Goal: Task Accomplishment & Management: Manage account settings

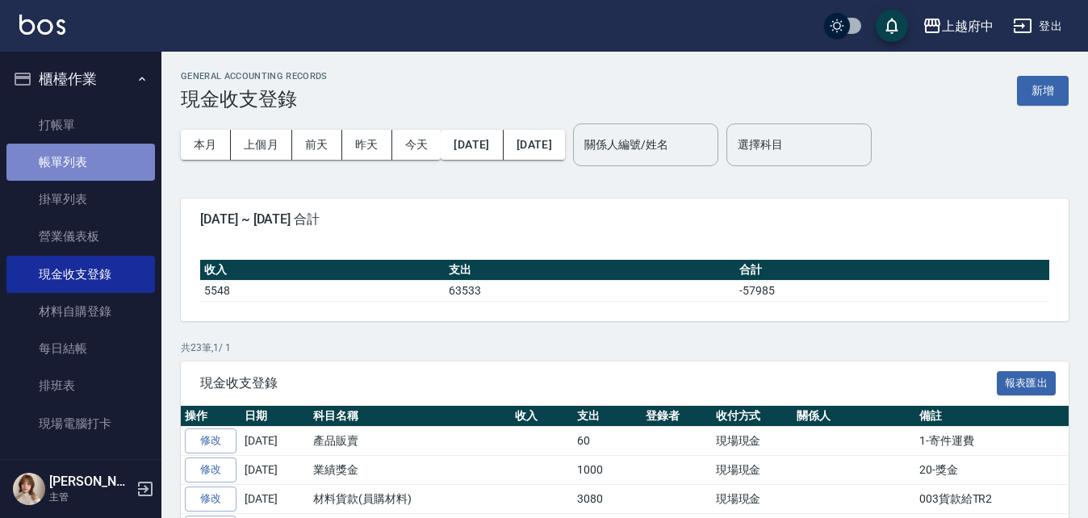
click at [85, 151] on link "帳單列表" at bounding box center [80, 162] width 148 height 37
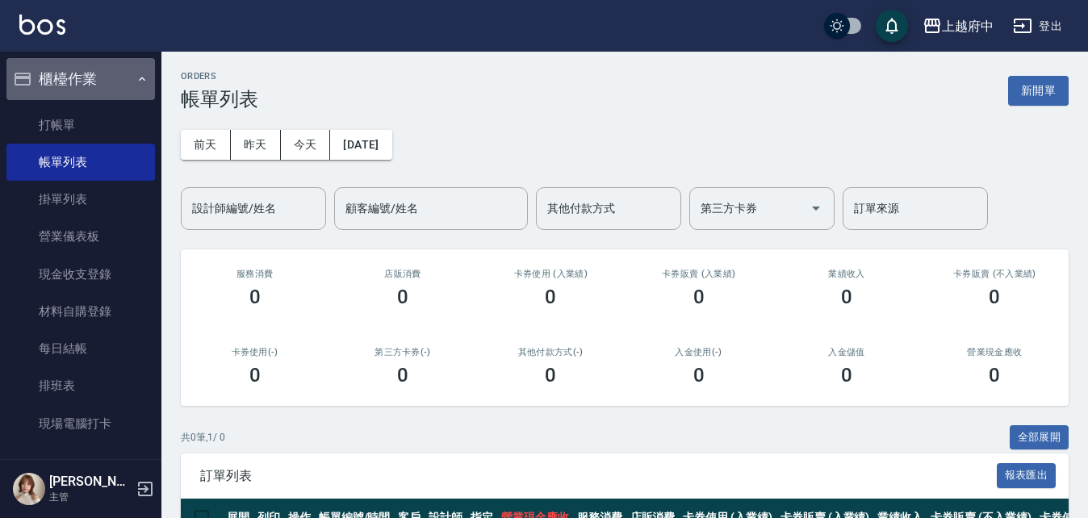
click at [115, 77] on button "櫃檯作業" at bounding box center [80, 79] width 148 height 42
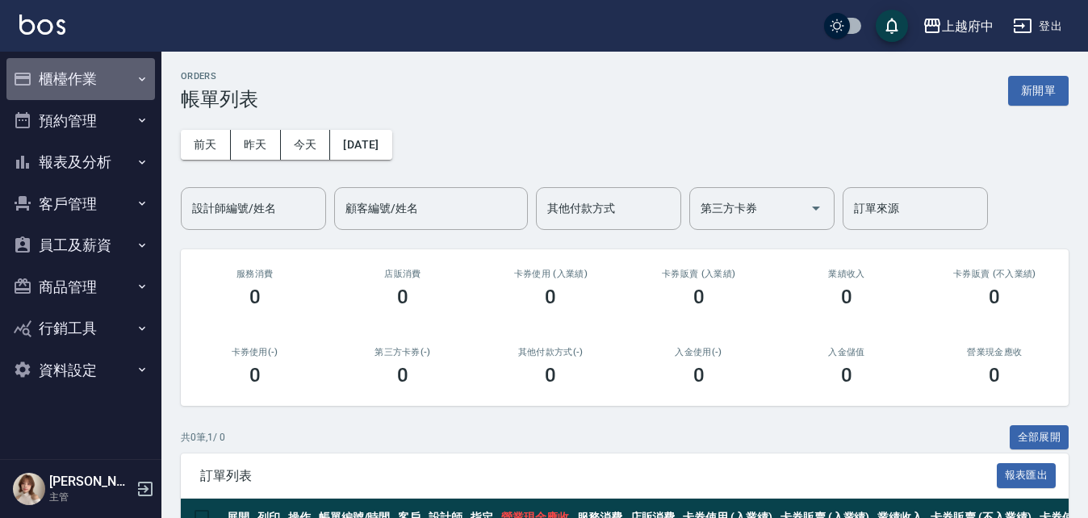
click at [61, 78] on button "櫃檯作業" at bounding box center [80, 79] width 148 height 42
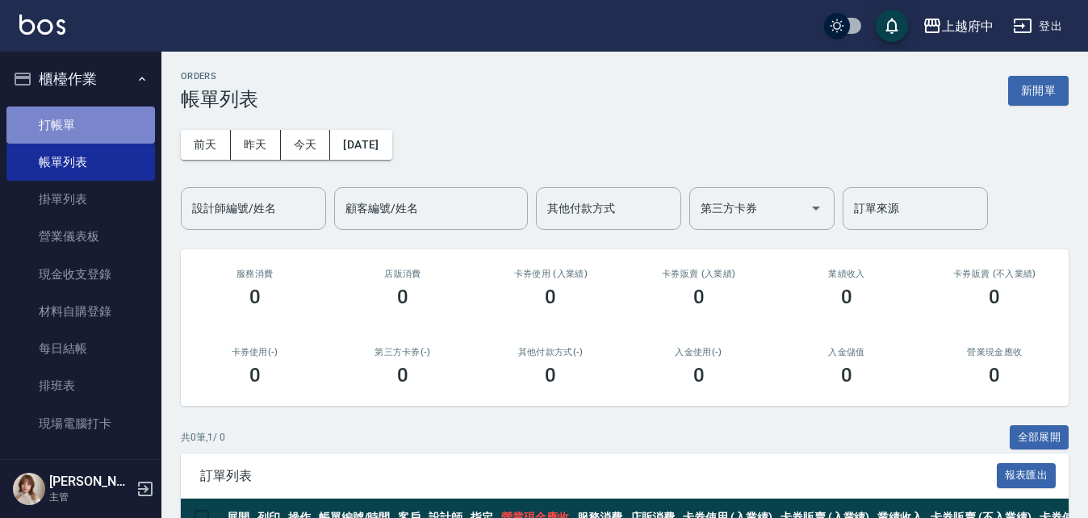
click at [82, 114] on link "打帳單" at bounding box center [80, 125] width 148 height 37
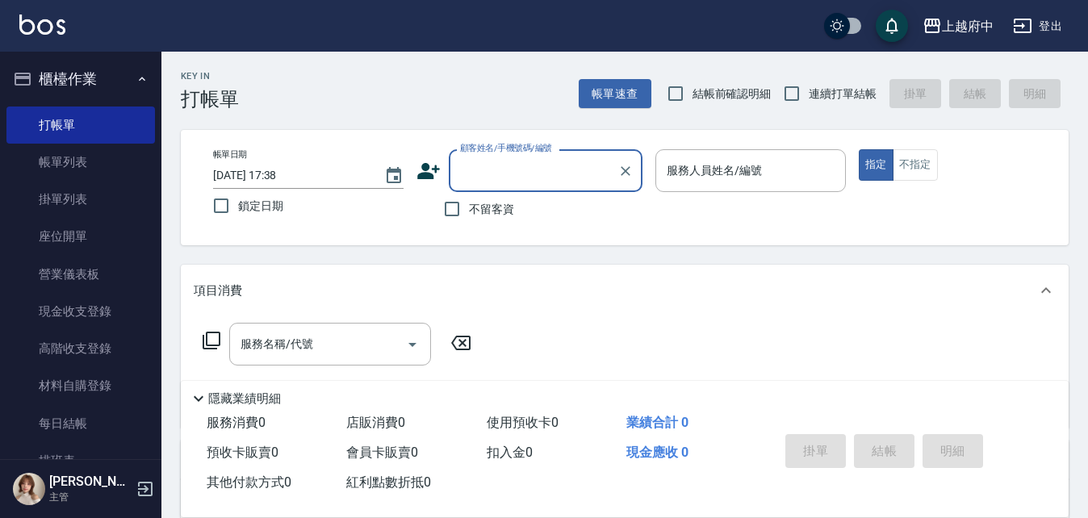
click at [545, 172] on input "顧客姓名/手機號碼/編號" at bounding box center [533, 171] width 155 height 28
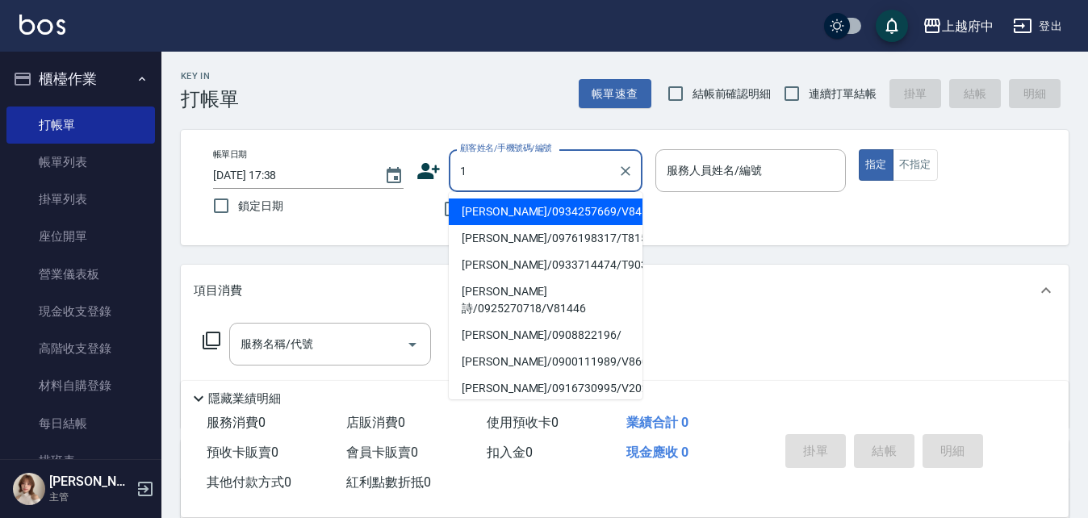
type input "[PERSON_NAME]/0934257669/V84144"
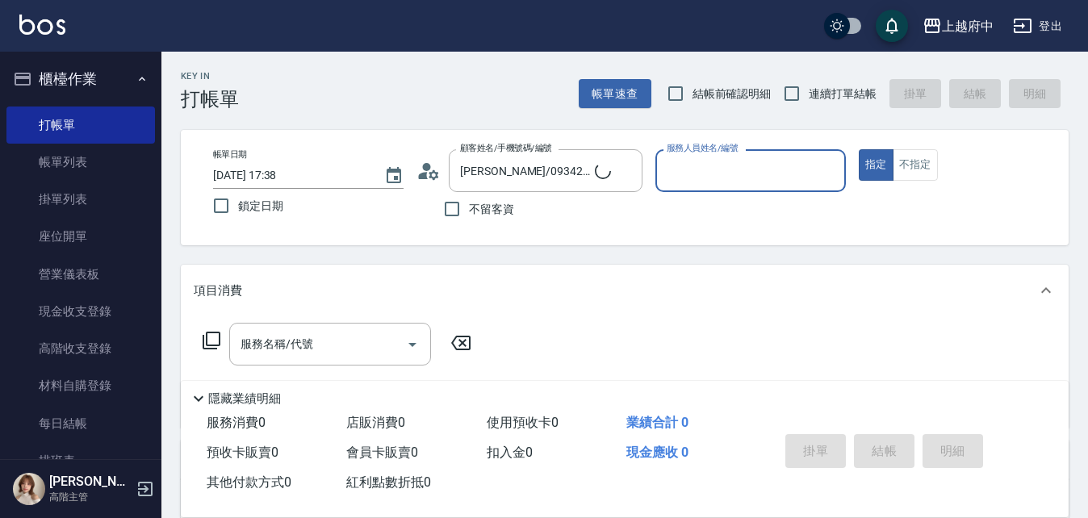
type input "1"
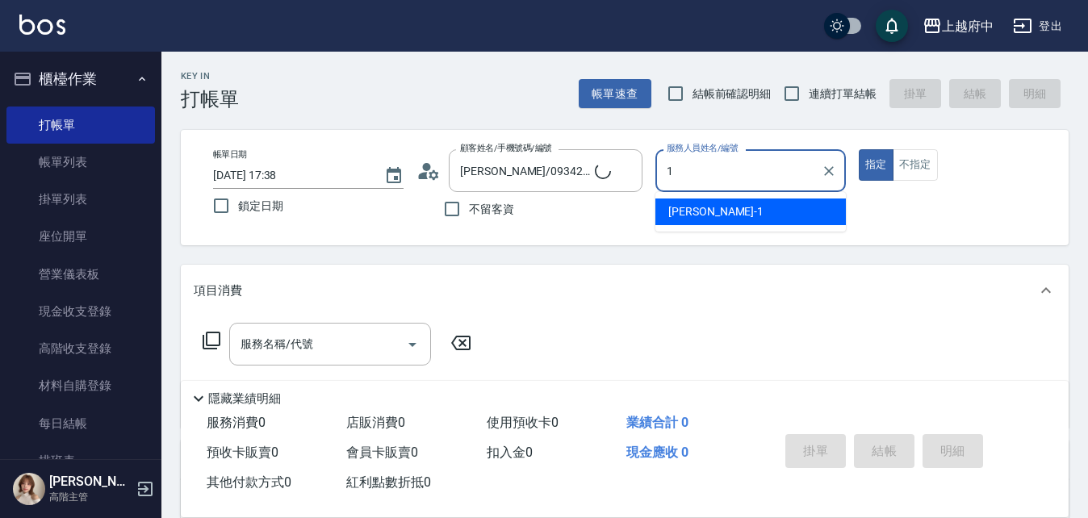
type input "林子浩/1_林子浩/1"
type input "[PERSON_NAME] -1"
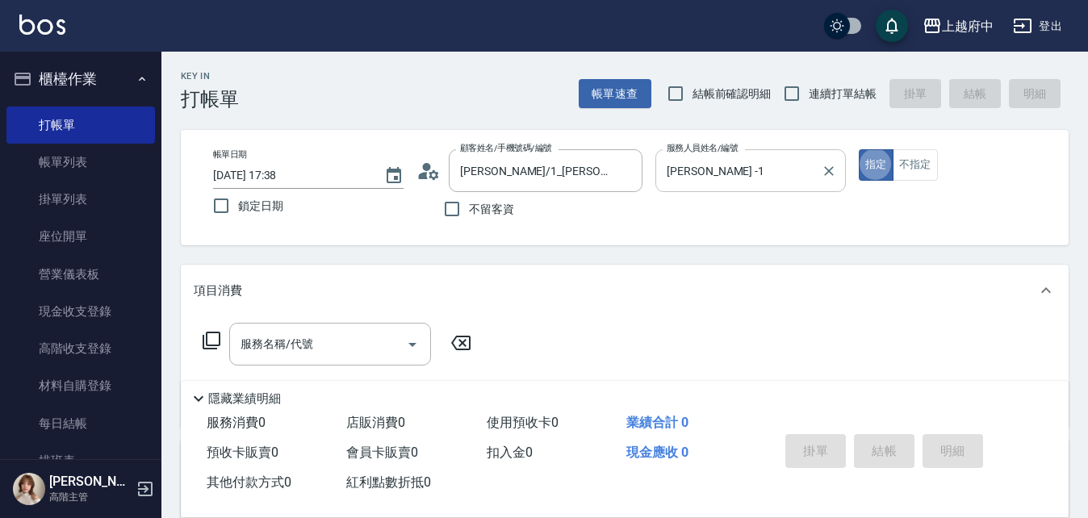
type button "true"
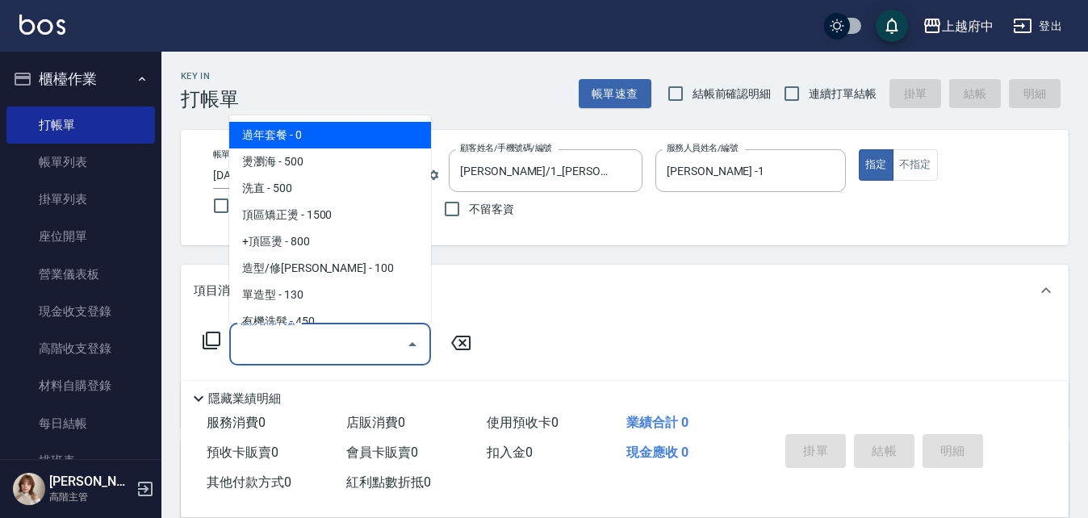
click at [349, 350] on input "服務名稱/代號" at bounding box center [317, 344] width 163 height 28
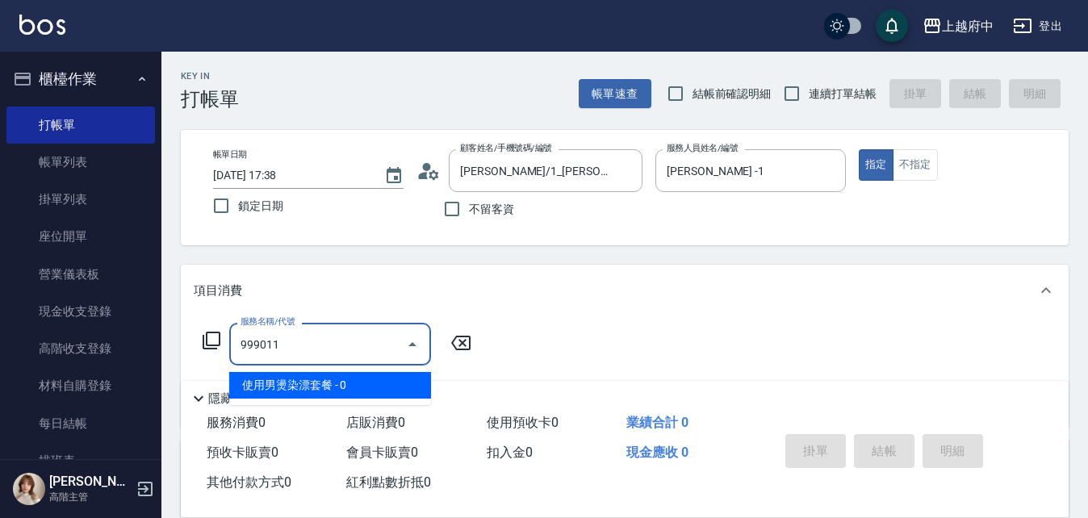
click at [375, 379] on span "使用男燙染漂套餐 - 0" at bounding box center [330, 385] width 202 height 27
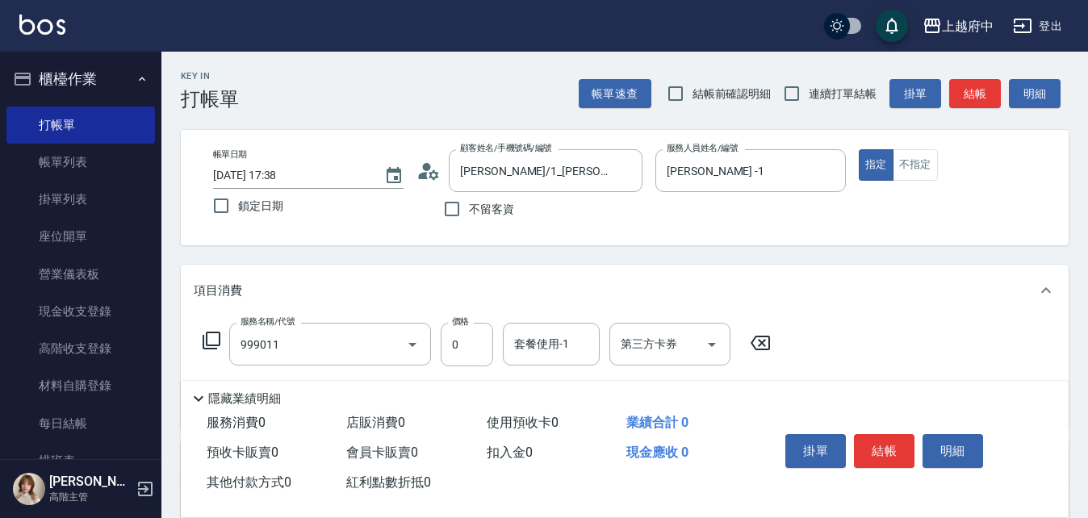
type input "使用男燙染漂套餐(999011)"
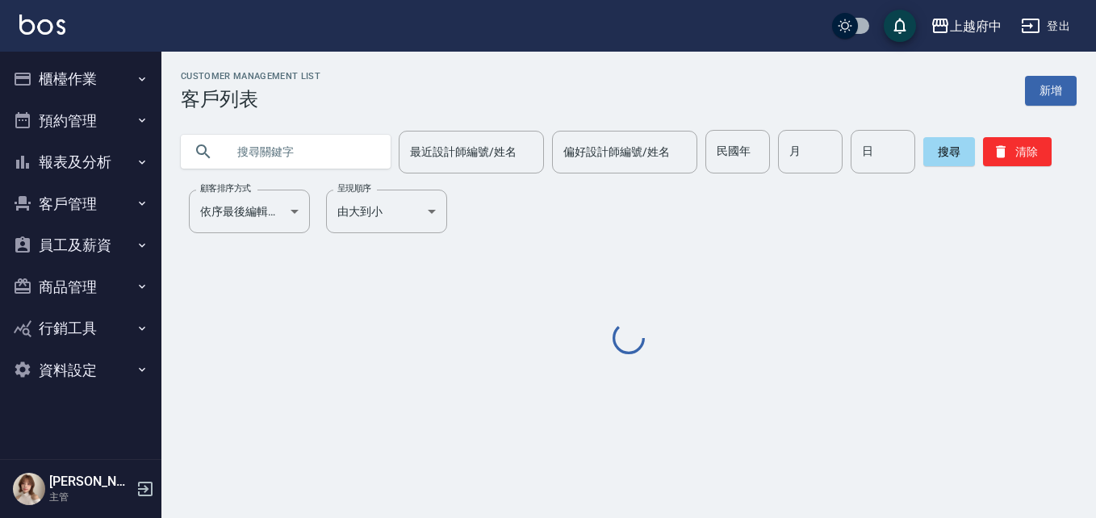
click at [1055, 13] on button "登出" at bounding box center [1045, 26] width 62 height 30
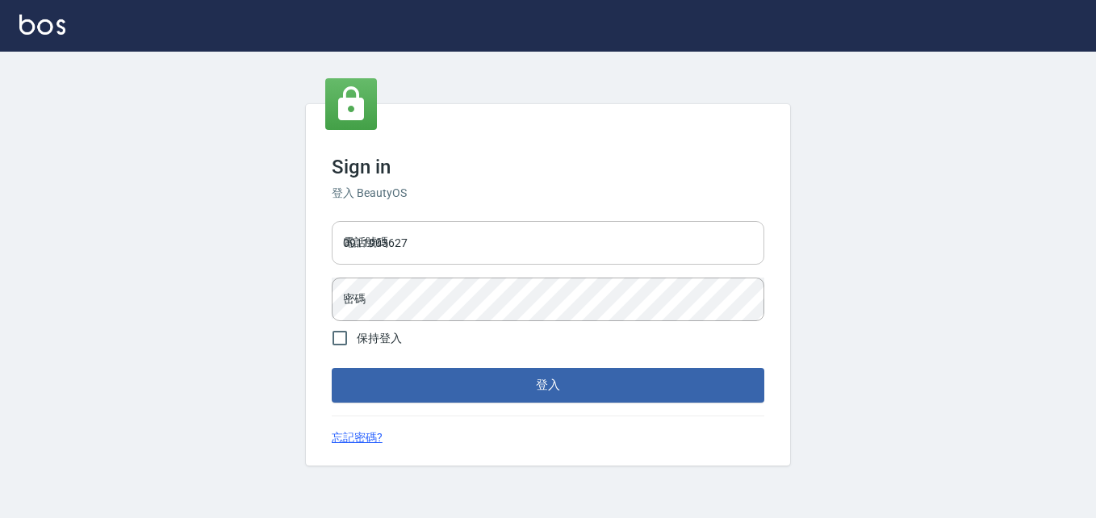
click at [433, 223] on input "0911903627" at bounding box center [548, 243] width 432 height 44
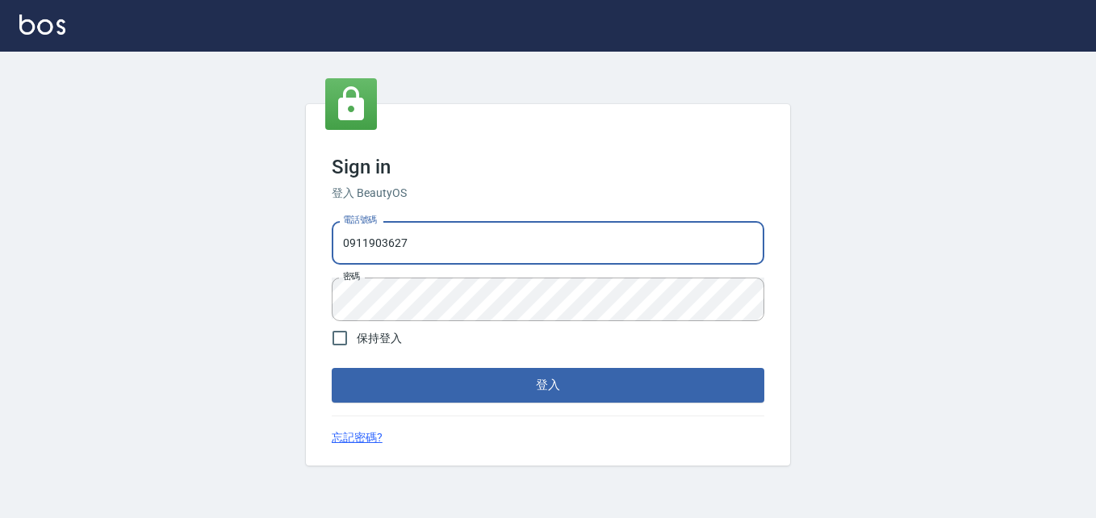
drag, startPoint x: 427, startPoint y: 236, endPoint x: 195, endPoint y: 279, distance: 235.5
click at [195, 279] on div "Sign in 登入 BeautyOS 電話號碼 0911903627 電話號碼 密碼 密碼 保持登入 登入 忘記密碼?" at bounding box center [548, 285] width 1096 height 466
type input "0932050354"
click at [197, 316] on div "Sign in 登入 BeautyOS 電話號碼 0932050354 電話號碼 密碼 密碼 保持登入 登入 忘記密碼?" at bounding box center [548, 285] width 1096 height 466
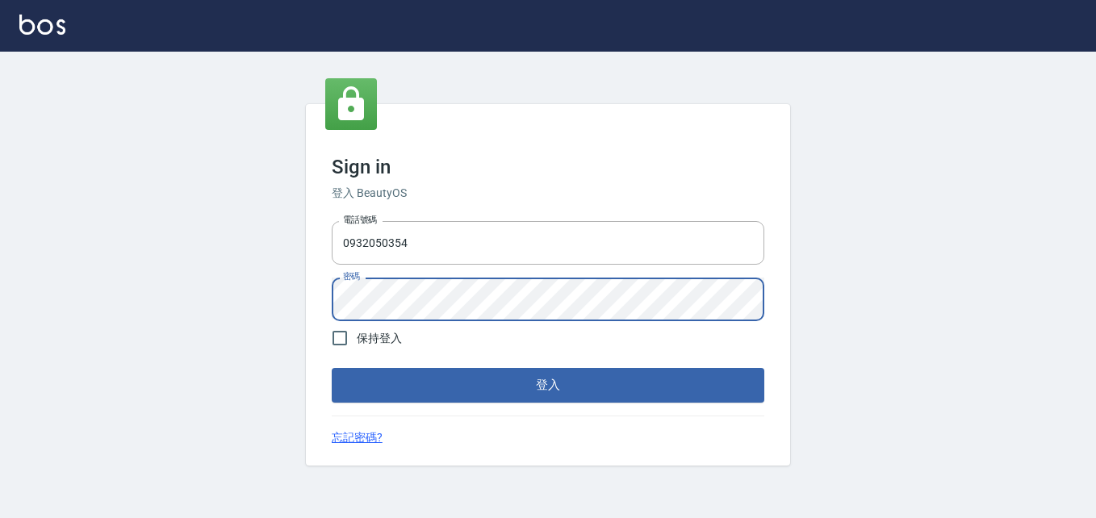
click at [697, 383] on button "登入" at bounding box center [548, 385] width 432 height 34
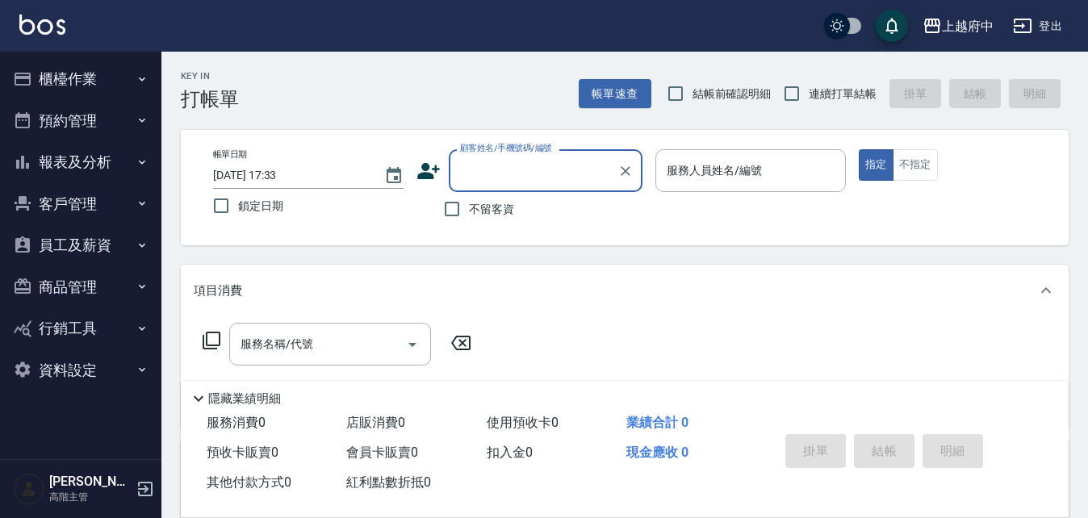
click at [120, 232] on button "員工及薪資" at bounding box center [80, 245] width 148 height 42
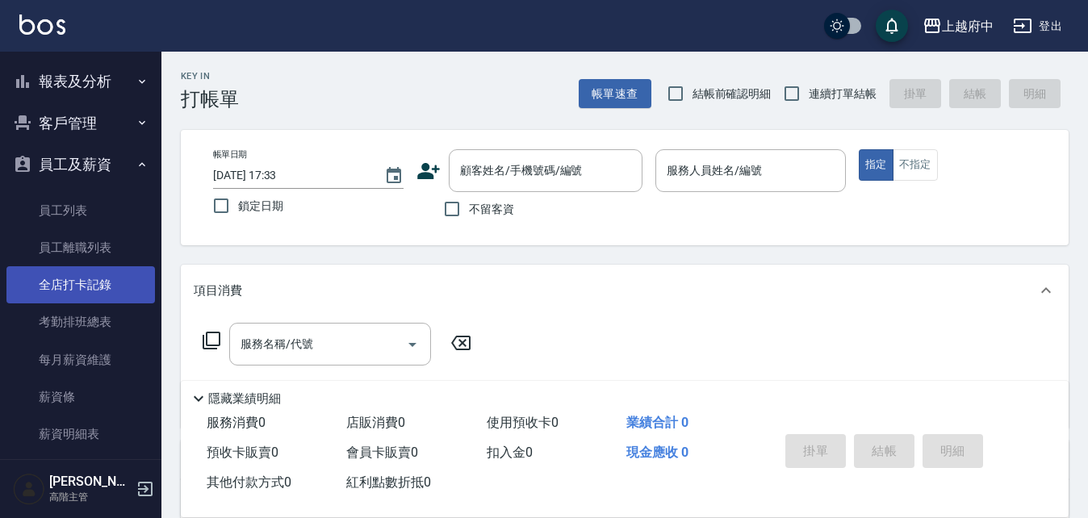
scroll to position [161, 0]
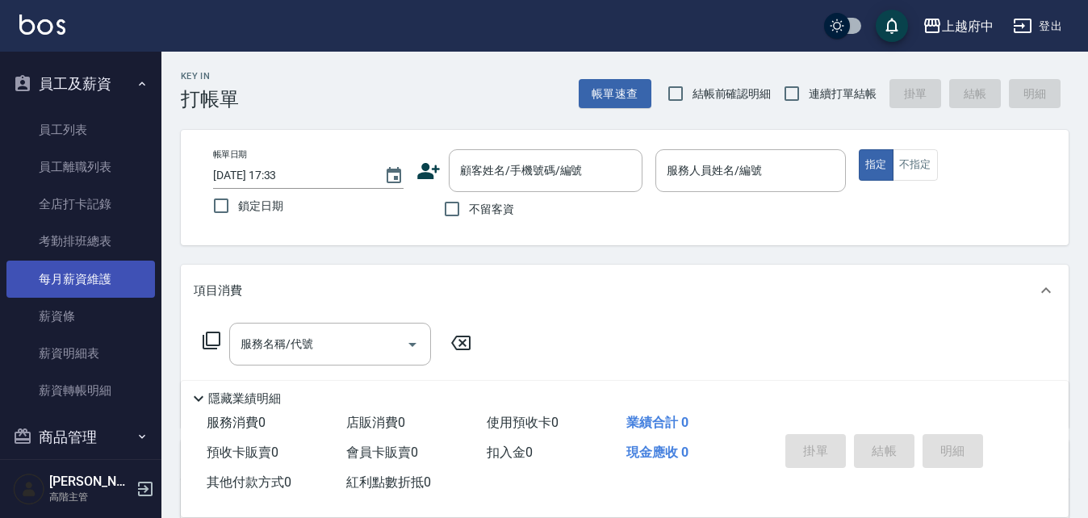
click at [102, 285] on link "每月薪資維護" at bounding box center [80, 279] width 148 height 37
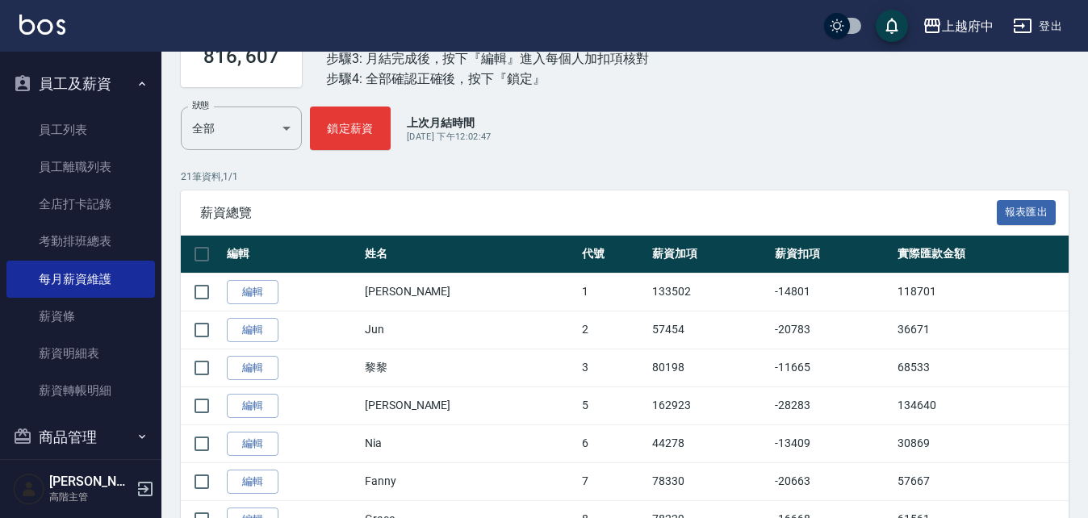
scroll to position [161, 0]
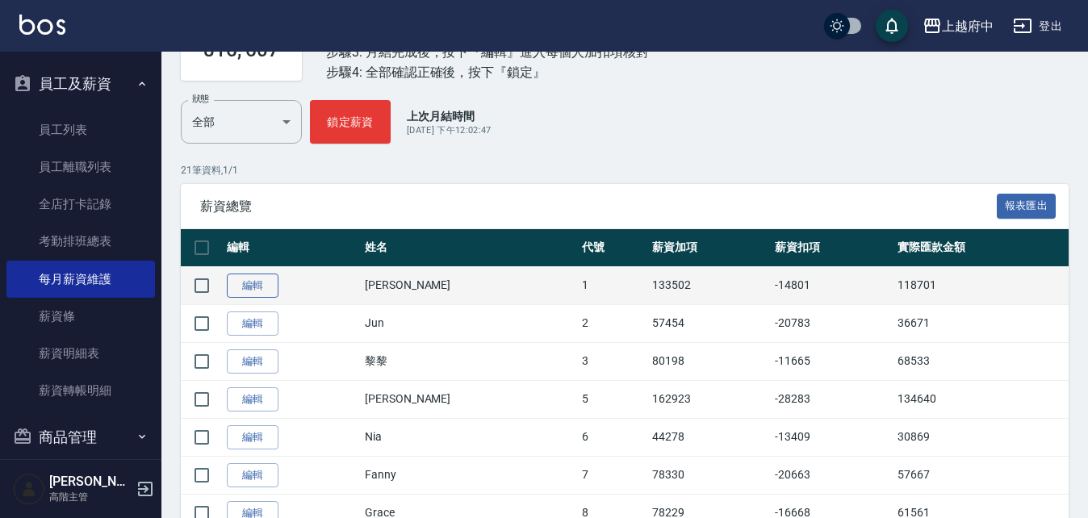
click at [252, 282] on link "編輯" at bounding box center [253, 286] width 52 height 25
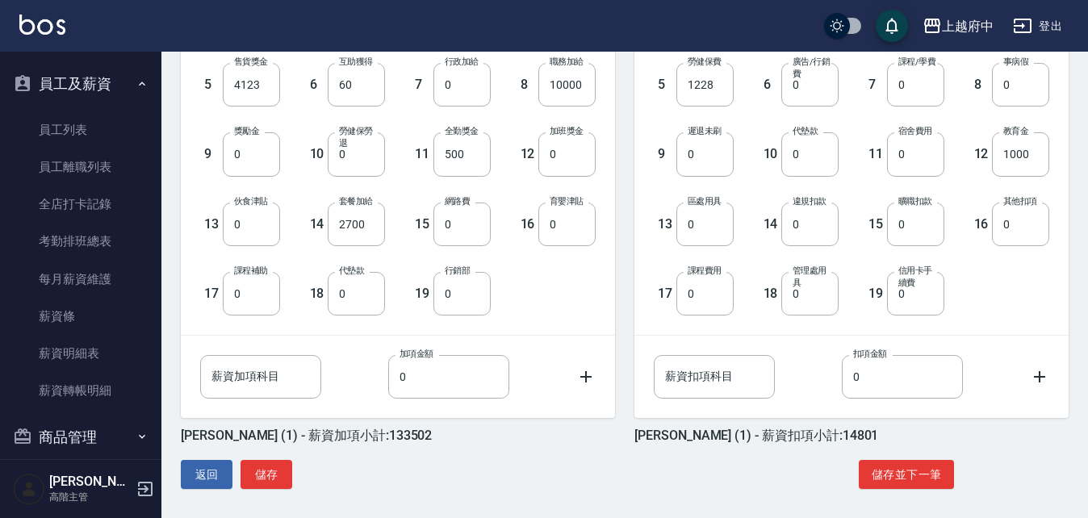
scroll to position [530, 0]
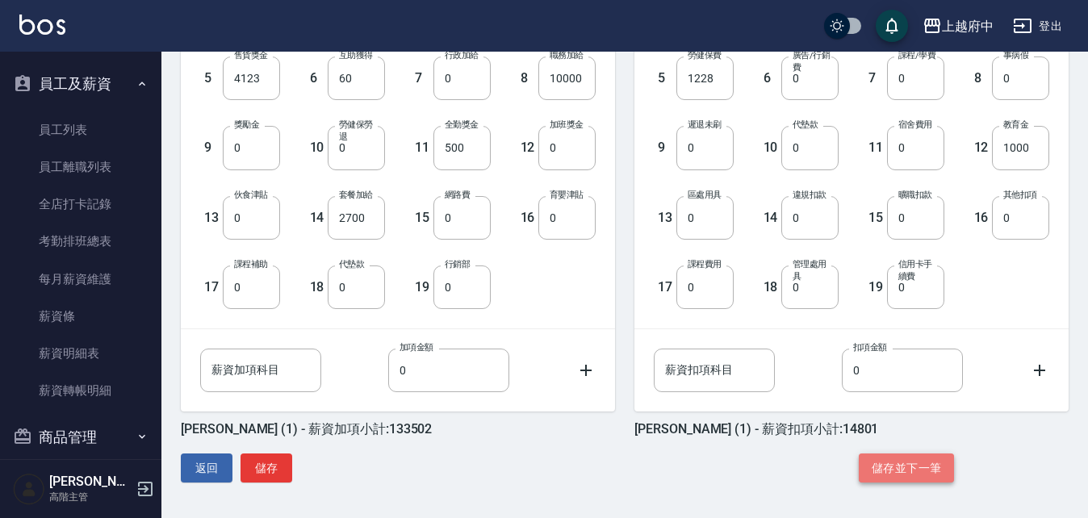
click at [901, 469] on button "儲存並下一筆" at bounding box center [905, 468] width 95 height 30
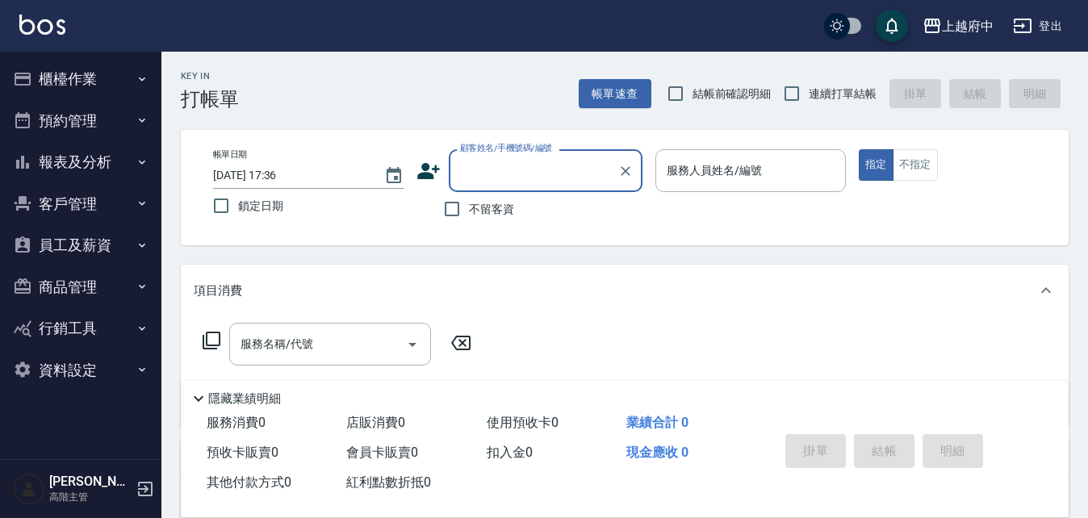
click at [127, 152] on button "報表及分析" at bounding box center [80, 162] width 148 height 42
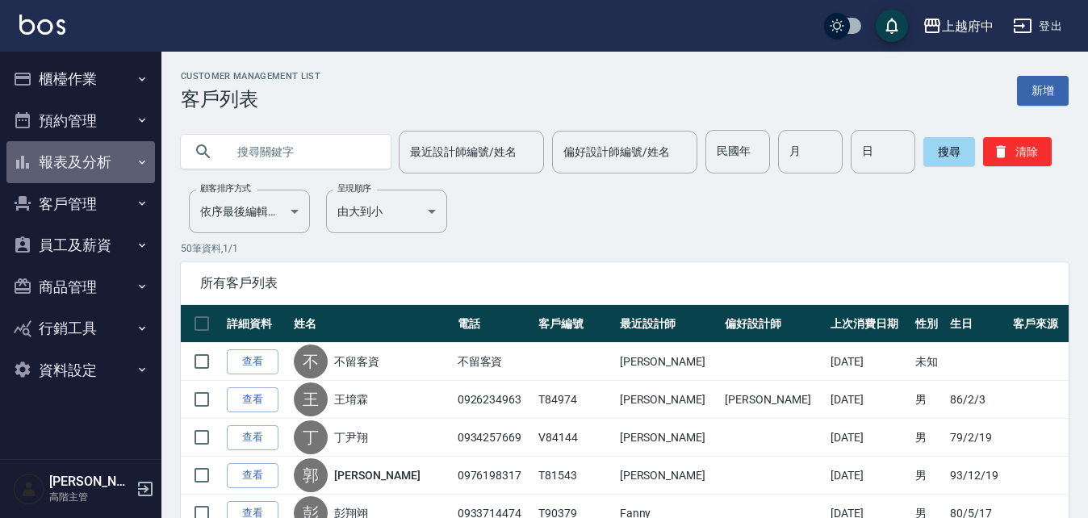
click at [116, 164] on button "報表及分析" at bounding box center [80, 162] width 148 height 42
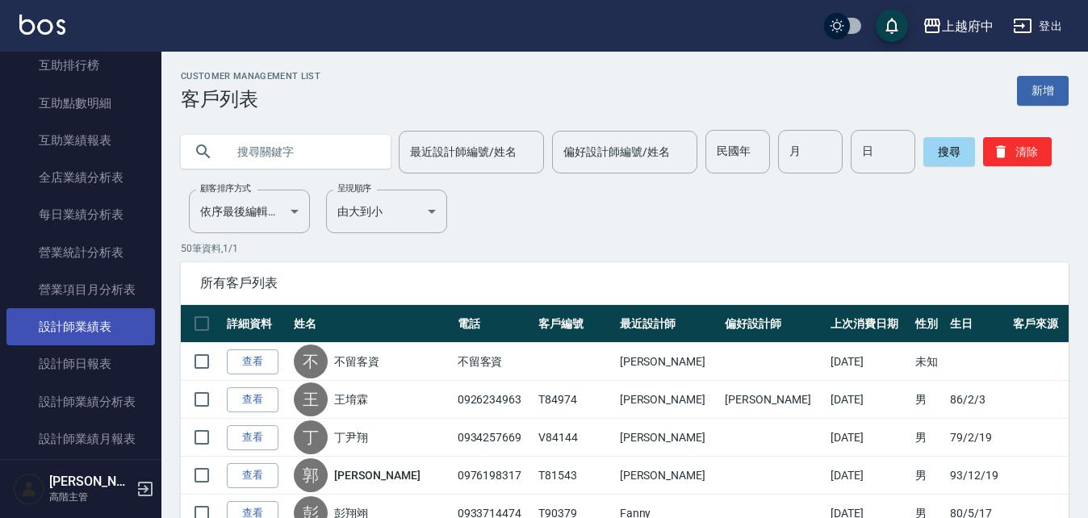
scroll to position [484, 0]
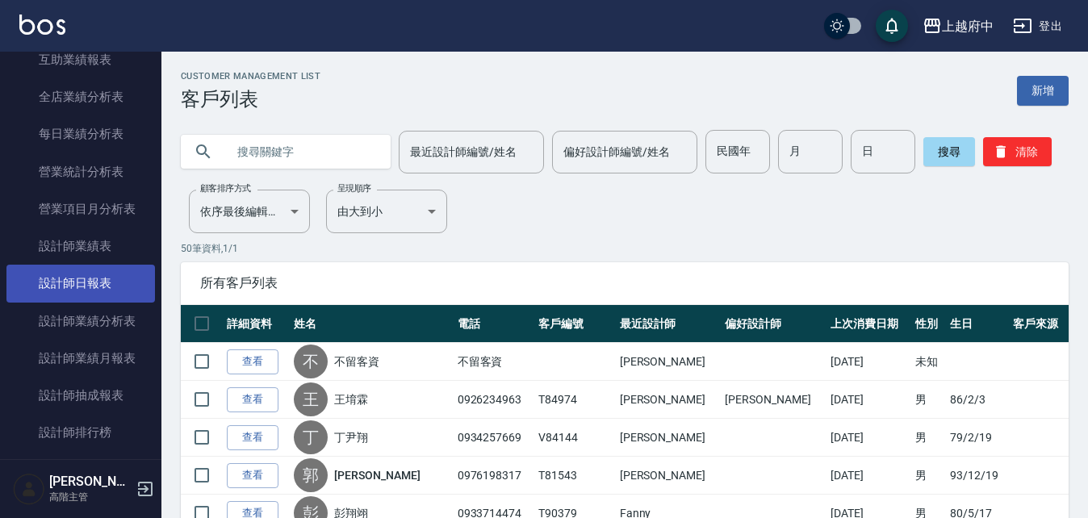
click at [132, 299] on link "設計師日報表" at bounding box center [80, 283] width 148 height 37
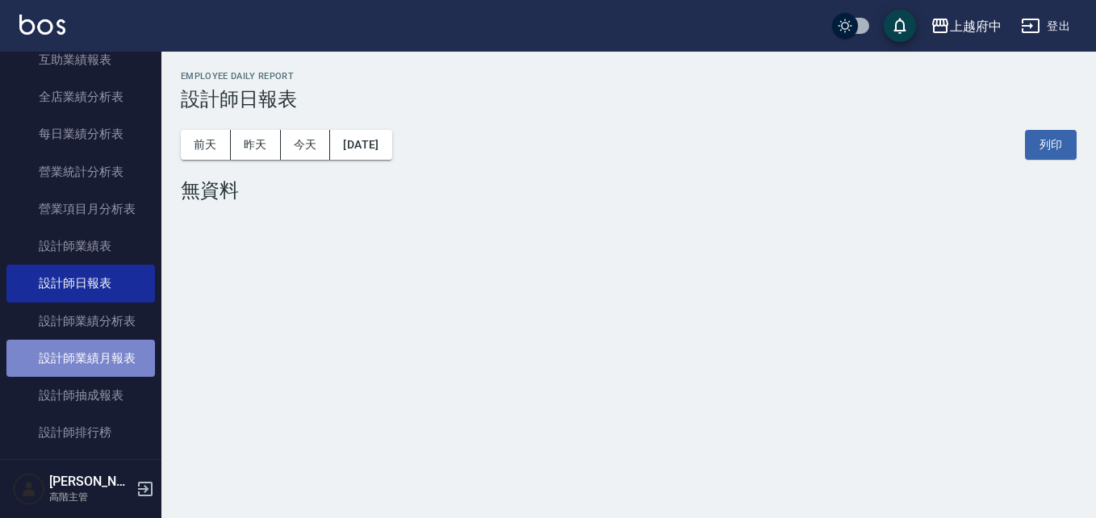
click at [123, 352] on link "設計師業績月報表" at bounding box center [80, 358] width 148 height 37
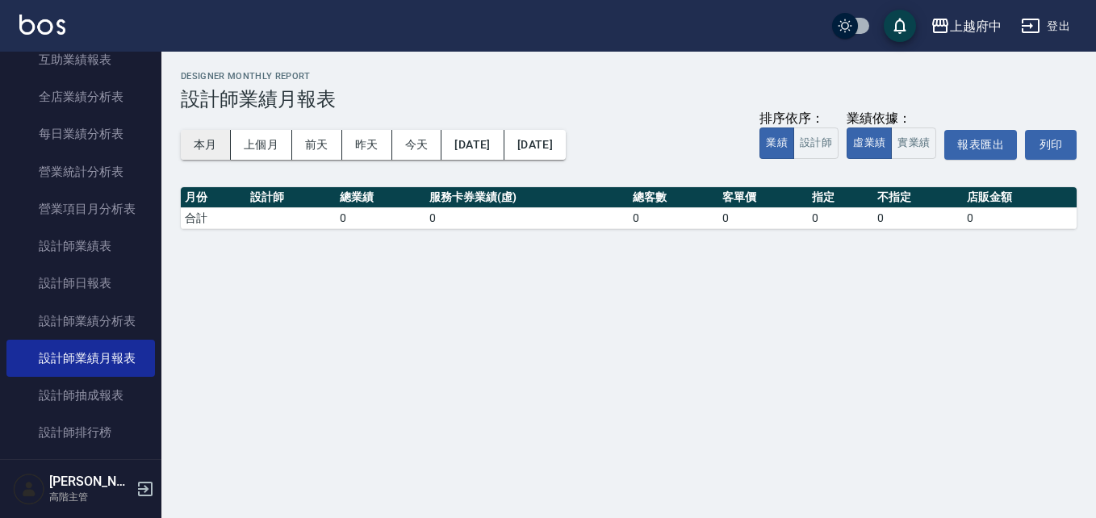
click at [218, 135] on button "本月" at bounding box center [206, 145] width 50 height 30
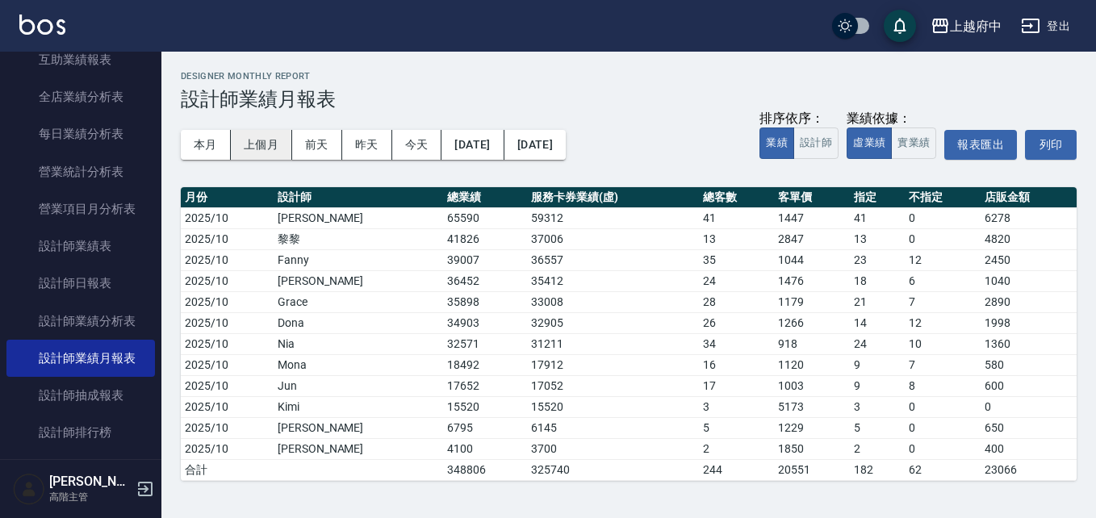
click at [276, 145] on button "上個月" at bounding box center [261, 145] width 61 height 30
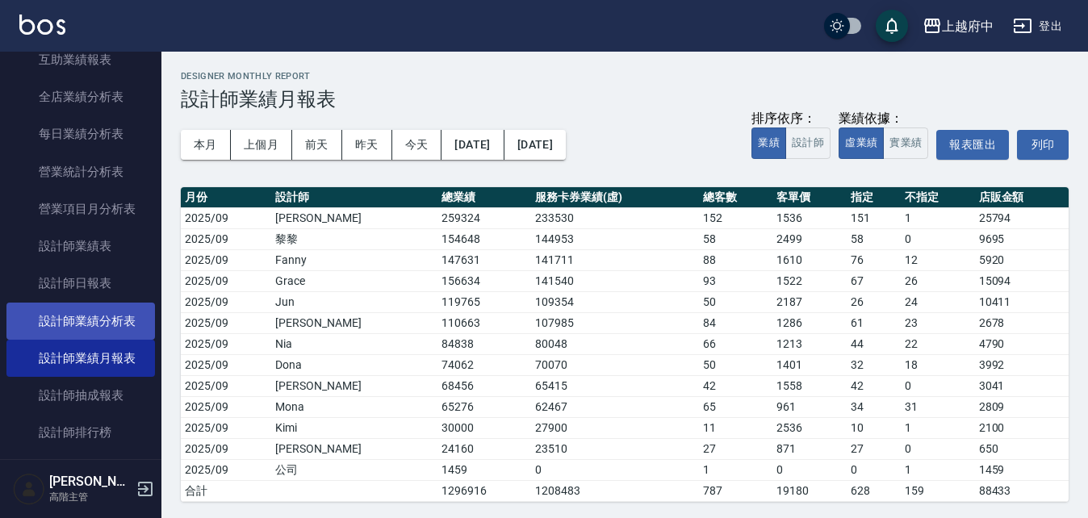
click at [125, 319] on link "設計師業績分析表" at bounding box center [80, 321] width 148 height 37
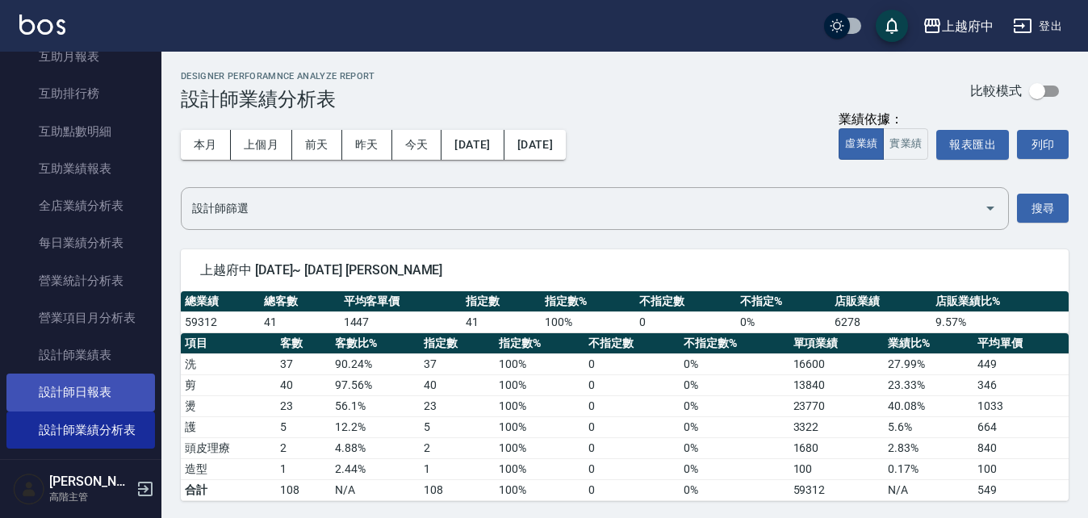
scroll to position [403, 0]
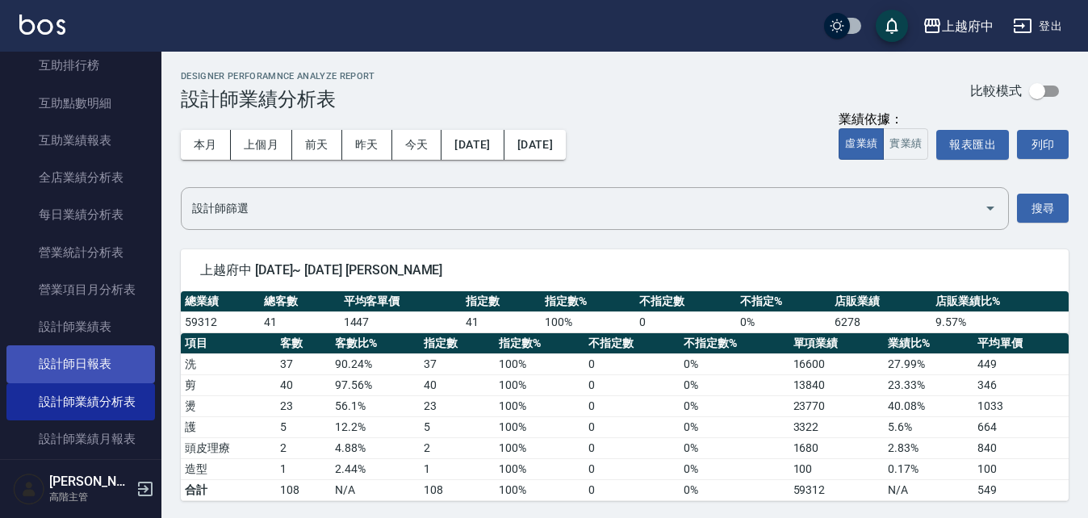
click at [102, 369] on link "設計師日報表" at bounding box center [80, 363] width 148 height 37
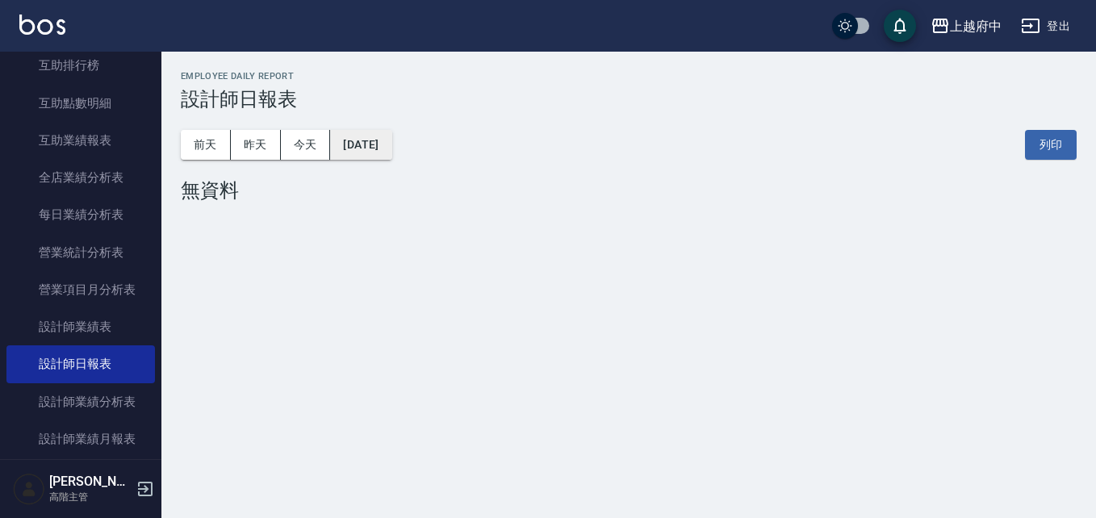
click at [374, 151] on button "[DATE]" at bounding box center [360, 145] width 61 height 30
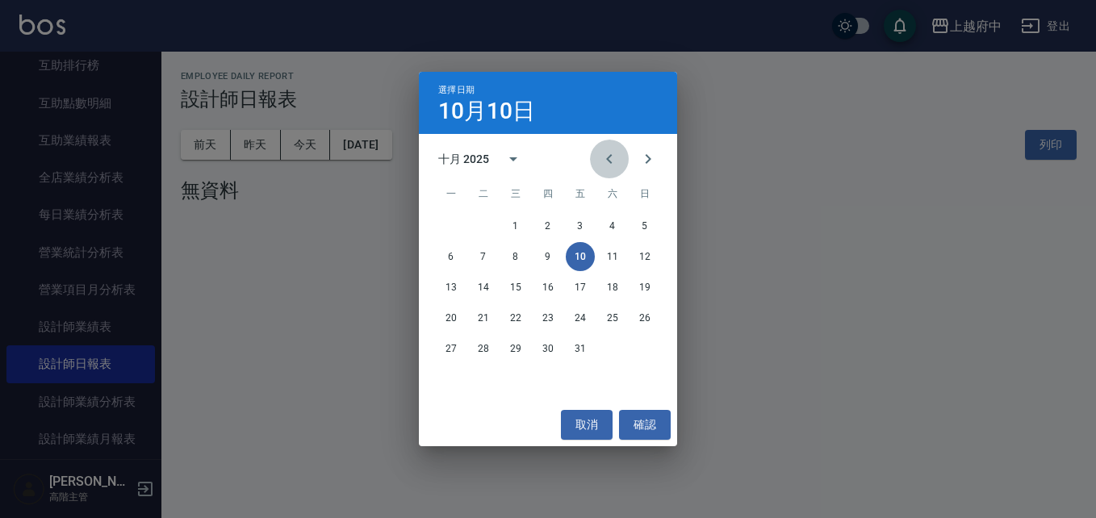
click at [606, 156] on icon "Previous month" at bounding box center [608, 158] width 19 height 19
click at [482, 345] on button "30" at bounding box center [483, 348] width 29 height 29
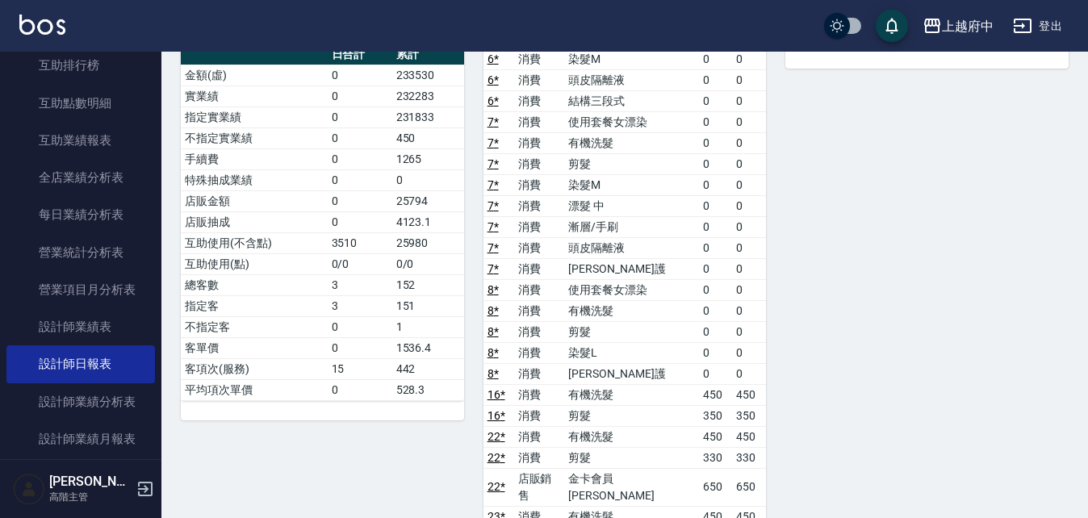
scroll to position [565, 0]
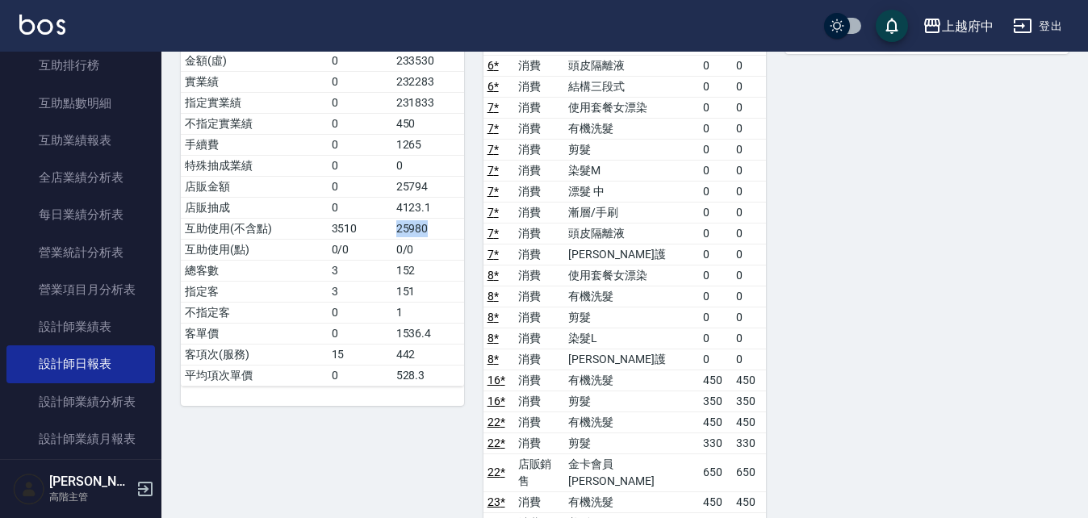
drag, startPoint x: 395, startPoint y: 212, endPoint x: 432, endPoint y: 212, distance: 36.3
click at [432, 218] on td "25980" at bounding box center [428, 228] width 72 height 21
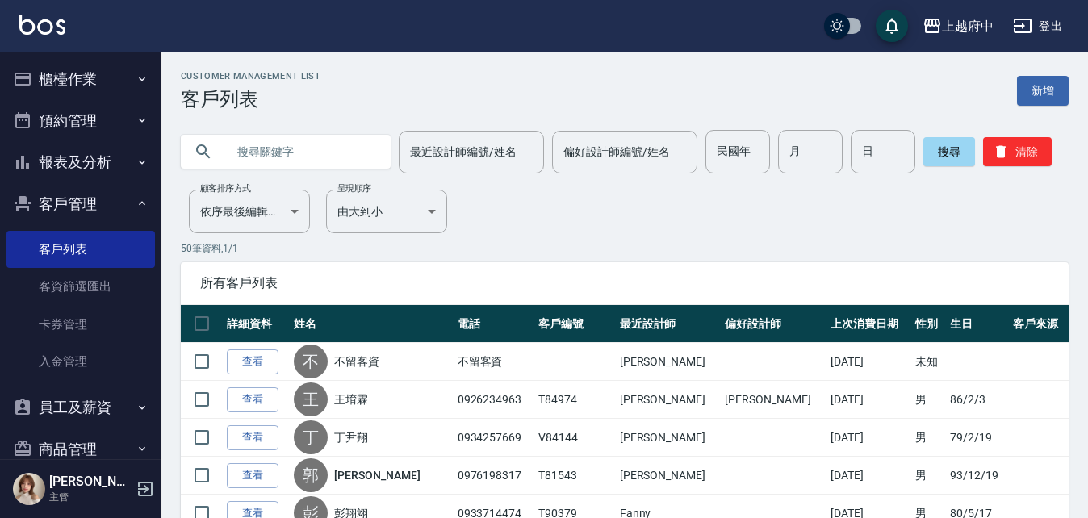
click at [120, 63] on button "櫃檯作業" at bounding box center [80, 79] width 148 height 42
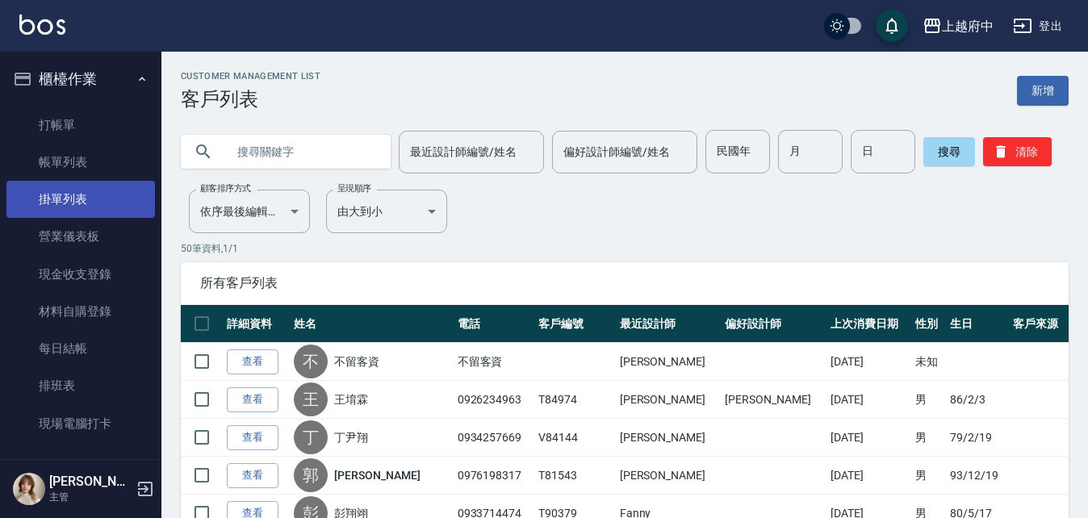
click at [118, 182] on link "掛單列表" at bounding box center [80, 199] width 148 height 37
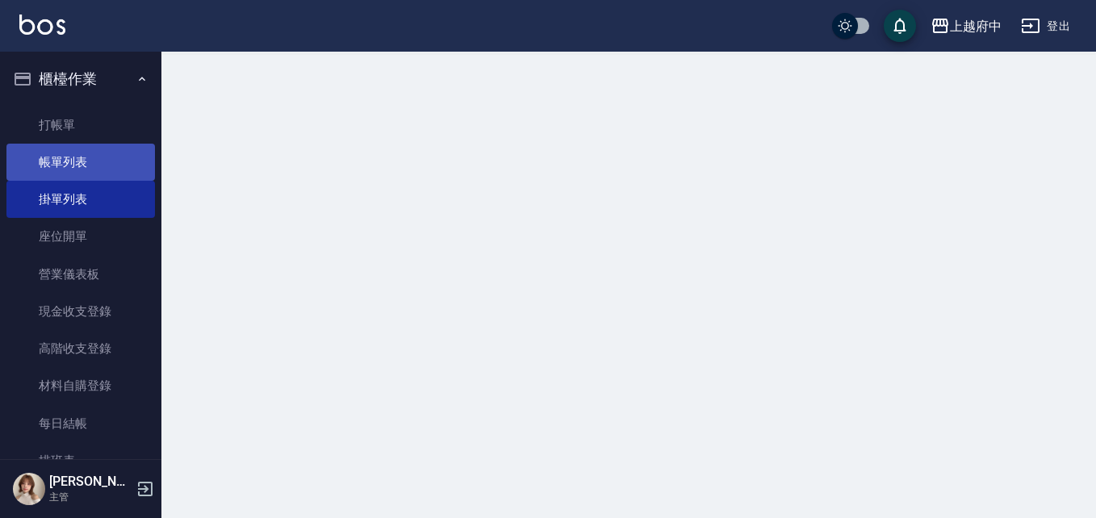
click at [112, 146] on link "帳單列表" at bounding box center [80, 162] width 148 height 37
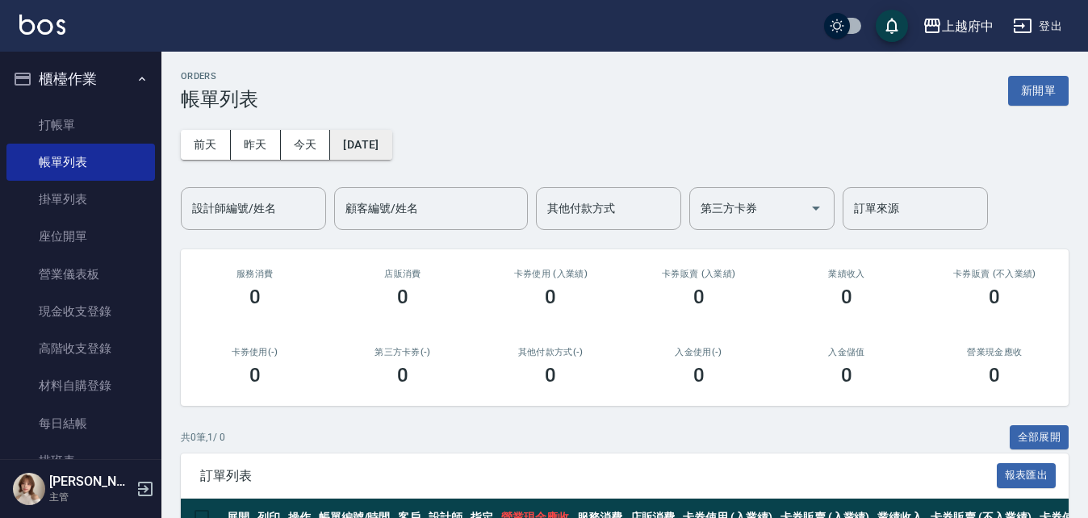
click at [366, 140] on button "[DATE]" at bounding box center [360, 145] width 61 height 30
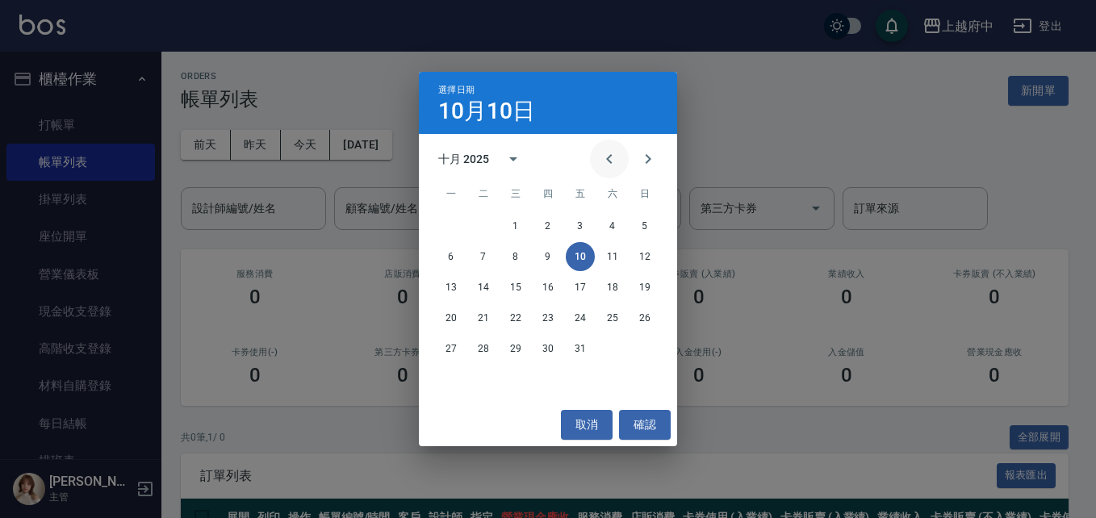
click at [601, 161] on icon "Previous month" at bounding box center [608, 158] width 19 height 19
click at [490, 349] on button "30" at bounding box center [483, 348] width 29 height 29
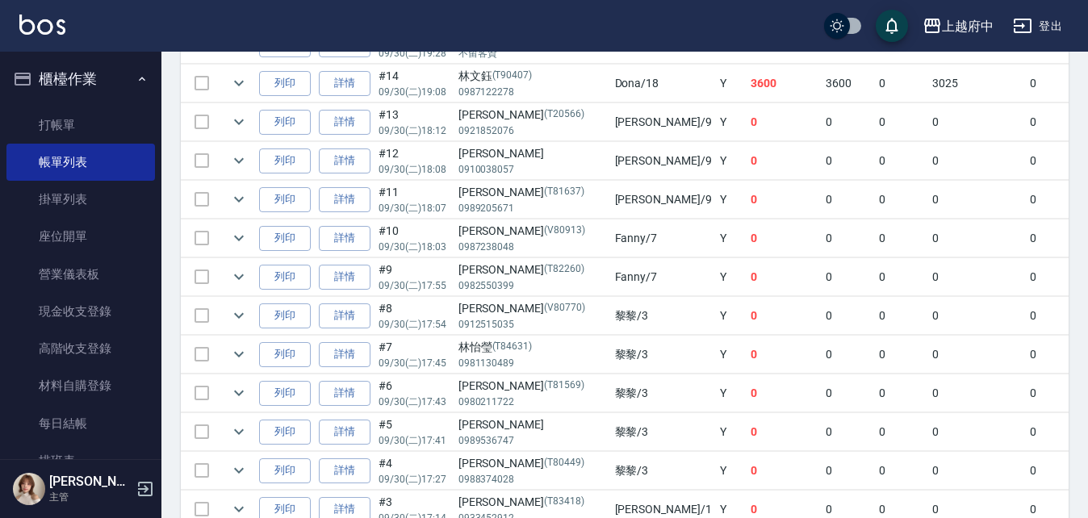
scroll to position [1210, 0]
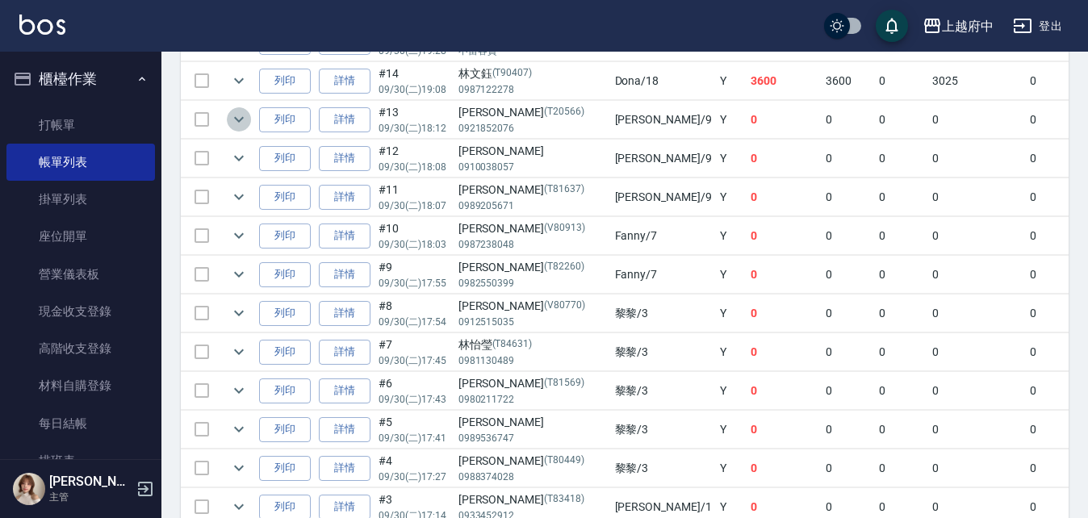
click at [245, 115] on icon "expand row" at bounding box center [238, 119] width 19 height 19
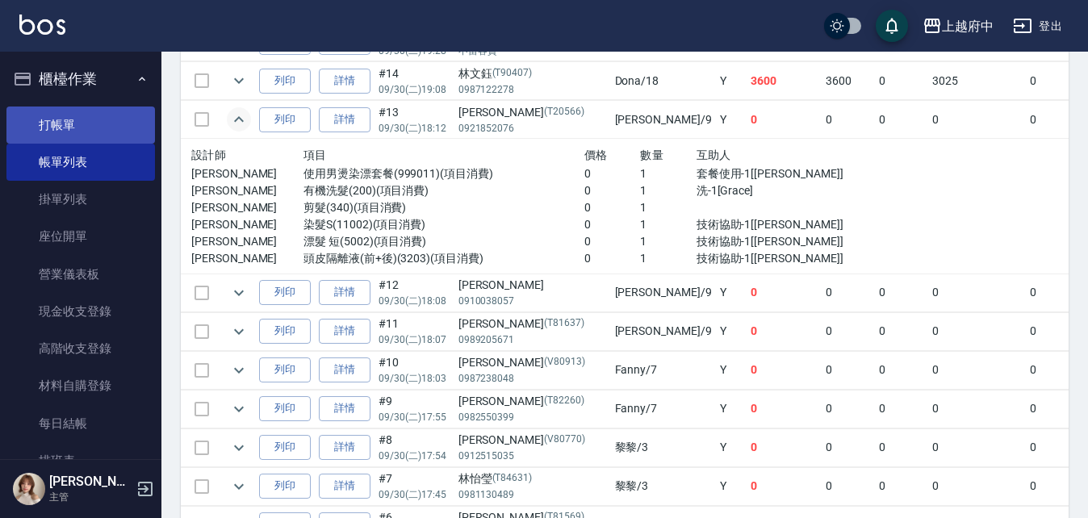
click at [57, 121] on link "打帳單" at bounding box center [80, 125] width 148 height 37
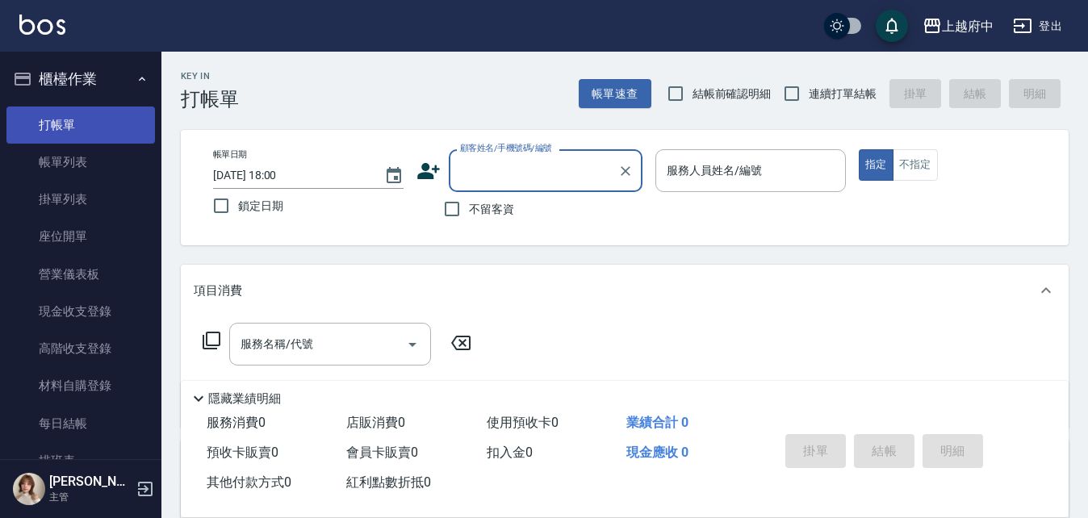
click at [52, 119] on link "打帳單" at bounding box center [80, 125] width 148 height 37
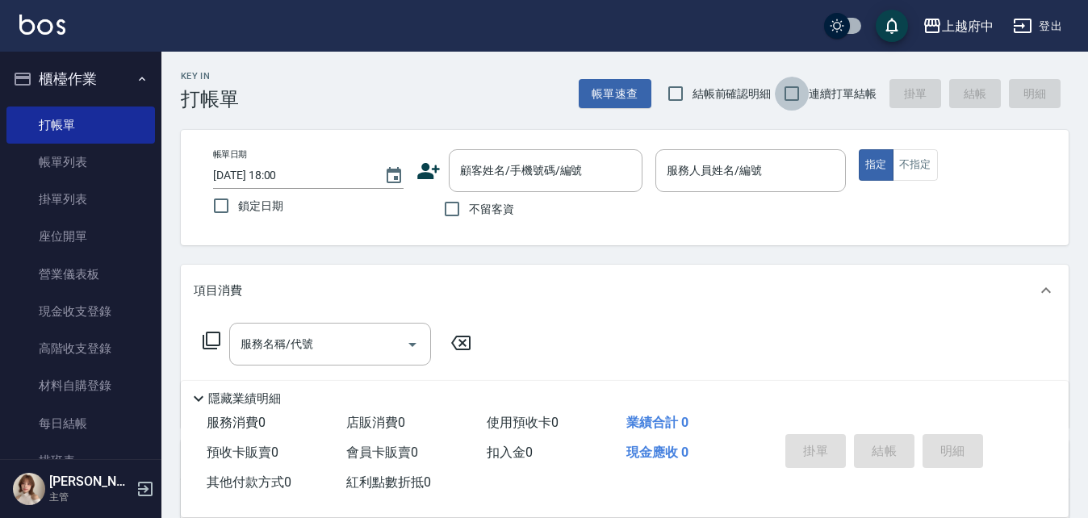
click at [793, 90] on input "連續打單結帳" at bounding box center [792, 94] width 34 height 34
click at [794, 90] on input "連續打單結帳" at bounding box center [792, 94] width 34 height 34
checkbox input "false"
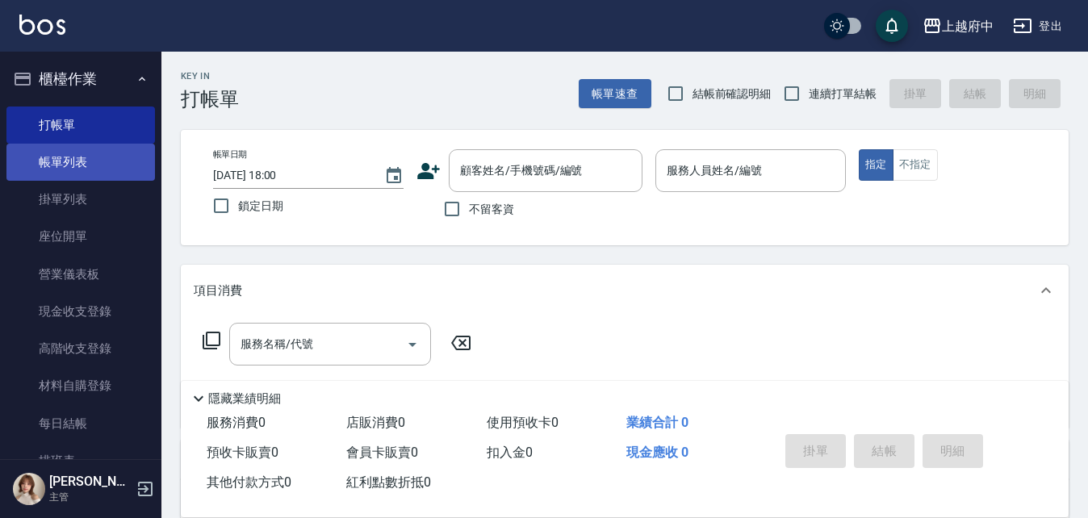
click at [77, 156] on link "帳單列表" at bounding box center [80, 162] width 148 height 37
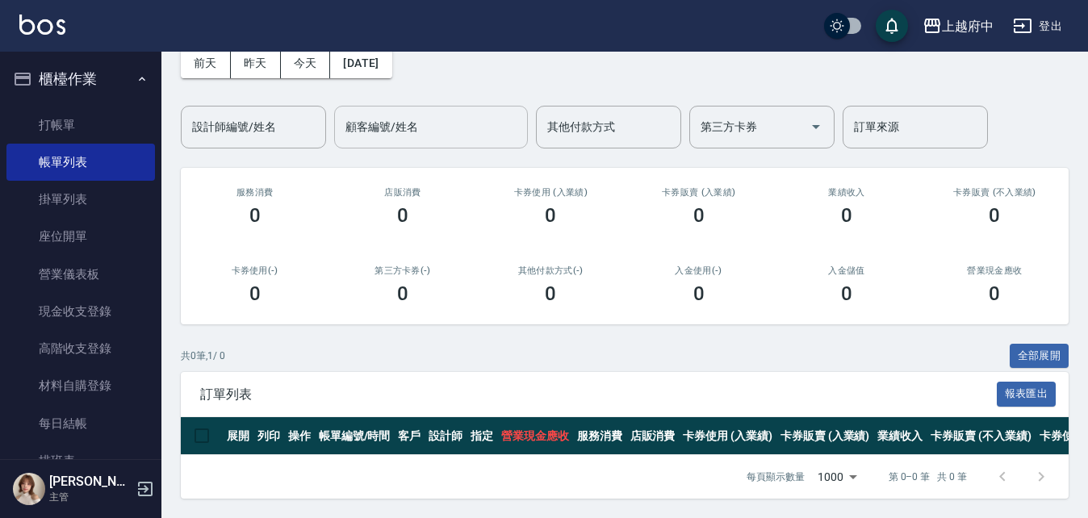
scroll to position [94, 0]
click at [56, 124] on link "打帳單" at bounding box center [80, 125] width 148 height 37
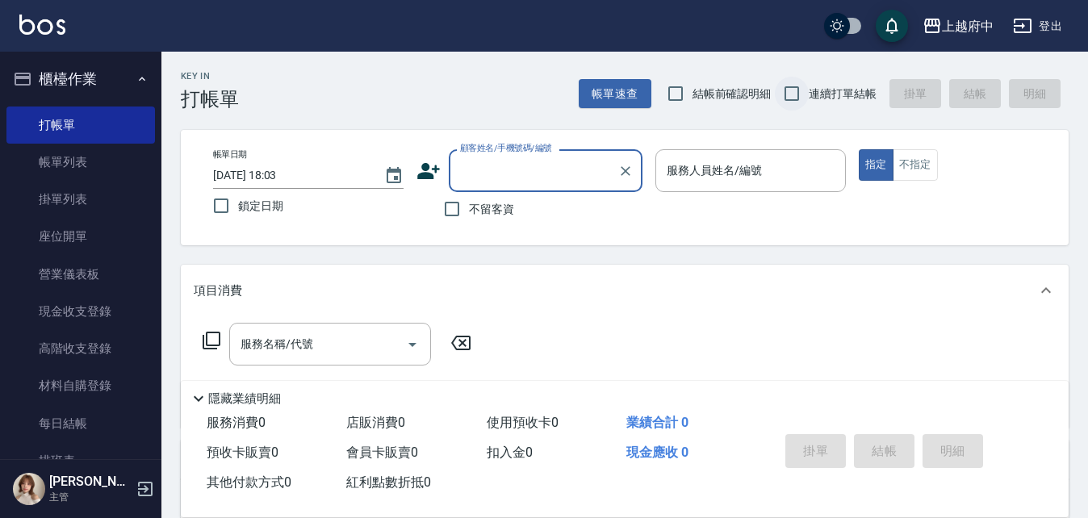
click at [786, 86] on input "連續打單結帳" at bounding box center [792, 94] width 34 height 34
checkbox input "true"
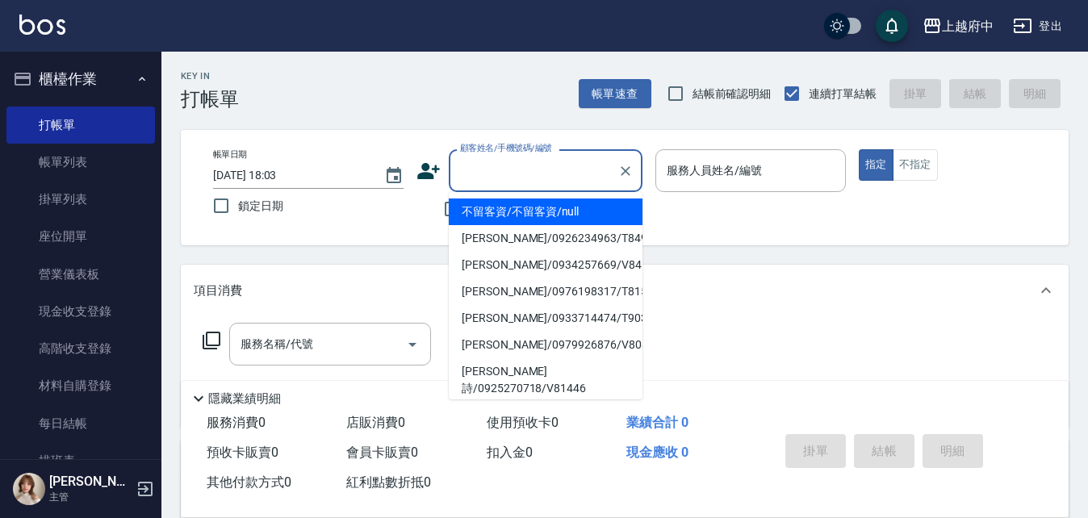
click at [514, 182] on input "顧客姓名/手機號碼/編號" at bounding box center [533, 171] width 155 height 28
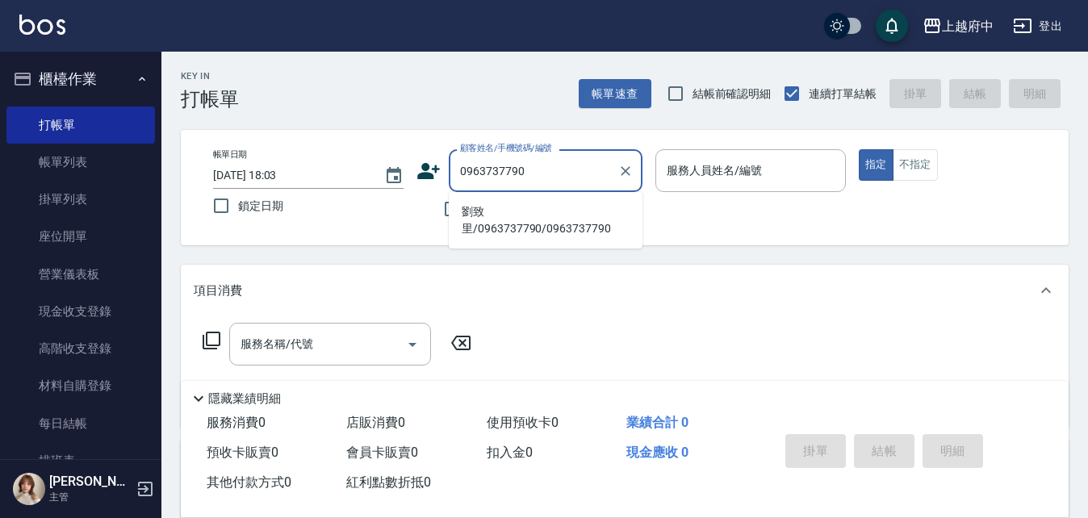
click at [508, 225] on li "劉致里/0963737790/0963737790" at bounding box center [546, 220] width 194 height 44
type input "劉致里/0963737790/0963737790"
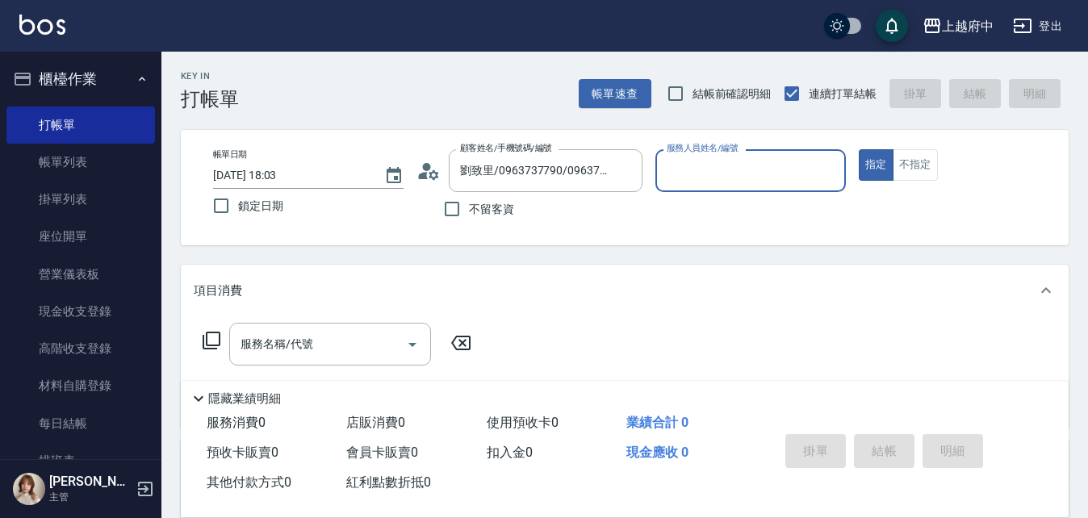
type input "Mona-11"
click at [858, 149] on button "指定" at bounding box center [875, 164] width 35 height 31
type button "true"
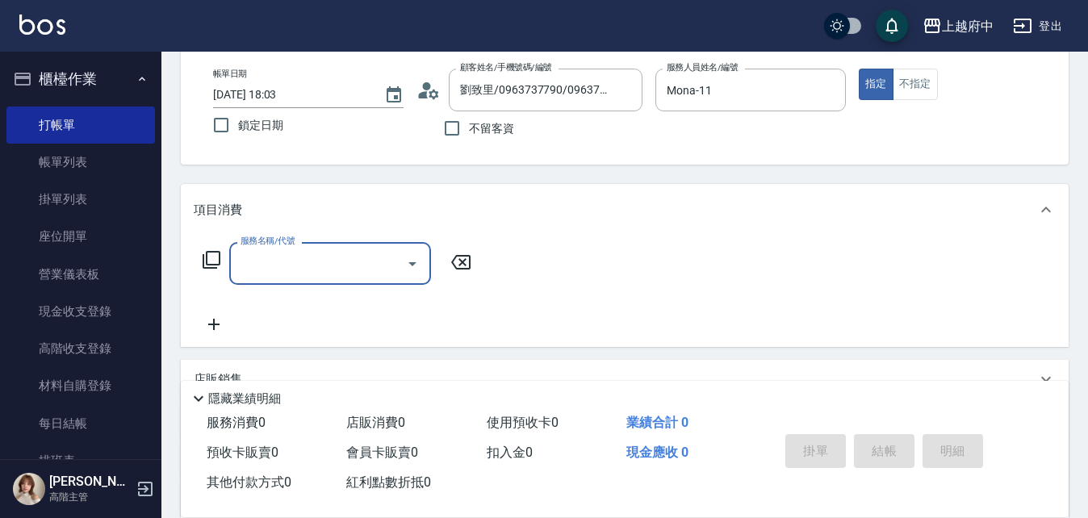
scroll to position [161, 0]
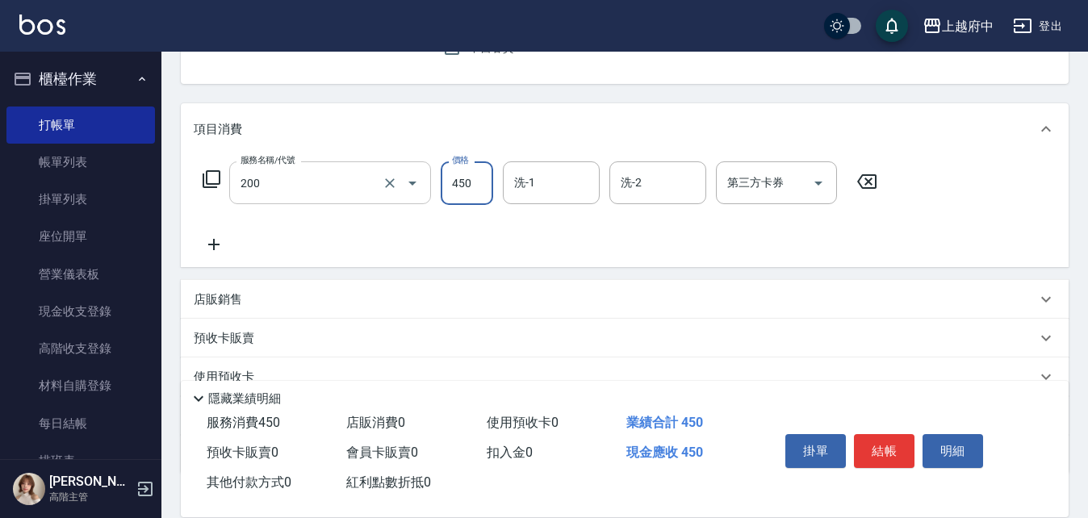
type input "有機洗髮(200)"
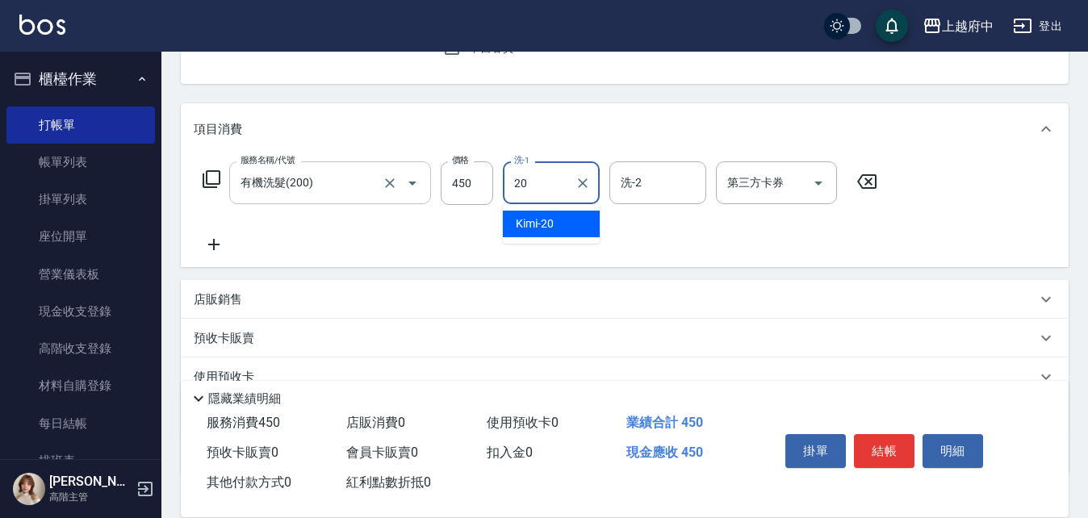
type input "Kimi-20"
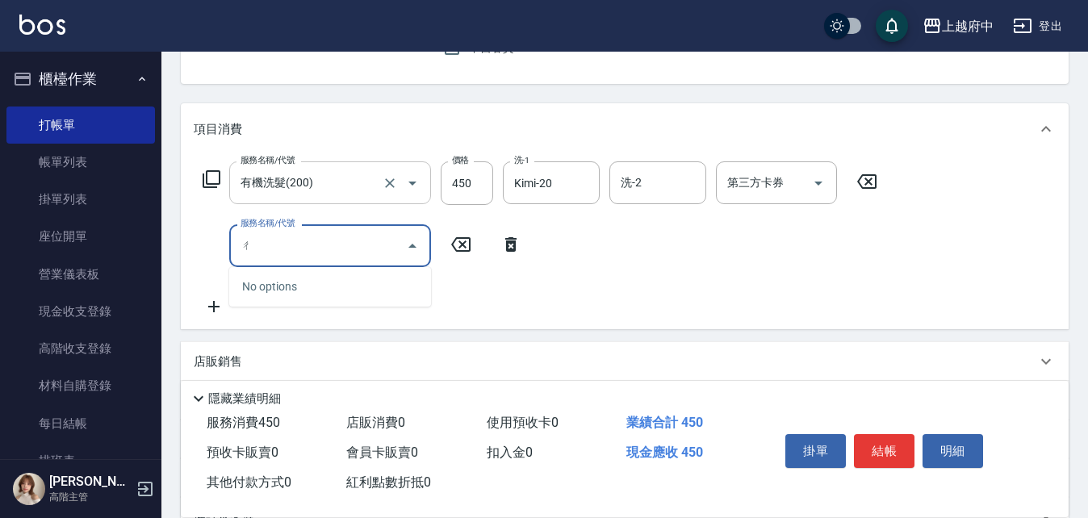
type input "ㄐ"
type input "剪髮(340)"
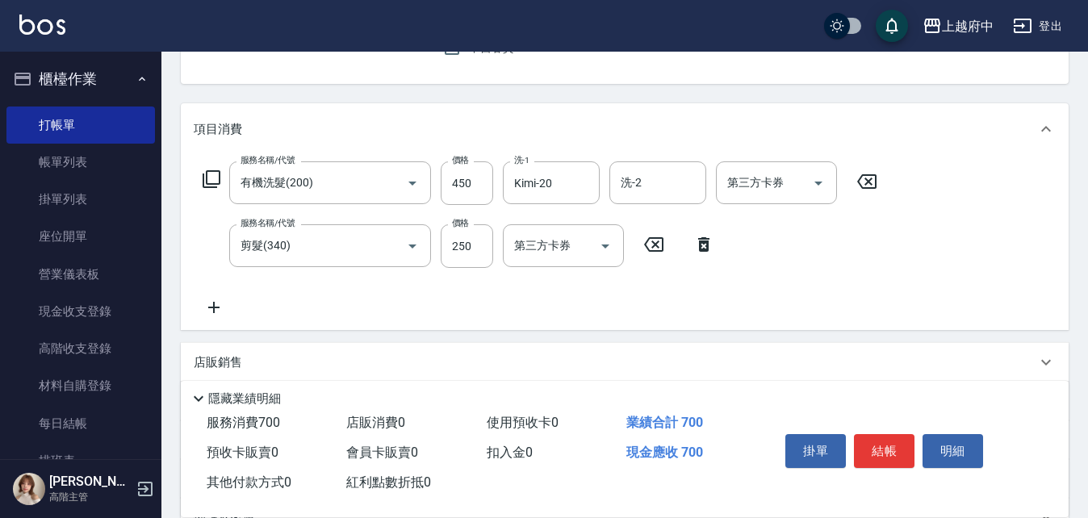
click at [598, 301] on div "服務名稱/代號 有機洗髮(200) 服務名稱/代號 價格 450 價格 洗-1 Kimi-20 洗-1 洗-2 洗-2 第三方卡券 第三方卡券 服務名稱/代號…" at bounding box center [540, 239] width 693 height 156
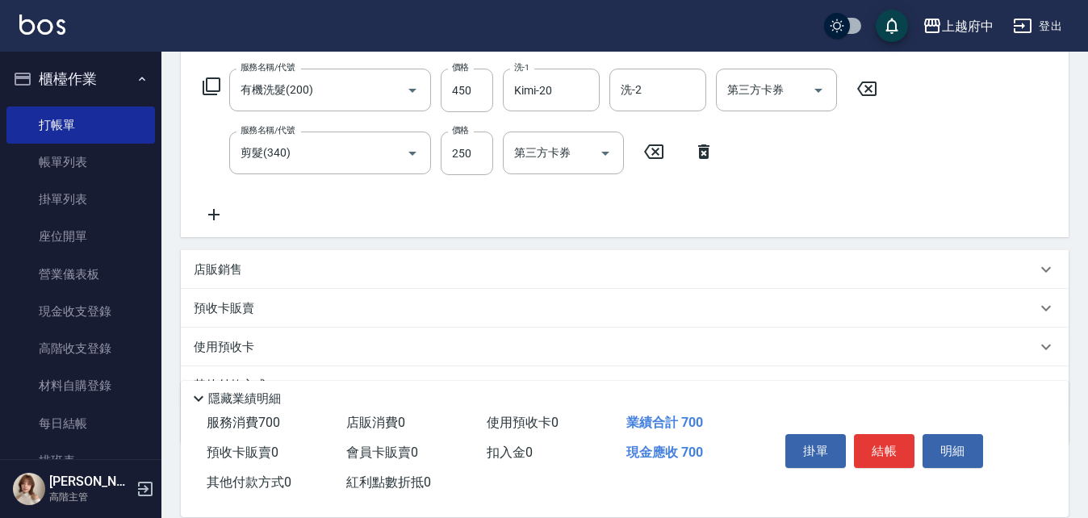
scroll to position [335, 0]
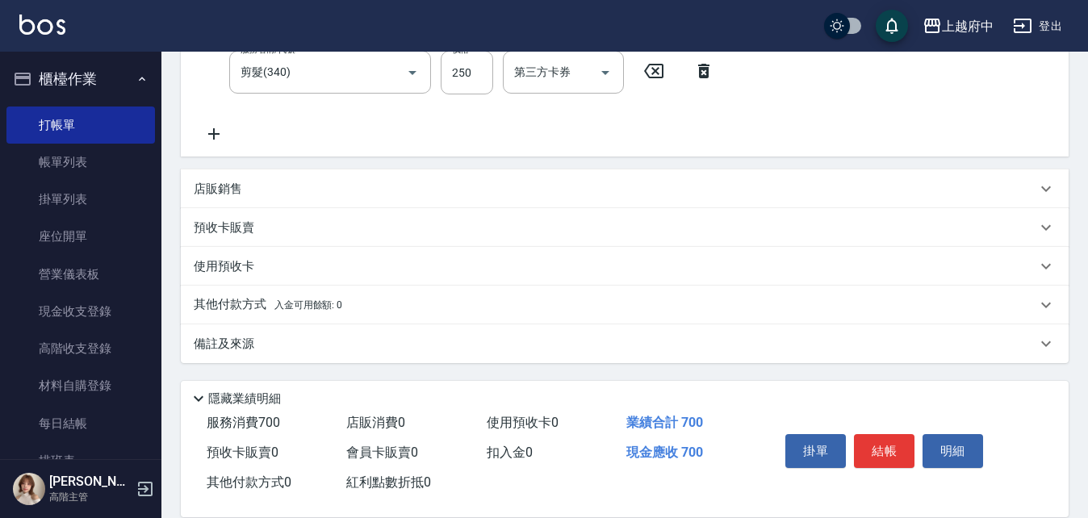
click at [231, 306] on p "其他付款方式 入金可用餘額: 0" at bounding box center [268, 305] width 148 height 18
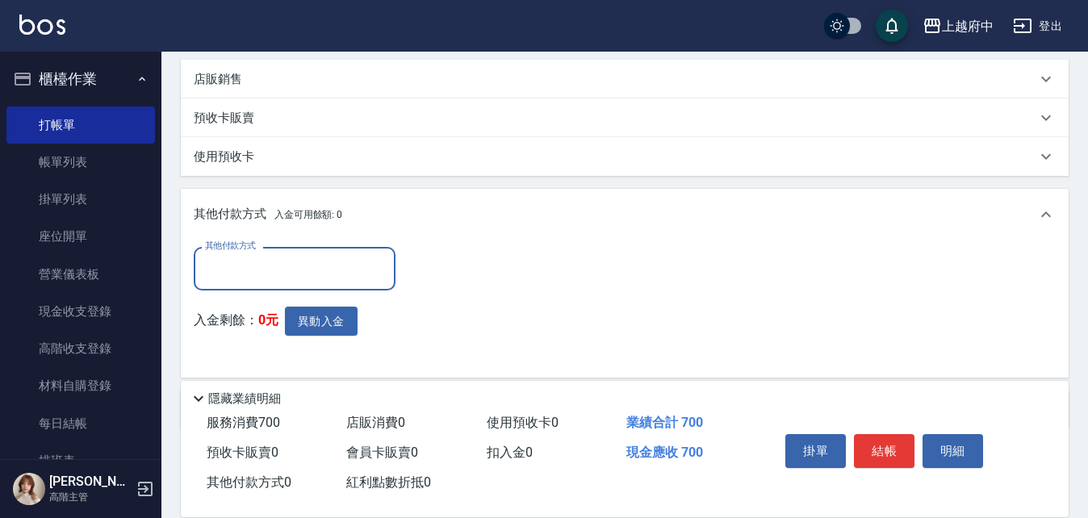
scroll to position [496, 0]
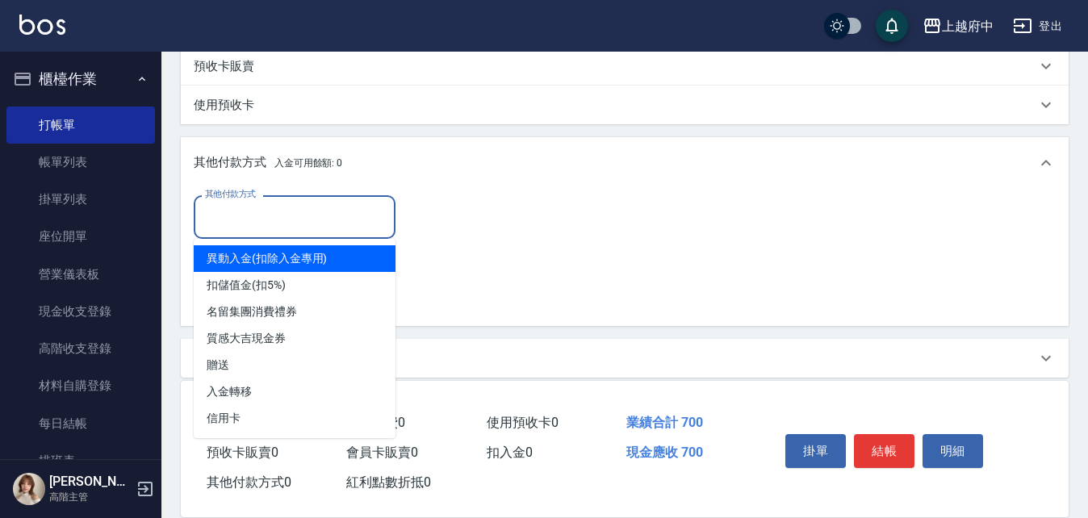
click at [306, 219] on input "其他付款方式" at bounding box center [294, 217] width 187 height 28
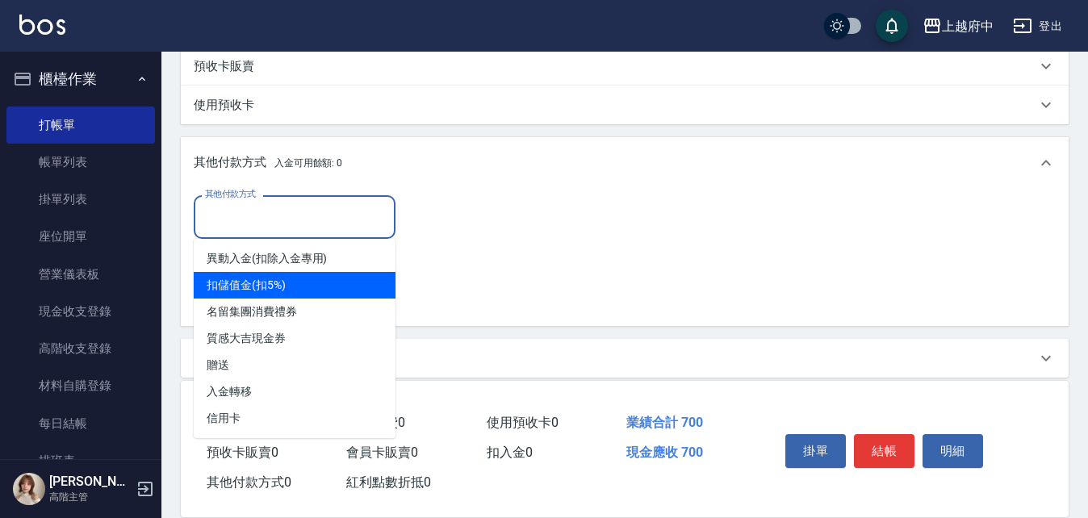
click at [233, 286] on span "扣儲值金(扣5%)" at bounding box center [295, 285] width 202 height 27
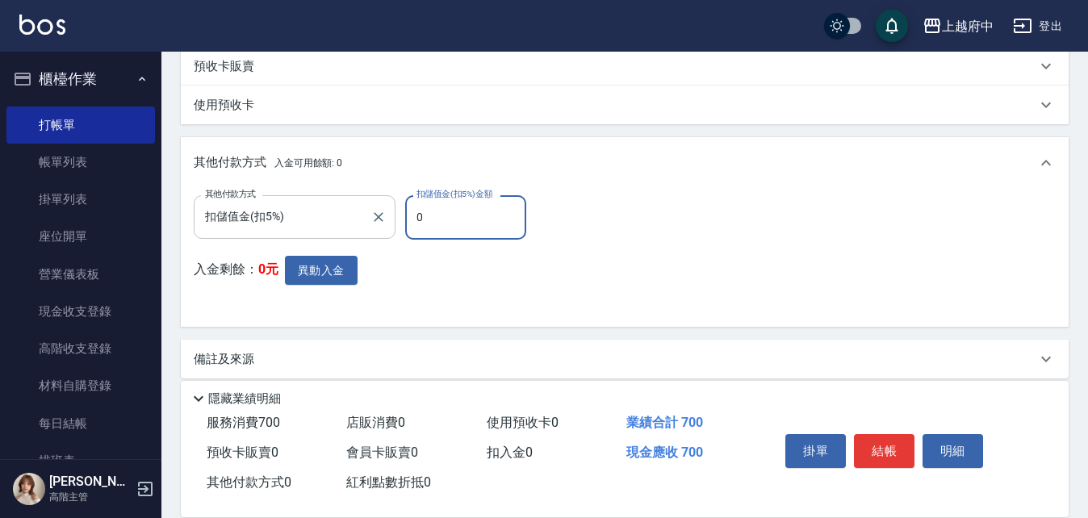
drag, startPoint x: 478, startPoint y: 227, endPoint x: 395, endPoint y: 219, distance: 83.5
click at [395, 219] on div "其他付款方式 扣儲值金(扣5%) 其他付款方式 扣儲值金(扣5%)金額 0 扣儲值金(扣5%)金額" at bounding box center [365, 217] width 342 height 44
click at [333, 230] on input "扣儲值金(扣5%)" at bounding box center [282, 217] width 163 height 28
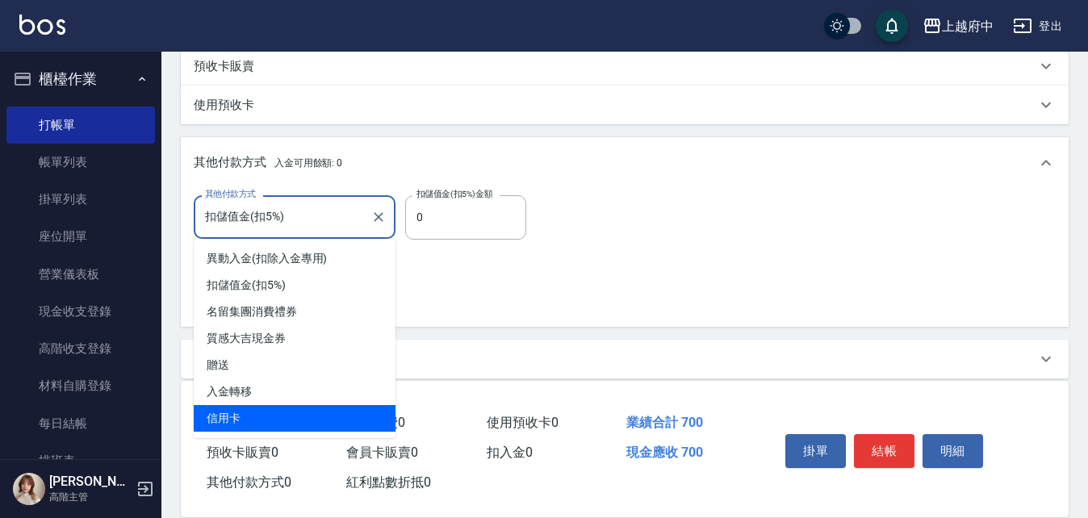
click at [245, 414] on span "信用卡" at bounding box center [295, 418] width 202 height 27
type input "信用卡"
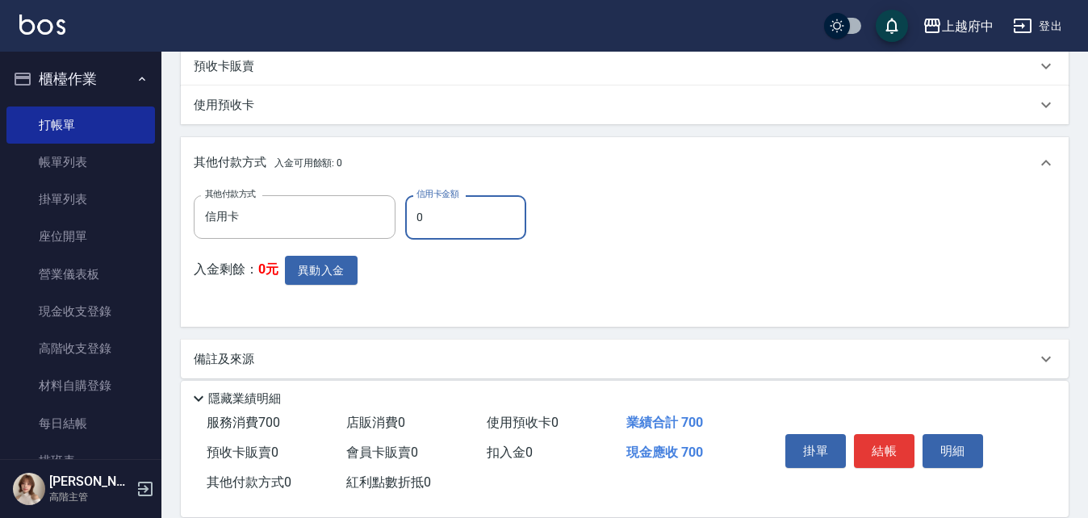
drag, startPoint x: 442, startPoint y: 226, endPoint x: 406, endPoint y: 226, distance: 36.3
click at [406, 226] on input "0" at bounding box center [465, 217] width 121 height 44
click at [391, 213] on div "信用卡 其他付款方式" at bounding box center [295, 216] width 202 height 43
type input "700"
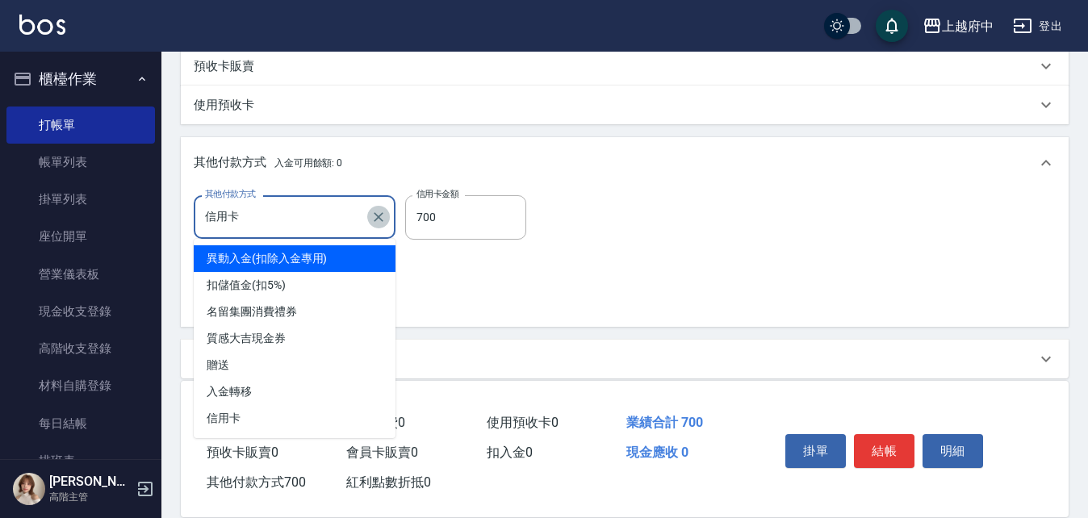
click at [382, 213] on icon "Clear" at bounding box center [379, 217] width 10 height 10
click at [567, 173] on div "其他付款方式 入金可用餘額: 0" at bounding box center [625, 163] width 888 height 52
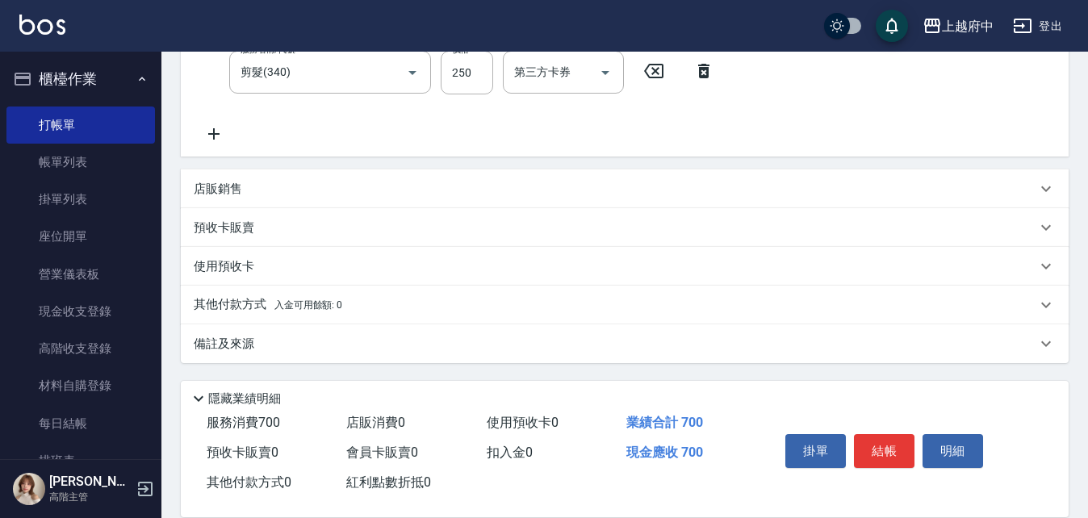
scroll to position [335, 0]
click at [212, 303] on p "其他付款方式 入金可用餘額: 0" at bounding box center [268, 305] width 148 height 18
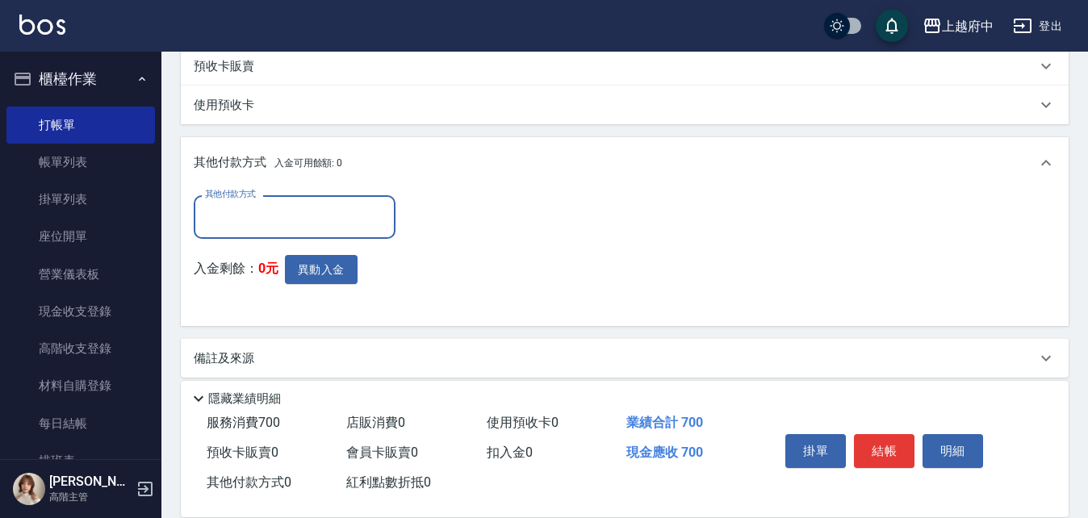
scroll to position [416, 0]
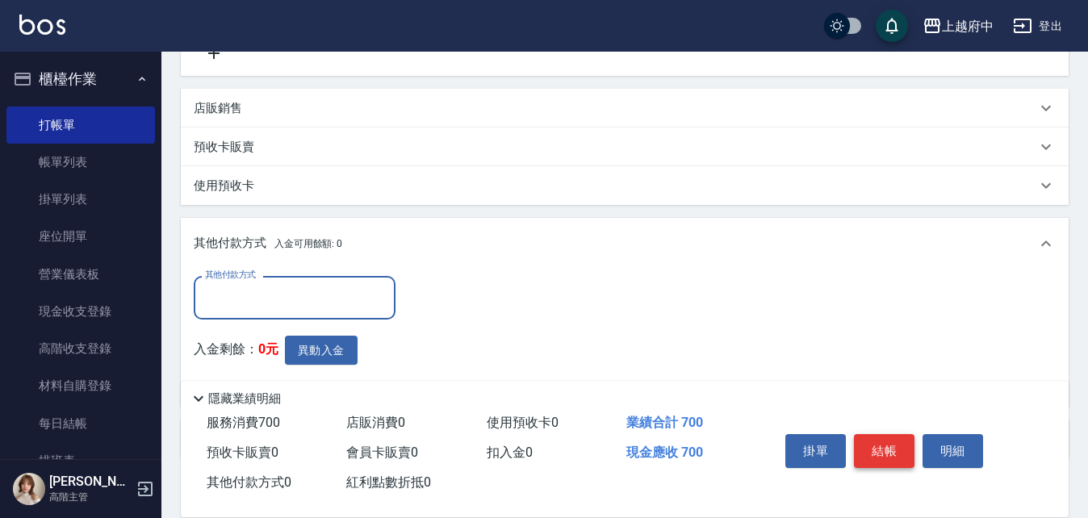
click at [885, 444] on button "結帳" at bounding box center [884, 451] width 61 height 34
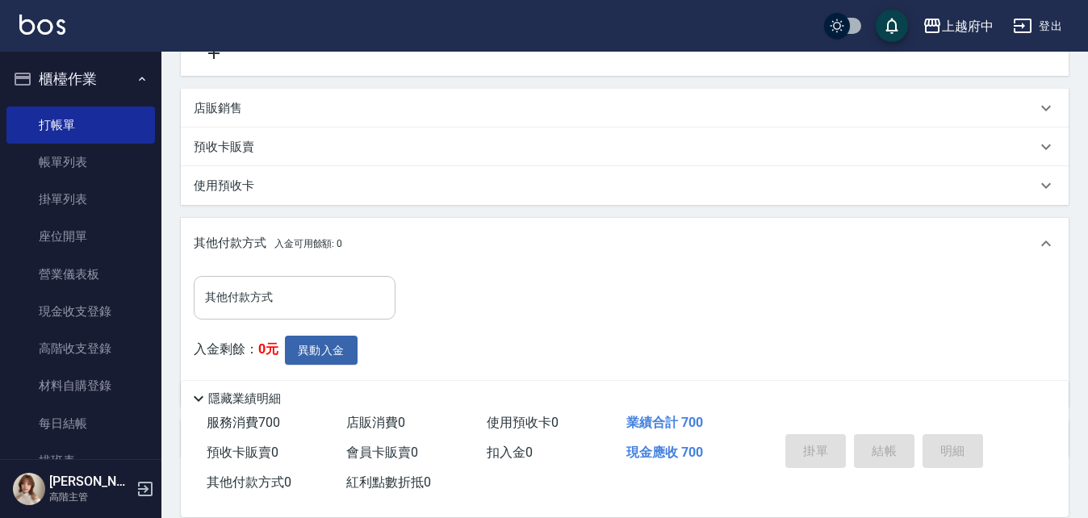
type input "2025/10/10 18:05"
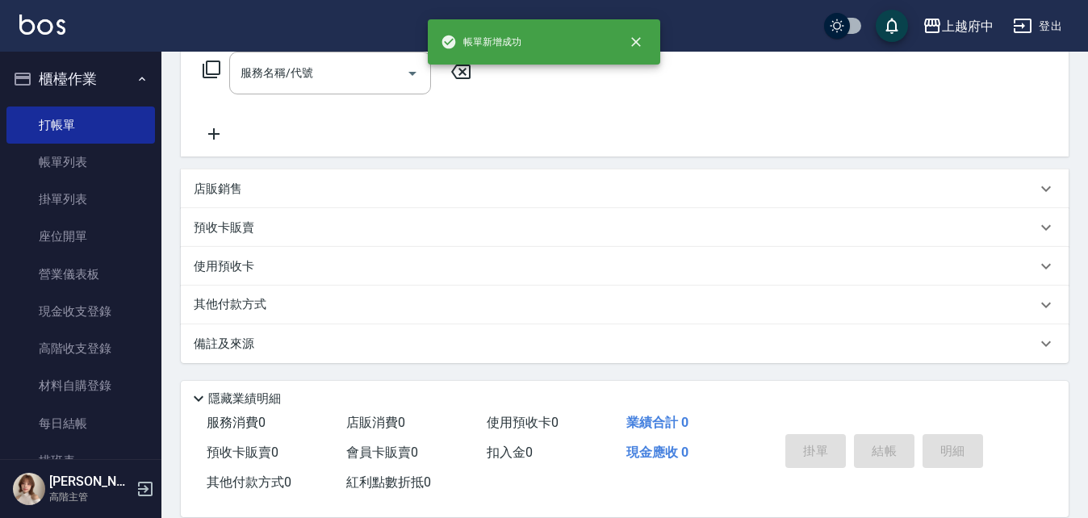
scroll to position [0, 0]
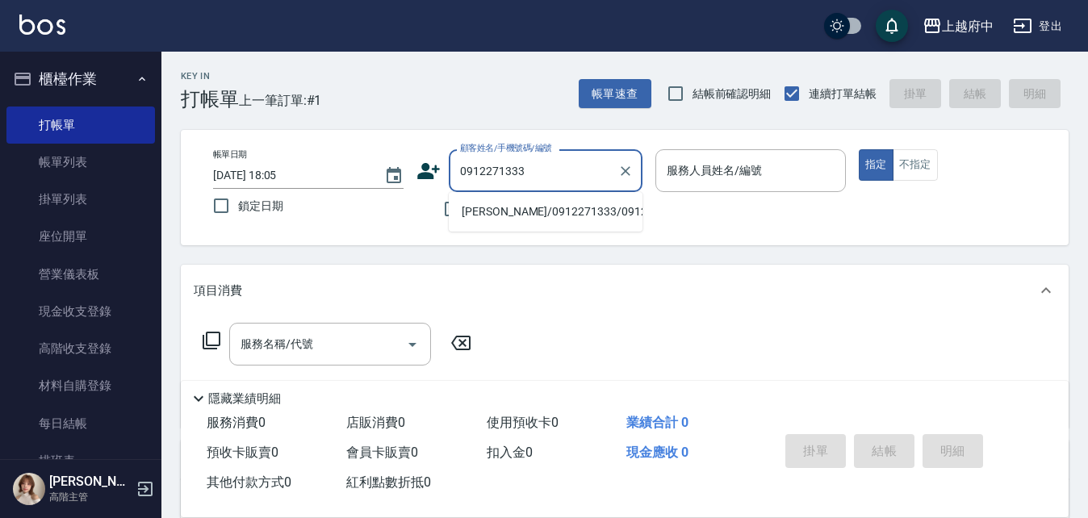
click at [498, 207] on li "黃崇維/0912271333/0912271333" at bounding box center [546, 211] width 194 height 27
type input "黃崇維/0912271333/0912271333"
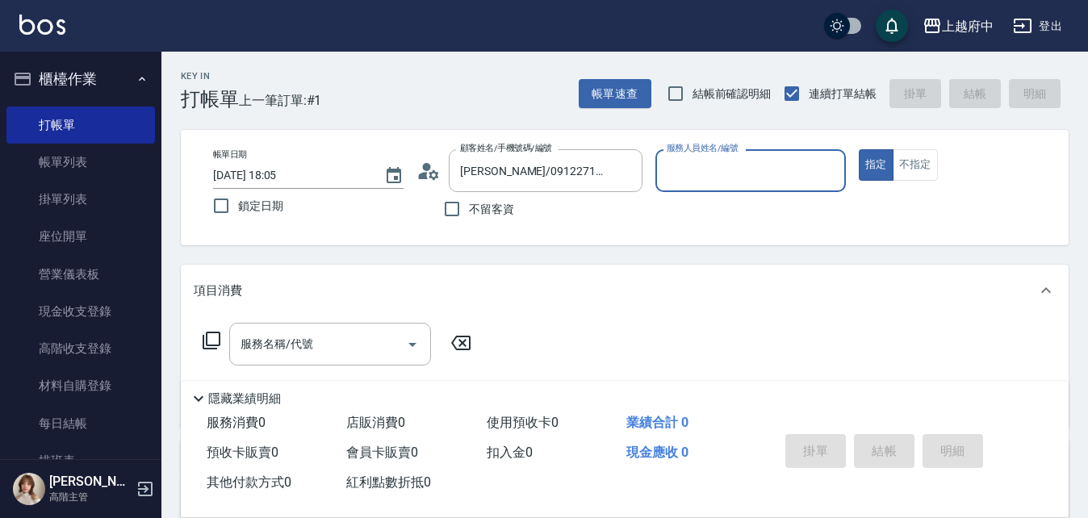
type input "Mona-11"
click at [858, 149] on button "指定" at bounding box center [875, 164] width 35 height 31
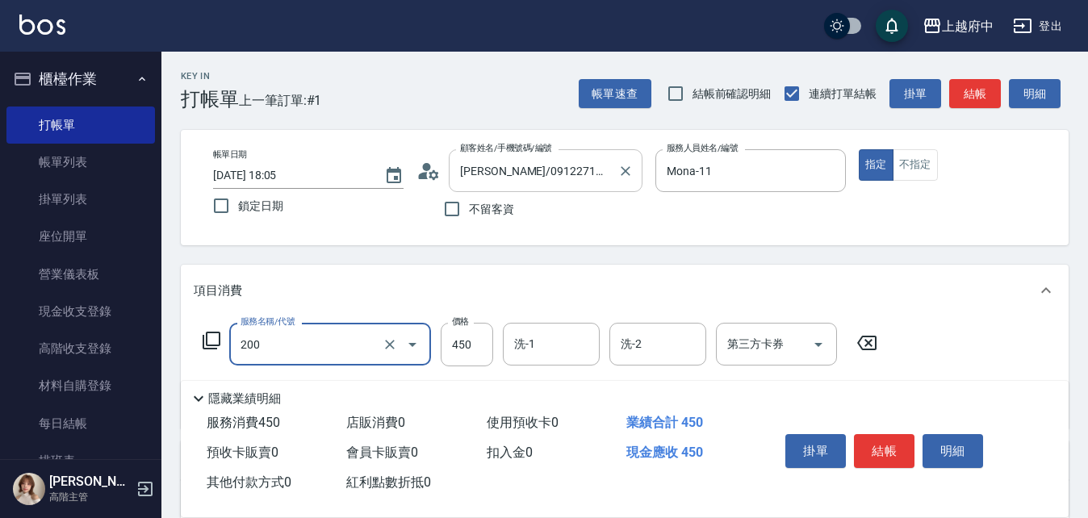
type input "有機洗髮(200)"
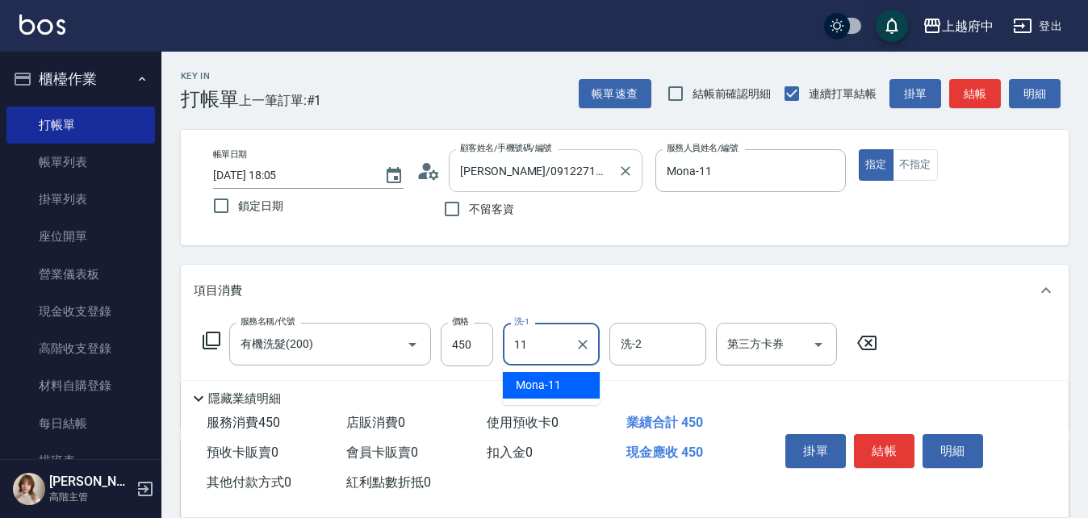
type input "Mona-11"
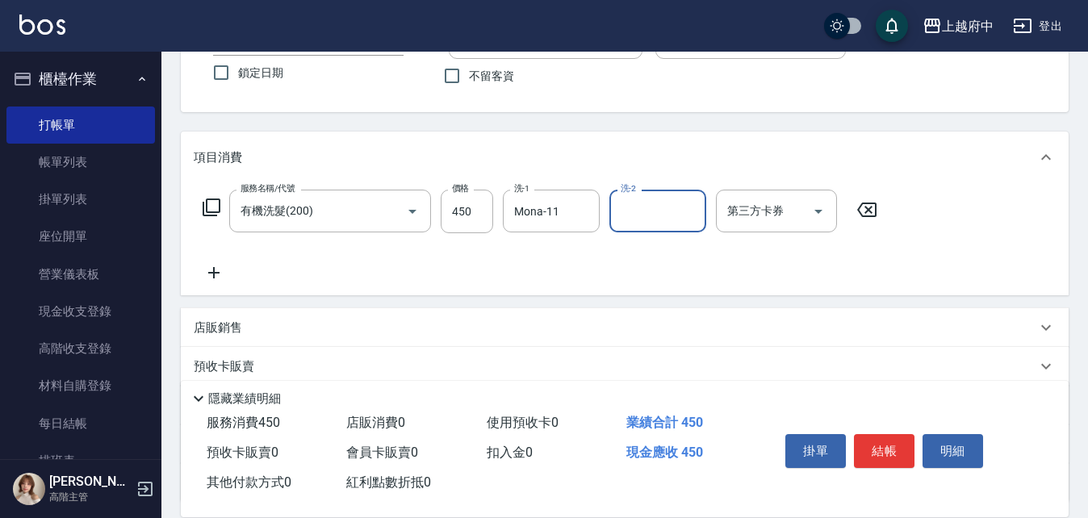
scroll to position [161, 0]
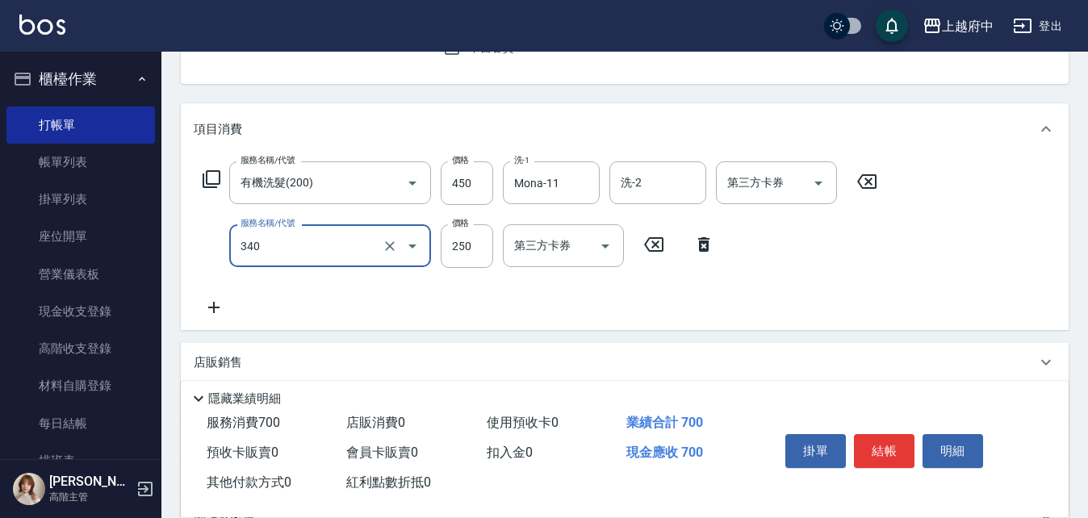
type input "剪髮(340)"
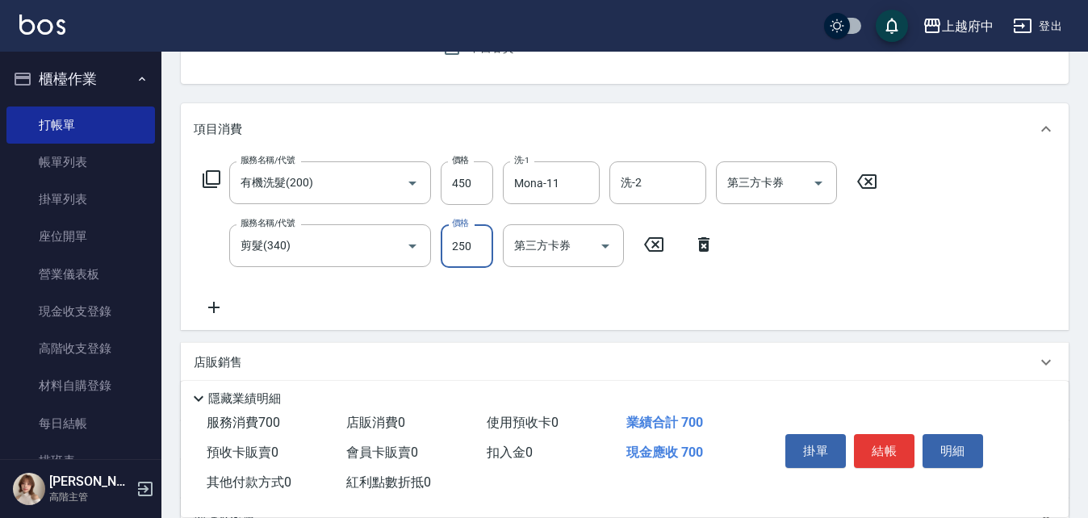
click at [666, 314] on div "服務名稱/代號 有機洗髮(200) 服務名稱/代號 價格 450 價格 洗-1 Mona-11 洗-1 洗-2 洗-2 第三方卡券 第三方卡券 服務名稱/代號…" at bounding box center [540, 239] width 693 height 156
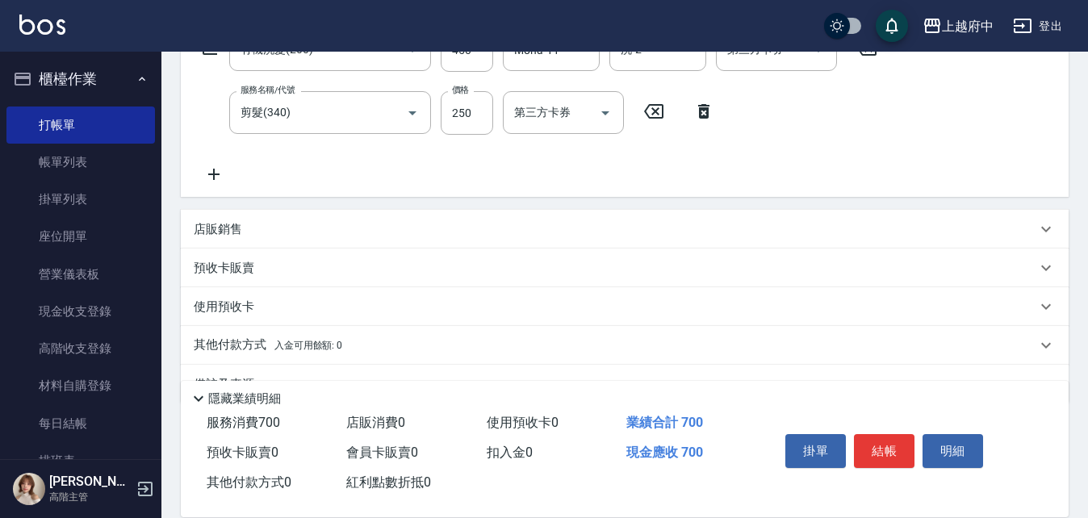
scroll to position [323, 0]
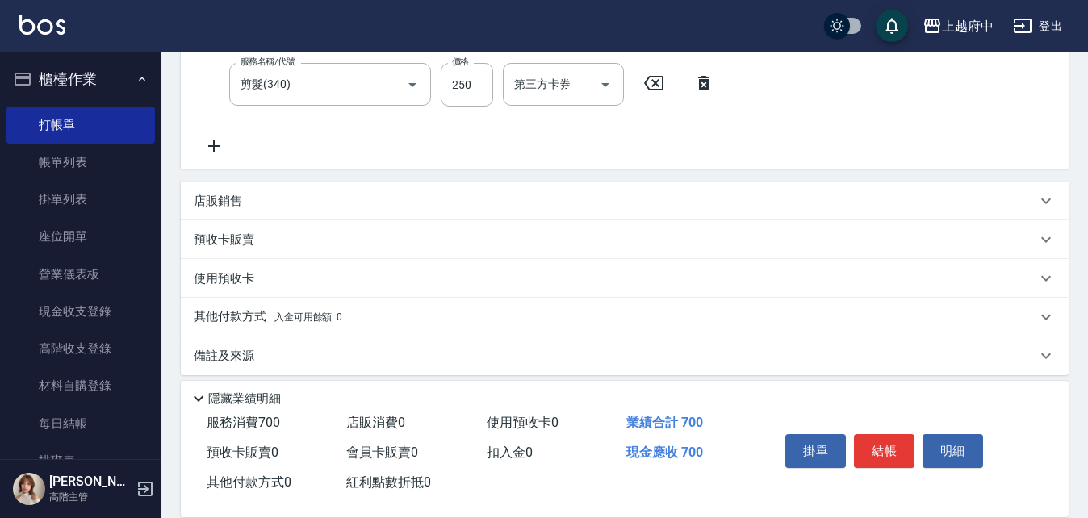
click at [228, 189] on div "店販銷售" at bounding box center [625, 201] width 888 height 39
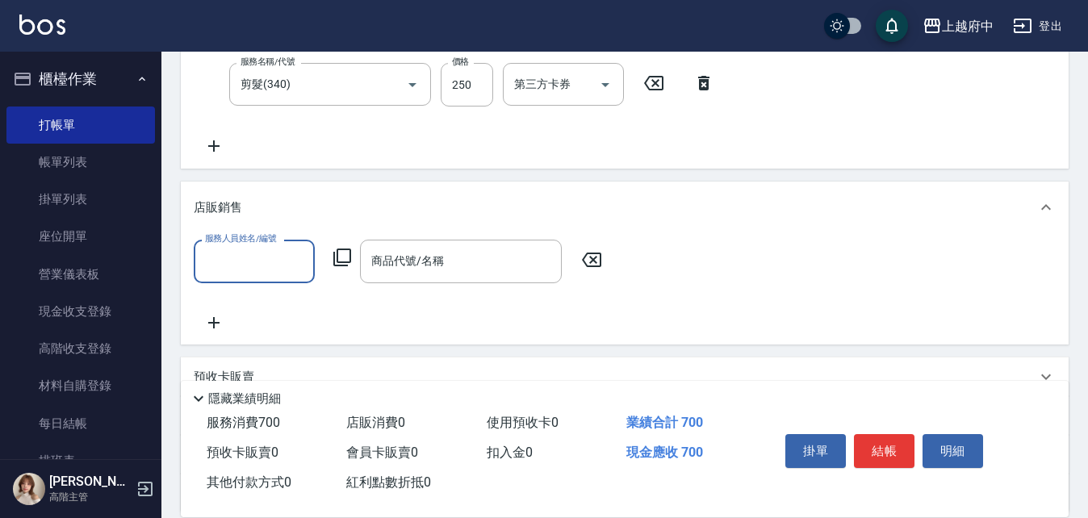
scroll to position [0, 0]
type input "Mona-11"
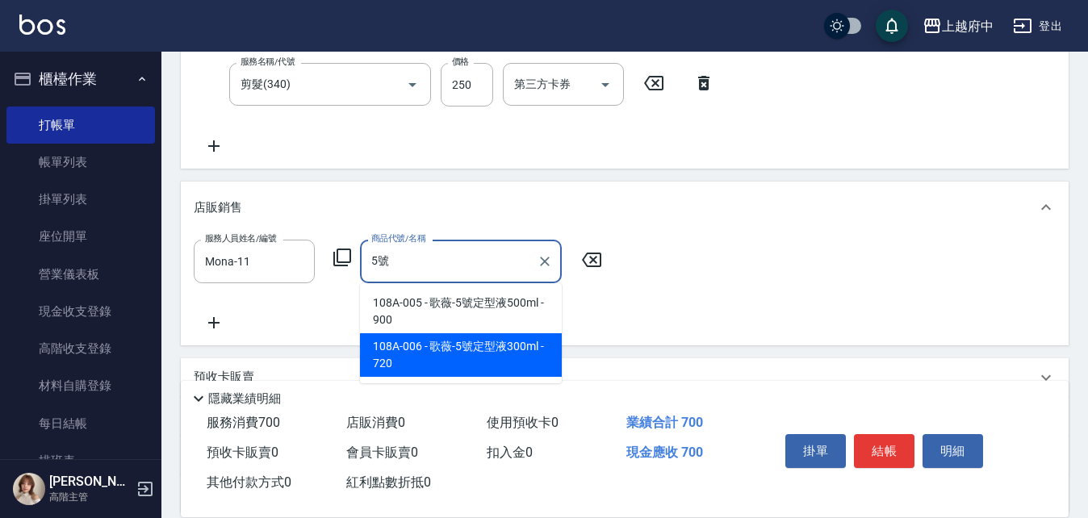
click at [445, 347] on span "108A-006 - 歌薇-5號定型液300ml - 720" at bounding box center [461, 355] width 202 height 44
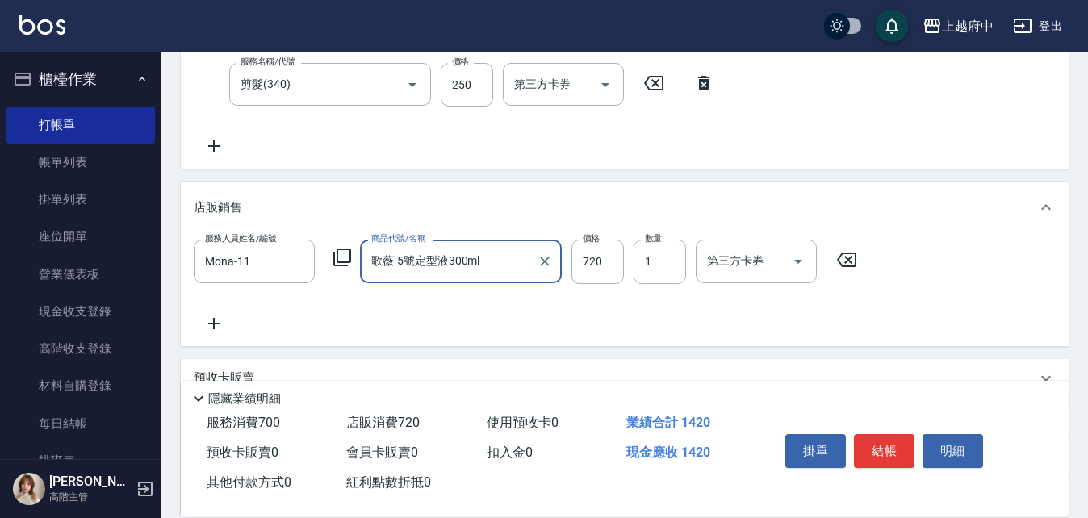
type input "歌薇-5號定型液300ml"
click at [667, 322] on div "服務人員姓名/編號 Mona-11 服務人員姓名/編號 商品代號/名稱 歌薇-5號定型液300ml 商品代號/名稱 價格 720 價格 數量 1 數量 第三方…" at bounding box center [625, 286] width 862 height 93
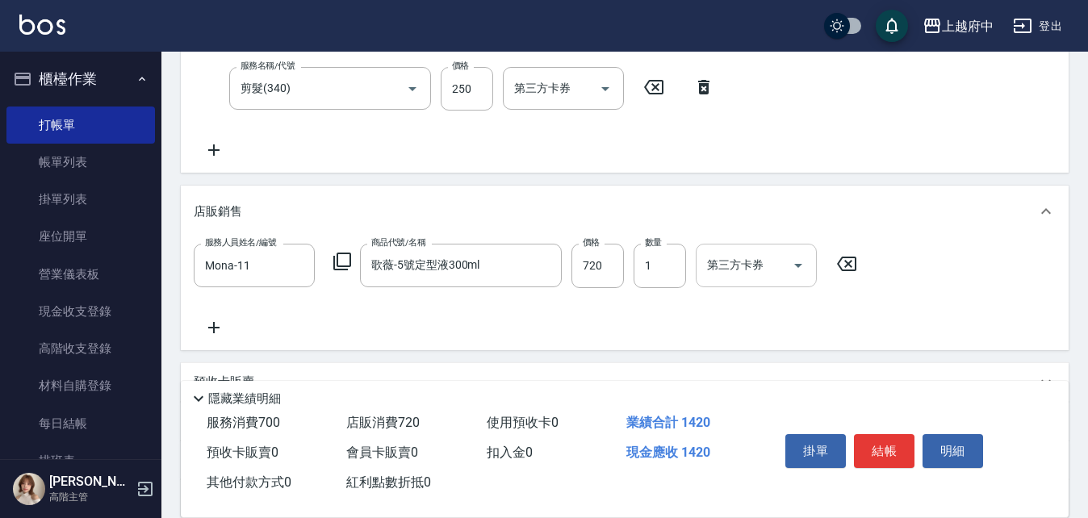
scroll to position [323, 0]
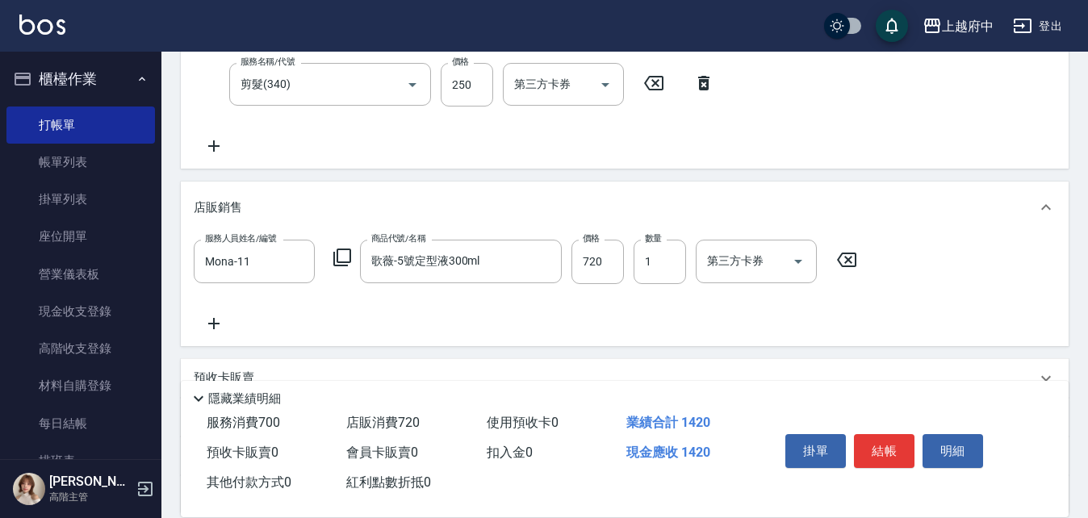
click at [765, 324] on div "服務人員姓名/編號 Mona-11 服務人員姓名/編號 商品代號/名稱 歌薇-5號定型液300ml 商品代號/名稱 價格 720 價格 數量 1 數量 第三方…" at bounding box center [625, 286] width 862 height 93
click at [865, 446] on button "結帳" at bounding box center [884, 451] width 61 height 34
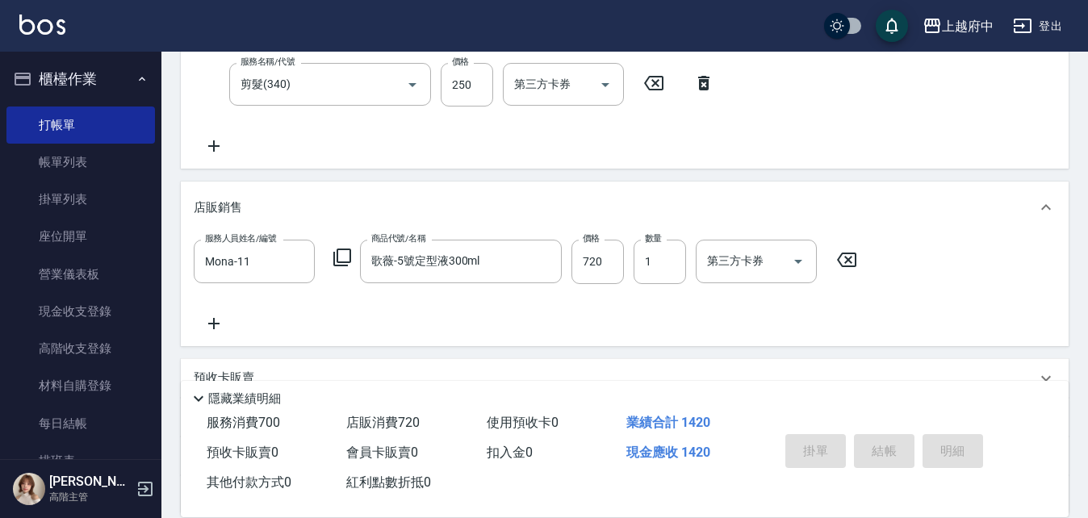
type input "2025/10/10 18:07"
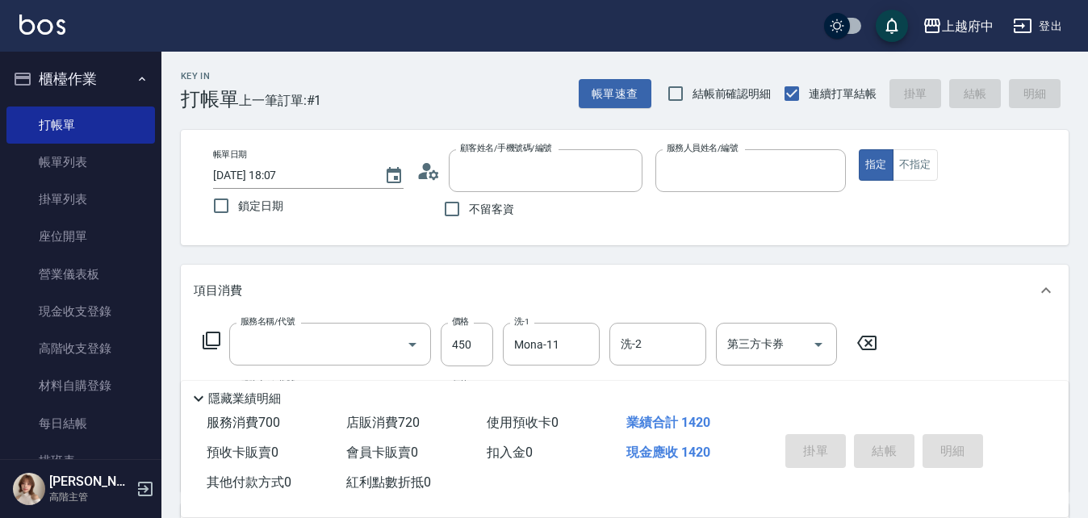
scroll to position [0, 0]
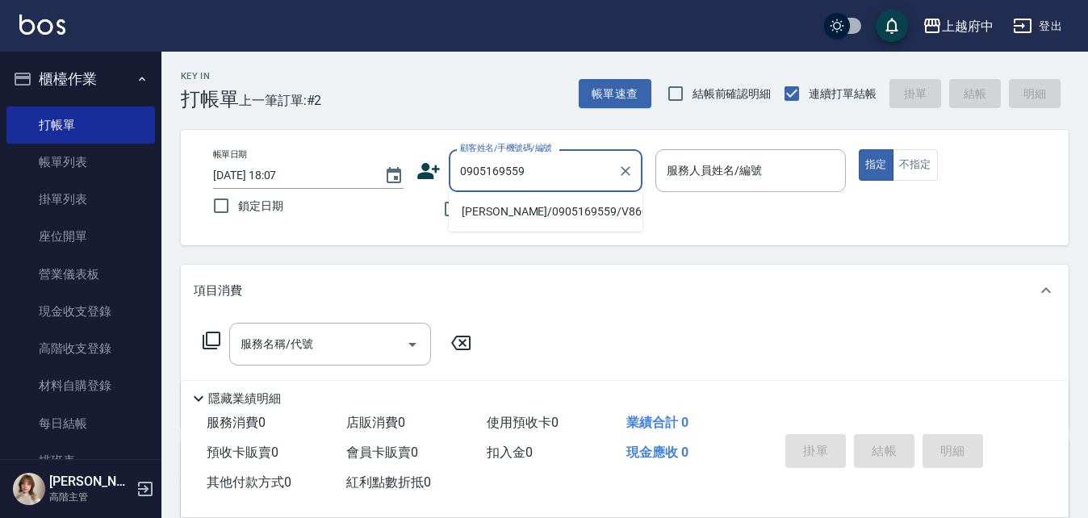
click at [512, 210] on li "鄭耀斌/0905169559/V86071" at bounding box center [546, 211] width 194 height 27
type input "鄭耀斌/0905169559/V86071"
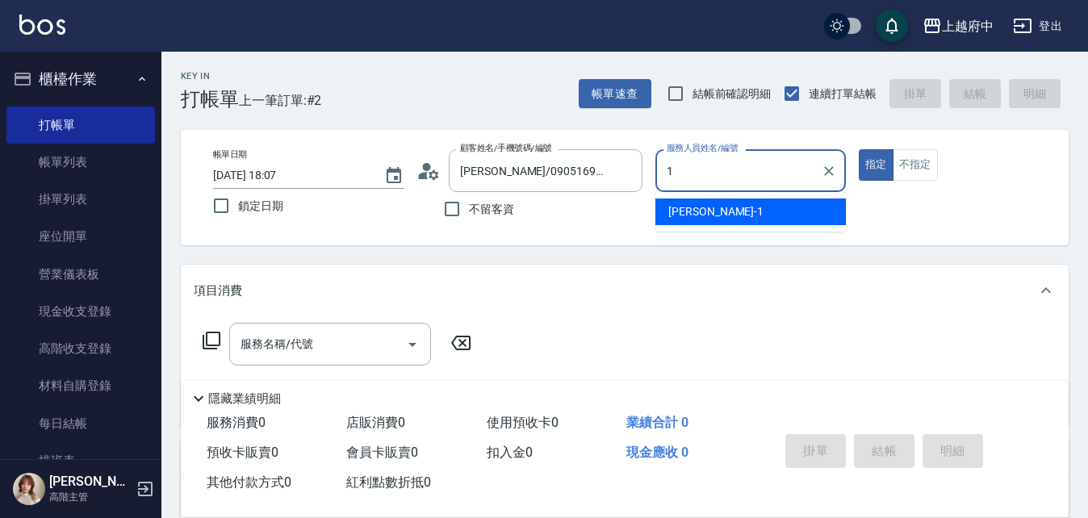
click at [686, 207] on span "Annie -1" at bounding box center [715, 211] width 95 height 17
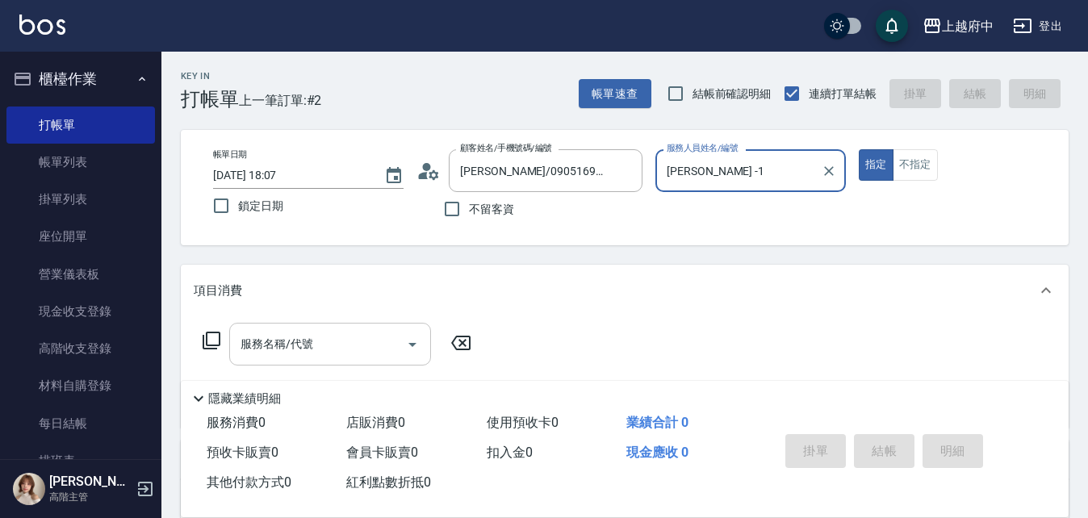
type input "Annie -1"
click at [334, 350] on input "服務名稱/代號" at bounding box center [317, 344] width 163 height 28
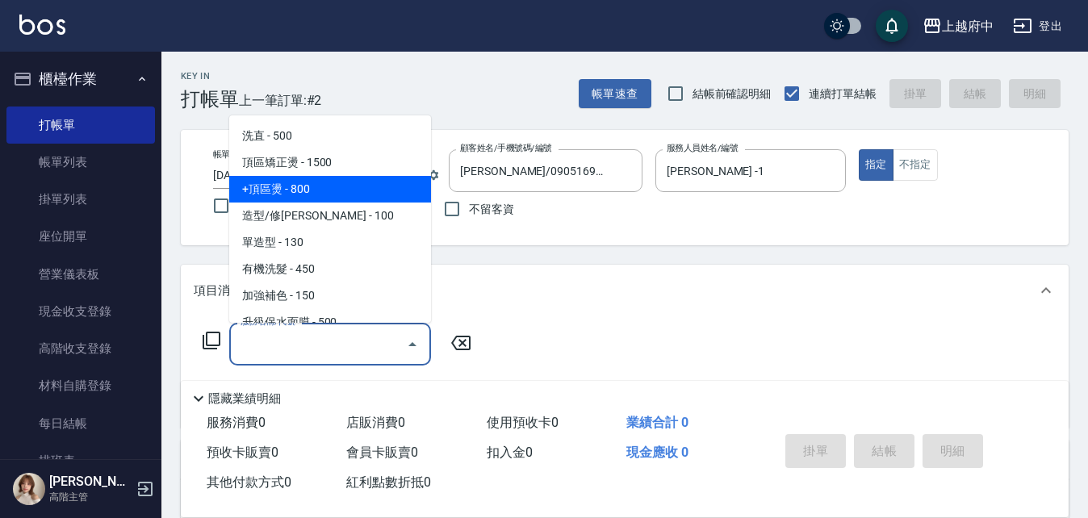
scroll to position [81, 0]
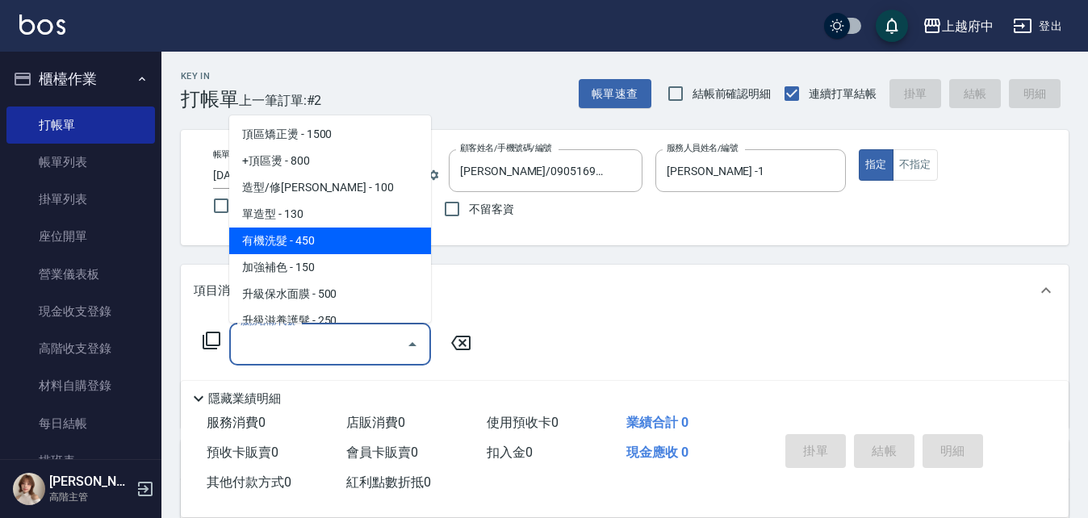
click at [308, 243] on span "有機洗髮 - 450" at bounding box center [330, 241] width 202 height 27
type input "有機洗髮(200)"
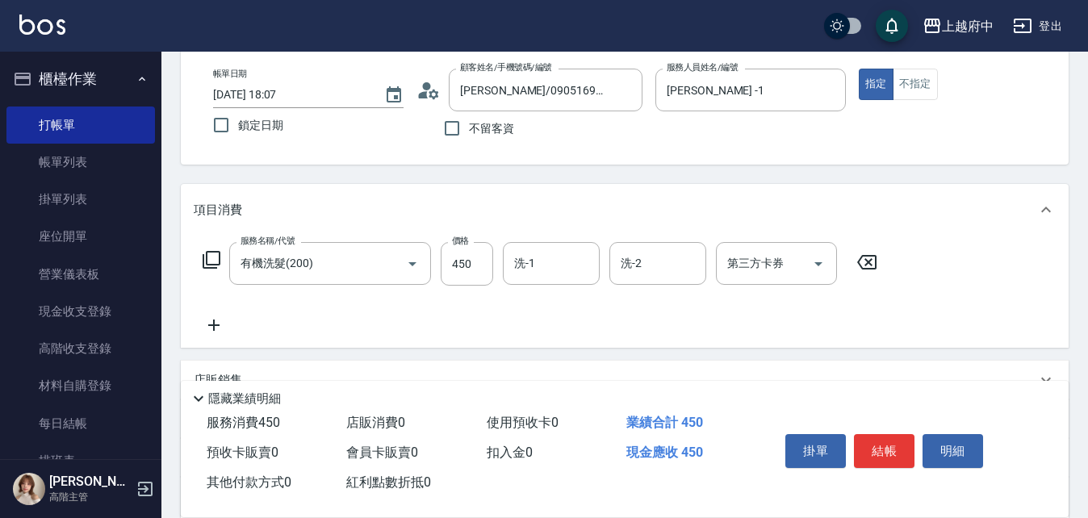
click at [212, 327] on icon at bounding box center [214, 324] width 40 height 19
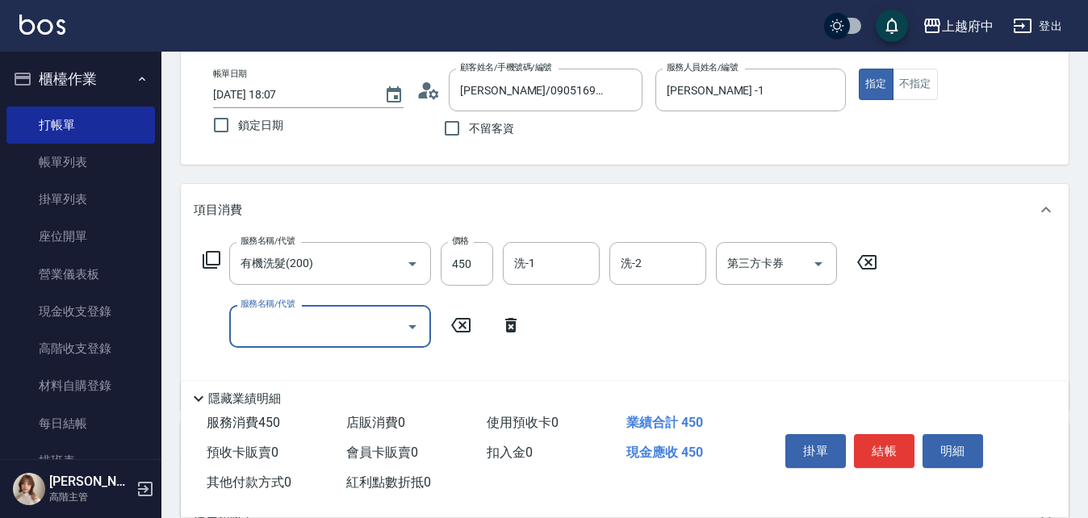
click at [418, 330] on icon "Open" at bounding box center [412, 326] width 19 height 19
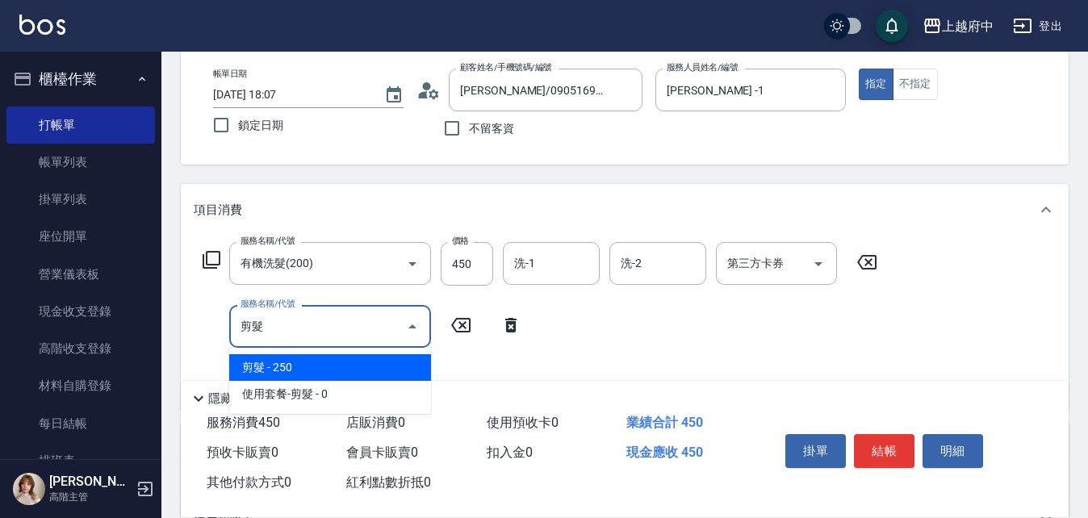
click at [273, 372] on span "剪髮 - 250" at bounding box center [330, 367] width 202 height 27
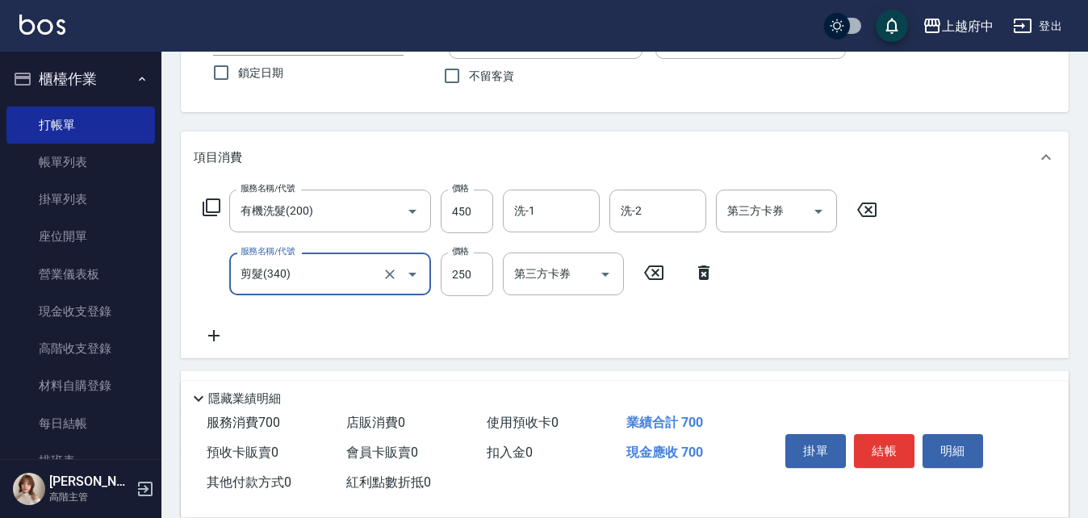
scroll to position [161, 0]
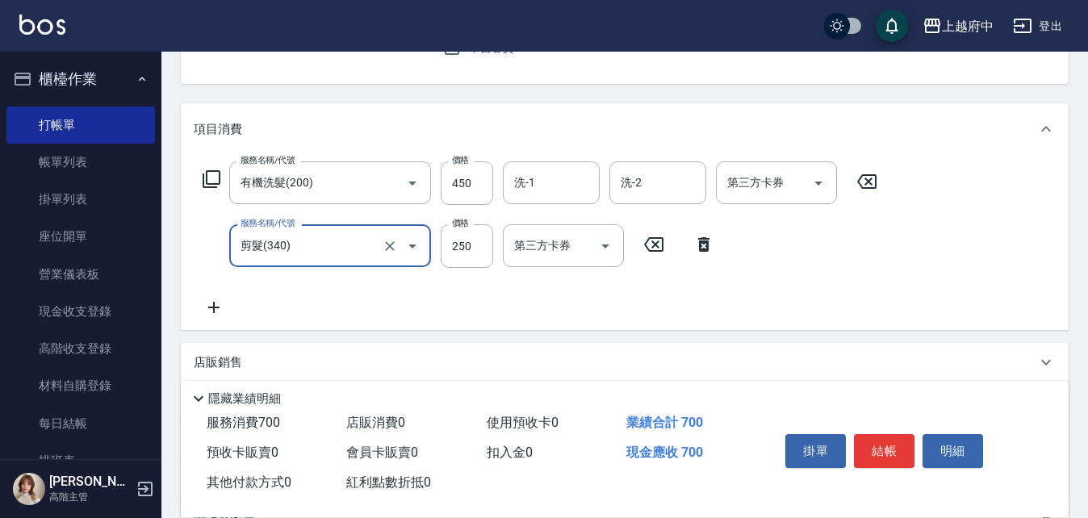
type input "剪髮(340)"
click at [220, 314] on icon at bounding box center [214, 307] width 40 height 19
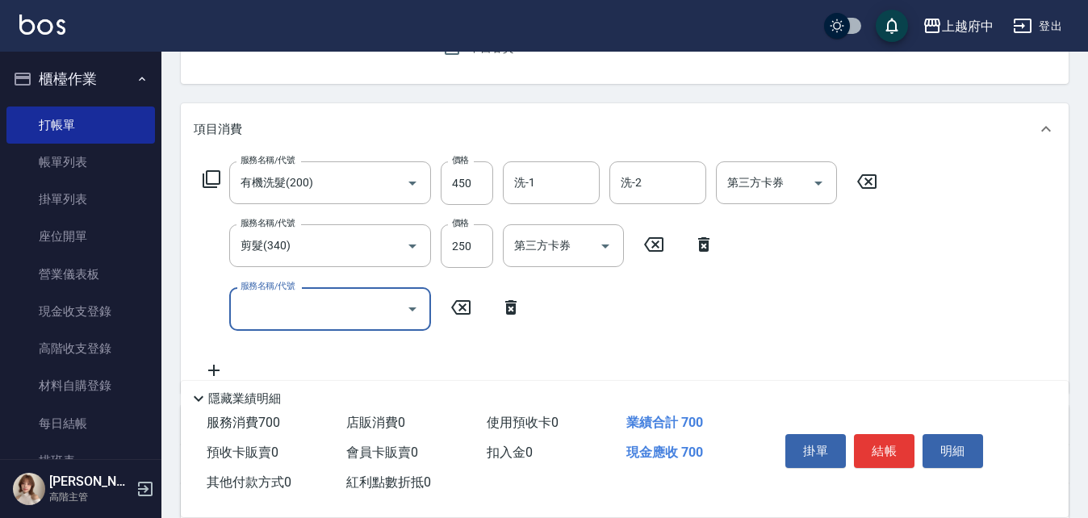
click at [337, 322] on input "服務名稱/代號" at bounding box center [317, 308] width 163 height 28
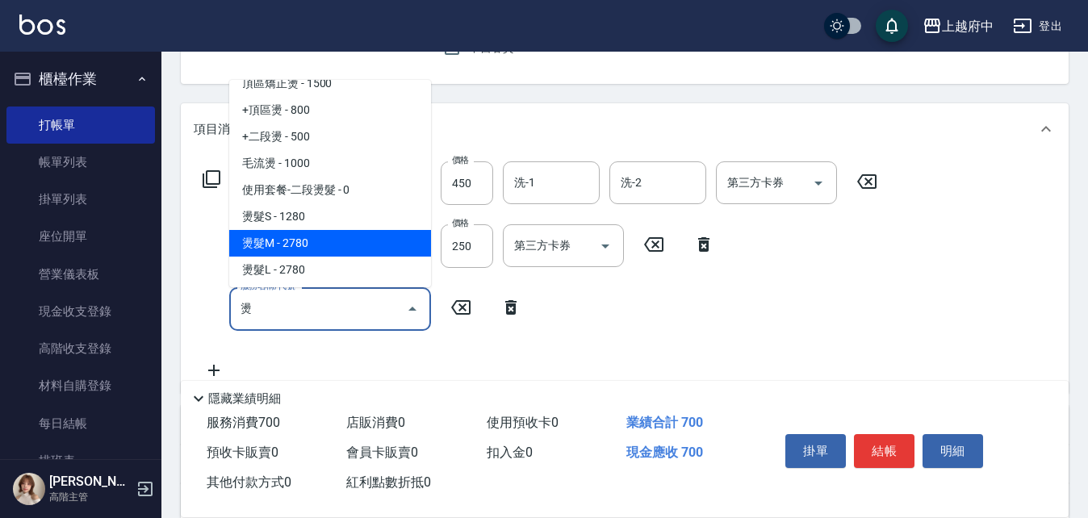
scroll to position [81, 0]
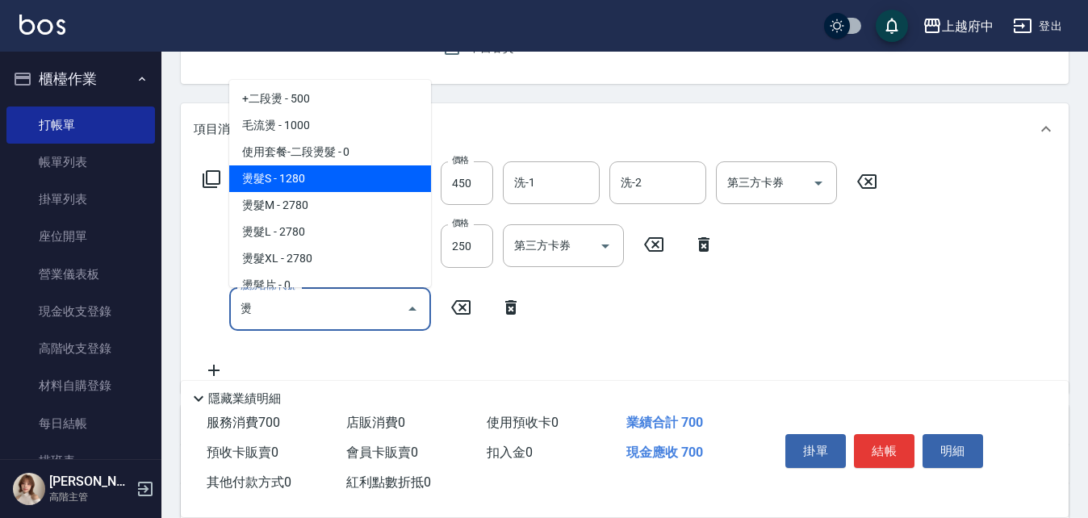
click at [315, 112] on span "+二段燙 - 500" at bounding box center [330, 99] width 202 height 27
type input "+二段燙(500)"
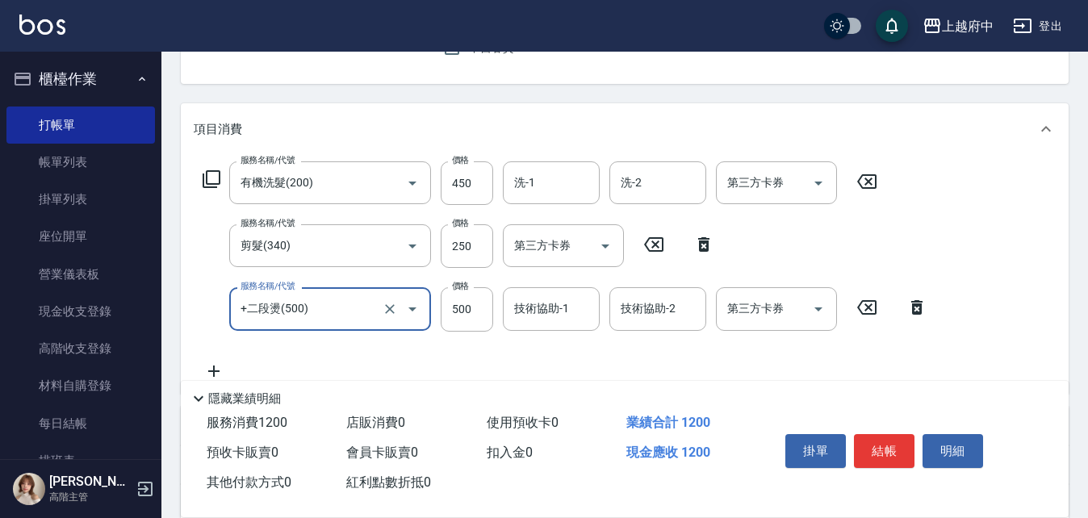
click at [407, 319] on button "Open" at bounding box center [412, 309] width 26 height 26
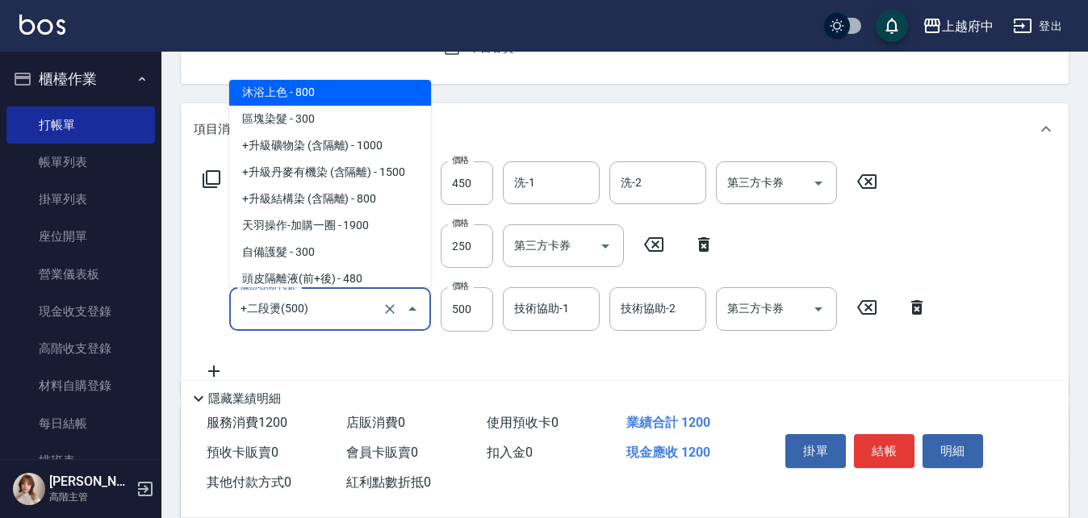
scroll to position [414, 0]
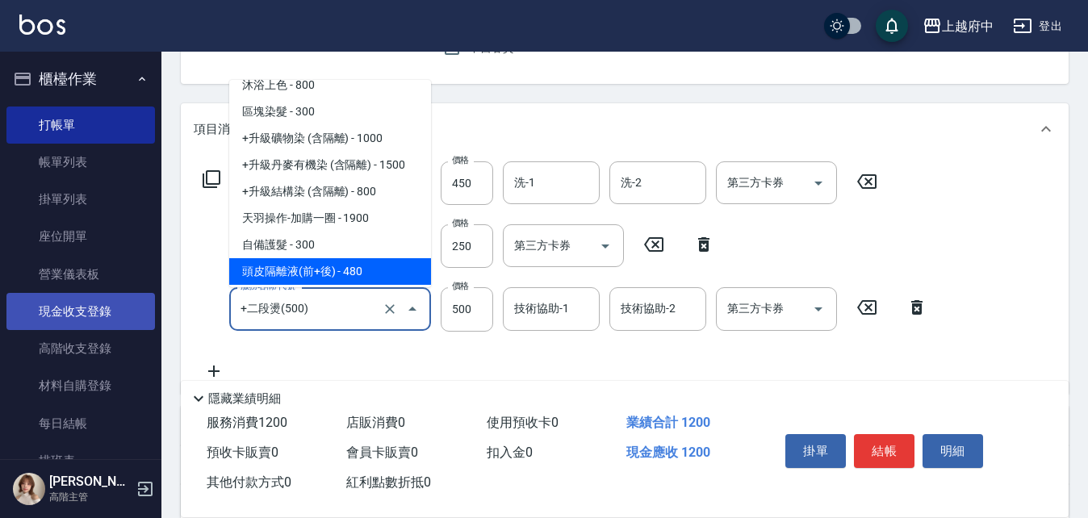
drag, startPoint x: 345, startPoint y: 307, endPoint x: 141, endPoint y: 295, distance: 203.7
click at [139, 294] on div "上越府中 登出 櫃檯作業 打帳單 帳單列表 掛單列表 座位開單 營業儀表板 現金收支登錄 高階收支登錄 材料自購登錄 每日結帳 排班表 現場電腦打卡 掃碼打卡…" at bounding box center [544, 297] width 1088 height 917
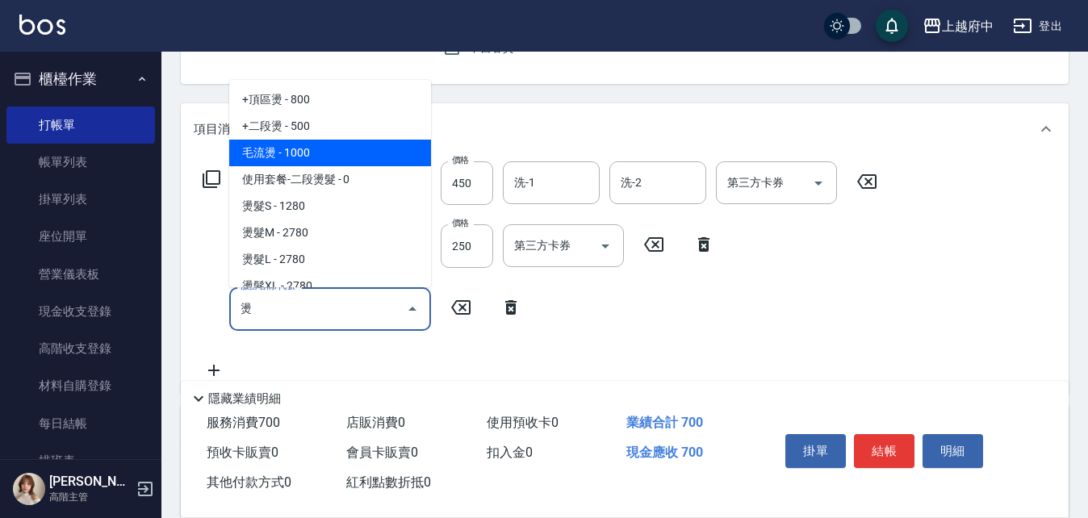
scroll to position [81, 0]
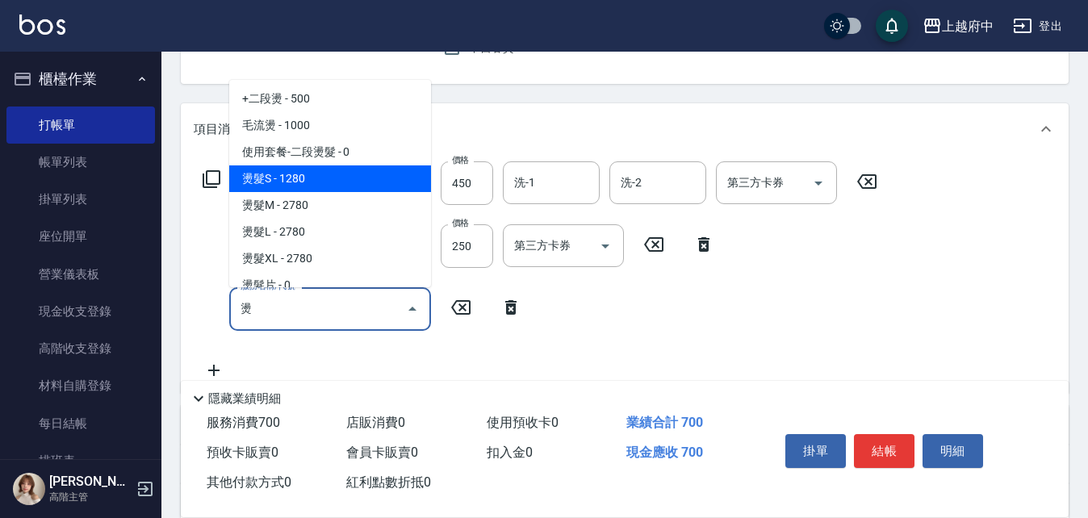
click at [317, 112] on span "+二段燙 - 500" at bounding box center [330, 99] width 202 height 27
type input "+二段燙(500)"
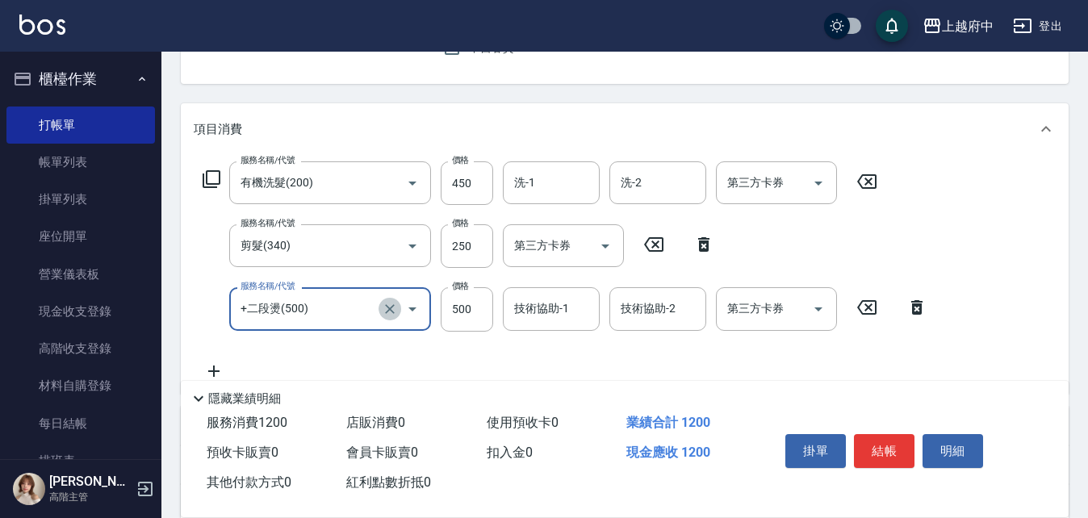
click at [392, 313] on icon "Clear" at bounding box center [390, 309] width 16 height 16
click at [328, 285] on div "服務名稱/代號 有機洗髮(200) 服務名稱/代號 價格 450 價格 洗-1 洗-1 洗-2 洗-2 第三方卡券 第三方卡券 服務名稱/代號 剪髮(340)…" at bounding box center [565, 270] width 743 height 219
click at [307, 324] on div "+二段燙(500) 服務名稱/代號" at bounding box center [330, 308] width 202 height 43
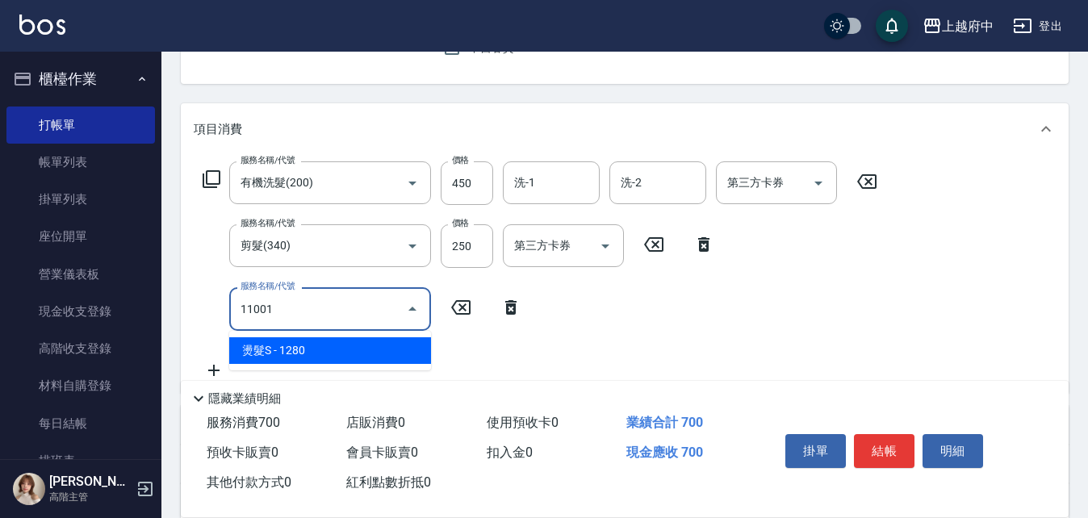
click at [289, 361] on span "燙髮S - 1280" at bounding box center [330, 350] width 202 height 27
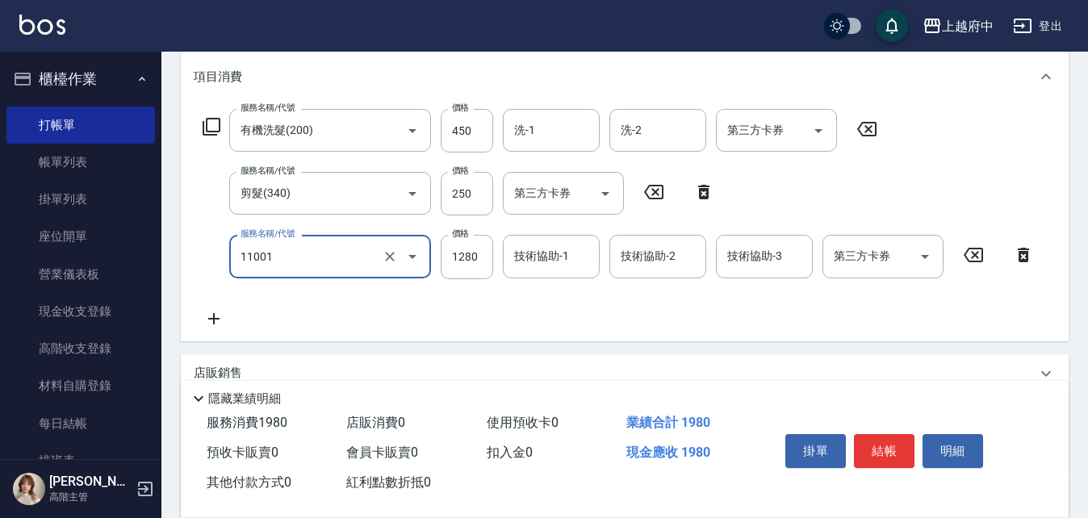
scroll to position [242, 0]
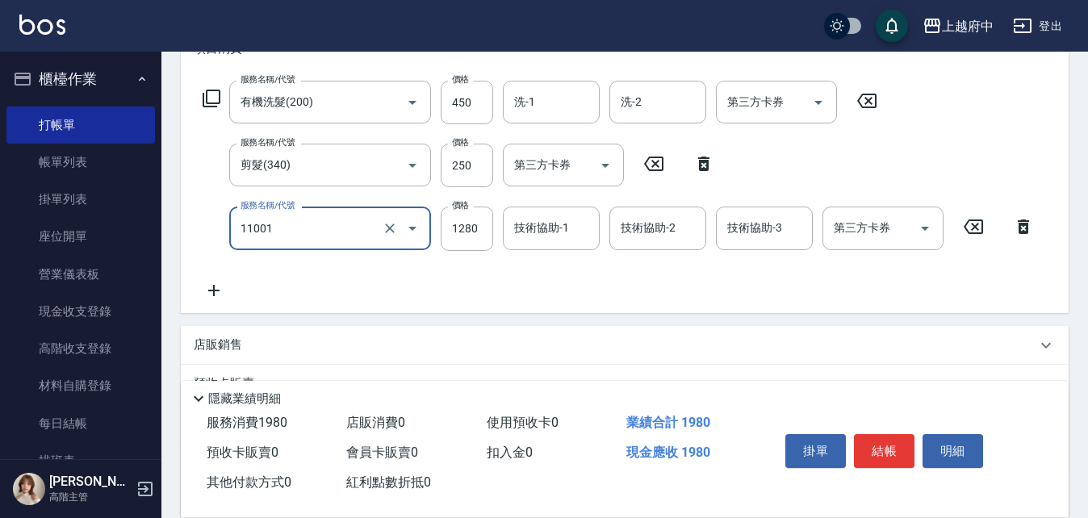
type input "燙髮S(11001)"
click at [326, 268] on div "服務名稱/代號 有機洗髮(200) 服務名稱/代號 價格 450 價格 洗-1 洗-1 洗-2 洗-2 第三方卡券 第三方卡券 服務名稱/代號 剪髮(340)…" at bounding box center [619, 190] width 850 height 219
click at [207, 293] on icon at bounding box center [214, 290] width 40 height 19
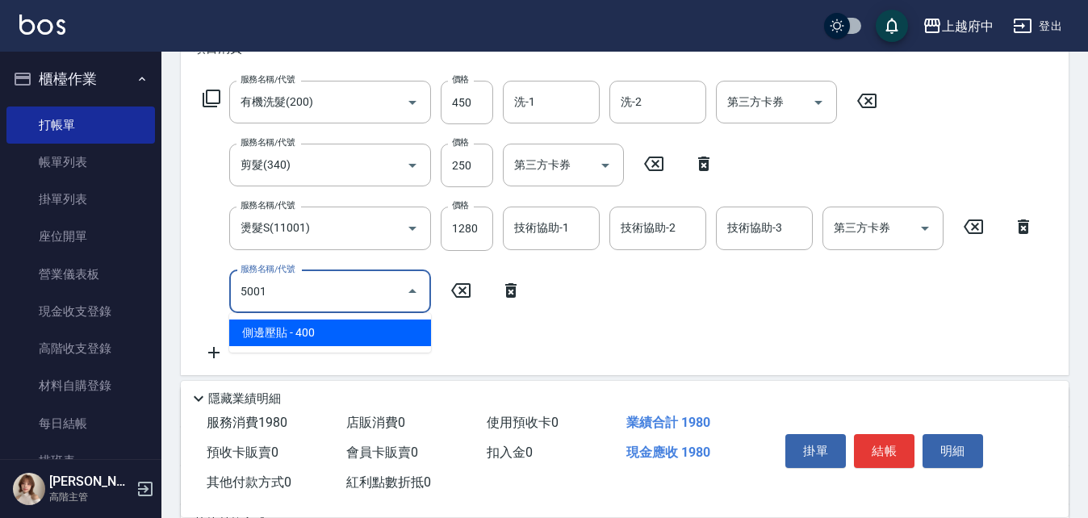
click at [348, 336] on span "側邊壓貼 - 400" at bounding box center [330, 333] width 202 height 27
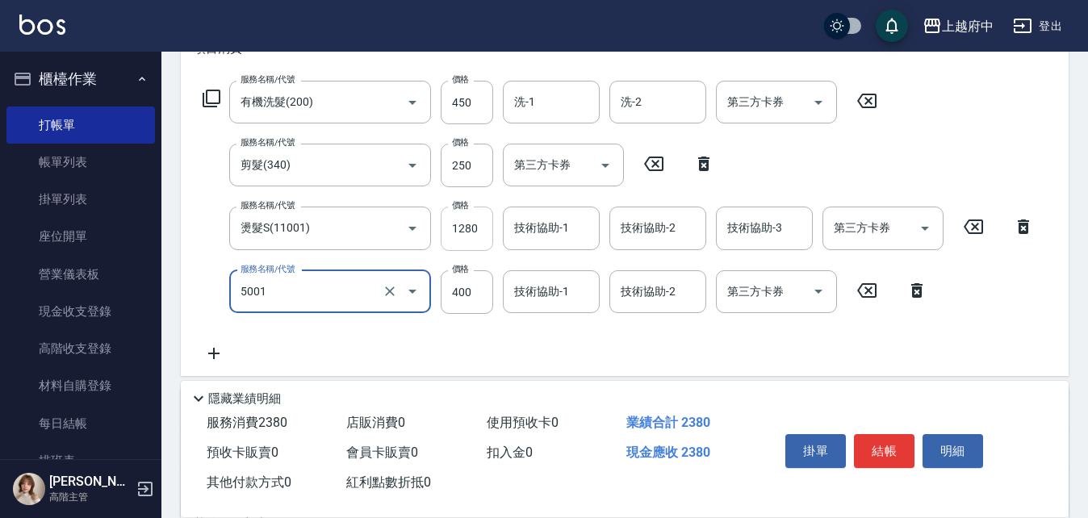
type input "側邊壓貼(5001)"
drag, startPoint x: 493, startPoint y: 225, endPoint x: 463, endPoint y: 234, distance: 31.1
click at [463, 234] on div "服務名稱/代號 燙髮S(11001) 服務名稱/代號 價格 1280 價格 技術協助-1 技術協助-1 技術協助-2 技術協助-2 技術協助-3 技術協助-3…" at bounding box center [619, 229] width 850 height 44
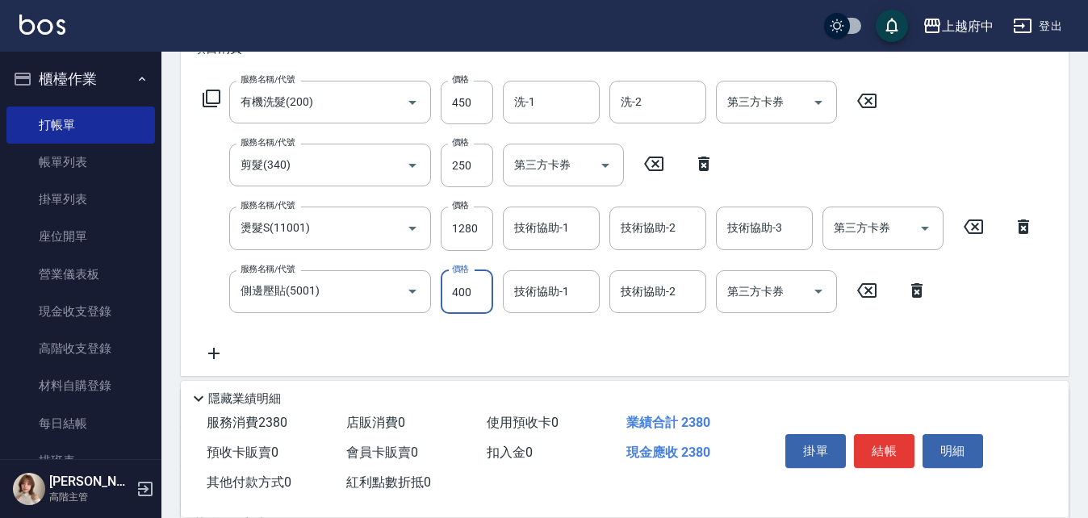
drag, startPoint x: 479, startPoint y: 228, endPoint x: 407, endPoint y: 255, distance: 76.6
click at [403, 255] on div "服務名稱/代號 有機洗髮(200) 服務名稱/代號 價格 450 價格 洗-1 洗-1 洗-2 洗-2 第三方卡券 第三方卡券 服務名稱/代號 剪髮(340)…" at bounding box center [619, 222] width 850 height 282
click at [491, 233] on input "1280" at bounding box center [467, 229] width 52 height 44
type input "1770"
click at [215, 354] on icon at bounding box center [213, 353] width 11 height 11
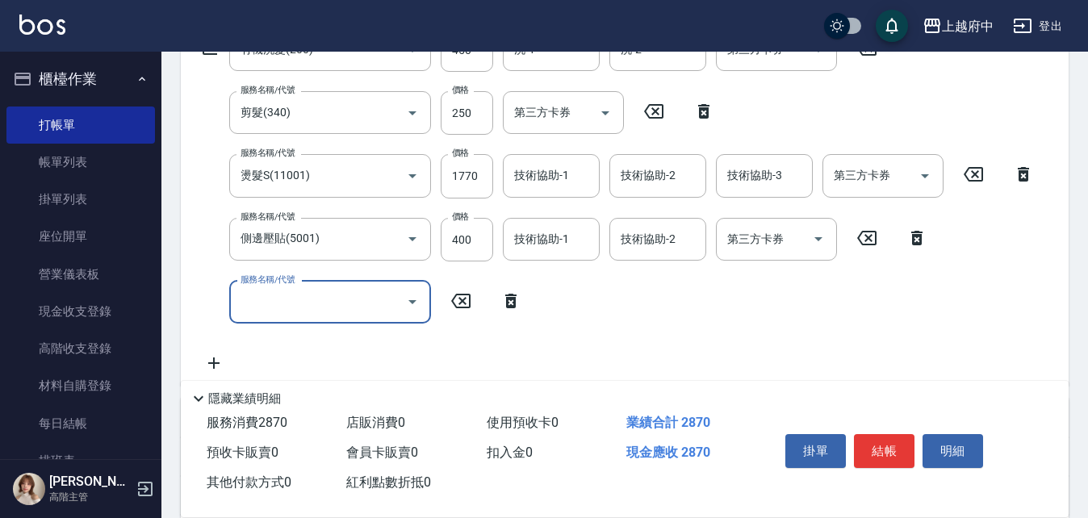
scroll to position [323, 0]
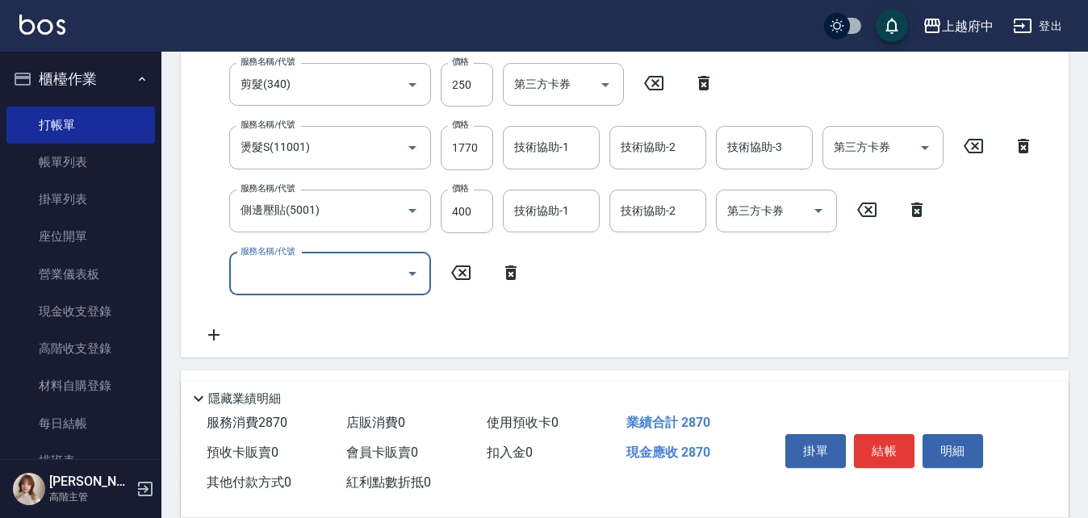
click at [357, 261] on input "服務名稱/代號" at bounding box center [317, 274] width 163 height 28
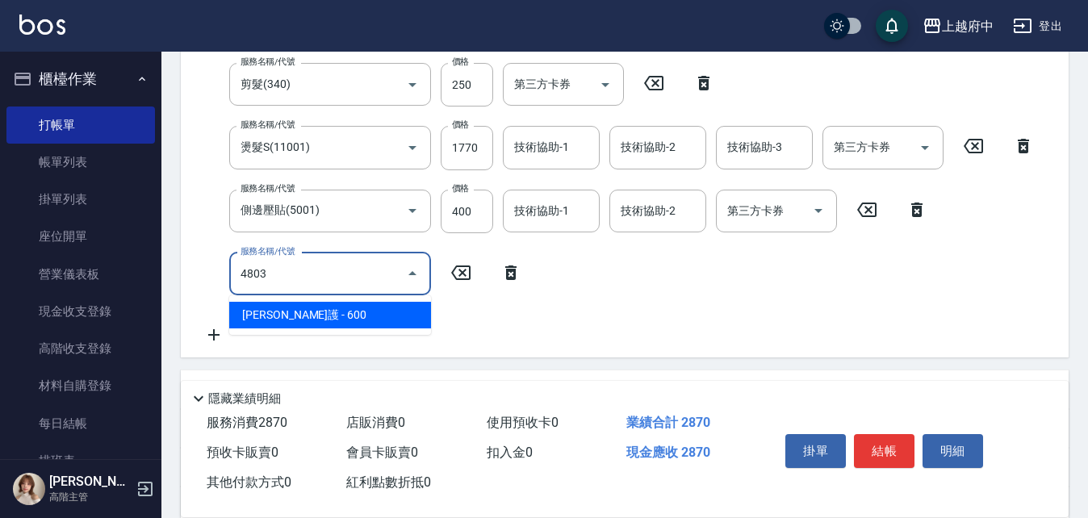
click at [378, 323] on span "潤澤修護 - 600" at bounding box center [330, 315] width 202 height 27
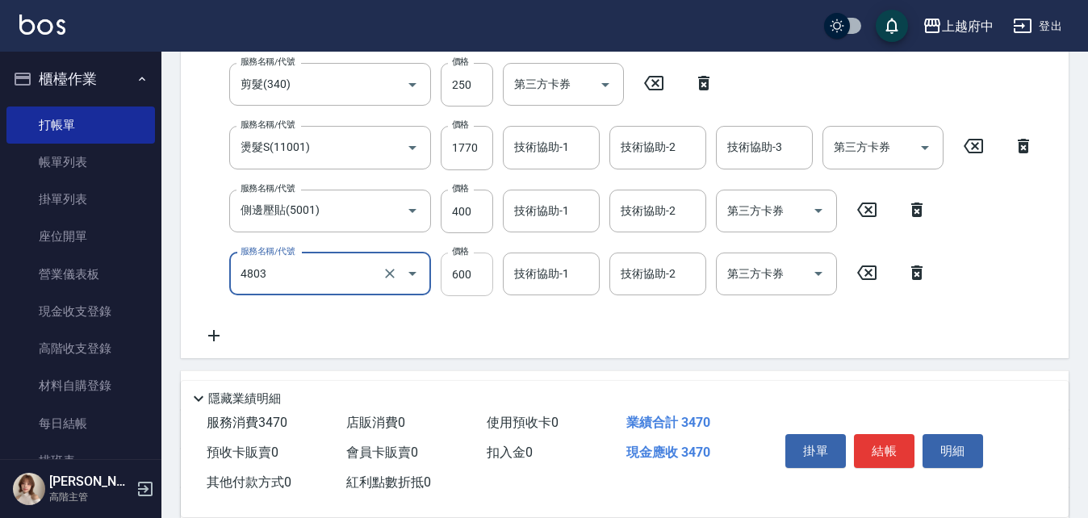
type input "潤澤修護(4803)"
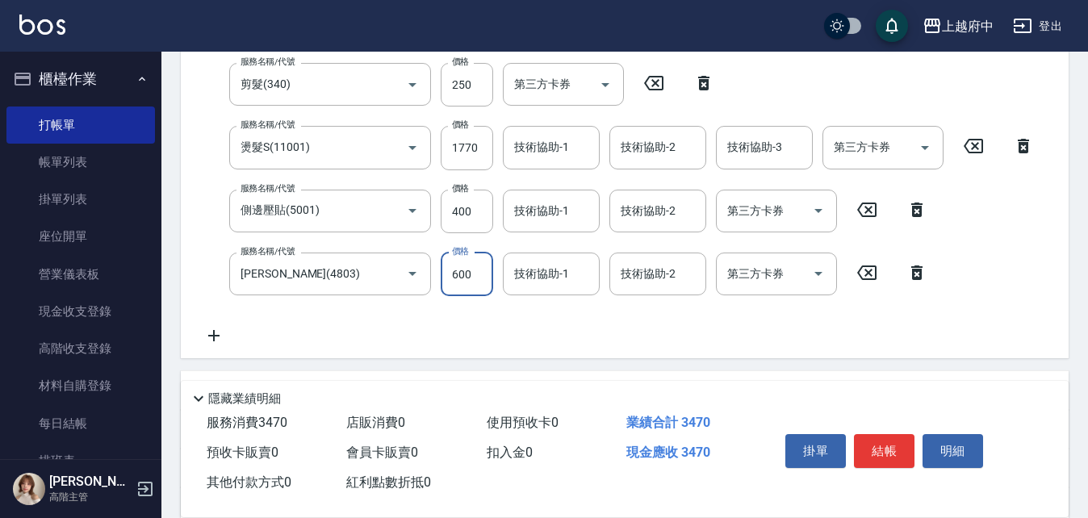
click at [475, 269] on input "600" at bounding box center [467, 275] width 52 height 44
type input "480"
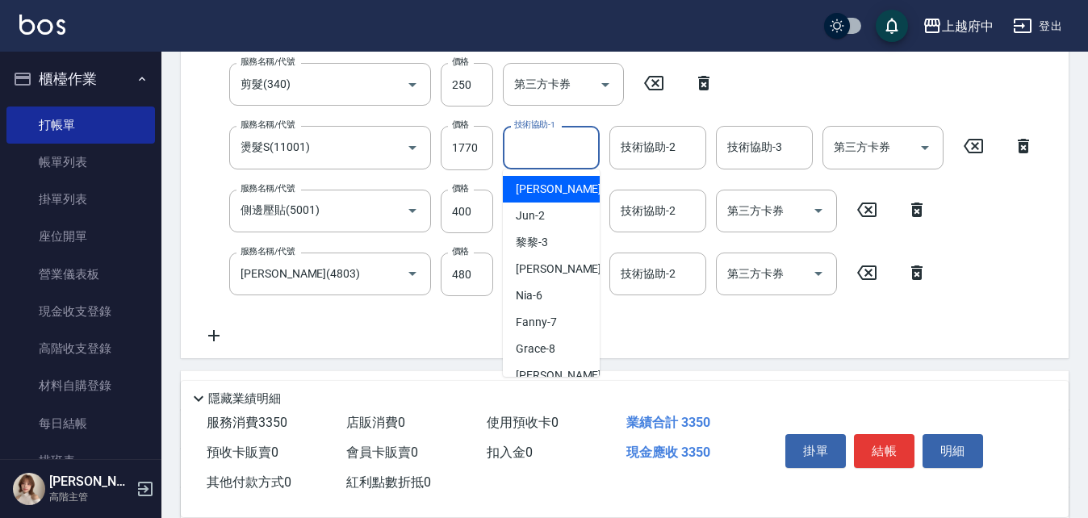
click at [577, 136] on input "技術協助-1" at bounding box center [551, 147] width 82 height 28
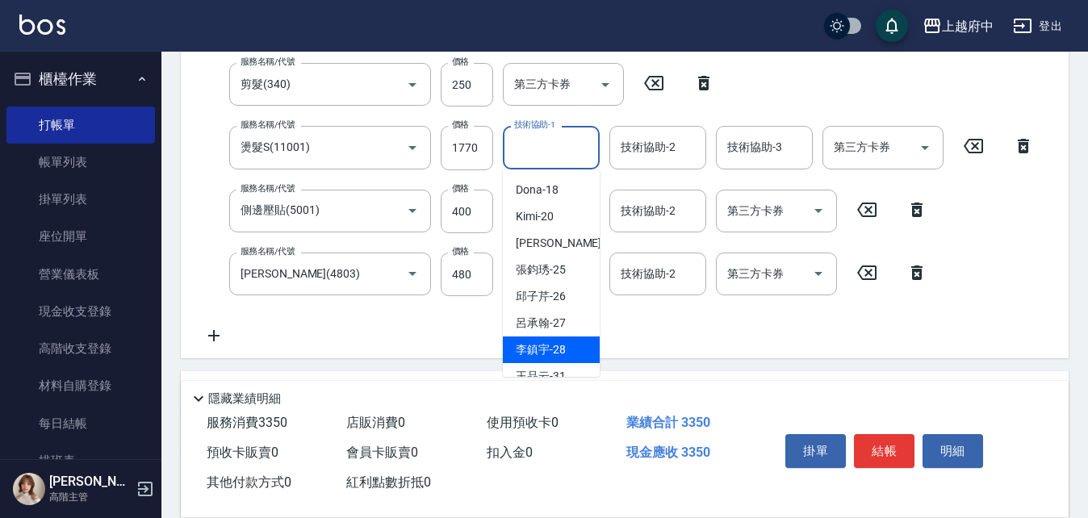
scroll to position [311, 0]
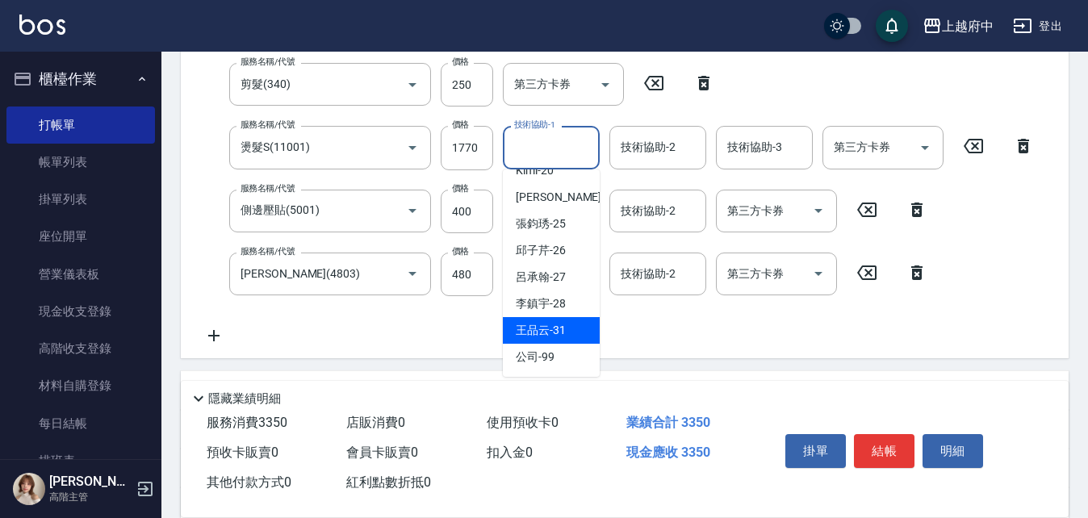
click at [544, 335] on span "王品云 -31" at bounding box center [541, 330] width 50 height 17
type input "王品云-31"
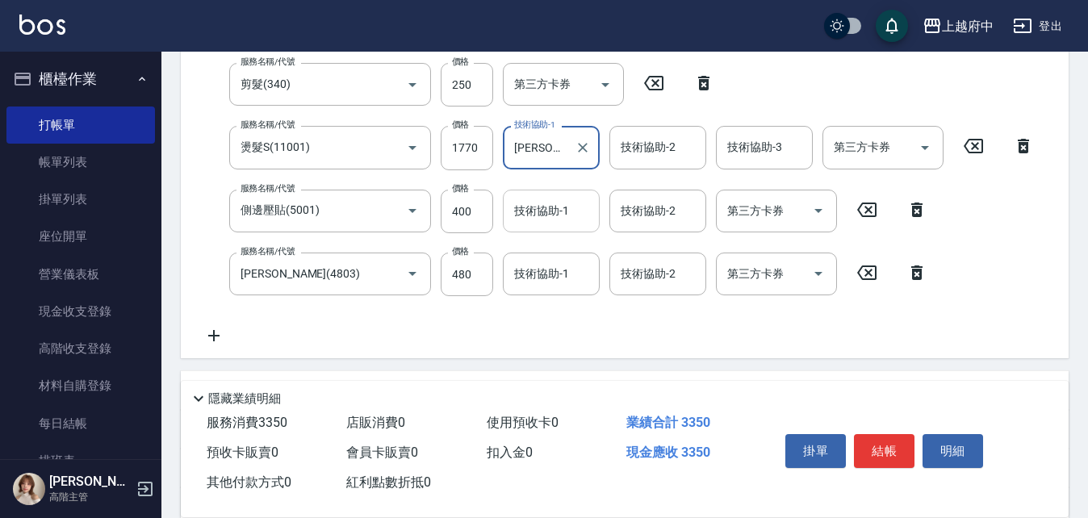
click at [557, 222] on input "技術協助-1" at bounding box center [551, 211] width 82 height 28
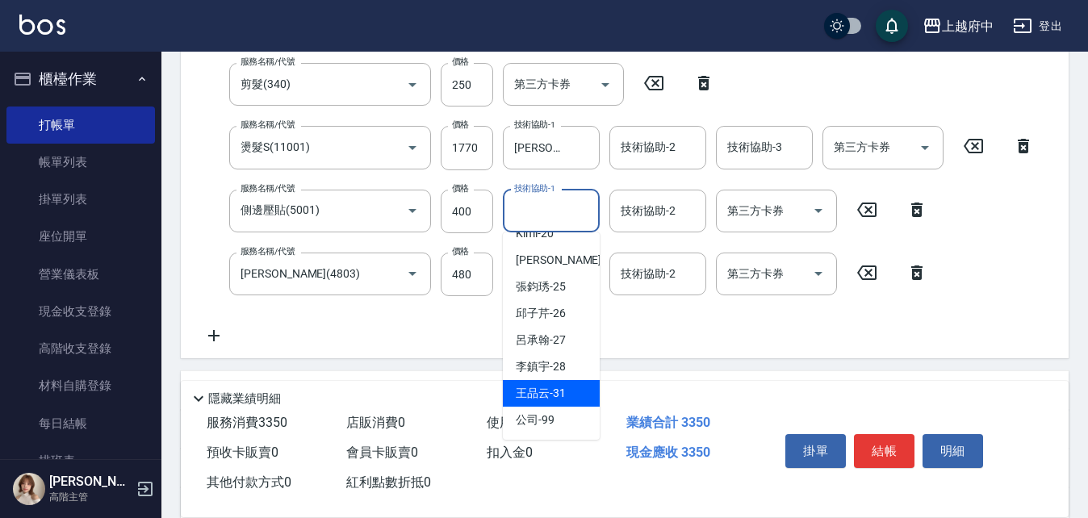
click at [560, 389] on span "王品云 -31" at bounding box center [541, 393] width 50 height 17
type input "王品云-31"
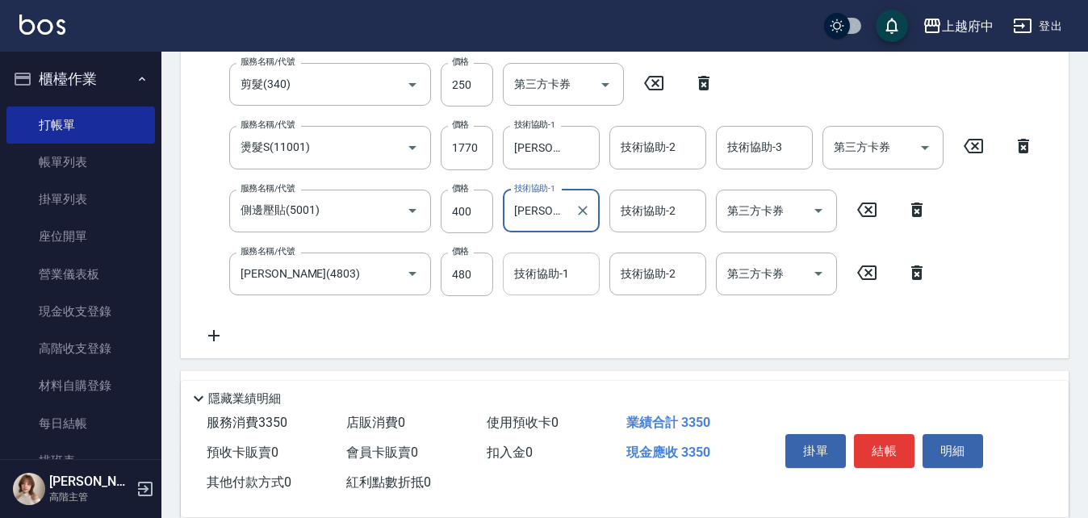
click at [545, 286] on input "技術協助-1" at bounding box center [551, 274] width 82 height 28
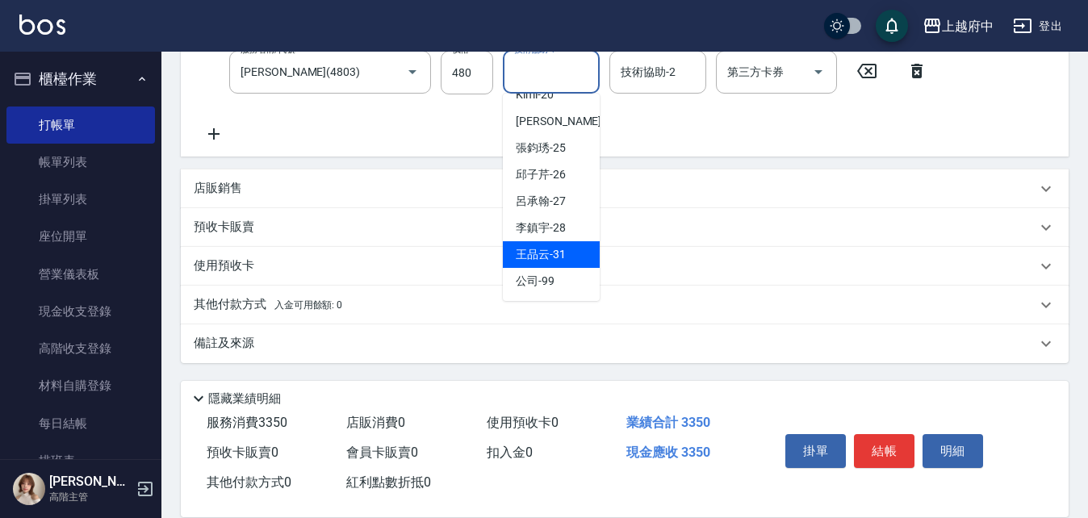
click at [570, 242] on div "王品云 -31" at bounding box center [551, 254] width 97 height 27
type input "王品云-31"
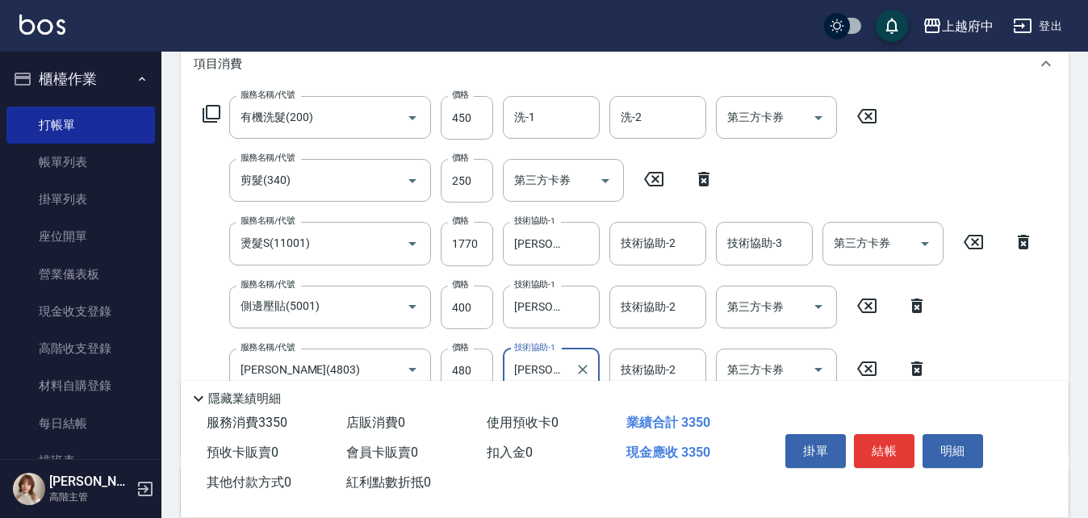
scroll to position [202, 0]
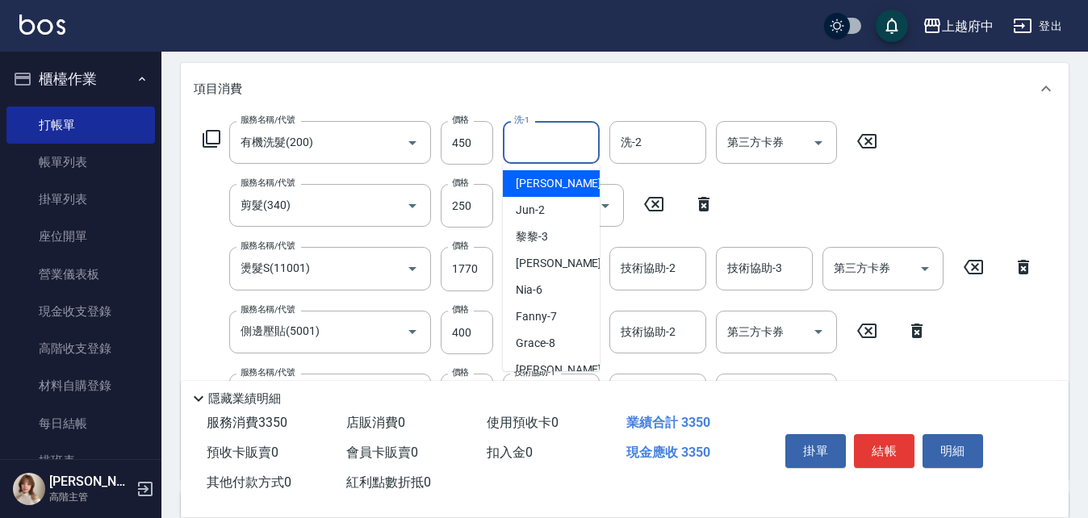
click at [588, 141] on input "洗-1" at bounding box center [551, 142] width 82 height 28
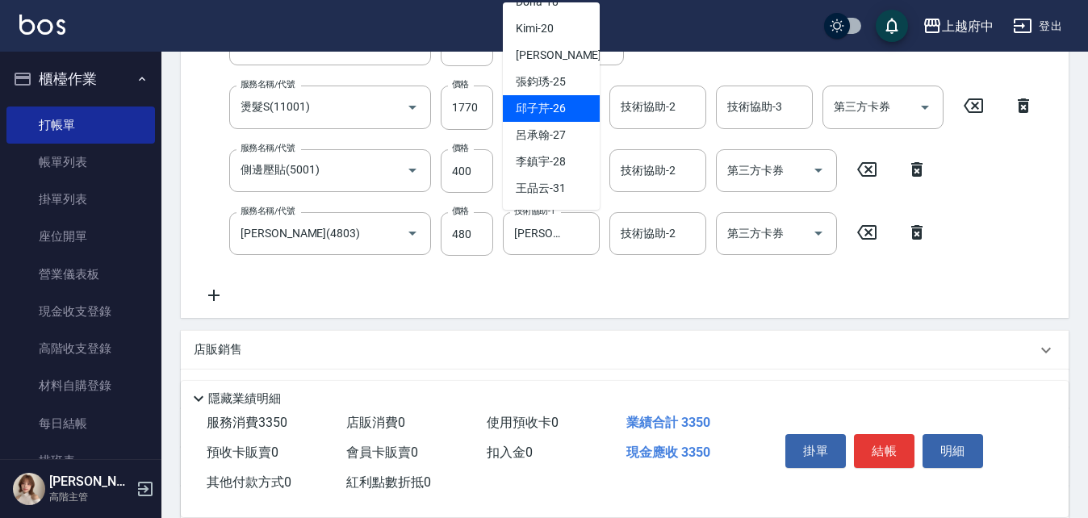
scroll to position [311, 0]
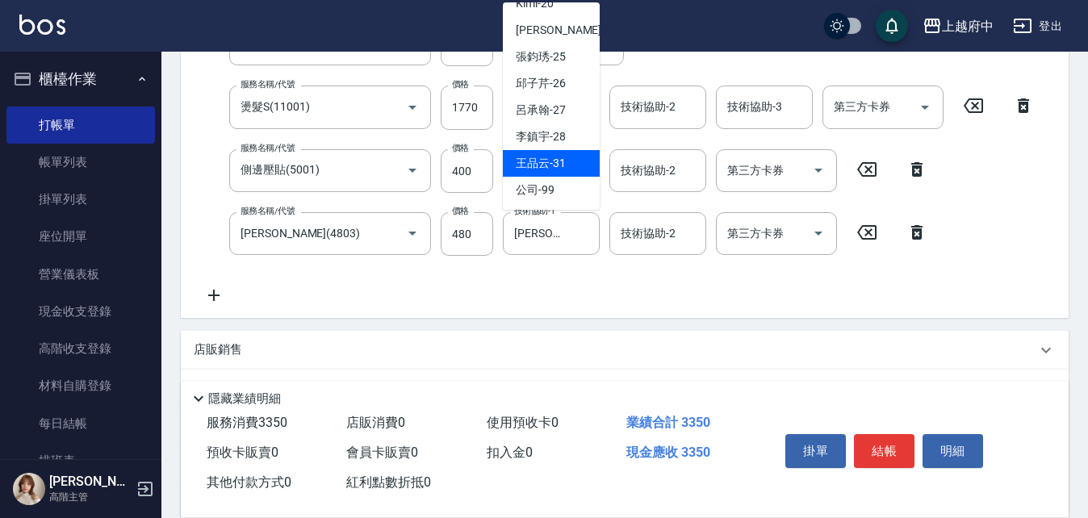
drag, startPoint x: 576, startPoint y: 161, endPoint x: 576, endPoint y: 181, distance: 20.2
click at [576, 160] on div "王品云 -31" at bounding box center [551, 163] width 97 height 27
type input "王品云-31"
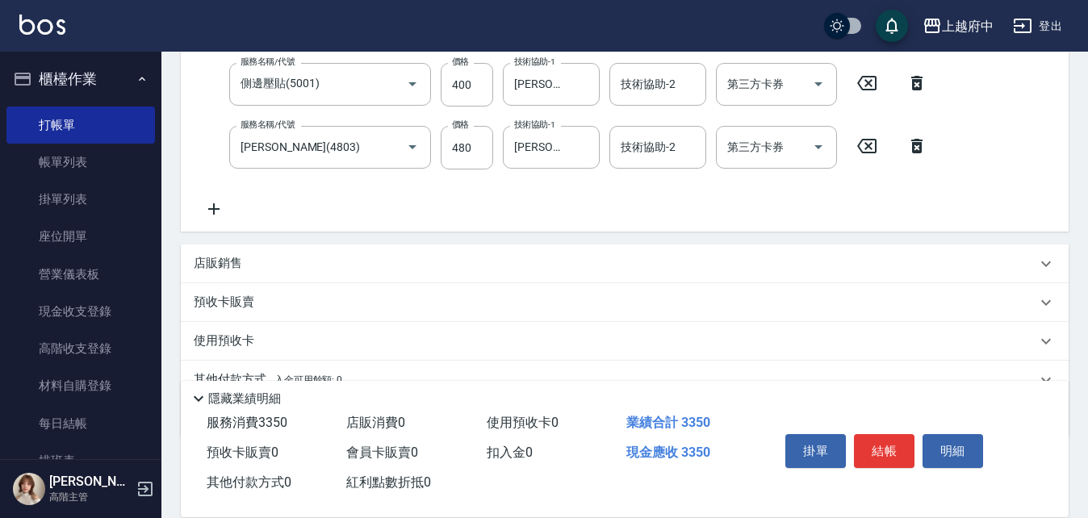
scroll to position [524, 0]
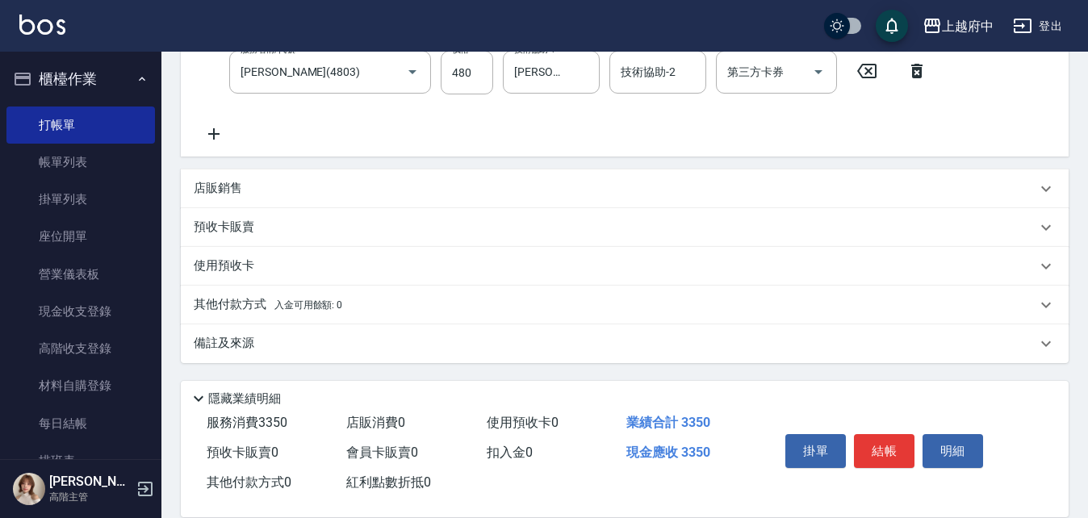
click at [885, 453] on button "結帳" at bounding box center [884, 451] width 61 height 34
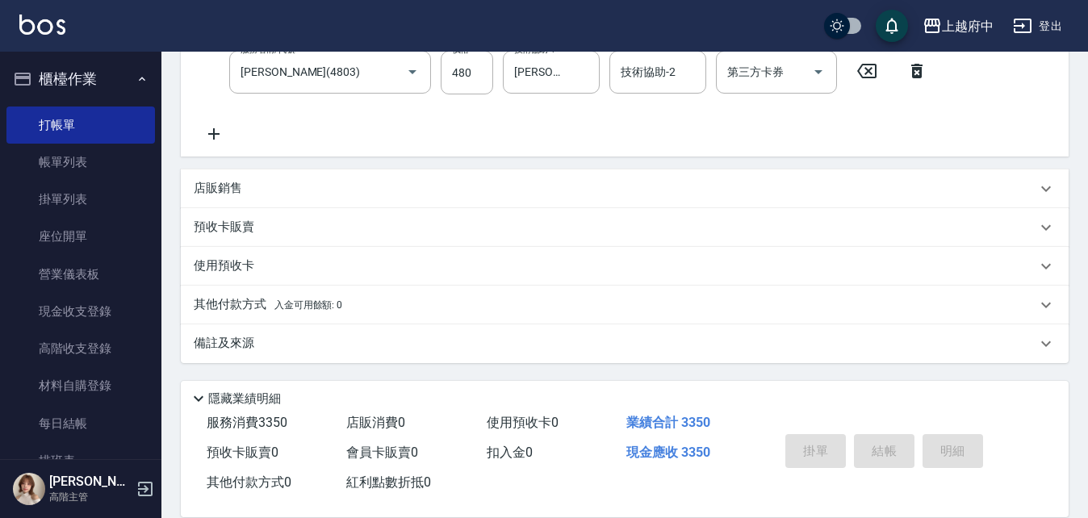
type input "2025/10/10 18:10"
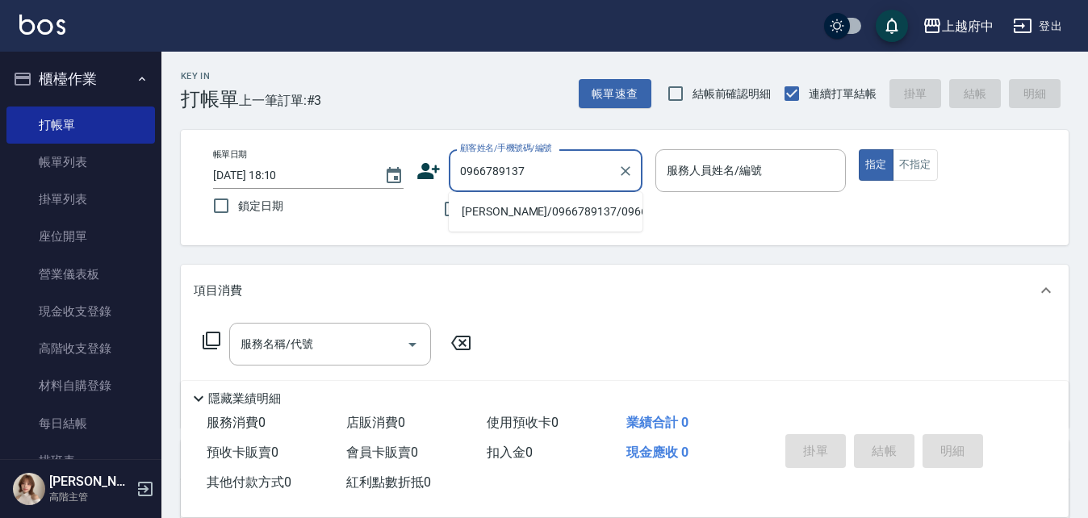
click at [595, 211] on li "蔡/0966789137/0966789137" at bounding box center [546, 211] width 194 height 27
type input "蔡/0966789137/0966789137"
type input "Mona-11"
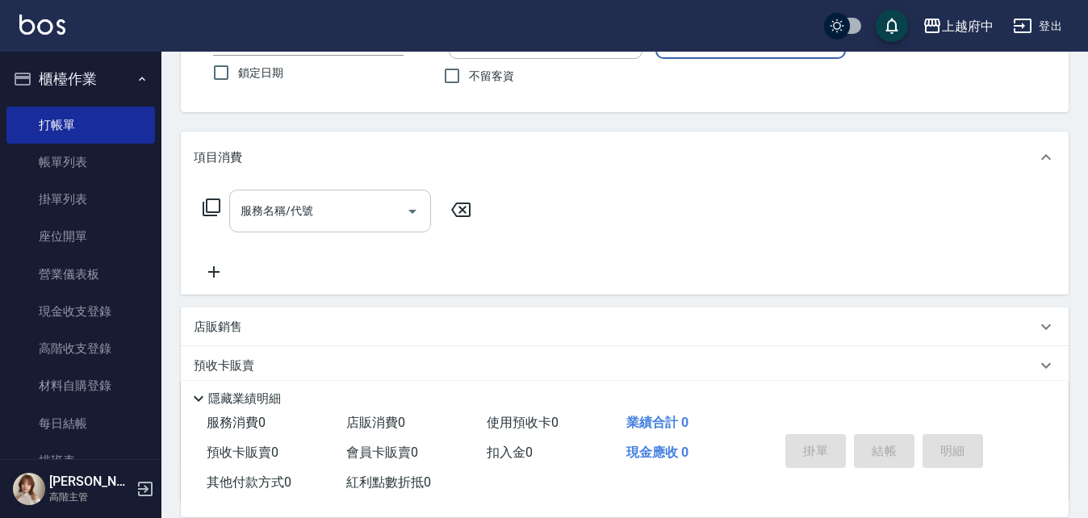
scroll to position [161, 0]
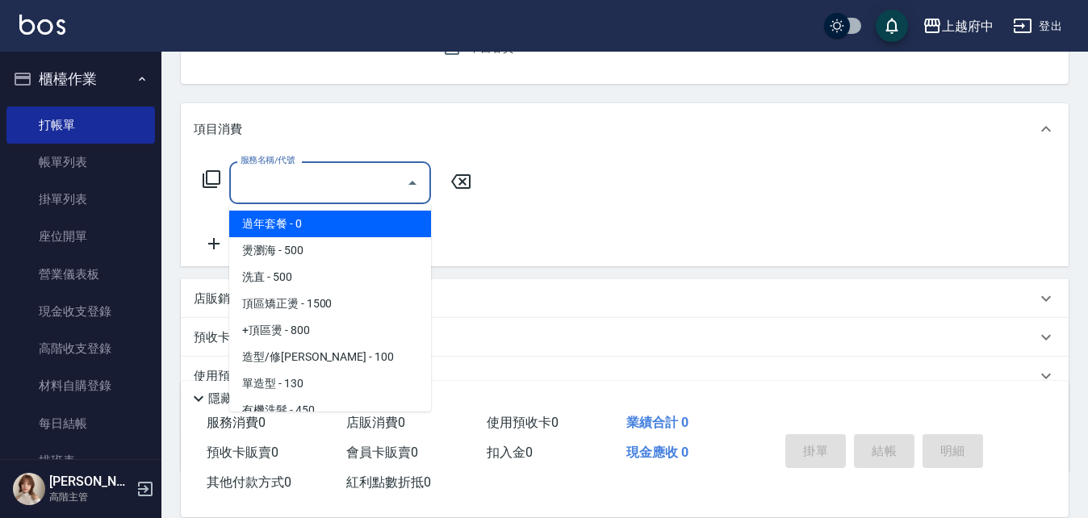
click at [384, 184] on input "服務名稱/代號" at bounding box center [317, 183] width 163 height 28
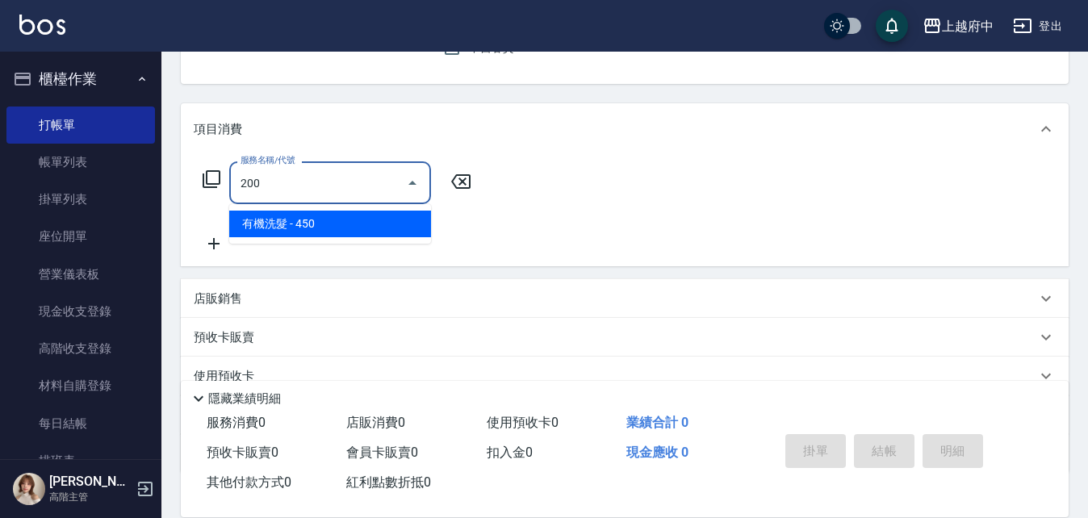
click at [395, 223] on span "有機洗髮 - 450" at bounding box center [330, 224] width 202 height 27
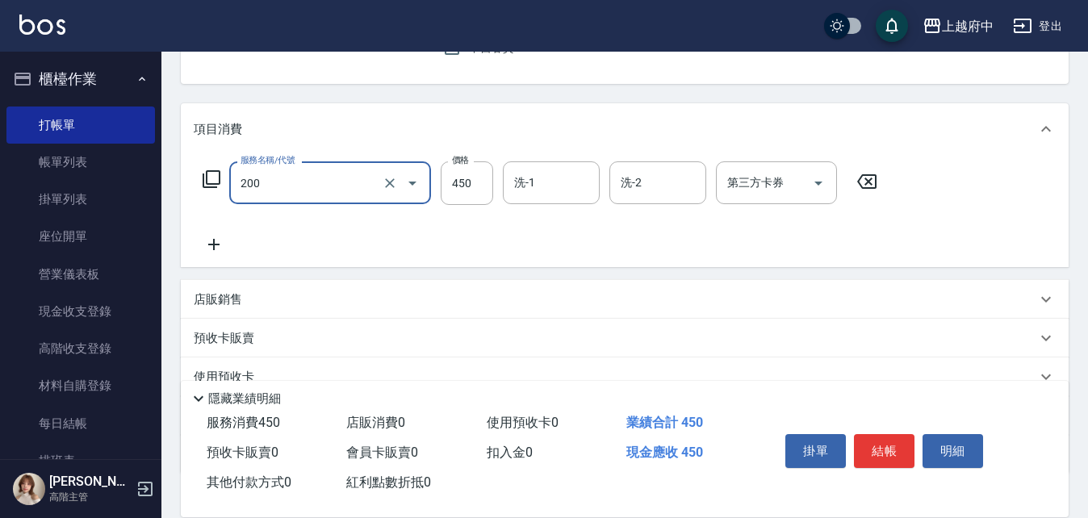
type input "有機洗髮(200)"
click at [207, 240] on icon at bounding box center [214, 244] width 40 height 19
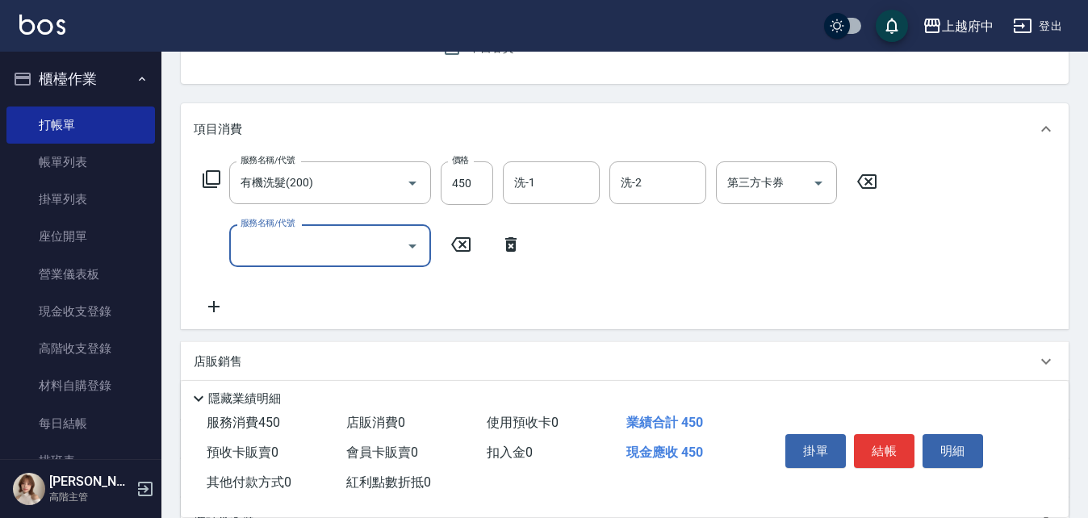
click at [399, 253] on div at bounding box center [411, 245] width 24 height 43
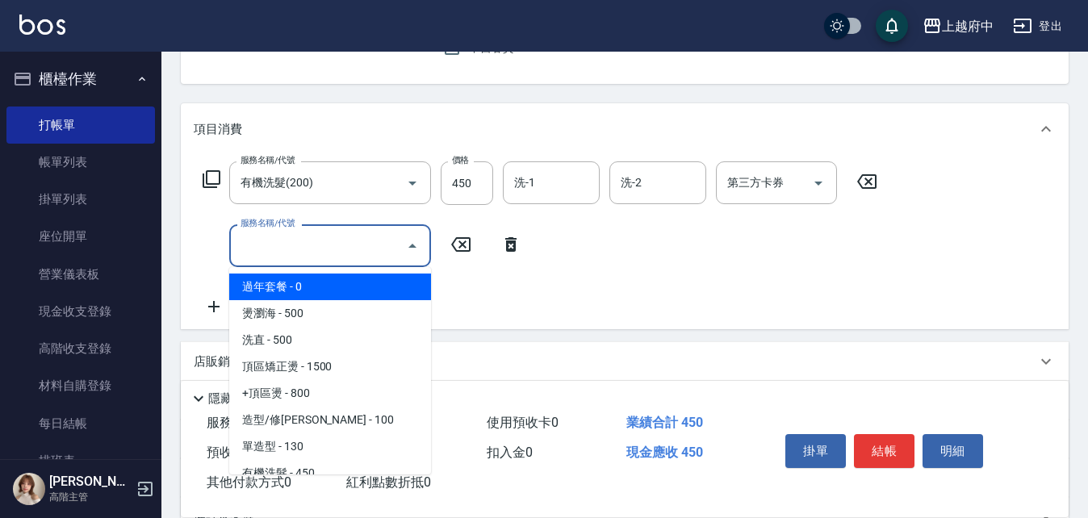
click at [393, 255] on input "服務名稱/代號" at bounding box center [317, 246] width 163 height 28
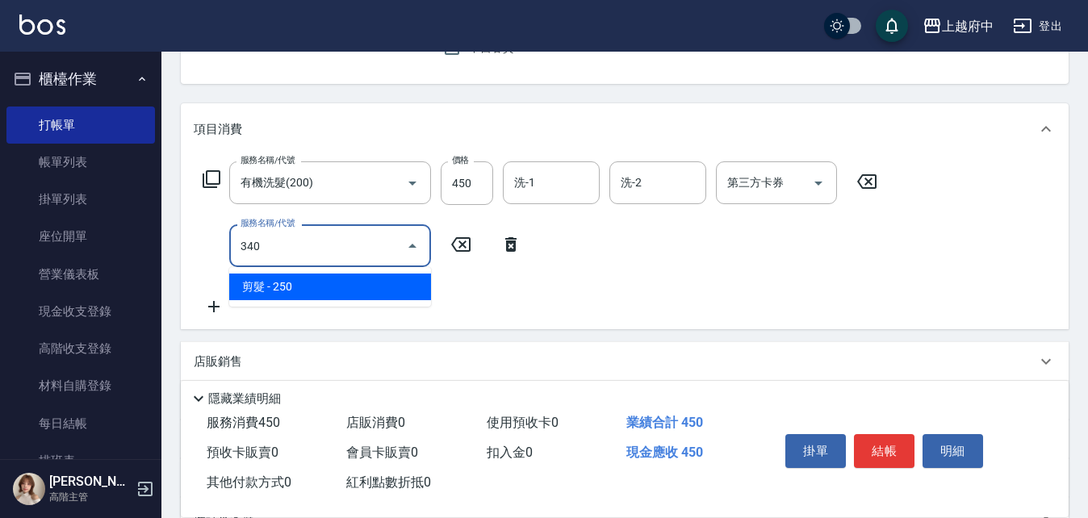
click at [419, 286] on span "剪髮 - 250" at bounding box center [330, 287] width 202 height 27
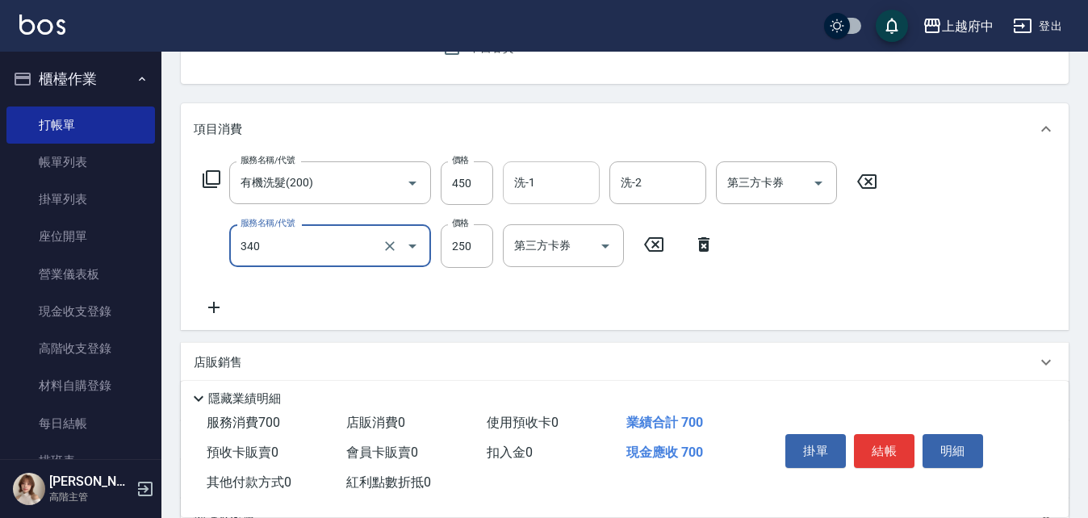
type input "剪髮(340)"
click at [554, 180] on input "洗-1" at bounding box center [551, 183] width 82 height 28
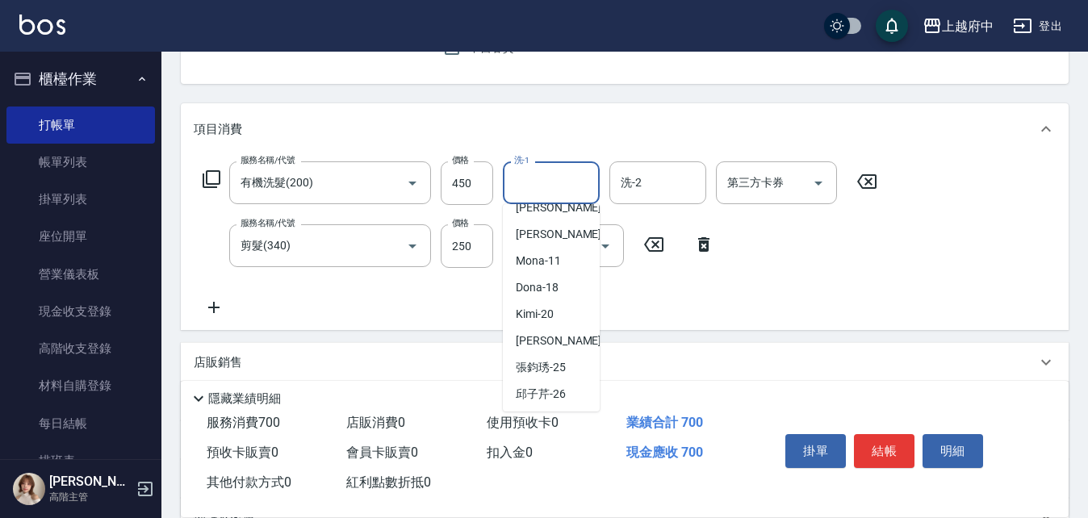
scroll to position [242, 0]
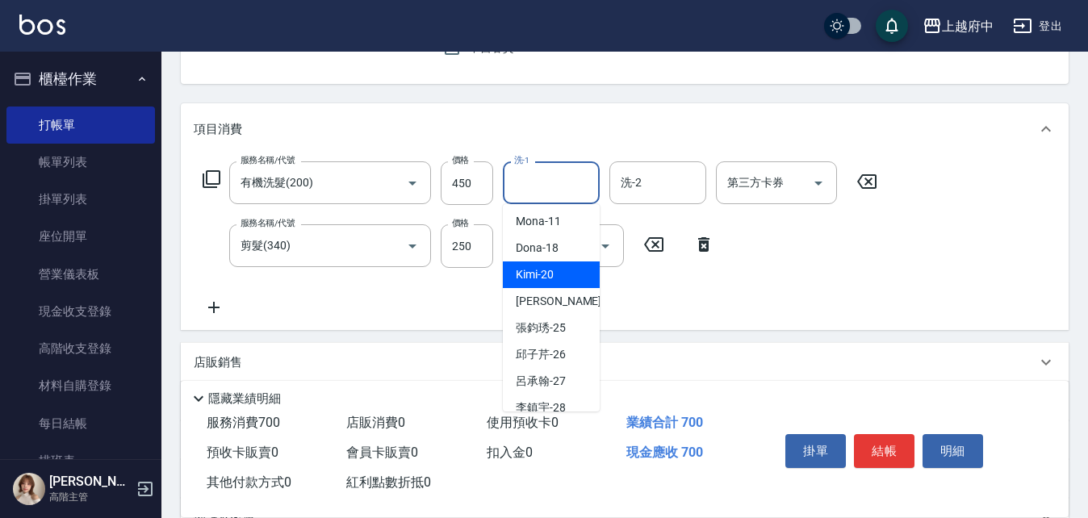
click at [562, 271] on div "Kimi -20" at bounding box center [551, 274] width 97 height 27
type input "Kimi-20"
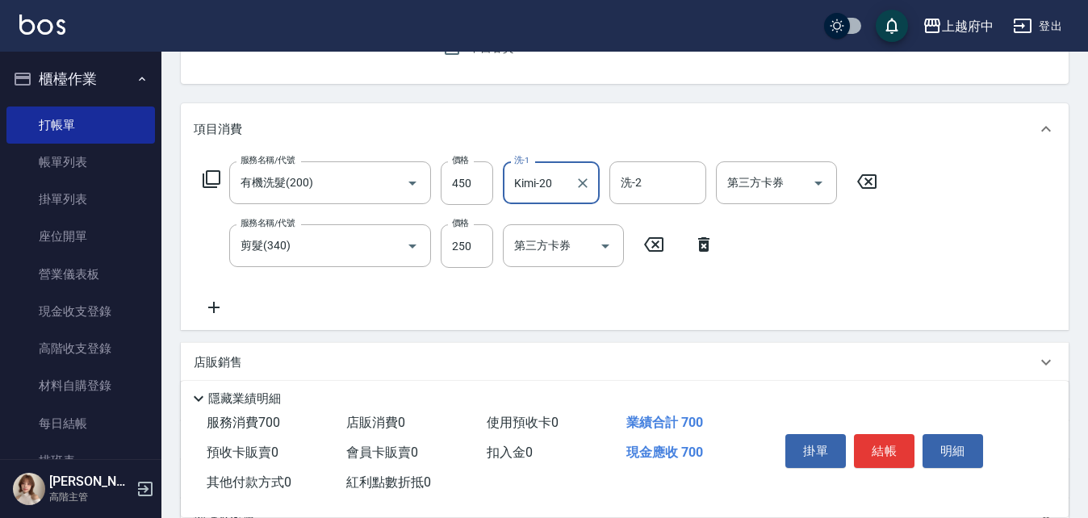
click at [873, 441] on button "結帳" at bounding box center [884, 451] width 61 height 34
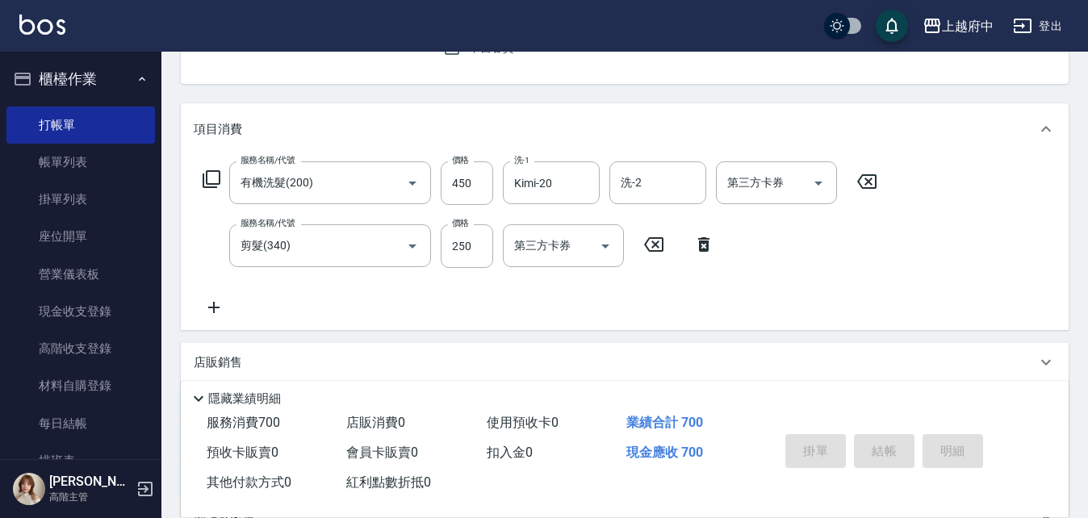
type input "2025/10/10 18:11"
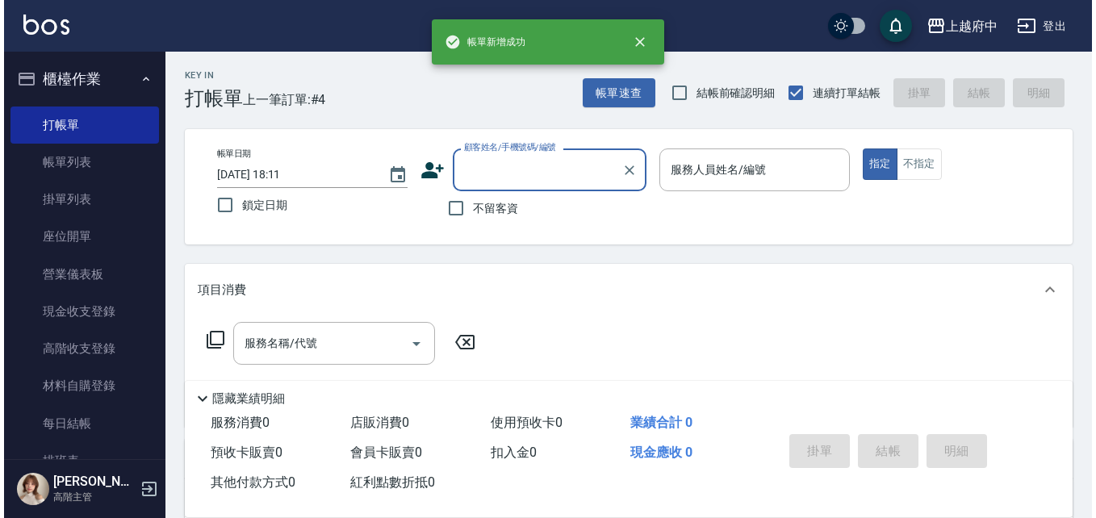
scroll to position [0, 0]
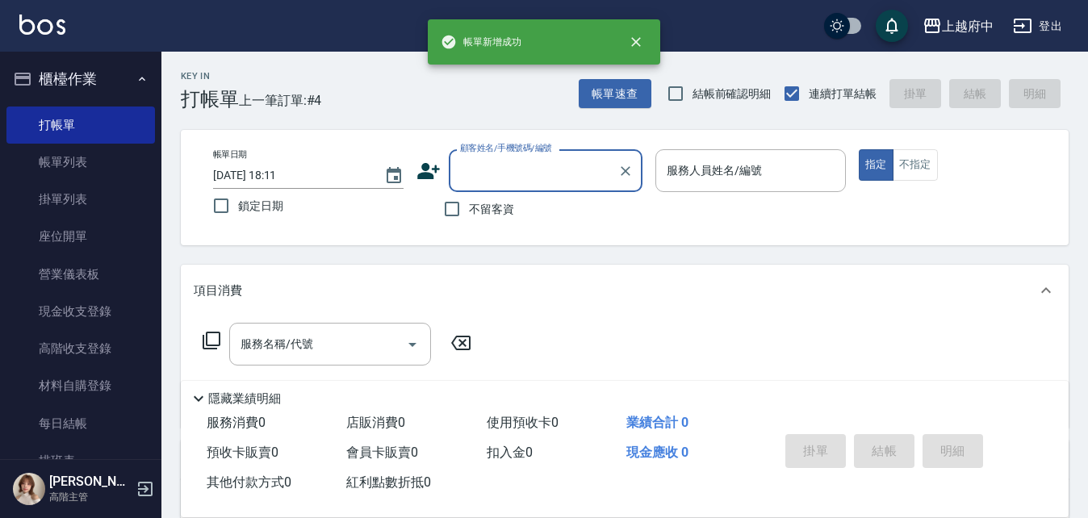
click at [591, 152] on div "顧客姓名/手機號碼/編號" at bounding box center [546, 170] width 194 height 43
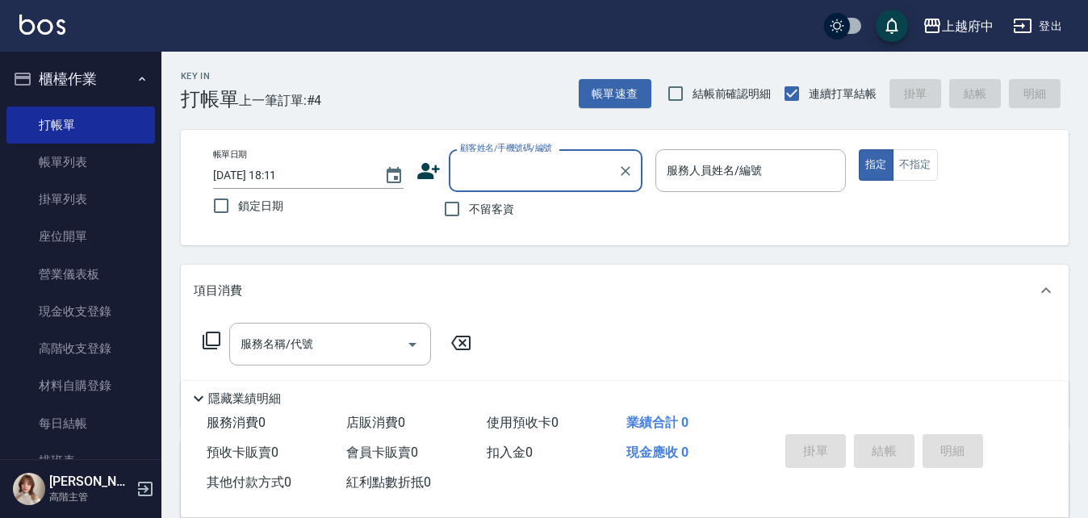
click at [581, 159] on input "顧客姓名/手機號碼/編號" at bounding box center [533, 171] width 155 height 28
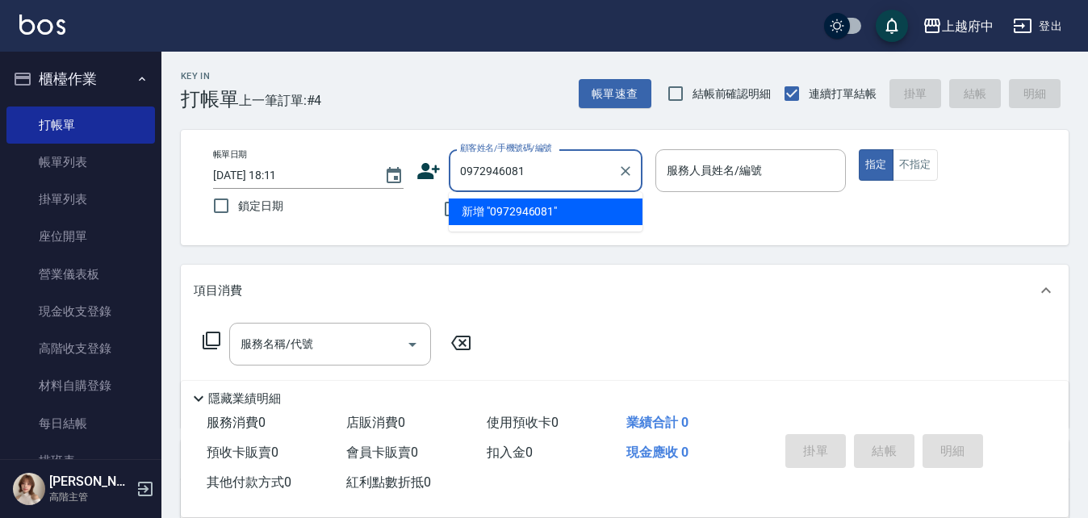
click at [518, 217] on li "新增 "0972946081"" at bounding box center [546, 211] width 194 height 27
type input "0972946081"
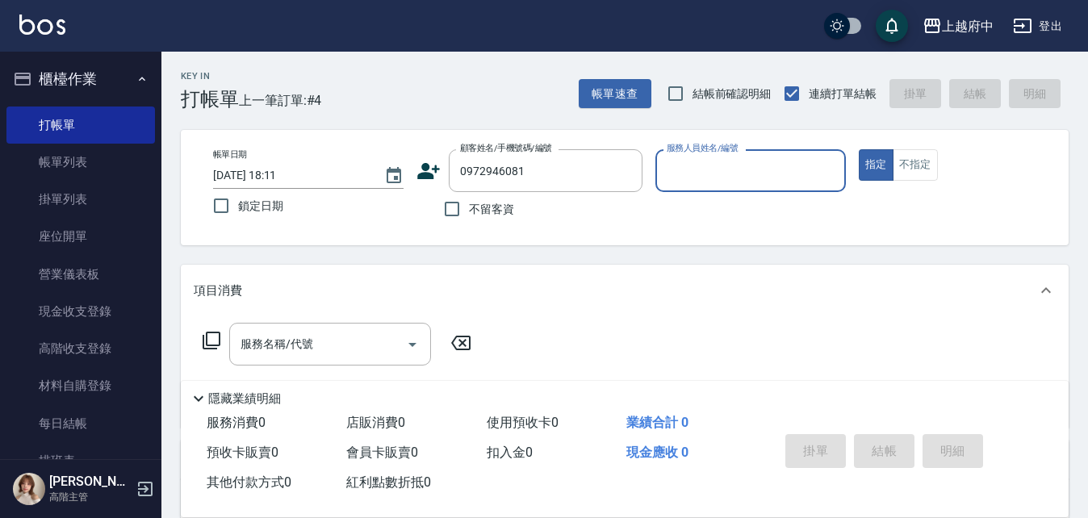
click at [430, 170] on icon at bounding box center [428, 171] width 24 height 24
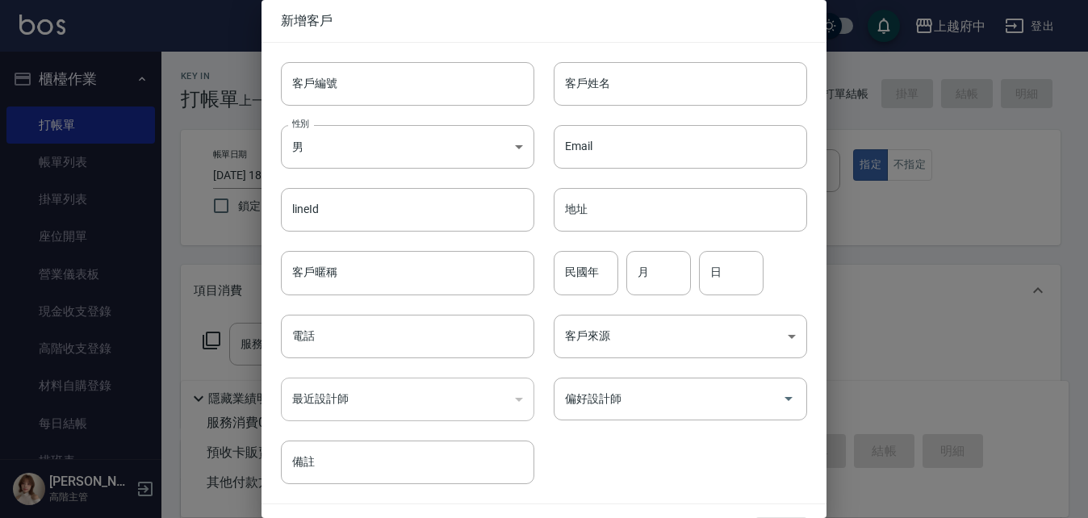
type input "0972946081"
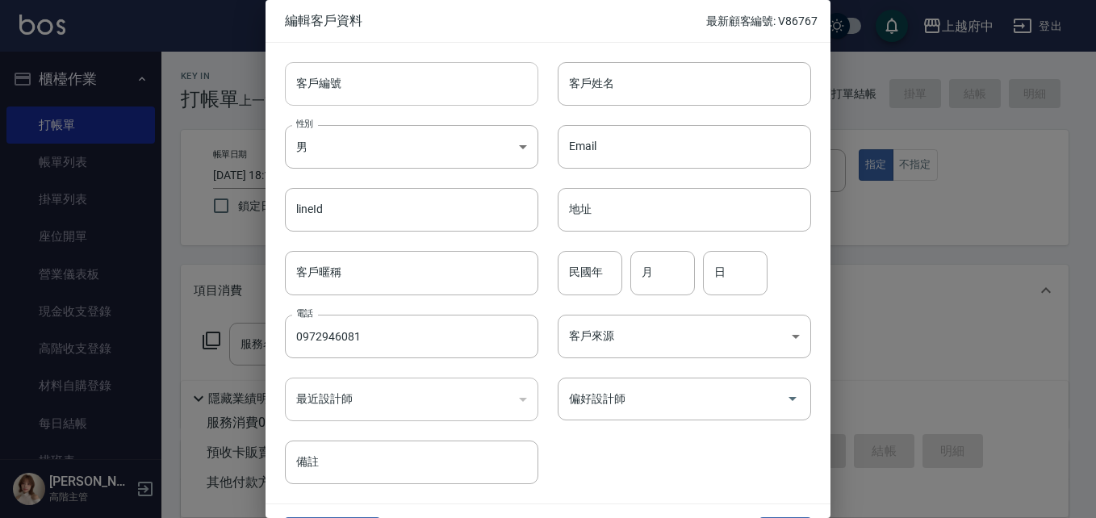
click at [481, 91] on input "客戶編號" at bounding box center [411, 84] width 253 height 44
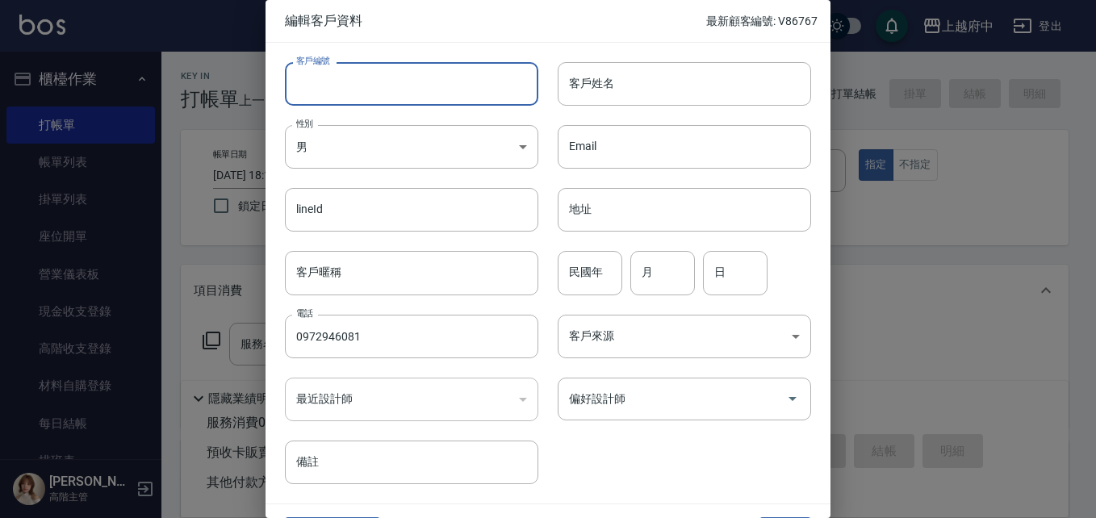
click at [482, 91] on input "客戶編號" at bounding box center [411, 84] width 253 height 44
click at [1087, 333] on html "上越府中 登出 櫃檯作業 打帳單 帳單列表 掛單列表 座位開單 營業儀表板 現金收支登錄 高階收支登錄 材料自購登錄 每日結帳 排班表 現場電腦打卡 掃碼打卡…" at bounding box center [548, 394] width 1096 height 789
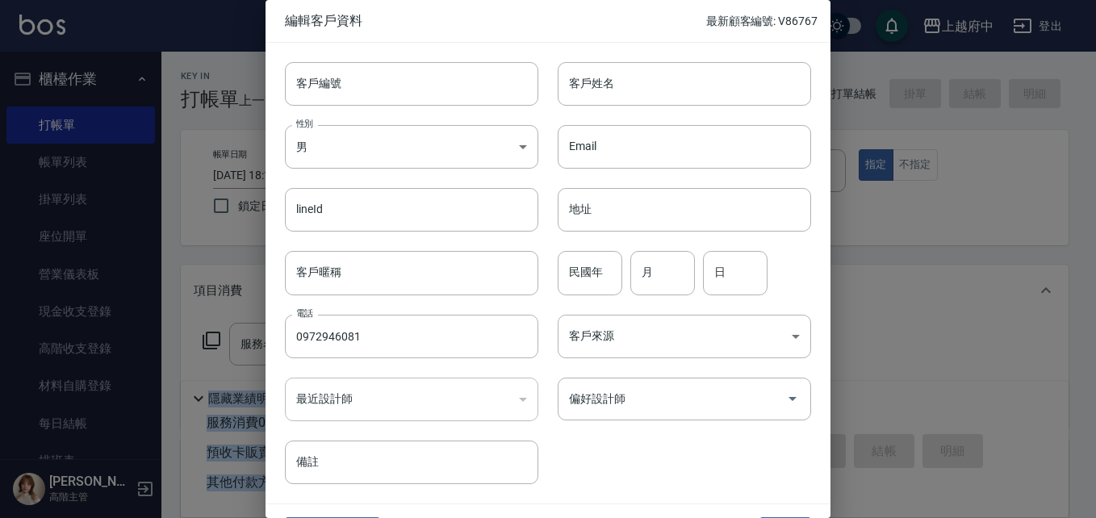
click at [870, 302] on div at bounding box center [548, 259] width 1096 height 518
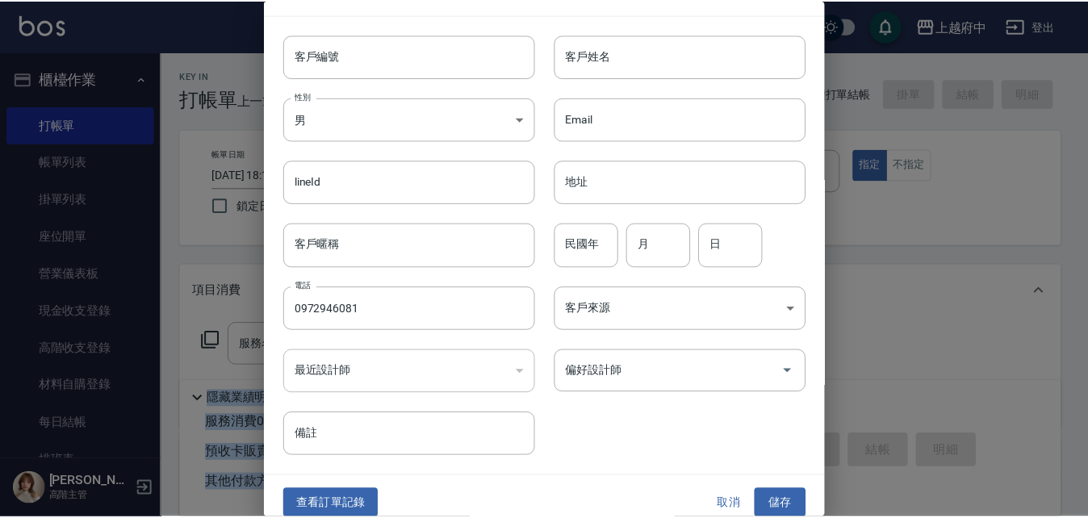
scroll to position [41, 0]
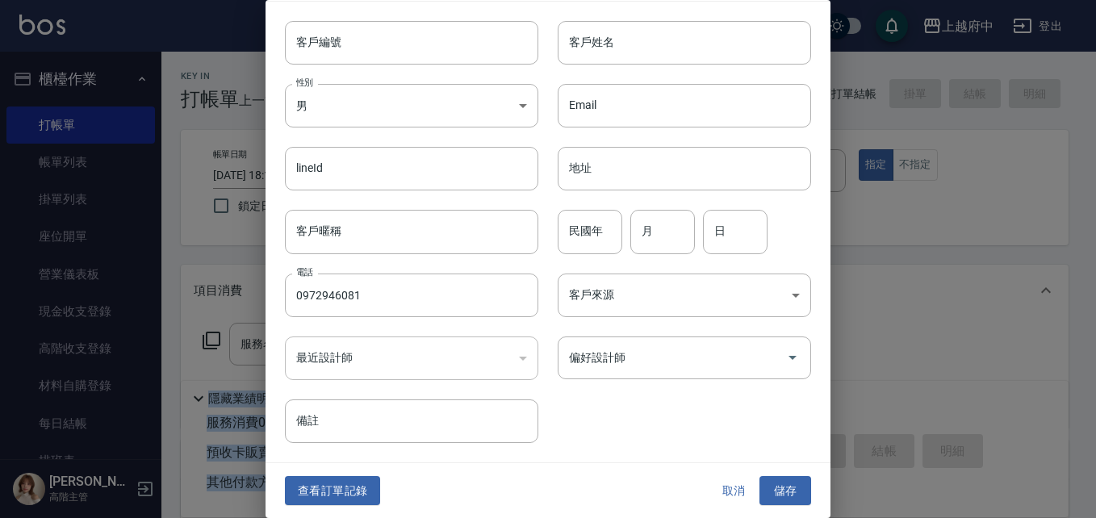
click at [720, 483] on button "取消" at bounding box center [734, 491] width 52 height 30
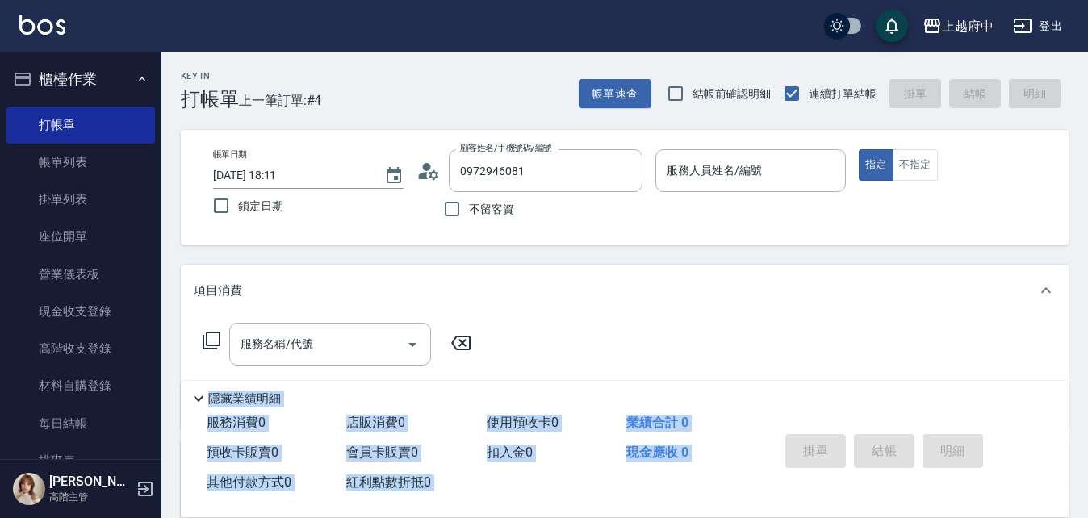
click at [316, 283] on div "項目消費" at bounding box center [615, 290] width 842 height 17
click at [622, 169] on icon "Clear" at bounding box center [625, 171] width 16 height 16
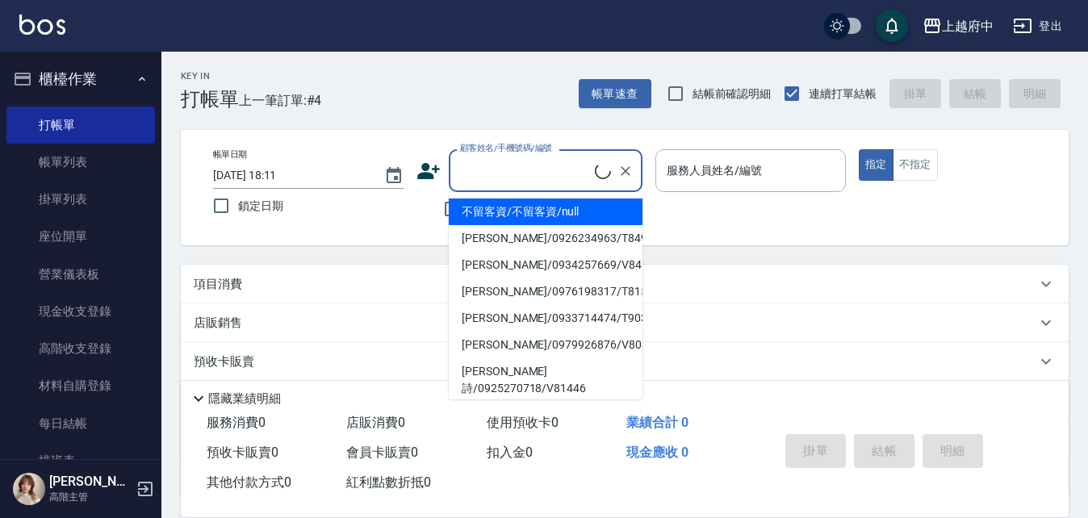
click at [557, 172] on input "顧客姓名/手機號碼/編號" at bounding box center [525, 171] width 139 height 28
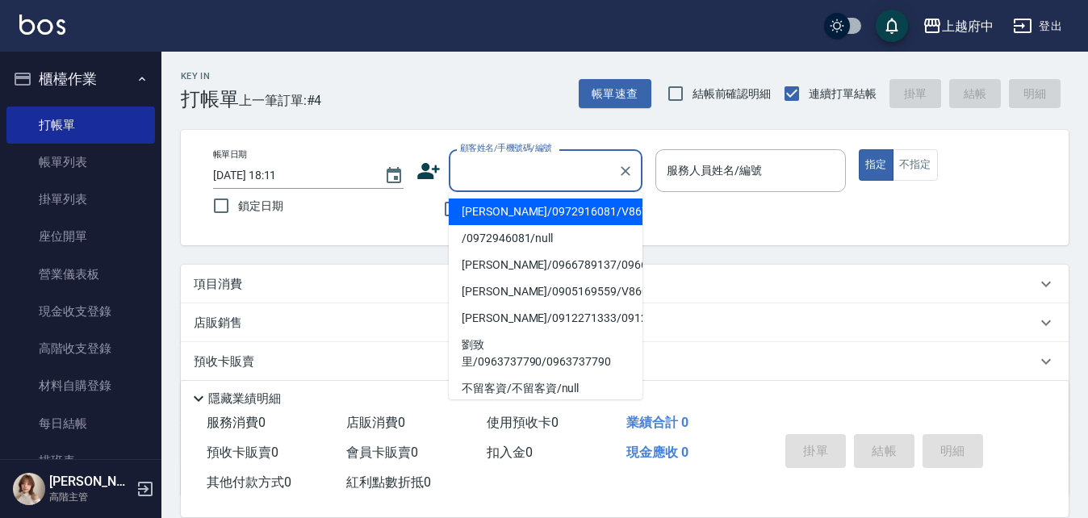
click at [576, 213] on li "鄭心彤/0972916081/V86768" at bounding box center [546, 211] width 194 height 27
type input "鄭心彤/0972916081/V86768"
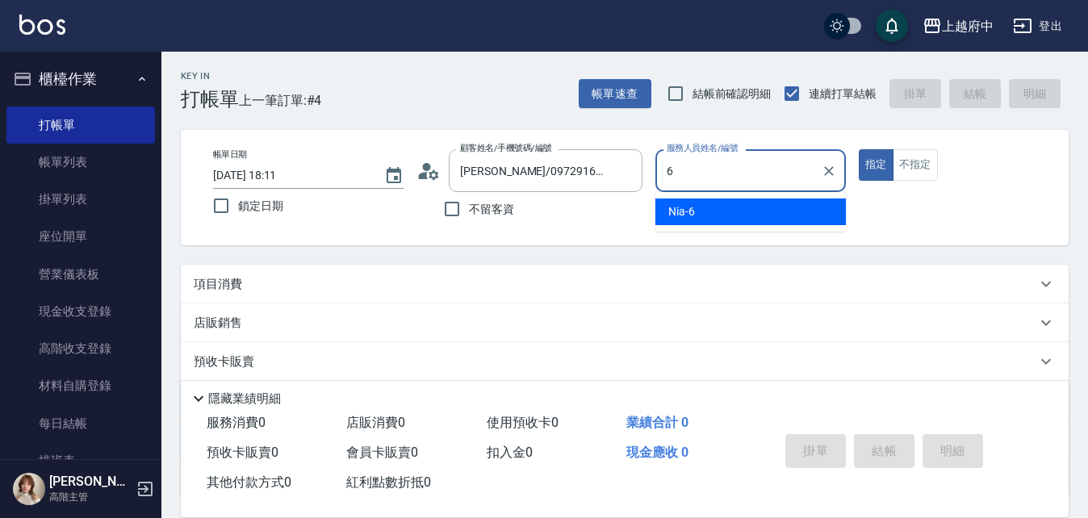
click at [743, 215] on div "Nia -6" at bounding box center [750, 211] width 190 height 27
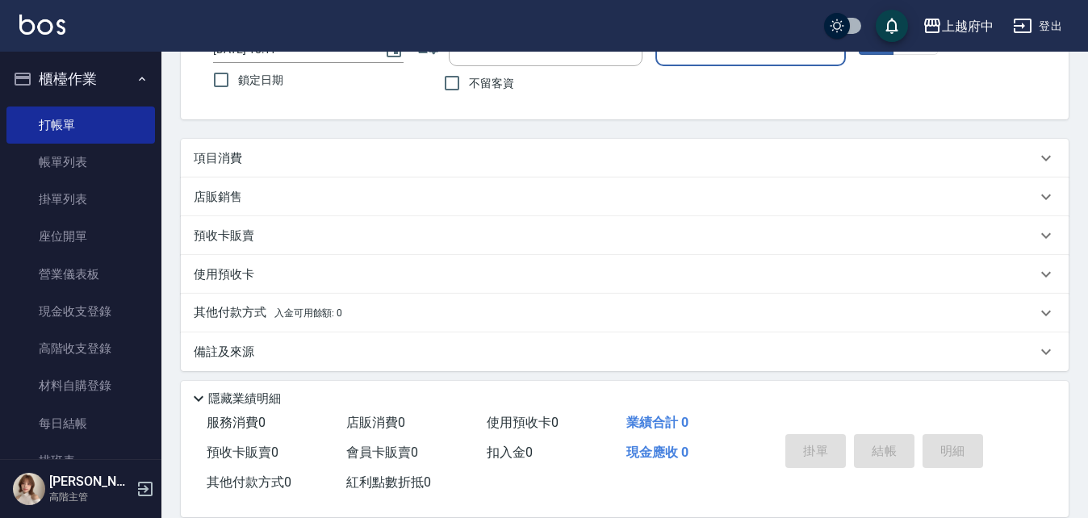
scroll to position [134, 0]
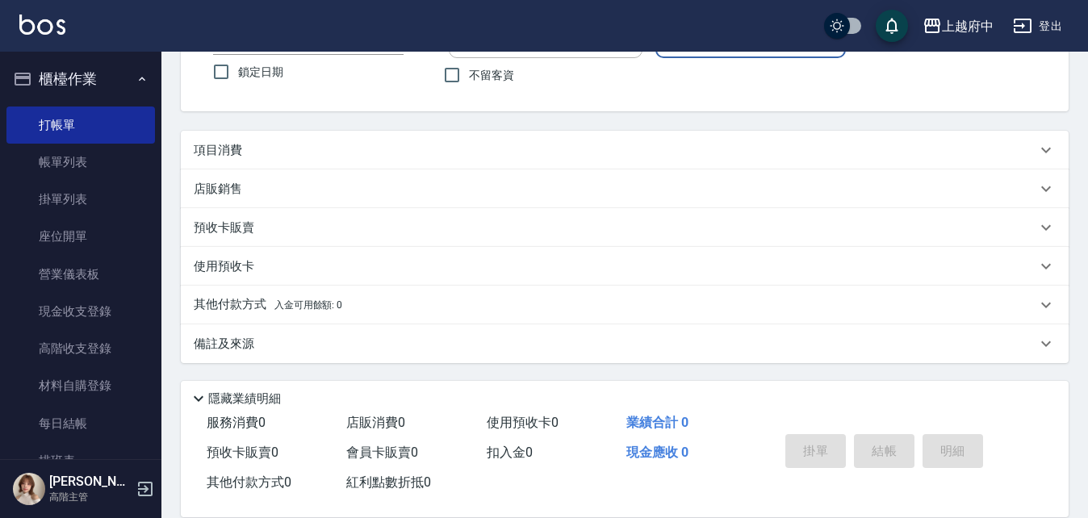
type input "Nia-6"
click at [236, 132] on div "項目消費" at bounding box center [625, 150] width 888 height 39
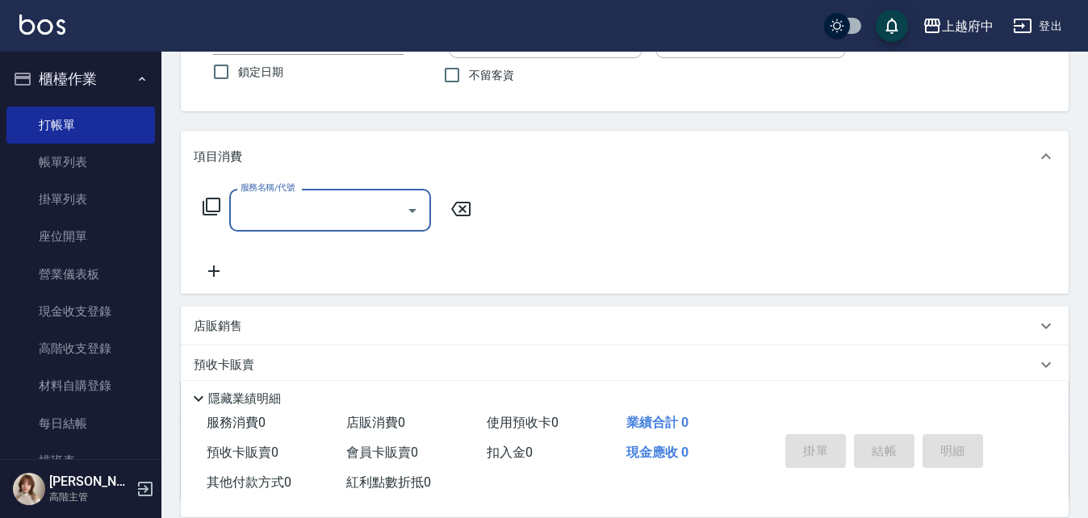
scroll to position [1, 0]
click at [235, 149] on p "項目消費" at bounding box center [218, 156] width 48 height 17
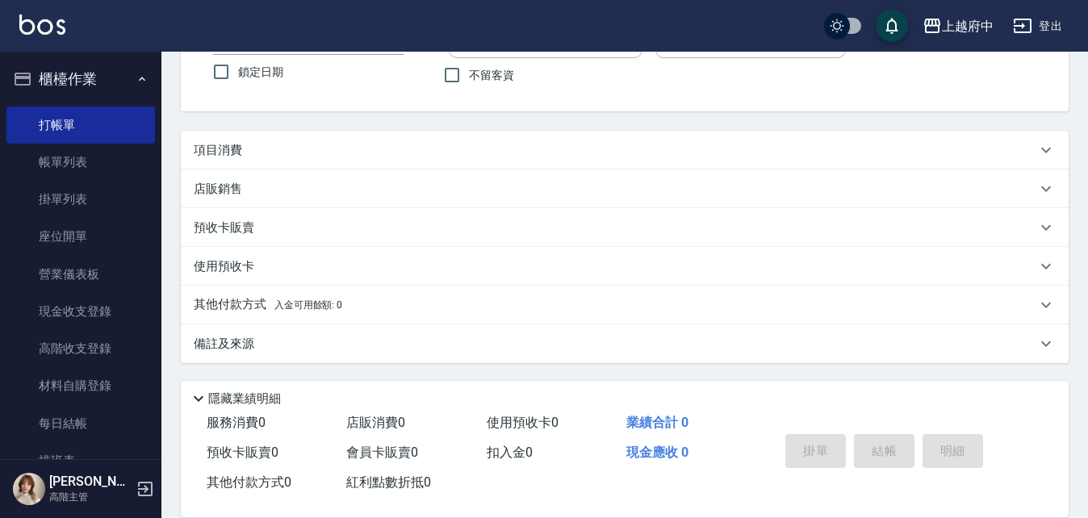
scroll to position [0, 0]
click at [236, 156] on p "項目消費" at bounding box center [218, 150] width 48 height 17
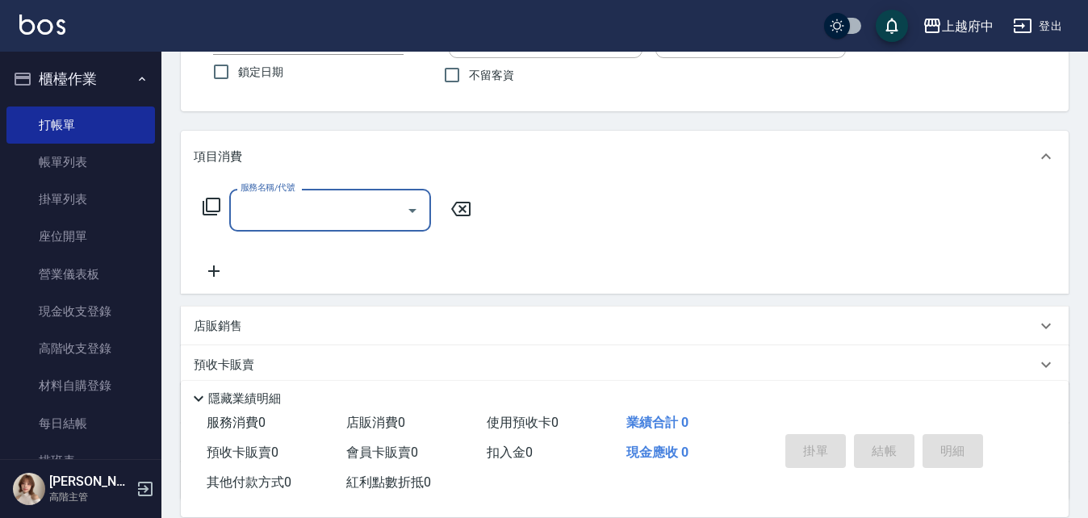
click at [290, 221] on input "服務名稱/代號" at bounding box center [317, 210] width 163 height 28
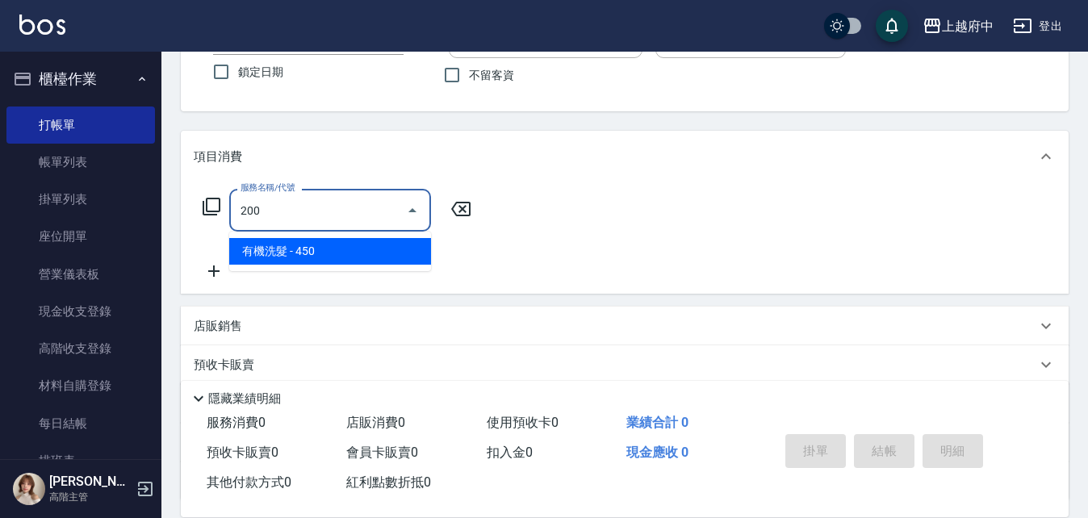
click at [399, 261] on span "有機洗髮 - 450" at bounding box center [330, 251] width 202 height 27
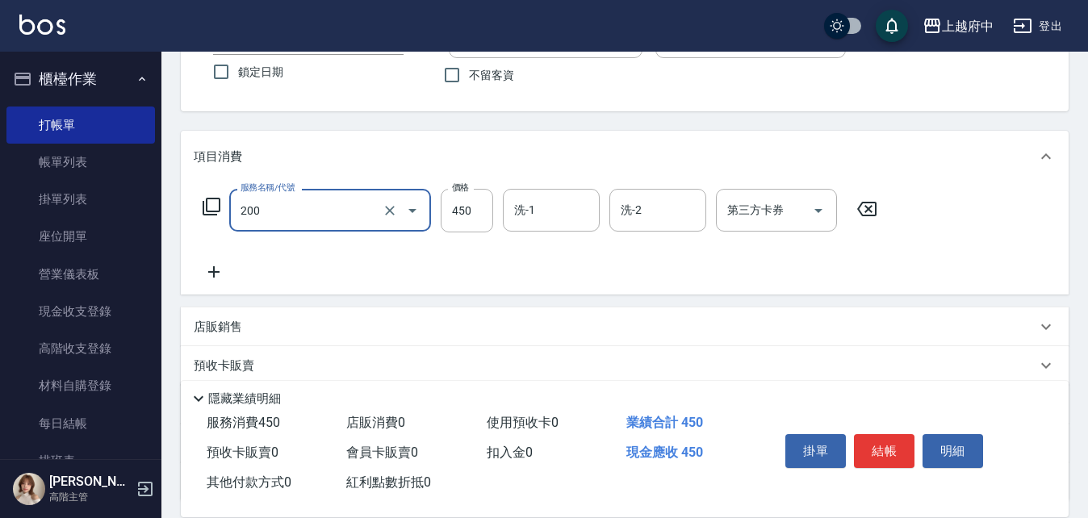
type input "有機洗髮(200)"
click at [219, 274] on icon at bounding box center [214, 271] width 40 height 19
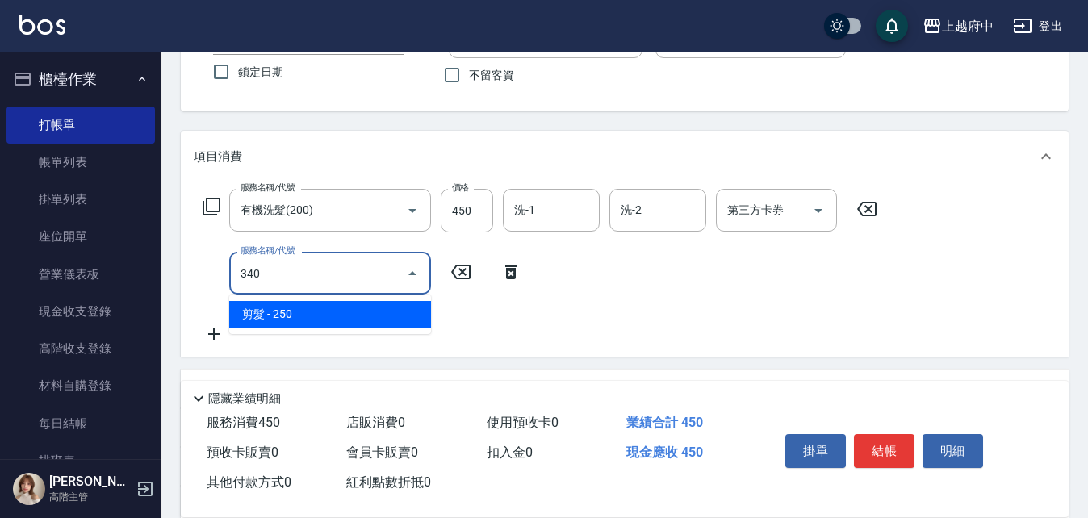
click at [426, 304] on span "剪髮 - 250" at bounding box center [330, 314] width 202 height 27
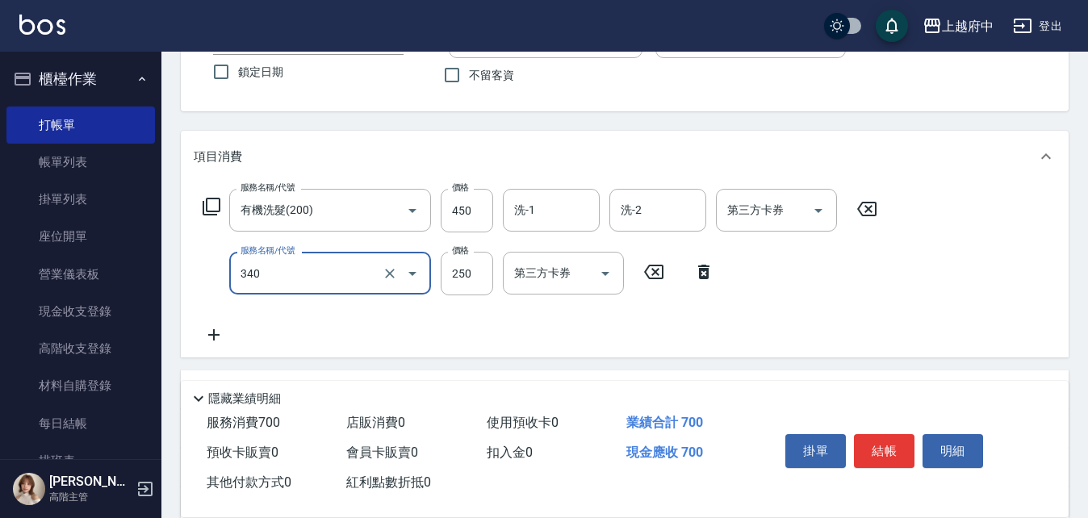
type input "剪髮(340)"
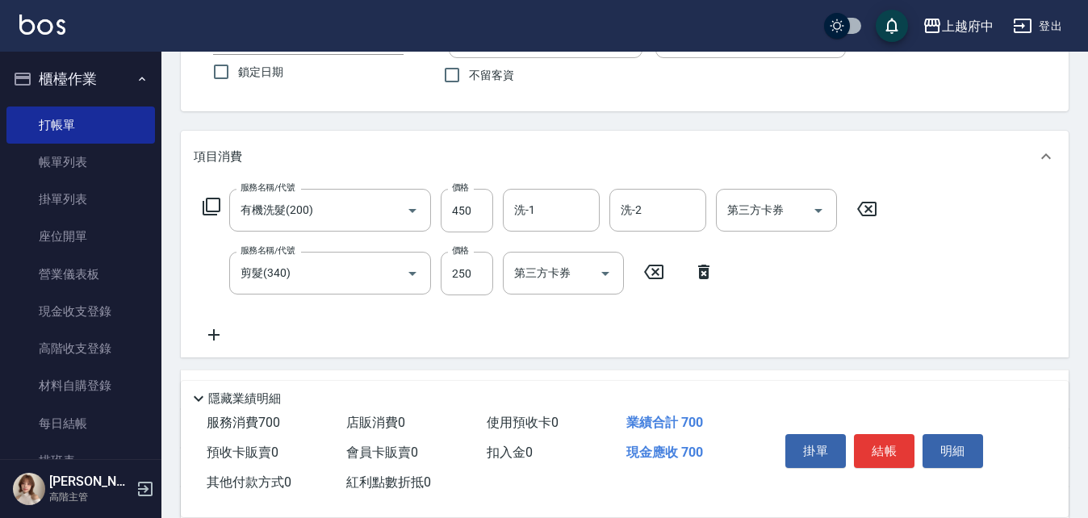
click at [225, 330] on icon at bounding box center [214, 334] width 40 height 19
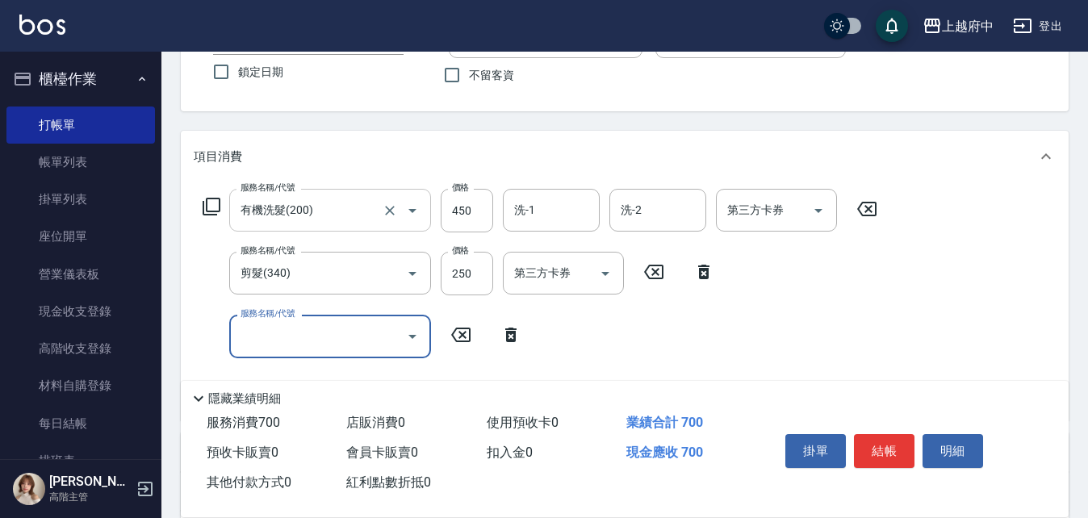
type input "4"
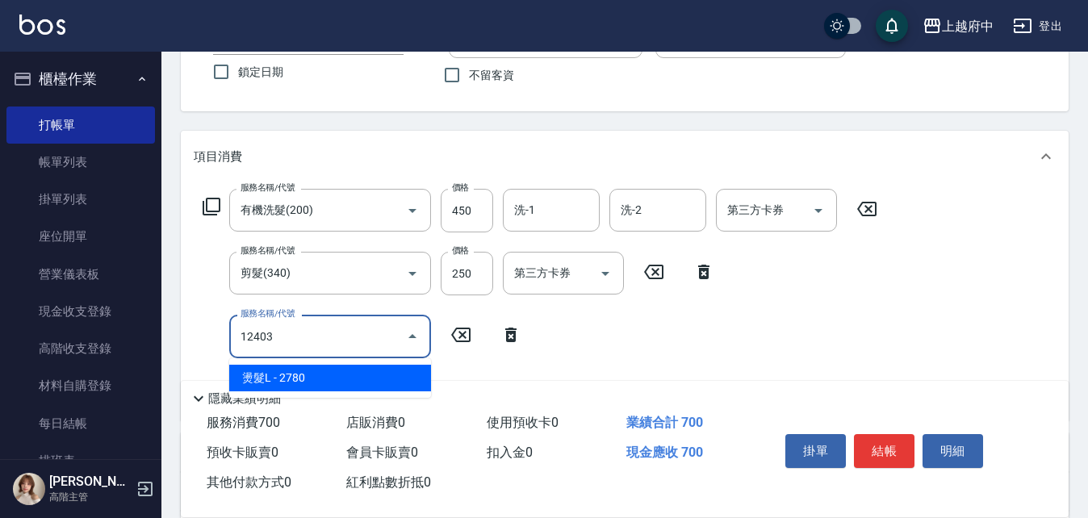
click at [332, 380] on span "燙髮L - 2780" at bounding box center [330, 378] width 202 height 27
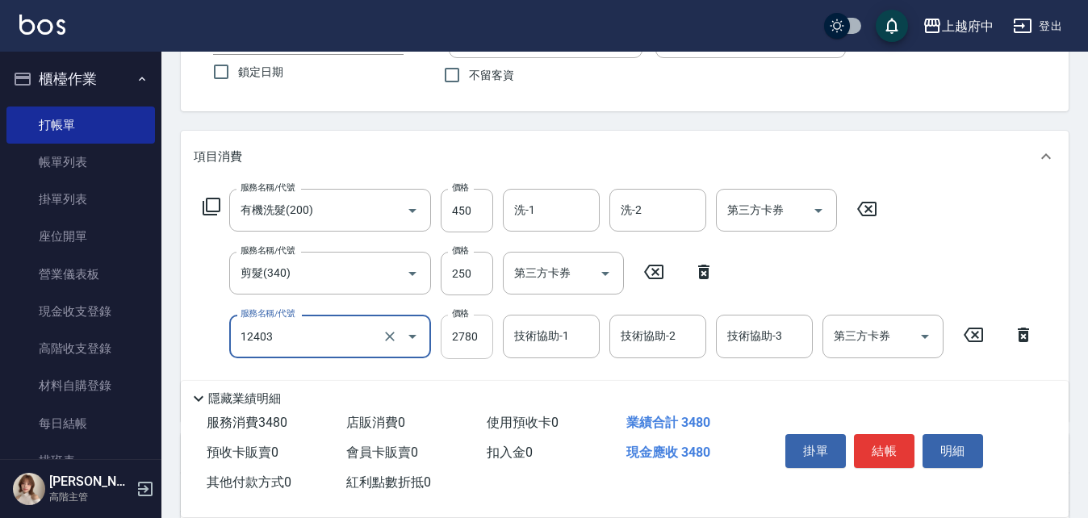
type input "燙髮L(12403)"
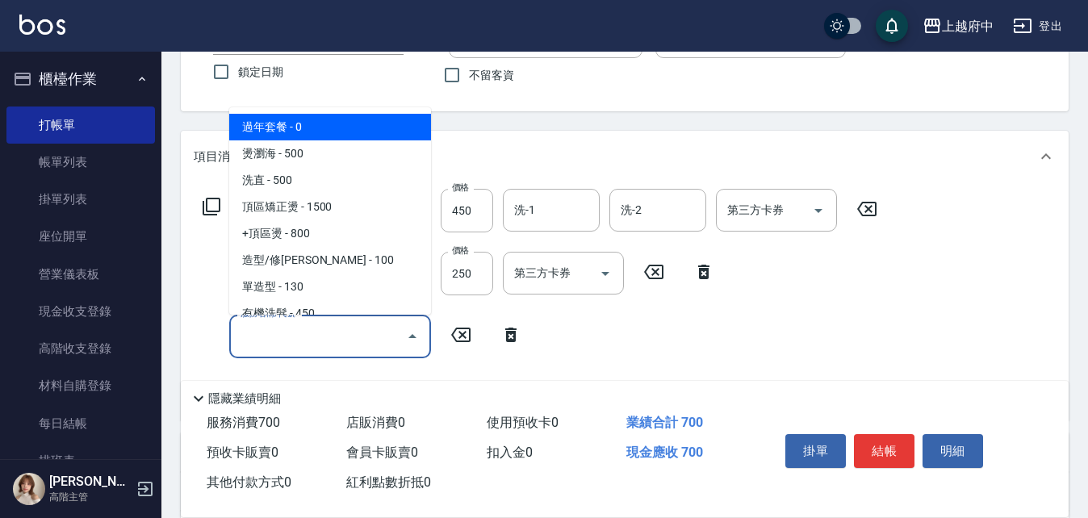
drag, startPoint x: 657, startPoint y: 324, endPoint x: 662, endPoint y: 317, distance: 9.2
click at [662, 317] on div "服務名稱/代號 有機洗髮(200) 服務名稱/代號 價格 450 價格 洗-1 洗-1 洗-2 洗-2 第三方卡券 第三方卡券 服務名稱/代號 剪髮(340)…" at bounding box center [540, 298] width 693 height 218
click at [396, 348] on input "服務名稱/代號" at bounding box center [317, 336] width 163 height 28
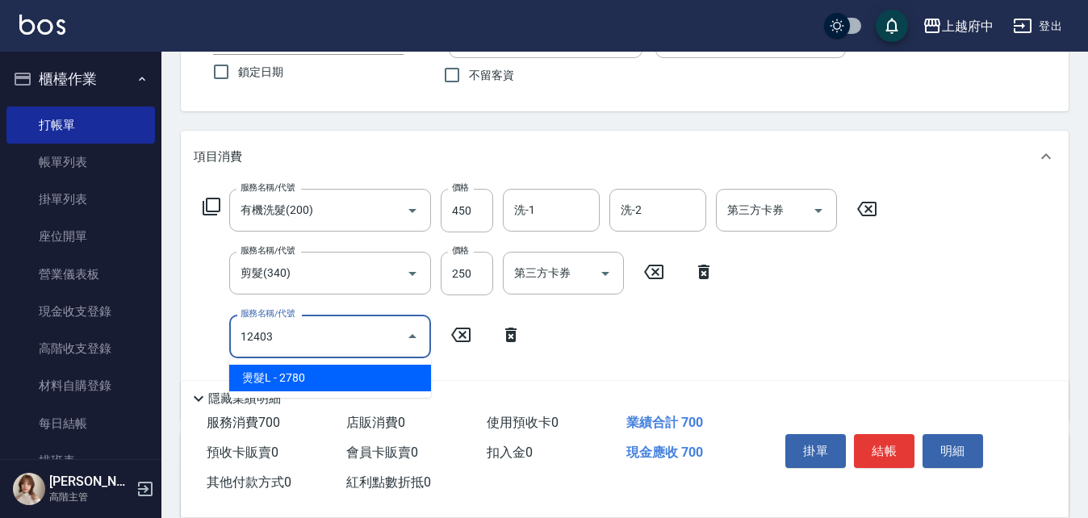
click at [386, 374] on span "燙髮L - 2780" at bounding box center [330, 378] width 202 height 27
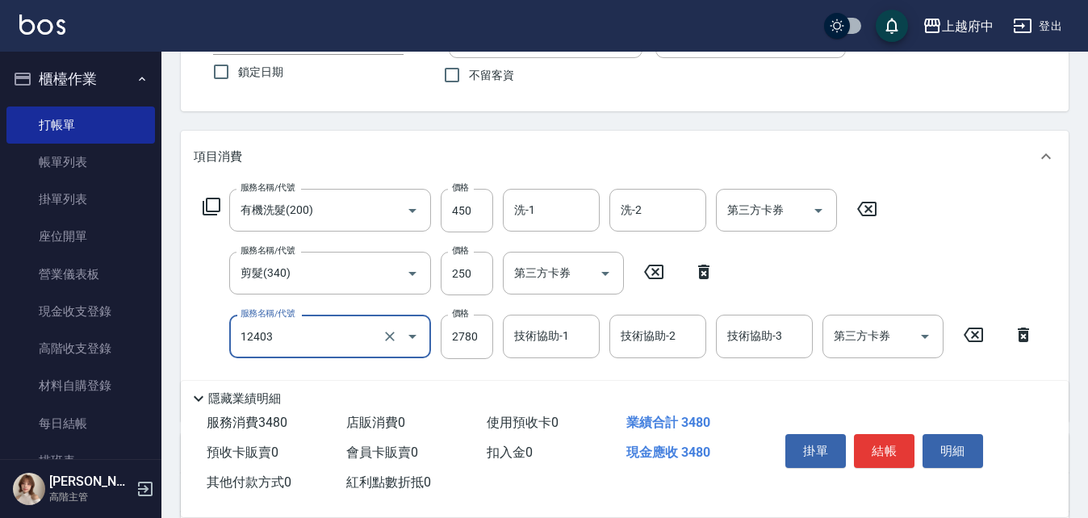
type input "燙髮L(12403)"
click at [436, 343] on div "服務名稱/代號 燙髮L(12403) 服務名稱/代號 價格 2780 價格 技術協助-1 技術協助-1 技術協助-2 技術協助-2 技術協助-3 技術協助-3…" at bounding box center [619, 337] width 850 height 44
click at [470, 328] on input "2780" at bounding box center [467, 337] width 52 height 44
click at [487, 339] on input "2780" at bounding box center [467, 337] width 52 height 44
click at [487, 340] on input "2780" at bounding box center [467, 337] width 52 height 44
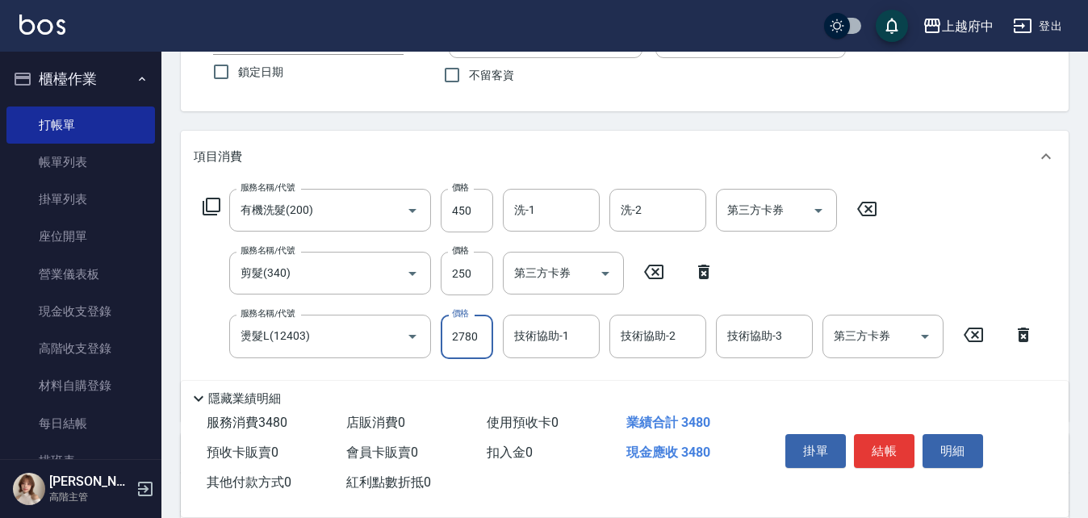
click at [476, 341] on input "2780" at bounding box center [467, 337] width 52 height 44
drag, startPoint x: 470, startPoint y: 341, endPoint x: 438, endPoint y: 331, distance: 33.9
click at [459, 337] on input "2780" at bounding box center [467, 337] width 52 height 44
click at [439, 331] on div "服務名稱/代號 燙髮L(12403) 服務名稱/代號 價格 2780 價格 技術協助-1 技術協助-1 技術協助-2 技術協助-2 技術協助-3 技術協助-3…" at bounding box center [619, 337] width 850 height 44
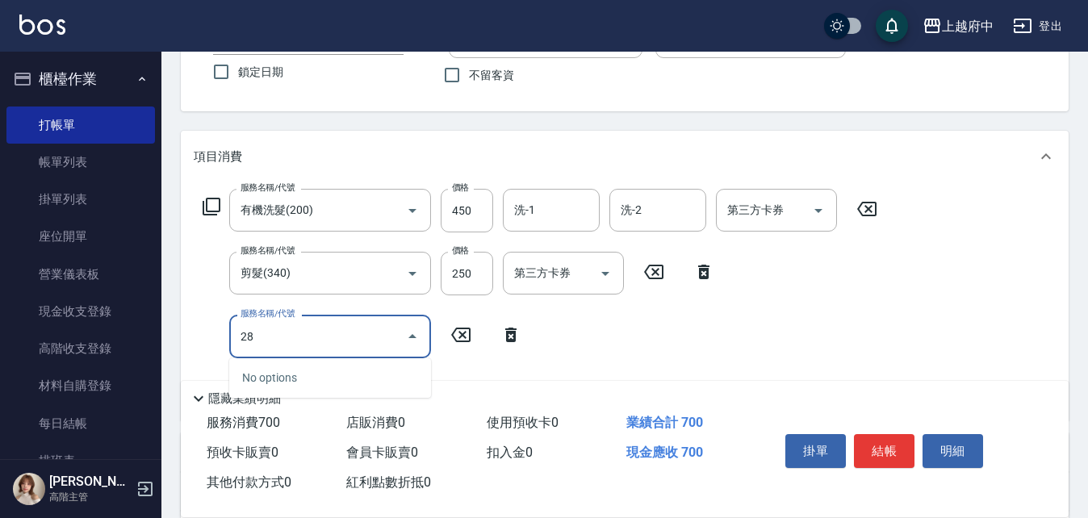
type input "2"
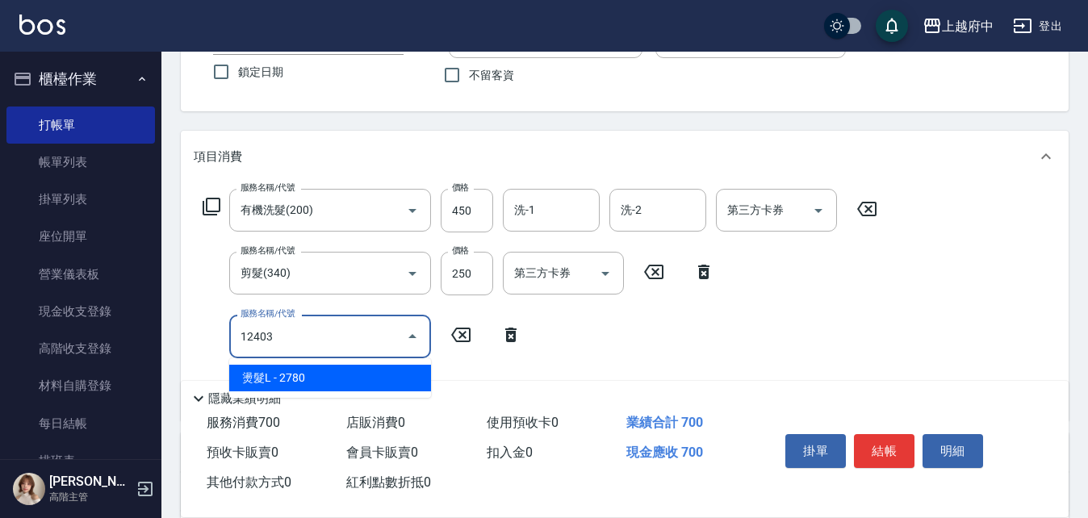
click at [367, 379] on span "燙髮L - 2780" at bounding box center [330, 378] width 202 height 27
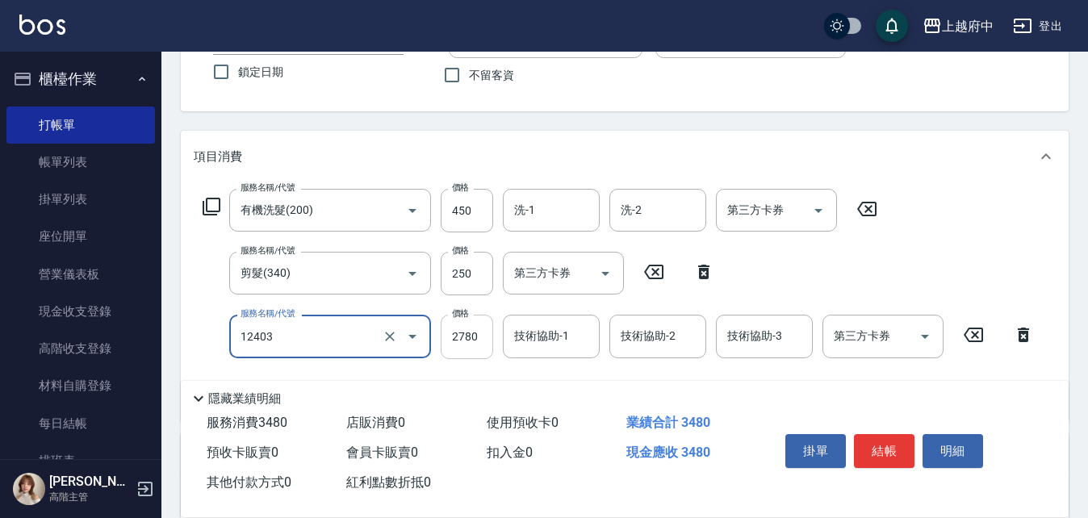
type input "燙髮L(12403)"
click at [485, 337] on input "2780" at bounding box center [467, 337] width 52 height 44
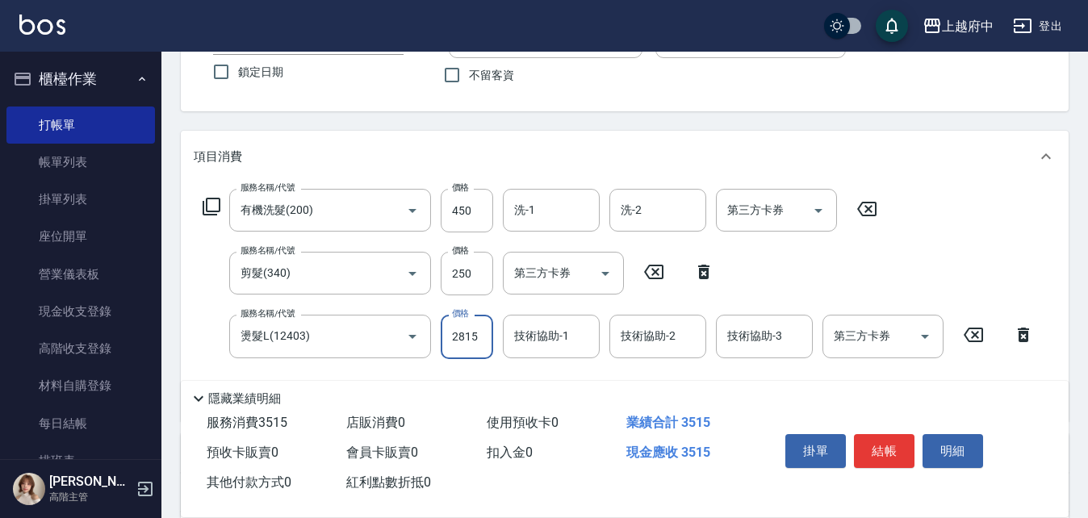
type input "2815"
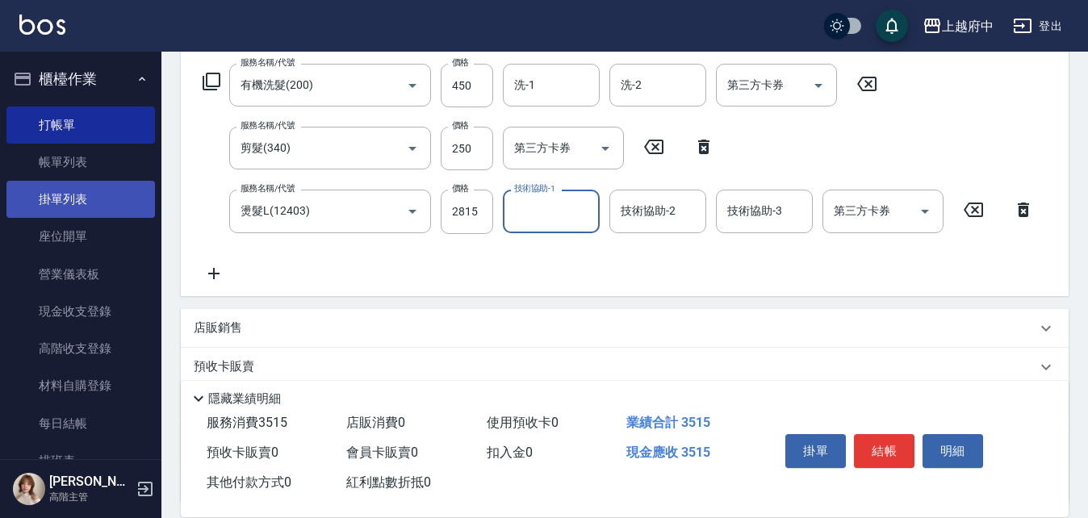
scroll to position [295, 0]
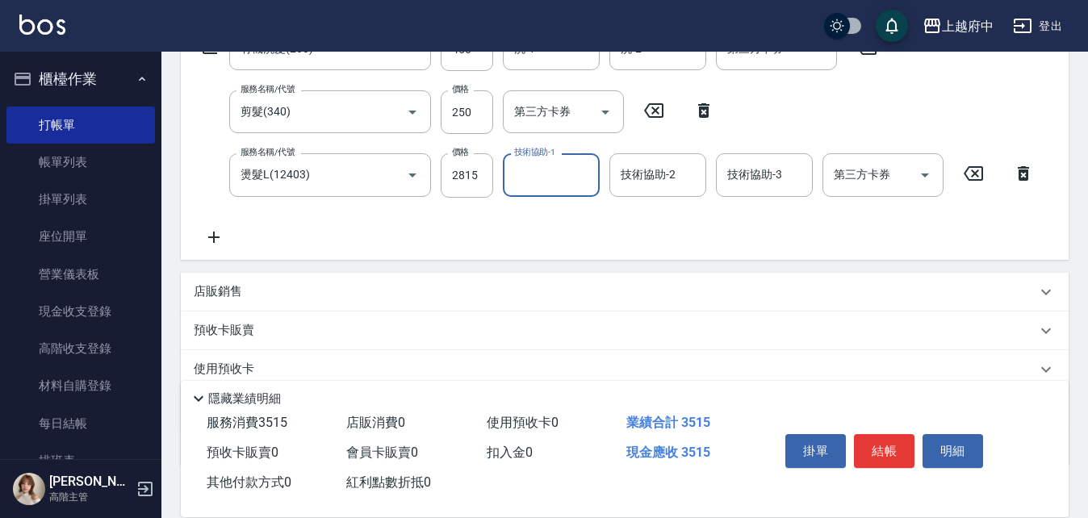
click at [207, 244] on icon at bounding box center [214, 237] width 40 height 19
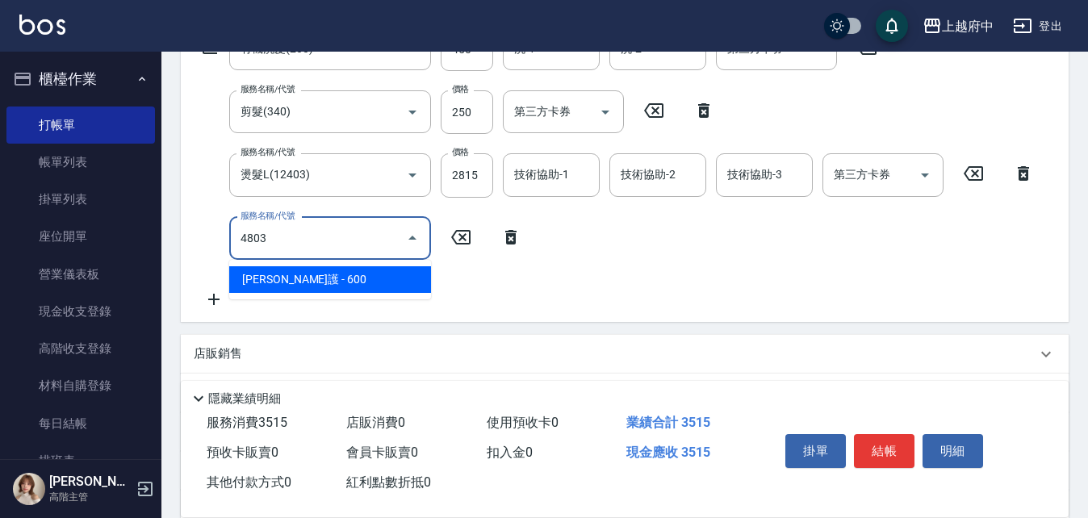
click at [386, 281] on span "潤澤修護 - 600" at bounding box center [330, 279] width 202 height 27
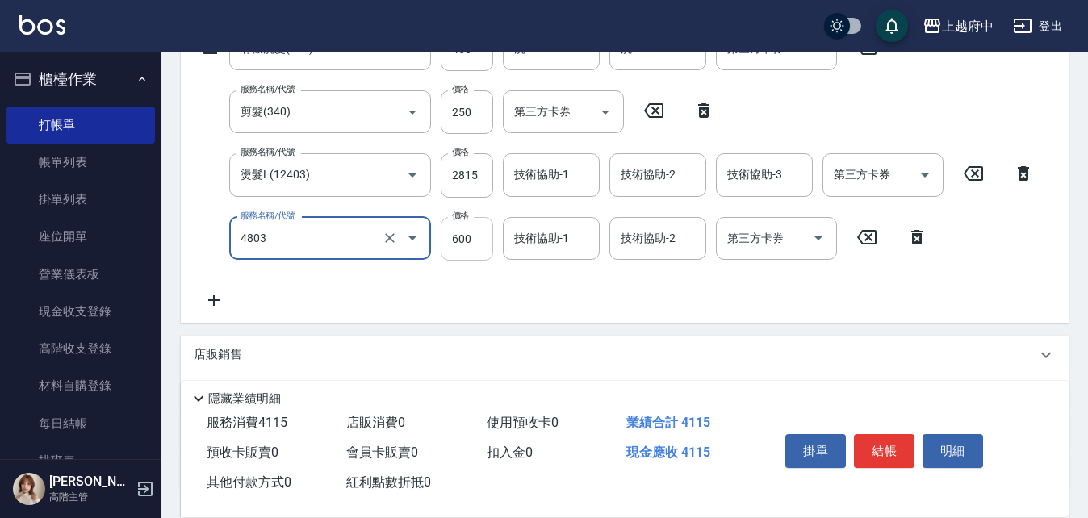
type input "潤澤修護(4803)"
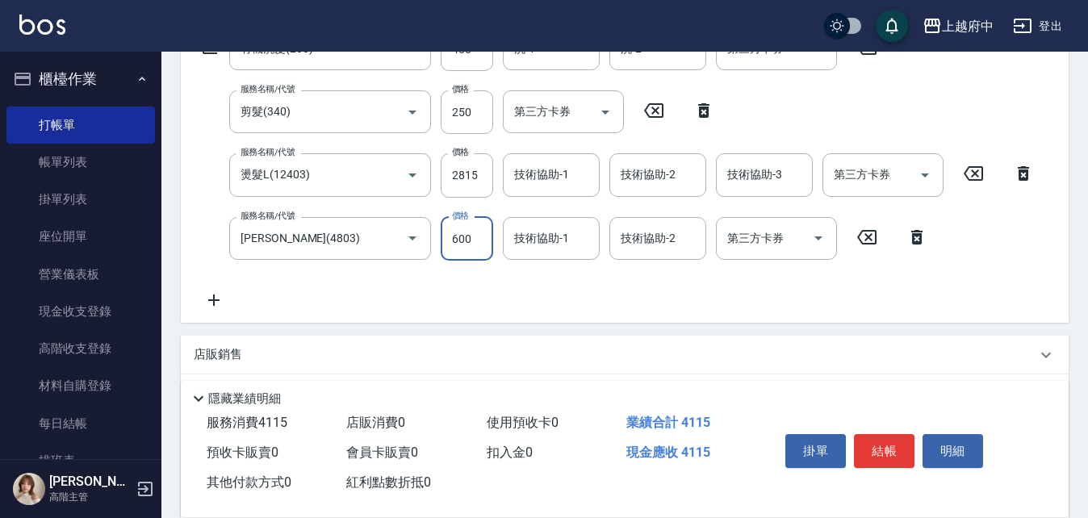
click at [486, 241] on input "600" at bounding box center [467, 239] width 52 height 44
type input "480"
drag, startPoint x: 398, startPoint y: 284, endPoint x: 406, endPoint y: 287, distance: 8.7
click at [399, 284] on div "服務名稱/代號 有機洗髮(200) 服務名稱/代號 價格 450 價格 洗-1 洗-1 洗-2 洗-2 第三方卡券 第三方卡券 服務名稱/代號 剪髮(340)…" at bounding box center [619, 168] width 850 height 282
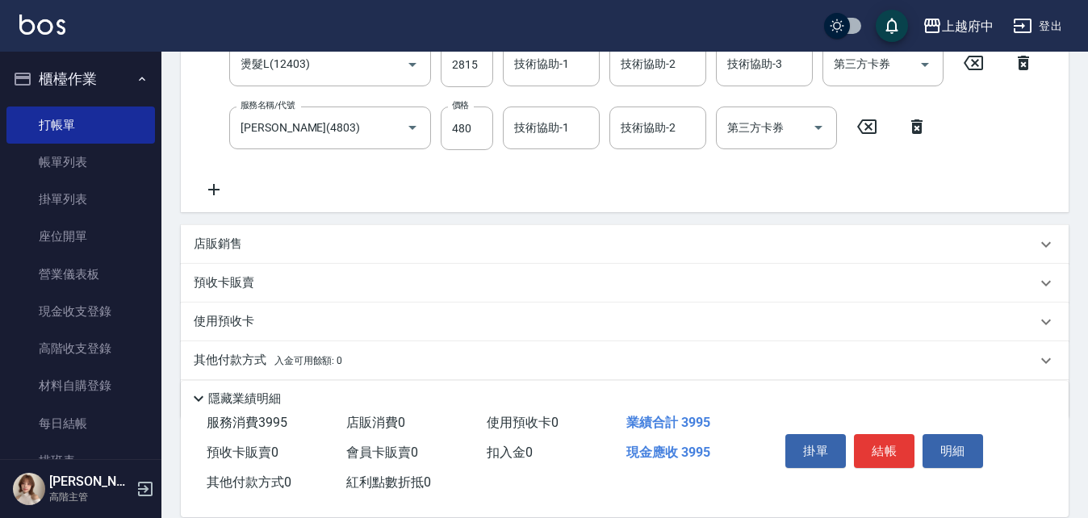
scroll to position [457, 0]
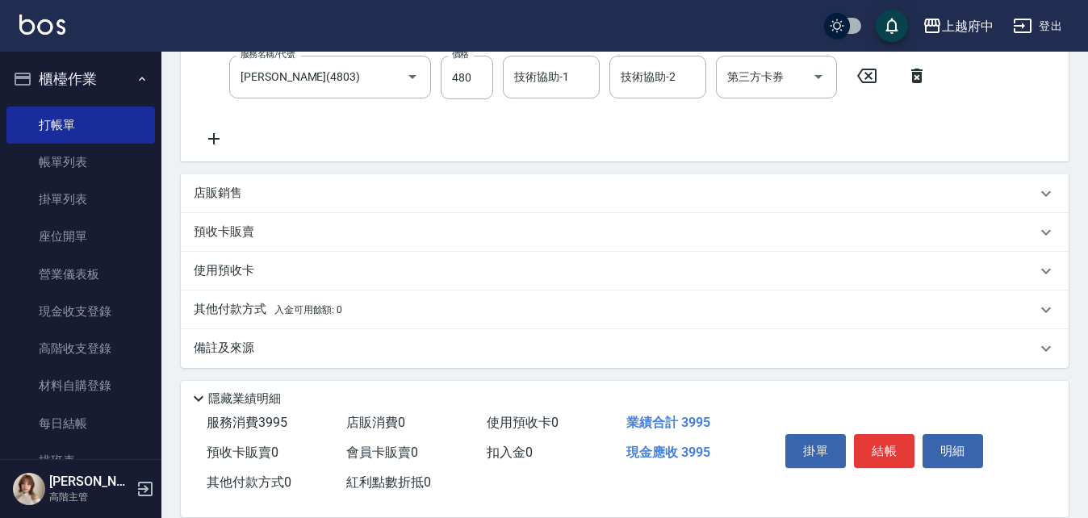
click at [218, 192] on p "店販銷售" at bounding box center [218, 193] width 48 height 17
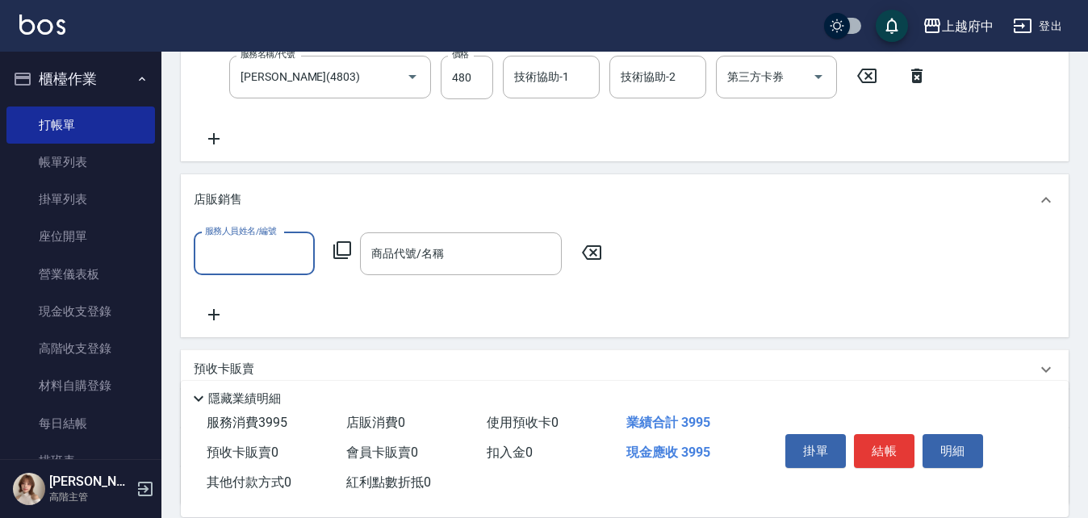
scroll to position [0, 0]
click at [295, 256] on input "服務人員姓名/編號" at bounding box center [254, 254] width 107 height 28
drag, startPoint x: 291, startPoint y: 300, endPoint x: 400, endPoint y: 278, distance: 111.2
click at [290, 301] on div "Nia -6" at bounding box center [254, 295] width 121 height 27
type input "Nia-6"
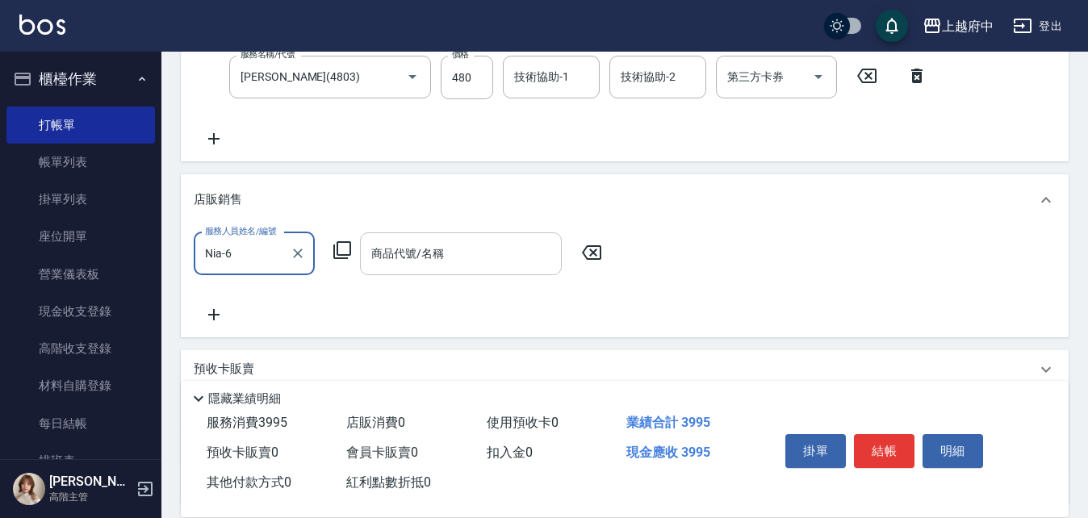
click at [466, 260] on input "商品代號/名稱" at bounding box center [460, 254] width 187 height 28
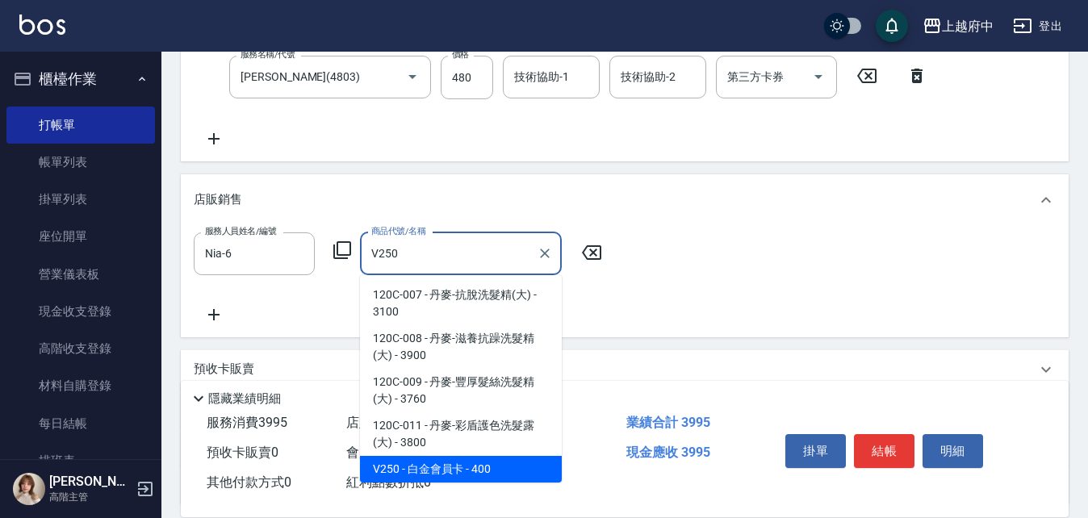
click at [442, 476] on span "V250 - 白金會員卡 - 400" at bounding box center [461, 469] width 202 height 27
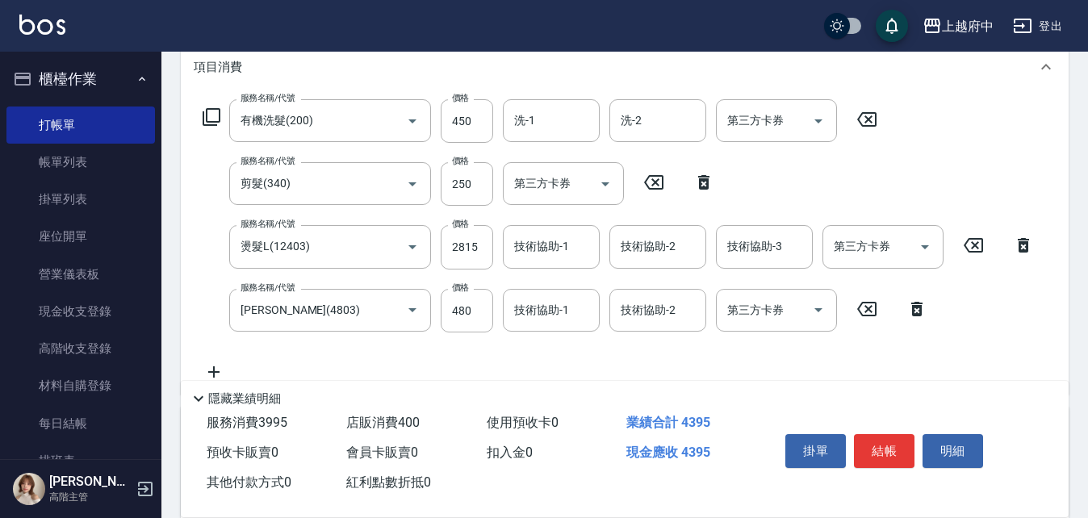
scroll to position [215, 0]
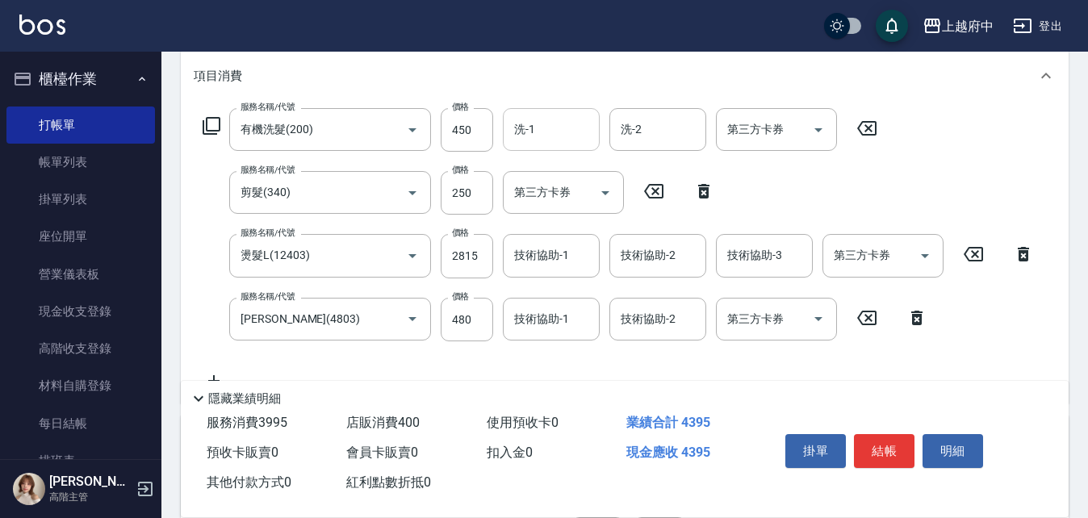
type input "白金會員卡"
click at [558, 119] on input "洗-1" at bounding box center [551, 129] width 82 height 28
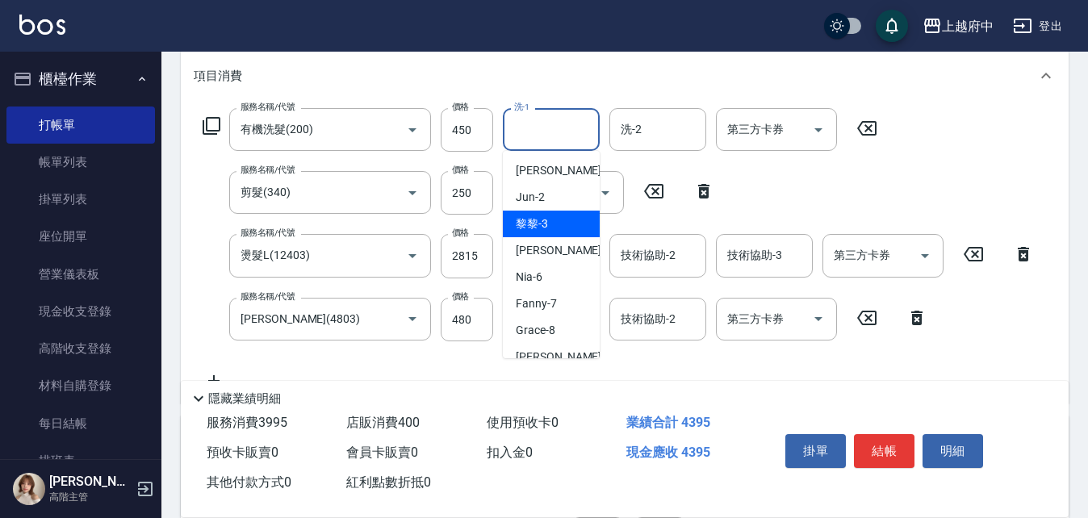
click at [599, 221] on div "服務名稱/代號 有機洗髮(200) 服務名稱/代號 價格 450 價格 洗-1 洗-1 洗-2 洗-2 第三方卡券 第三方卡券 服務名稱/代號 剪髮(340)…" at bounding box center [619, 249] width 850 height 282
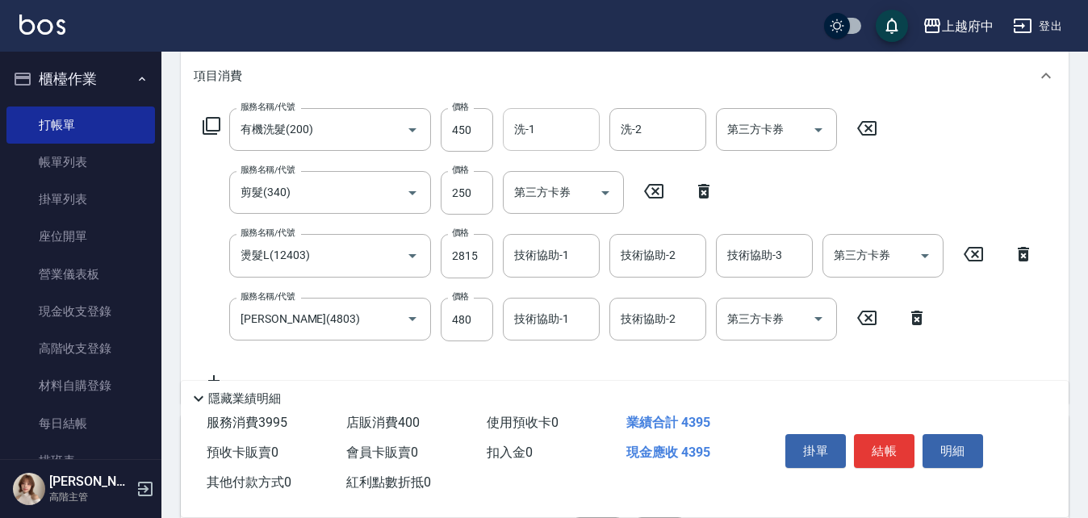
click at [553, 127] on input "洗-1" at bounding box center [551, 129] width 82 height 28
click at [570, 181] on div "Kimi -20" at bounding box center [551, 170] width 97 height 27
type input "Kimi-20"
click at [562, 185] on input "第三方卡券" at bounding box center [551, 192] width 82 height 28
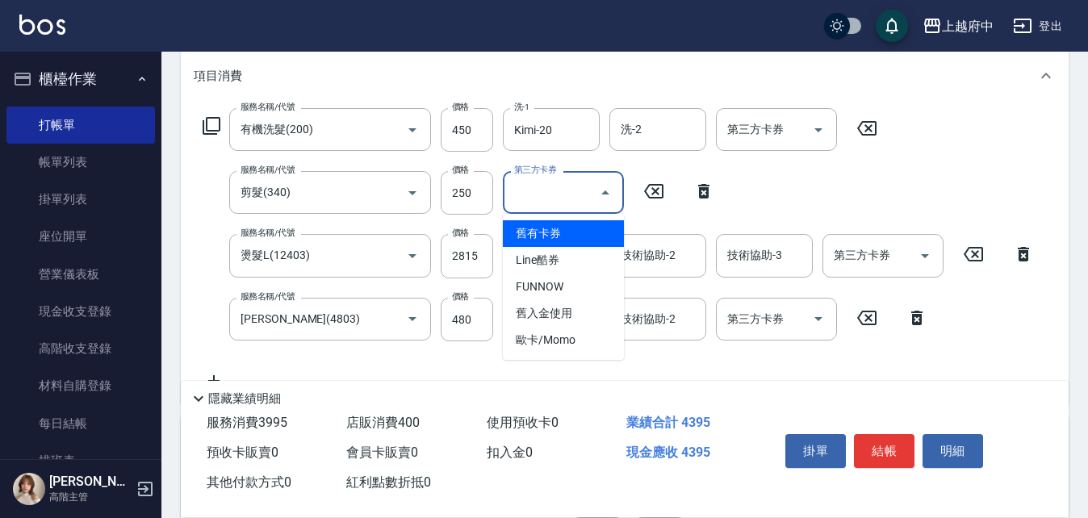
click at [741, 176] on div "服務名稱/代號 有機洗髮(200) 服務名稱/代號 價格 450 價格 洗-1 Kimi-20 洗-1 洗-2 洗-2 第三方卡券 第三方卡券 服務名稱/代號…" at bounding box center [619, 249] width 850 height 282
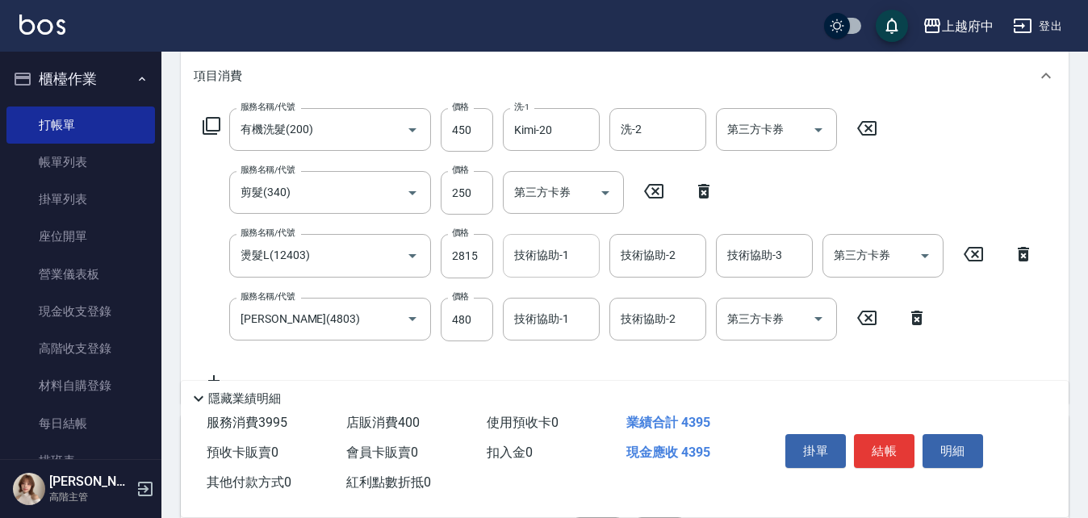
click at [580, 269] on input "技術協助-1" at bounding box center [551, 255] width 82 height 28
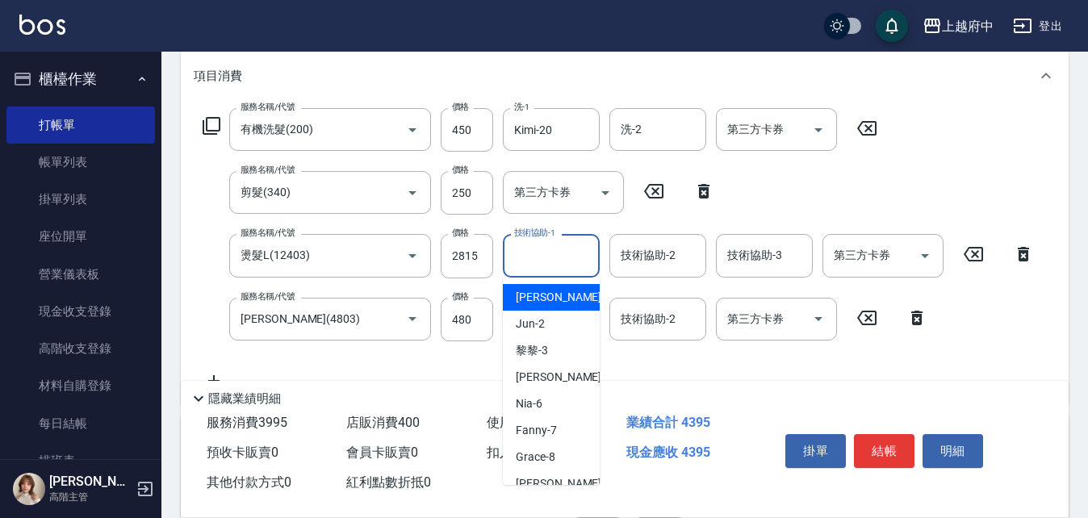
type input "0"
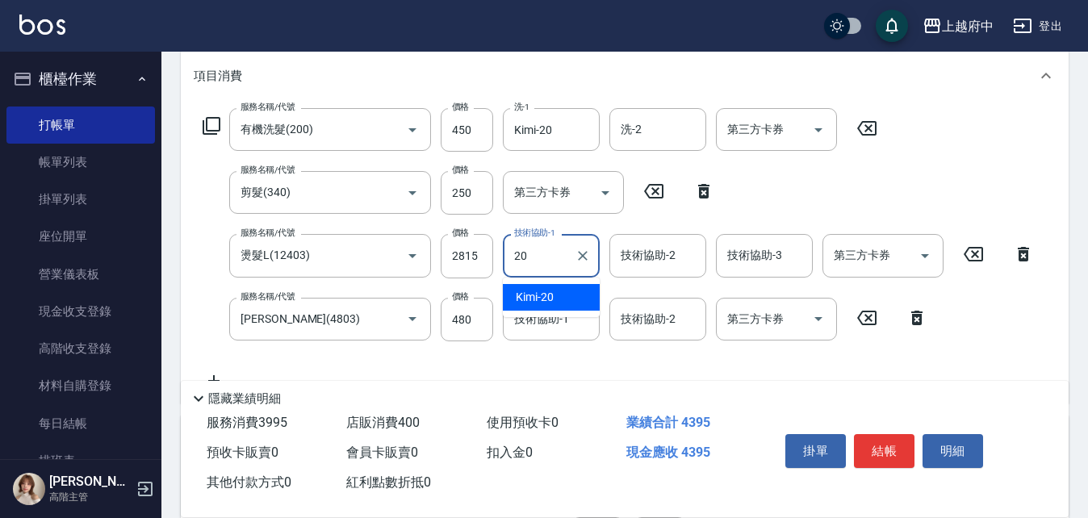
click at [577, 308] on div "Kimi -20" at bounding box center [551, 297] width 97 height 27
type input "Kimi-20"
click at [570, 311] on input "技術協助-1" at bounding box center [551, 319] width 82 height 28
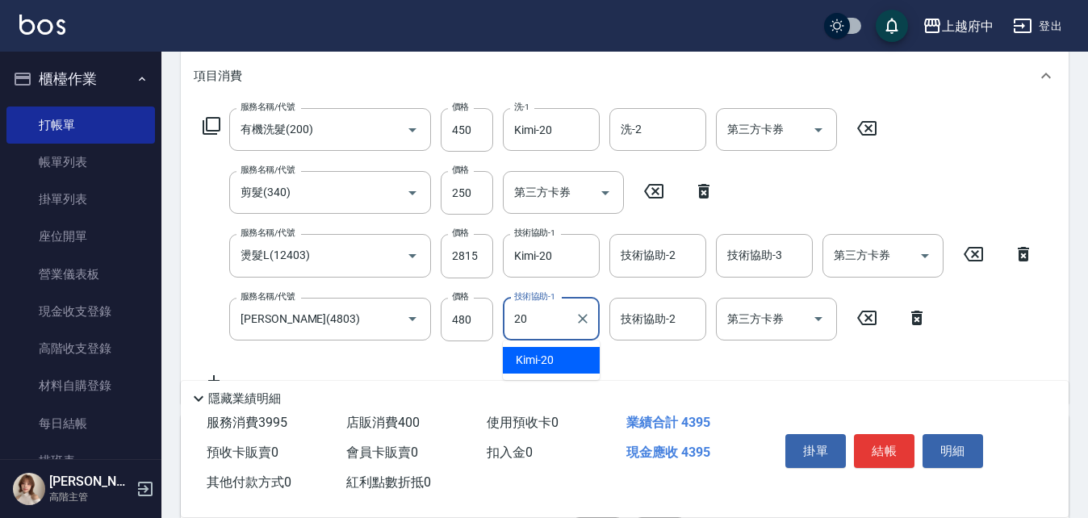
click at [587, 367] on div "Kimi -20" at bounding box center [551, 360] width 97 height 27
type input "Kimi-20"
click at [888, 440] on button "結帳" at bounding box center [884, 451] width 61 height 34
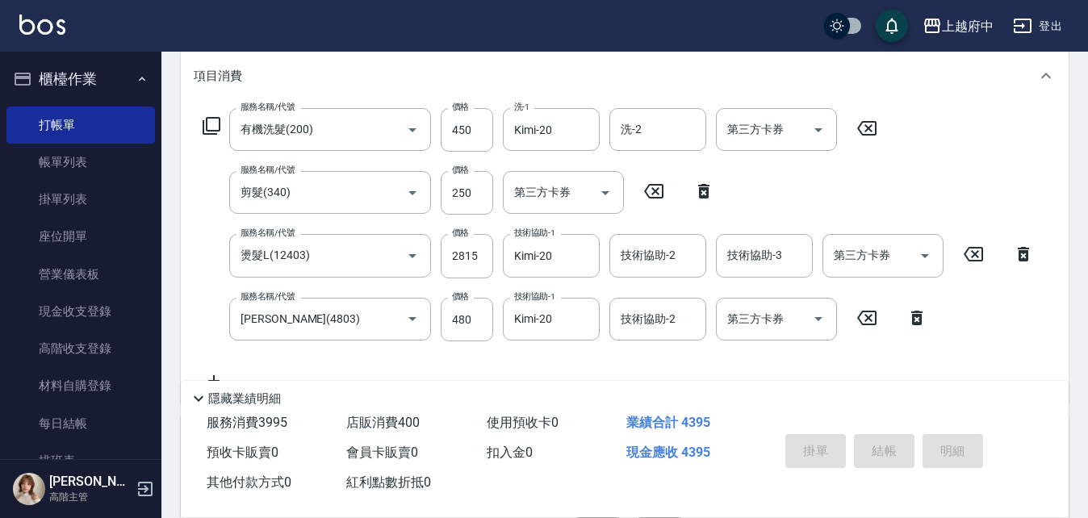
type input "2025/10/10 18:15"
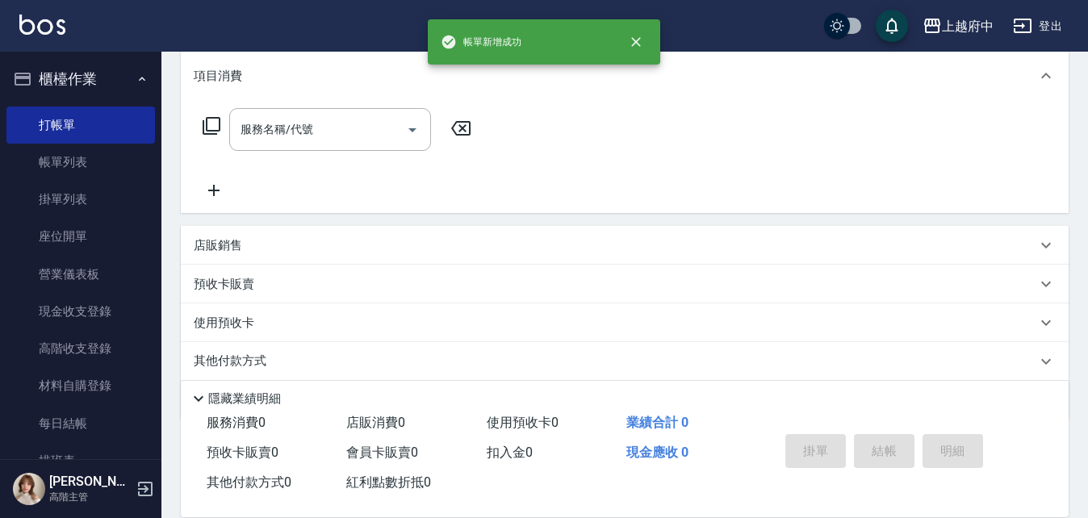
scroll to position [0, 0]
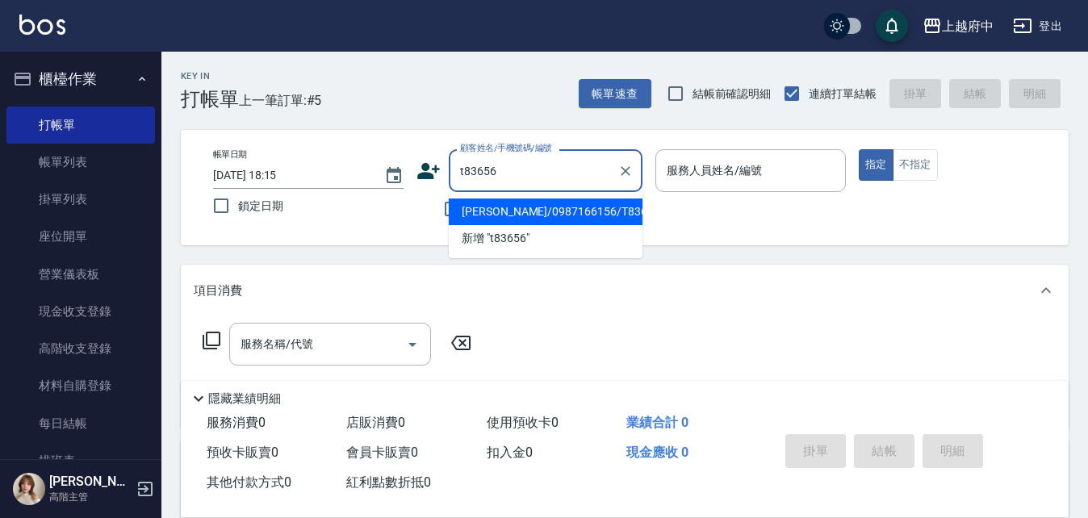
click at [566, 212] on li "陳致嘉/0987166156/T83656" at bounding box center [546, 211] width 194 height 27
type input "陳致嘉/0987166156/T83656"
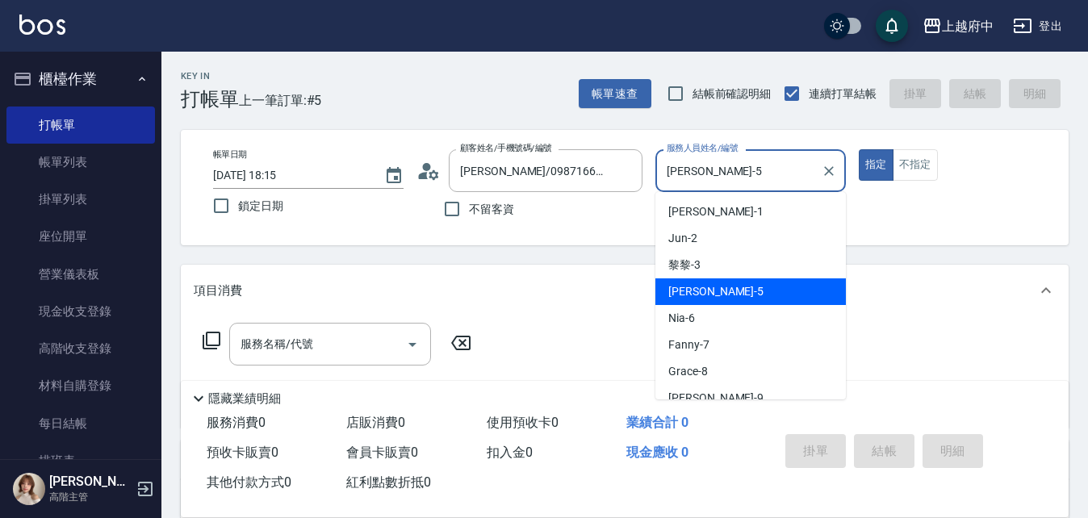
drag, startPoint x: 774, startPoint y: 183, endPoint x: 553, endPoint y: 196, distance: 221.4
click at [532, 198] on div "帳單日期 2025/10/10 18:15 鎖定日期 顧客姓名/手機號碼/編號 陳致嘉/0987166156/T83656 顧客姓名/手機號碼/編號 不留客資…" at bounding box center [624, 187] width 849 height 77
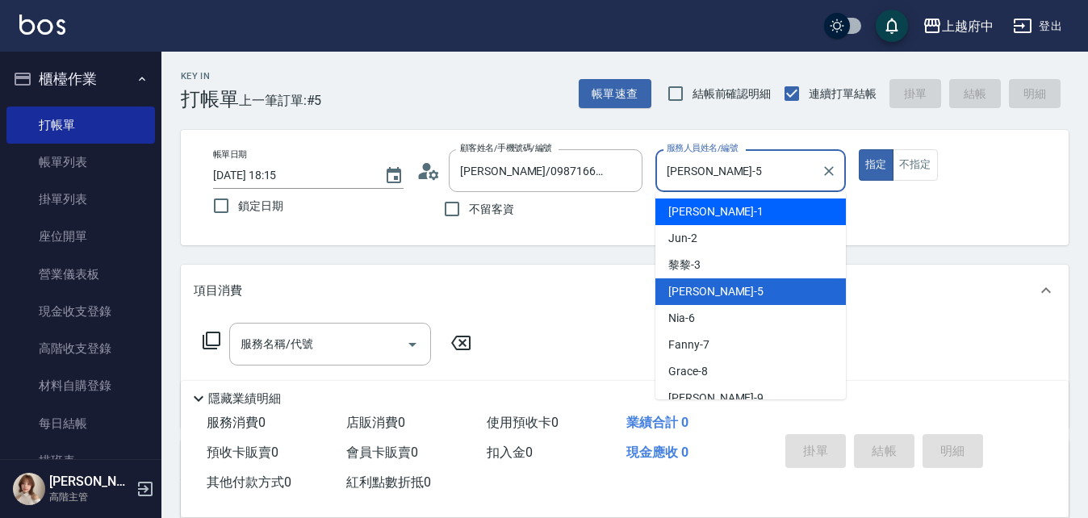
click at [712, 214] on div "Annie -1" at bounding box center [750, 211] width 190 height 27
type input "Annie -1"
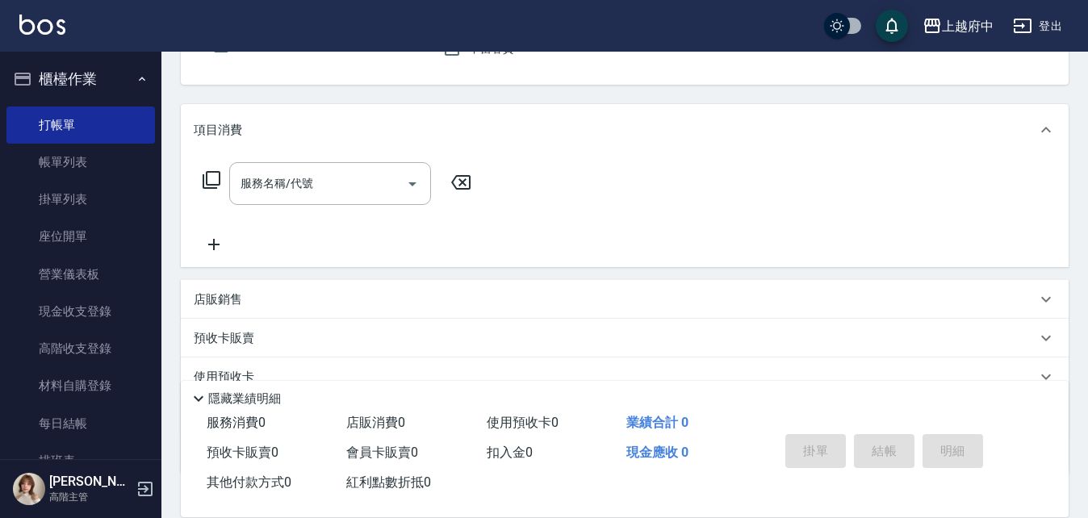
scroll to position [161, 0]
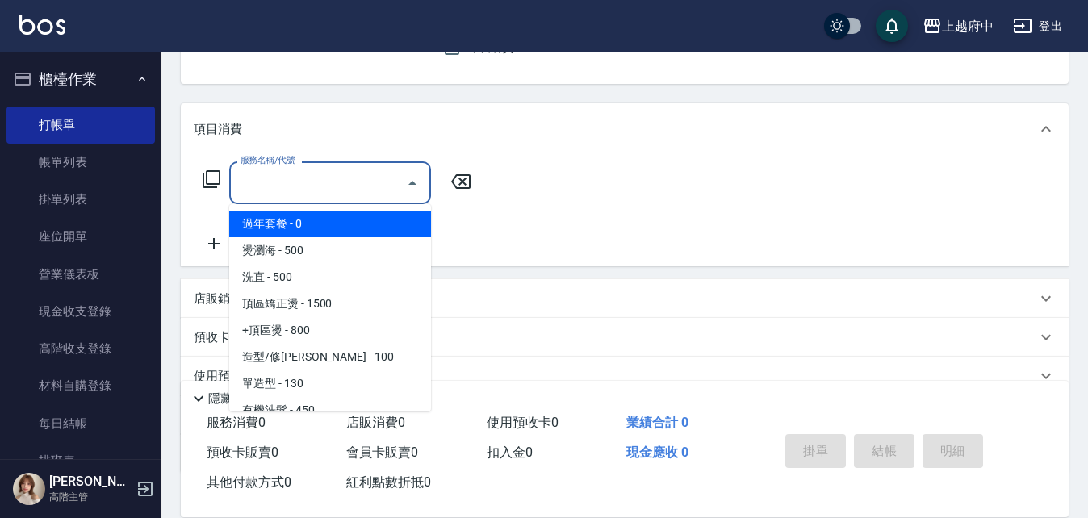
click at [282, 173] on input "服務名稱/代號" at bounding box center [317, 183] width 163 height 28
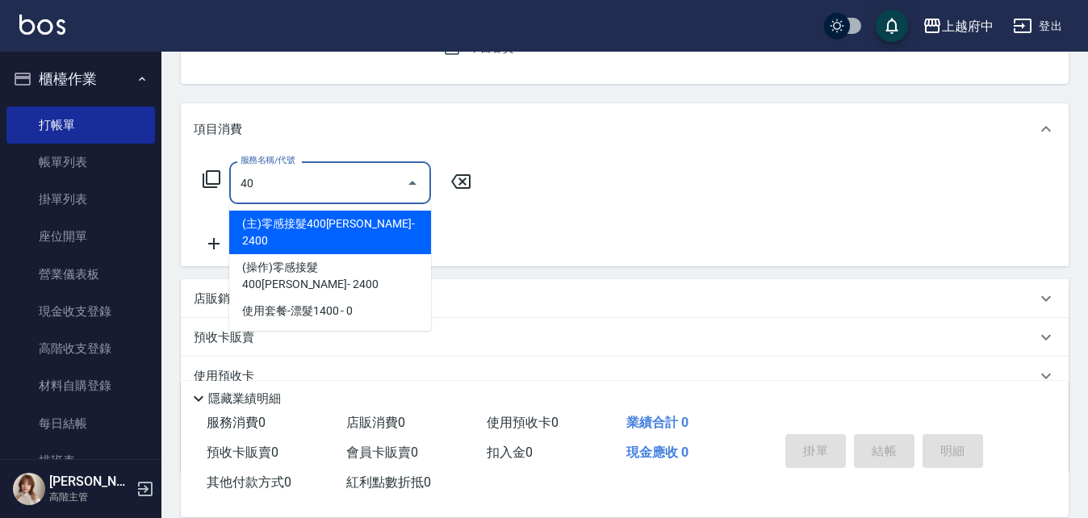
type input "4"
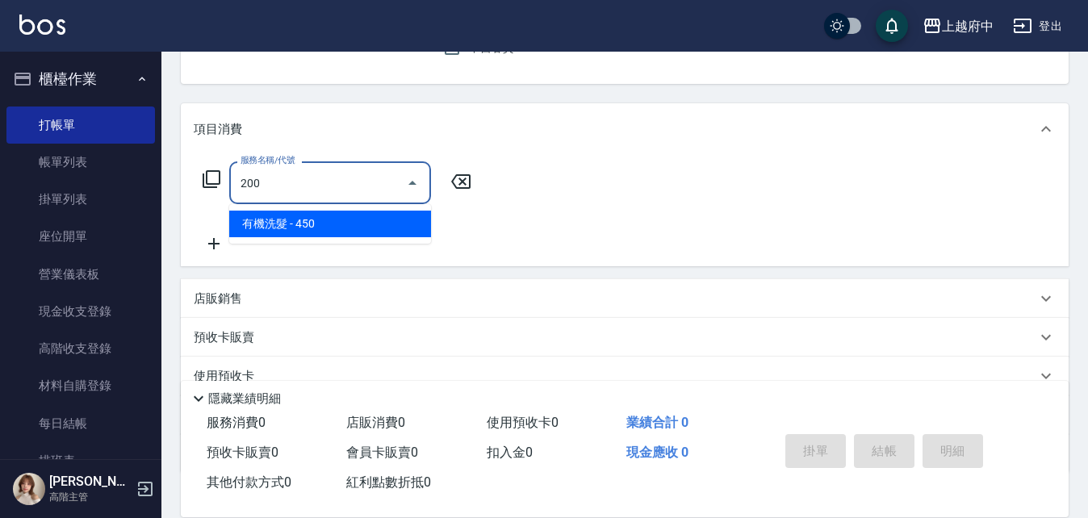
click at [403, 230] on span "有機洗髮 - 450" at bounding box center [330, 224] width 202 height 27
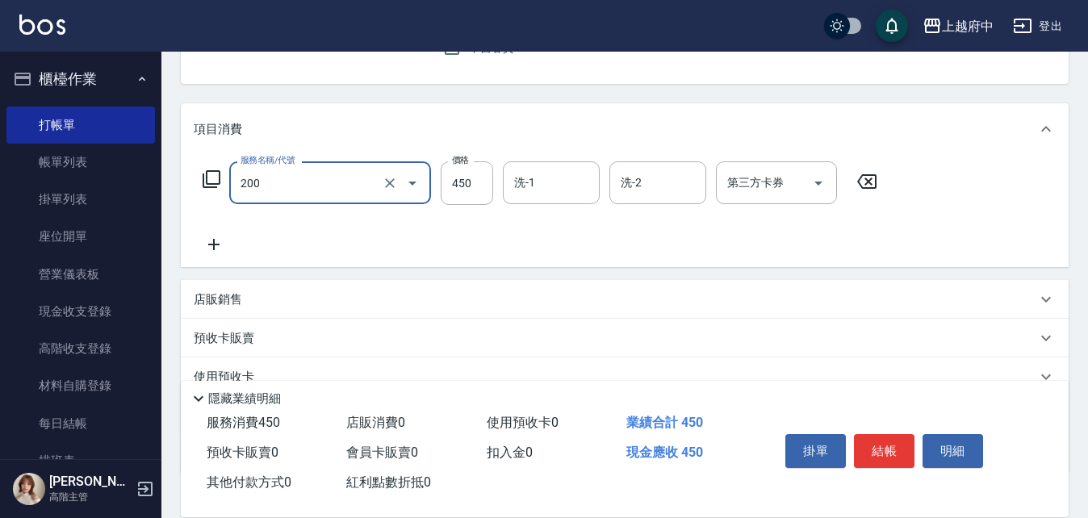
type input "有機洗髮(200)"
click at [211, 240] on icon at bounding box center [214, 244] width 40 height 19
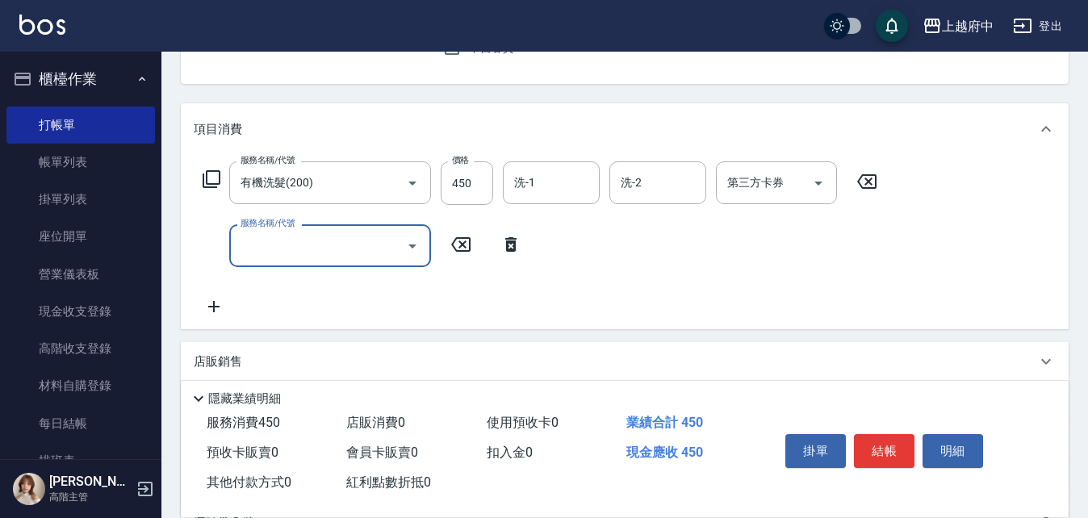
click at [268, 226] on label "服務名稱/代號" at bounding box center [267, 223] width 54 height 12
click at [268, 232] on input "服務名稱/代號" at bounding box center [317, 246] width 163 height 28
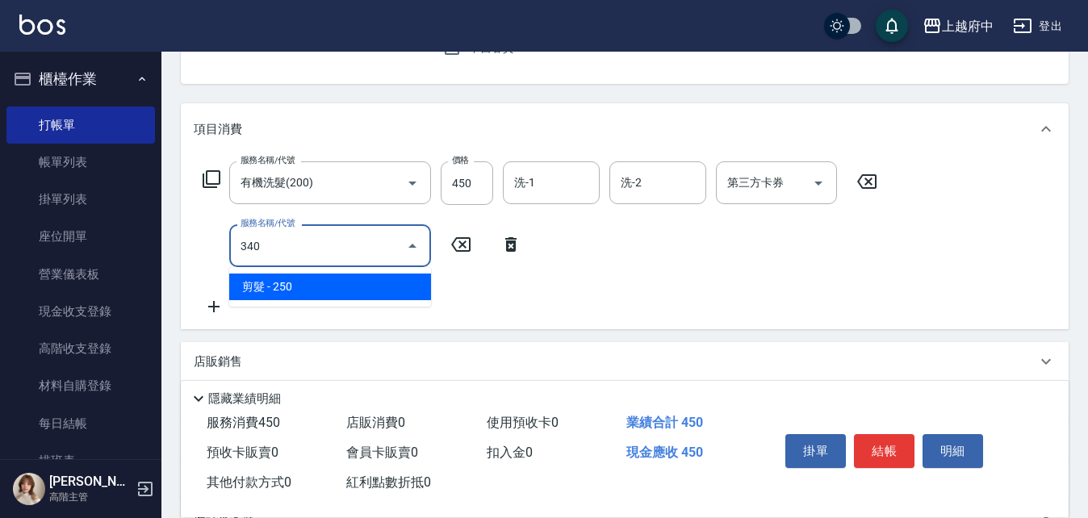
click at [404, 298] on span "剪髮 - 250" at bounding box center [330, 287] width 202 height 27
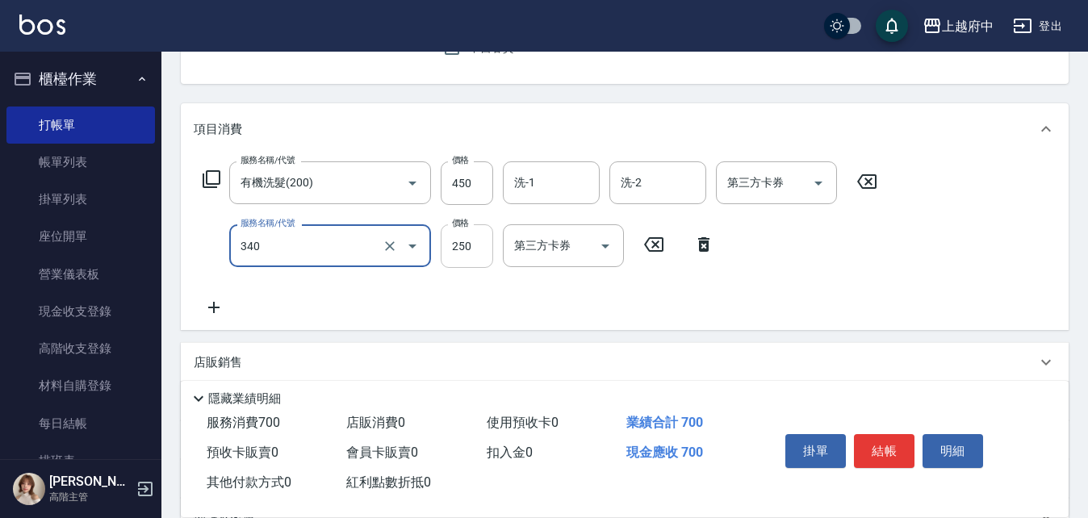
type input "剪髮(340)"
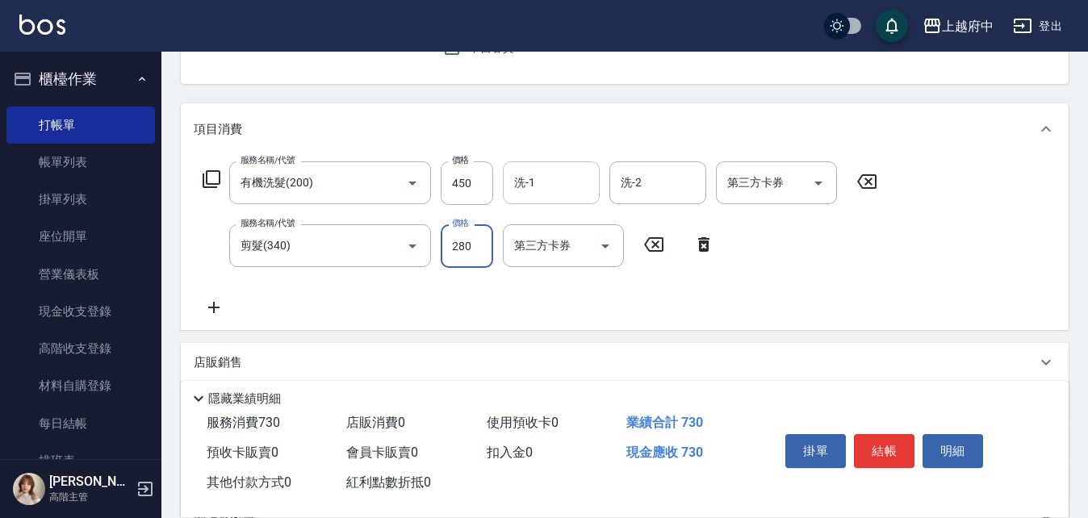
type input "280"
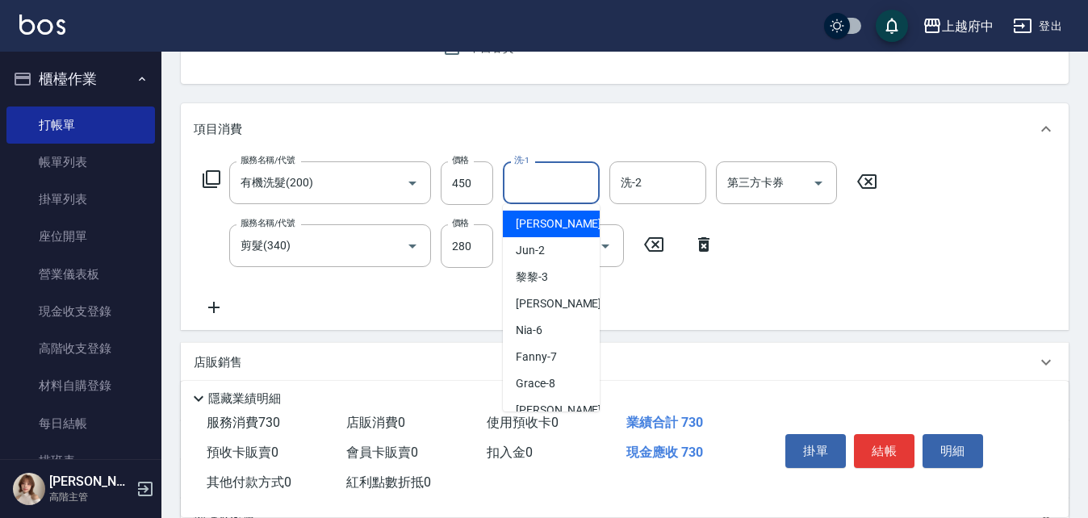
click at [567, 184] on input "洗-1" at bounding box center [551, 183] width 82 height 28
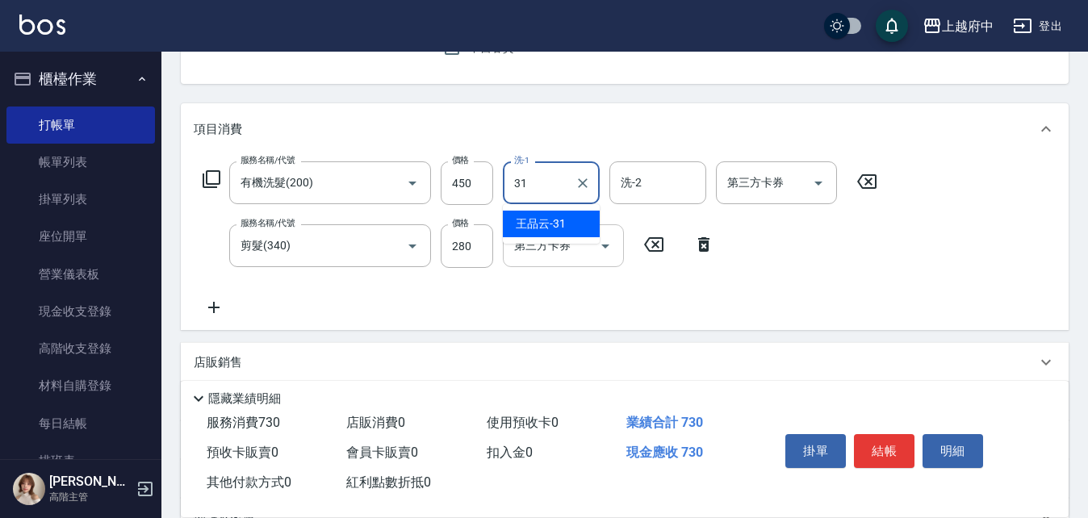
click at [565, 225] on span "王品云 -31" at bounding box center [541, 223] width 50 height 17
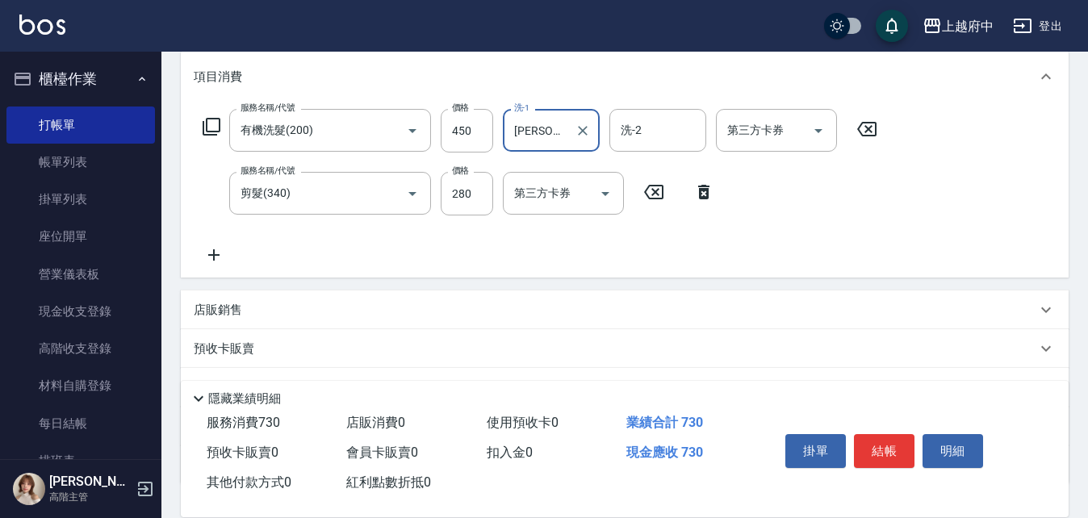
scroll to position [242, 0]
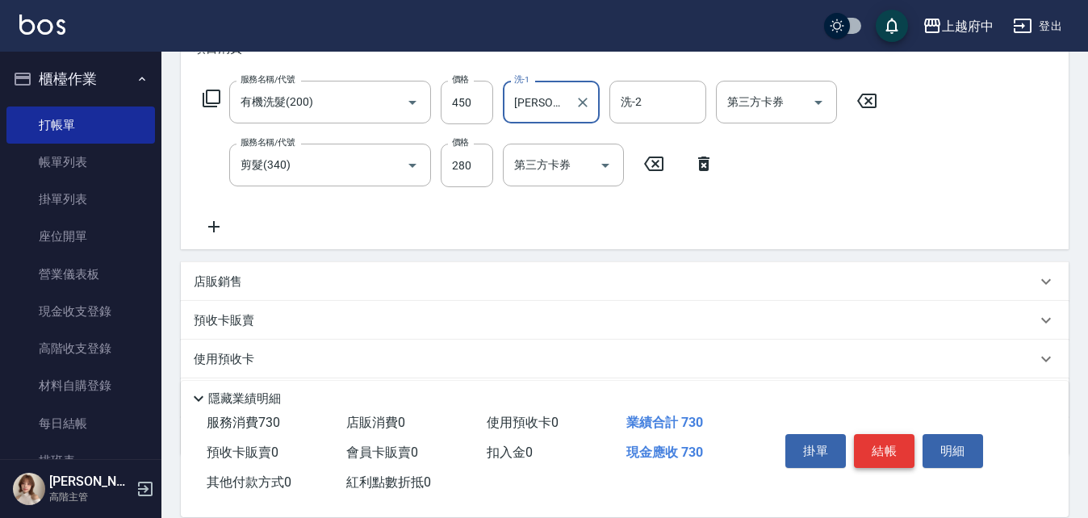
type input "王品云-31"
click at [909, 448] on button "結帳" at bounding box center [884, 451] width 61 height 34
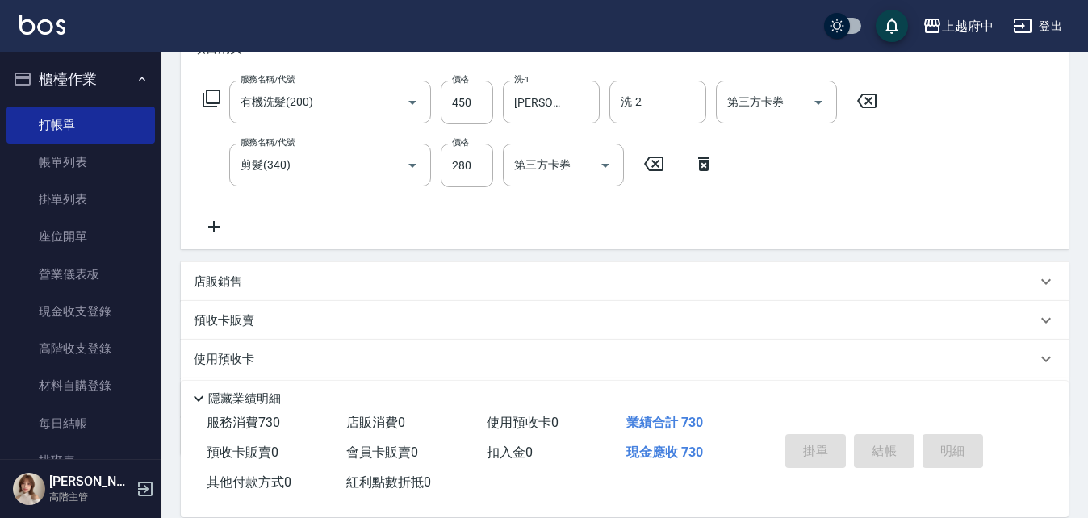
type input "2025/10/10 18:16"
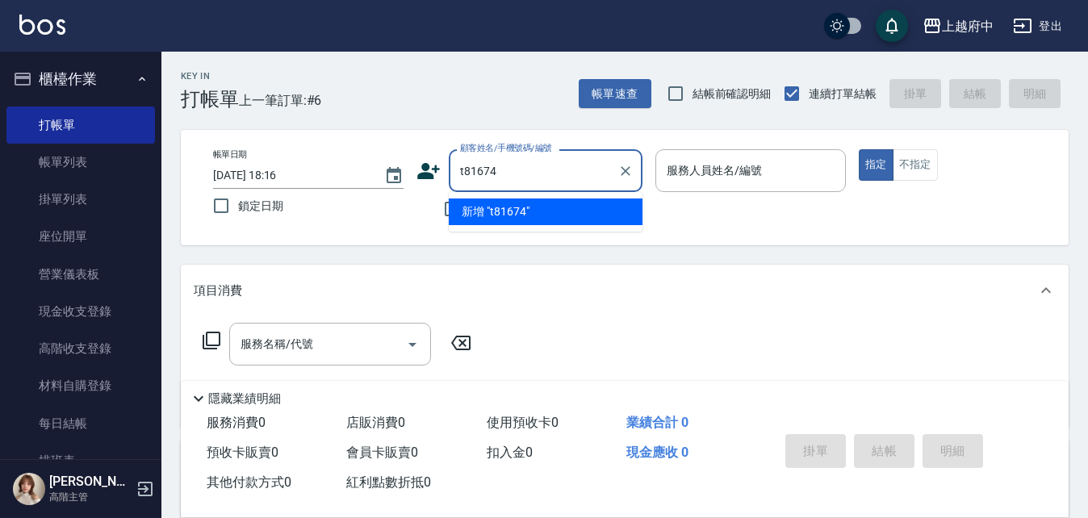
click at [525, 217] on li "新增 "t81674"" at bounding box center [546, 211] width 194 height 27
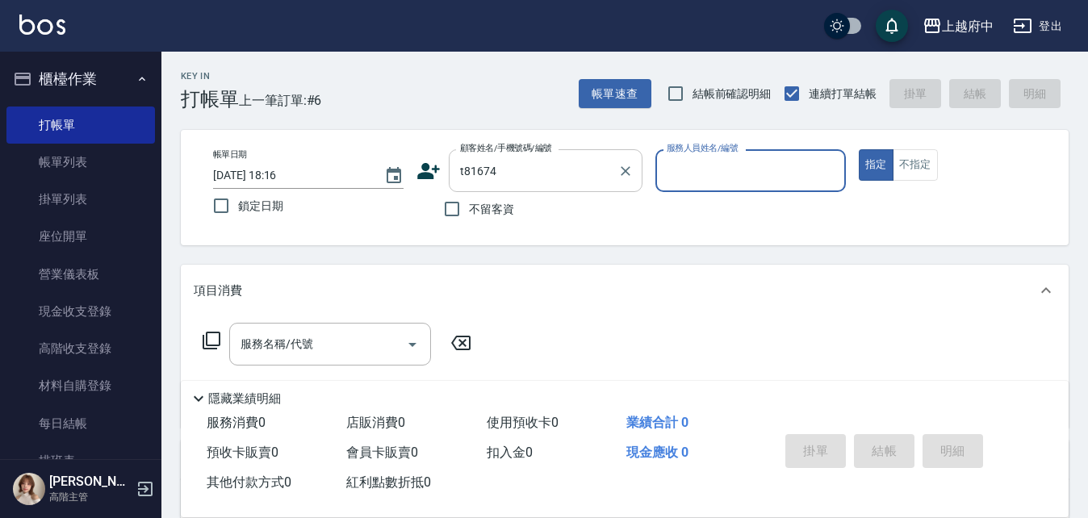
click at [562, 154] on div "t81674 顧客姓名/手機號碼/編號" at bounding box center [546, 170] width 194 height 43
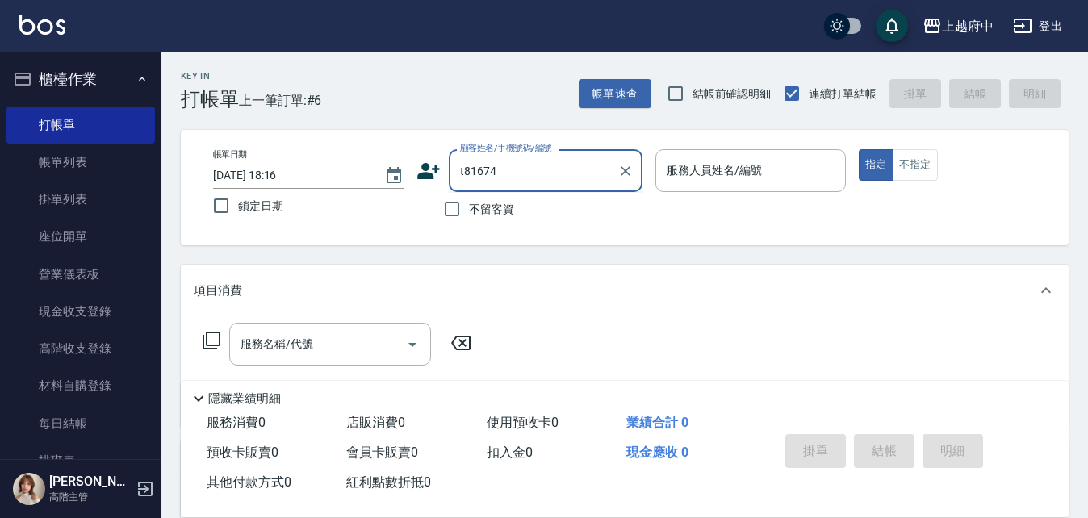
drag, startPoint x: 545, startPoint y: 163, endPoint x: 536, endPoint y: 169, distance: 11.6
click at [543, 164] on input "t81674" at bounding box center [533, 171] width 155 height 28
click at [468, 171] on input "t81674" at bounding box center [533, 171] width 155 height 28
click at [464, 170] on input "t81674" at bounding box center [533, 171] width 155 height 28
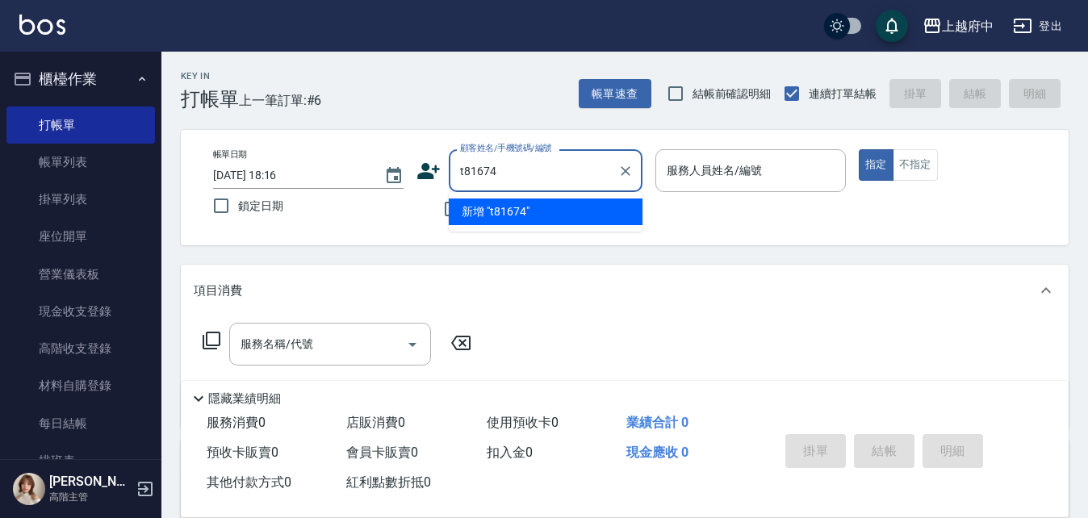
click at [587, 175] on input "t81674" at bounding box center [533, 171] width 155 height 28
click at [586, 211] on li "廖品勳/0912839261/T81671" at bounding box center [546, 211] width 194 height 27
type input "廖品勳/0912839261/T81671"
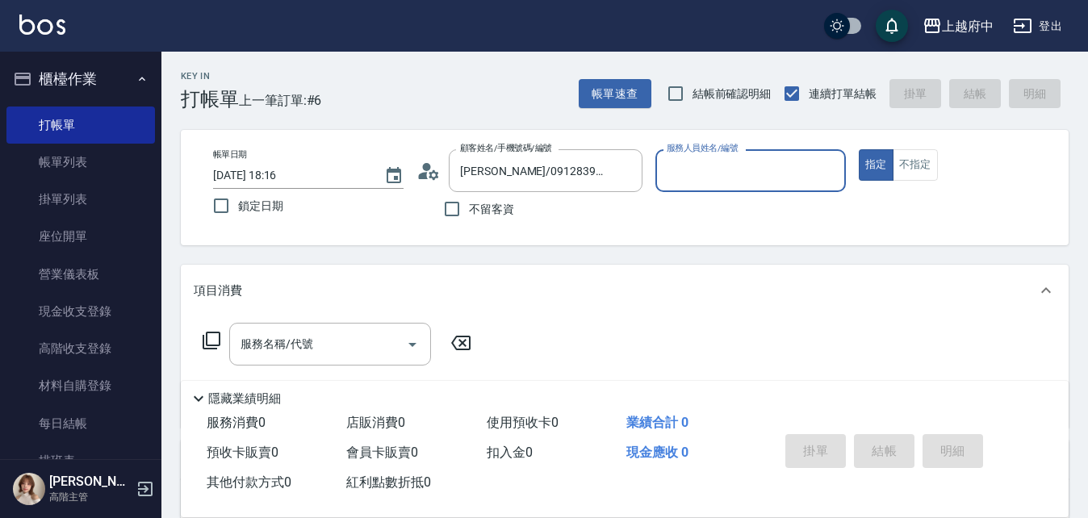
type input "Annie -1"
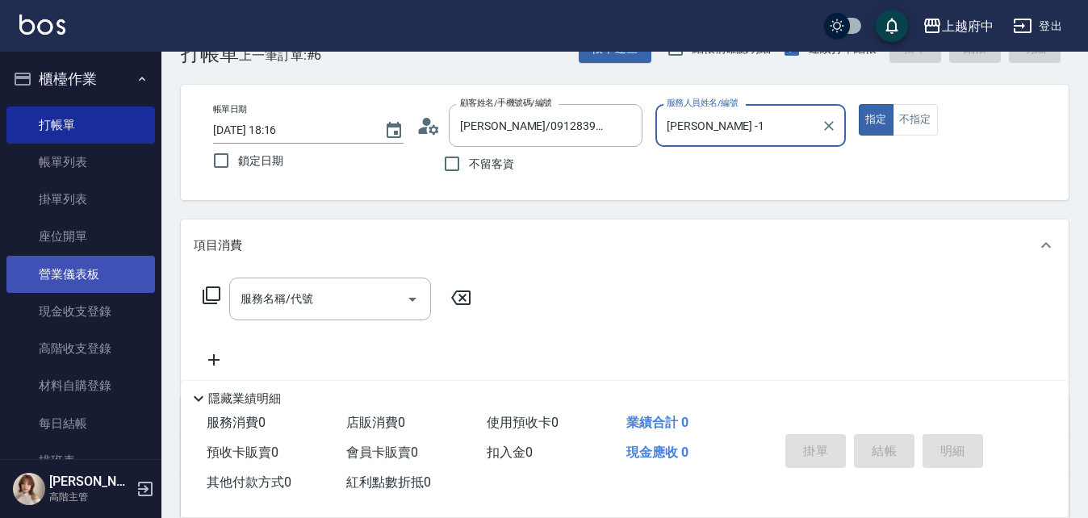
scroll to position [81, 0]
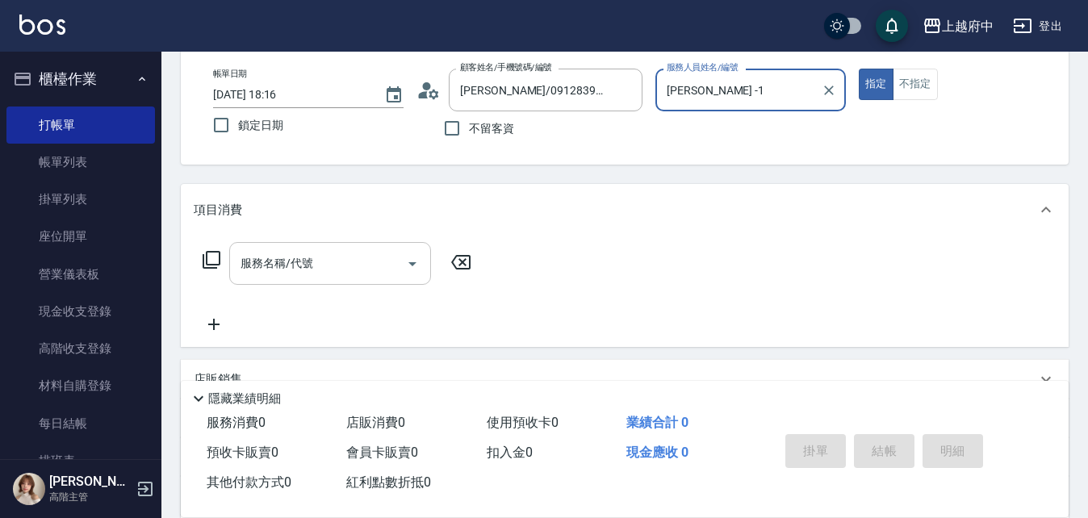
click at [383, 269] on input "服務名稱/代號" at bounding box center [317, 263] width 163 height 28
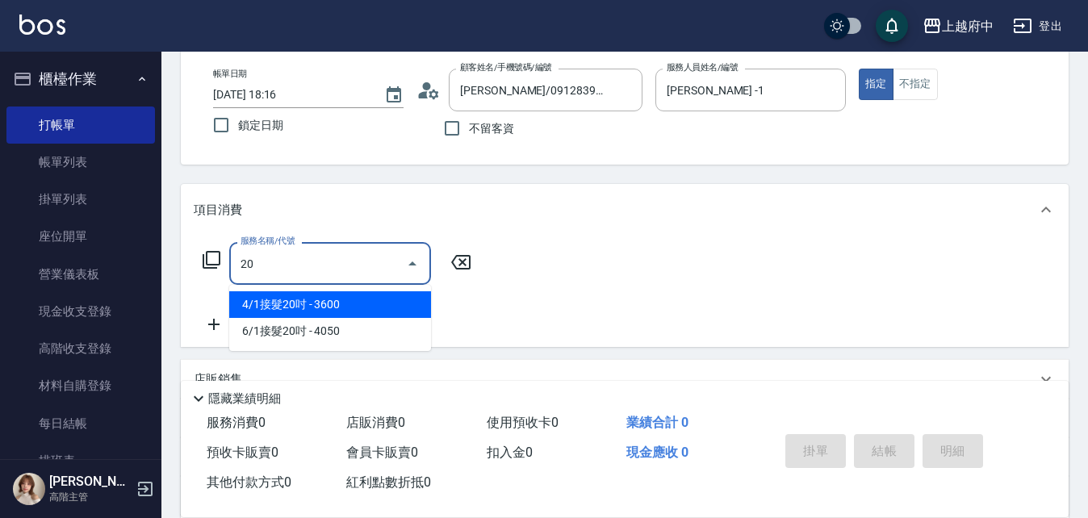
type input "2"
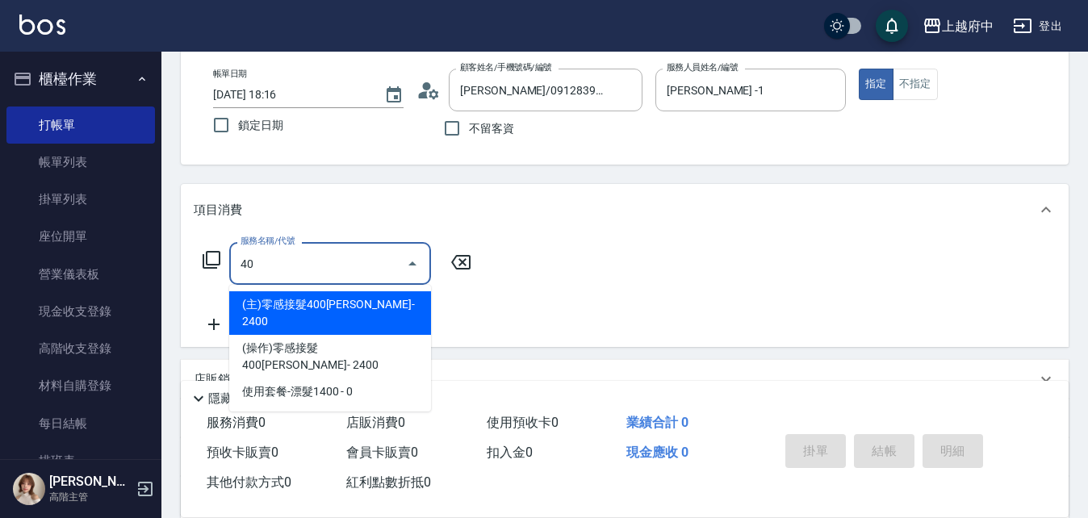
type input "4"
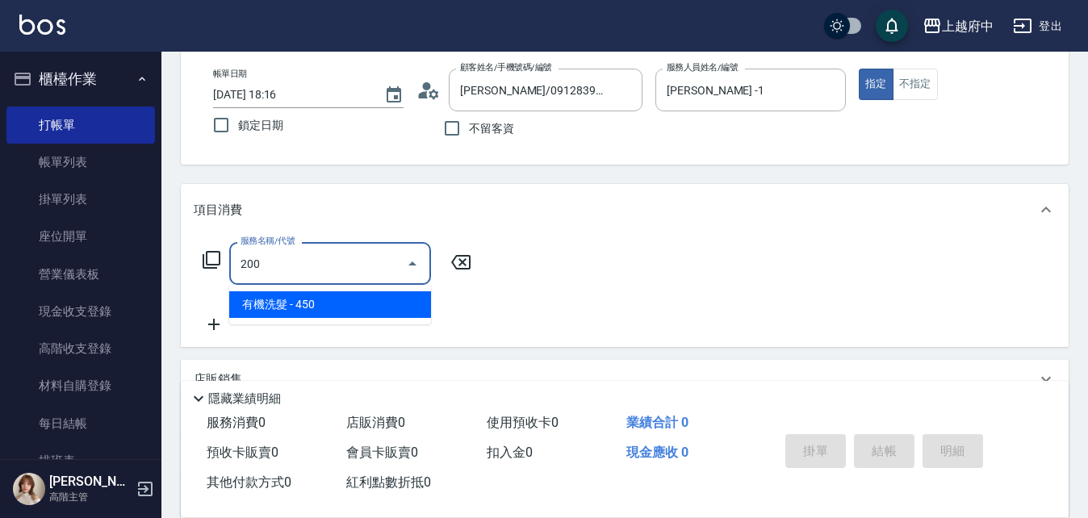
click at [388, 307] on span "有機洗髮 - 450" at bounding box center [330, 304] width 202 height 27
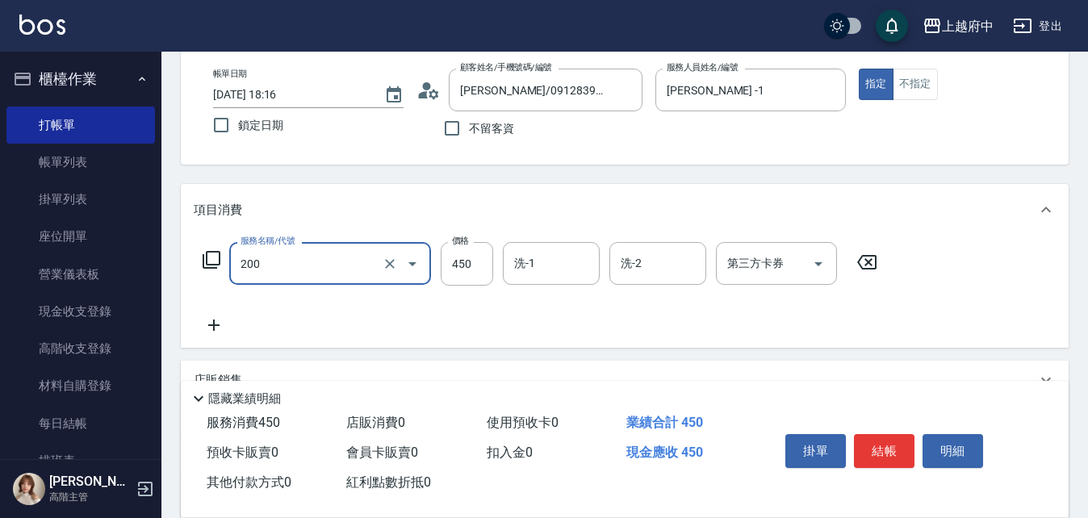
type input "有機洗髮(200)"
click at [221, 317] on icon at bounding box center [214, 324] width 40 height 19
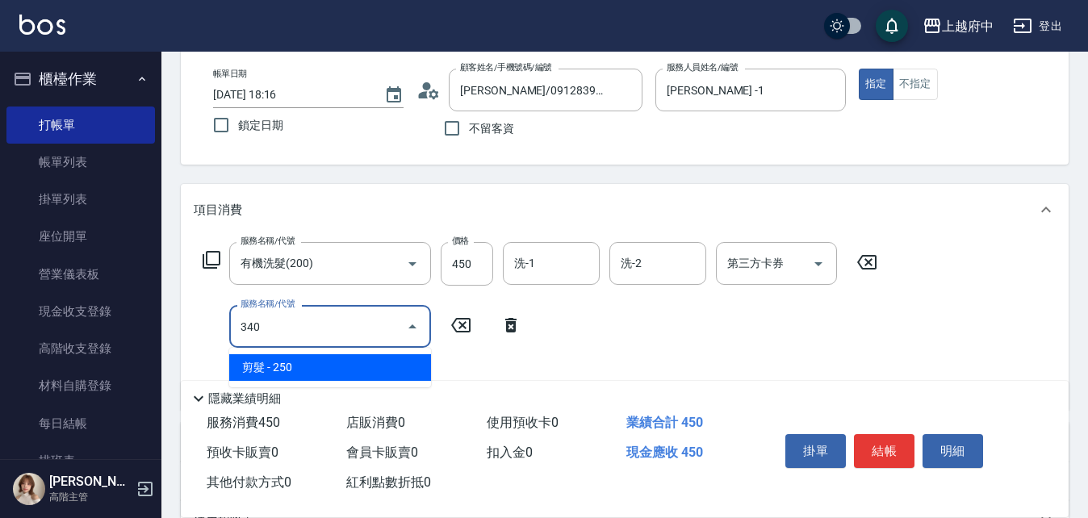
click at [375, 369] on span "剪髮 - 250" at bounding box center [330, 367] width 202 height 27
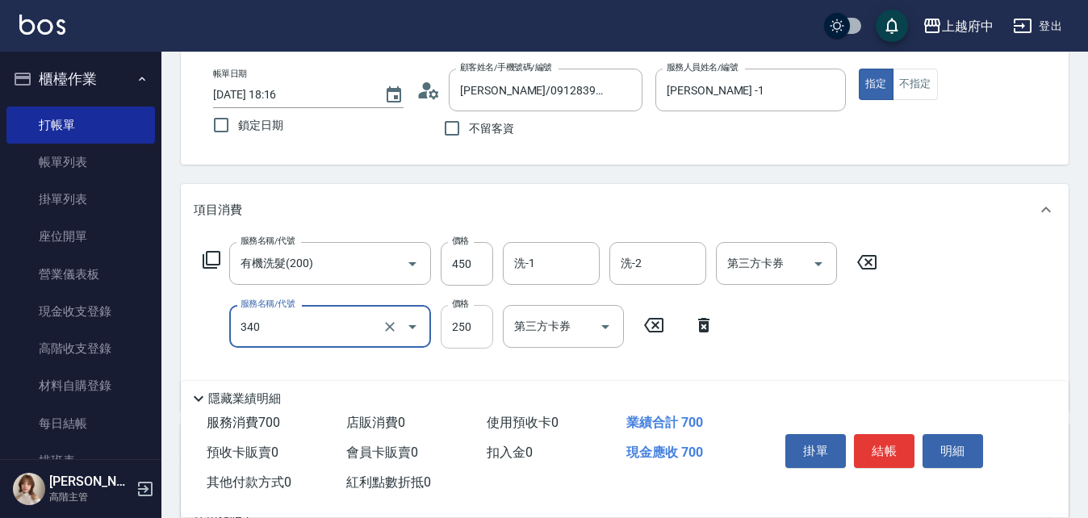
type input "剪髮(340)"
type input "2"
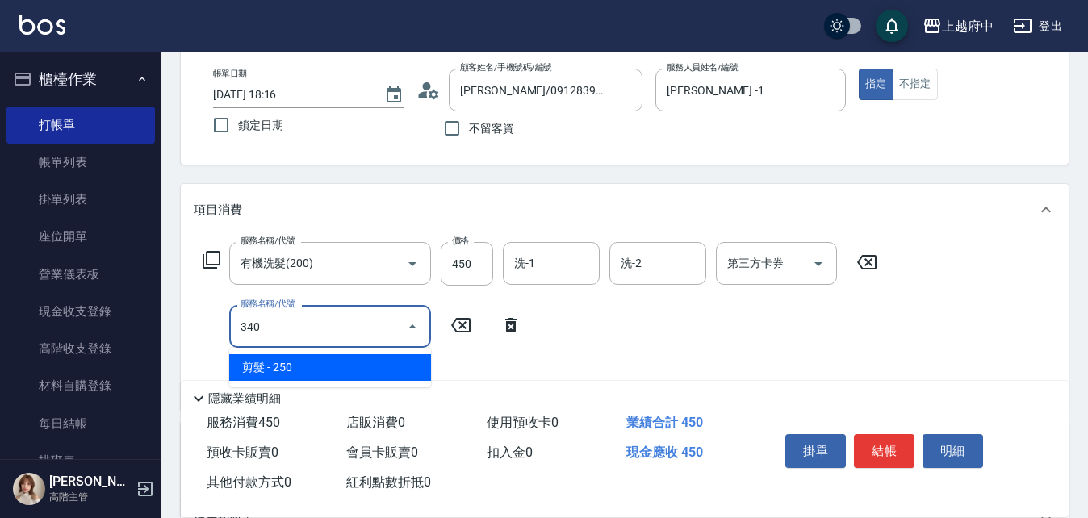
click at [407, 361] on span "剪髮 - 250" at bounding box center [330, 367] width 202 height 27
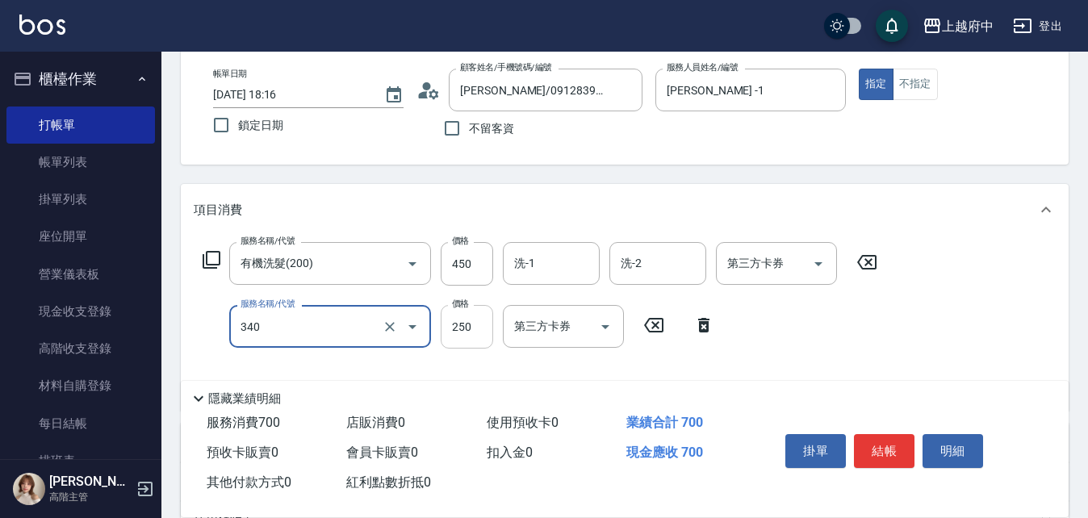
type input "剪髮(340)"
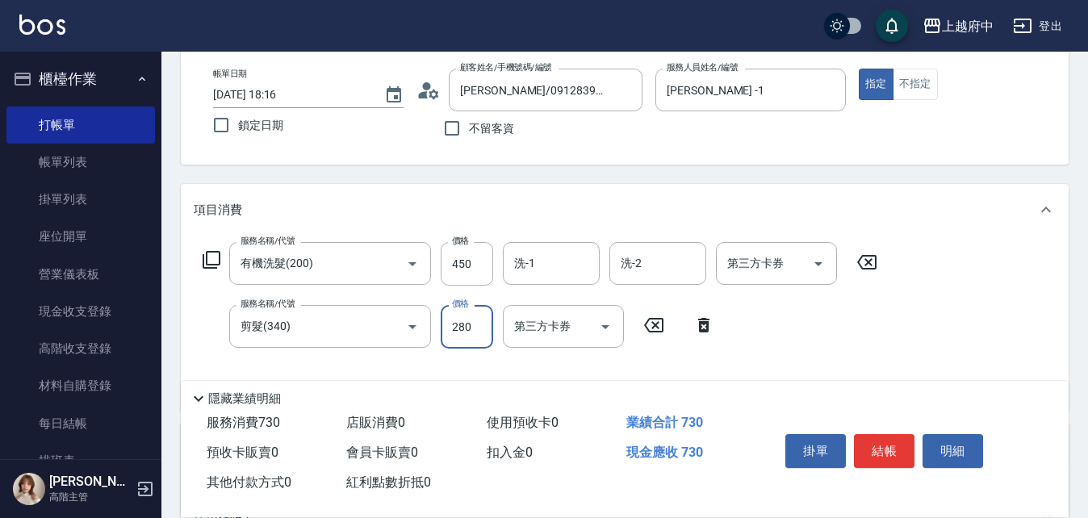
type input "280"
click at [987, 336] on div "服務名稱/代號 有機洗髮(200) 服務名稱/代號 價格 450 價格 洗-1 洗-1 洗-2 洗-2 第三方卡券 第三方卡券 服務名稱/代號 剪髮(340)…" at bounding box center [625, 323] width 888 height 175
click at [581, 269] on input "洗-1" at bounding box center [551, 263] width 82 height 28
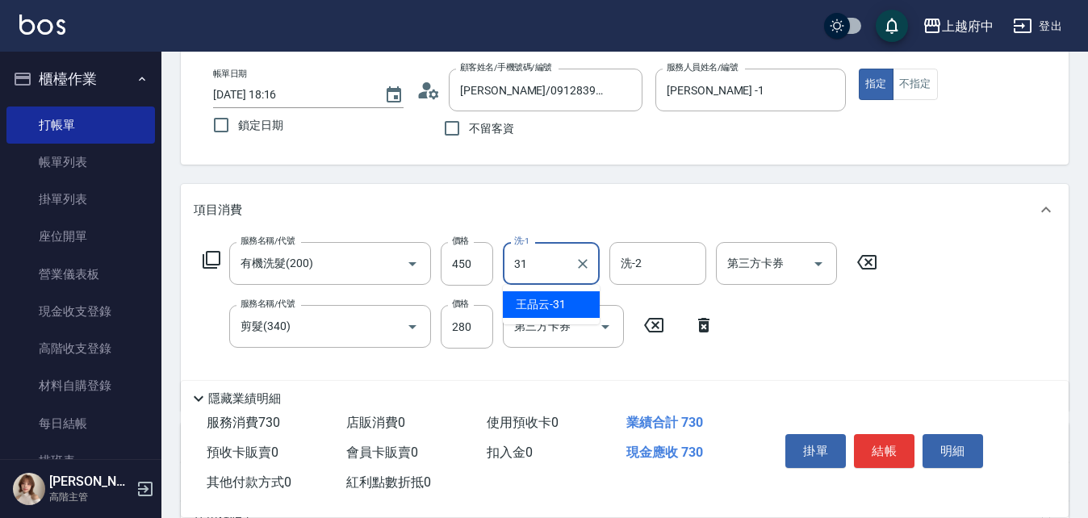
click at [577, 299] on div "王品云 -31" at bounding box center [551, 304] width 97 height 27
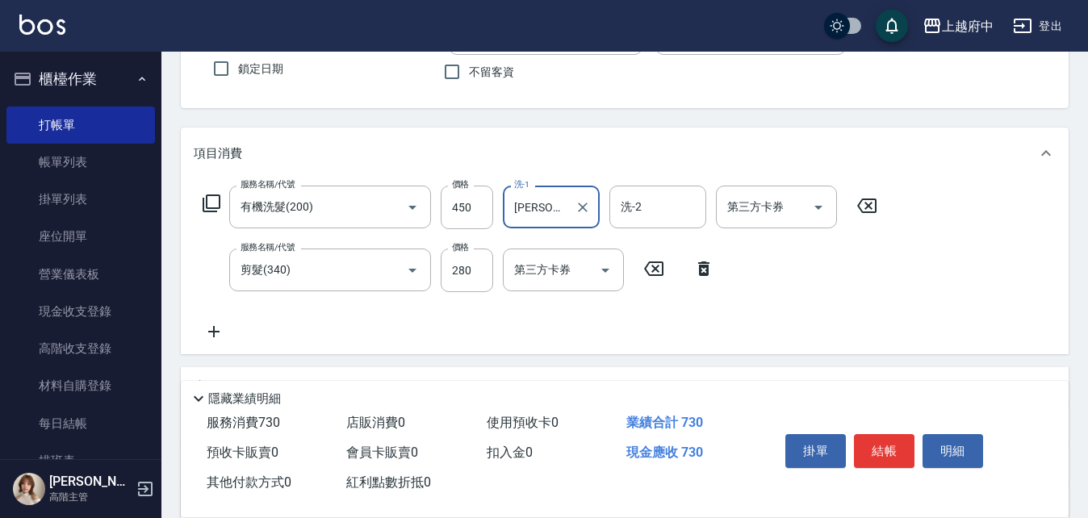
scroll to position [161, 0]
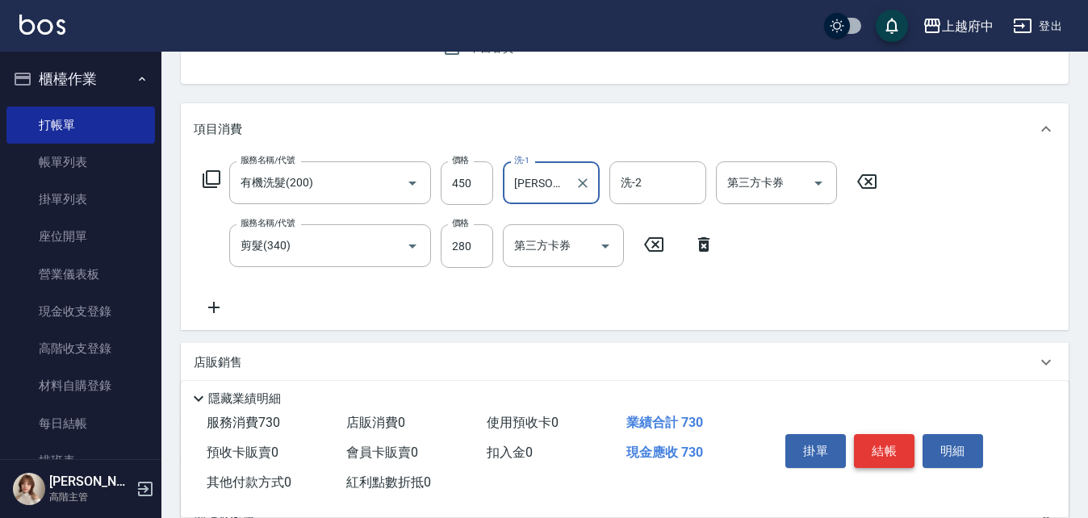
type input "王品云-31"
click at [892, 440] on button "結帳" at bounding box center [884, 451] width 61 height 34
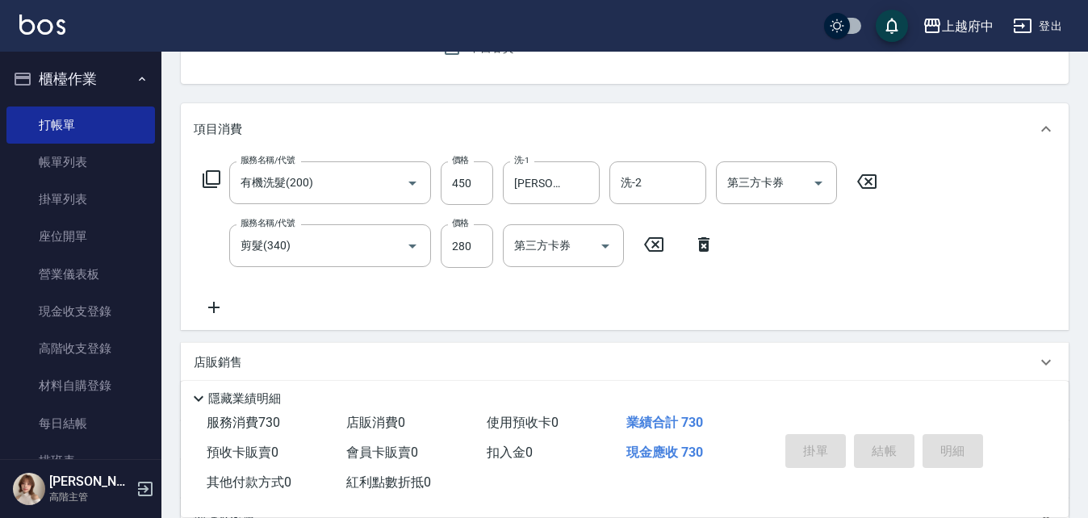
type input "2025/10/10 18:17"
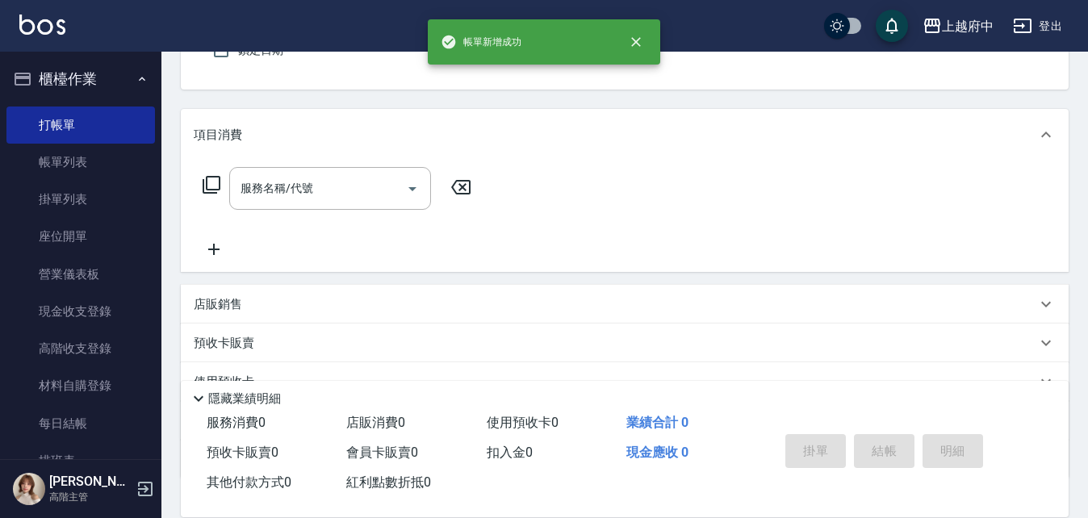
scroll to position [0, 0]
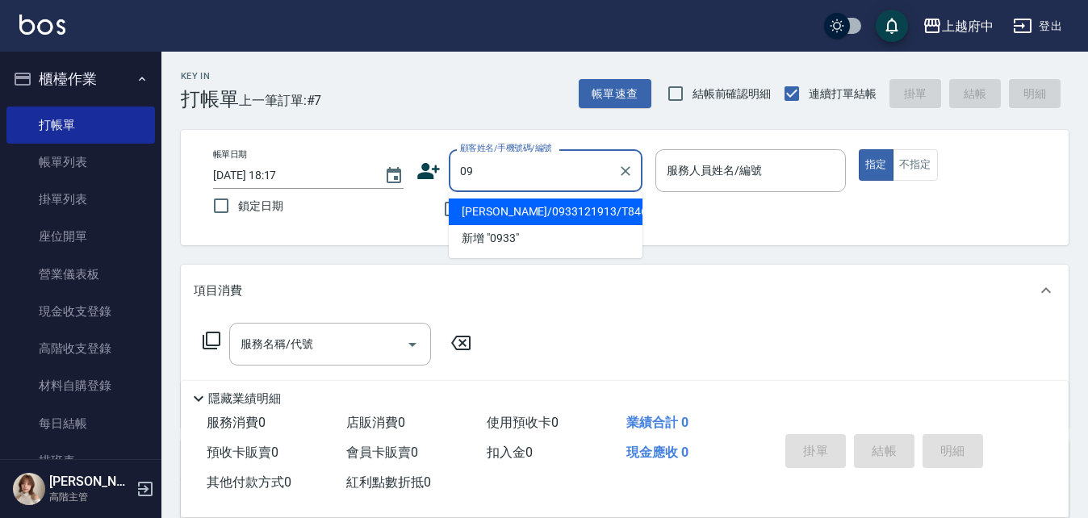
type input "0"
click at [583, 203] on li "新增 "0933121943"" at bounding box center [546, 211] width 194 height 27
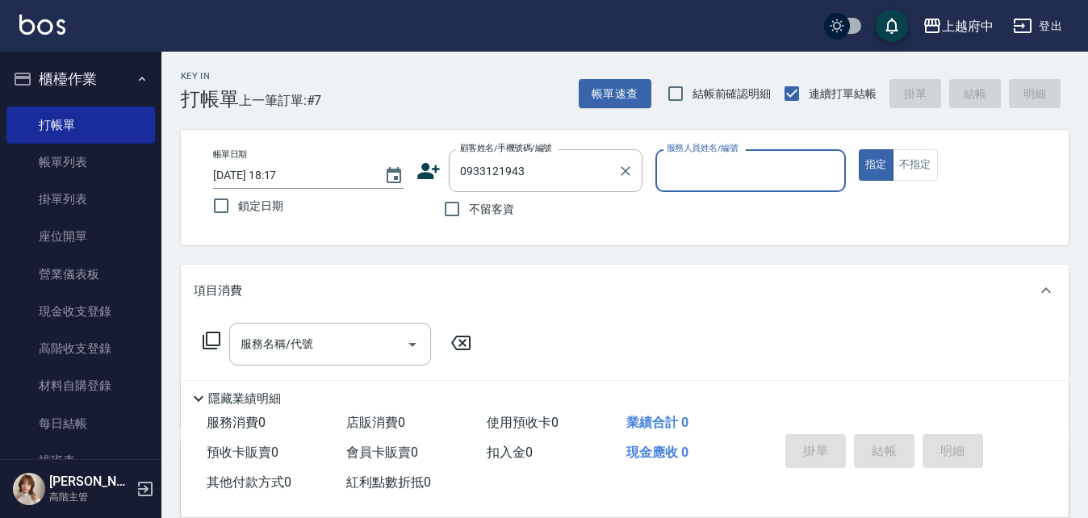
drag, startPoint x: 558, startPoint y: 142, endPoint x: 546, endPoint y: 152, distance: 15.5
click at [557, 142] on div "帳單日期 2025/10/10 18:17 鎖定日期 顧客姓名/手機號碼/編號 0933121943 顧客姓名/手機號碼/編號 不留客資 服務人員姓名/編號 …" at bounding box center [625, 187] width 888 height 115
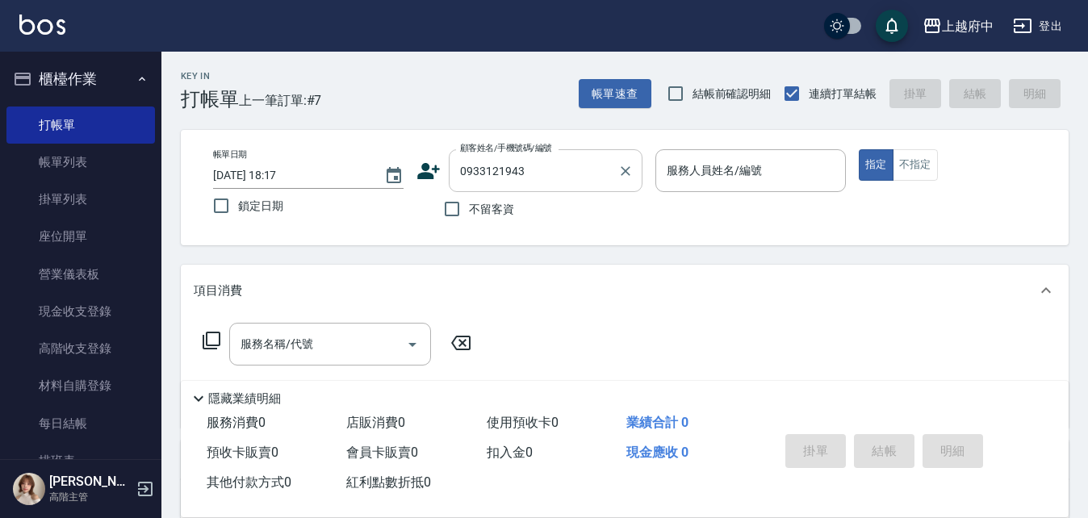
click at [535, 160] on input "0933121943" at bounding box center [533, 171] width 155 height 28
click at [536, 167] on input "0933121943" at bounding box center [533, 171] width 155 height 28
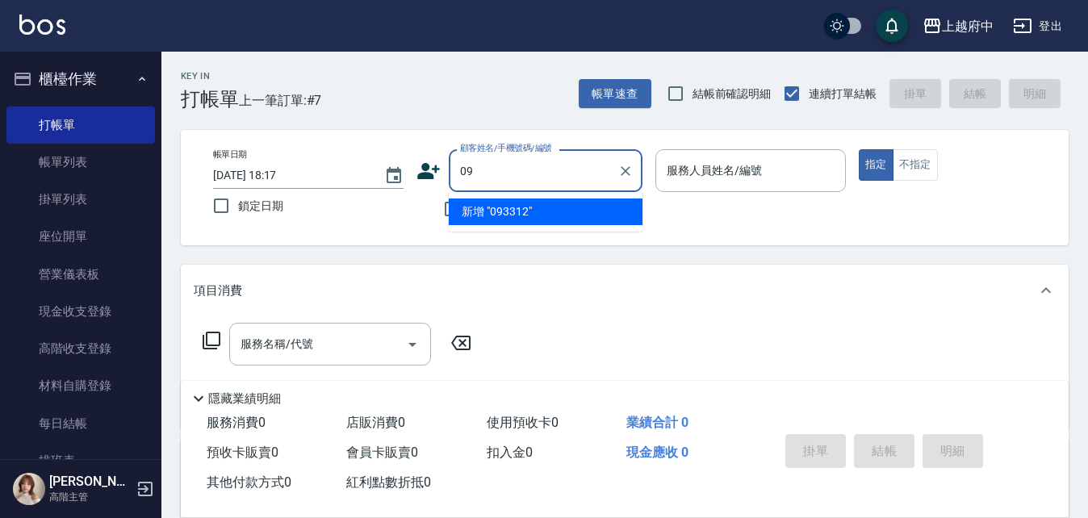
type input "0"
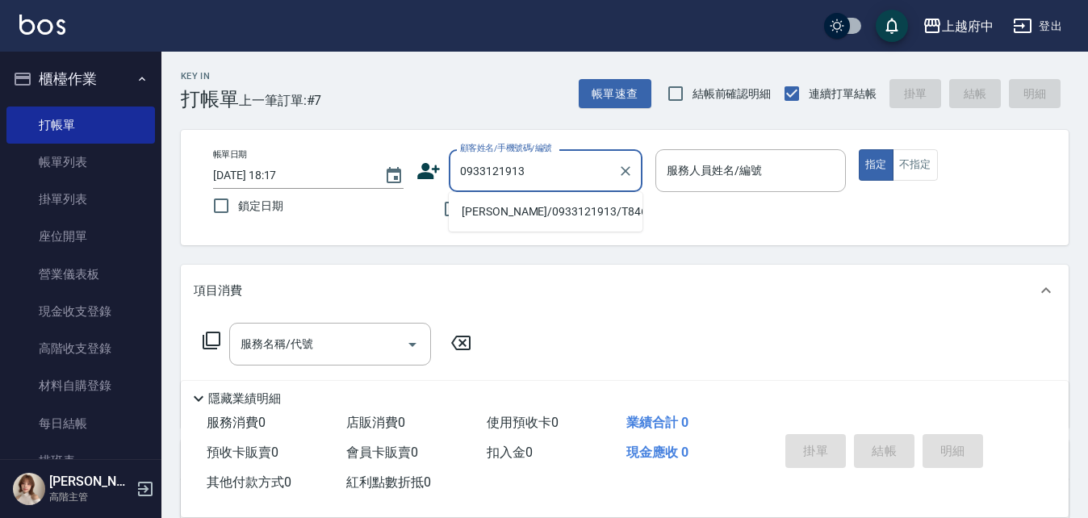
click at [526, 215] on li "廖韋勳/0933121913/T84645" at bounding box center [546, 211] width 194 height 27
type input "廖韋勳/0933121913/T84645"
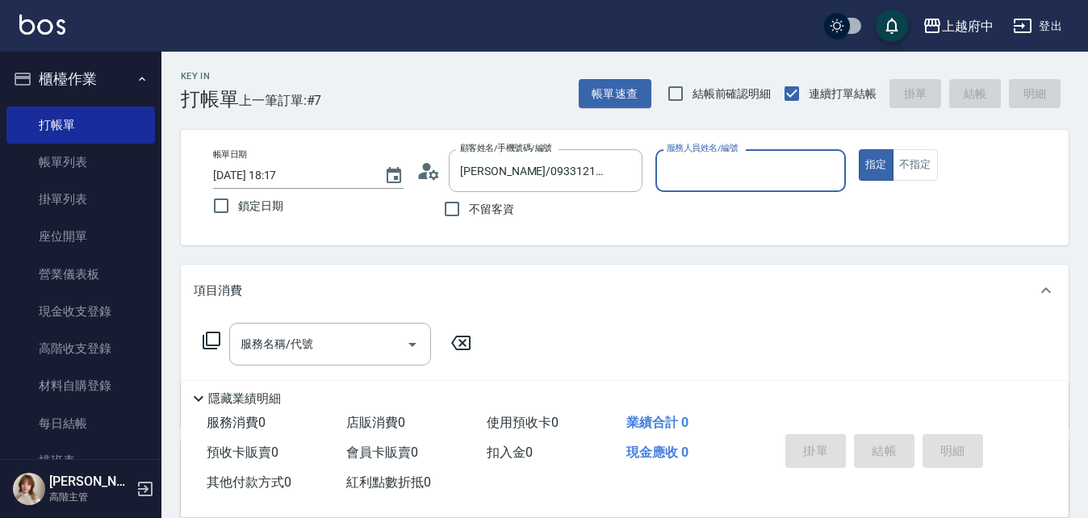
type input "Fanny-7"
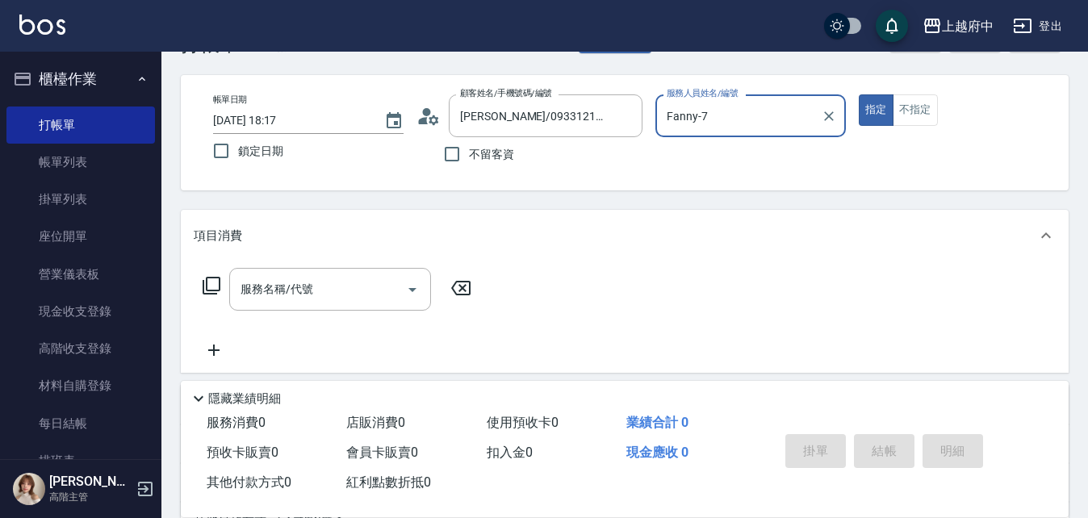
scroll to position [81, 0]
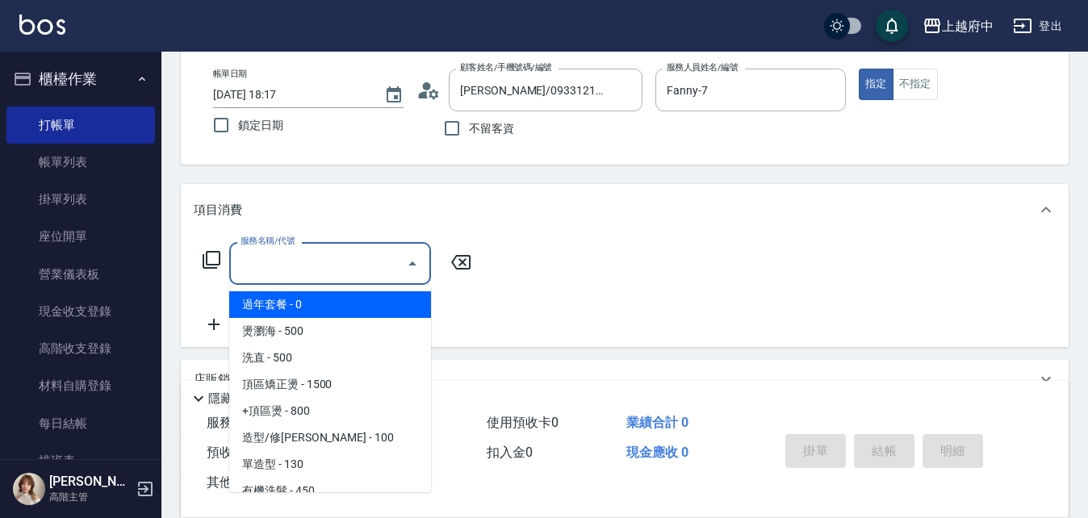
click at [284, 257] on input "服務名稱/代號" at bounding box center [317, 263] width 163 height 28
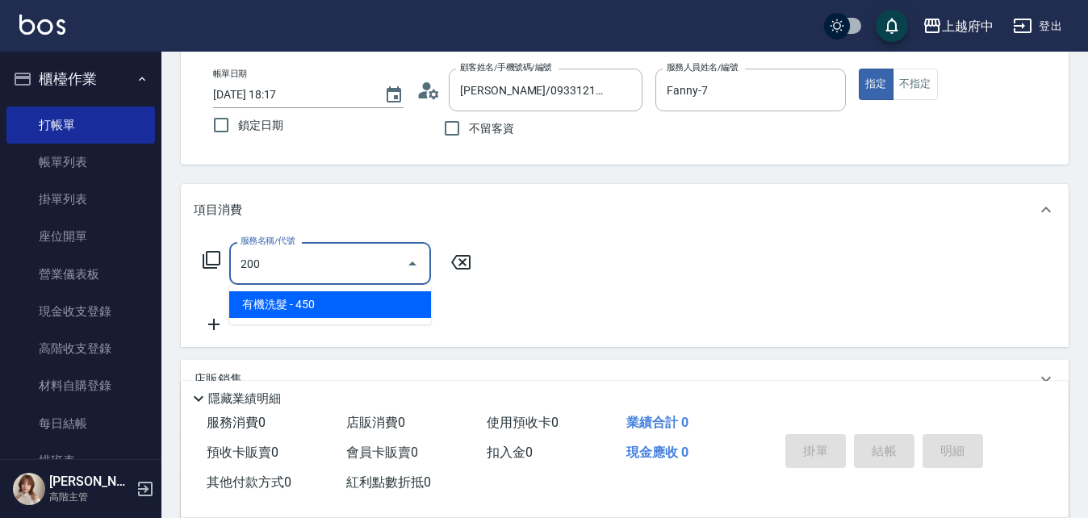
click at [356, 295] on span "有機洗髮 - 450" at bounding box center [330, 304] width 202 height 27
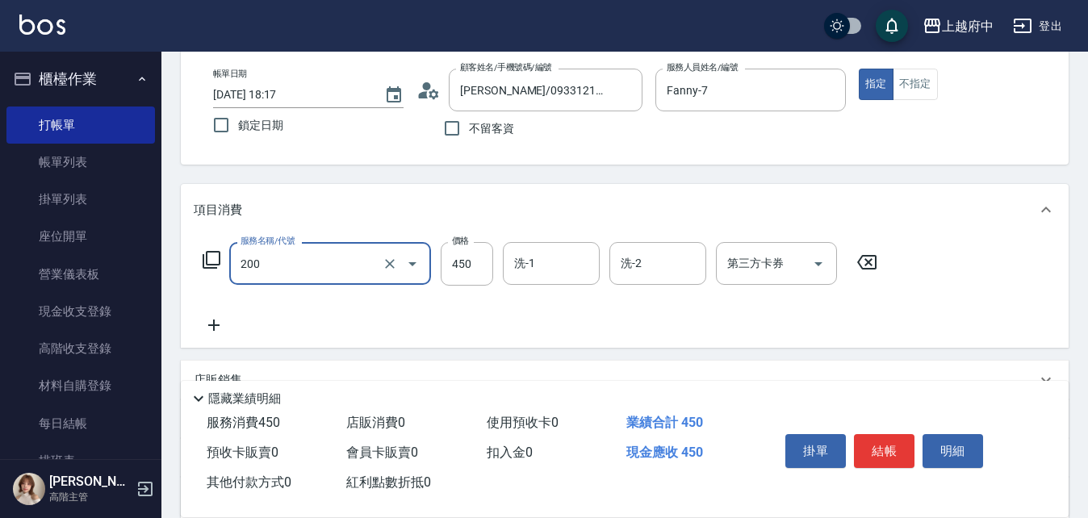
type input "有機洗髮(200)"
click at [223, 326] on icon at bounding box center [214, 324] width 40 height 19
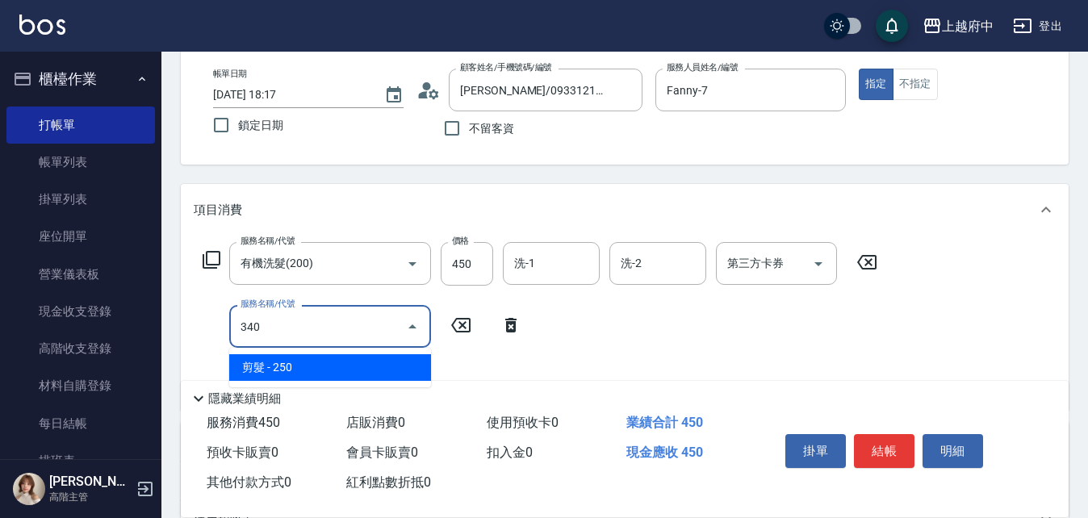
click at [388, 365] on span "剪髮 - 250" at bounding box center [330, 367] width 202 height 27
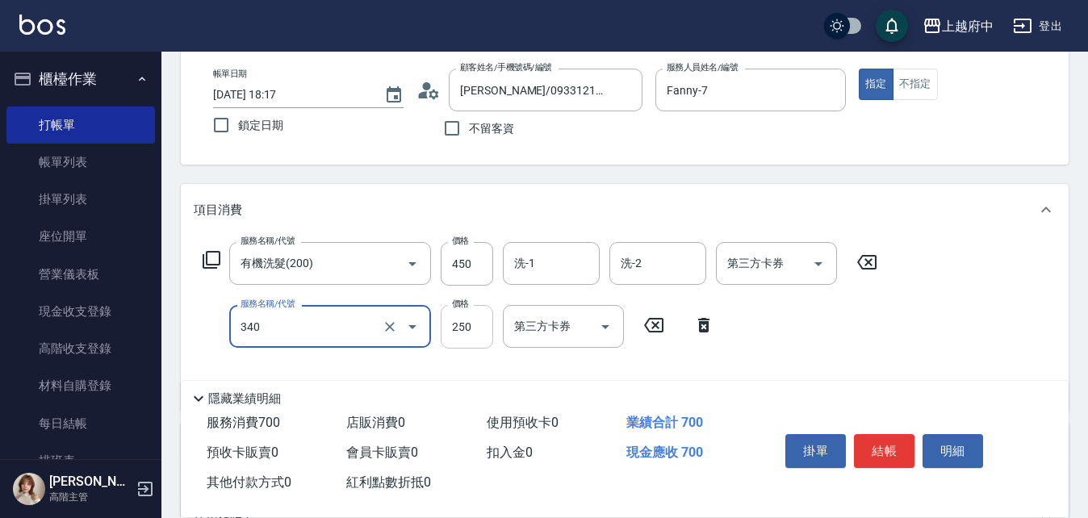
type input "剪髮(340)"
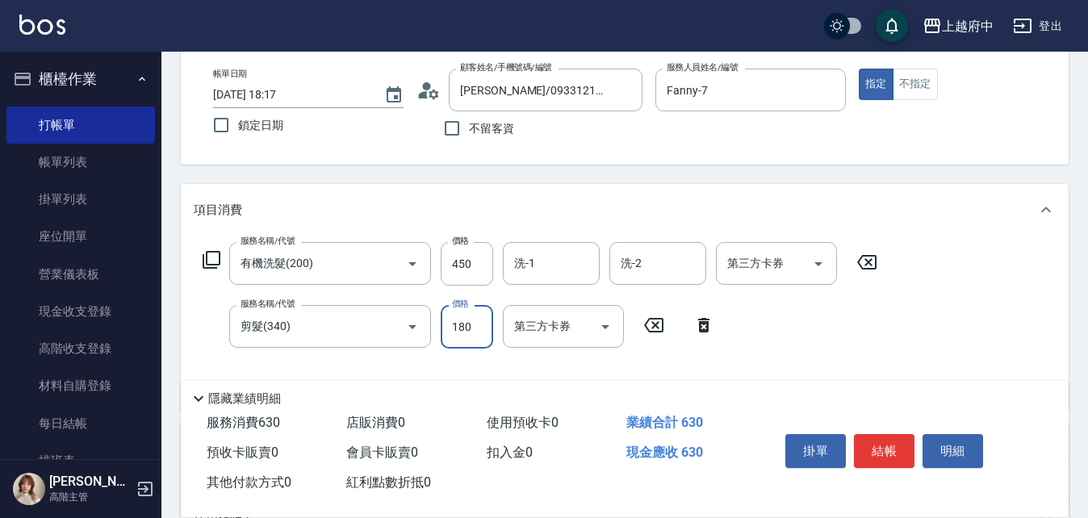
type input "180"
click at [845, 334] on div "服務名稱/代號 有機洗髮(200) 服務名稱/代號 價格 450 價格 洗-1 洗-1 洗-2 洗-2 第三方卡券 第三方卡券 服務名稱/代號 剪髮(340)…" at bounding box center [540, 320] width 693 height 156
click at [542, 265] on input "洗-1" at bounding box center [551, 263] width 82 height 28
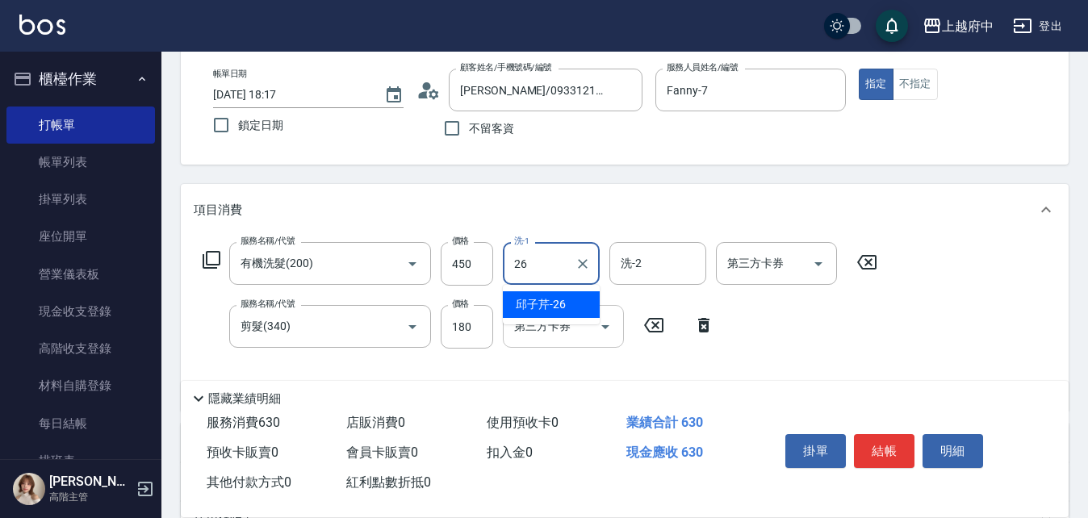
click at [545, 309] on span "邱子芹 -26" at bounding box center [541, 304] width 50 height 17
type input "邱子芹-26"
click at [898, 449] on button "結帳" at bounding box center [884, 451] width 61 height 34
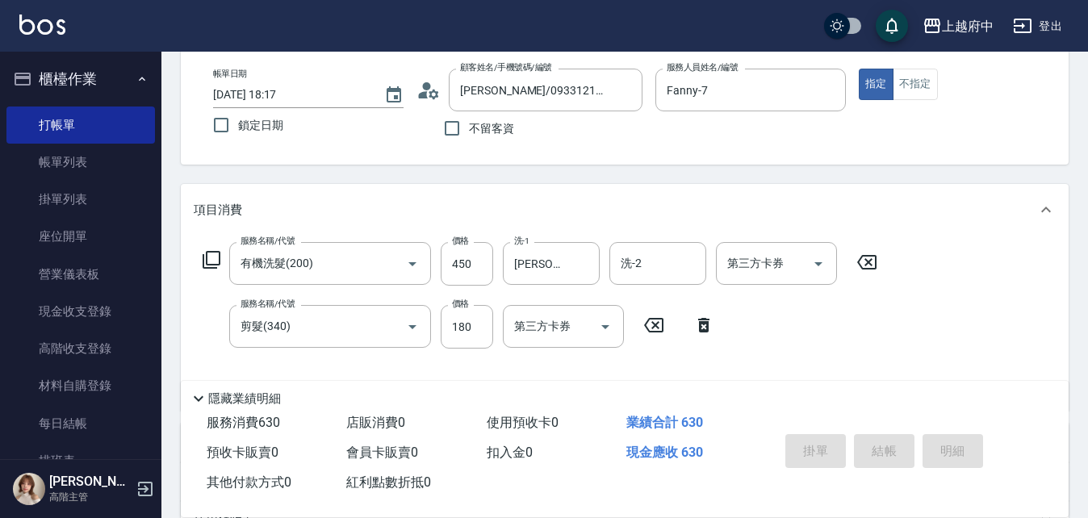
type input "2025/10/10 18:18"
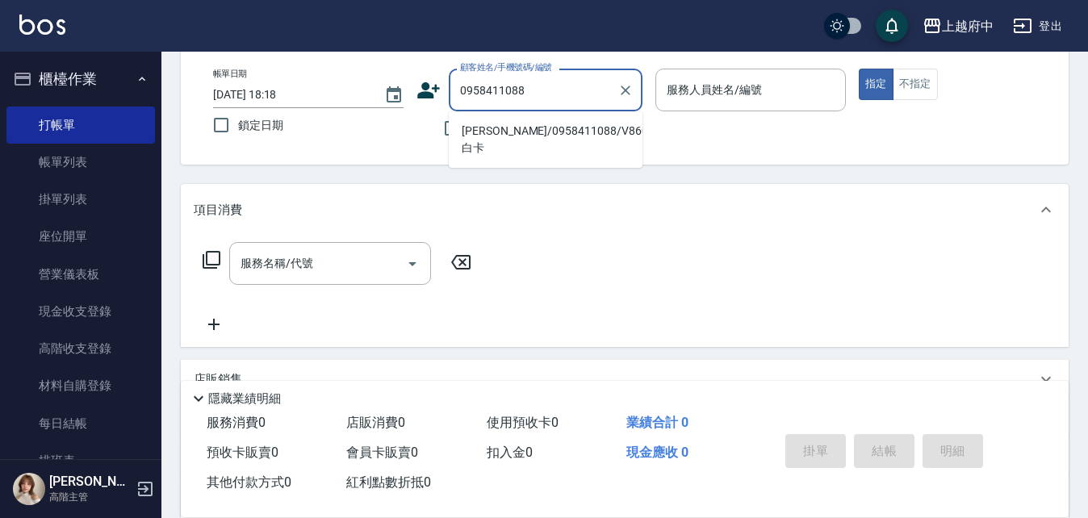
click at [589, 138] on li "程采葳/0958411088/V86043白卡" at bounding box center [546, 140] width 194 height 44
type input "程采葳/0958411088/V86043白卡"
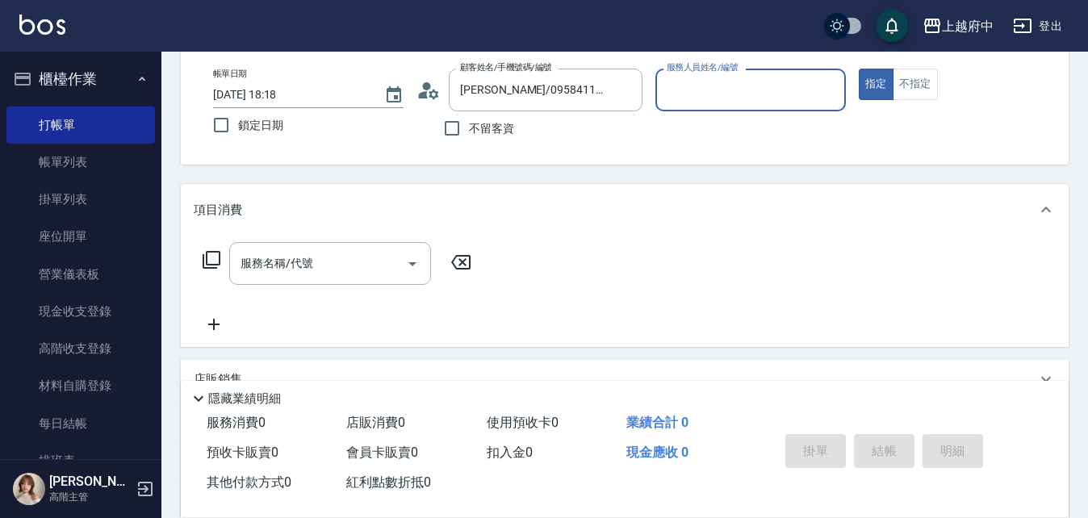
type input "黎黎-3"
click at [379, 274] on input "服務名稱/代號" at bounding box center [317, 263] width 163 height 28
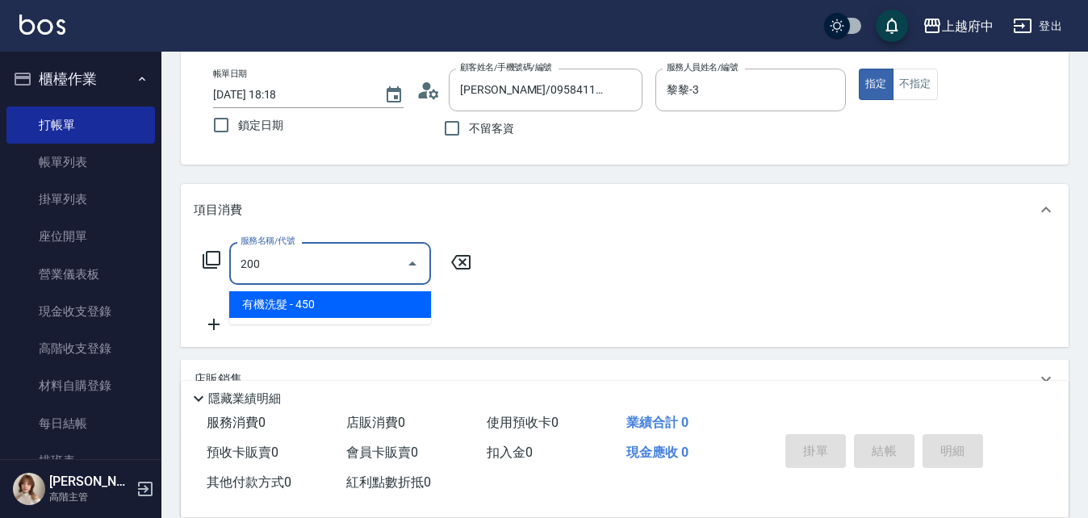
drag, startPoint x: 303, startPoint y: 307, endPoint x: 236, endPoint y: 332, distance: 71.5
click at [303, 306] on span "有機洗髮 - 450" at bounding box center [330, 304] width 202 height 27
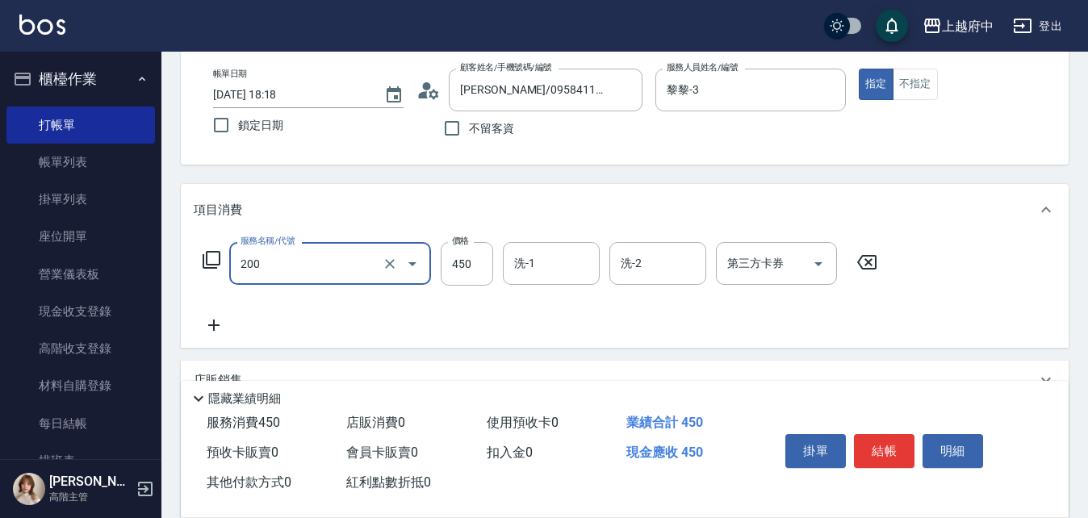
type input "有機洗髮(200)"
click at [203, 328] on icon at bounding box center [214, 324] width 40 height 19
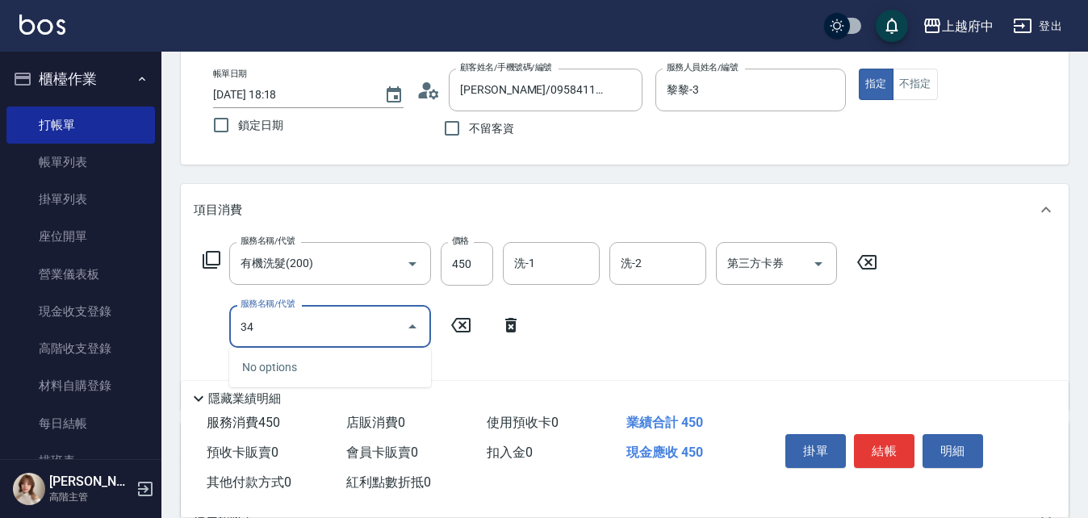
type input "340"
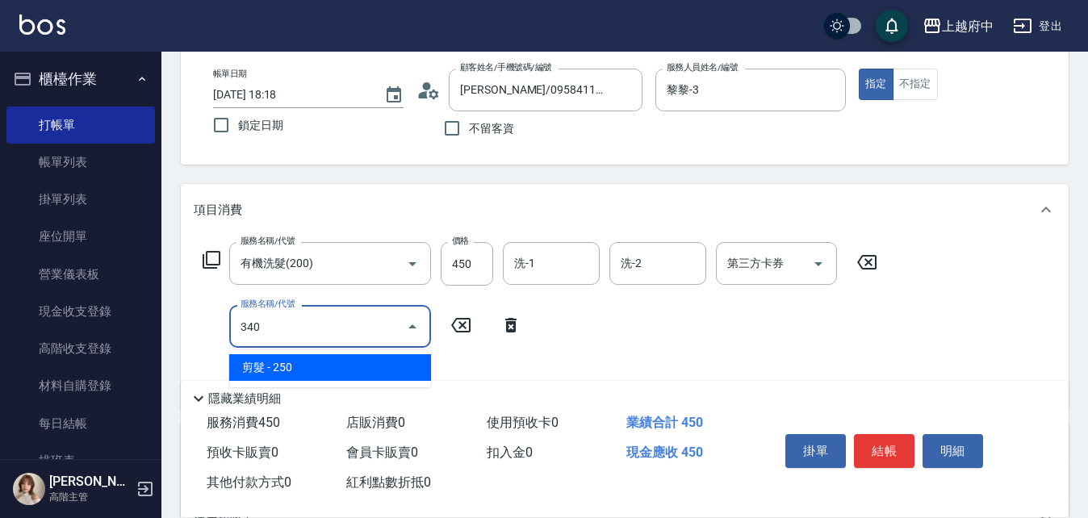
click at [378, 361] on span "剪髮 - 250" at bounding box center [330, 367] width 202 height 27
click at [378, 363] on span "造型/修劉海 - 100" at bounding box center [330, 367] width 202 height 27
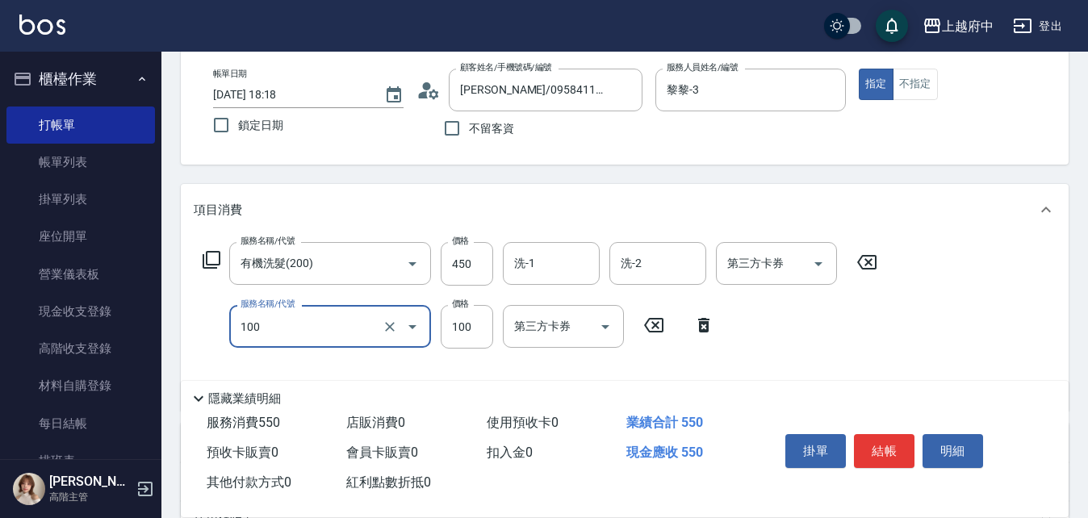
scroll to position [161, 0]
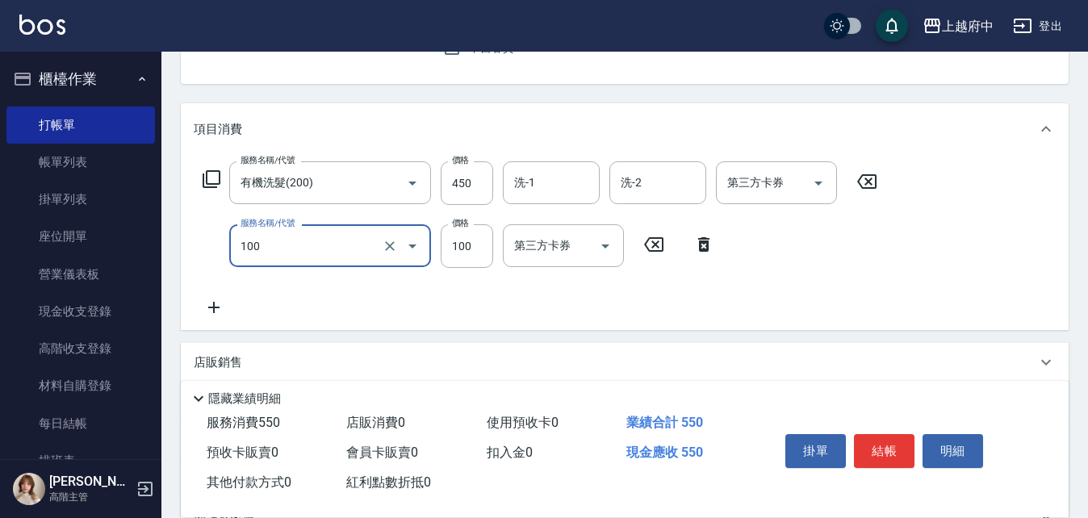
type input "造型/修劉海(100)"
click at [205, 298] on icon at bounding box center [214, 307] width 40 height 19
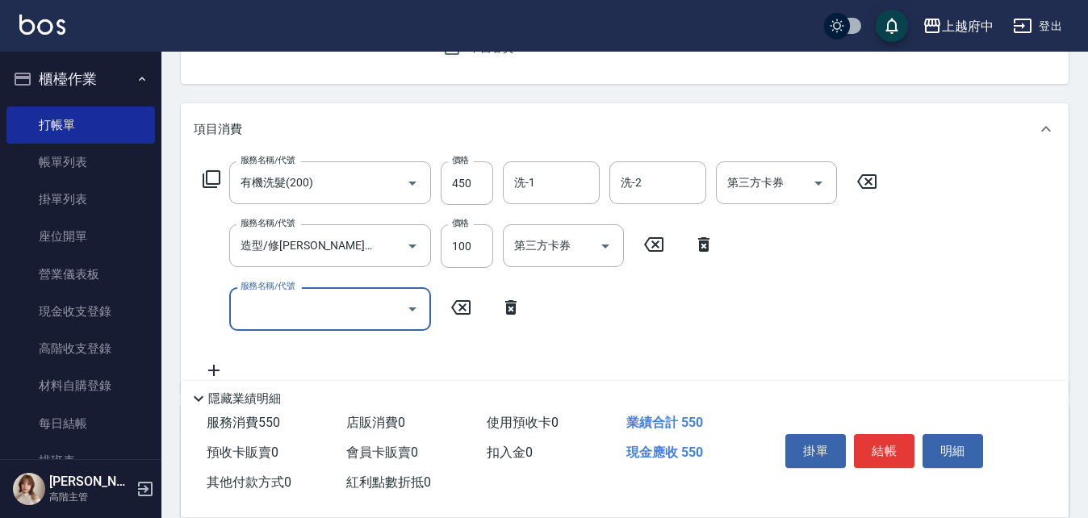
scroll to position [242, 0]
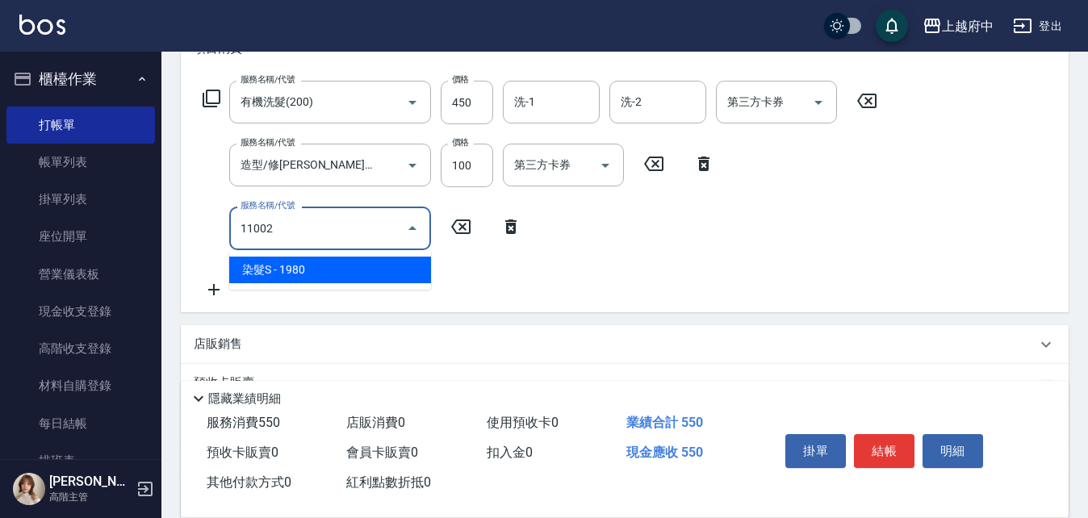
click at [287, 278] on span "染髮S - 1980" at bounding box center [330, 270] width 202 height 27
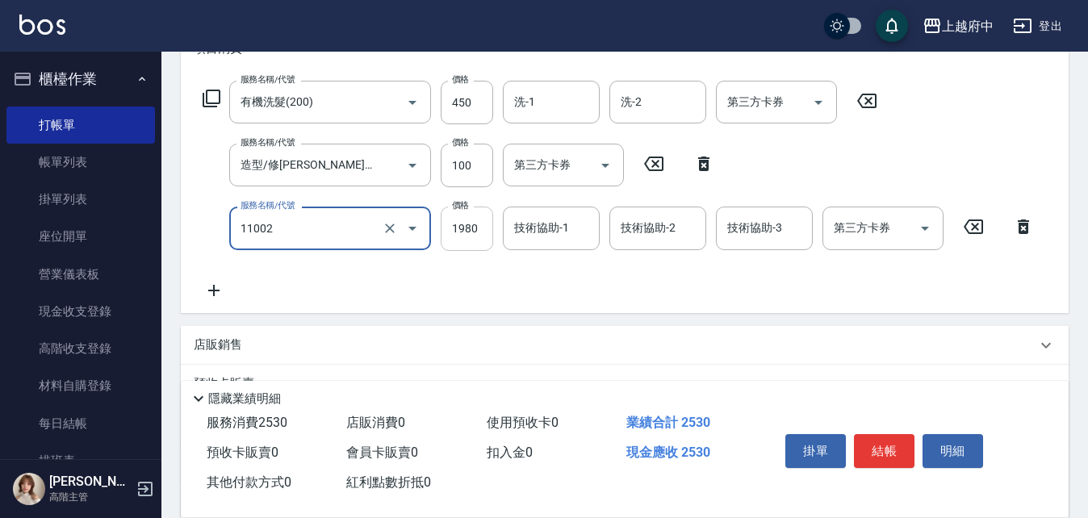
type input "染髮S(11002)"
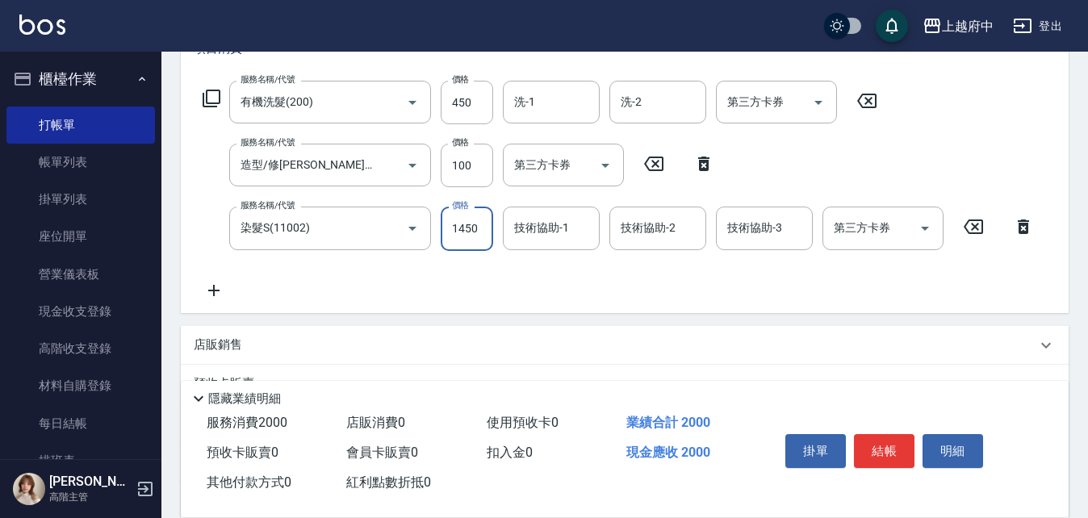
type input "1450"
click at [436, 282] on div "服務名稱/代號 有機洗髮(200) 服務名稱/代號 價格 450 價格 洗-1 洗-1 洗-2 洗-2 第三方卡券 第三方卡券 服務名稱/代號 造型/修劉海(…" at bounding box center [619, 190] width 850 height 219
click at [217, 290] on icon at bounding box center [213, 290] width 11 height 11
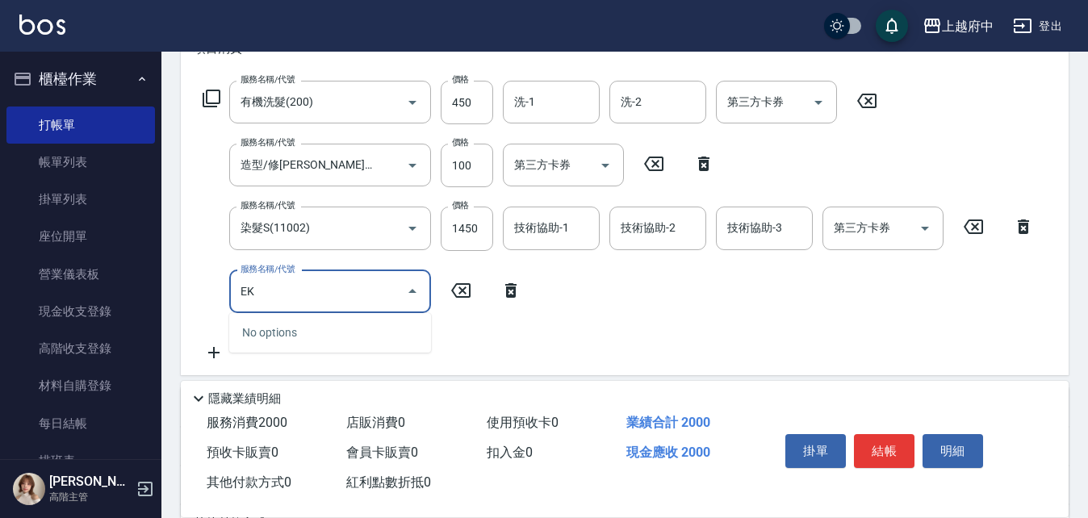
type input "E"
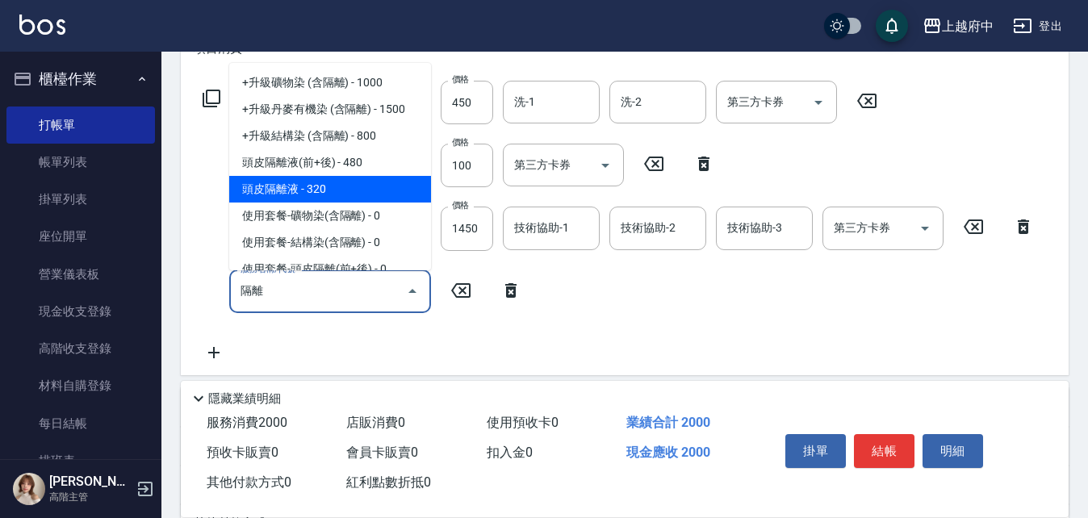
click at [343, 193] on span "頭皮隔離液 - 320" at bounding box center [330, 189] width 202 height 27
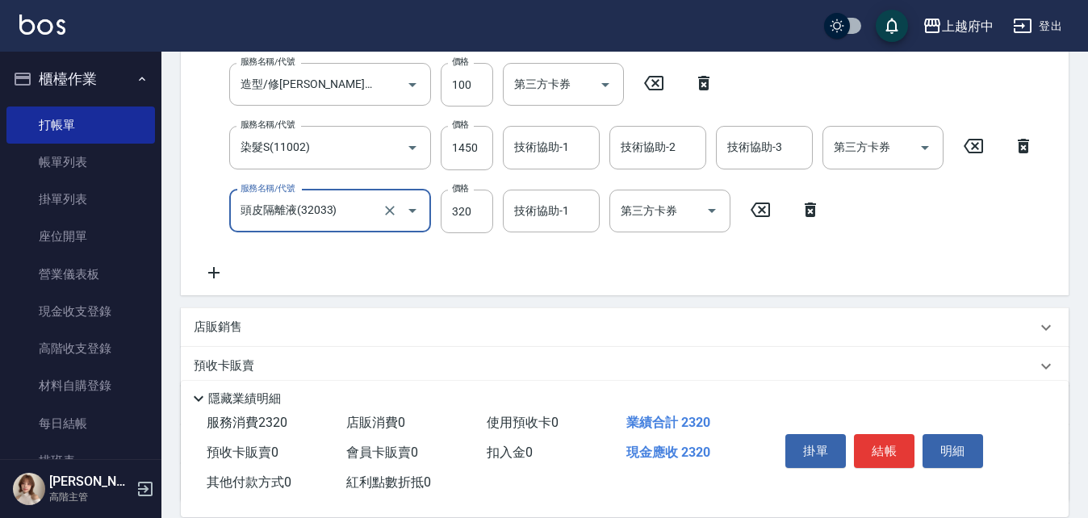
scroll to position [403, 0]
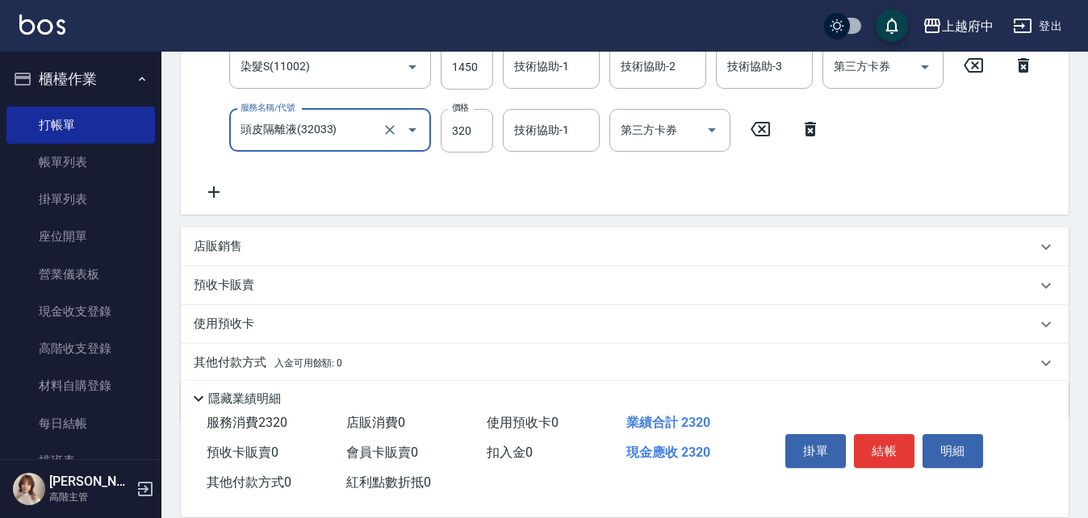
type input "頭皮隔離液(32033)"
click at [221, 231] on div "店販銷售" at bounding box center [625, 247] width 888 height 39
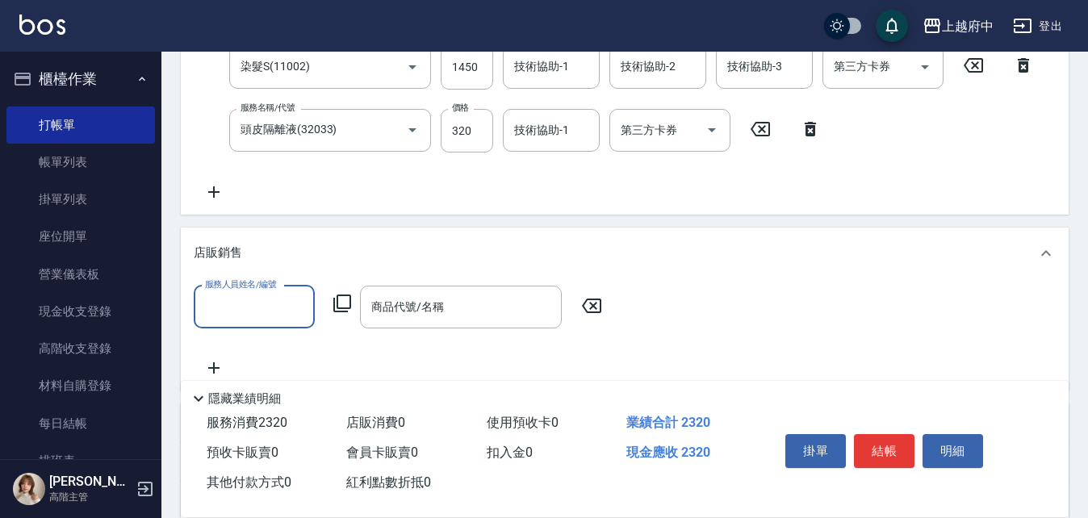
scroll to position [0, 0]
click at [294, 360] on div "黎黎 -3" at bounding box center [254, 348] width 121 height 27
type input "黎黎-3"
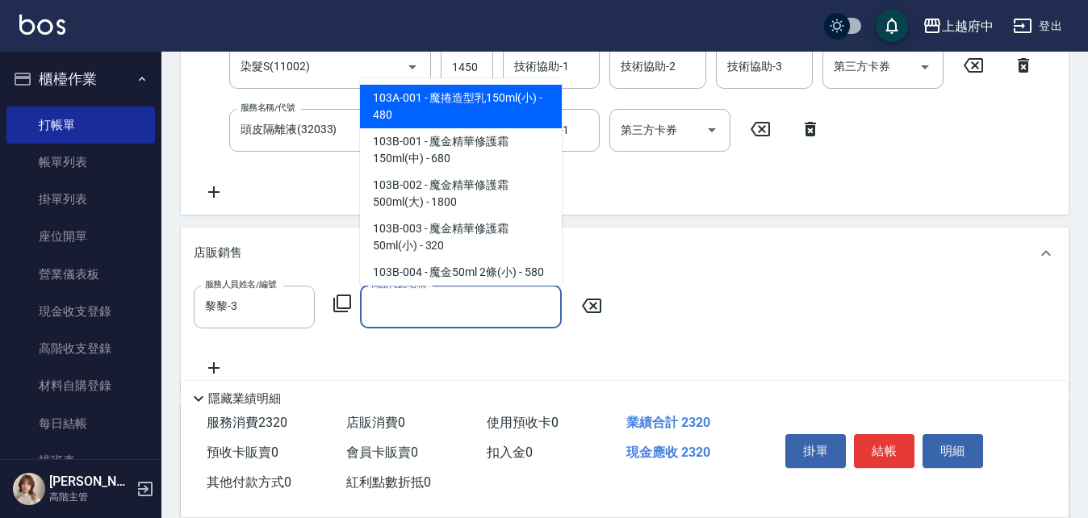
click at [442, 309] on input "商品代號/名稱" at bounding box center [460, 307] width 187 height 28
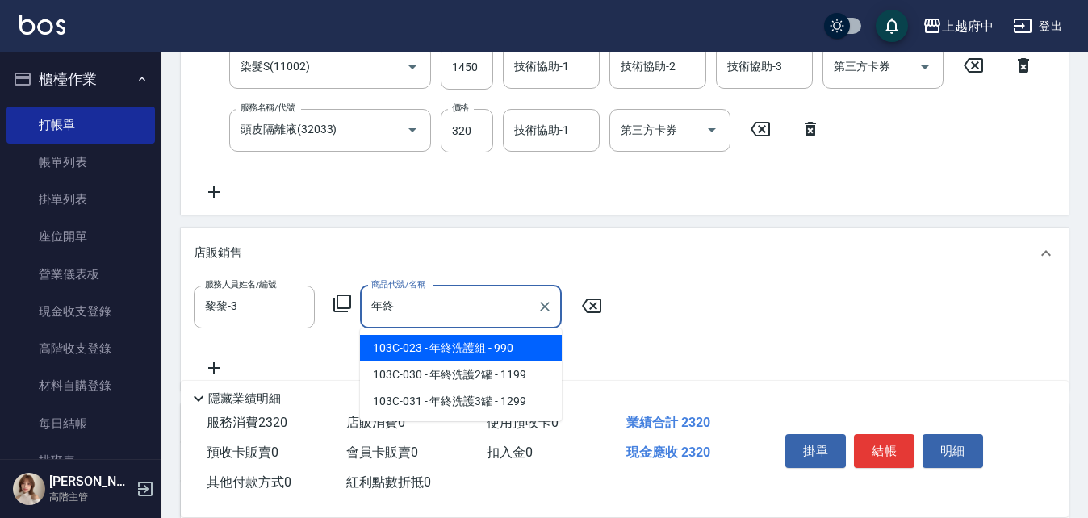
type input "年終"
click at [512, 352] on div "服務人員姓名/編號 黎黎-3 服務人員姓名/編號 商品代號/名稱 商品代號/名稱" at bounding box center [625, 332] width 862 height 92
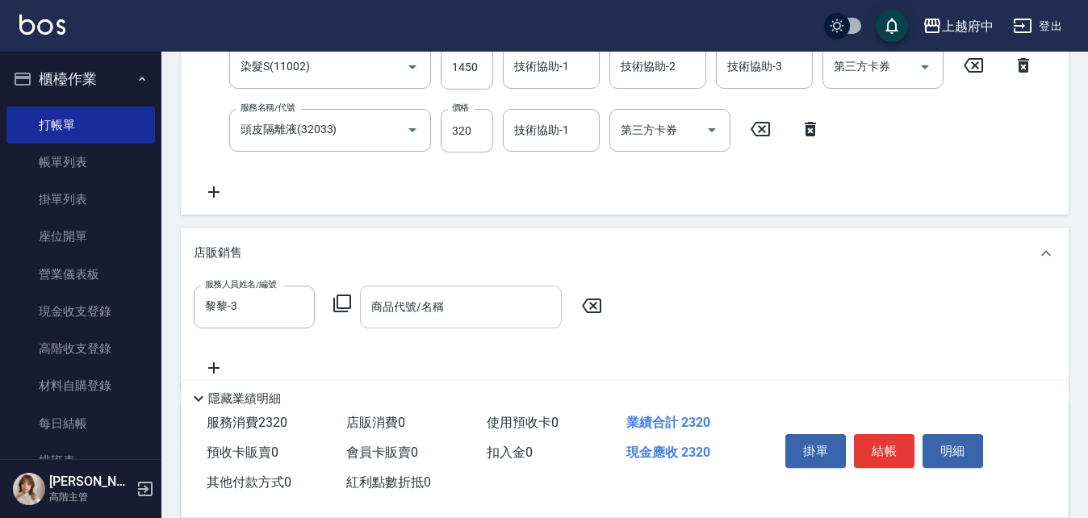
click at [493, 298] on input "商品代號/名稱" at bounding box center [460, 307] width 187 height 28
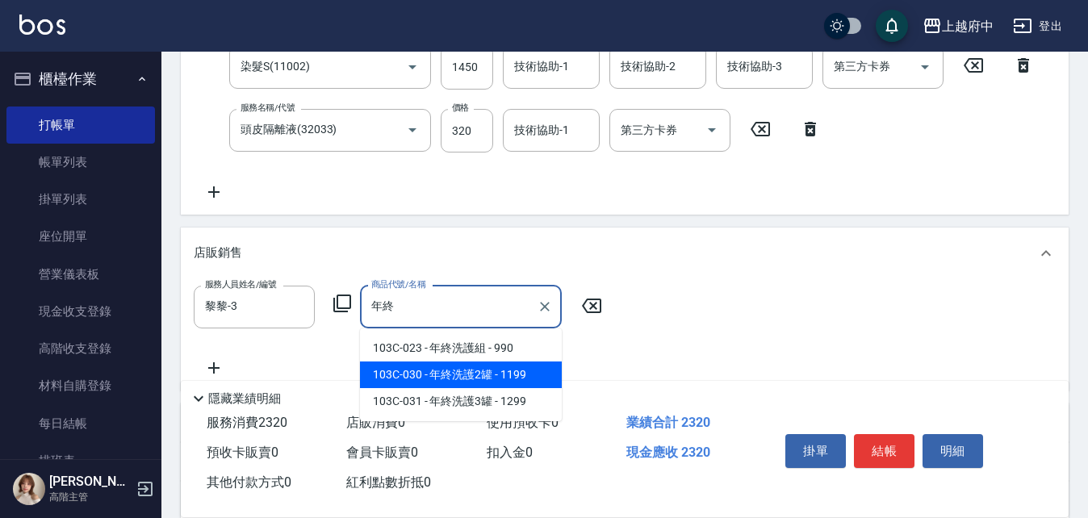
type input "年終"
click at [495, 389] on div "隱藏業績明細" at bounding box center [628, 398] width 879 height 19
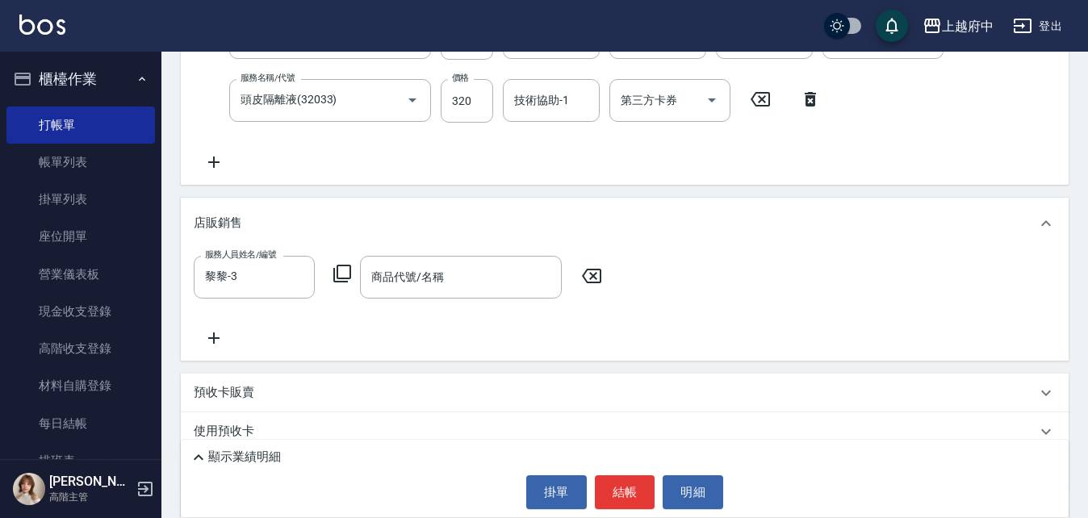
scroll to position [484, 0]
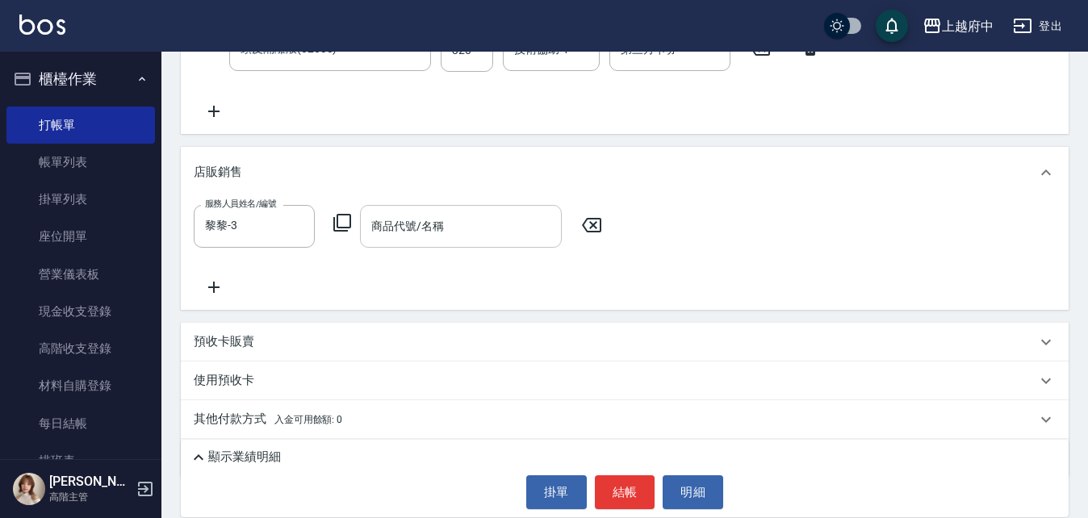
click at [398, 238] on input "商品代號/名稱" at bounding box center [460, 226] width 187 height 28
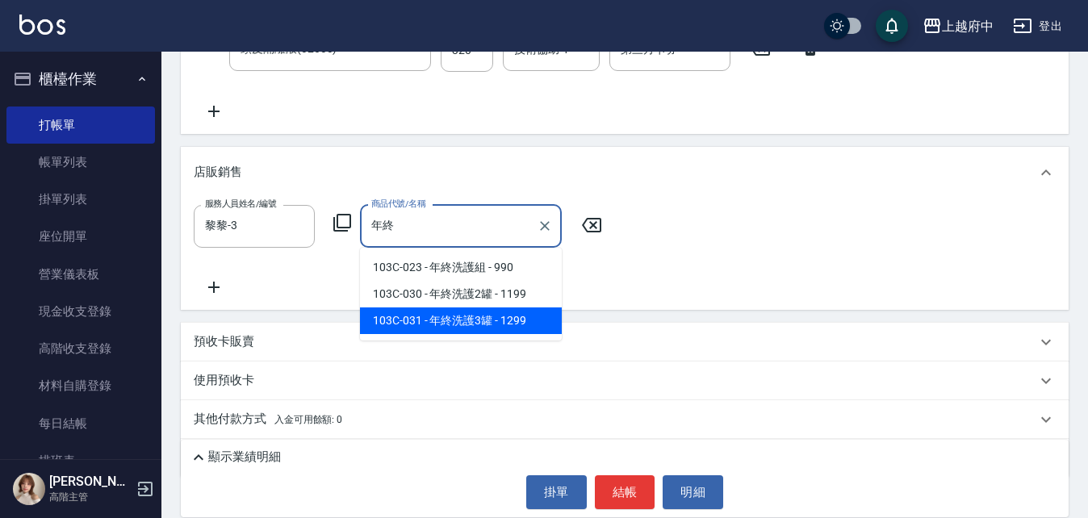
click at [518, 333] on span "103C-031 - 年終洗護3罐 - 1299" at bounding box center [461, 320] width 202 height 27
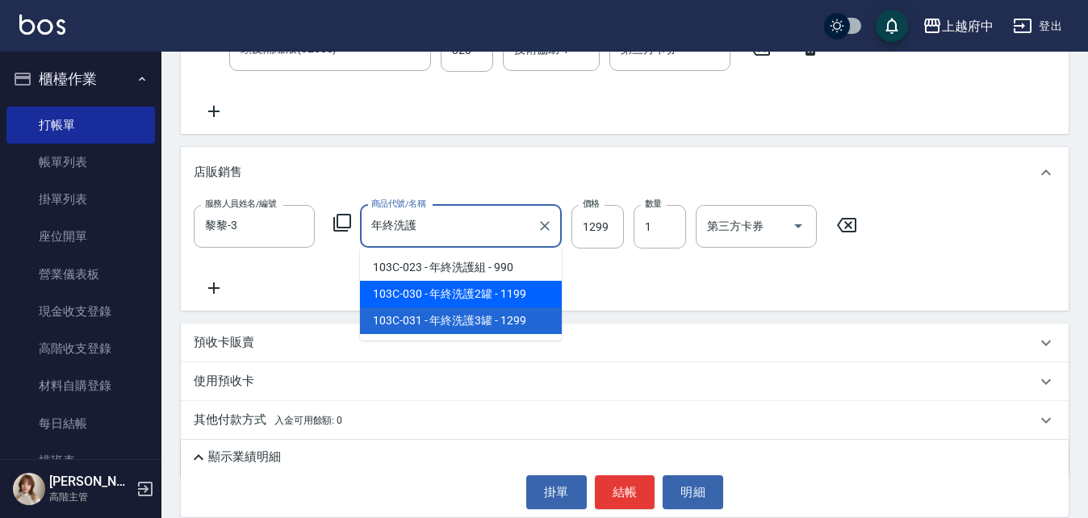
click at [460, 299] on span "103C-030 - 年終洗護2罐 - 1199" at bounding box center [461, 294] width 202 height 27
type input "年終洗護2罐"
type input "1199"
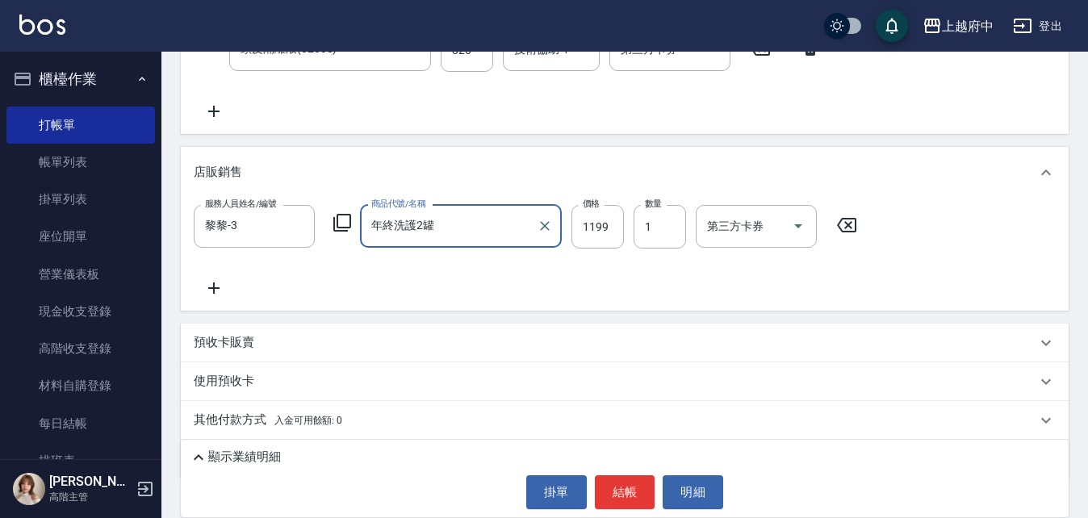
type input "年終洗護2罐"
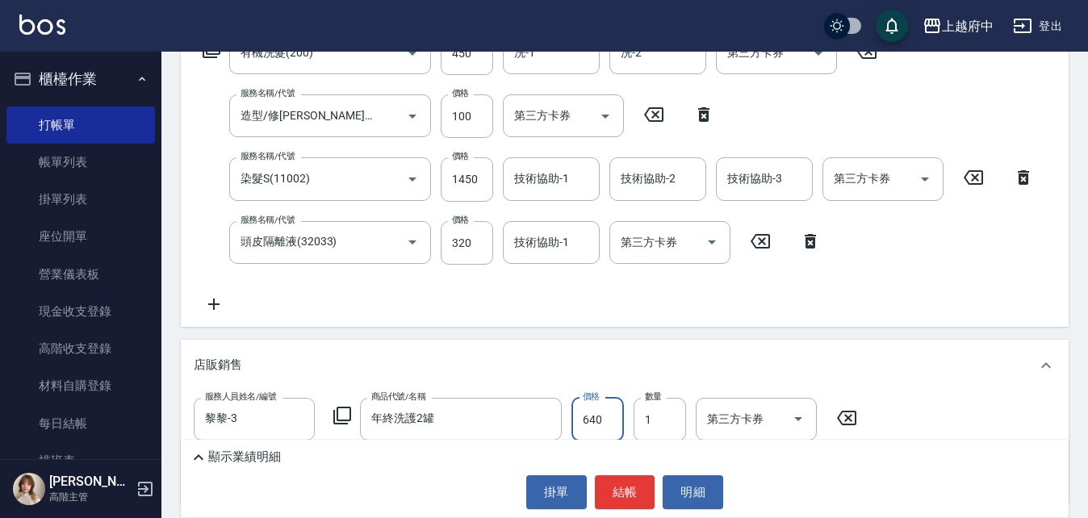
type input "640"
drag, startPoint x: 729, startPoint y: 296, endPoint x: 746, endPoint y: 312, distance: 23.4
click at [733, 299] on div "服務名稱/代號 有機洗髮(200) 服務名稱/代號 價格 450 價格 洗-1 洗-1 洗-2 洗-2 第三方卡券 第三方卡券 服務名稱/代號 造型/修劉海(…" at bounding box center [619, 172] width 850 height 282
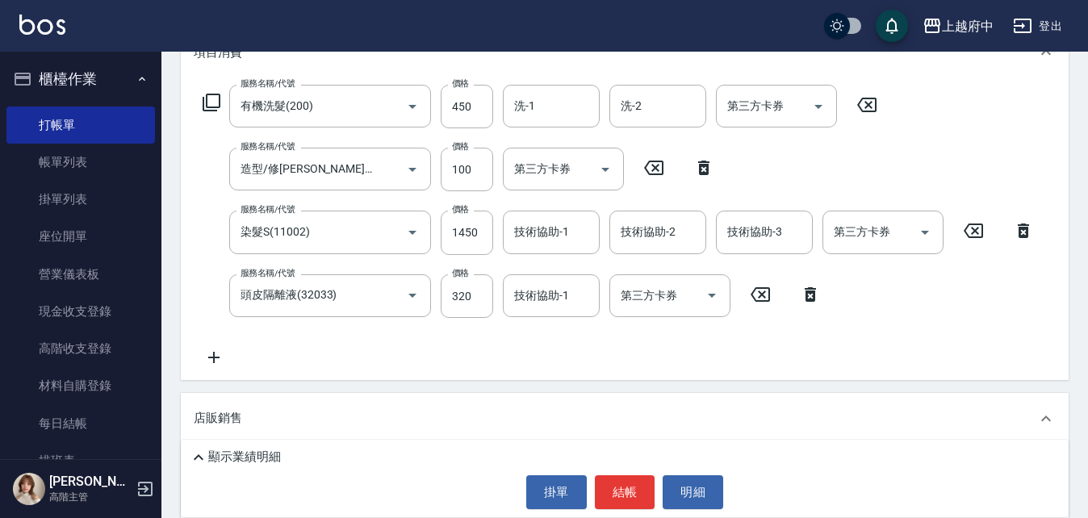
scroll to position [211, 0]
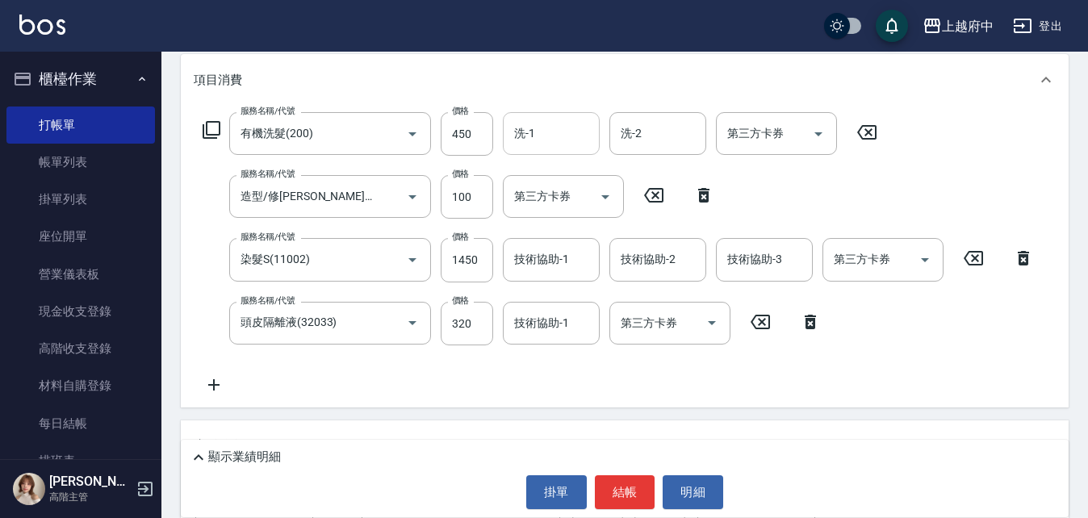
click at [552, 130] on input "洗-1" at bounding box center [551, 133] width 82 height 28
click at [514, 178] on div "李鎮宇 -28" at bounding box center [551, 174] width 97 height 27
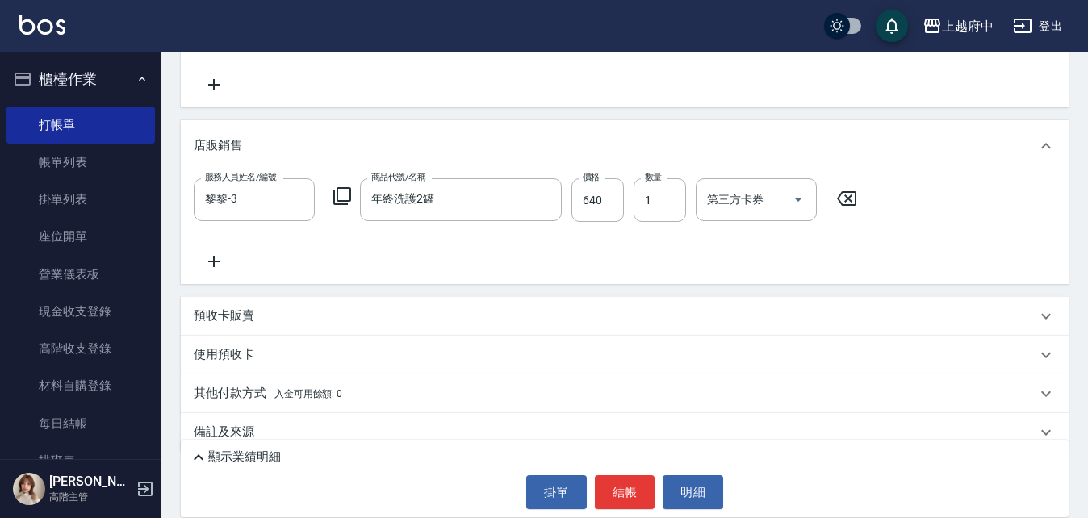
scroll to position [533, 0]
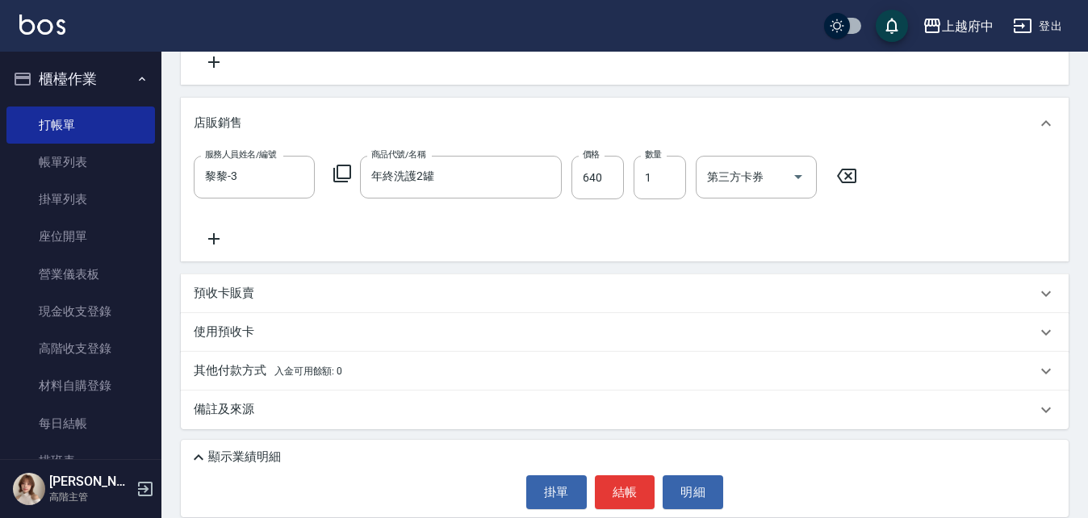
type input "李鎮宇-28"
click at [211, 452] on p "顯示業績明細" at bounding box center [244, 457] width 73 height 17
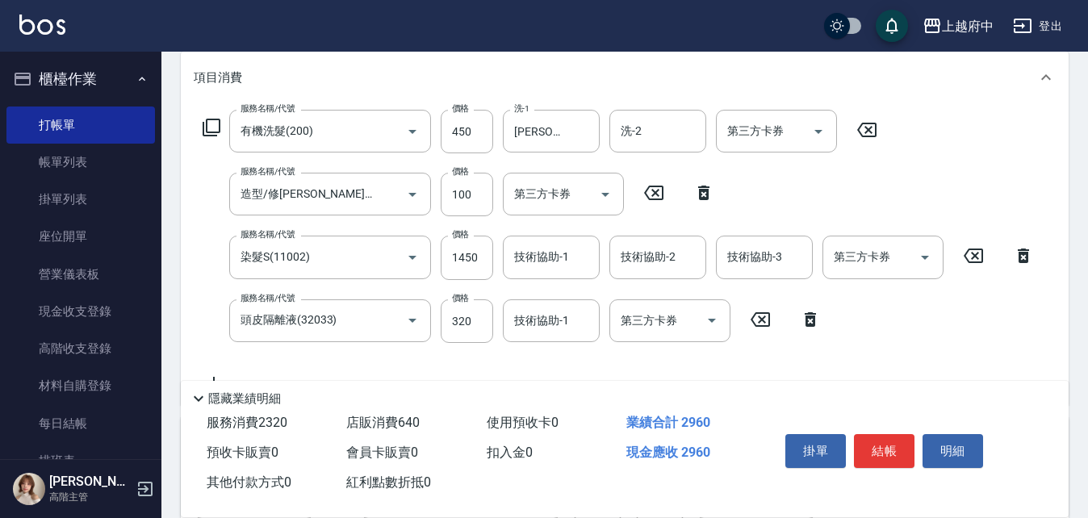
scroll to position [211, 0]
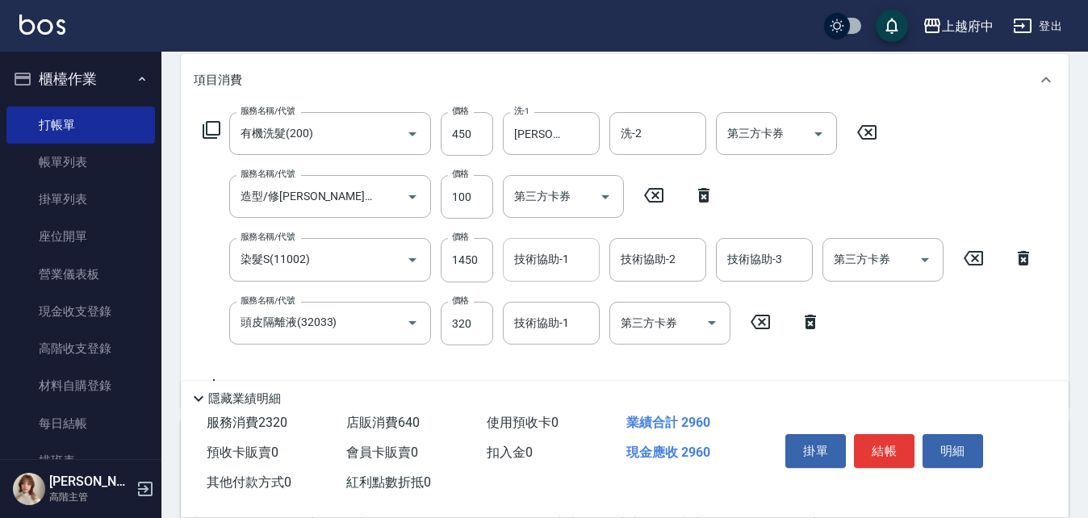
click at [568, 273] on input "技術協助-1" at bounding box center [551, 259] width 82 height 28
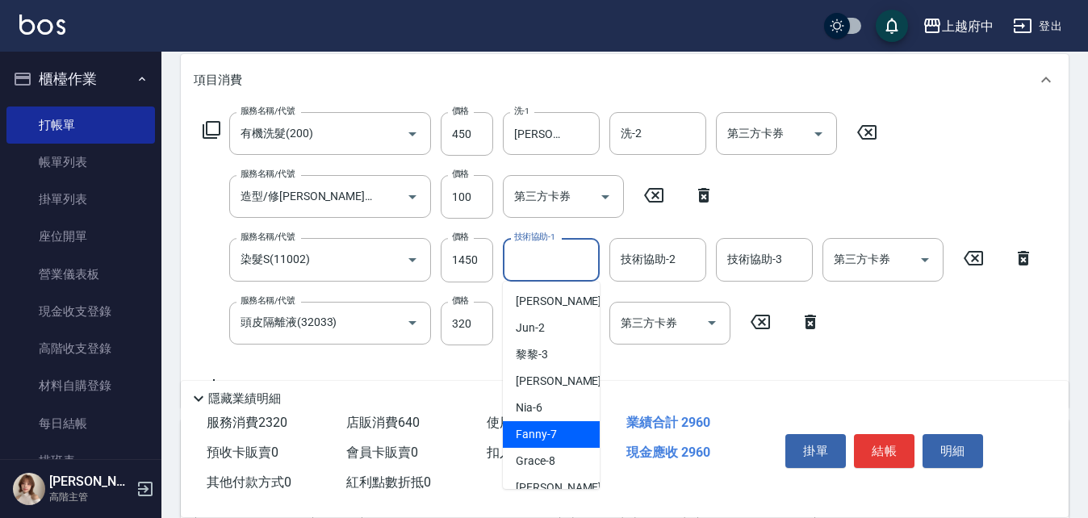
click at [544, 442] on span "Fanny -7" at bounding box center [536, 434] width 41 height 17
type input "Fanny-7"
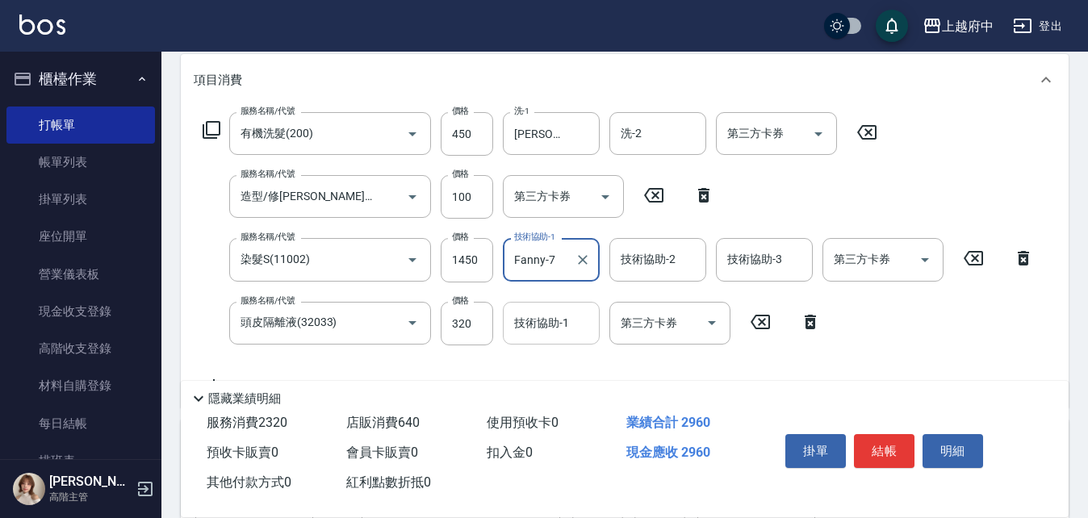
click at [570, 326] on input "技術協助-1" at bounding box center [551, 323] width 82 height 28
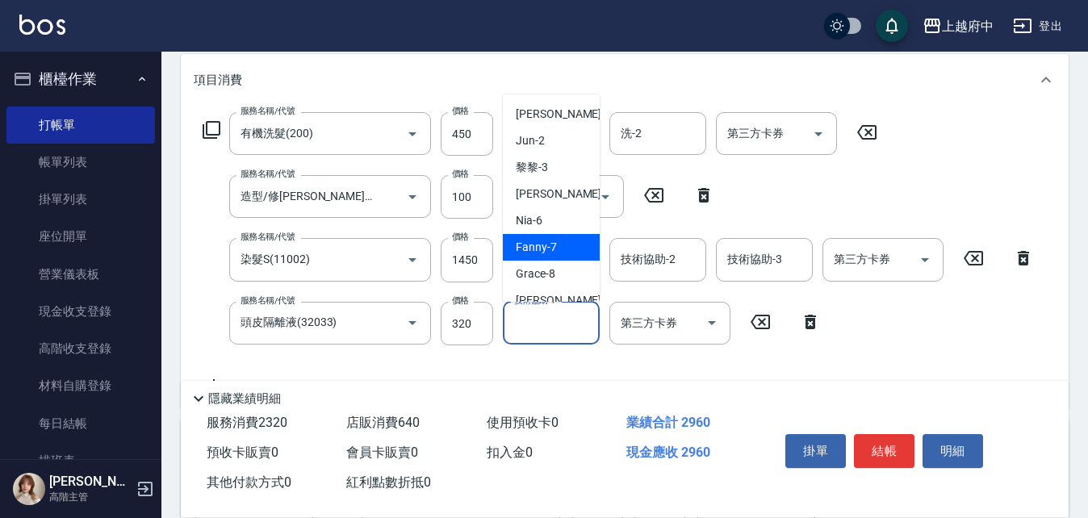
click at [516, 242] on div "Fanny -7" at bounding box center [551, 247] width 97 height 27
type input "Fanny-7"
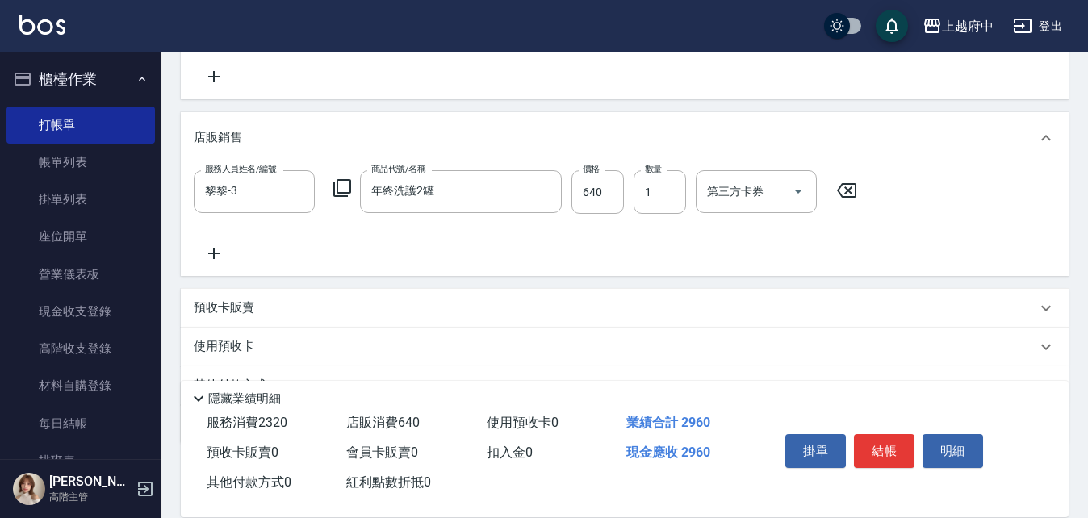
scroll to position [599, 0]
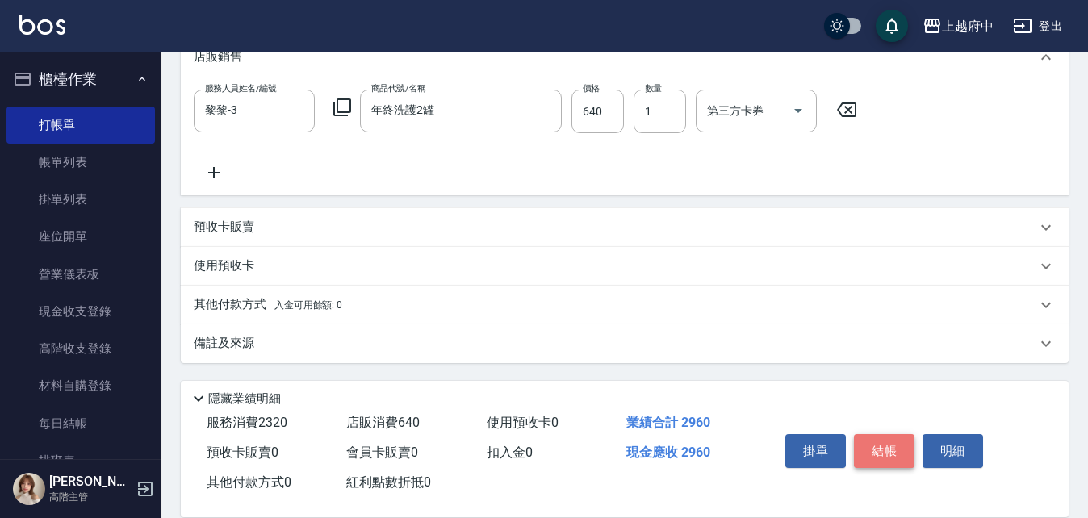
click at [869, 439] on button "結帳" at bounding box center [884, 451] width 61 height 34
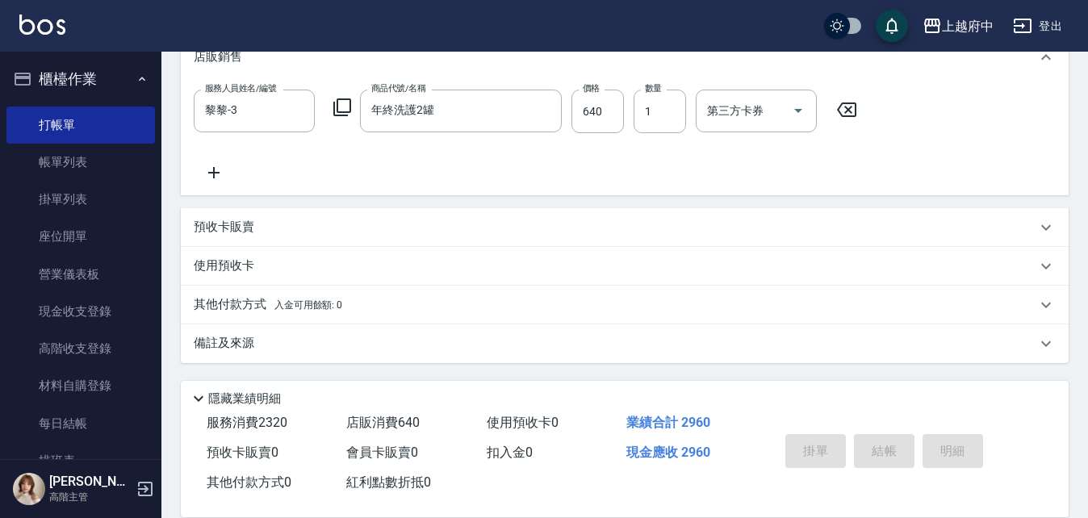
type input "2025/10/10 18:22"
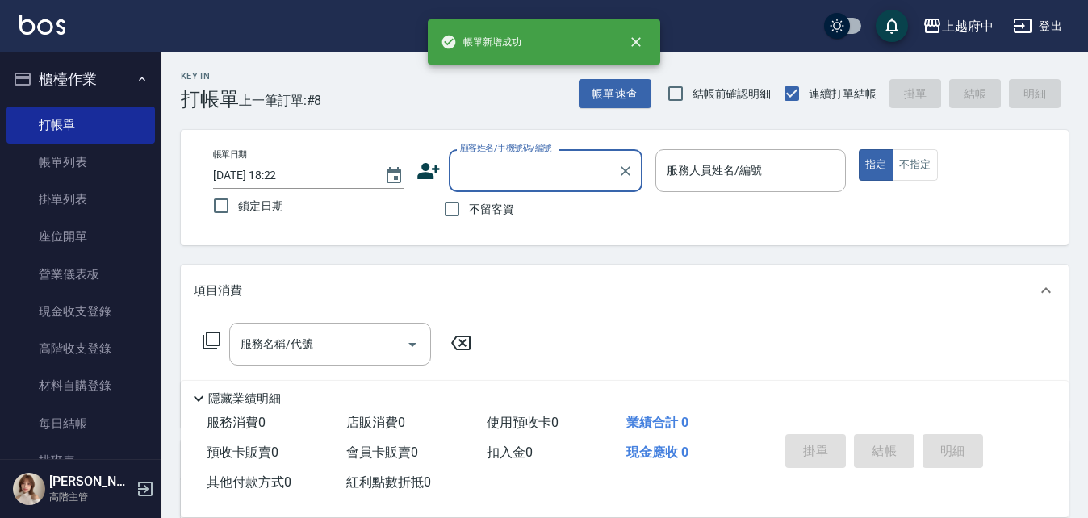
scroll to position [0, 0]
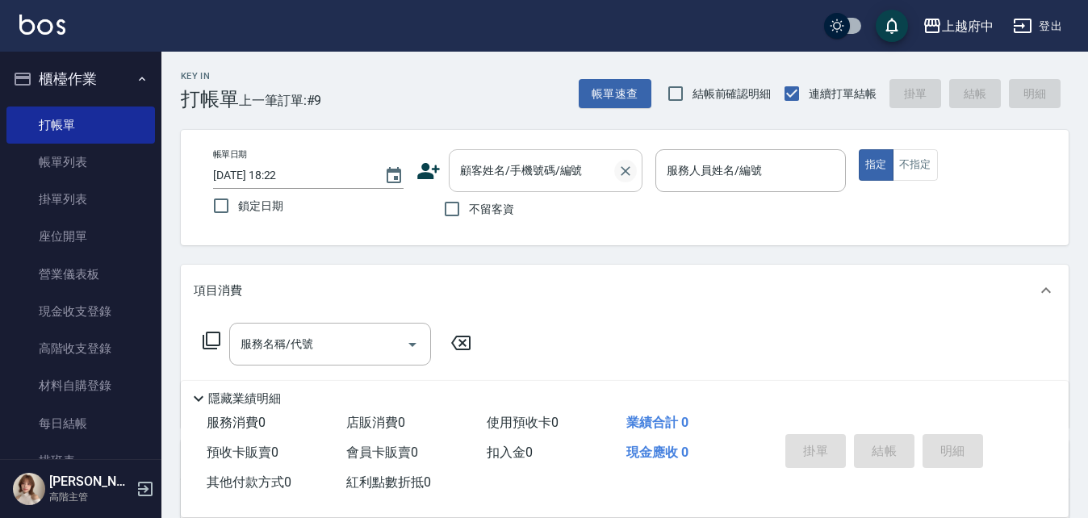
drag, startPoint x: 794, startPoint y: 516, endPoint x: 614, endPoint y: 167, distance: 393.0
click at [614, 167] on div at bounding box center [624, 170] width 21 height 43
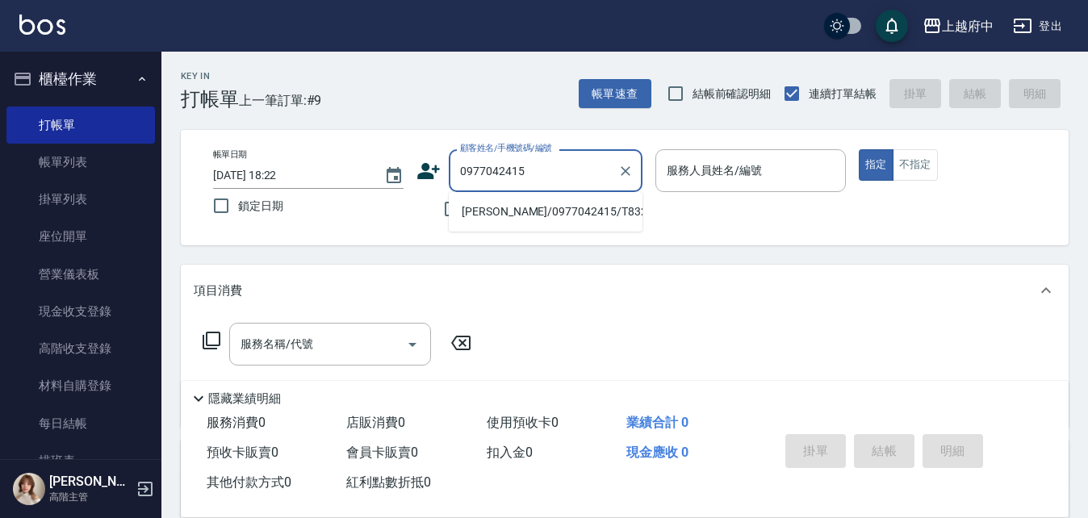
click at [599, 218] on li "李京諺/0977042415/T83297" at bounding box center [546, 211] width 194 height 27
type input "李京諺/0977042415/T83297"
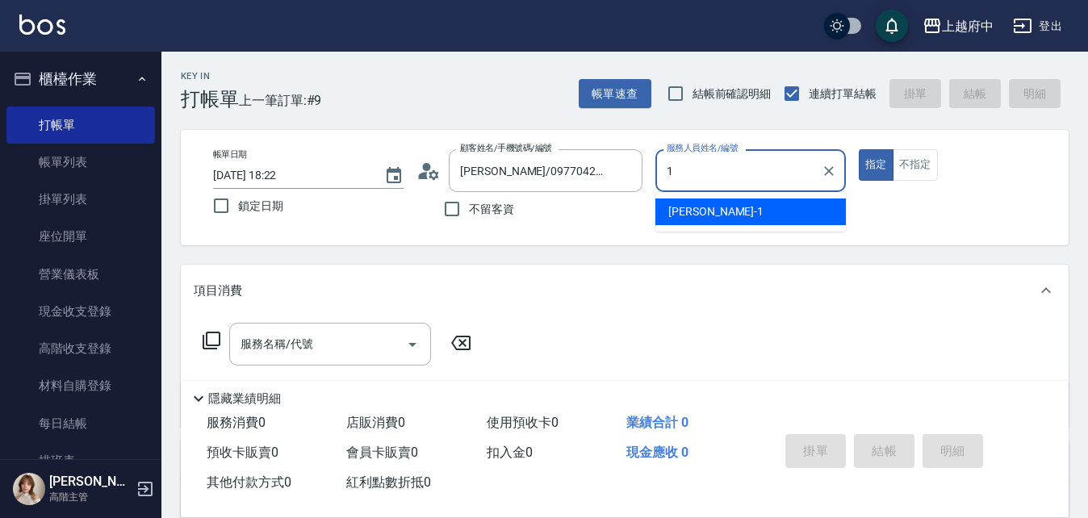
click at [697, 215] on span "Annie -1" at bounding box center [715, 211] width 95 height 17
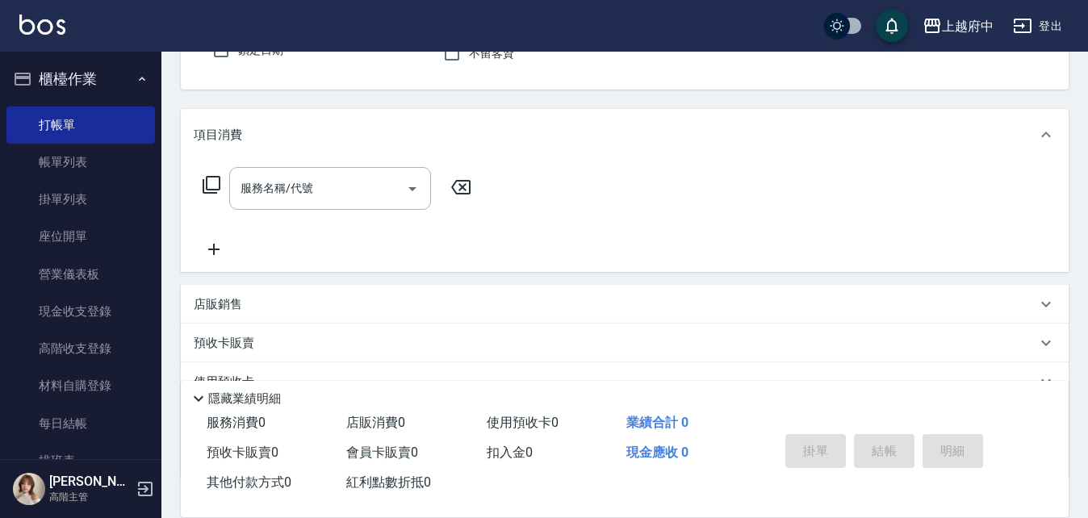
scroll to position [161, 0]
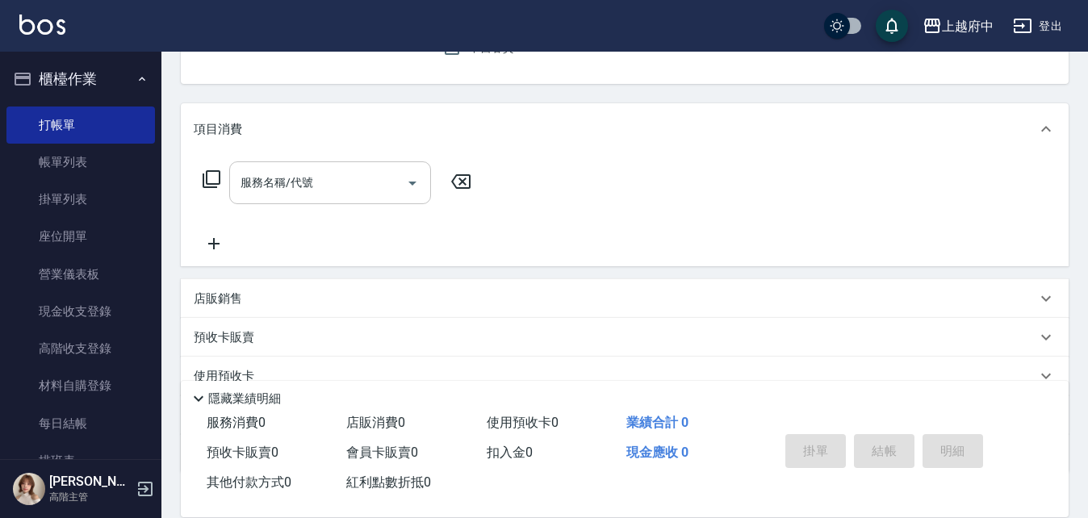
type input "Annie -1"
click at [398, 191] on input "服務名稱/代號" at bounding box center [317, 183] width 163 height 28
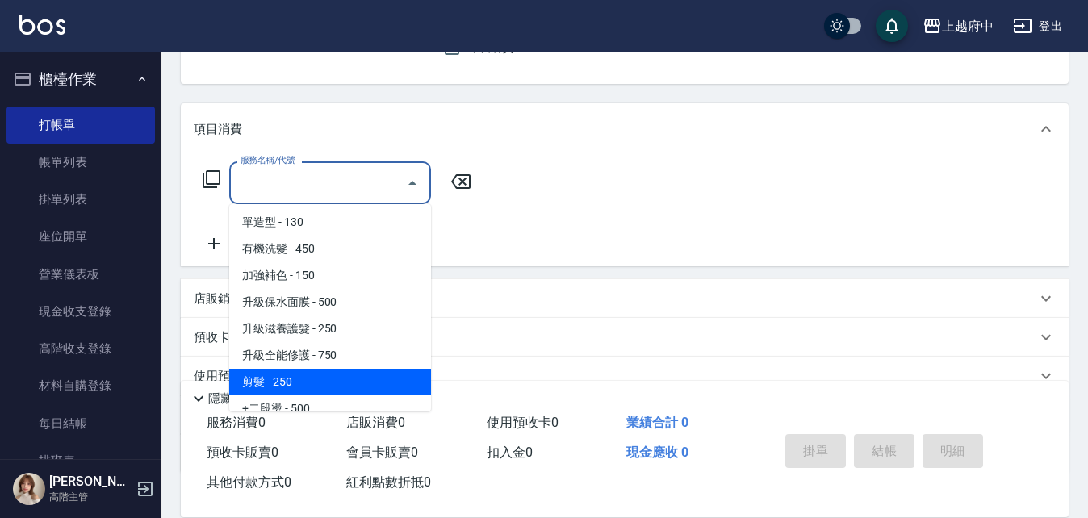
click at [304, 382] on span "剪髮 - 250" at bounding box center [330, 382] width 202 height 27
type input "剪髮(340)"
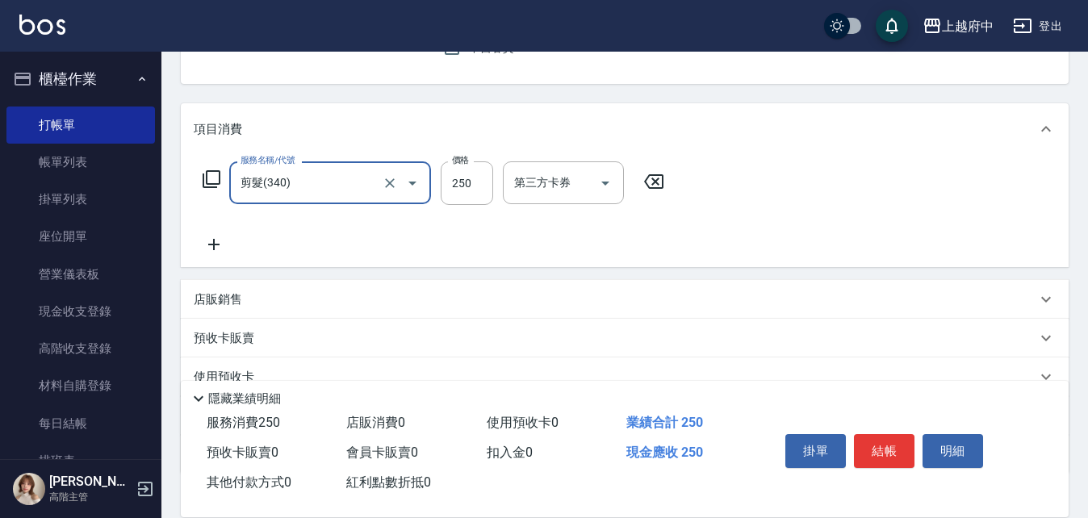
click at [222, 233] on div "服務名稱/代號 剪髮(340) 服務名稱/代號 價格 250 價格 第三方卡券 第三方卡券" at bounding box center [434, 207] width 480 height 93
click at [211, 240] on icon at bounding box center [214, 244] width 40 height 19
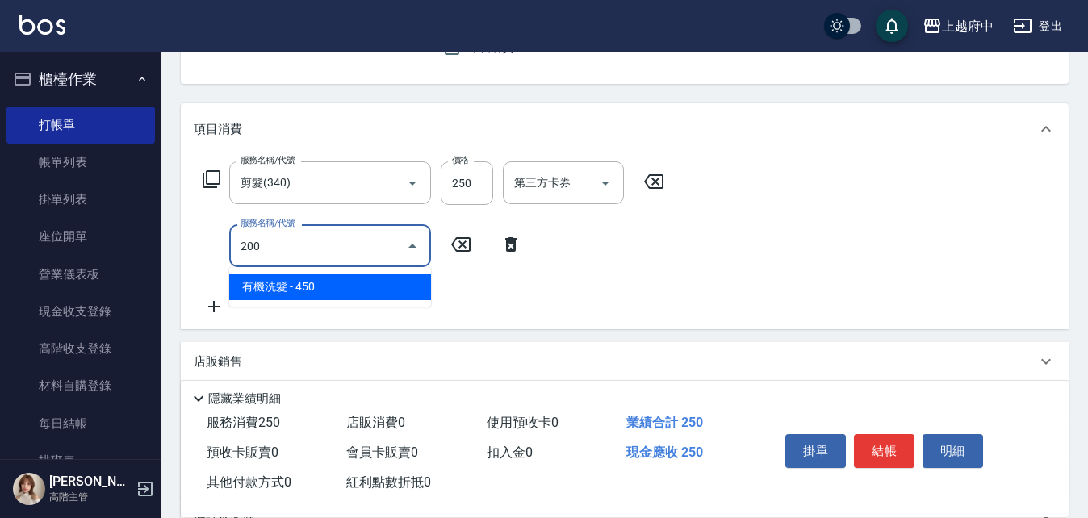
click at [403, 299] on span "有機洗髮 - 450" at bounding box center [330, 287] width 202 height 27
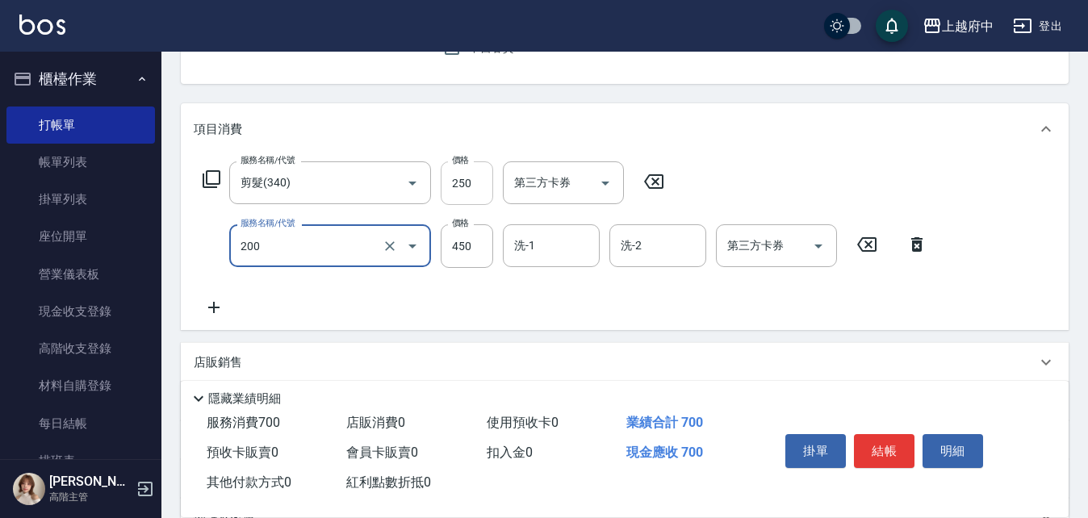
type input "有機洗髮(200)"
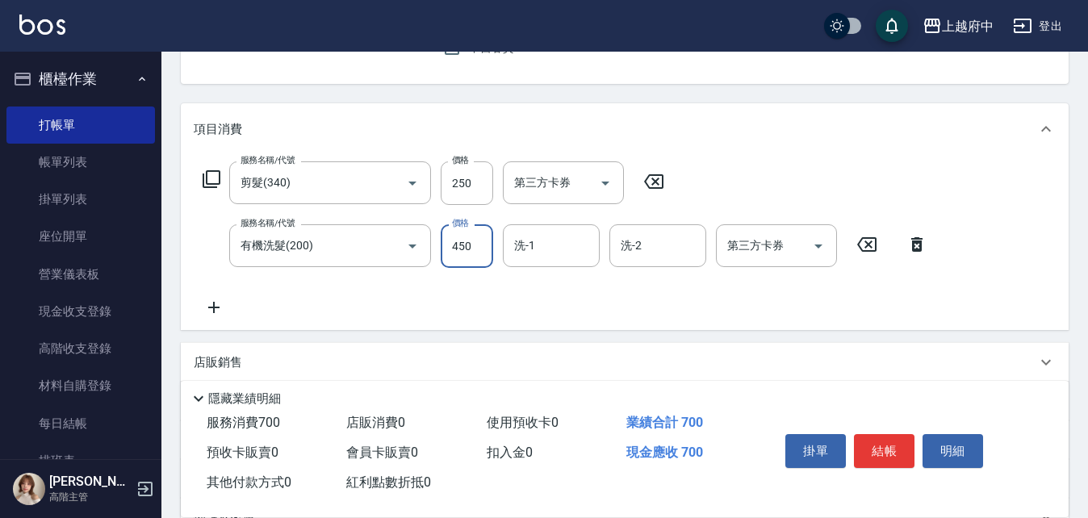
drag, startPoint x: 480, startPoint y: 190, endPoint x: 436, endPoint y: 187, distance: 44.5
click at [436, 187] on div "服務名稱/代號 剪髮(340) 服務名稱/代號 價格 250 價格 第三方卡券 第三方卡券" at bounding box center [434, 183] width 480 height 44
click at [483, 170] on input "250" at bounding box center [467, 183] width 52 height 44
click at [553, 226] on div "洗-1" at bounding box center [551, 245] width 97 height 43
type input "280"
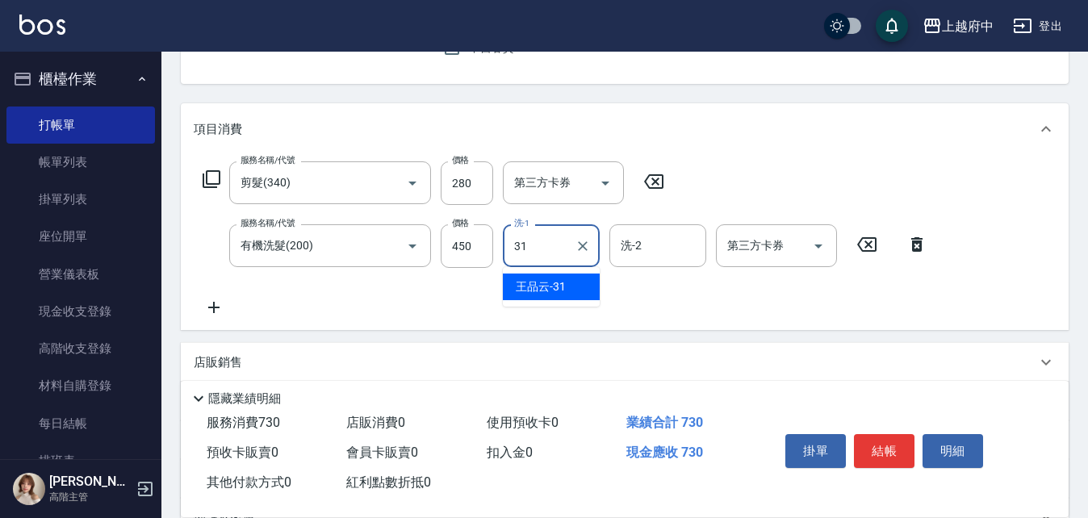
click at [557, 285] on span "王品云 -31" at bounding box center [541, 286] width 50 height 17
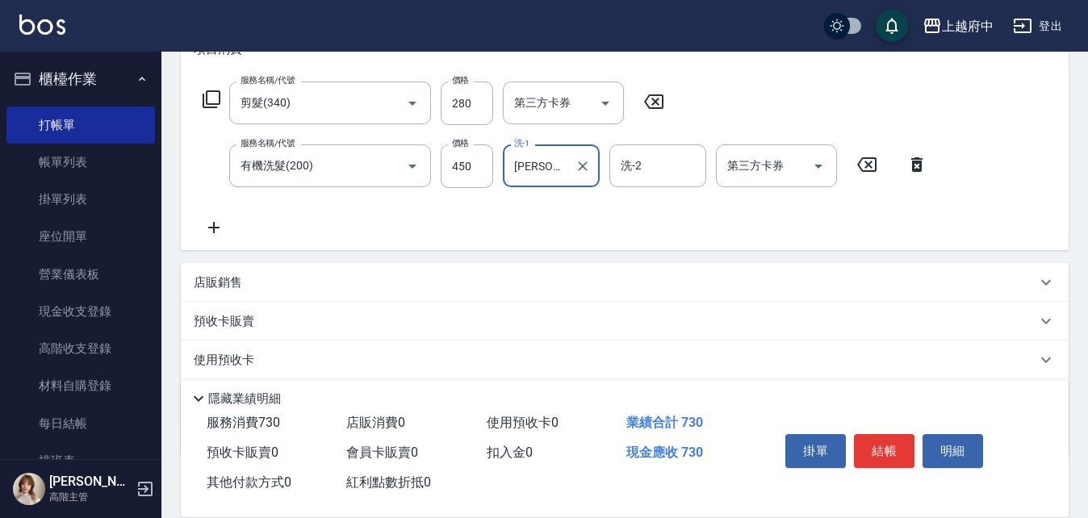
scroll to position [242, 0]
type input "王品云-31"
click at [875, 440] on button "結帳" at bounding box center [884, 451] width 61 height 34
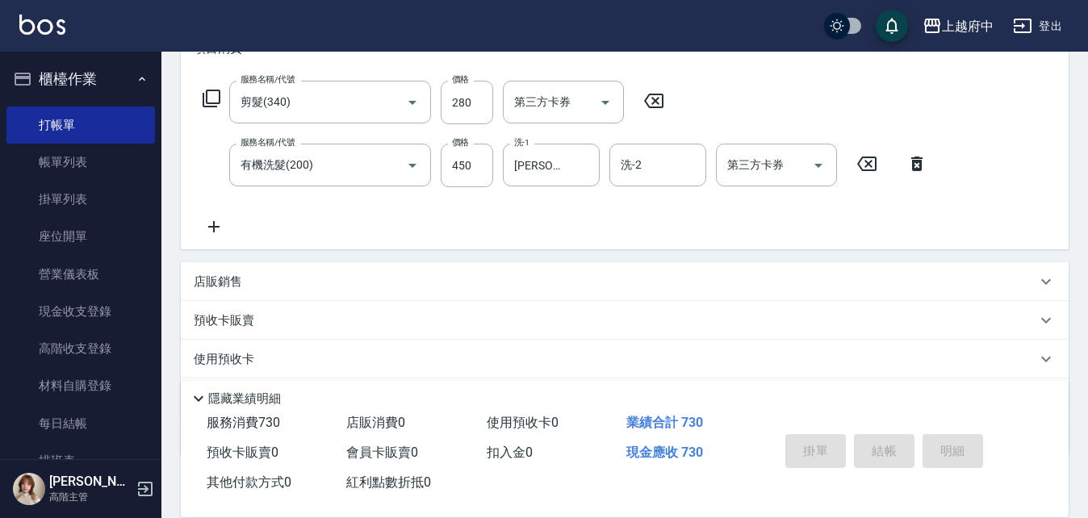
type input "2025/10/10 18:23"
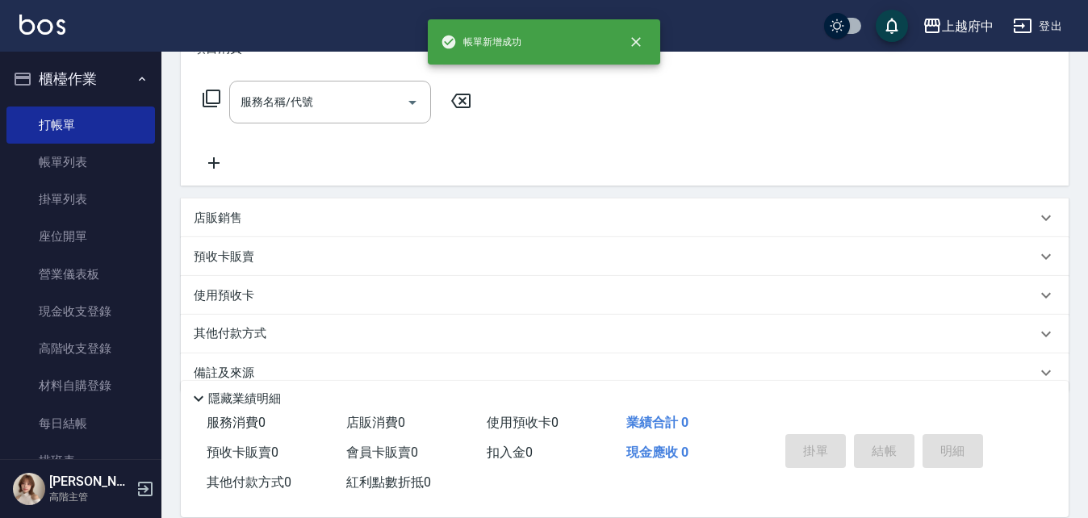
scroll to position [0, 0]
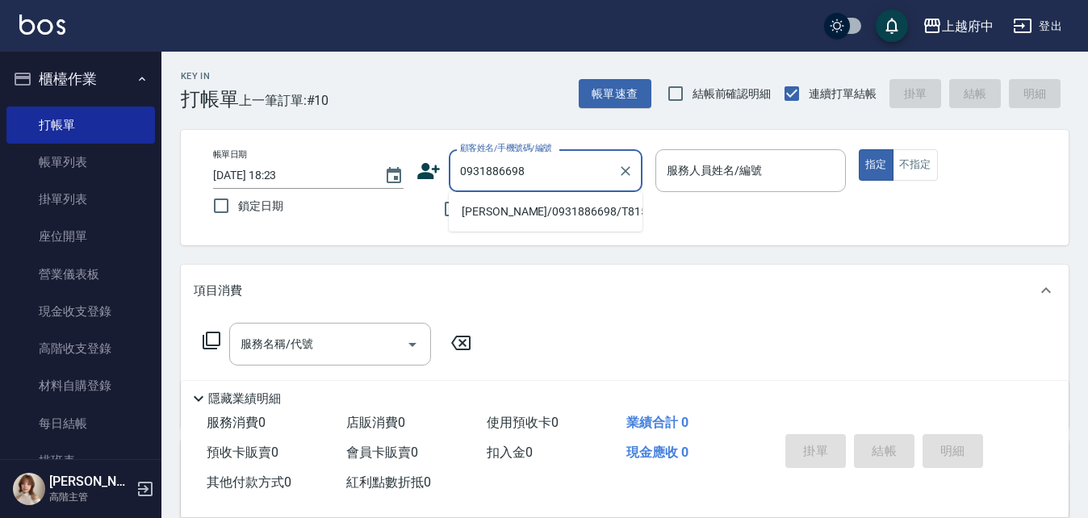
click at [527, 209] on li "陳柏元/0931886698/T81587" at bounding box center [546, 211] width 194 height 27
type input "陳柏元/0931886698/T81587"
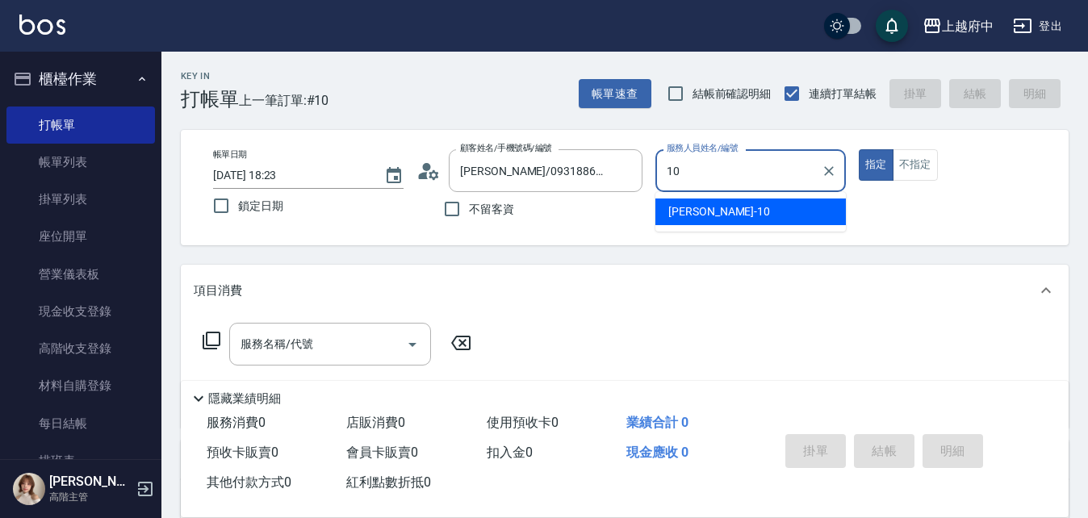
type input "10"
click at [651, 203] on div "帳單日期 2025/10/10 18:23 鎖定日期 顧客姓名/手機號碼/編號 陳柏元/0931886698/T81587 顧客姓名/手機號碼/編號 不留客資…" at bounding box center [624, 187] width 849 height 77
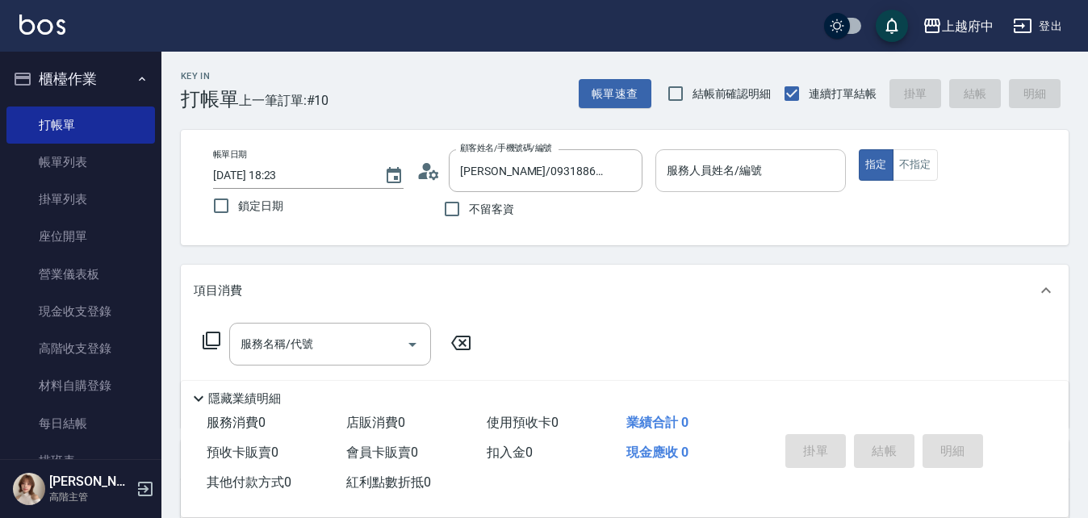
drag, startPoint x: 746, startPoint y: 147, endPoint x: 738, endPoint y: 159, distance: 14.5
click at [746, 146] on div "帳單日期 2025/10/10 18:23 鎖定日期 顧客姓名/手機號碼/編號 陳柏元/0931886698/T81587 顧客姓名/手機號碼/編號 不留客資…" at bounding box center [625, 187] width 888 height 115
drag, startPoint x: 738, startPoint y: 159, endPoint x: 744, endPoint y: 186, distance: 28.0
click at [738, 160] on div "服務人員姓名/編號 服務人員姓名/編號" at bounding box center [750, 170] width 190 height 43
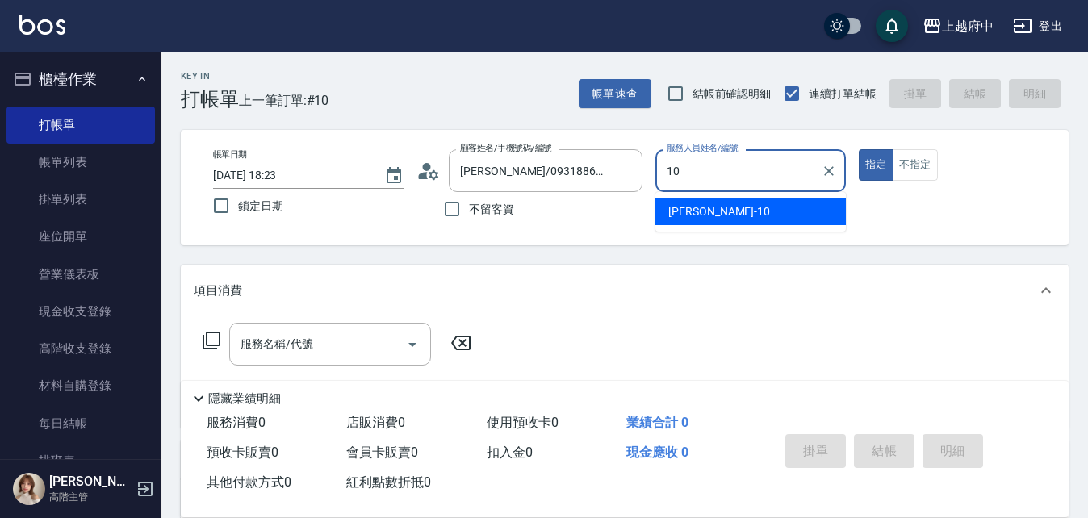
click at [748, 203] on div "Kevin -10" at bounding box center [750, 211] width 190 height 27
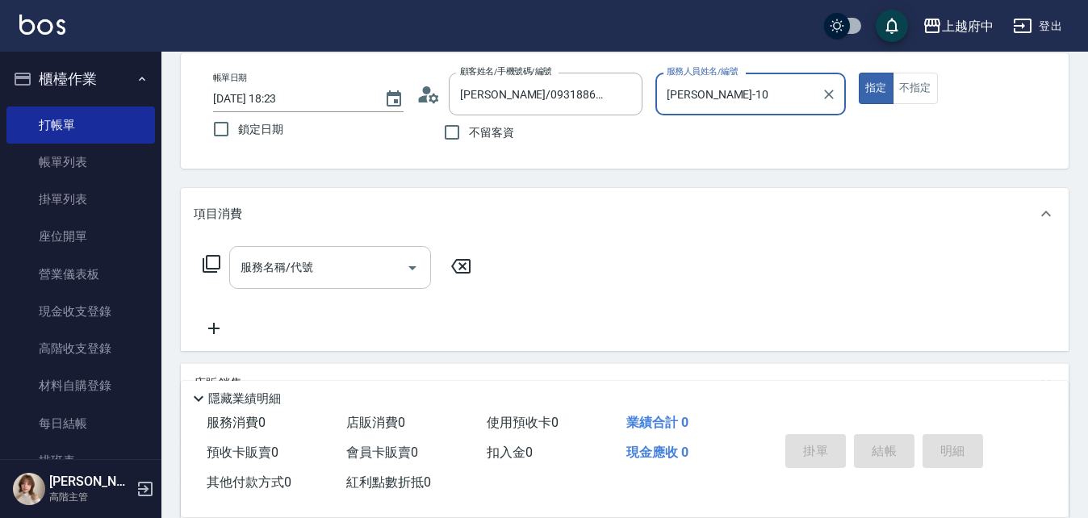
scroll to position [81, 0]
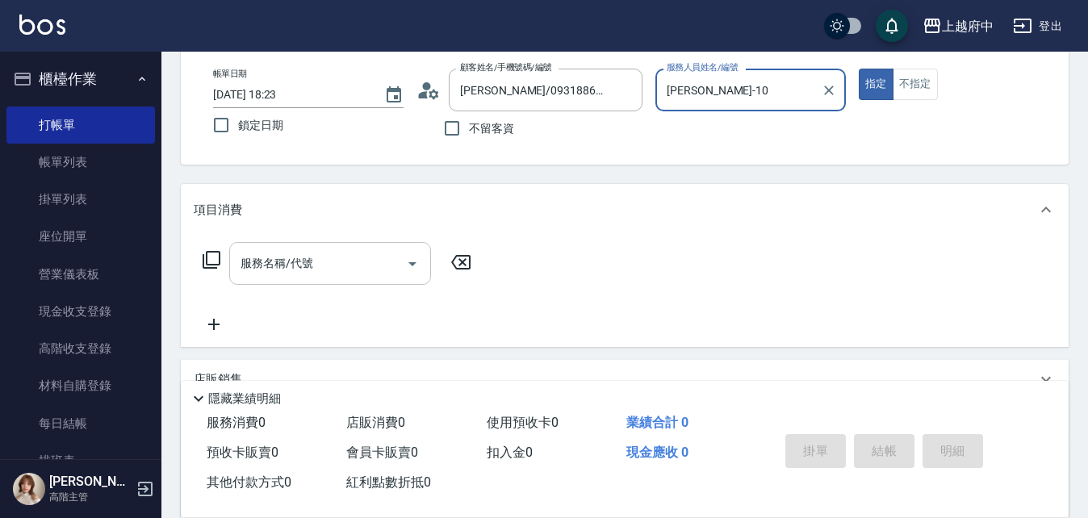
type input "Kevin-10"
click at [328, 270] on input "服務名稱/代號" at bounding box center [317, 263] width 163 height 28
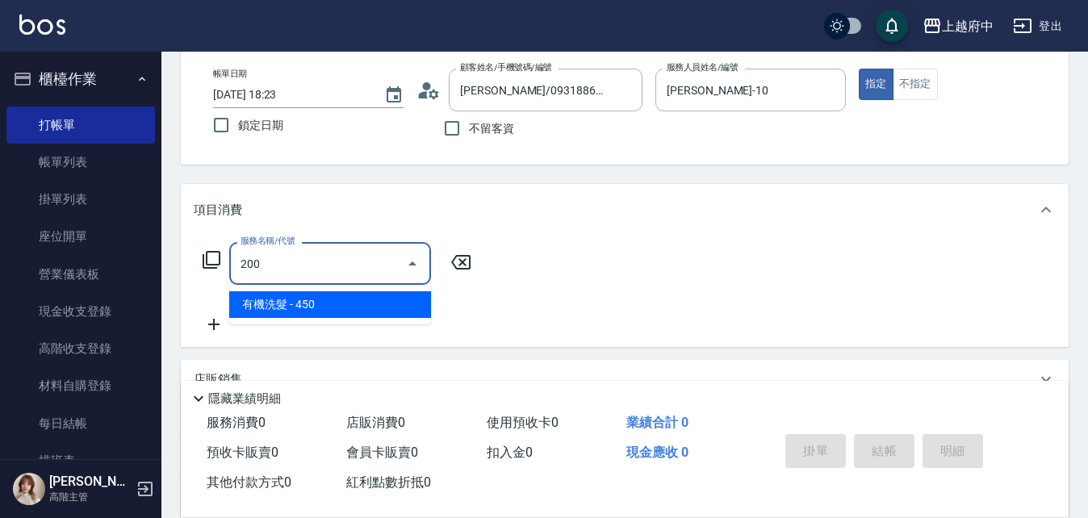
click at [377, 290] on ul "有機洗髮 - 450" at bounding box center [330, 305] width 202 height 40
click at [342, 299] on span "有機洗髮 - 450" at bounding box center [330, 304] width 202 height 27
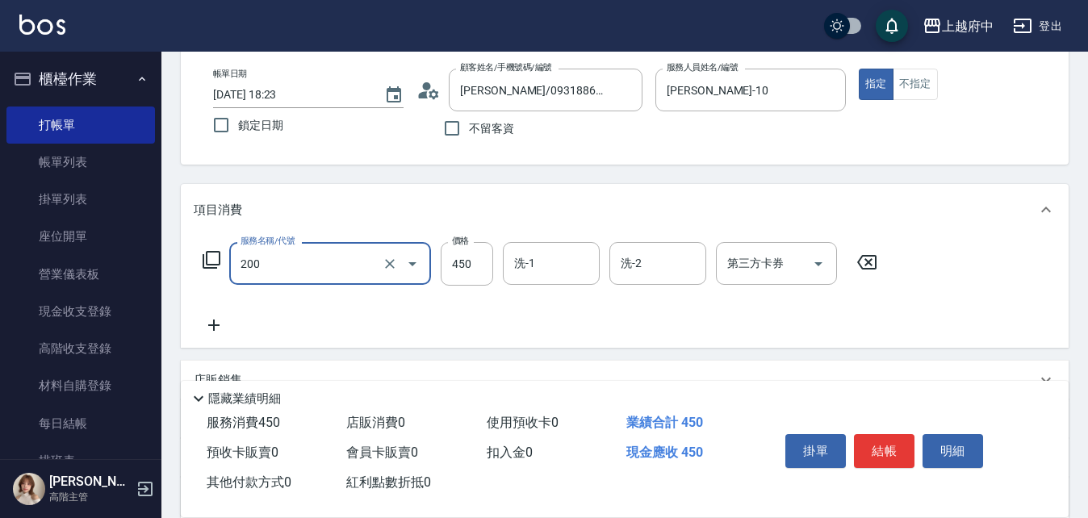
type input "有機洗髮(200)"
click at [212, 307] on div "服務名稱/代號 有機洗髮(200) 服務名稱/代號 價格 450 價格 洗-1 洗-1 洗-2 洗-2 第三方卡券 第三方卡券" at bounding box center [540, 288] width 693 height 93
click at [210, 311] on div "服務名稱/代號 有機洗髮(200) 服務名稱/代號 價格 450 價格 洗-1 洗-1 洗-2 洗-2 第三方卡券 第三方卡券" at bounding box center [540, 288] width 693 height 93
click at [217, 326] on icon at bounding box center [214, 324] width 40 height 19
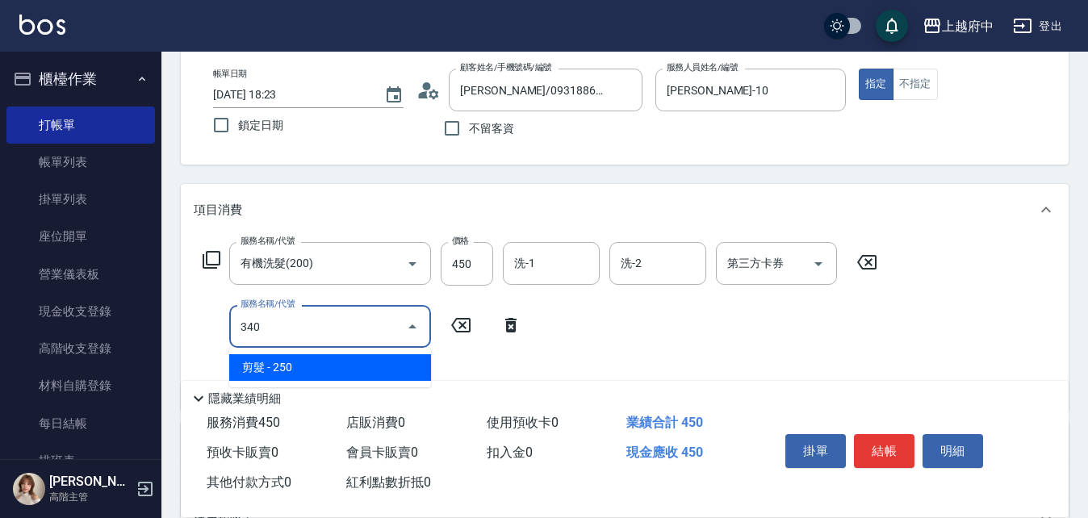
click at [386, 362] on span "剪髮 - 250" at bounding box center [330, 367] width 202 height 27
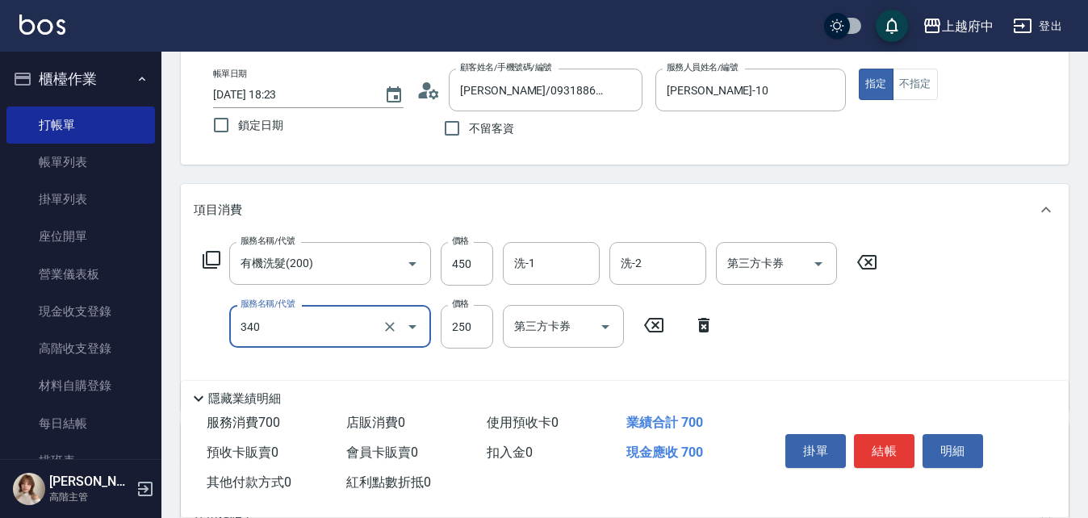
scroll to position [161, 0]
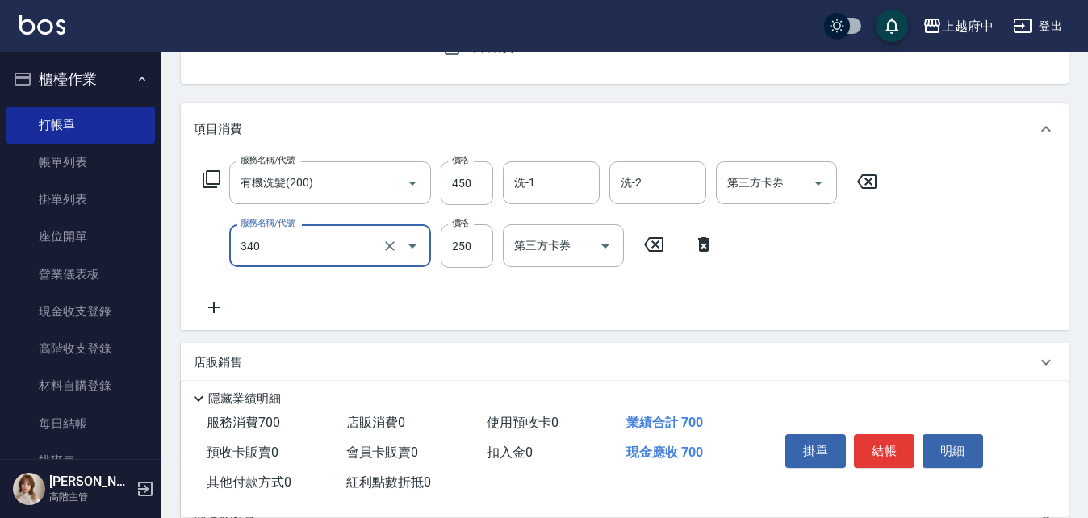
type input "剪髮(340)"
click at [210, 300] on icon at bounding box center [214, 307] width 40 height 19
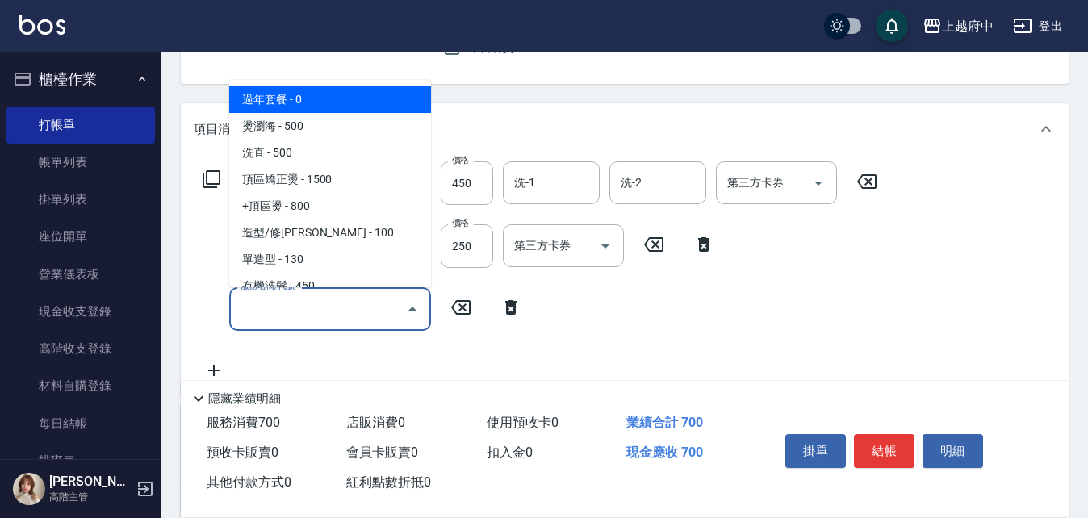
click at [289, 315] on input "服務名稱/代號" at bounding box center [317, 308] width 163 height 28
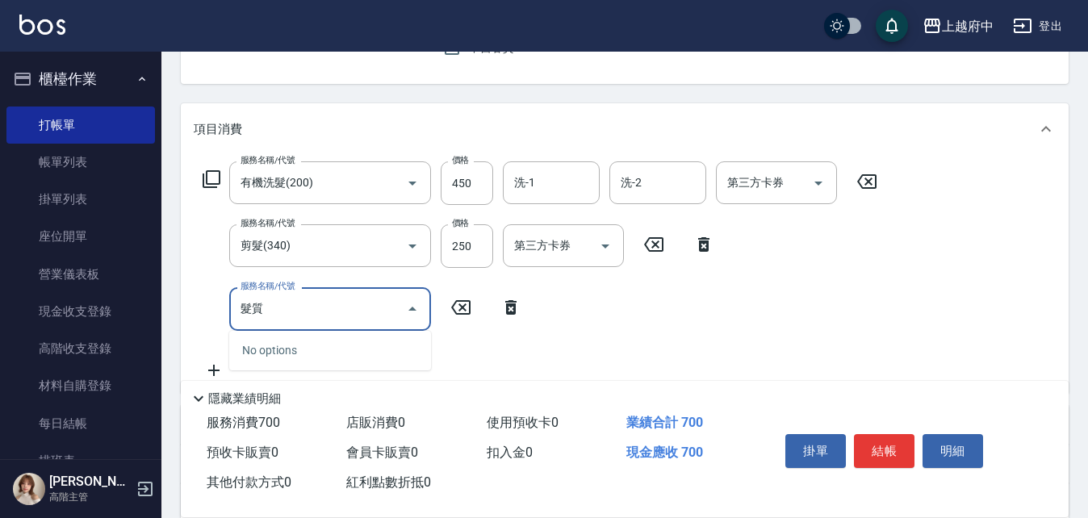
type input "髮"
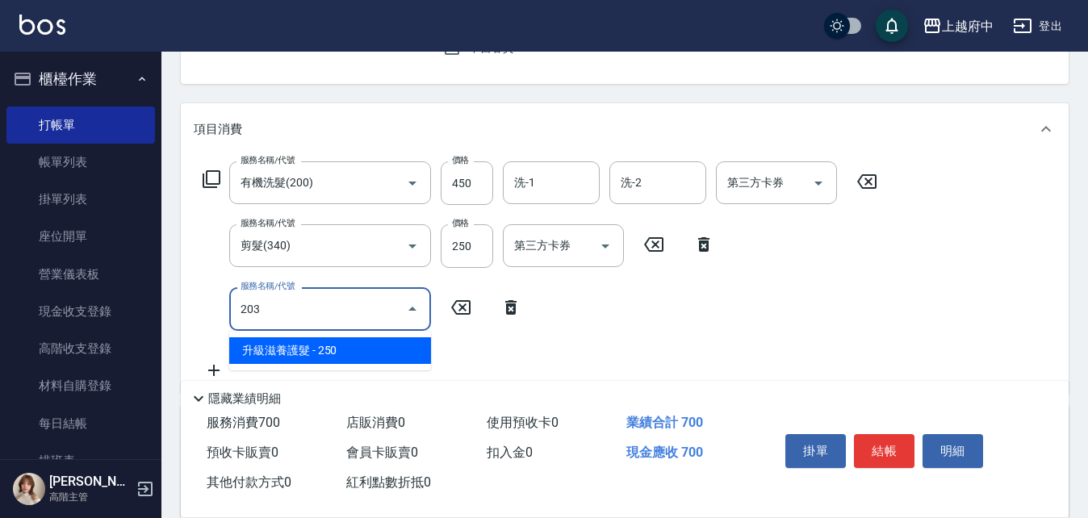
click at [406, 340] on span "升級滋養護髮 - 250" at bounding box center [330, 350] width 202 height 27
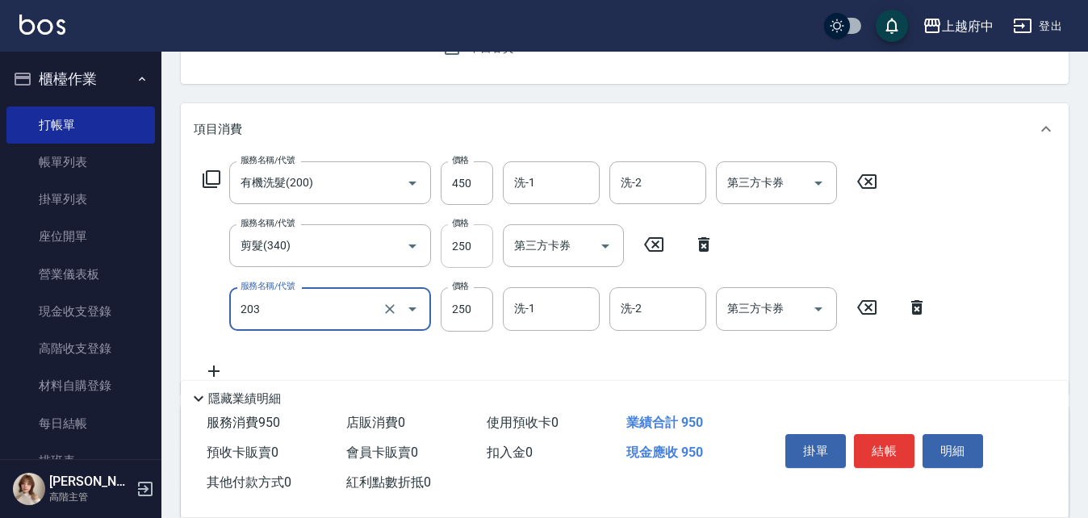
type input "升級滋養護髮(203)"
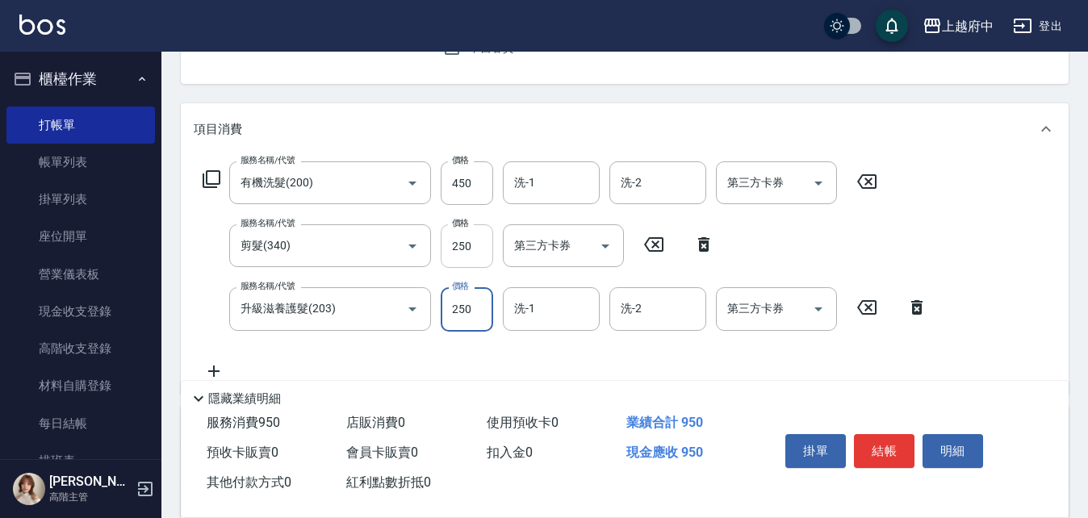
drag, startPoint x: 472, startPoint y: 236, endPoint x: 450, endPoint y: 248, distance: 24.9
click at [450, 248] on input "250" at bounding box center [467, 246] width 52 height 44
drag, startPoint x: 474, startPoint y: 249, endPoint x: 482, endPoint y: 256, distance: 9.7
click at [477, 249] on input "250" at bounding box center [467, 246] width 52 height 44
type input "180"
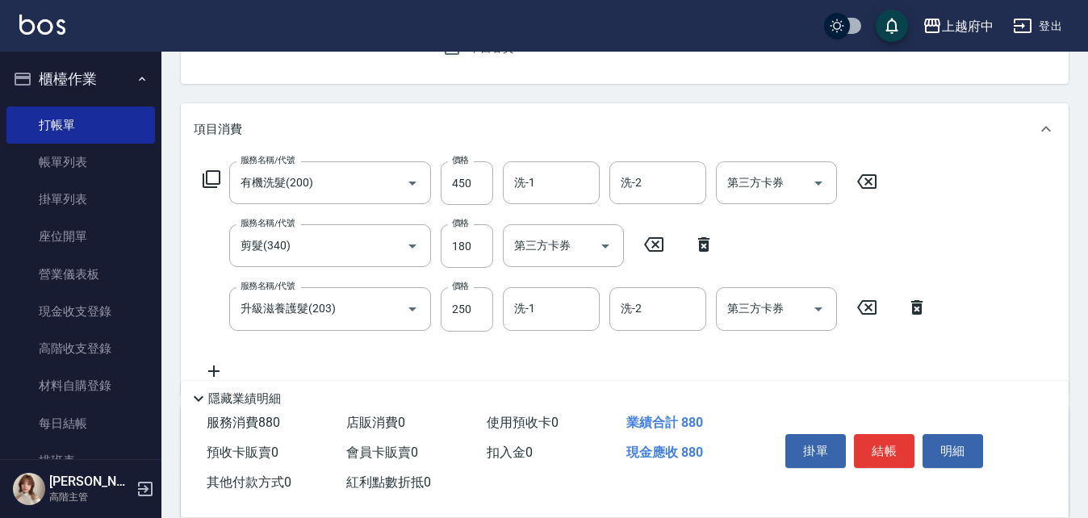
click at [921, 259] on div "服務名稱/代號 有機洗髮(200) 服務名稱/代號 價格 450 價格 洗-1 洗-1 洗-2 洗-2 第三方卡券 第三方卡券 服務名稱/代號 剪髮(340)…" at bounding box center [565, 270] width 743 height 219
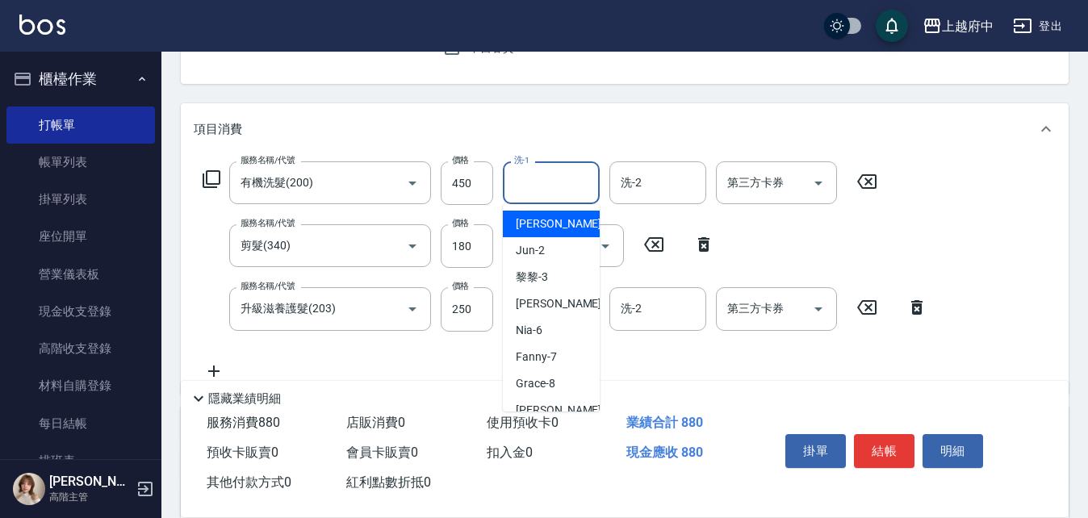
click at [551, 182] on input "洗-1" at bounding box center [551, 183] width 82 height 28
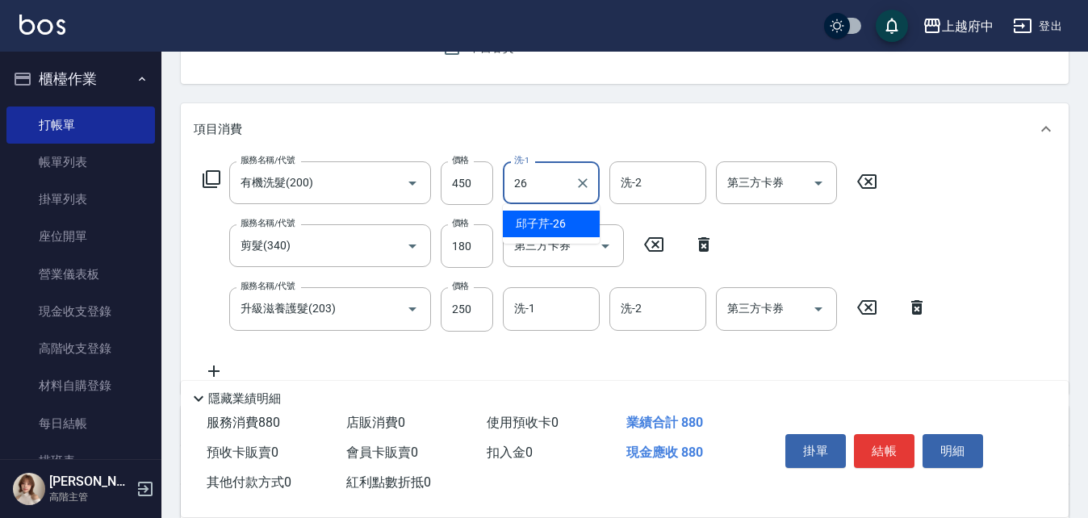
drag, startPoint x: 566, startPoint y: 225, endPoint x: 568, endPoint y: 295, distance: 70.2
click at [566, 225] on div "邱子芹 -26" at bounding box center [551, 224] width 97 height 27
type input "邱子芹-26"
click at [566, 345] on div "服務名稱/代號 有機洗髮(200) 服務名稱/代號 價格 450 價格 洗-1 邱子芹-26 洗-1 洗-2 洗-2 第三方卡券 第三方卡券 服務名稱/代號 …" at bounding box center [565, 270] width 743 height 219
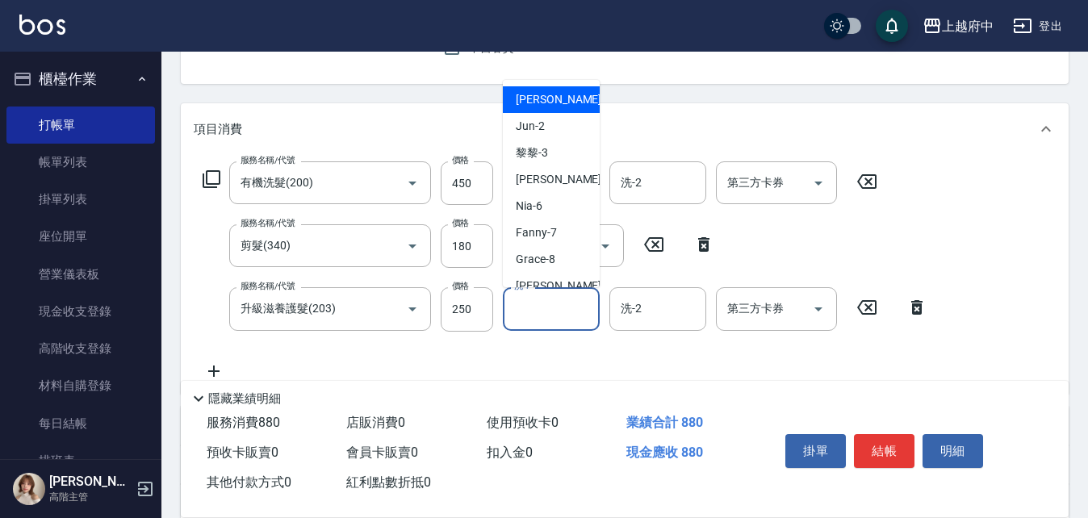
click at [584, 318] on input "洗-1" at bounding box center [551, 308] width 82 height 28
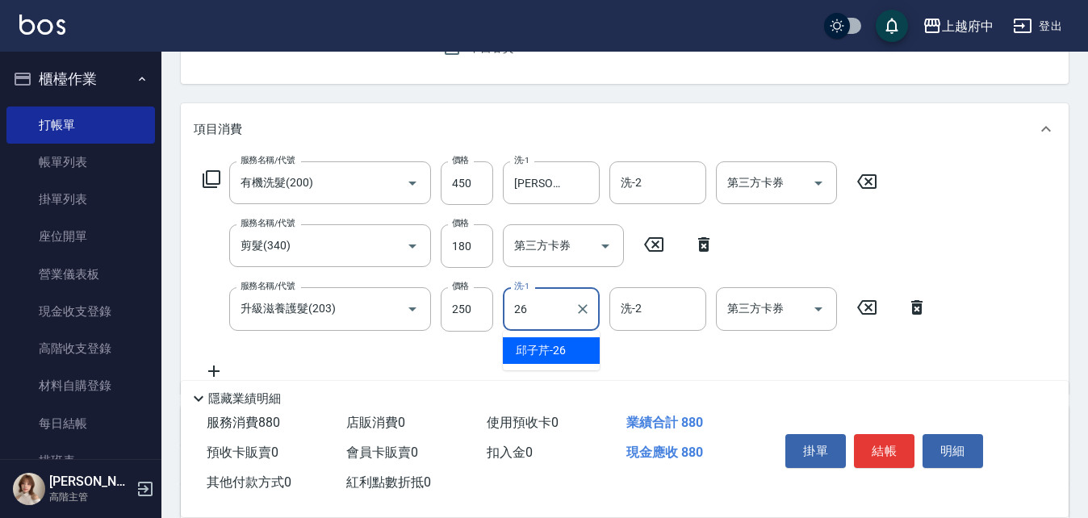
click at [569, 352] on div "邱子芹 -26" at bounding box center [551, 350] width 97 height 27
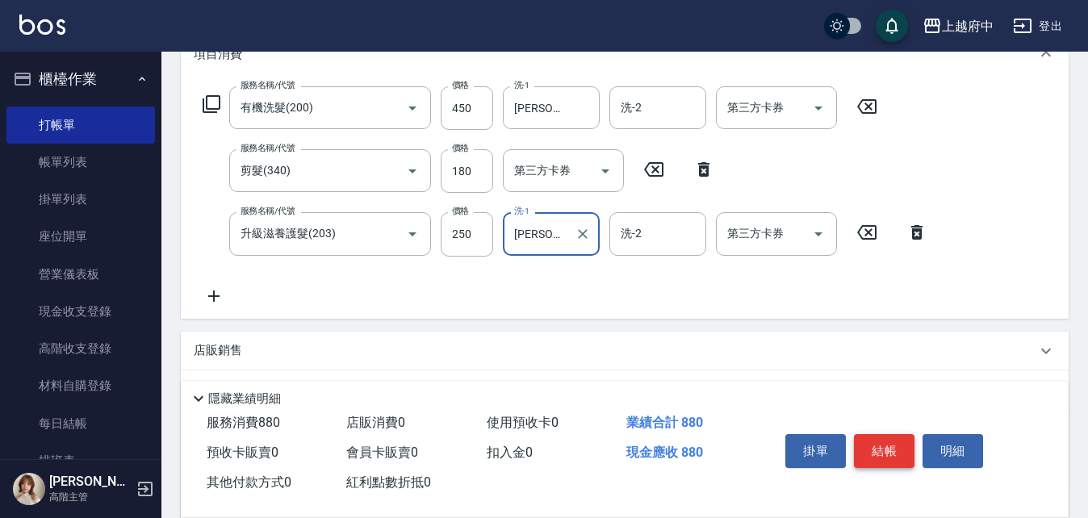
scroll to position [0, 0]
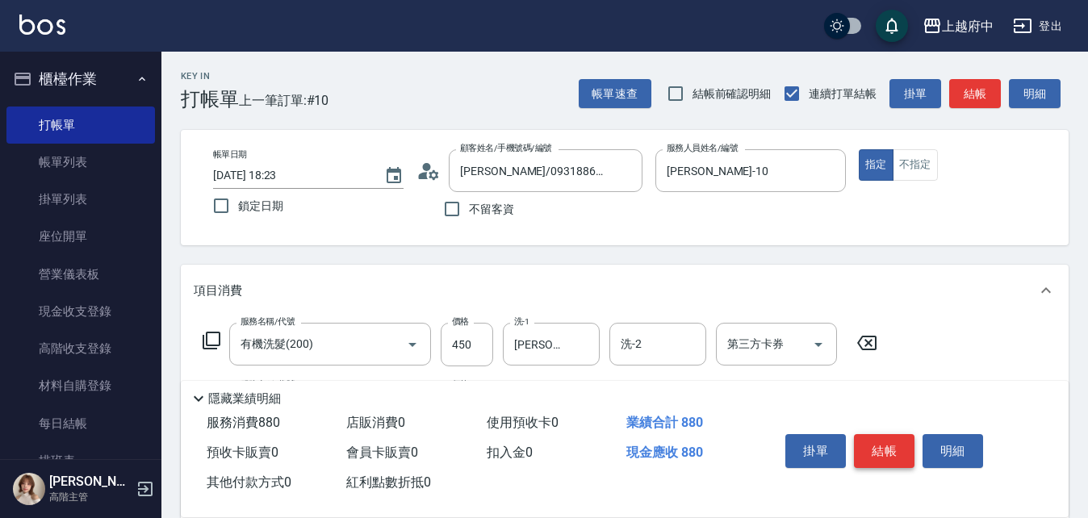
type input "邱子芹-26"
click at [904, 457] on button "結帳" at bounding box center [884, 451] width 61 height 34
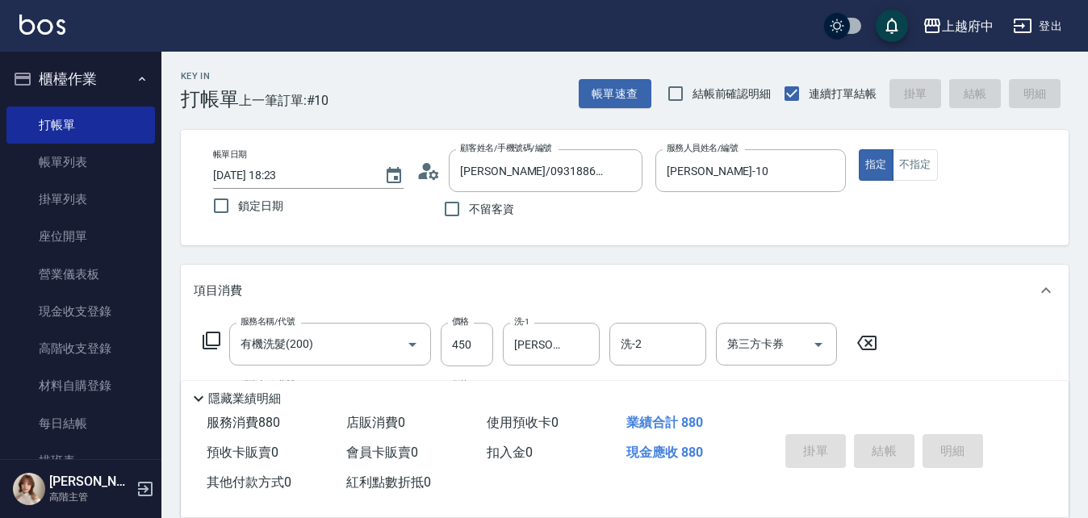
type input "2025/10/10 18:24"
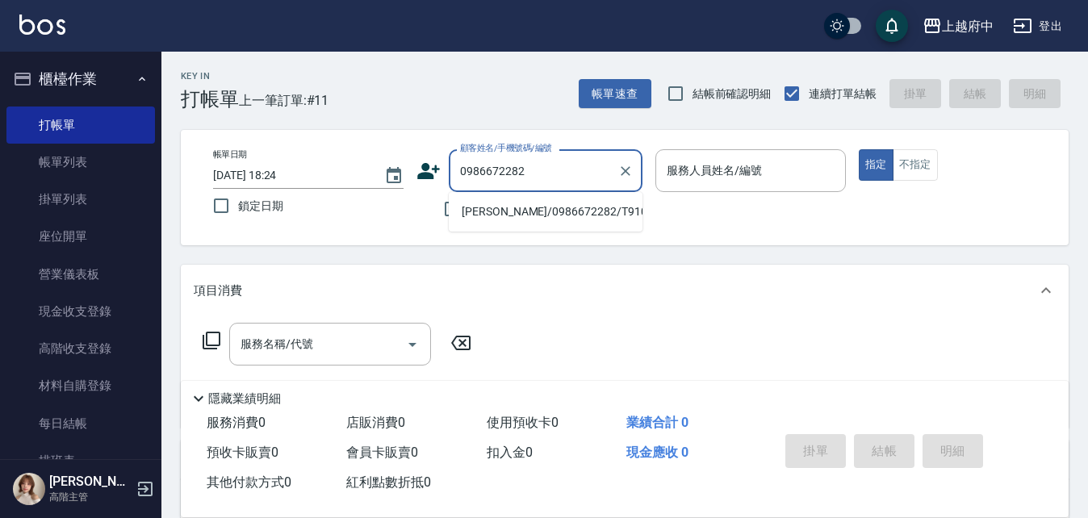
click at [589, 207] on li "詹庭宇/0986672282/T91057" at bounding box center [546, 211] width 194 height 27
type input "詹庭宇/0986672282/T91057"
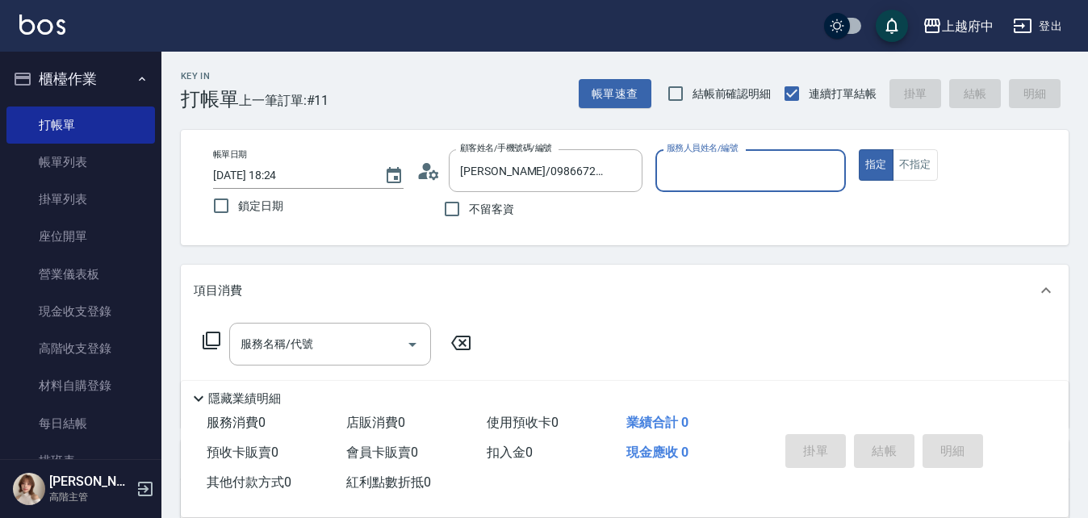
type input "Annie -1"
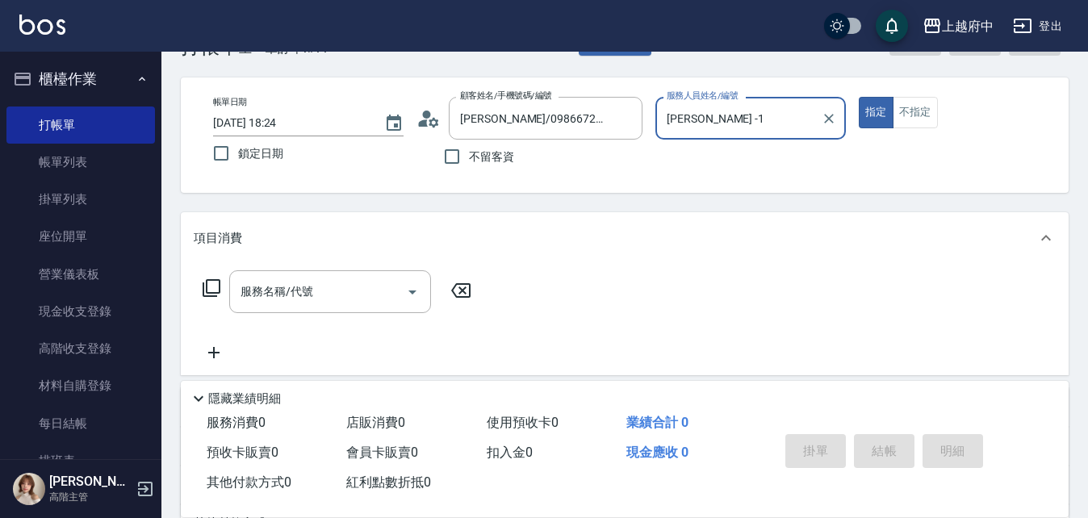
scroll to position [81, 0]
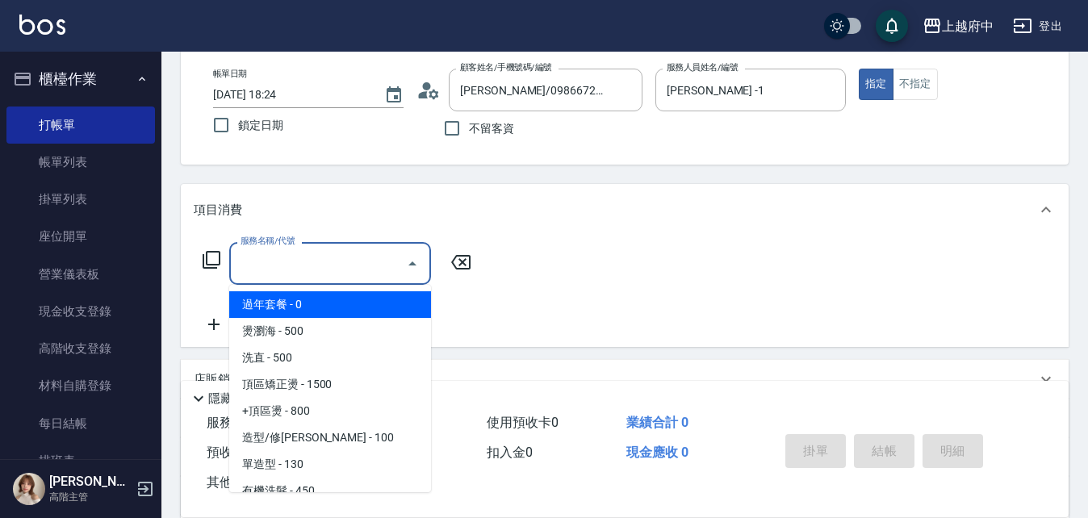
click at [302, 271] on input "服務名稱/代號" at bounding box center [317, 263] width 163 height 28
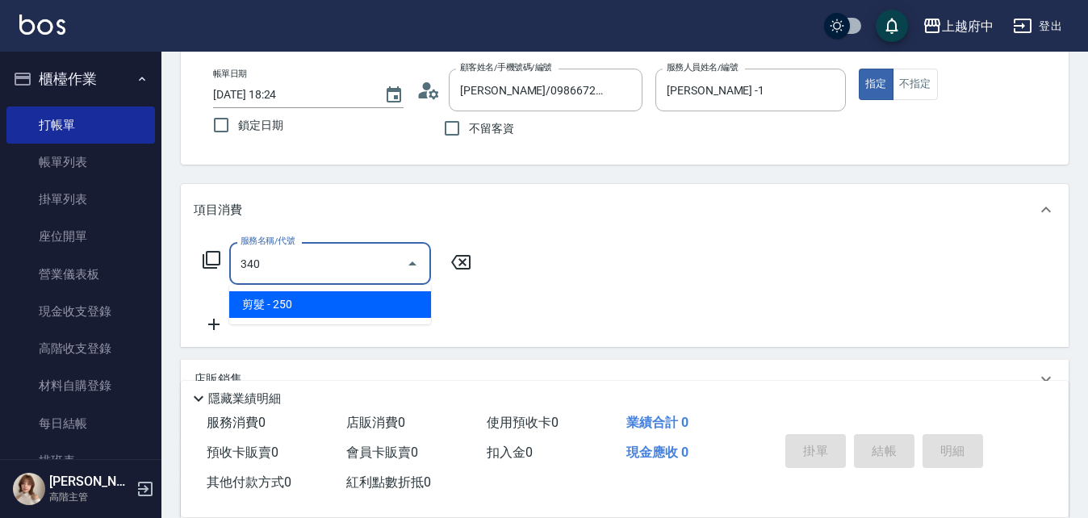
drag, startPoint x: 315, startPoint y: 308, endPoint x: 296, endPoint y: 316, distance: 20.2
click at [314, 307] on span "剪髮 - 250" at bounding box center [330, 304] width 202 height 27
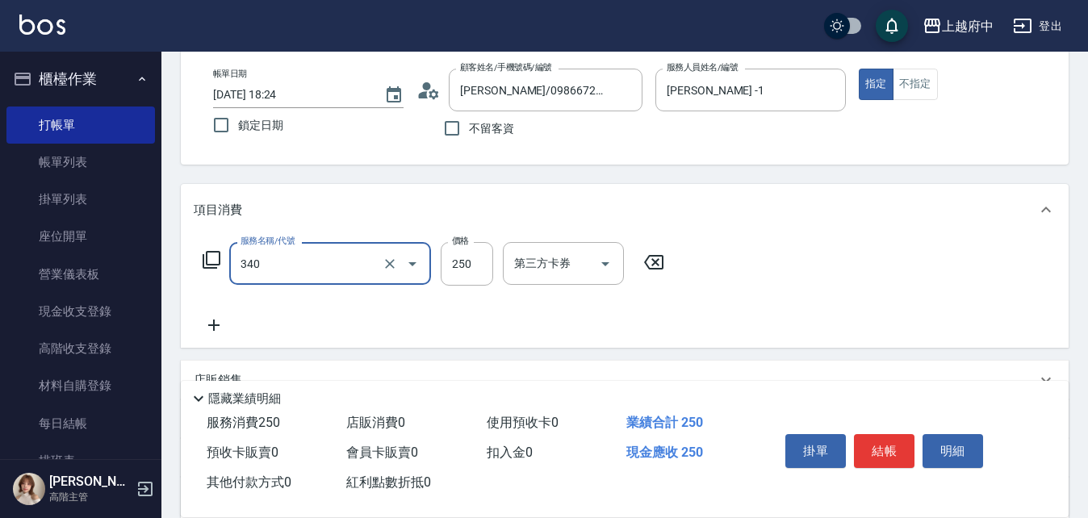
type input "剪髮(340)"
click at [219, 329] on icon at bounding box center [214, 324] width 40 height 19
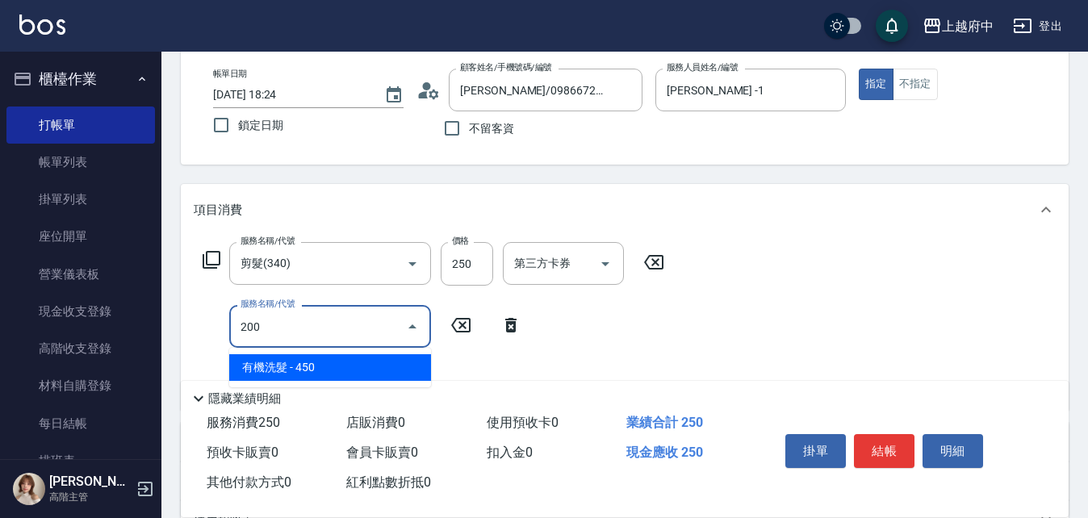
click at [344, 357] on span "有機洗髮 - 450" at bounding box center [330, 367] width 202 height 27
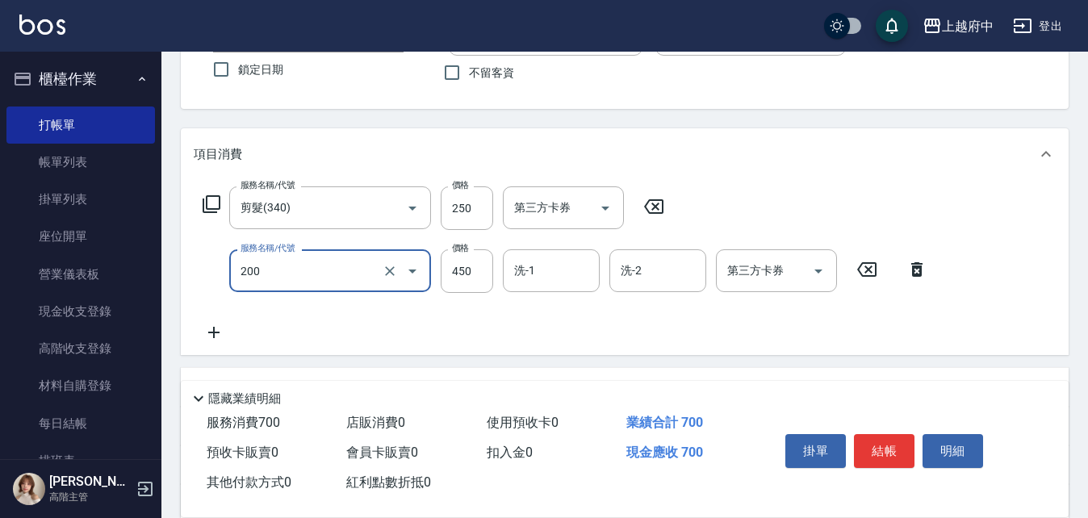
scroll to position [161, 0]
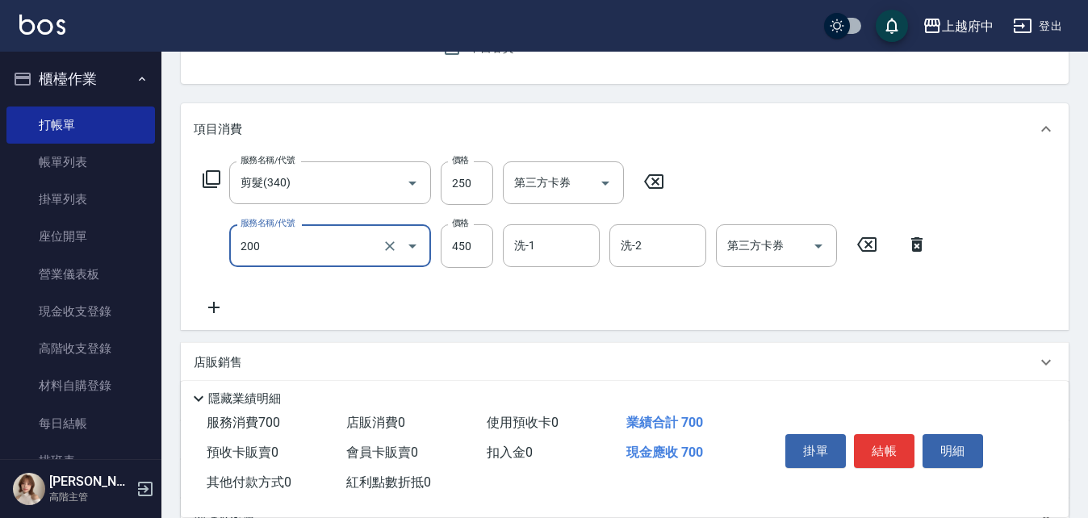
type input "有機洗髮(200)"
click at [222, 307] on icon at bounding box center [214, 307] width 40 height 19
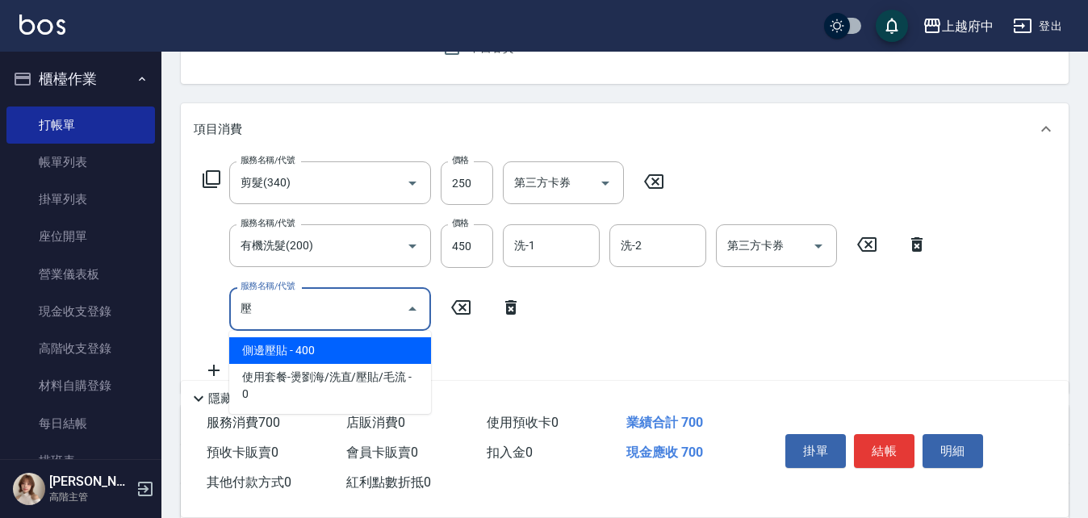
click at [247, 351] on span "側邊壓貼 - 400" at bounding box center [330, 350] width 202 height 27
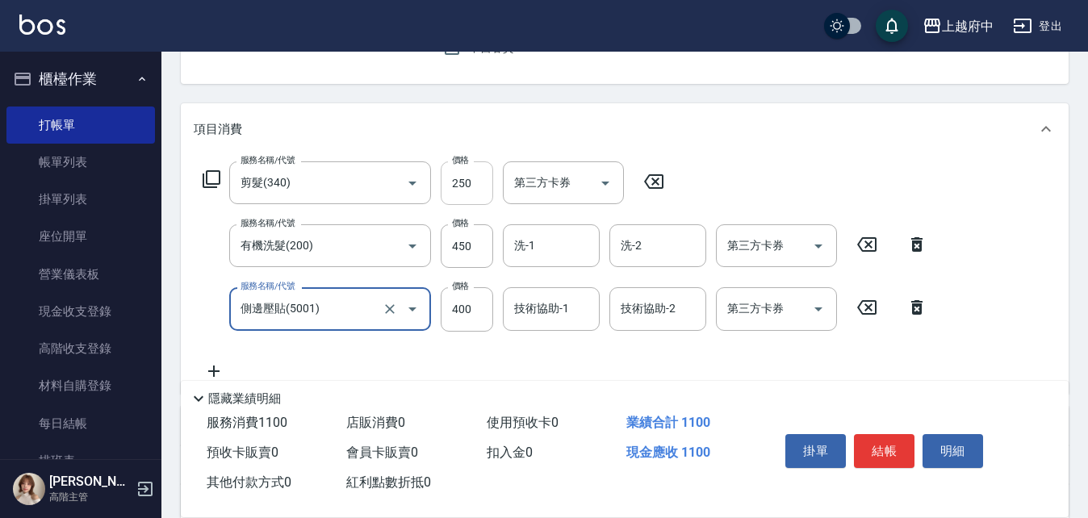
type input "側邊壓貼(5001)"
click at [470, 182] on input "250" at bounding box center [467, 183] width 52 height 44
click at [474, 179] on input "250" at bounding box center [467, 183] width 52 height 44
type input "280"
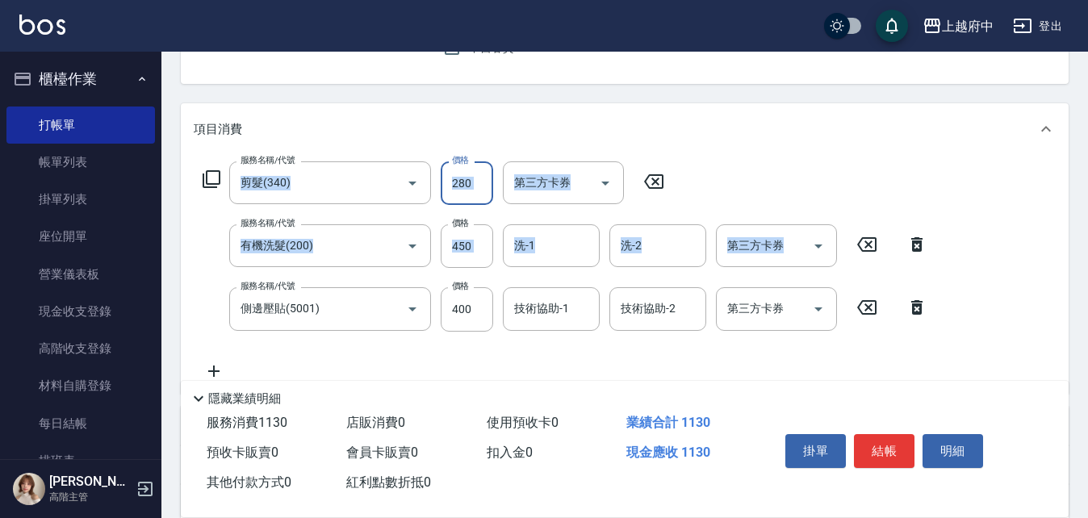
drag, startPoint x: 840, startPoint y: 164, endPoint x: 829, endPoint y: 161, distance: 11.0
click at [837, 153] on div "項目消費 服務名稱/代號 剪髮(340) 服務名稱/代號 價格 280 價格 第三方卡券 第三方卡券 服務名稱/代號 有機洗髮(200) 服務名稱/代號 價格…" at bounding box center [625, 248] width 888 height 290
click at [786, 186] on div "服務名稱/代號 剪髮(340) 服務名稱/代號 價格 280 價格 第三方卡券 第三方卡券 服務名稱/代號 有機洗髮(200) 服務名稱/代號 價格 450 …" at bounding box center [565, 270] width 743 height 219
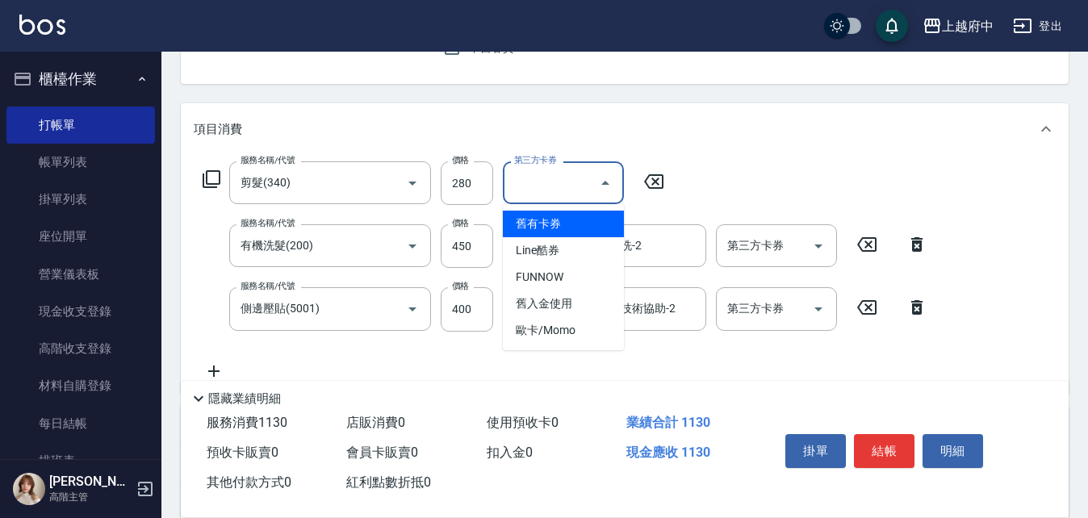
click at [545, 183] on input "第三方卡券" at bounding box center [551, 183] width 82 height 28
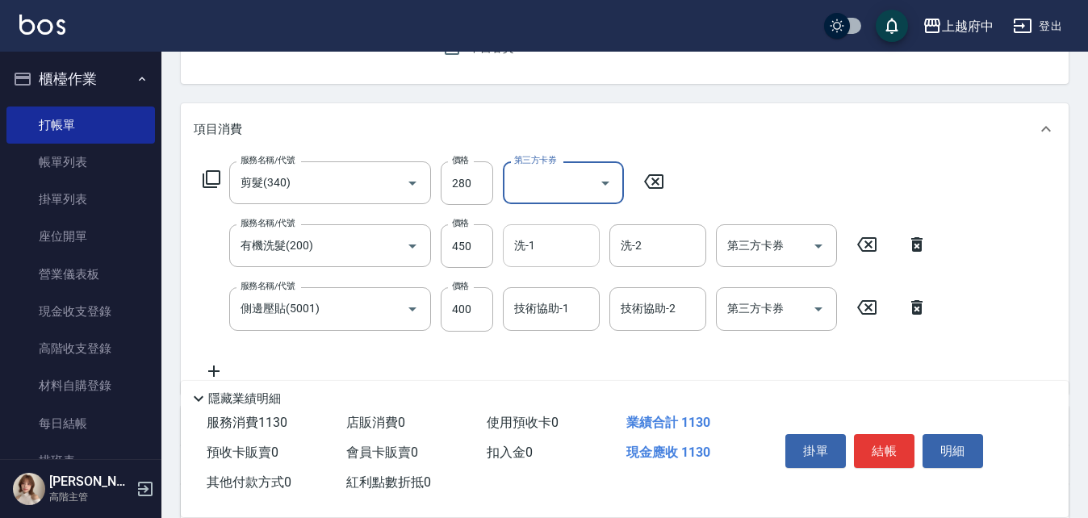
click at [575, 247] on input "洗-1" at bounding box center [551, 246] width 82 height 28
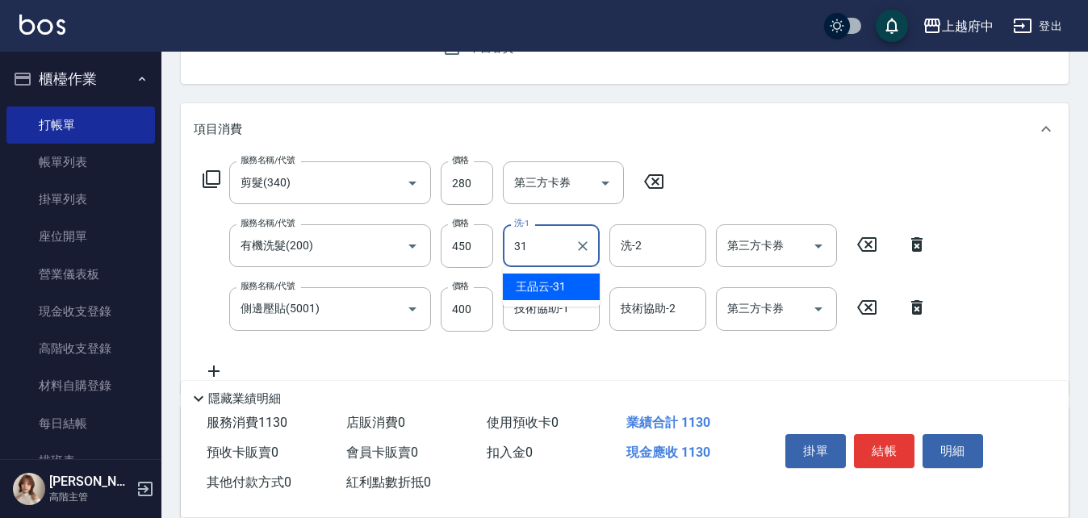
click at [561, 282] on span "王品云 -31" at bounding box center [541, 286] width 50 height 17
type input "王品云-31"
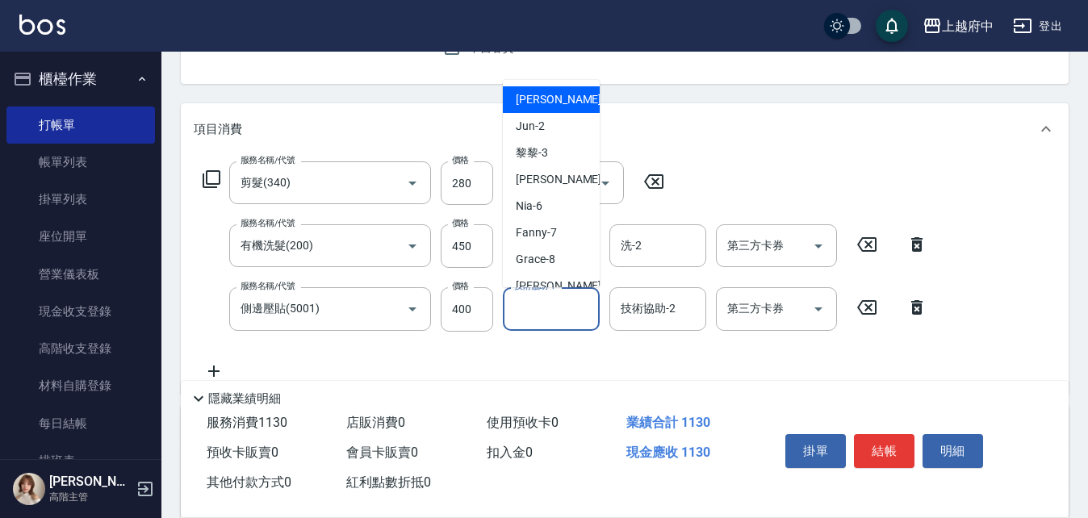
click at [564, 318] on input "技術協助-1" at bounding box center [551, 308] width 82 height 28
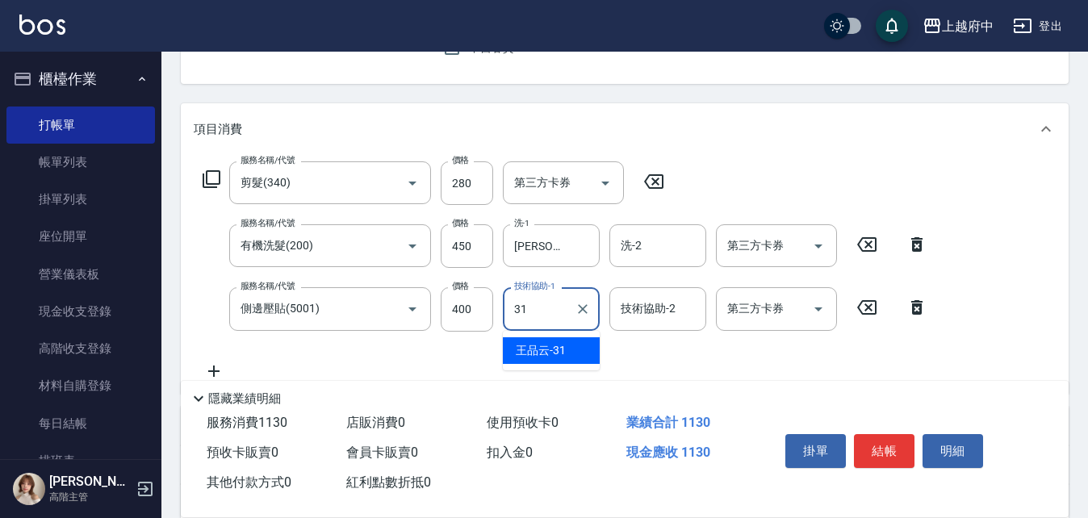
click at [555, 351] on span "王品云 -31" at bounding box center [541, 350] width 50 height 17
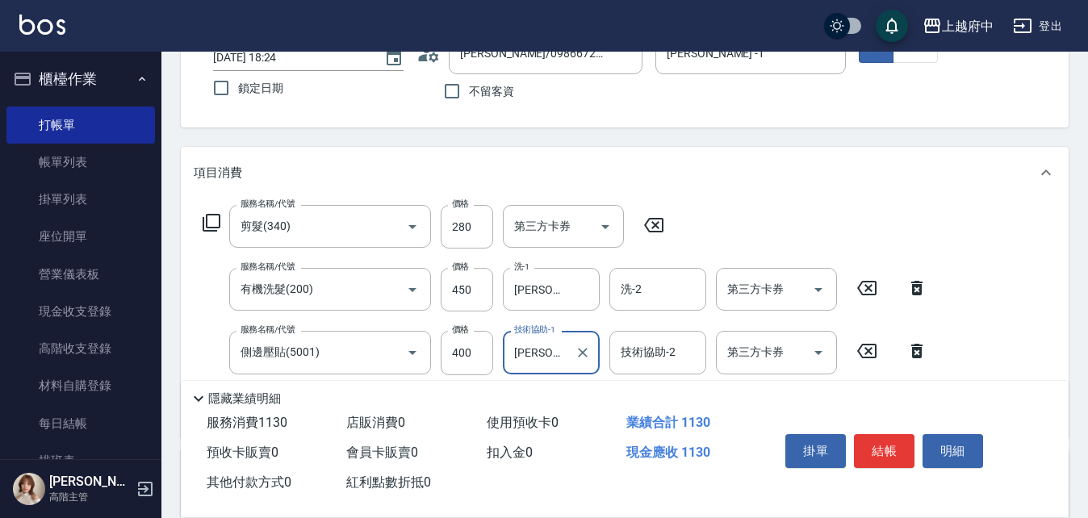
scroll to position [0, 0]
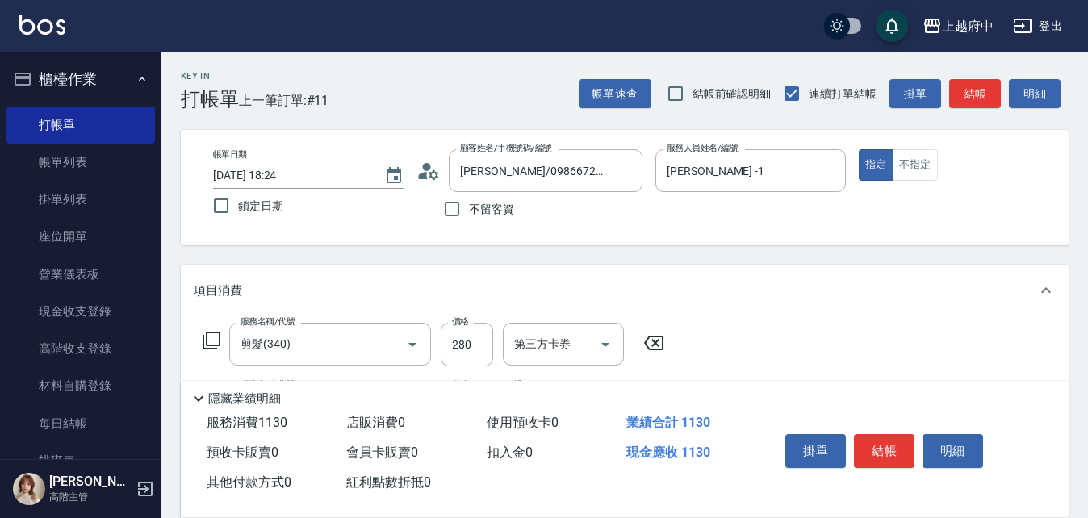
type input "王品云-31"
click at [883, 449] on button "結帳" at bounding box center [884, 451] width 61 height 34
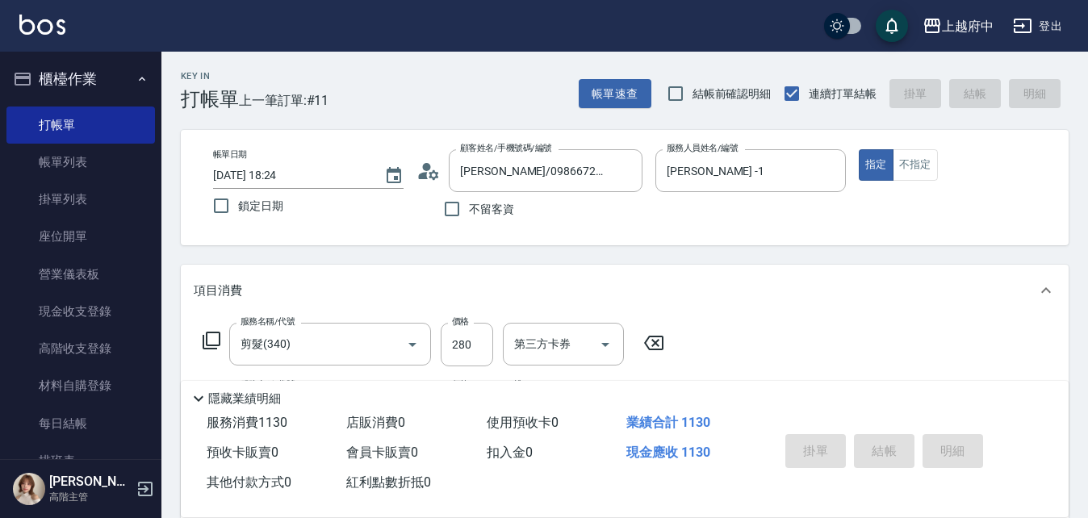
type input "2025/10/10 18:25"
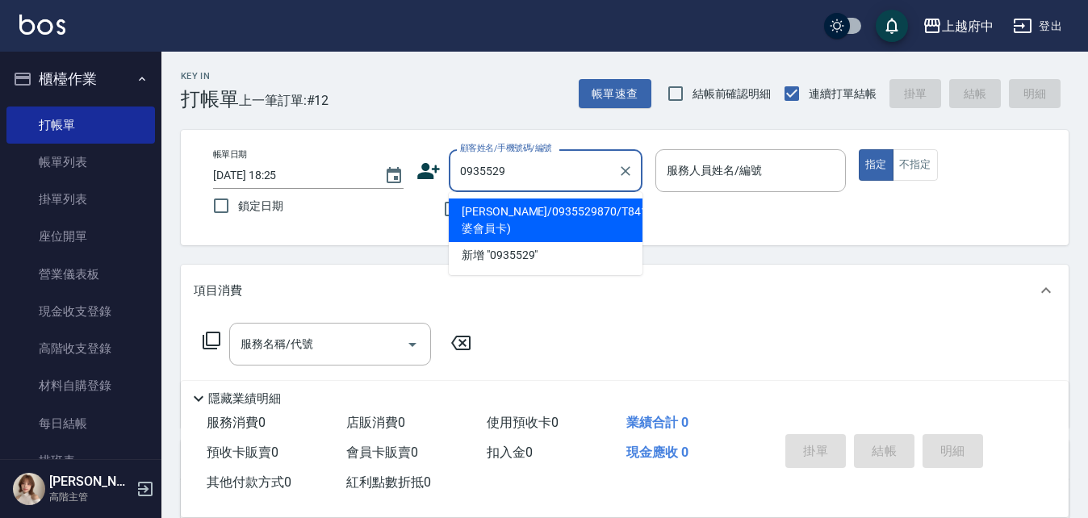
click at [507, 215] on li "胡家駿/0935529870/T84110(老婆會員卡)" at bounding box center [546, 220] width 194 height 44
type input "胡家駿/0935529870/T84110(老婆會員卡)"
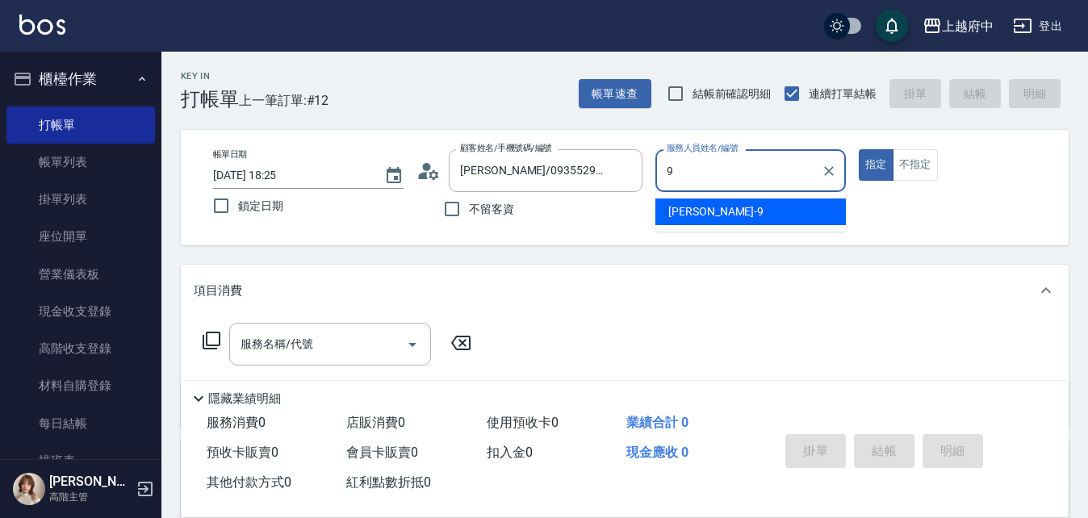
click at [714, 214] on div "David -9" at bounding box center [750, 211] width 190 height 27
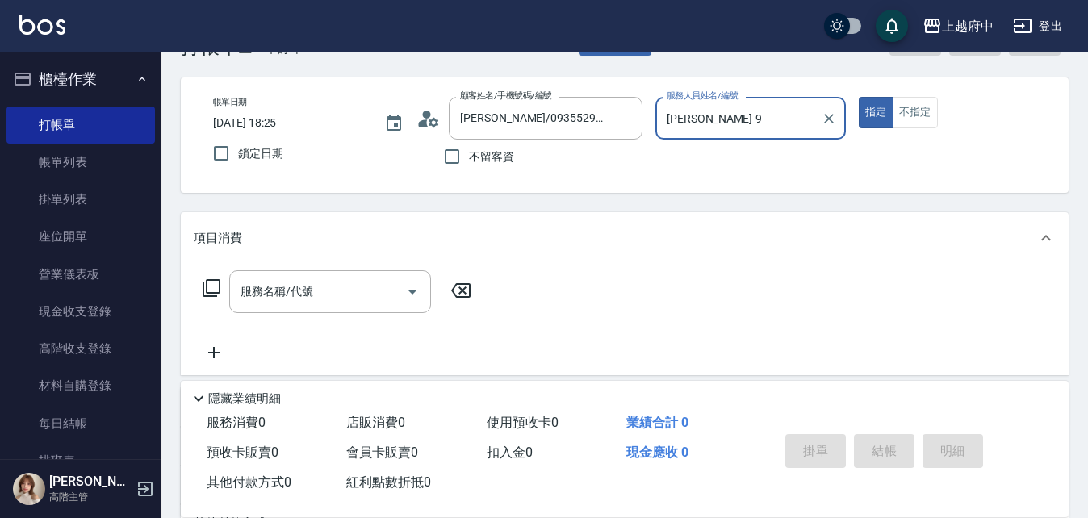
scroll to position [81, 0]
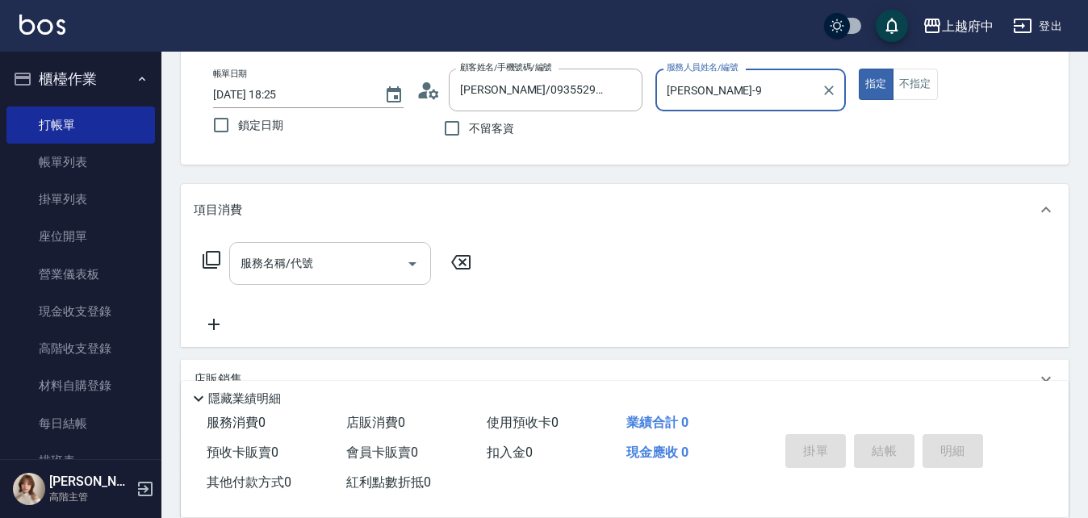
type input "David-9"
click at [340, 265] on input "服務名稱/代號" at bounding box center [317, 263] width 163 height 28
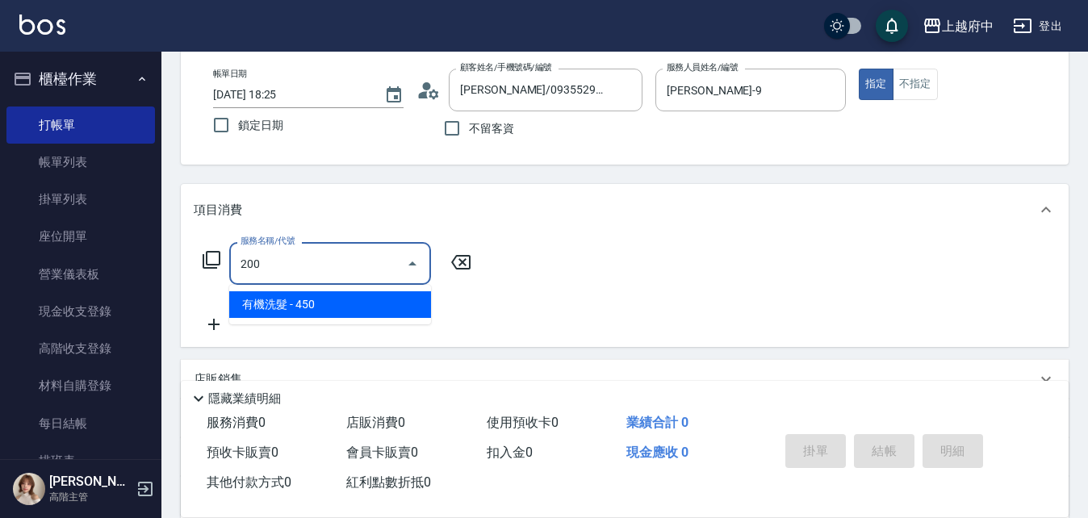
drag, startPoint x: 421, startPoint y: 305, endPoint x: 339, endPoint y: 320, distance: 83.6
click at [421, 304] on span "有機洗髮 - 450" at bounding box center [330, 304] width 202 height 27
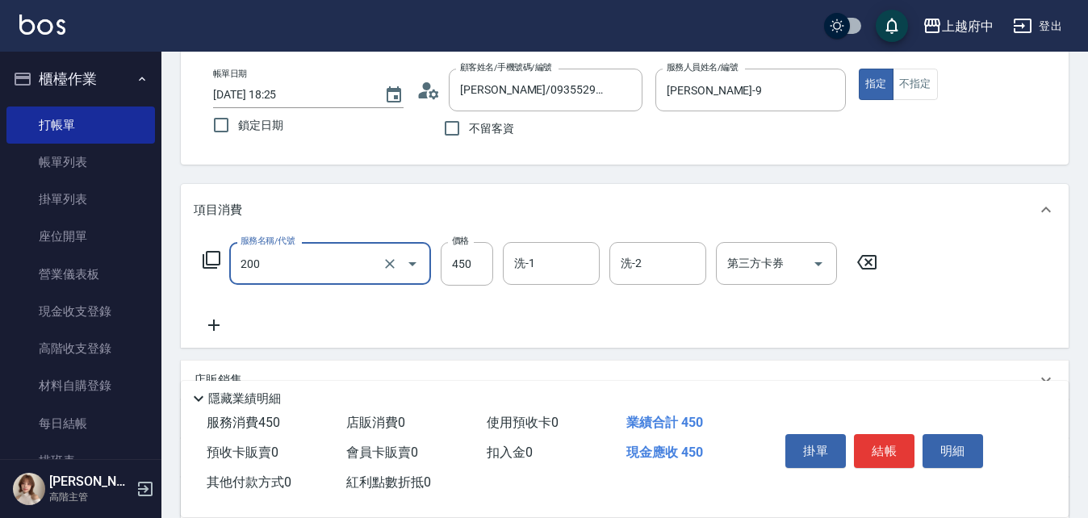
type input "有機洗髮(200)"
click at [218, 315] on icon at bounding box center [214, 324] width 40 height 19
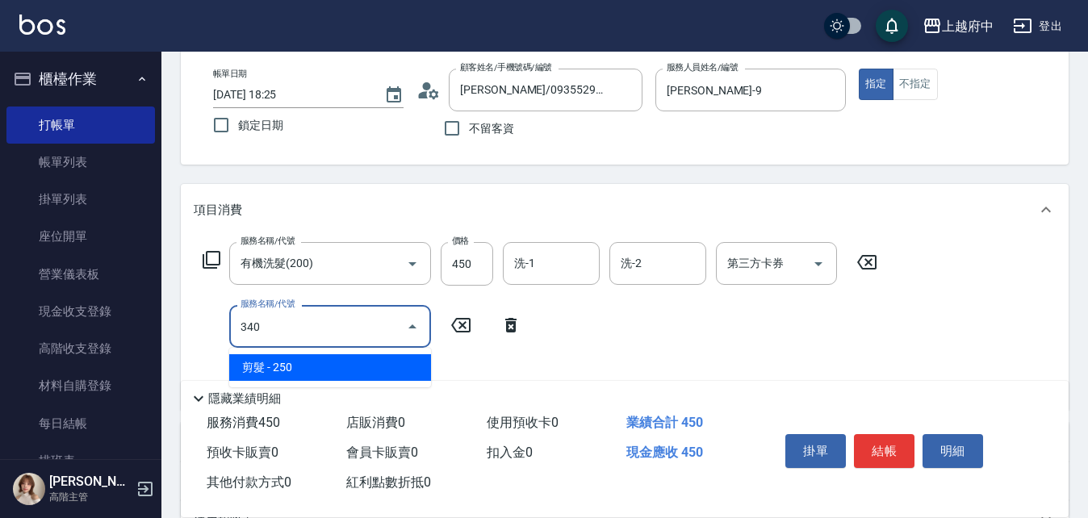
click at [325, 365] on span "剪髮 - 250" at bounding box center [330, 367] width 202 height 27
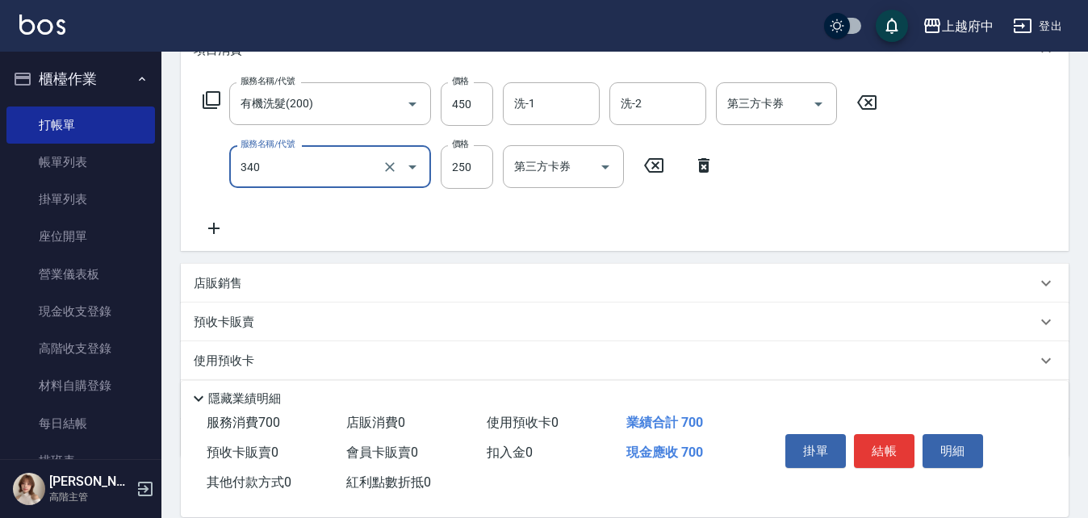
scroll to position [242, 0]
type input "剪髮(340)"
click at [210, 220] on icon at bounding box center [214, 226] width 40 height 19
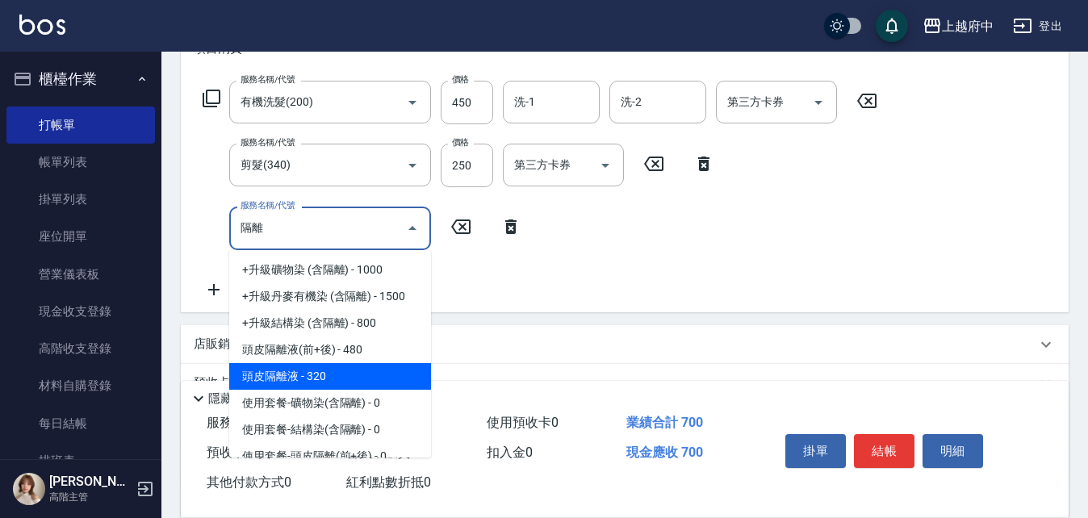
click at [381, 377] on span "頭皮隔離液 - 320" at bounding box center [330, 376] width 202 height 27
type input "頭皮隔離液(32033)"
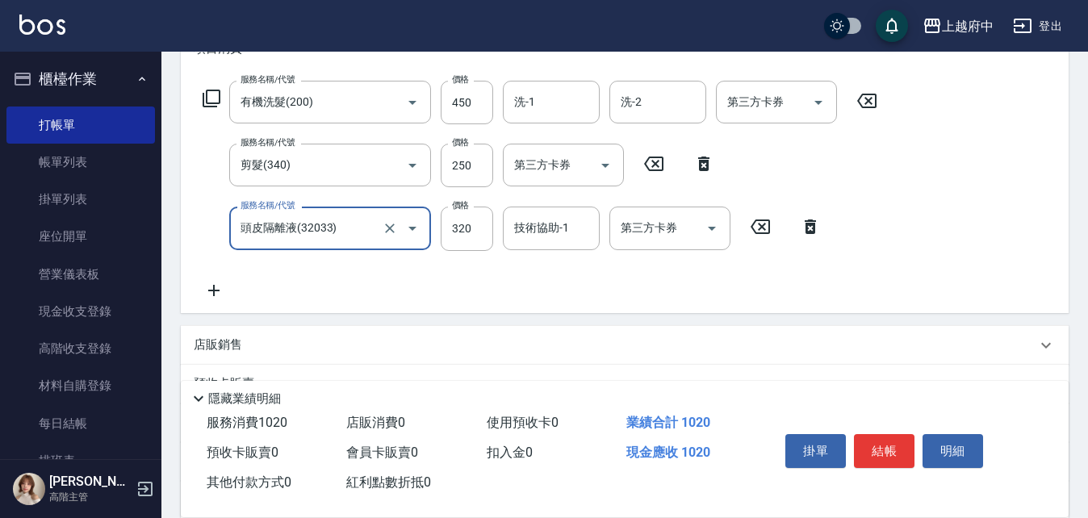
click at [361, 230] on input "頭皮隔離液(32033)" at bounding box center [307, 228] width 142 height 28
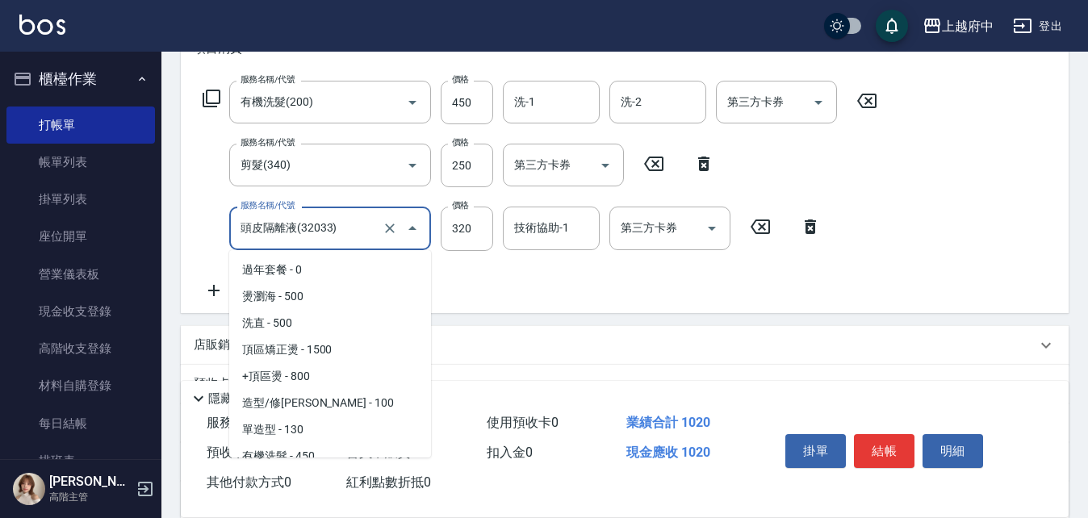
scroll to position [1573, 0]
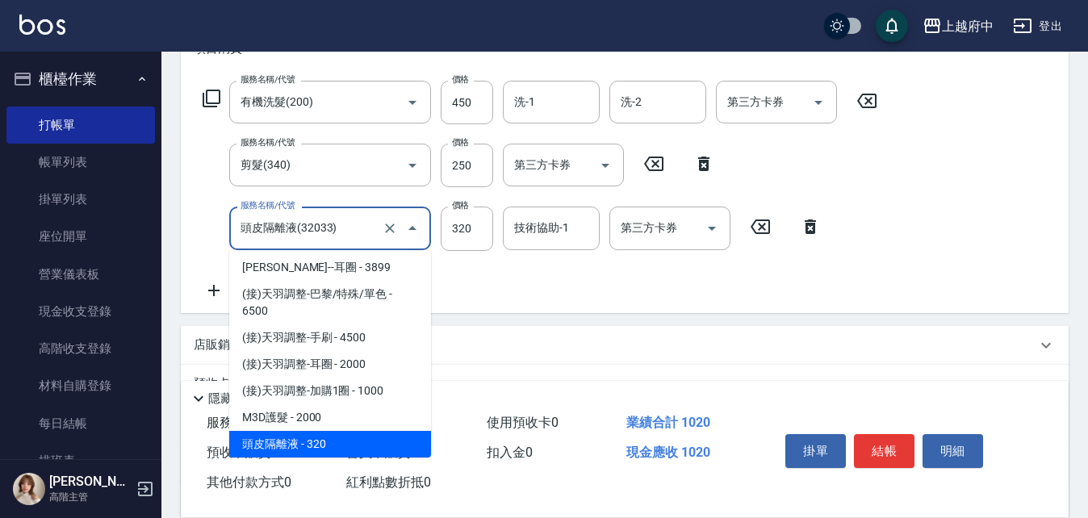
click at [341, 230] on input "頭皮隔離液(32033)" at bounding box center [307, 228] width 142 height 28
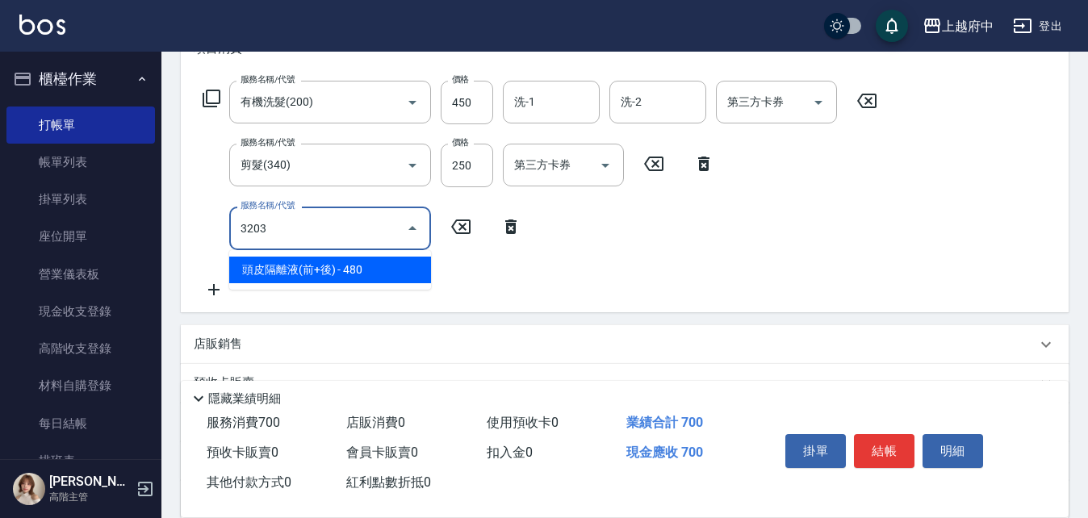
click at [411, 270] on span "頭皮隔離液(前+後) - 480" at bounding box center [330, 270] width 202 height 27
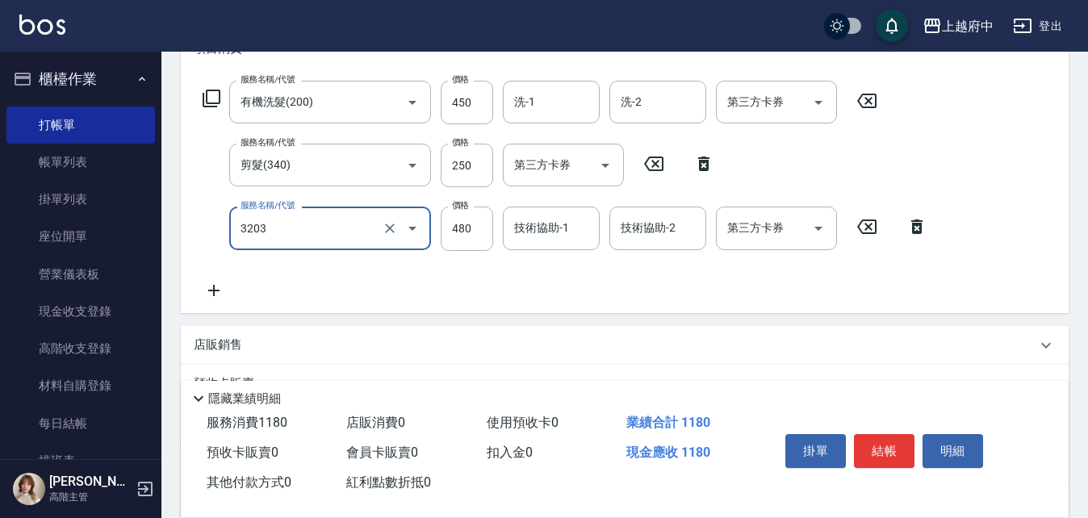
type input "頭皮隔離液(前+後)(3203)"
click at [222, 289] on icon at bounding box center [214, 290] width 40 height 19
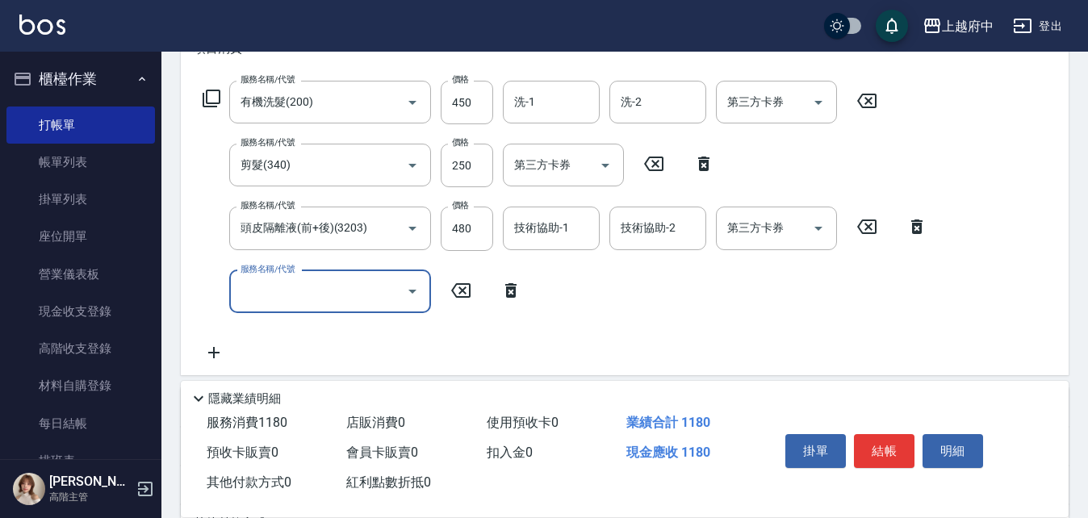
click at [283, 288] on input "服務名稱/代號" at bounding box center [317, 292] width 163 height 28
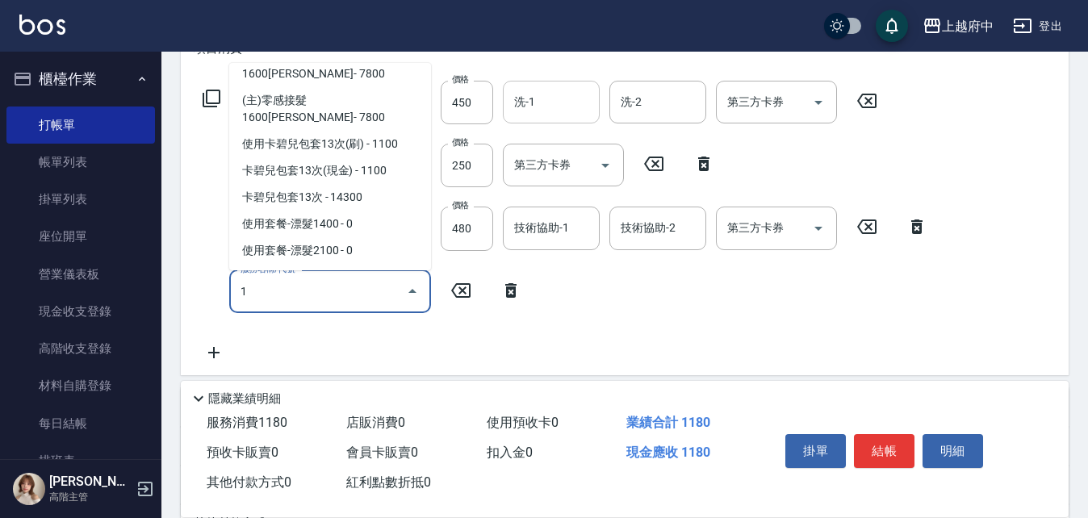
scroll to position [6, 0]
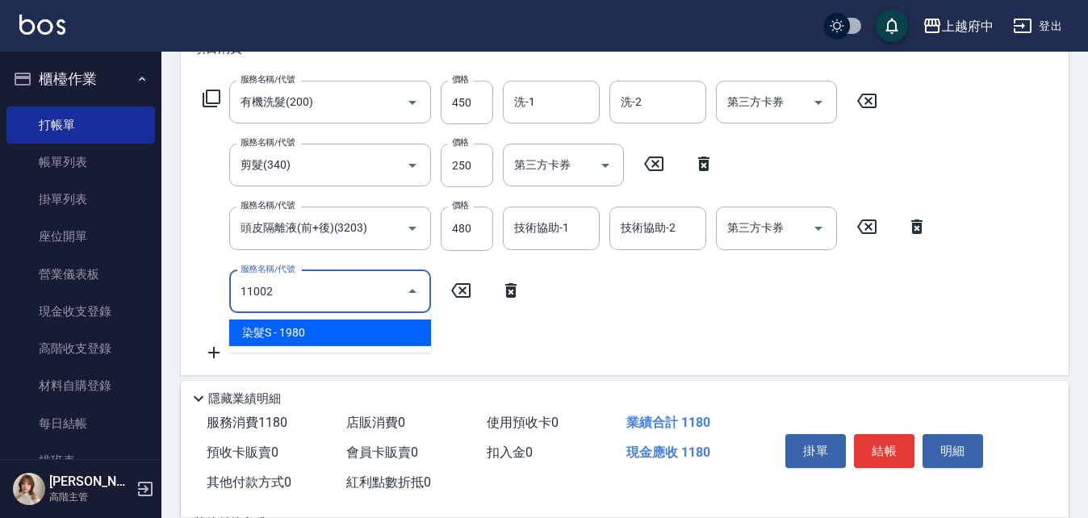
click at [284, 324] on span "染髮S - 1980" at bounding box center [330, 333] width 202 height 27
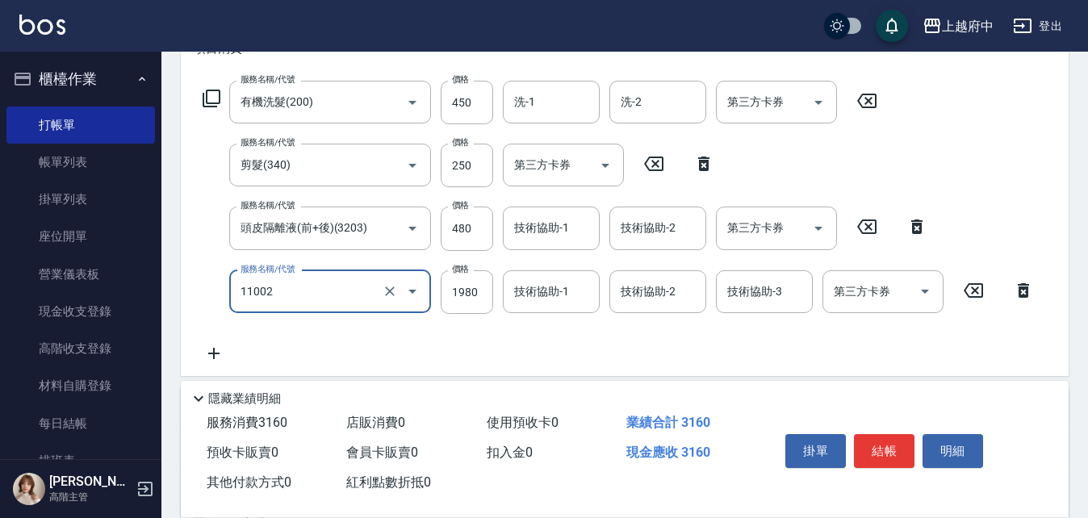
type input "染髮S(11002)"
click at [211, 359] on icon at bounding box center [214, 353] width 40 height 19
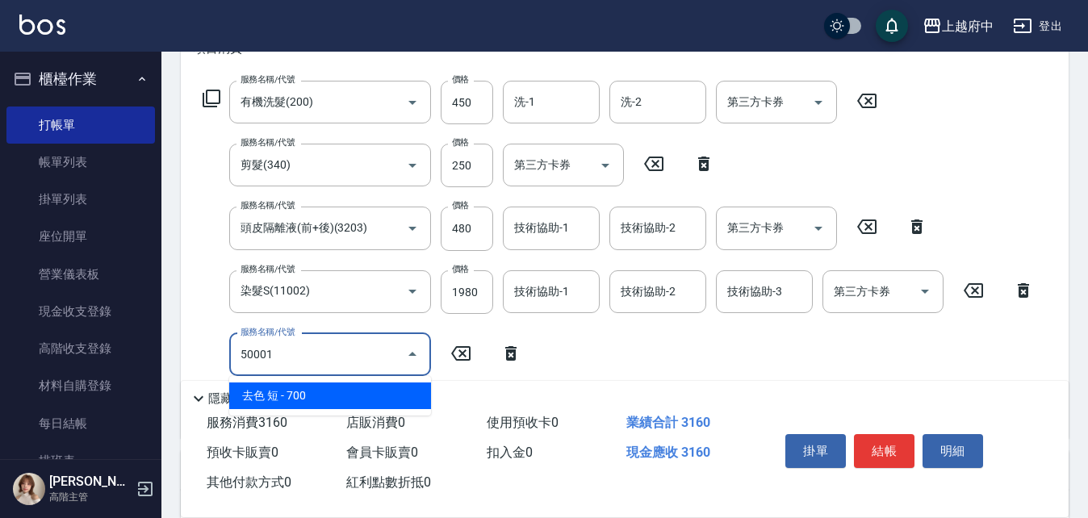
click at [341, 387] on span "去色 短 - 700" at bounding box center [330, 395] width 202 height 27
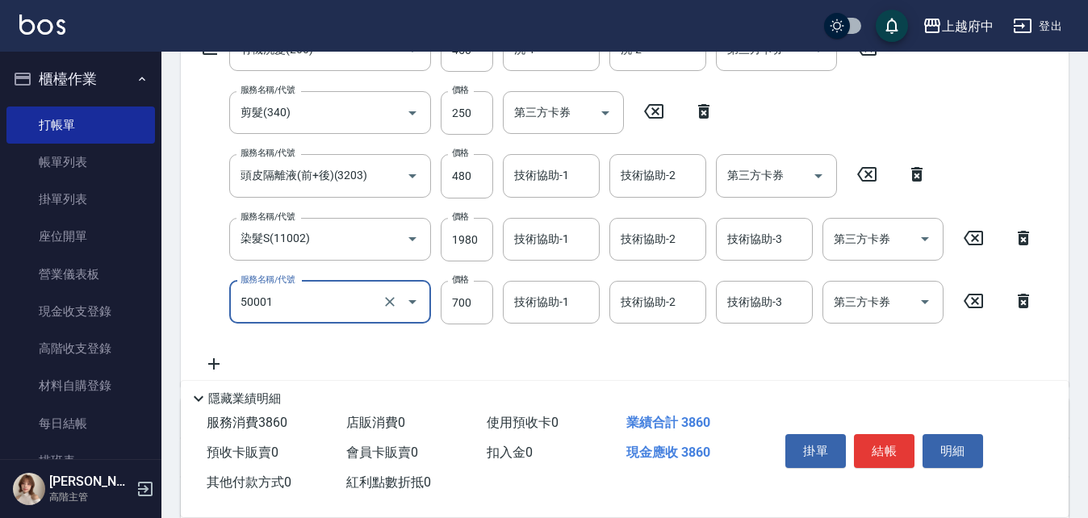
scroll to position [323, 0]
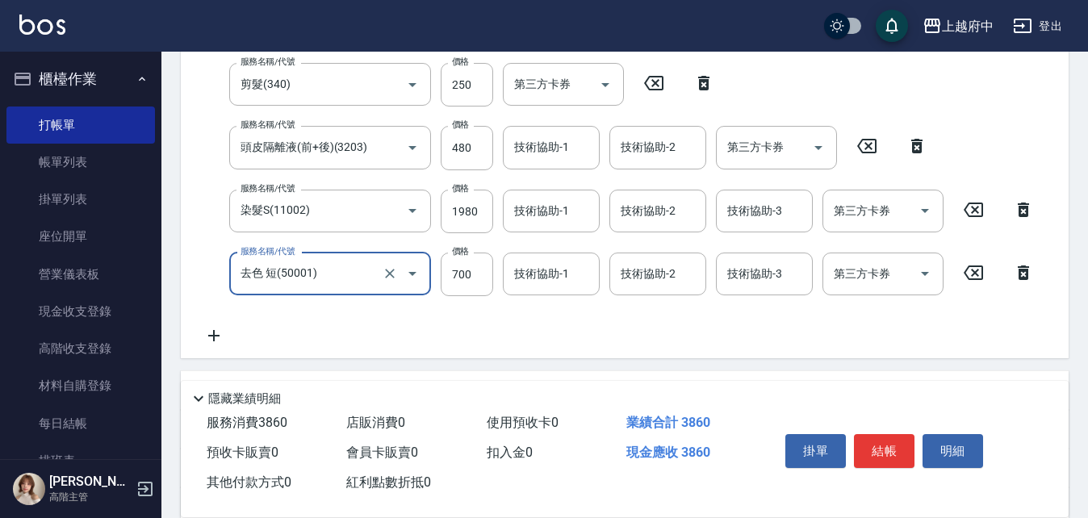
click at [417, 328] on div "服務名稱/代號 有機洗髮(200) 服務名稱/代號 價格 450 價格 洗-1 洗-1 洗-2 洗-2 第三方卡券 第三方卡券 服務名稱/代號 剪髮(340)…" at bounding box center [619, 172] width 850 height 345
click at [359, 288] on div "去色 短(50001) 服務名稱/代號" at bounding box center [330, 274] width 202 height 43
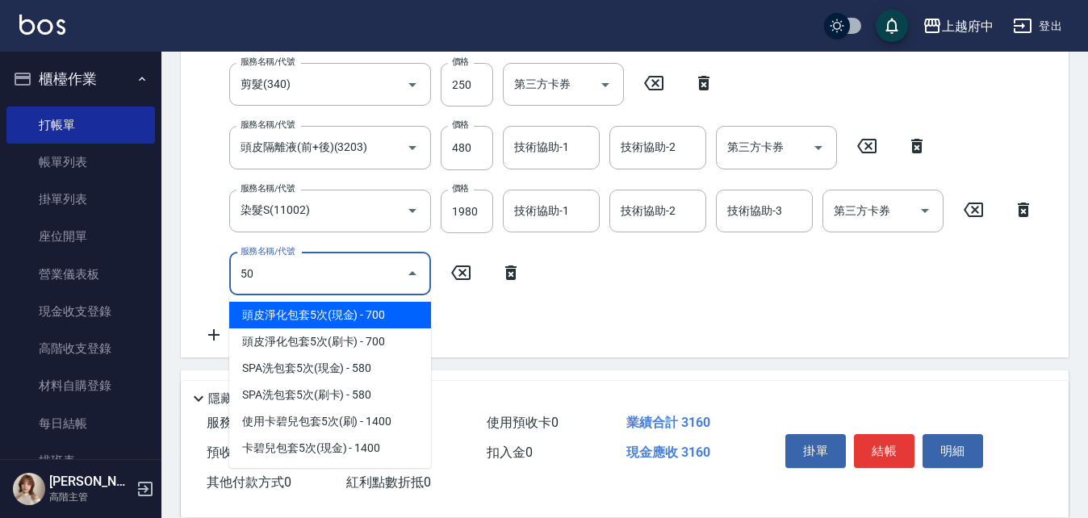
scroll to position [0, 0]
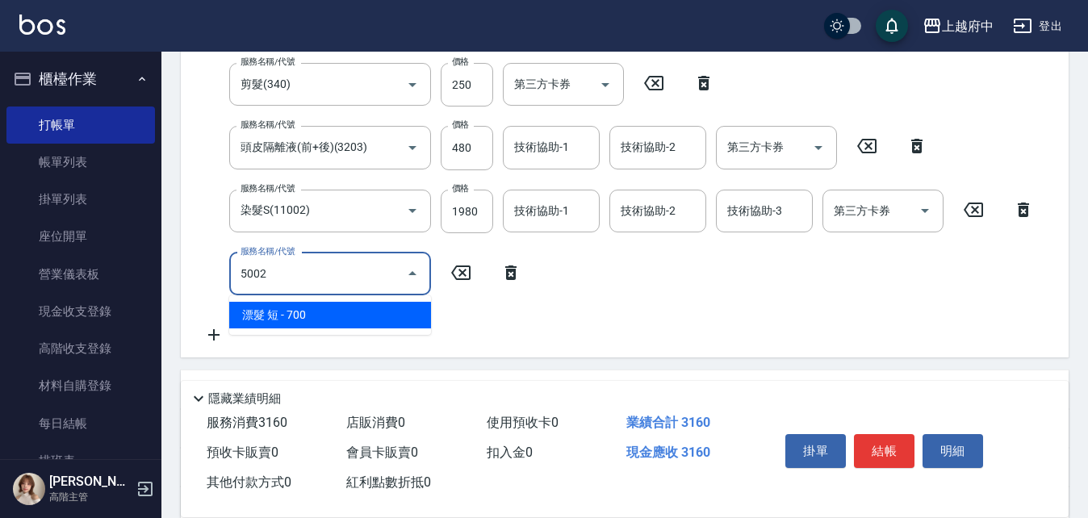
click at [369, 327] on span "漂髮 短 - 700" at bounding box center [330, 315] width 202 height 27
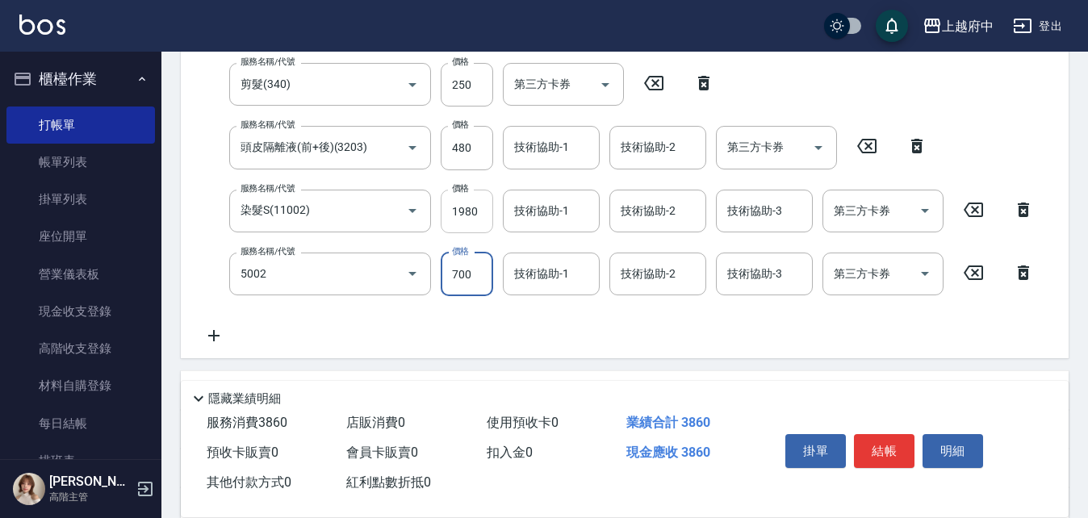
type input "漂髮 短(5002)"
click at [477, 224] on input "1980" at bounding box center [467, 212] width 52 height 44
type input "2475"
drag, startPoint x: 466, startPoint y: 266, endPoint x: 502, endPoint y: 273, distance: 36.1
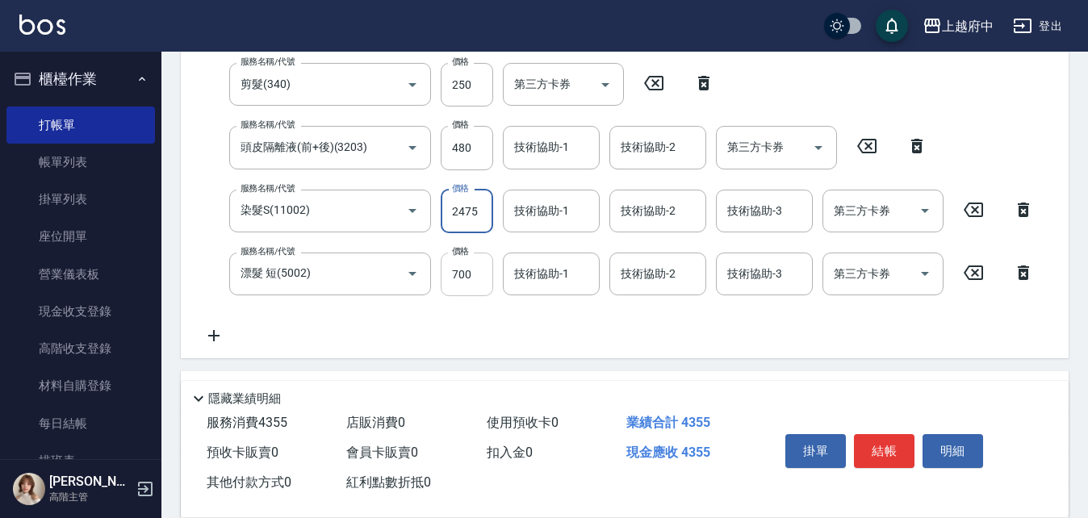
click at [467, 266] on input "700" at bounding box center [467, 275] width 52 height 44
type input "2140"
click at [479, 207] on input "2475" at bounding box center [467, 212] width 52 height 44
type input "2125"
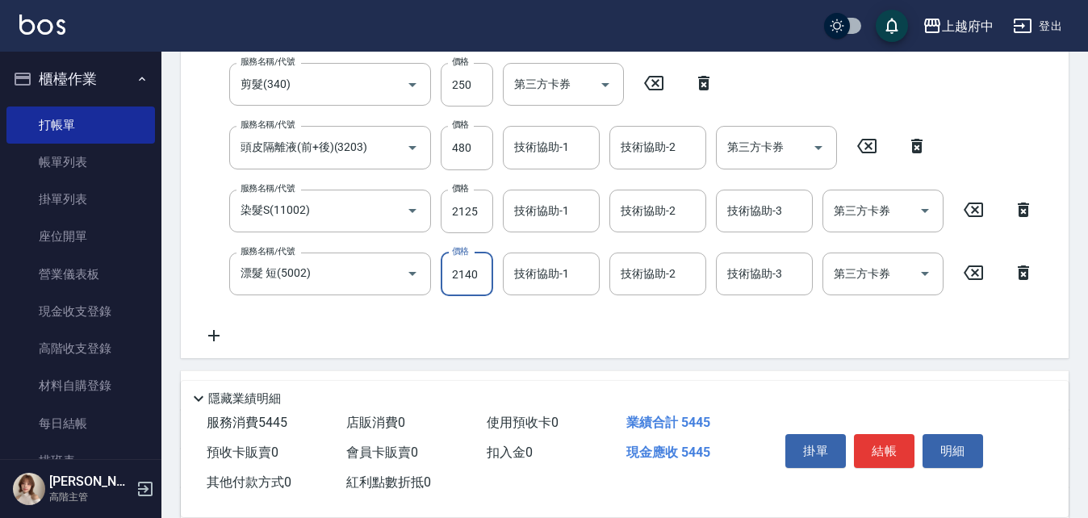
click at [489, 266] on input "2140" at bounding box center [467, 275] width 52 height 44
drag, startPoint x: 494, startPoint y: 283, endPoint x: 482, endPoint y: 298, distance: 18.4
click at [489, 291] on div "服務名稱/代號 漂髮 短(5002) 服務名稱/代號 價格 2140 價格 技術協助-1 技術協助-1 技術協助-2 技術協助-2 技術協助-3 技術協助-3…" at bounding box center [619, 275] width 850 height 44
click at [477, 265] on input "2140" at bounding box center [467, 275] width 52 height 44
click at [478, 265] on input "2140" at bounding box center [467, 275] width 52 height 44
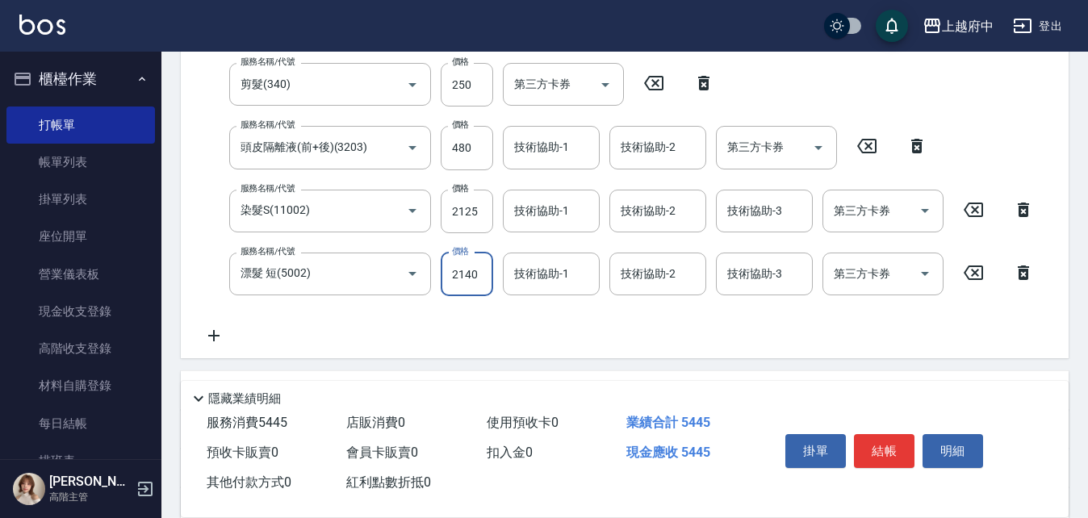
drag, startPoint x: 478, startPoint y: 266, endPoint x: 470, endPoint y: 279, distance: 15.2
click at [478, 265] on input "2140" at bounding box center [467, 275] width 52 height 44
click at [476, 274] on input "2140" at bounding box center [467, 275] width 52 height 44
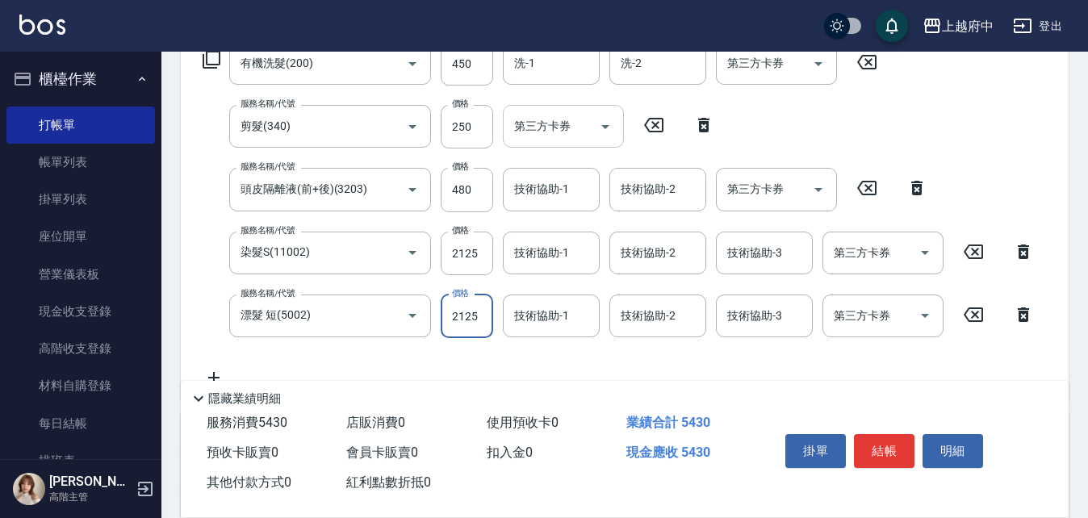
scroll to position [242, 0]
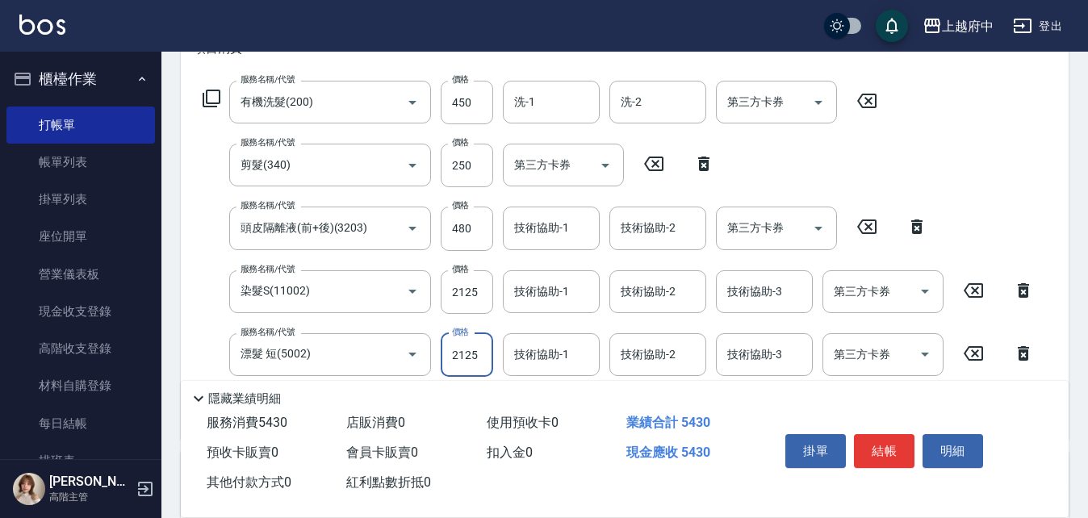
type input "2125"
drag, startPoint x: 561, startPoint y: 73, endPoint x: 563, endPoint y: 82, distance: 9.2
click at [563, 76] on div "項目消費 服務名稱/代號 有機洗髮(200) 服務名稱/代號 價格 450 價格 洗-1 洗-1 洗-2 洗-2 第三方卡券 第三方卡券 服務名稱/代號 剪髮…" at bounding box center [625, 231] width 888 height 416
click at [566, 92] on div "洗-1" at bounding box center [551, 102] width 97 height 43
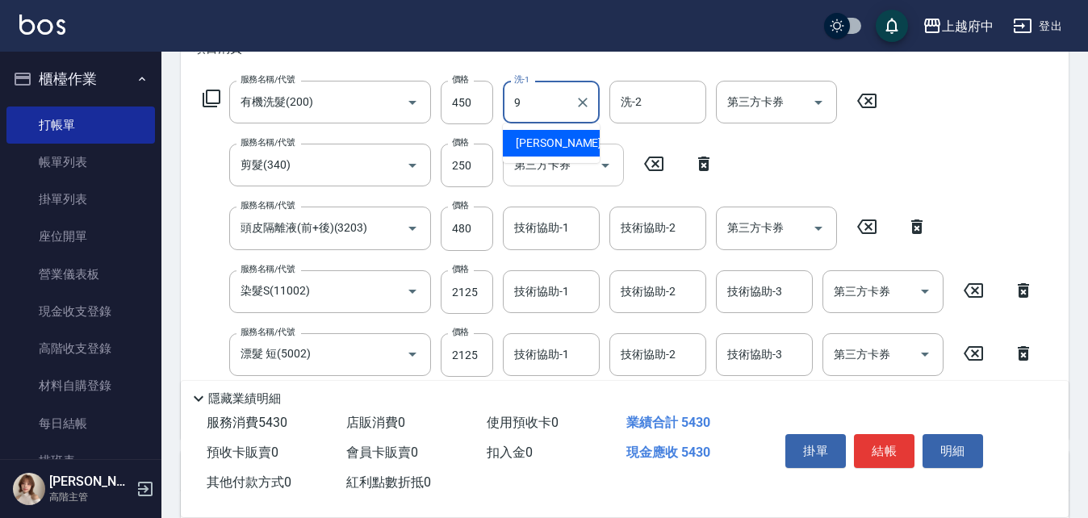
click at [571, 148] on div "David -9" at bounding box center [551, 143] width 97 height 27
click at [589, 244] on div "技術協助-1" at bounding box center [551, 228] width 97 height 43
type input "David-9"
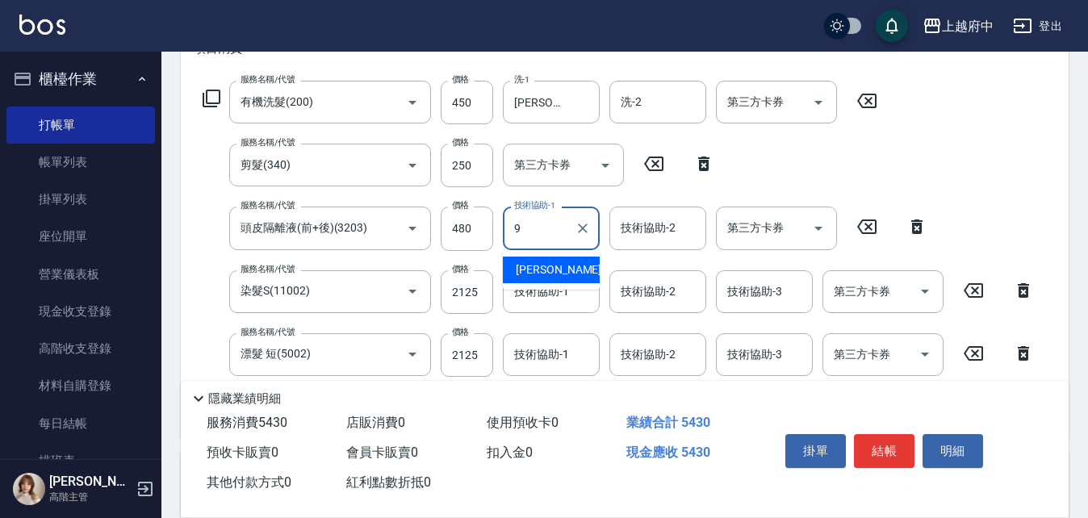
click at [552, 249] on div "9 技術協助-1" at bounding box center [551, 228] width 97 height 43
drag, startPoint x: 565, startPoint y: 268, endPoint x: 560, endPoint y: 277, distance: 10.1
click at [565, 267] on div "David -9" at bounding box center [551, 270] width 97 height 27
type input "David-9"
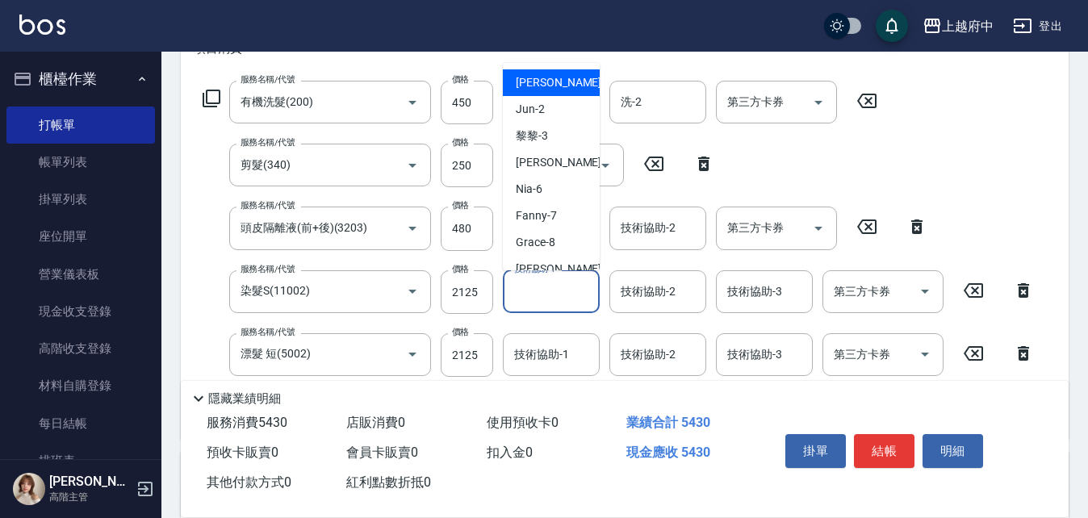
click at [573, 282] on input "技術協助-1" at bounding box center [551, 292] width 82 height 28
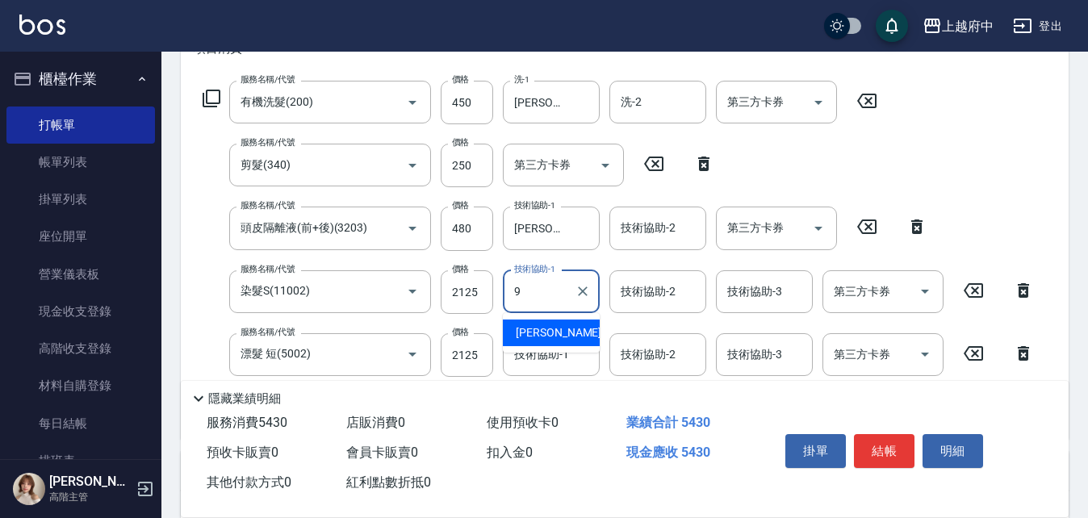
click at [569, 323] on div "David -9" at bounding box center [551, 333] width 97 height 27
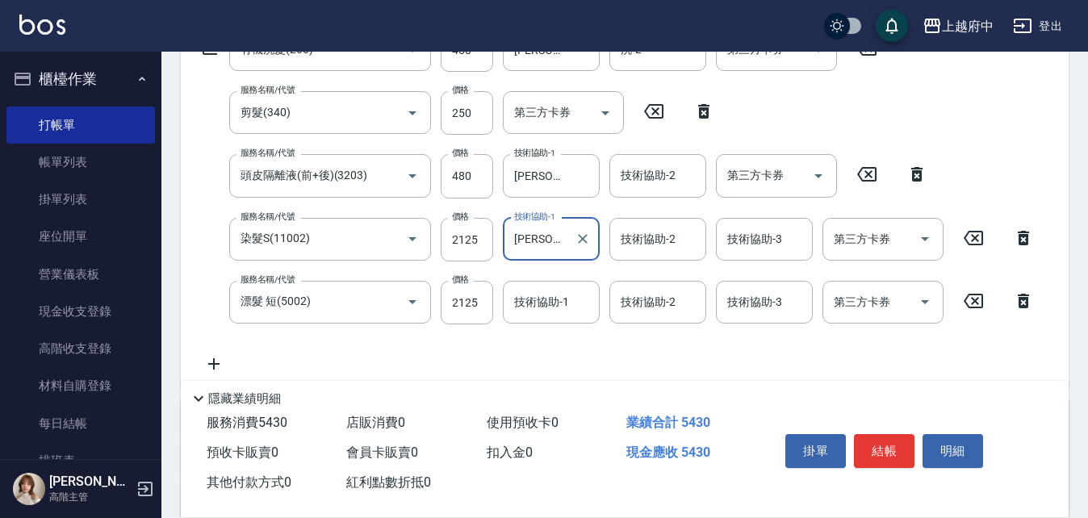
scroll to position [323, 0]
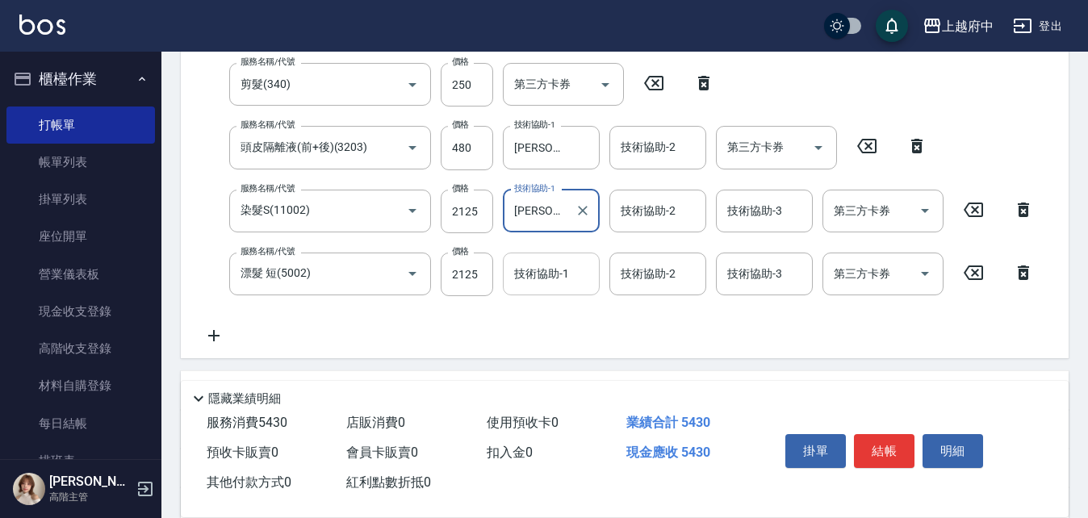
type input "David-9"
click at [567, 271] on input "技術協助-1" at bounding box center [551, 274] width 82 height 28
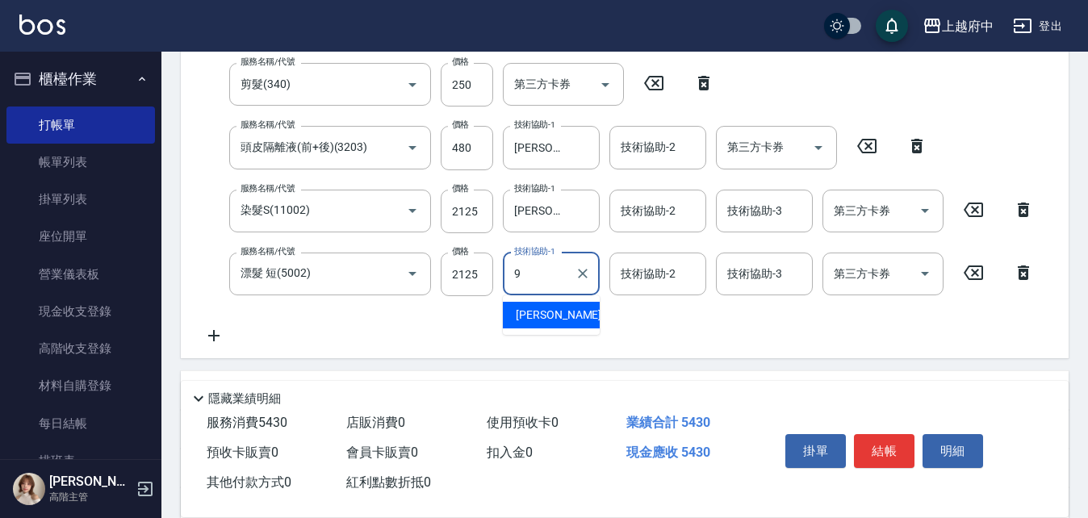
click at [558, 315] on div "David -9" at bounding box center [551, 315] width 97 height 27
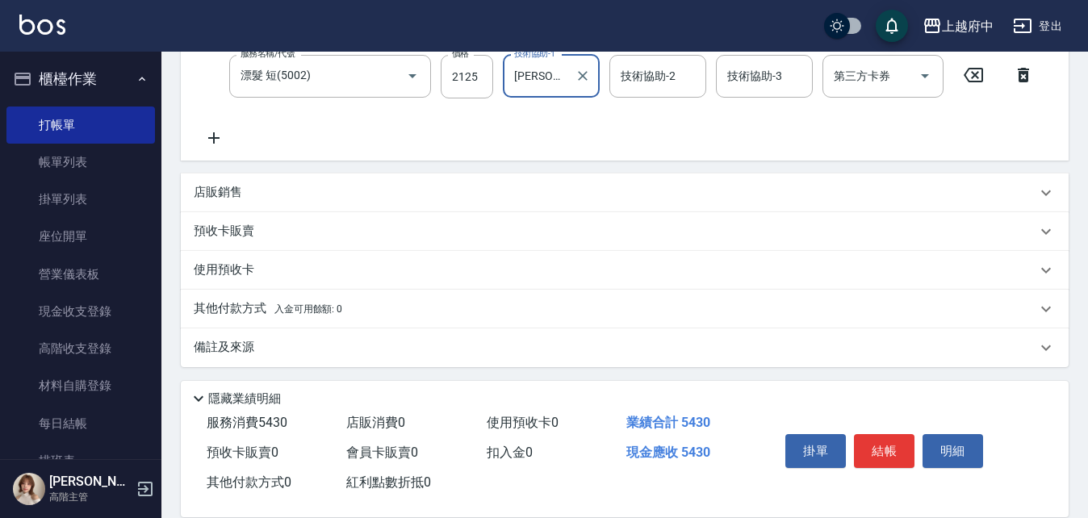
scroll to position [524, 0]
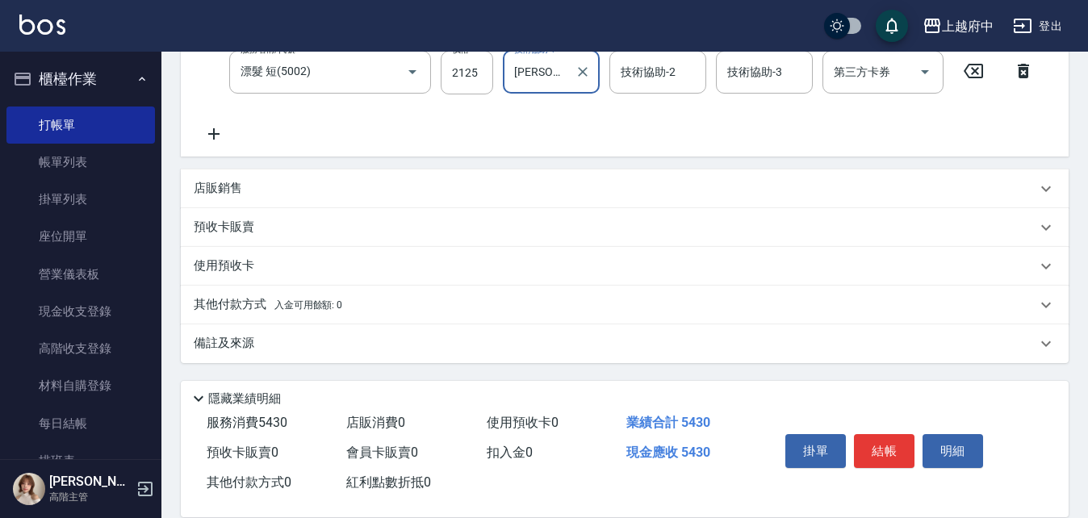
type input "David-9"
click at [266, 315] on div "其他付款方式 入金可用餘額: 0" at bounding box center [625, 305] width 888 height 39
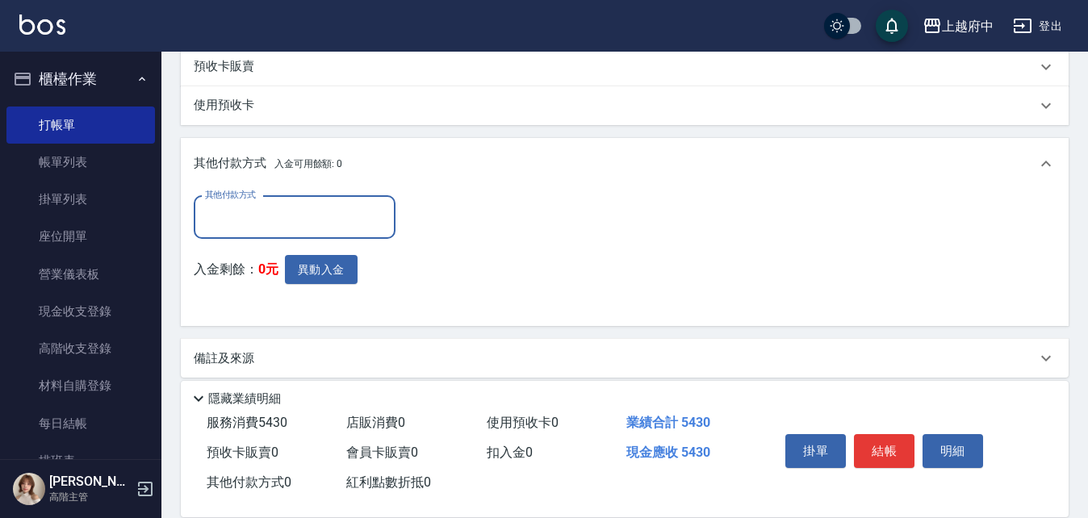
scroll to position [686, 0]
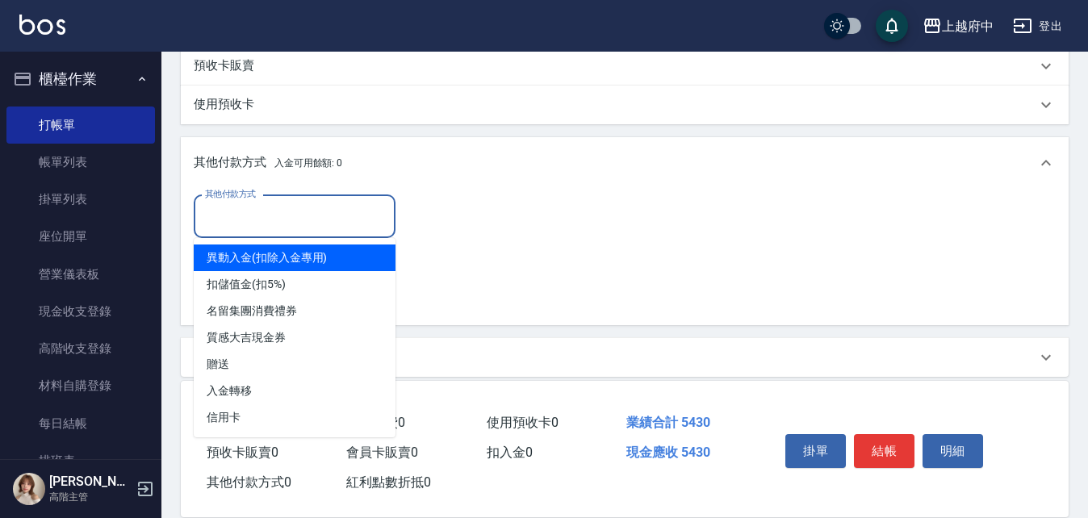
click at [326, 216] on input "其他付款方式" at bounding box center [294, 217] width 187 height 28
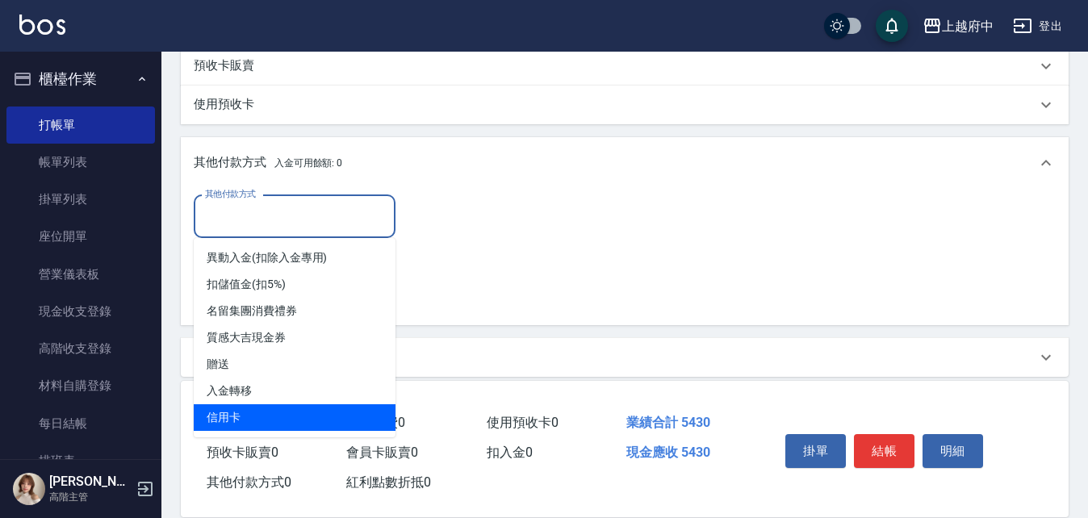
click at [292, 418] on span "信用卡" at bounding box center [295, 417] width 202 height 27
type input "信用卡"
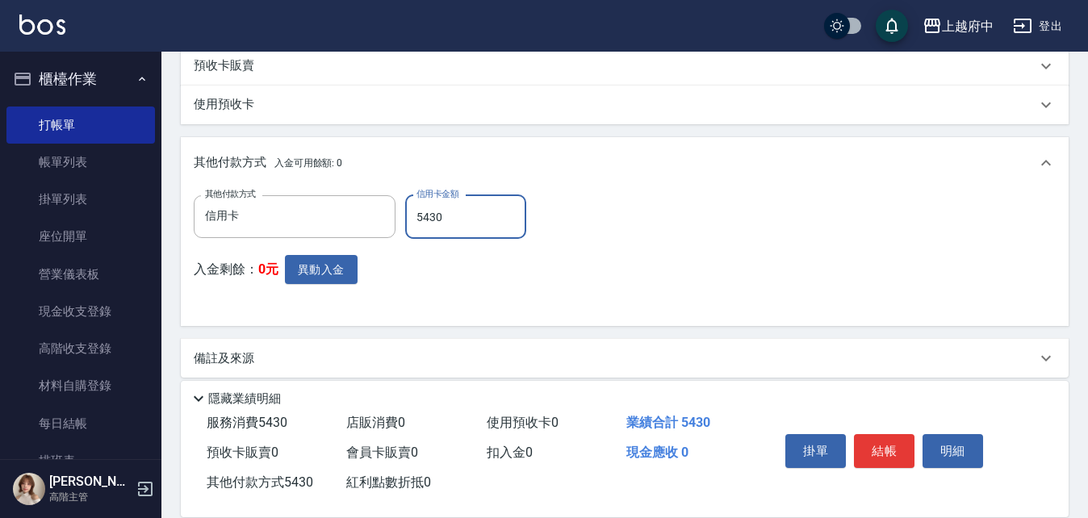
type input "5430"
click at [873, 442] on button "結帳" at bounding box center [884, 451] width 61 height 34
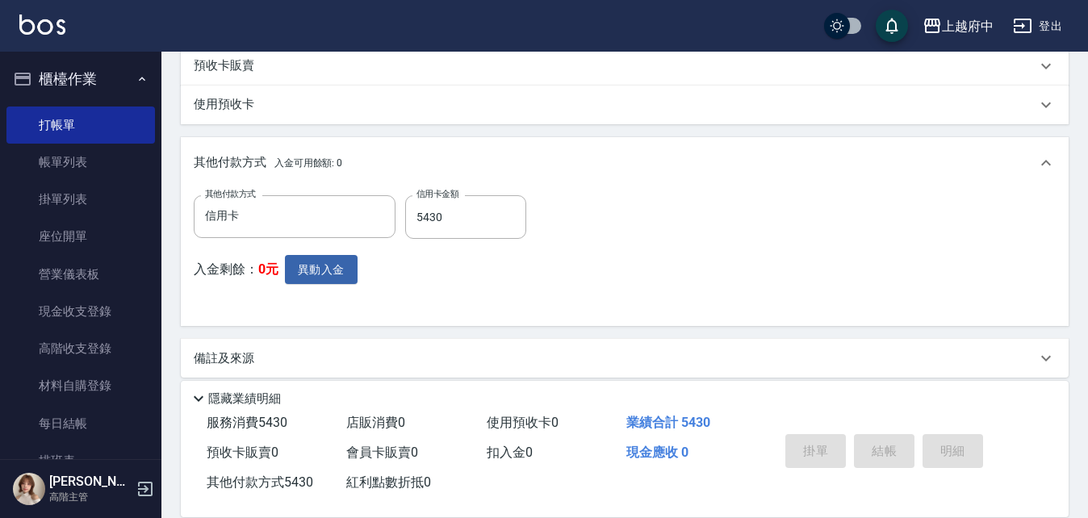
type input "2025/10/10 18:31"
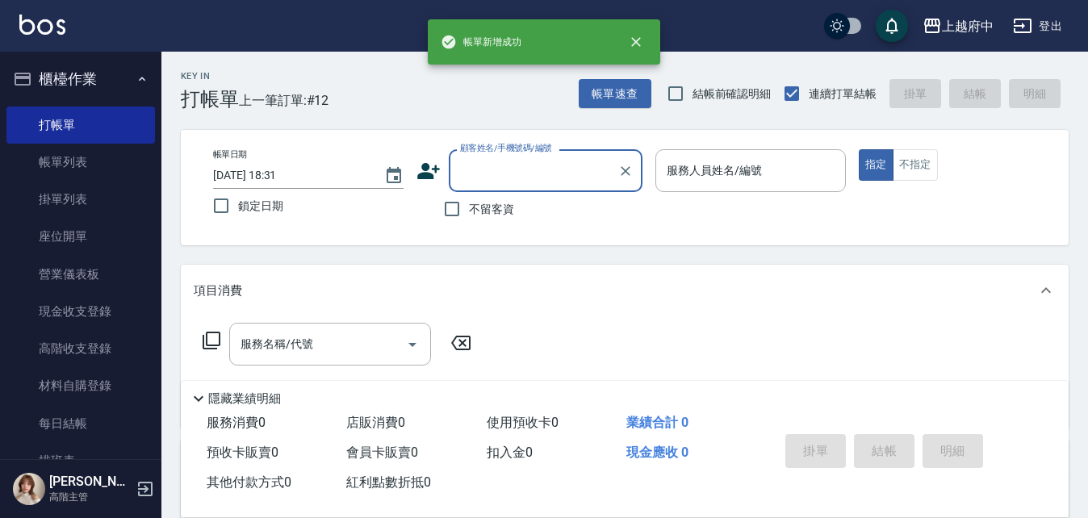
scroll to position [0, 0]
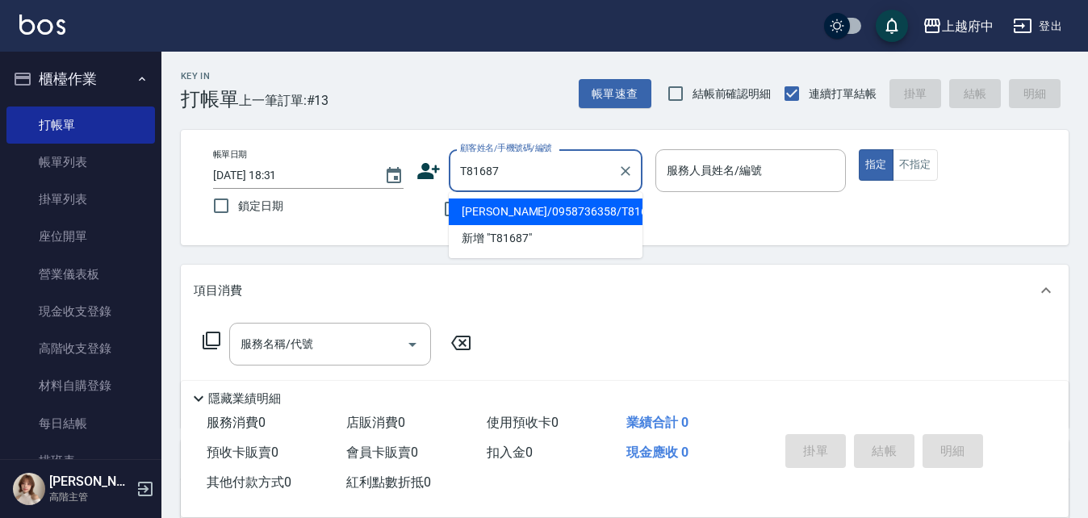
drag, startPoint x: 518, startPoint y: 201, endPoint x: 528, endPoint y: 206, distance: 10.8
click at [518, 201] on li "劉嘉桓/0958736358/T81687" at bounding box center [546, 211] width 194 height 27
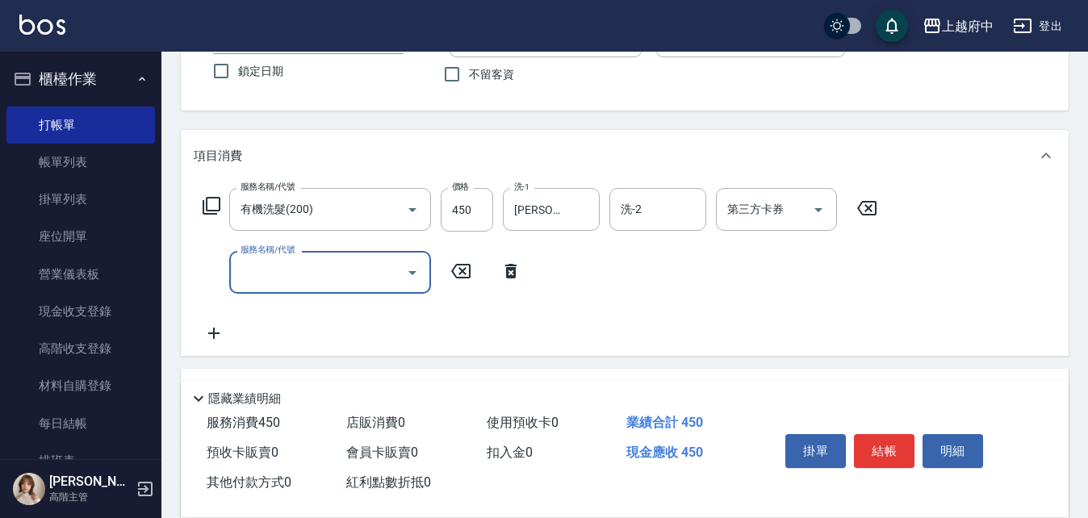
scroll to position [161, 0]
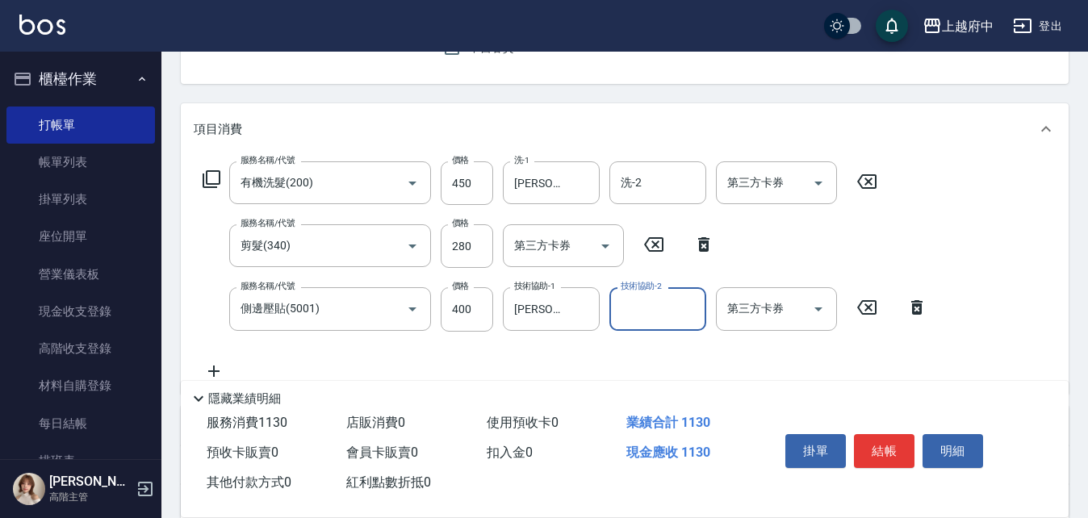
click at [725, 352] on div "服務名稱/代號 有機洗髮(200) 服務名稱/代號 價格 450 價格 洗-1 邱子芹-26 洗-1 洗-2 洗-2 第三方卡券 第三方卡券 服務名稱/代號 …" at bounding box center [565, 270] width 743 height 219
click at [879, 445] on button "結帳" at bounding box center [884, 451] width 61 height 34
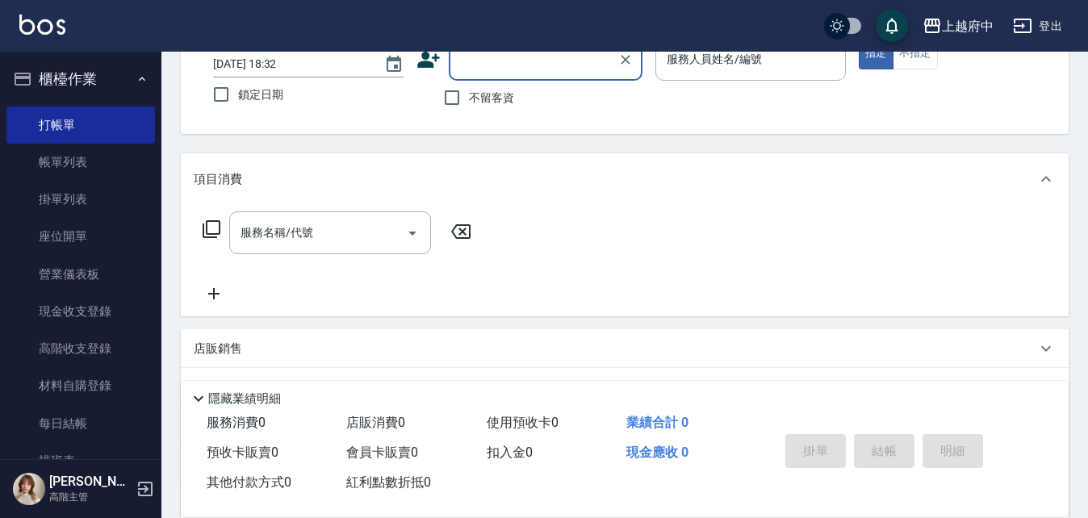
scroll to position [76, 0]
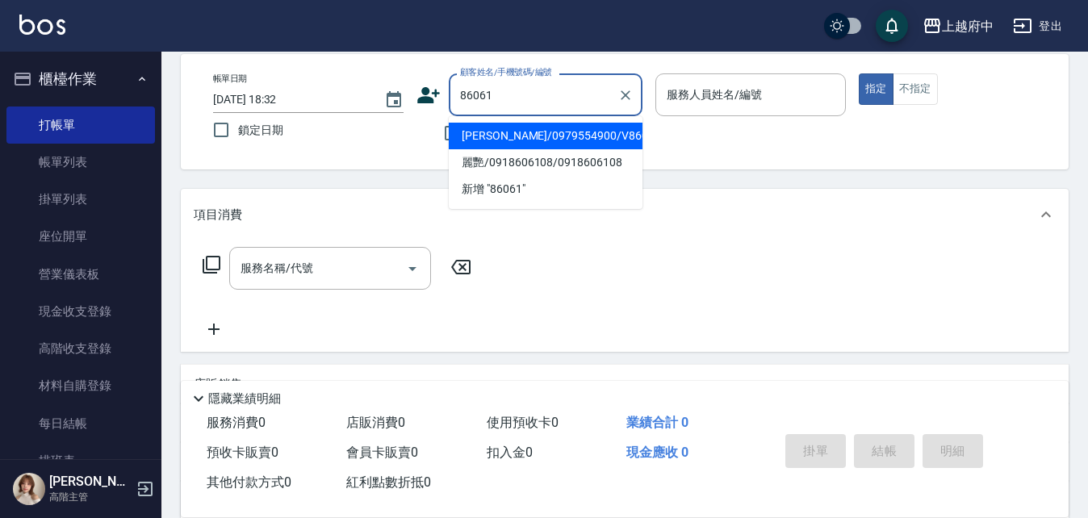
click at [600, 132] on li "童鈺珊/0979554900/V86061" at bounding box center [546, 136] width 194 height 27
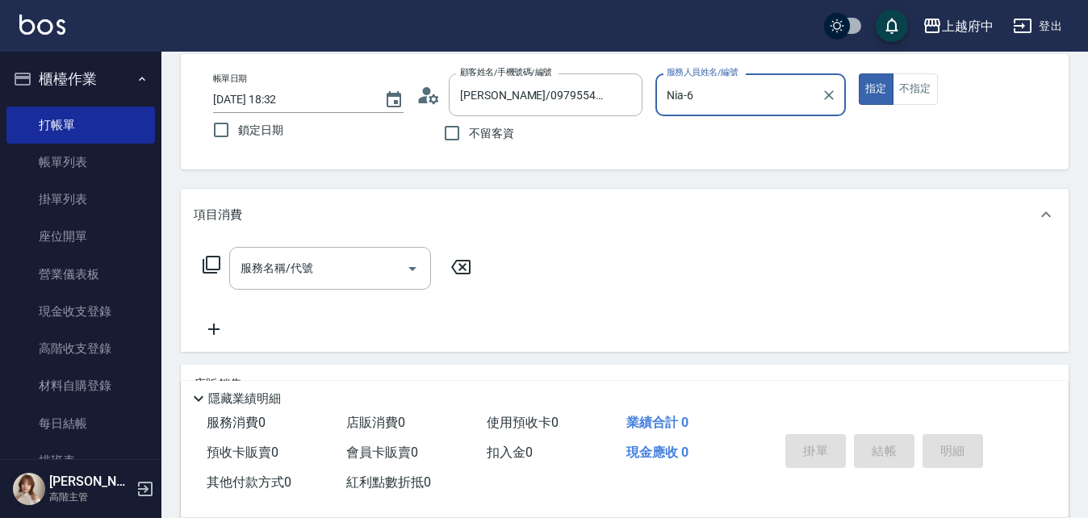
click at [858, 73] on button "指定" at bounding box center [875, 88] width 35 height 31
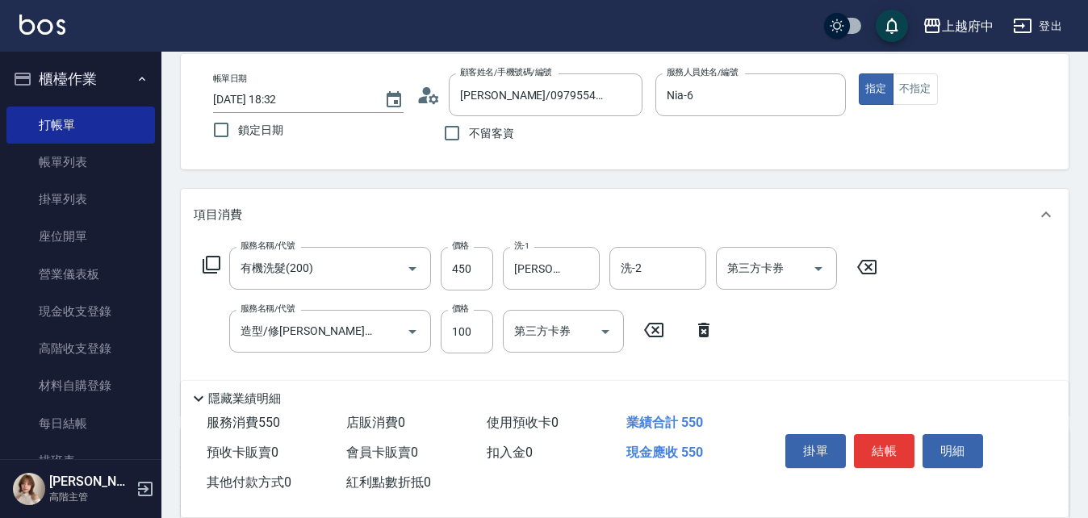
click at [817, 315] on div "服務名稱/代號 有機洗髮(200) 服務名稱/代號 價格 450 價格 洗-1 邱子芹-26 洗-1 洗-2 洗-2 第三方卡券 第三方卡券 服務名稱/代號 …" at bounding box center [540, 325] width 693 height 156
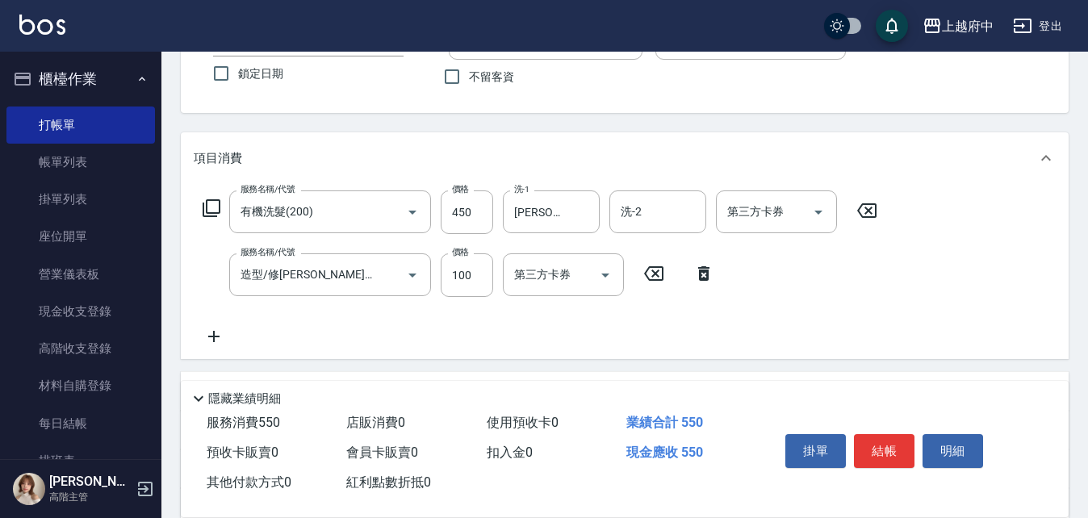
scroll to position [157, 0]
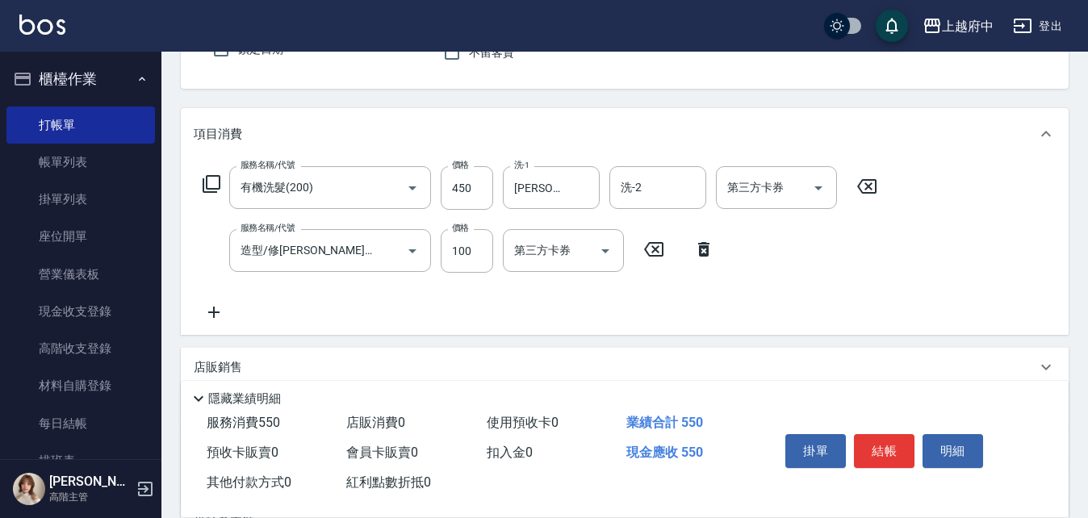
click at [214, 312] on icon at bounding box center [213, 312] width 11 height 11
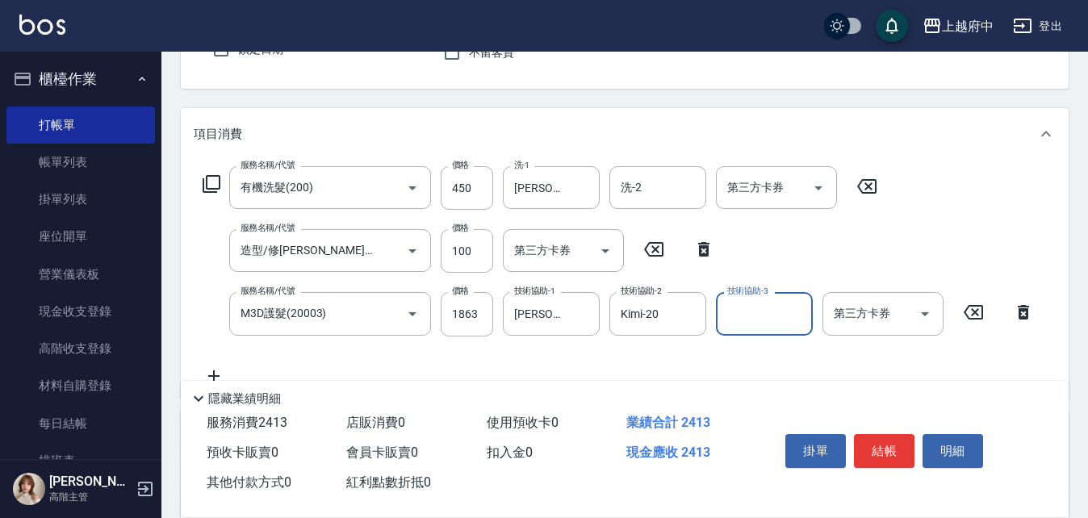
click at [678, 354] on div "服務名稱/代號 有機洗髮(200) 服務名稱/代號 價格 450 價格 洗-1 邱子芹-26 洗-1 洗-2 洗-2 第三方卡券 第三方卡券 服務名稱/代號 …" at bounding box center [619, 275] width 850 height 219
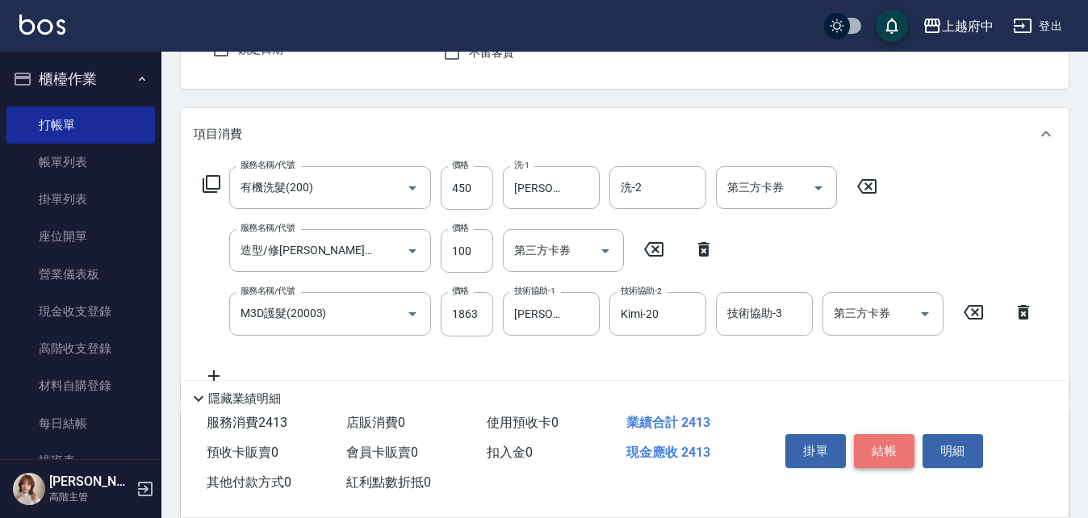
click at [890, 434] on button "結帳" at bounding box center [884, 451] width 61 height 34
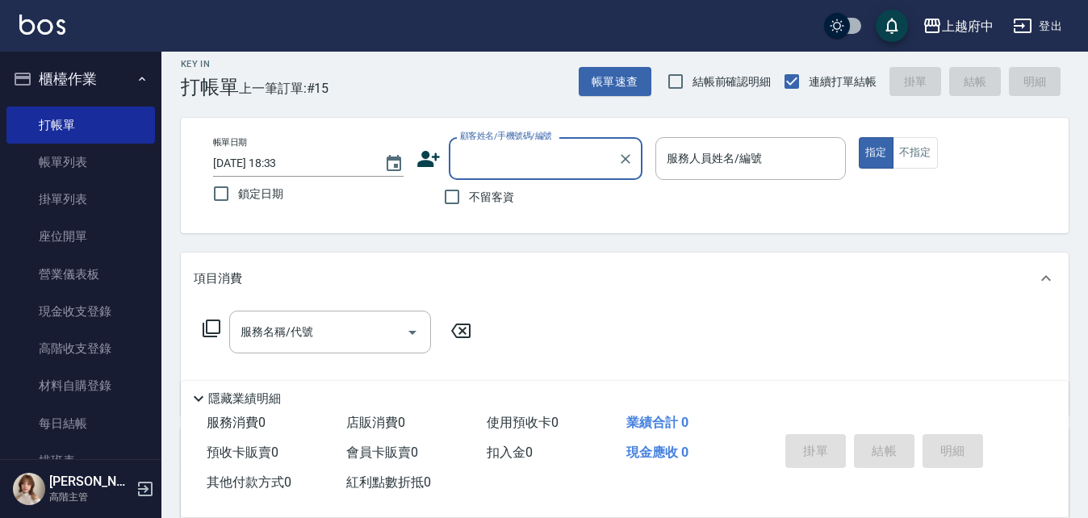
scroll to position [0, 0]
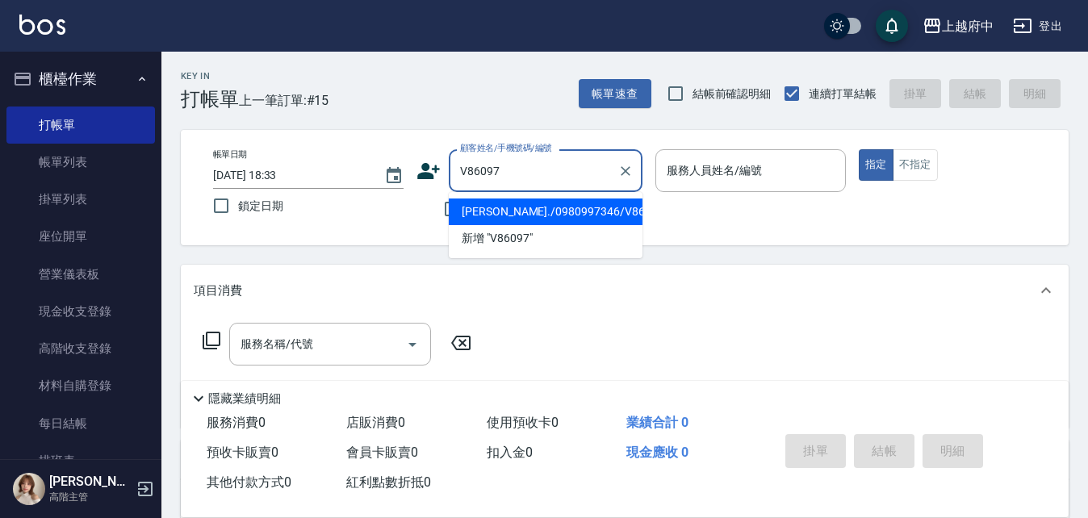
click at [541, 215] on li "林國翰./0980997346/V86097" at bounding box center [546, 211] width 194 height 27
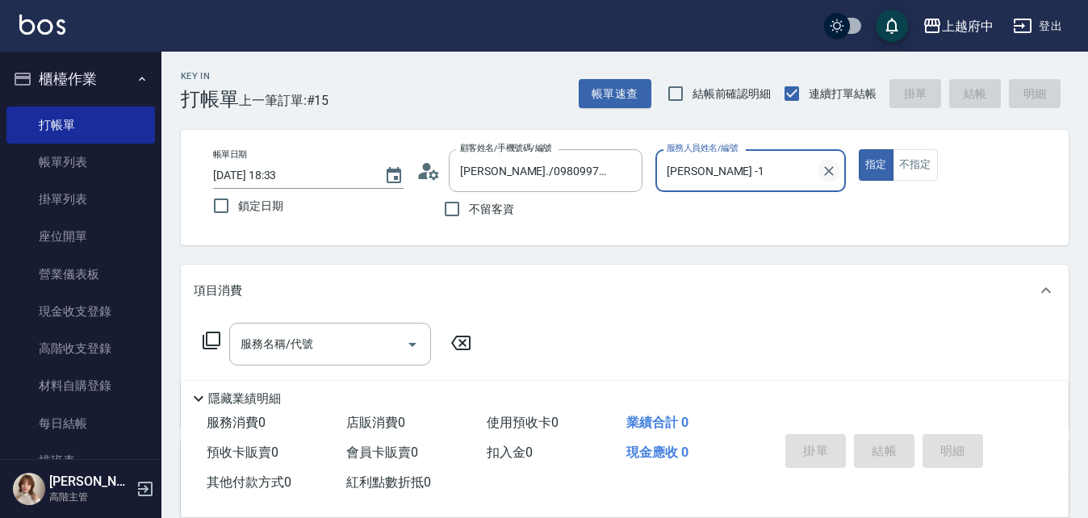
click at [858, 149] on button "指定" at bounding box center [875, 164] width 35 height 31
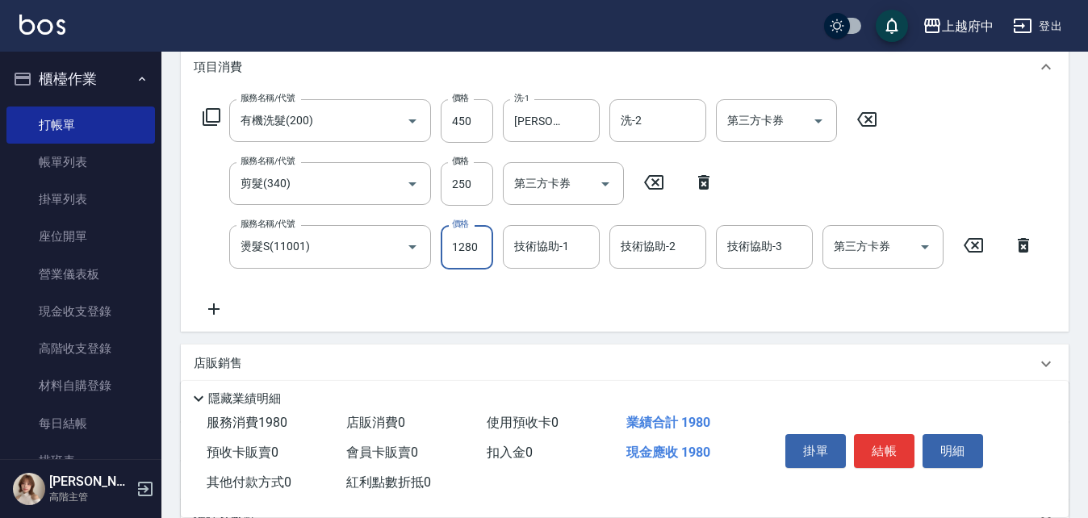
scroll to position [242, 0]
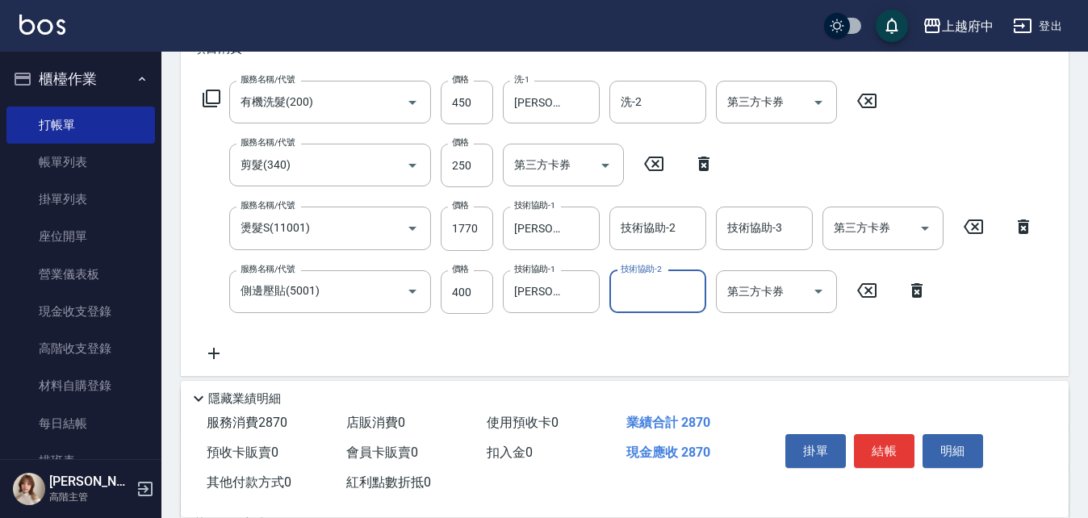
click at [585, 324] on div "服務名稱/代號 有機洗髮(200) 服務名稱/代號 價格 450 價格 洗-1 王品云-31 洗-1 洗-2 洗-2 第三方卡券 第三方卡券 服務名稱/代號 …" at bounding box center [619, 222] width 850 height 282
drag, startPoint x: 883, startPoint y: 422, endPoint x: 882, endPoint y: 398, distance: 24.2
click at [883, 416] on div "掛單 結帳 明細" at bounding box center [904, 453] width 290 height 90
click at [881, 437] on button "結帳" at bounding box center [884, 451] width 61 height 34
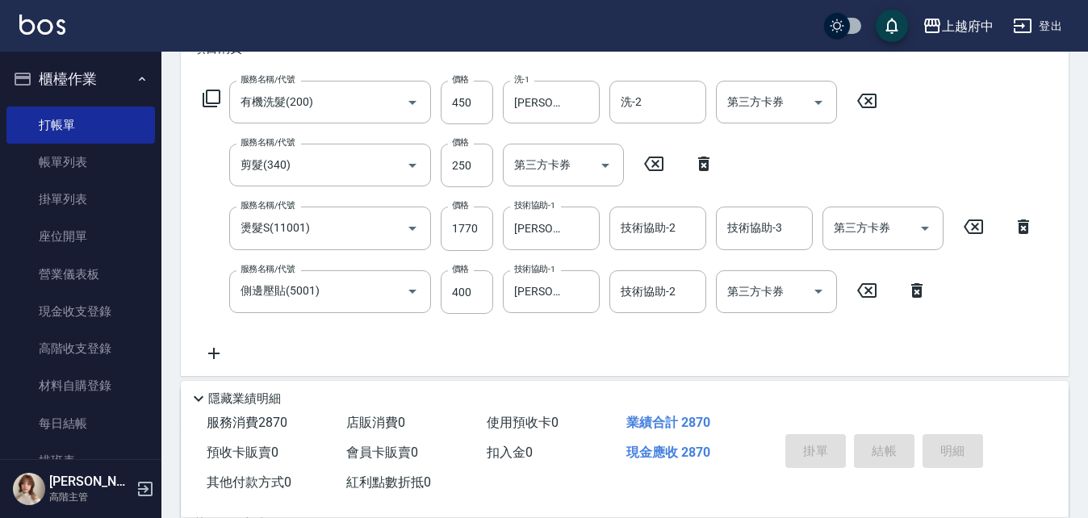
scroll to position [0, 0]
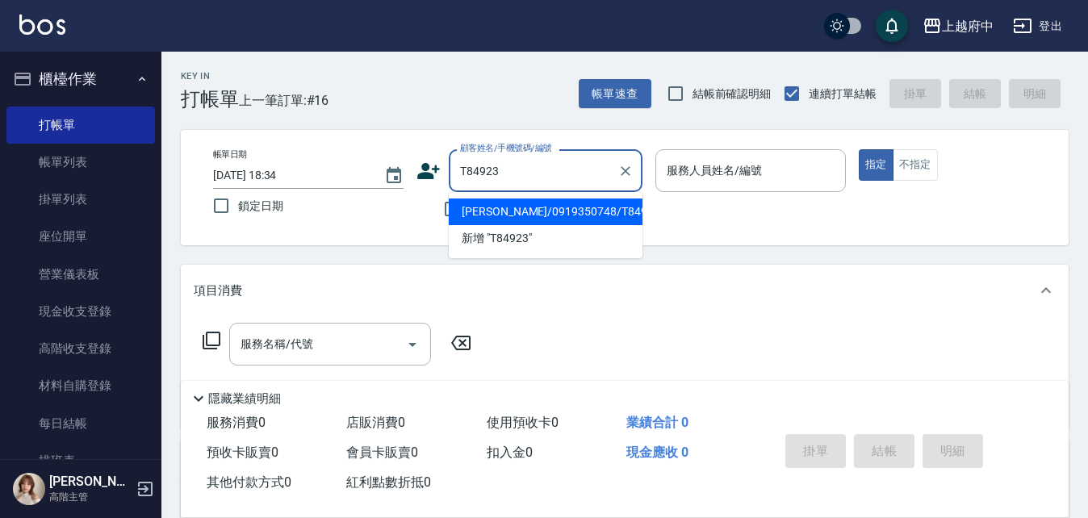
click at [510, 214] on li "許策善/0919350748/T84923" at bounding box center [546, 211] width 194 height 27
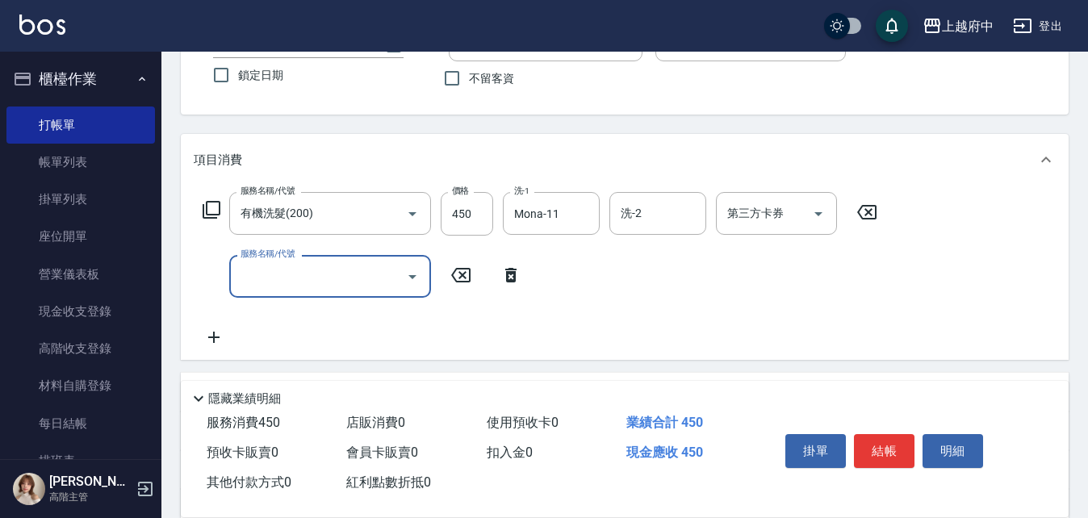
scroll to position [161, 0]
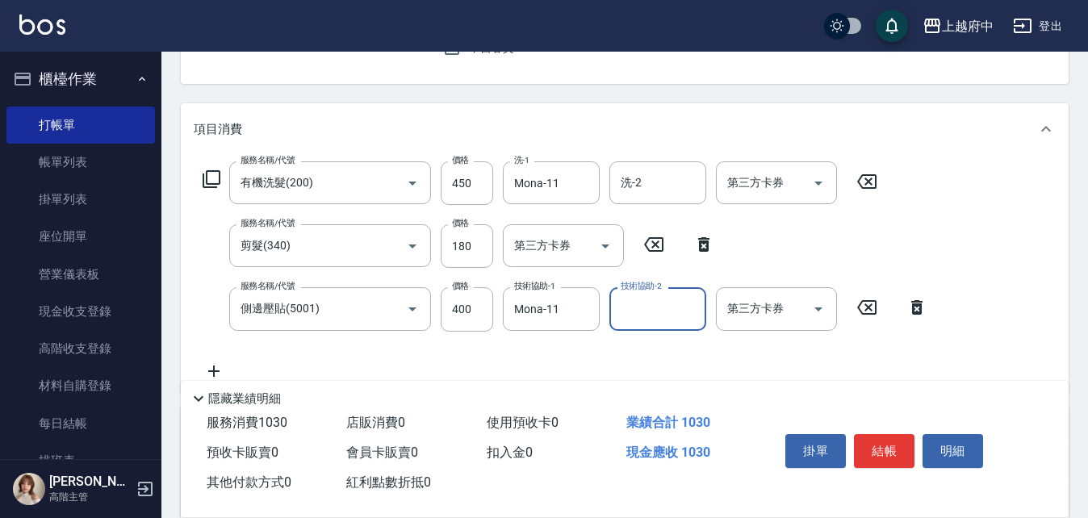
click at [800, 354] on div "服務名稱/代號 有機洗髮(200) 服務名稱/代號 價格 450 價格 洗-1 Mona-11 洗-1 洗-2 洗-2 第三方卡券 第三方卡券 服務名稱/代號…" at bounding box center [565, 270] width 743 height 219
click at [874, 440] on button "結帳" at bounding box center [884, 451] width 61 height 34
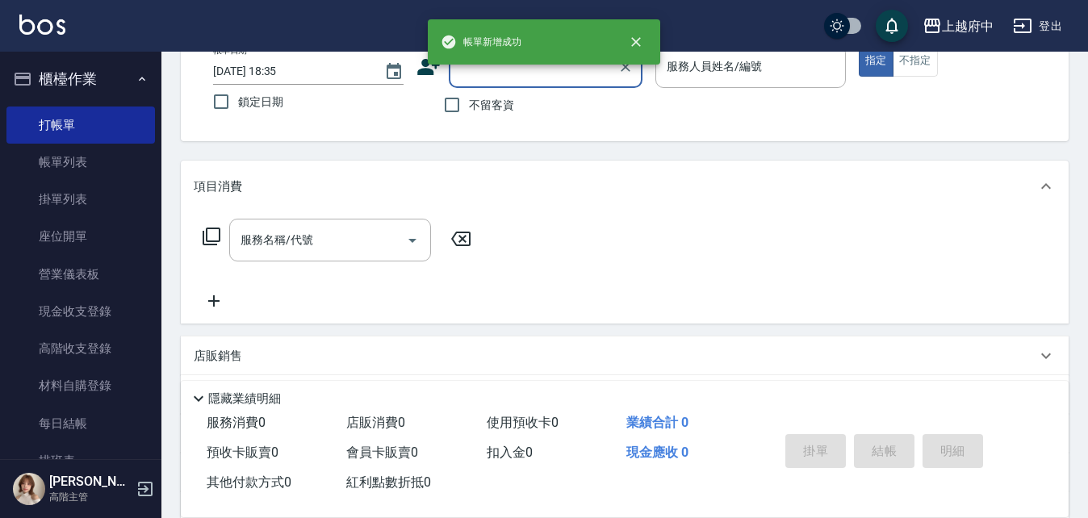
scroll to position [76, 0]
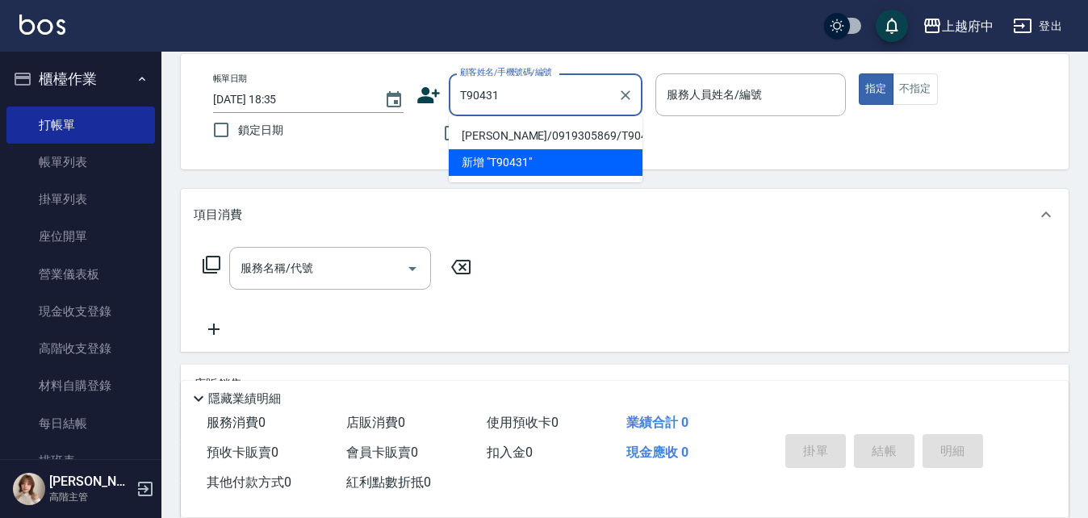
drag, startPoint x: 517, startPoint y: 136, endPoint x: 542, endPoint y: 152, distance: 30.2
click at [517, 135] on li "胡奕安/0919305869/T90431" at bounding box center [546, 136] width 194 height 27
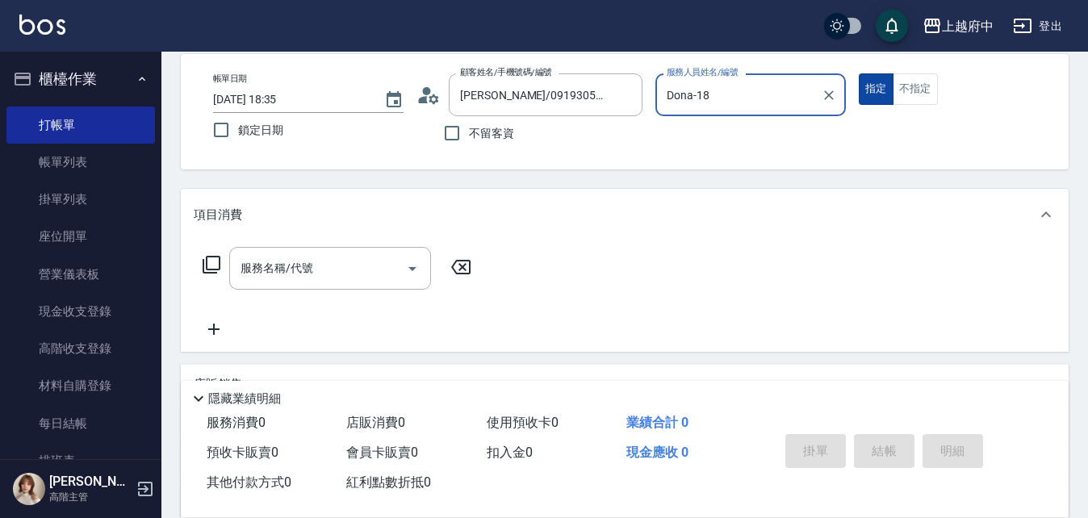
click at [858, 73] on button "指定" at bounding box center [875, 88] width 35 height 31
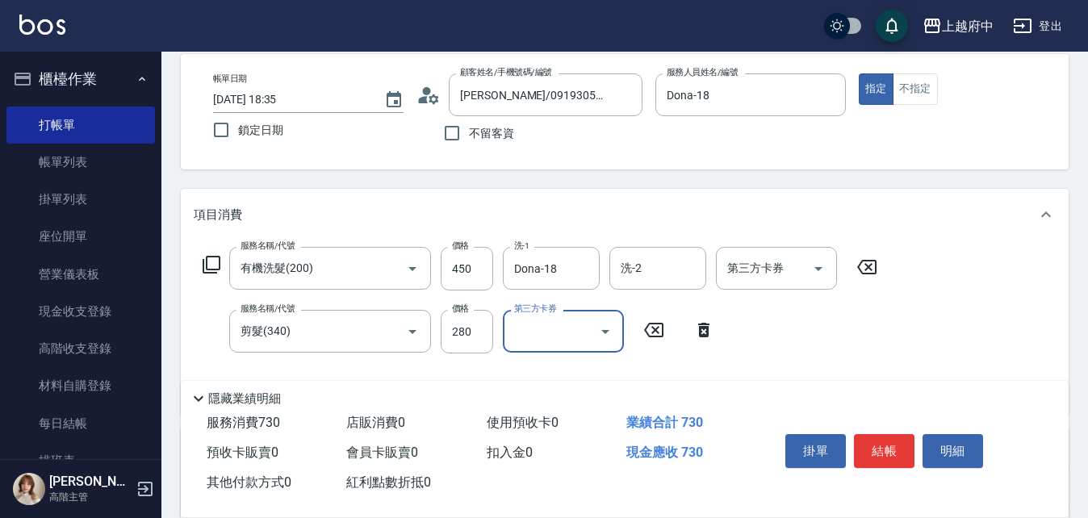
click at [795, 325] on div "服務名稱/代號 有機洗髮(200) 服務名稱/代號 價格 450 價格 洗-1 Dona-18 洗-1 洗-2 洗-2 第三方卡券 第三方卡券 服務名稱/代號…" at bounding box center [540, 325] width 693 height 156
click at [879, 455] on button "結帳" at bounding box center [884, 451] width 61 height 34
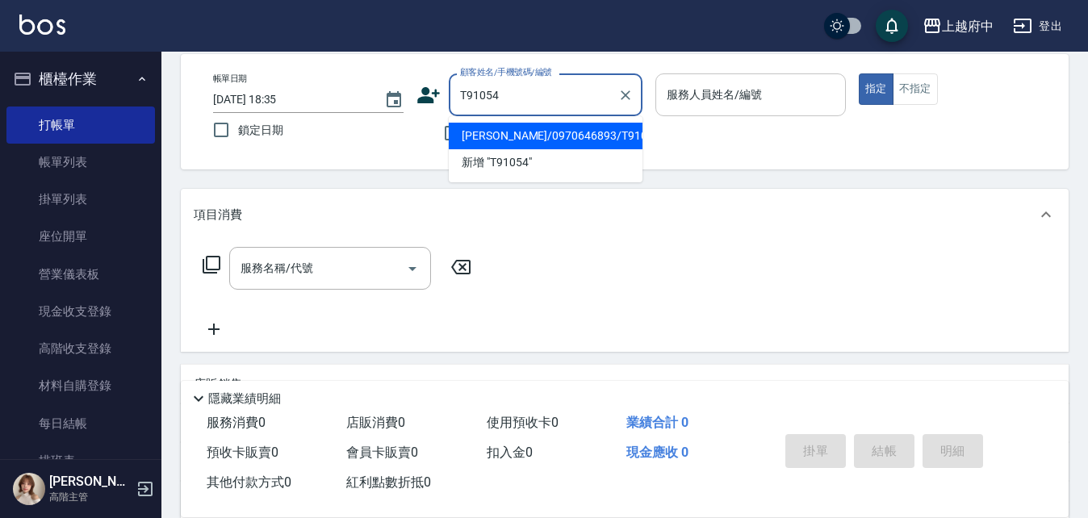
click at [499, 148] on li "陳志威/0970646893/T91054" at bounding box center [546, 136] width 194 height 27
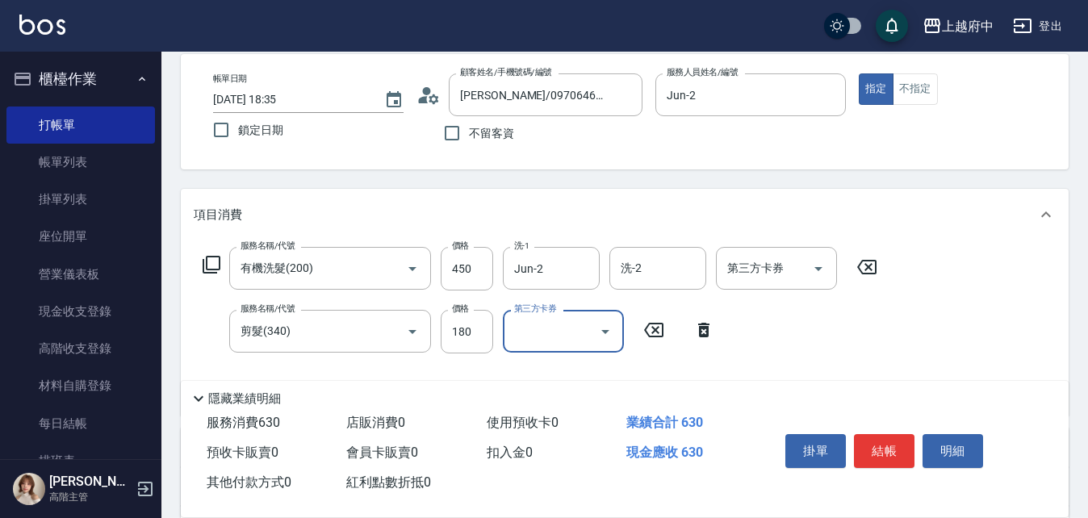
click at [798, 333] on div "服務名稱/代號 有機洗髮(200) 服務名稱/代號 價格 450 價格 洗-1 Jun-2 洗-1 洗-2 洗-2 第三方卡券 第三方卡券 服務名稱/代號 剪…" at bounding box center [540, 325] width 693 height 156
click at [875, 436] on button "結帳" at bounding box center [884, 451] width 61 height 34
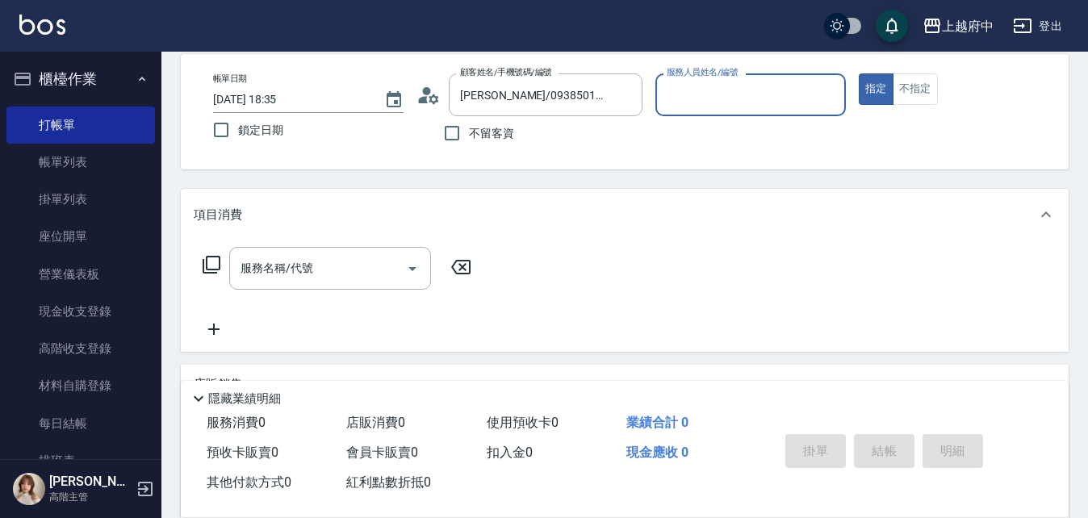
click at [858, 73] on button "指定" at bounding box center [875, 88] width 35 height 31
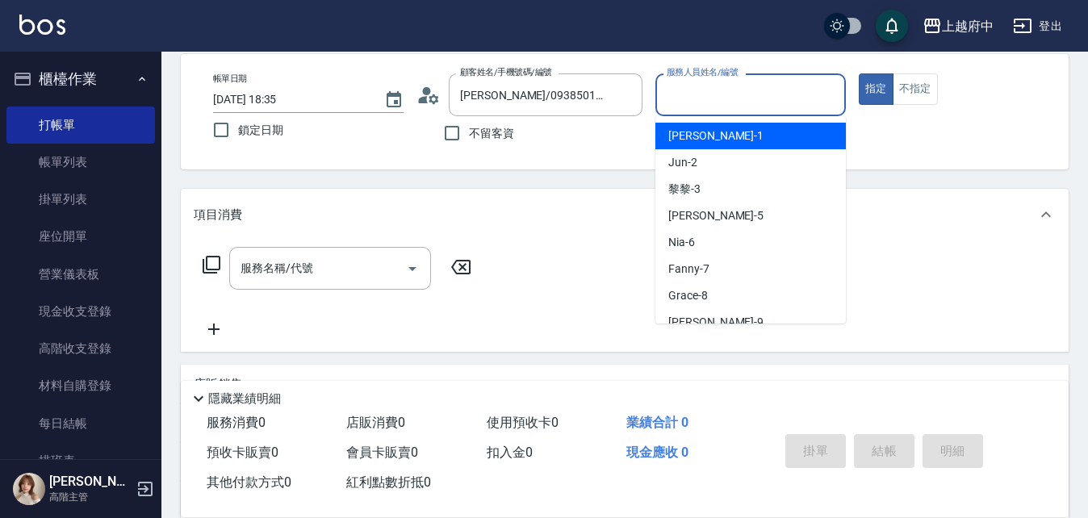
click at [758, 95] on input "服務人員姓名/編號" at bounding box center [750, 95] width 176 height 28
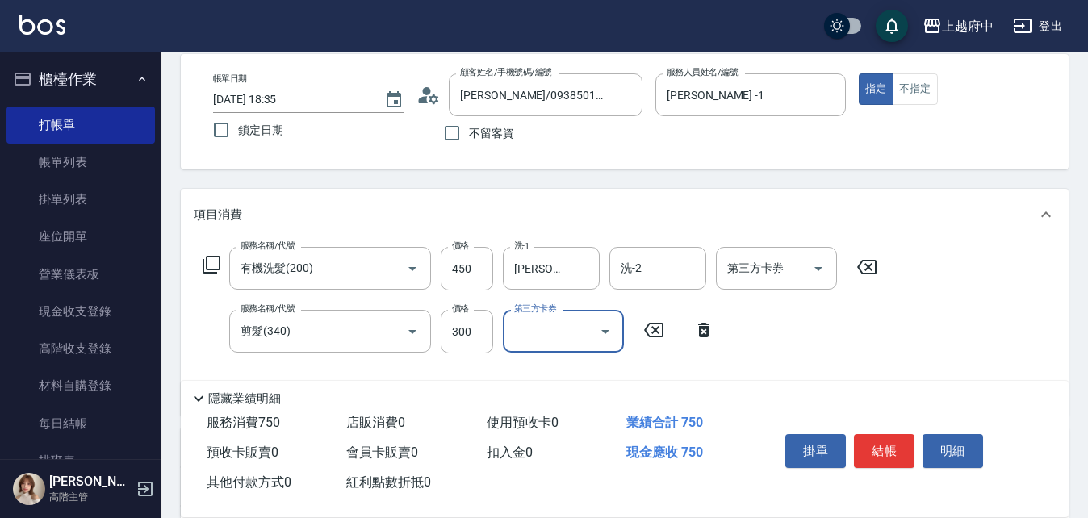
click at [810, 316] on div "服務名稱/代號 有機洗髮(200) 服務名稱/代號 價格 450 價格 洗-1 王品云-31 洗-1 洗-2 洗-2 第三方卡券 第三方卡券 服務名稱/代號 …" at bounding box center [540, 325] width 693 height 156
click at [873, 459] on button "結帳" at bounding box center [884, 451] width 61 height 34
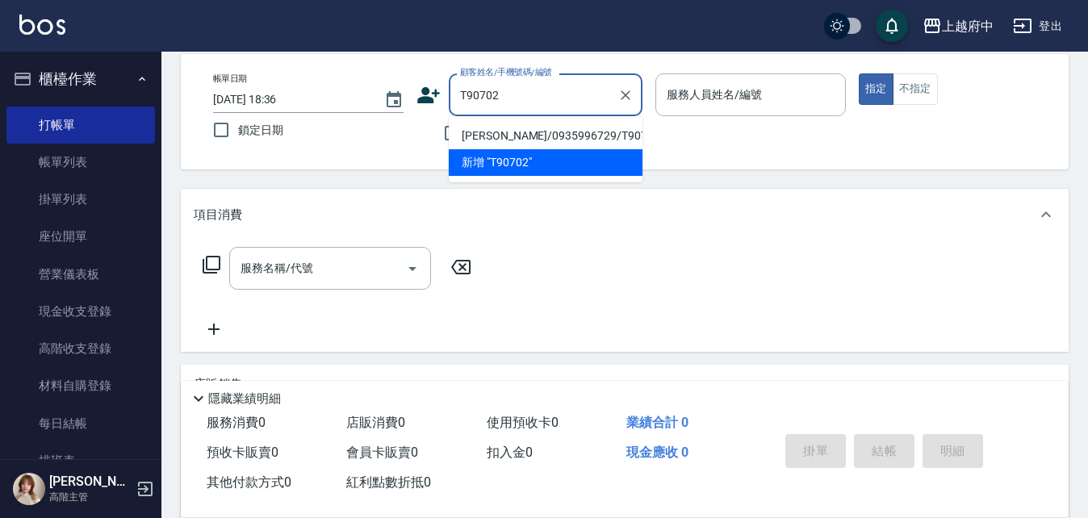
drag, startPoint x: 475, startPoint y: 135, endPoint x: 657, endPoint y: 132, distance: 181.6
click at [475, 135] on li "陳柏豪/0935996729/T90702" at bounding box center [546, 136] width 194 height 27
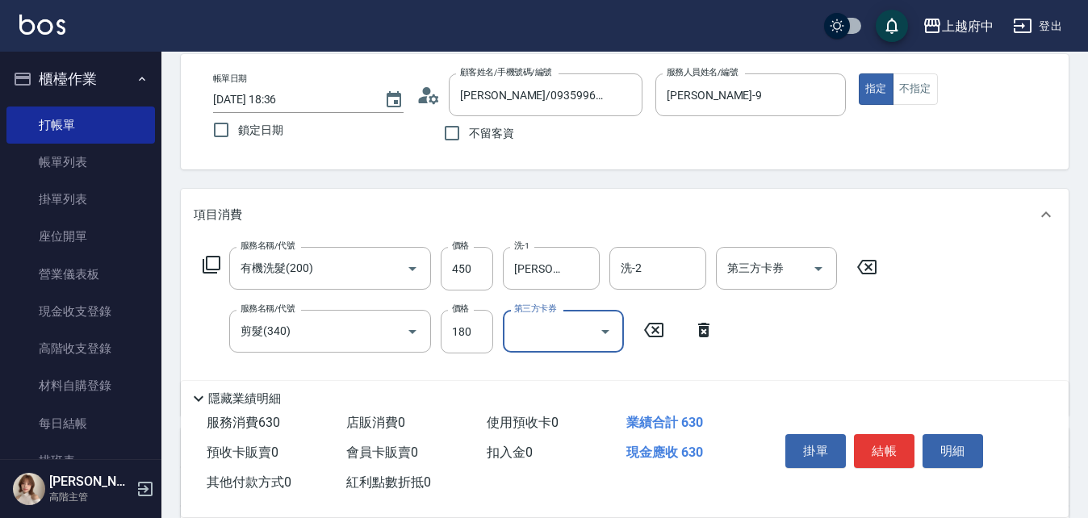
click at [824, 332] on div "服務名稱/代號 有機洗髮(200) 服務名稱/代號 價格 450 價格 洗-1 邱子芹-26 洗-1 洗-2 洗-2 第三方卡券 第三方卡券 服務名稱/代號 …" at bounding box center [540, 325] width 693 height 156
click at [886, 446] on button "結帳" at bounding box center [884, 451] width 61 height 34
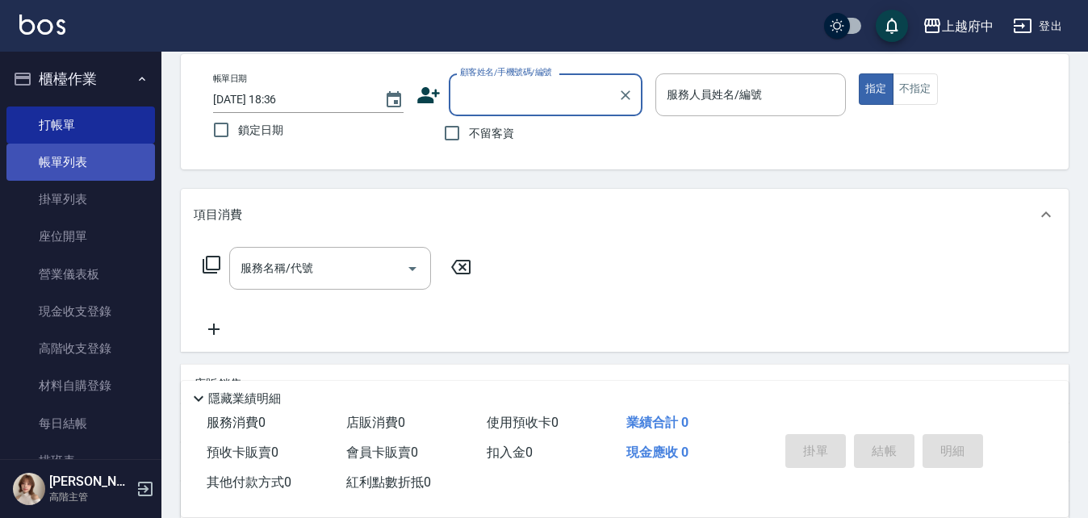
click at [52, 166] on link "帳單列表" at bounding box center [80, 162] width 148 height 37
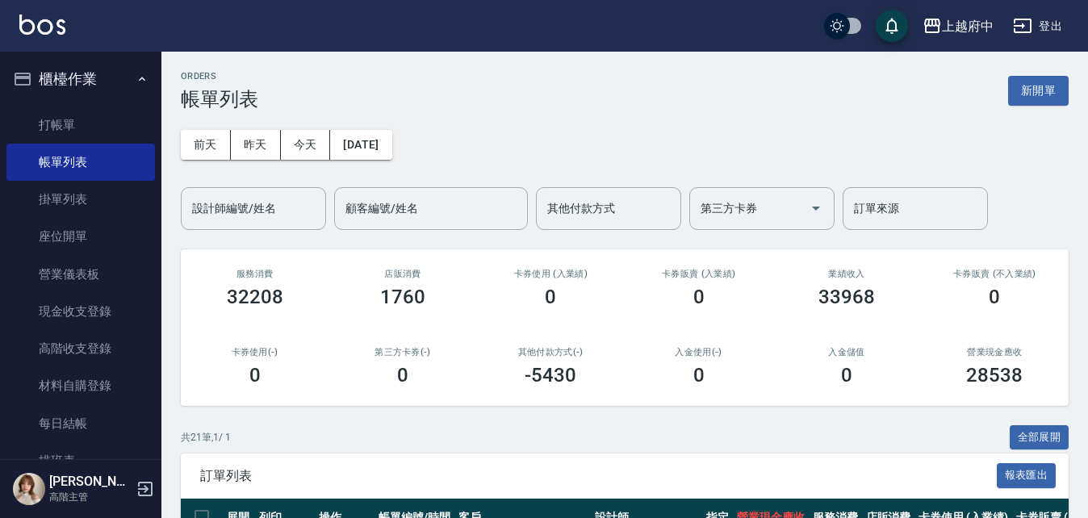
scroll to position [81, 0]
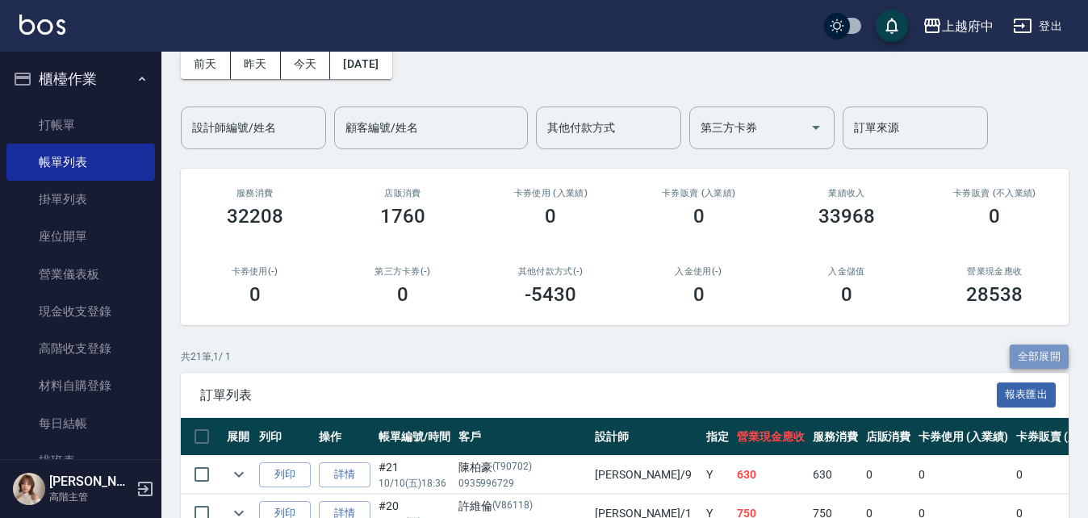
drag, startPoint x: 1026, startPoint y: 348, endPoint x: 947, endPoint y: 320, distance: 84.0
click at [1026, 349] on button "全部展開" at bounding box center [1039, 357] width 60 height 25
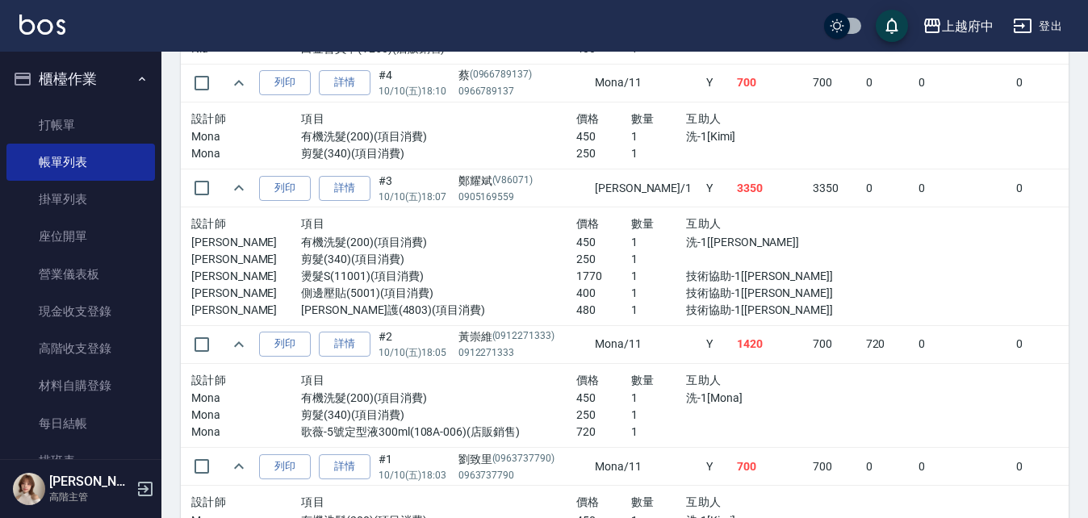
scroll to position [2338, 0]
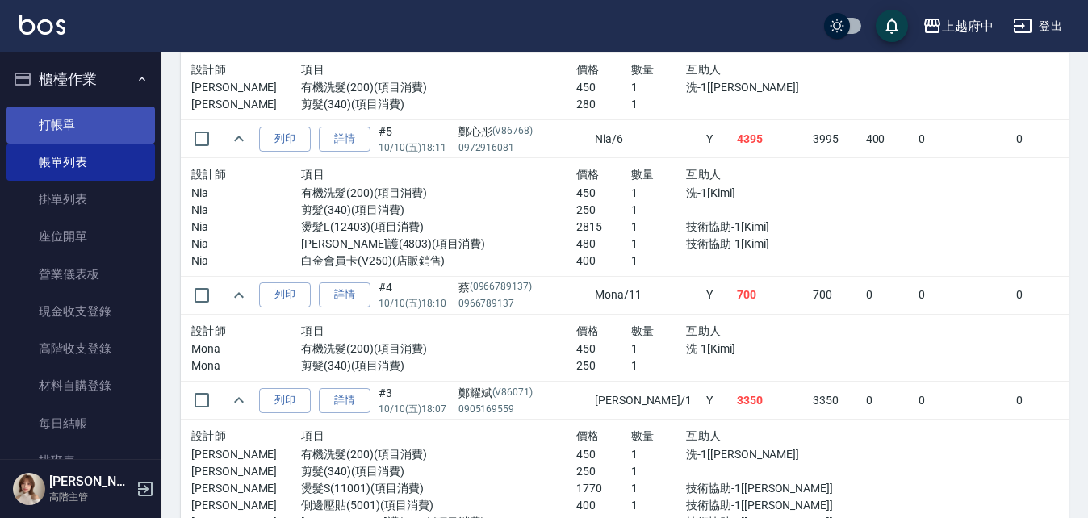
click at [71, 113] on link "打帳單" at bounding box center [80, 125] width 148 height 37
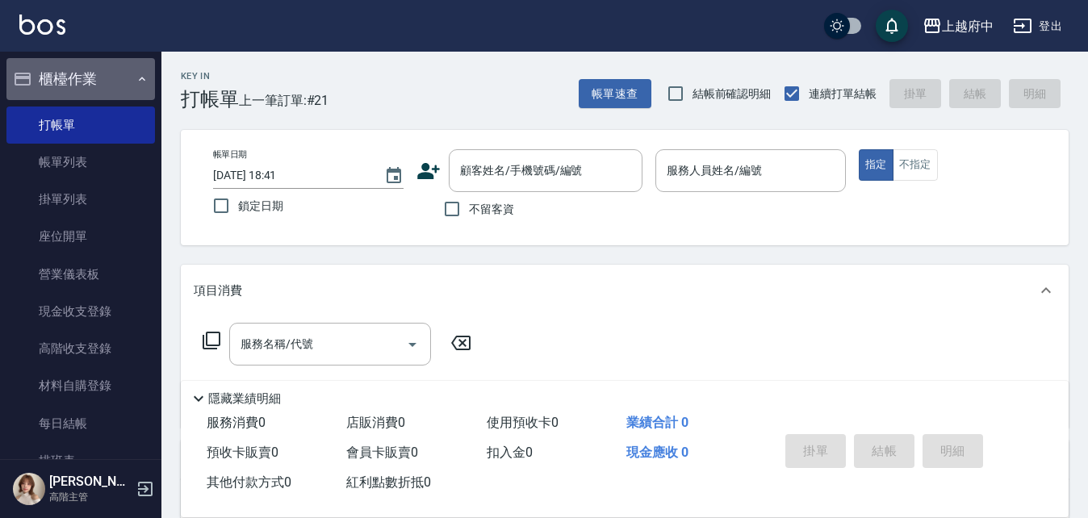
click at [93, 85] on button "櫃檯作業" at bounding box center [80, 79] width 148 height 42
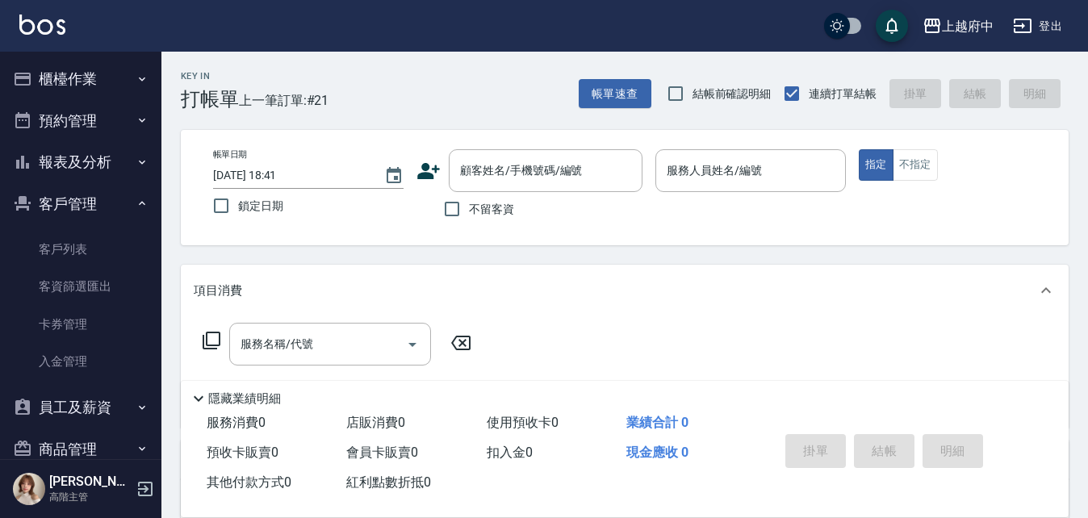
click at [103, 194] on button "客戶管理" at bounding box center [80, 204] width 148 height 42
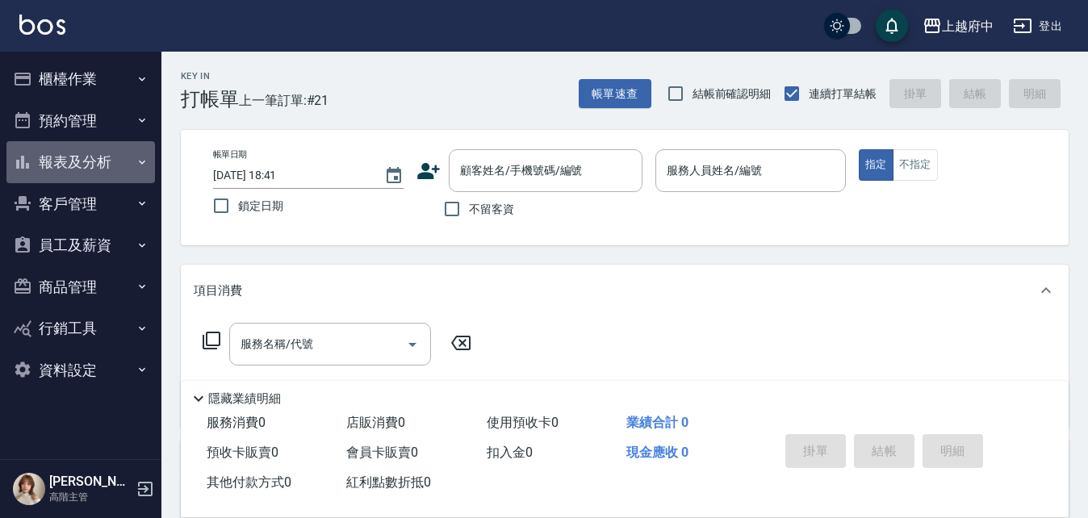
click at [101, 160] on button "報表及分析" at bounding box center [80, 162] width 148 height 42
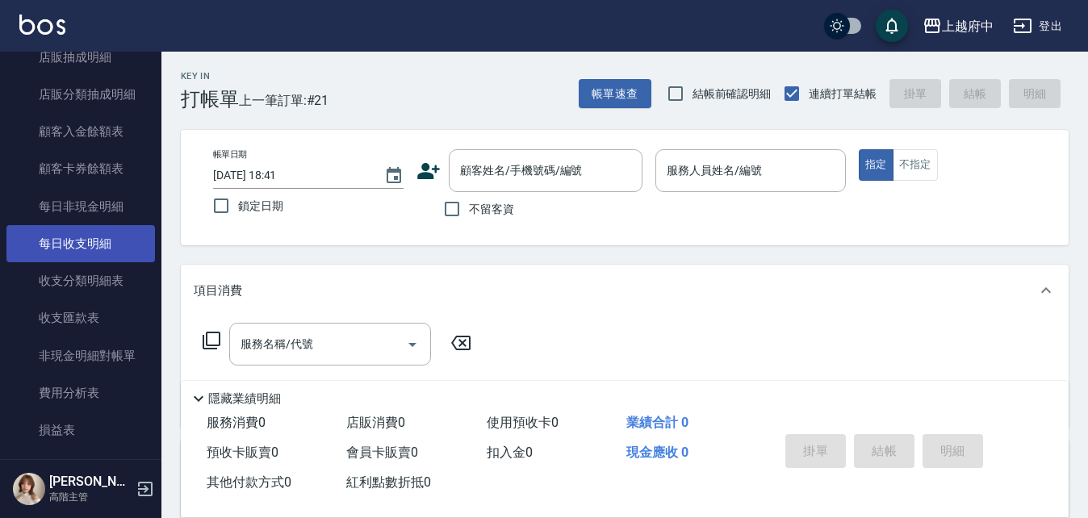
scroll to position [1291, 0]
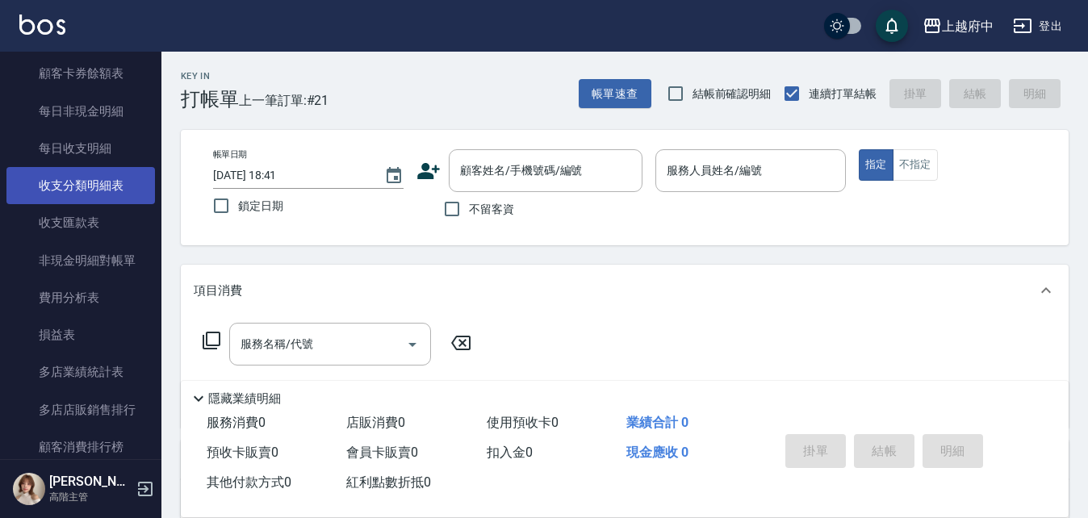
click at [123, 177] on link "收支分類明細表" at bounding box center [80, 185] width 148 height 37
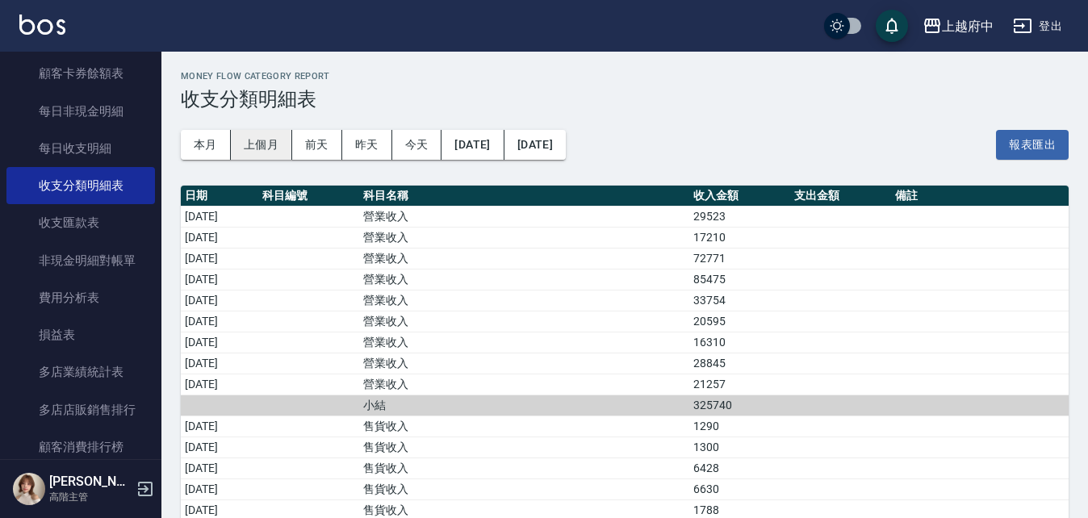
click at [278, 141] on button "上個月" at bounding box center [261, 145] width 61 height 30
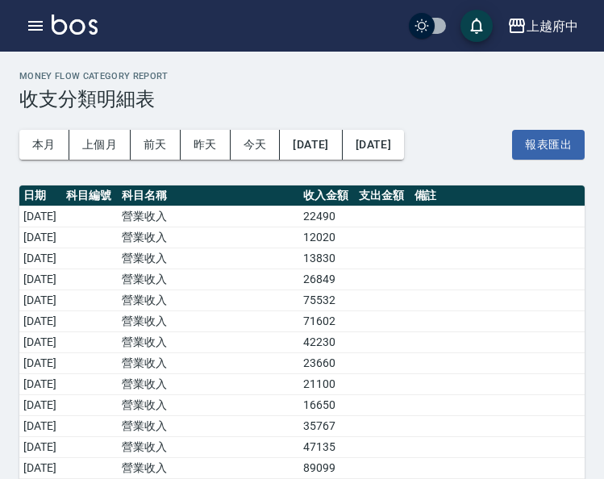
drag, startPoint x: 75, startPoint y: 105, endPoint x: 211, endPoint y: 40, distance: 150.5
click at [75, 105] on h3 "收支分類明細表" at bounding box center [302, 99] width 566 height 23
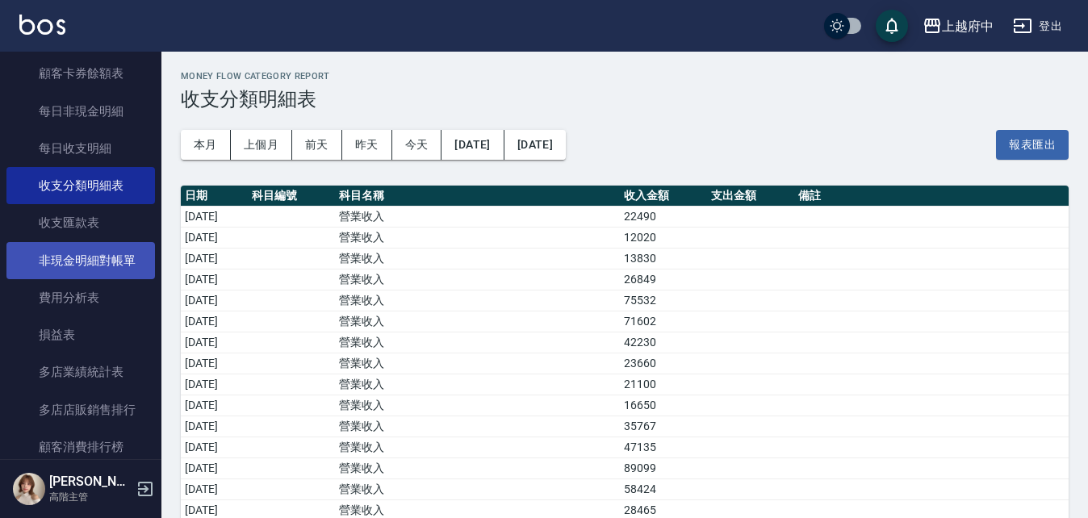
click at [115, 264] on link "非現金明細對帳單" at bounding box center [80, 260] width 148 height 37
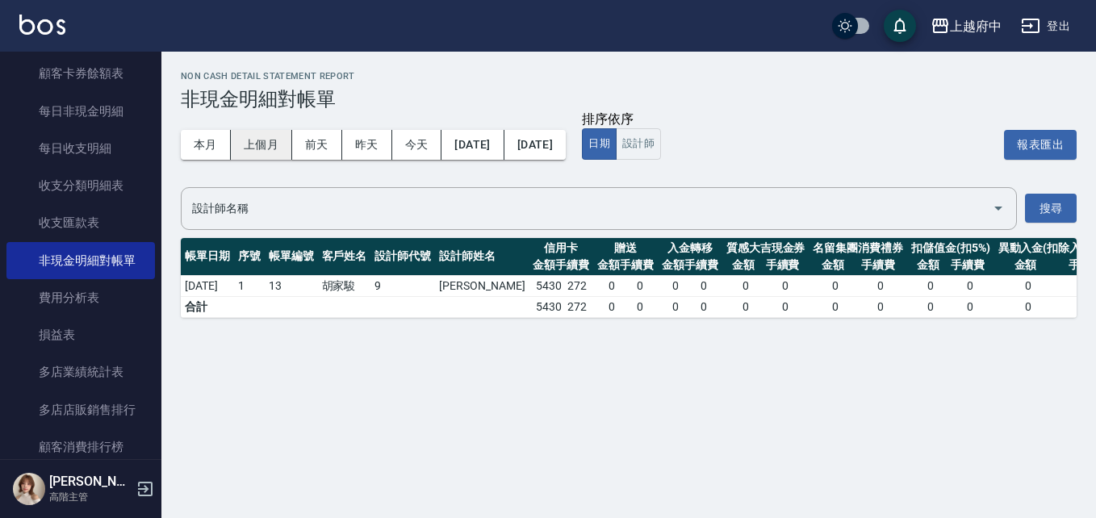
click at [266, 147] on button "上個月" at bounding box center [261, 145] width 61 height 30
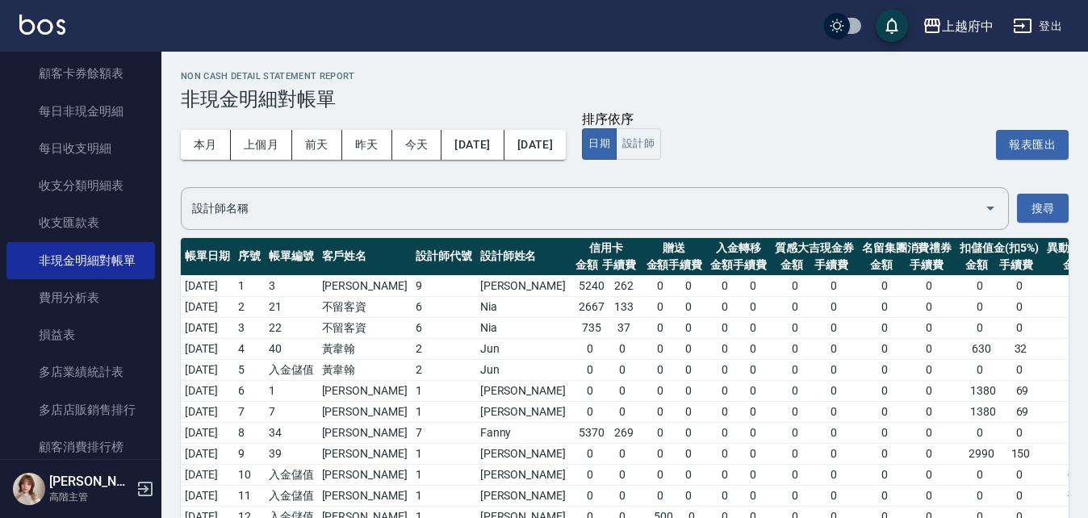
click at [775, 353] on span "0 0" at bounding box center [814, 348] width 79 height 17
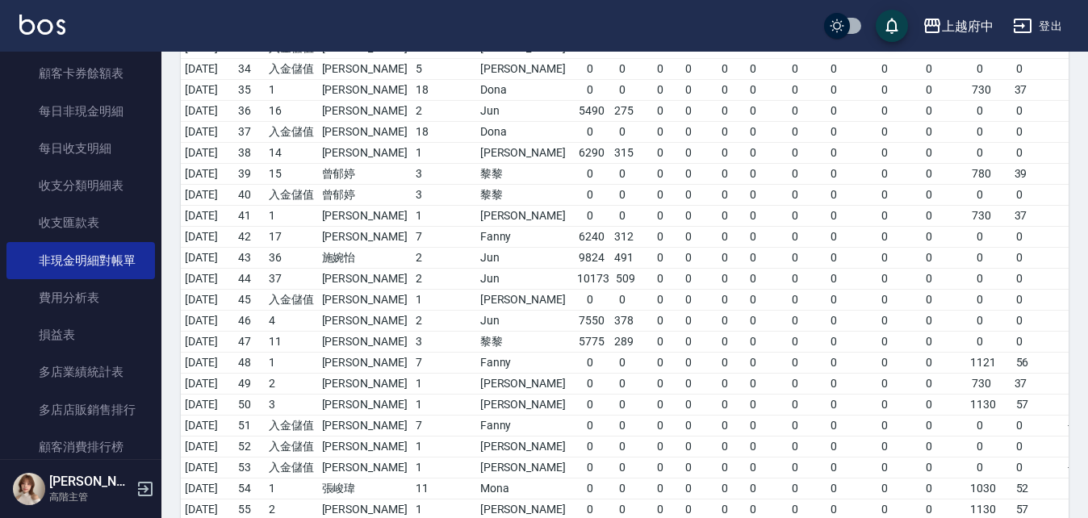
scroll to position [1132, 0]
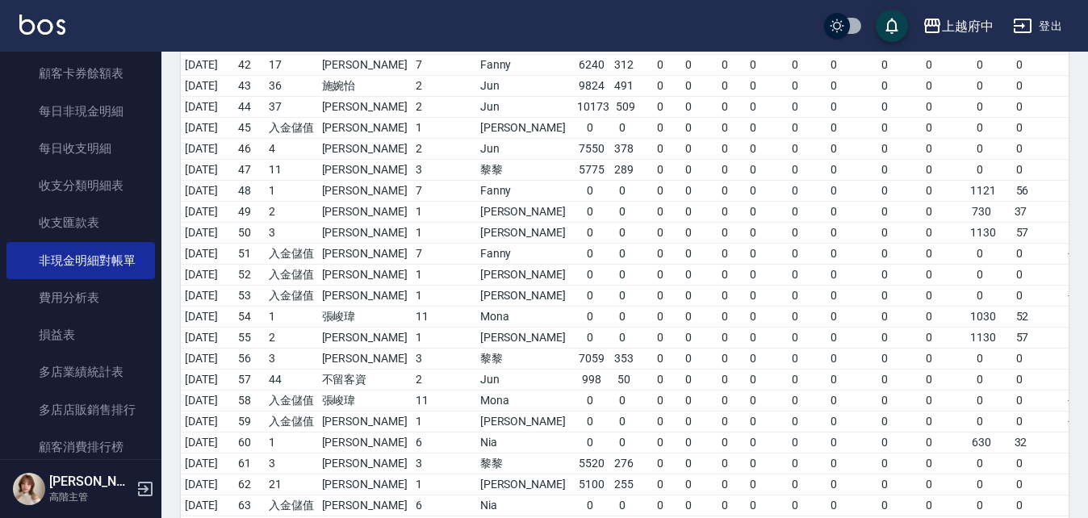
drag, startPoint x: 718, startPoint y: 486, endPoint x: 782, endPoint y: 478, distance: 64.2
click at [782, 516] on tr "合計 122866 6143 1500 0 0 0 0 0 1000 0 22041 1102 -22041 0 0 0 0 0 0 0 0 0 0 0 0" at bounding box center [876, 526] width 1390 height 21
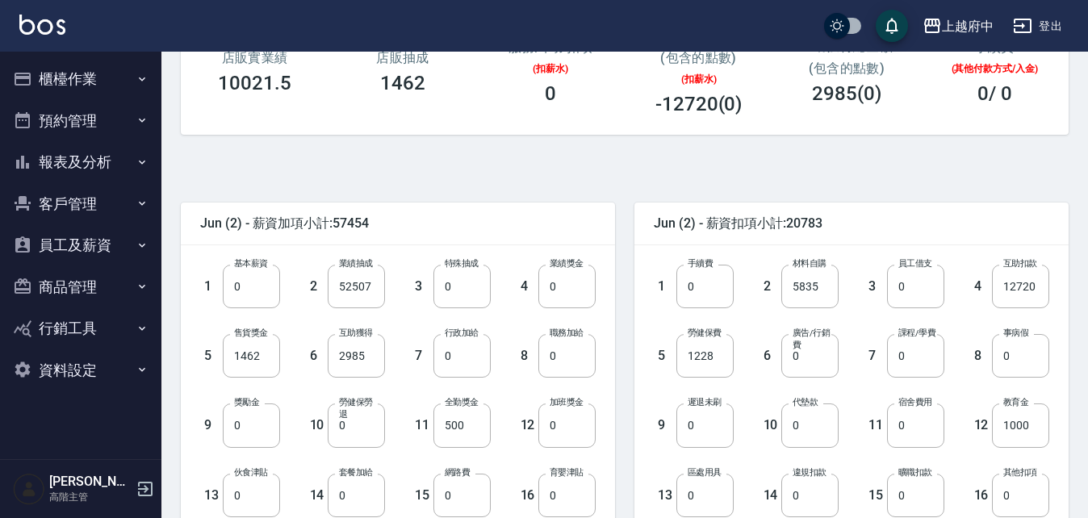
scroll to position [403, 0]
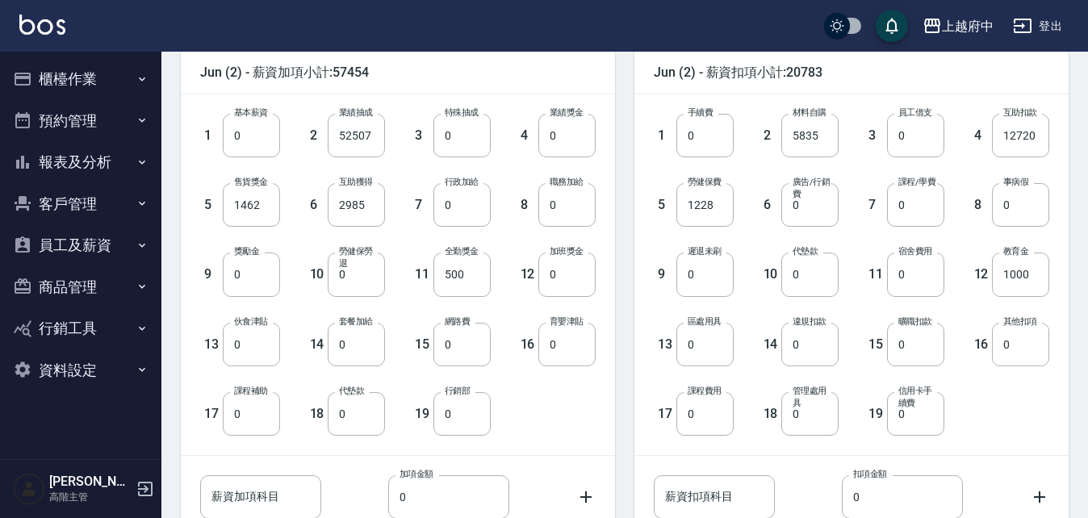
drag, startPoint x: 981, startPoint y: 209, endPoint x: 967, endPoint y: 124, distance: 85.8
click at [967, 124] on div "4 互助扣款 12720 互助扣款" at bounding box center [997, 122] width 106 height 69
click at [562, 206] on input "0" at bounding box center [566, 205] width 57 height 44
click at [341, 211] on input "2985" at bounding box center [356, 205] width 57 height 44
click at [359, 351] on input "0" at bounding box center [356, 345] width 57 height 44
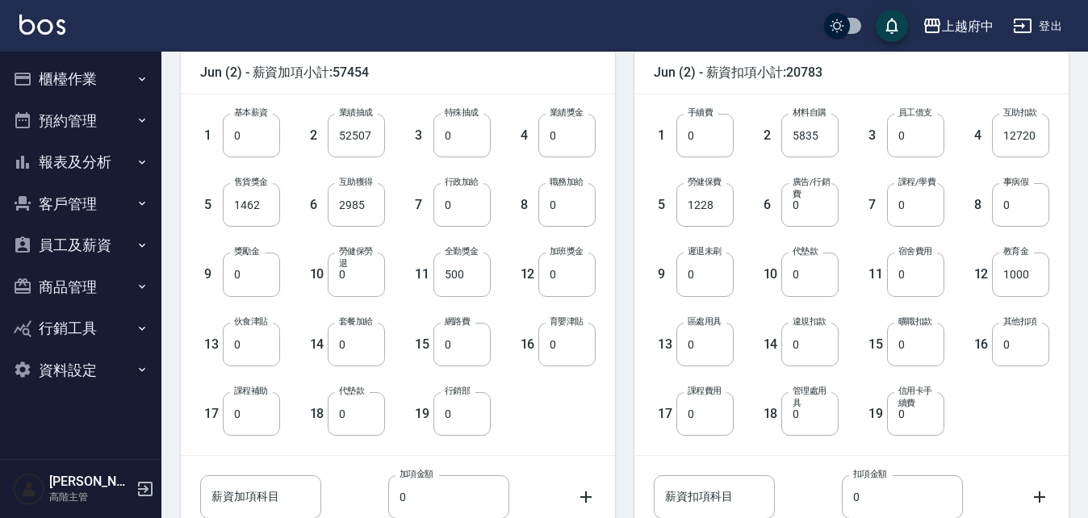
click at [407, 171] on div "7 行政加給 0 行政加給" at bounding box center [438, 191] width 106 height 69
click at [1028, 144] on input "12720" at bounding box center [1020, 136] width 57 height 44
click at [967, 89] on div "4 互助扣款 12720 互助扣款" at bounding box center [997, 122] width 106 height 69
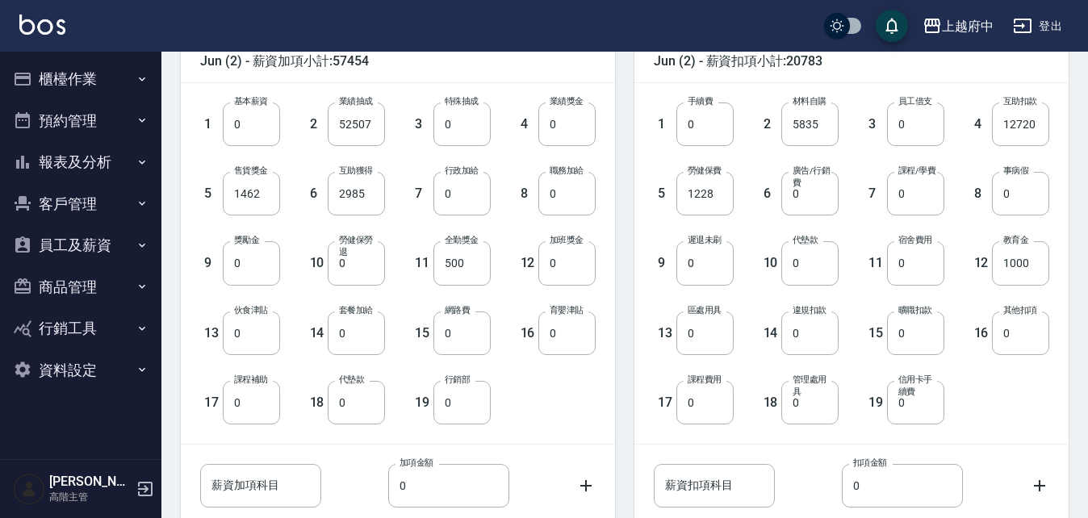
scroll to position [530, 0]
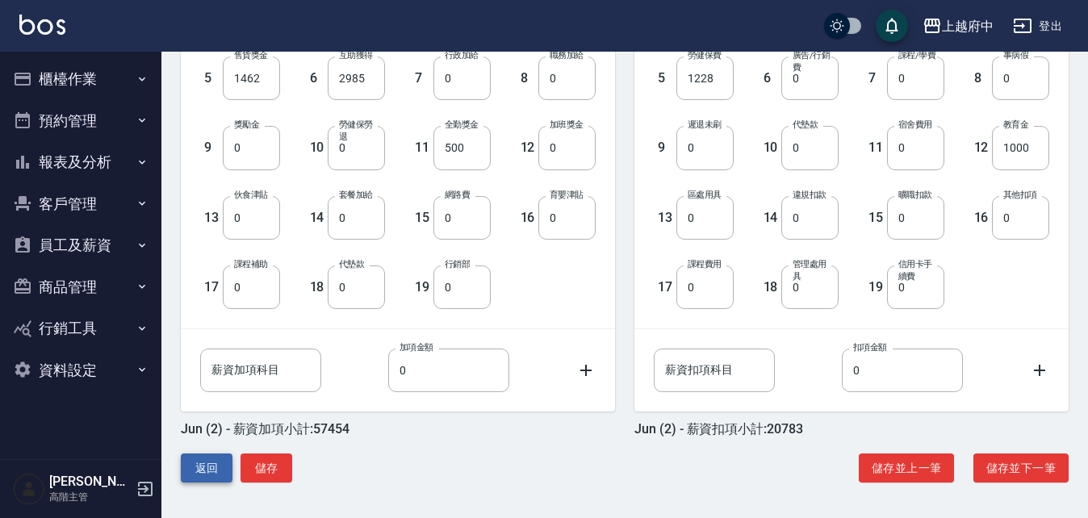
click at [203, 461] on button "返回" at bounding box center [207, 468] width 52 height 30
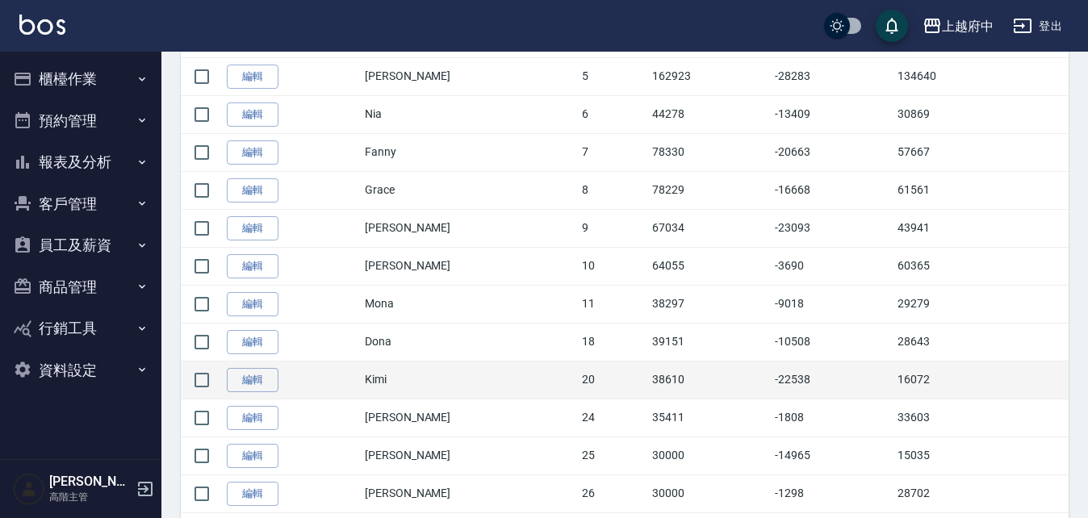
scroll to position [645, 0]
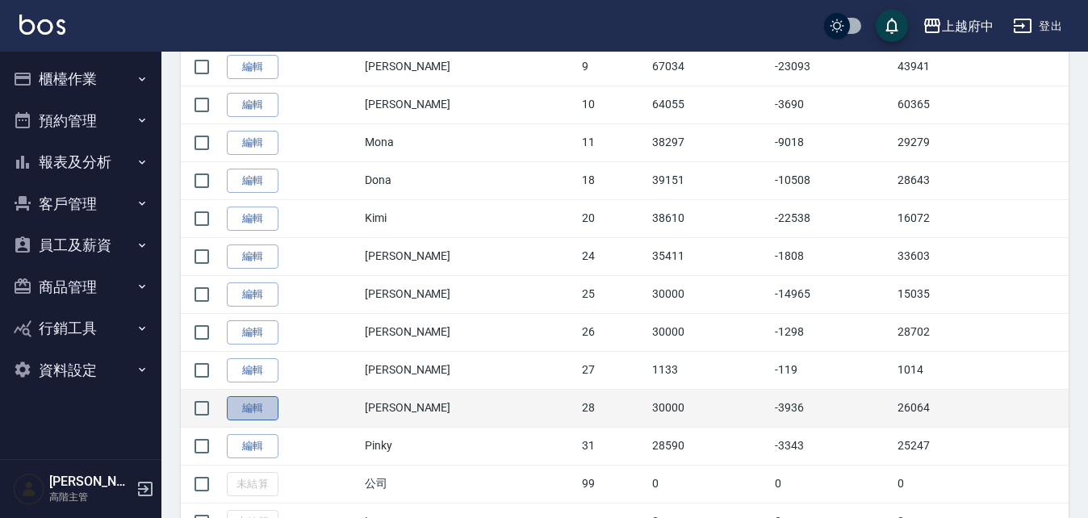
click at [270, 402] on link "編輯" at bounding box center [253, 408] width 52 height 25
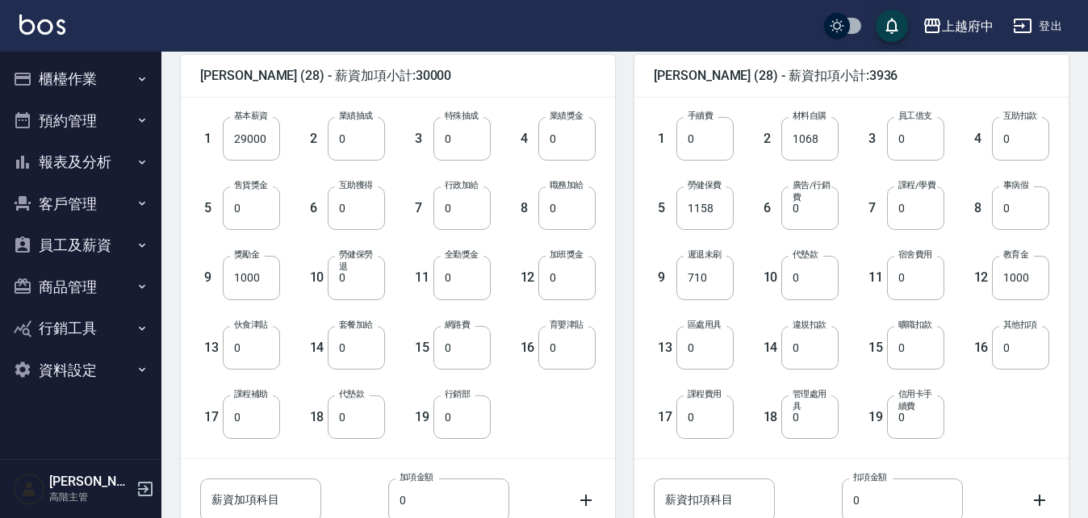
scroll to position [403, 0]
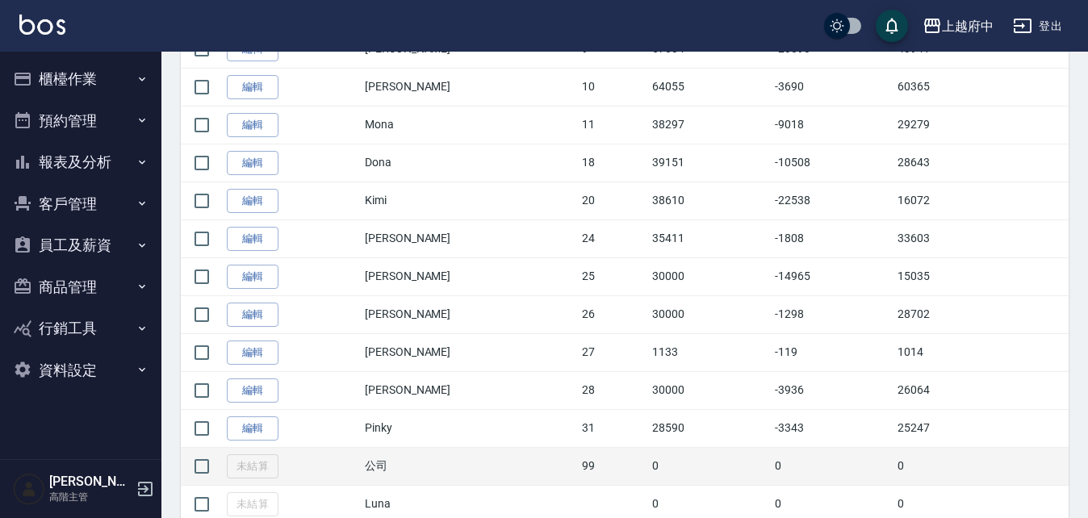
scroll to position [516, 0]
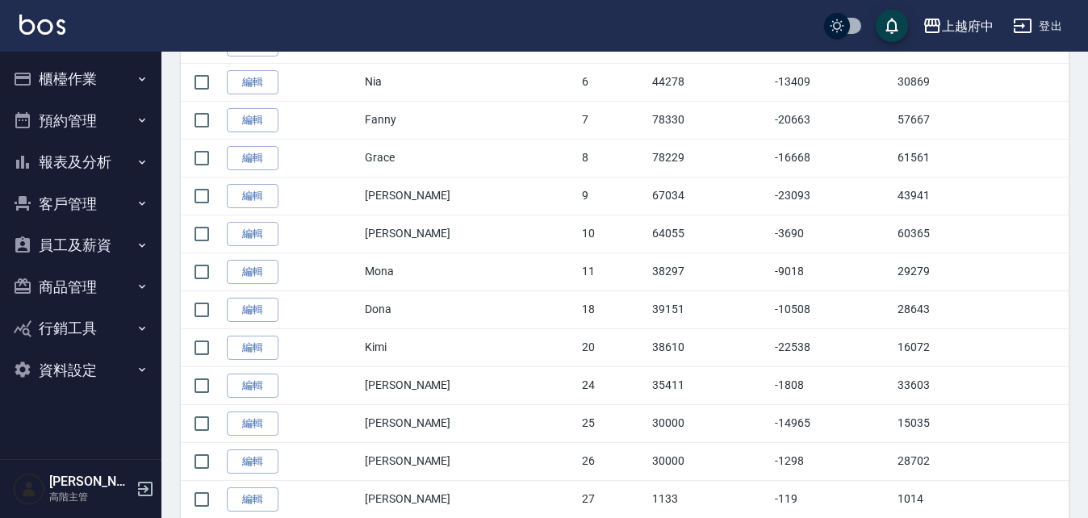
click at [257, 349] on link "編輯" at bounding box center [253, 348] width 52 height 25
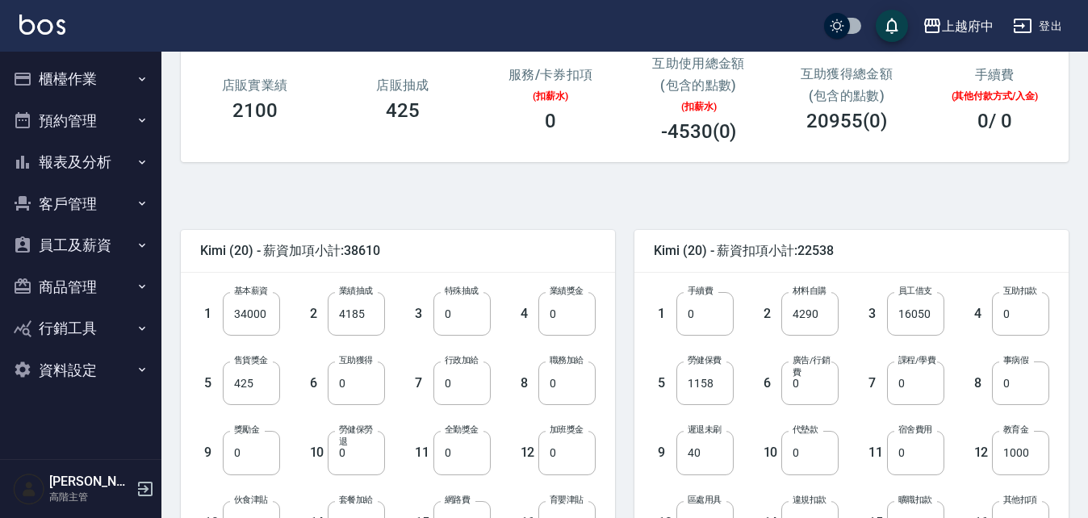
scroll to position [207, 0]
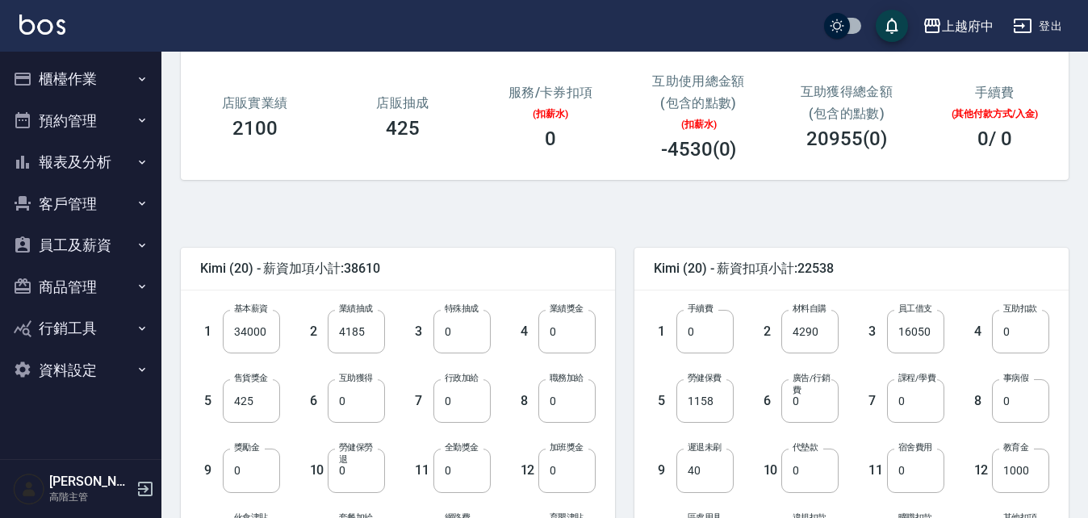
click at [808, 236] on div "Kimi (20) - 薪資扣項小計:22538 1 手續費 0 手續費 2 材料自購 4290 材料自購 3 員工借支 16050 員工借支 4 互助扣款 …" at bounding box center [841, 494] width 453 height 532
click at [111, 70] on button "櫃檯作業" at bounding box center [80, 79] width 148 height 42
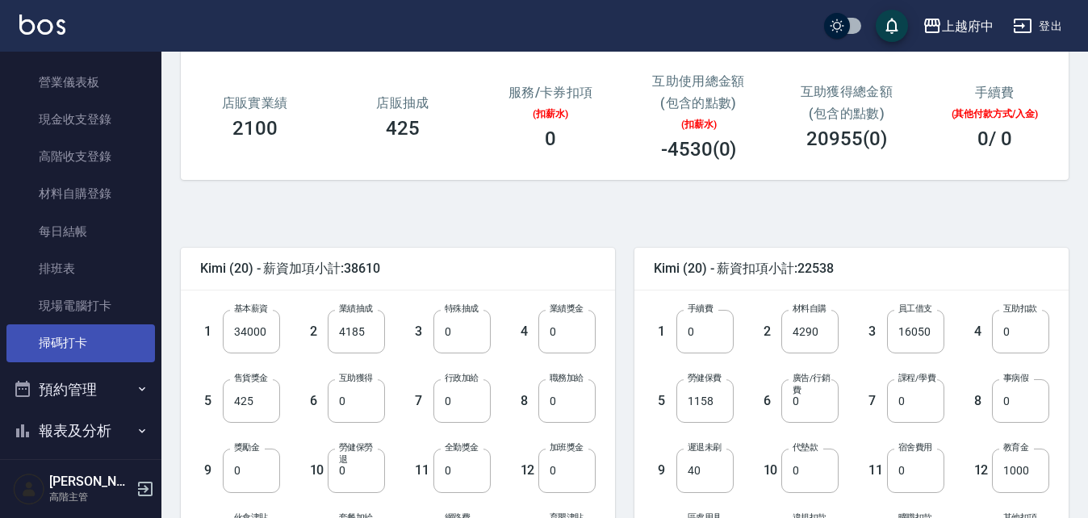
scroll to position [242, 0]
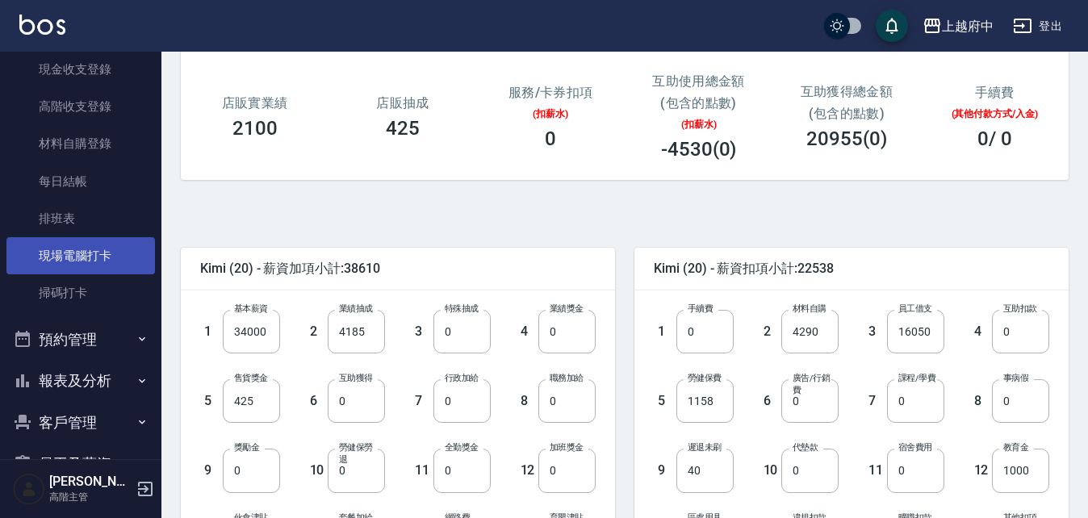
click at [120, 246] on link "現場電腦打卡" at bounding box center [80, 255] width 148 height 37
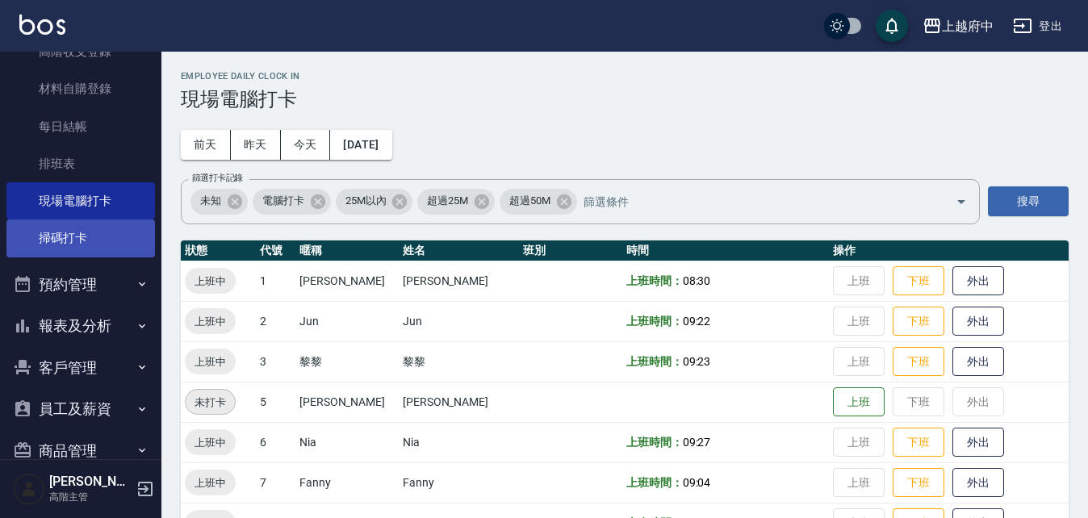
scroll to position [323, 0]
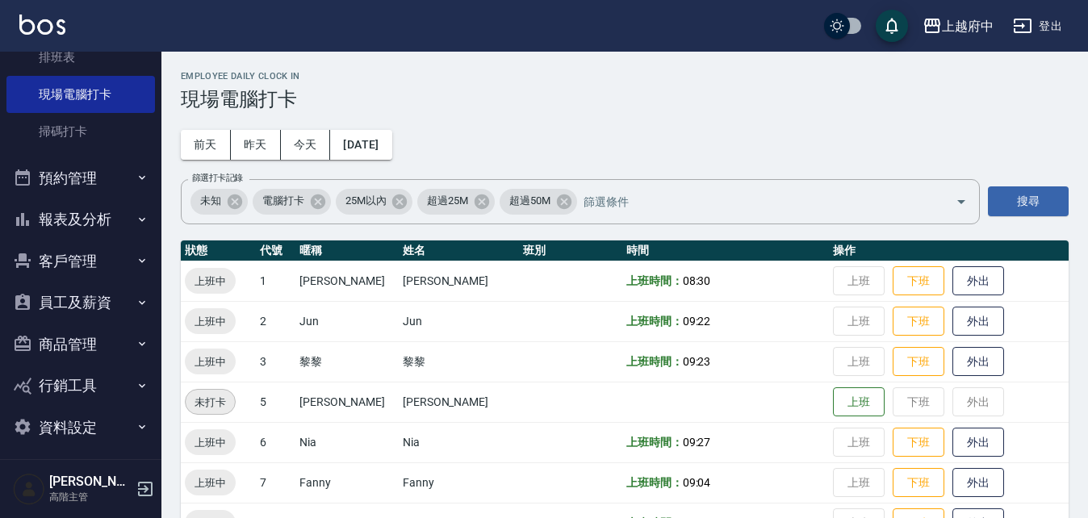
click at [121, 301] on button "員工及薪資" at bounding box center [80, 303] width 148 height 42
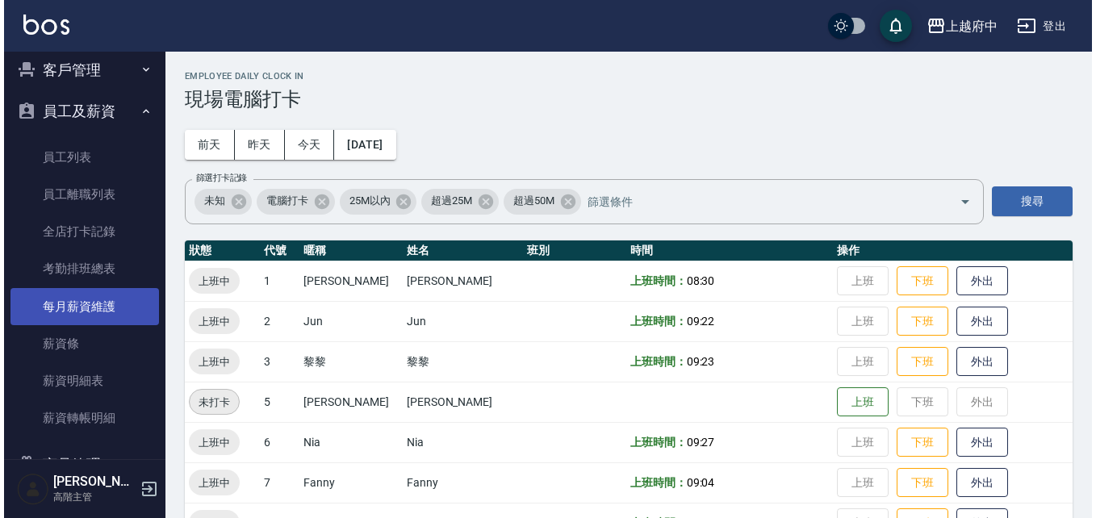
scroll to position [645, 0]
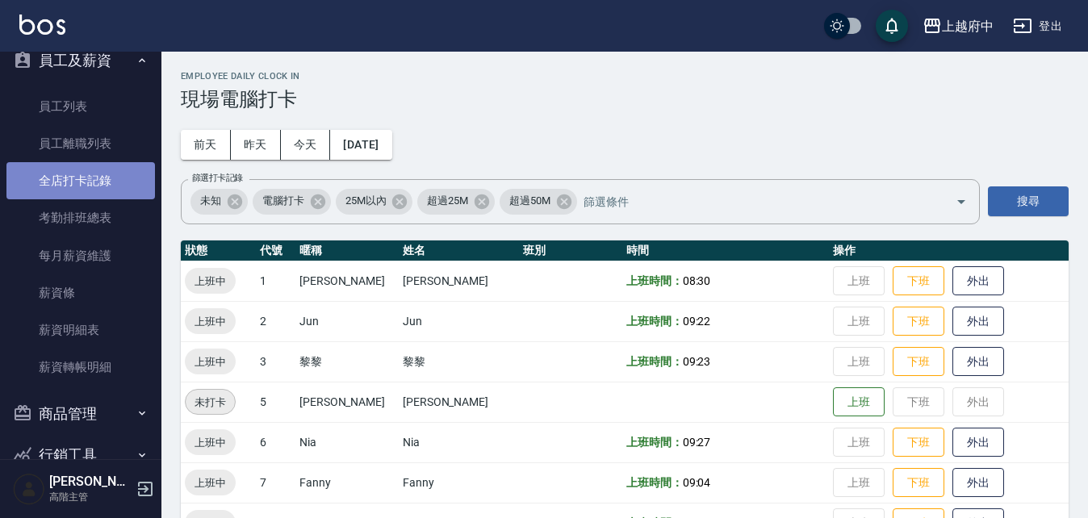
click at [105, 182] on link "全店打卡記錄" at bounding box center [80, 180] width 148 height 37
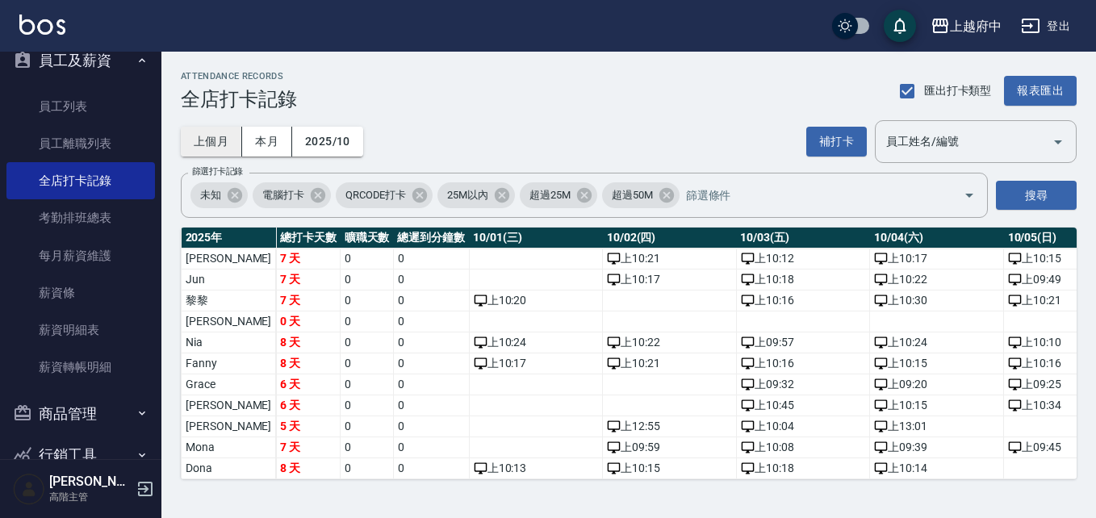
click at [224, 149] on button "上個月" at bounding box center [211, 142] width 61 height 30
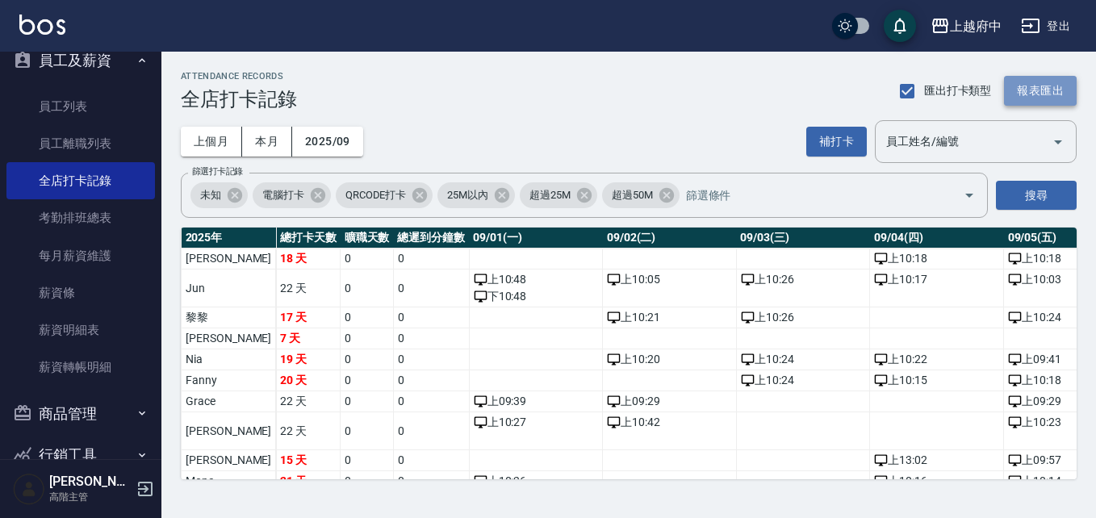
click at [1025, 102] on button "報表匯出" at bounding box center [1040, 91] width 73 height 30
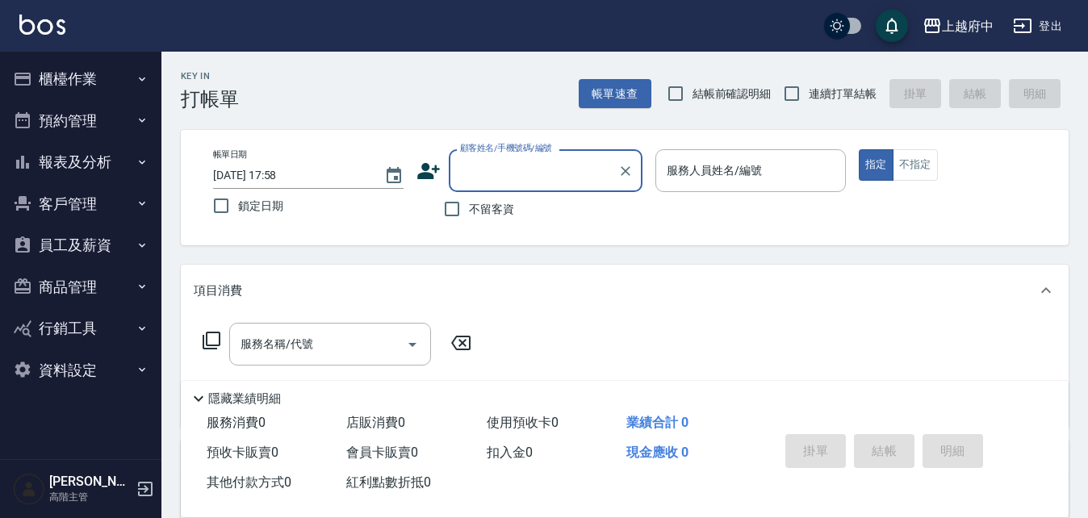
click at [62, 215] on button "客戶管理" at bounding box center [80, 204] width 148 height 42
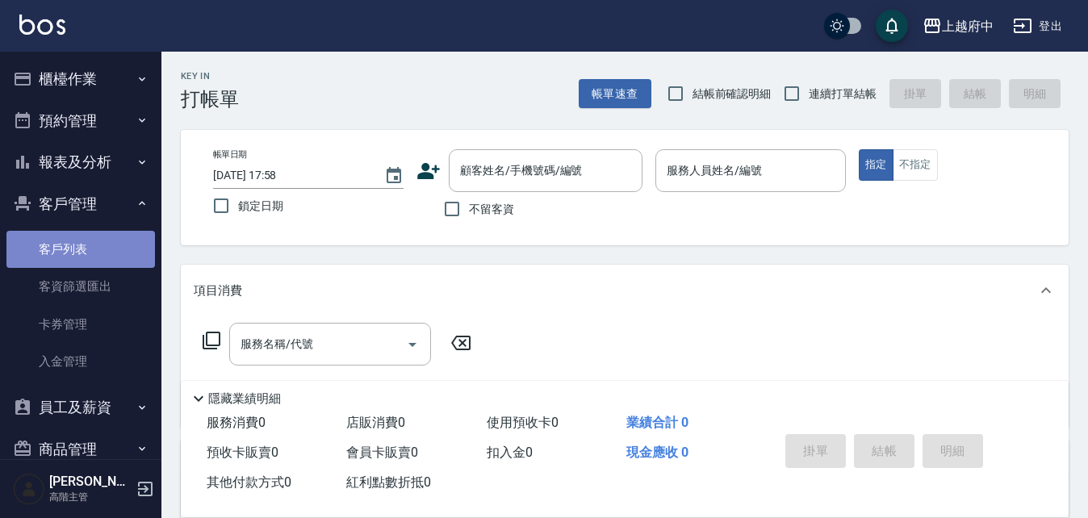
click at [119, 236] on link "客戶列表" at bounding box center [80, 249] width 148 height 37
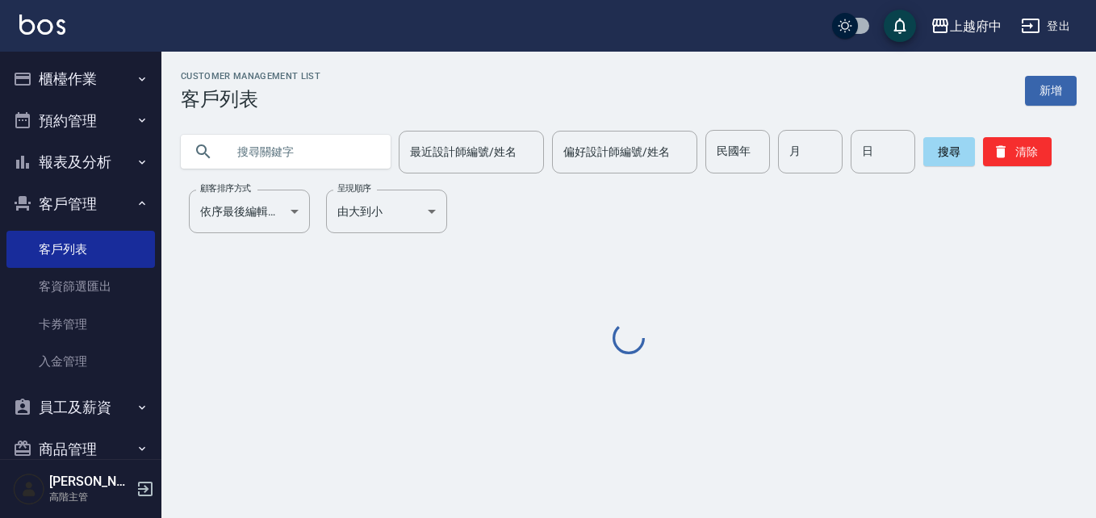
click at [350, 145] on input "text" at bounding box center [302, 152] width 152 height 44
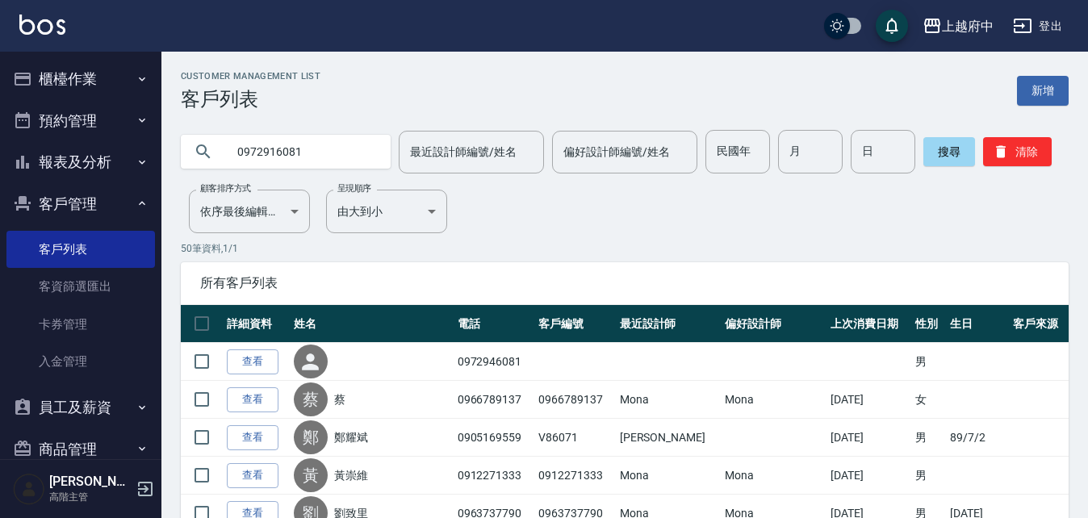
type input "0972916081"
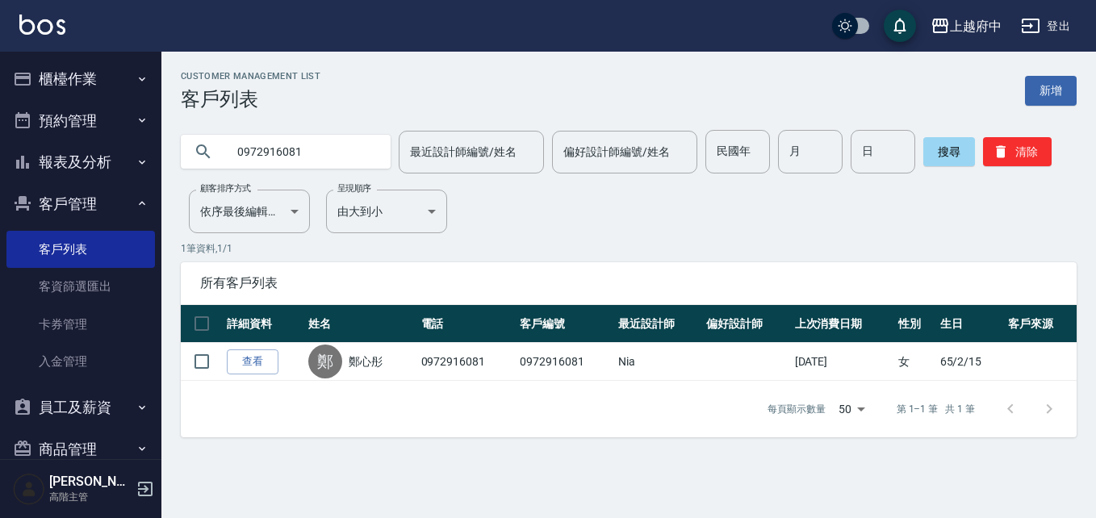
click at [657, 215] on div "Customer Management List 客戶列表 新增 0972916081 最近設計師編號/姓名 最近設計師編號/姓名 偏好設計師編號/姓名 偏好…" at bounding box center [628, 254] width 934 height 366
click at [250, 365] on link "查看" at bounding box center [253, 361] width 52 height 25
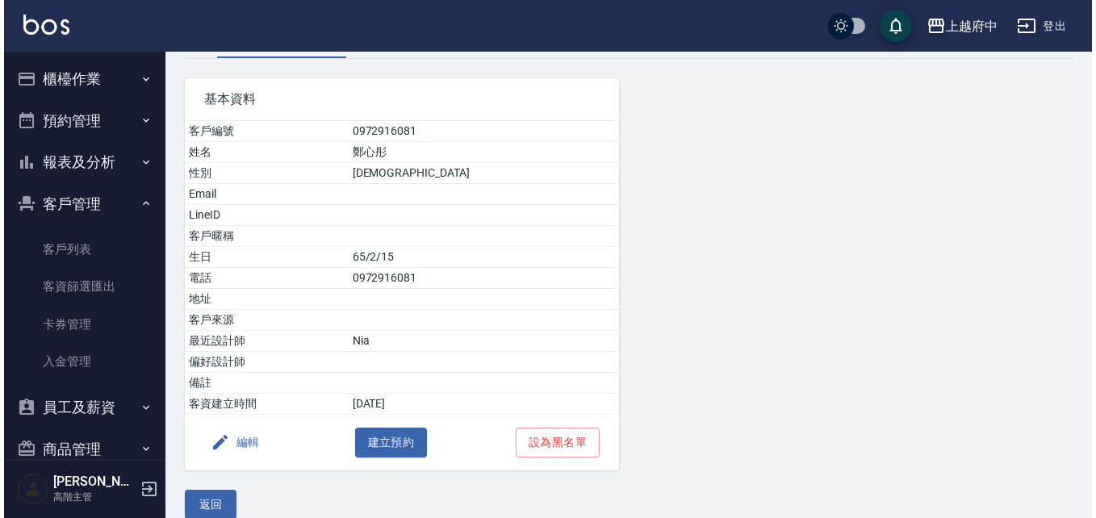
scroll to position [118, 0]
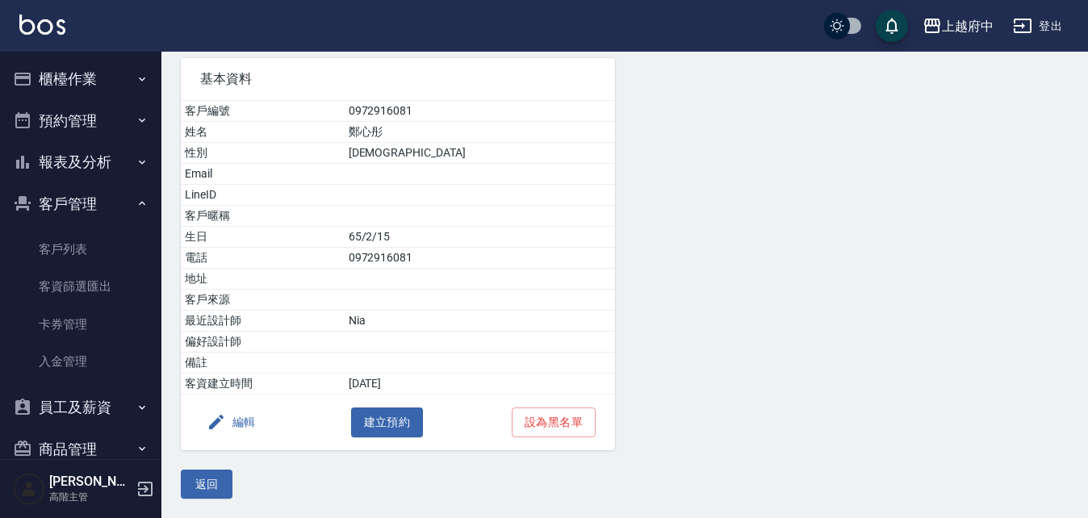
click at [219, 420] on icon "button" at bounding box center [216, 422] width 15 height 15
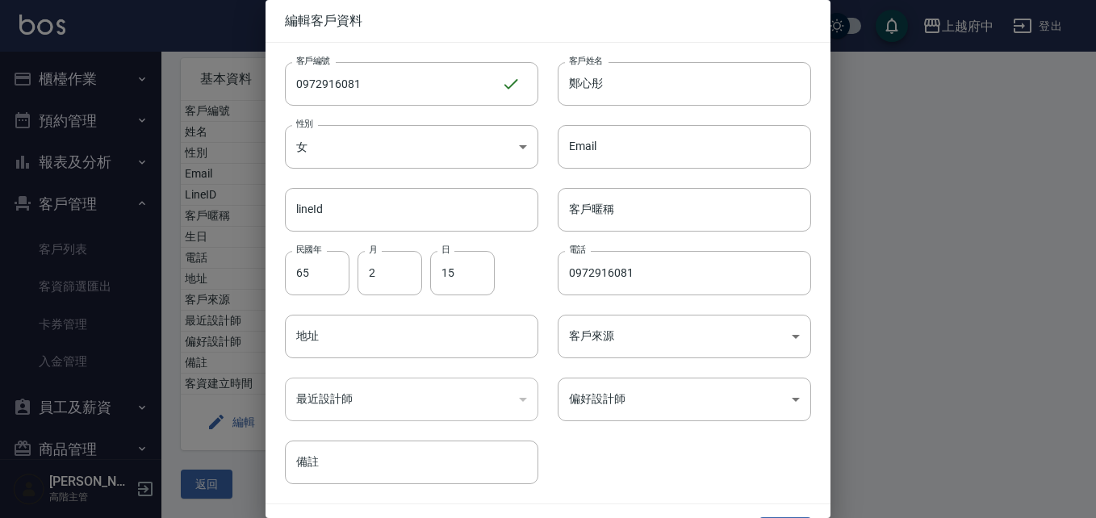
drag, startPoint x: 370, startPoint y: 77, endPoint x: 106, endPoint y: 89, distance: 264.1
click at [106, 87] on div "編輯客戶資料 客戶編號 0972916081 ​ 客戶編號 客戶姓名 鄭心彤 客戶姓名 性別 女 FEMALE 性別 Email Email lineId l…" at bounding box center [548, 259] width 1096 height 518
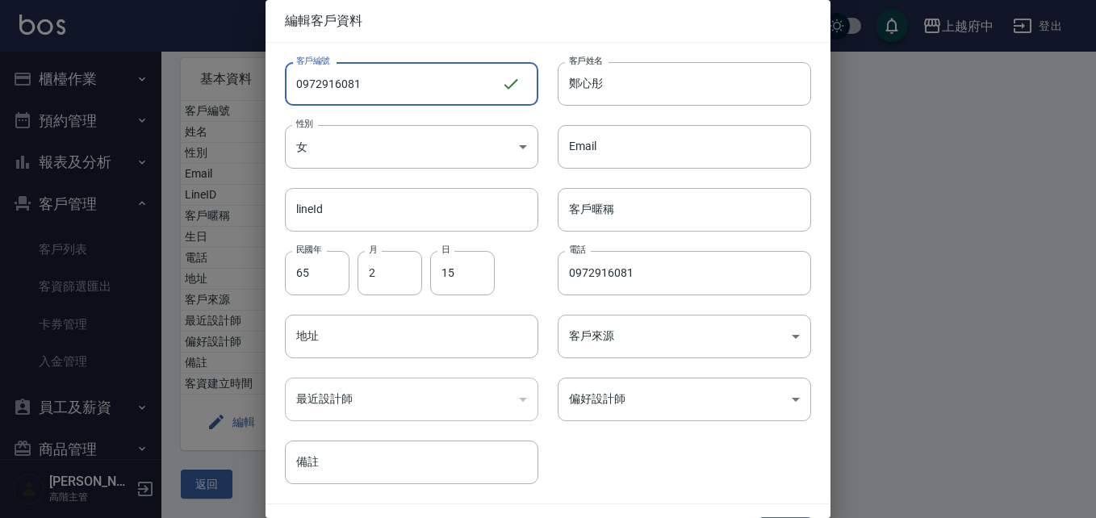
type input "ㄒ"
type input "V86768"
click at [661, 199] on input "客戶暱稱" at bounding box center [684, 210] width 253 height 44
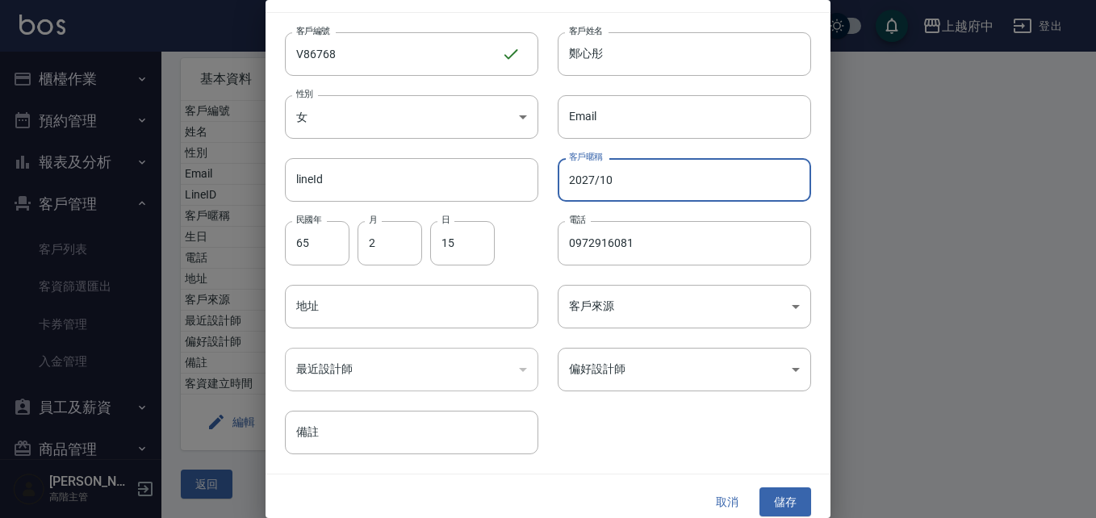
scroll to position [41, 0]
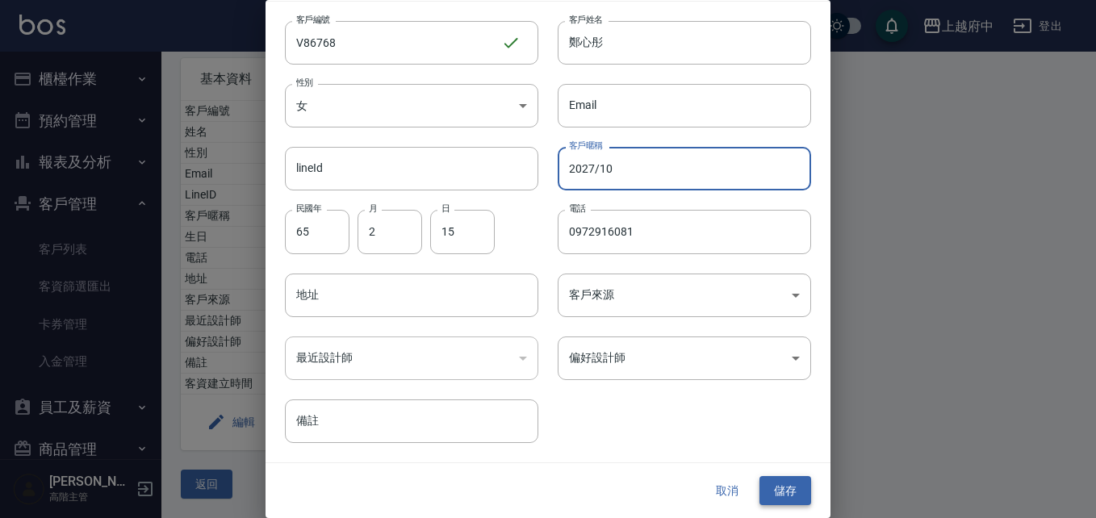
type input "2027/10"
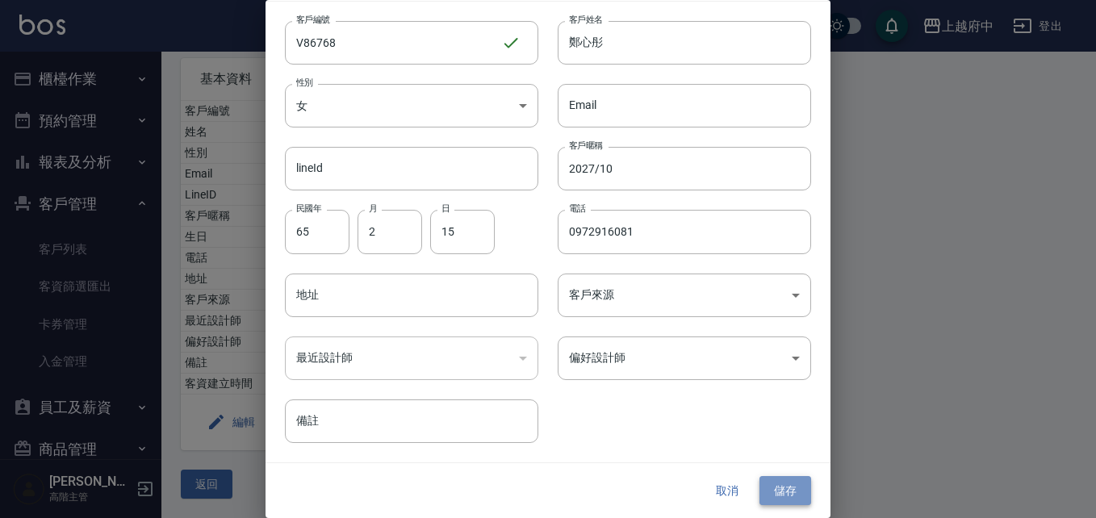
click at [775, 486] on button "儲存" at bounding box center [785, 491] width 52 height 30
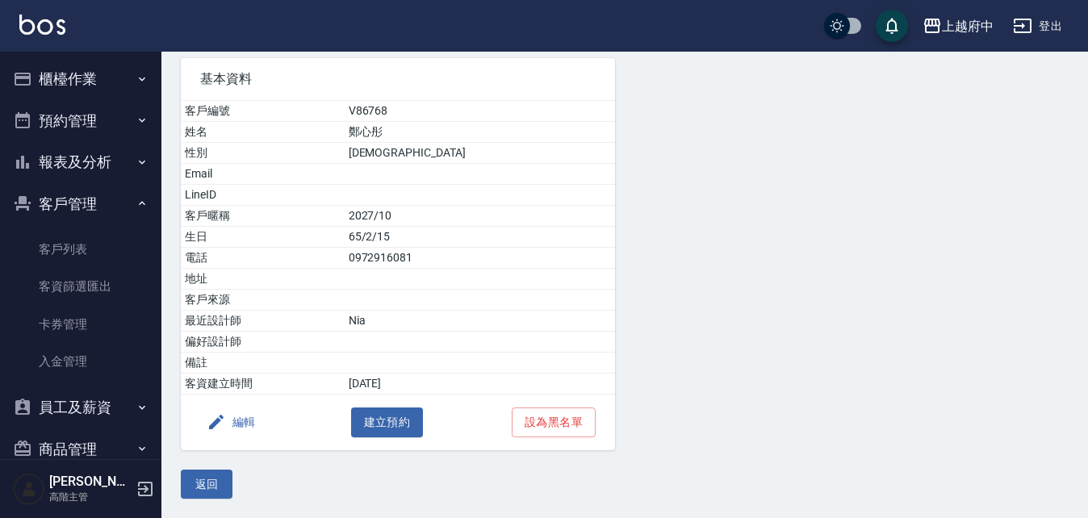
scroll to position [37, 0]
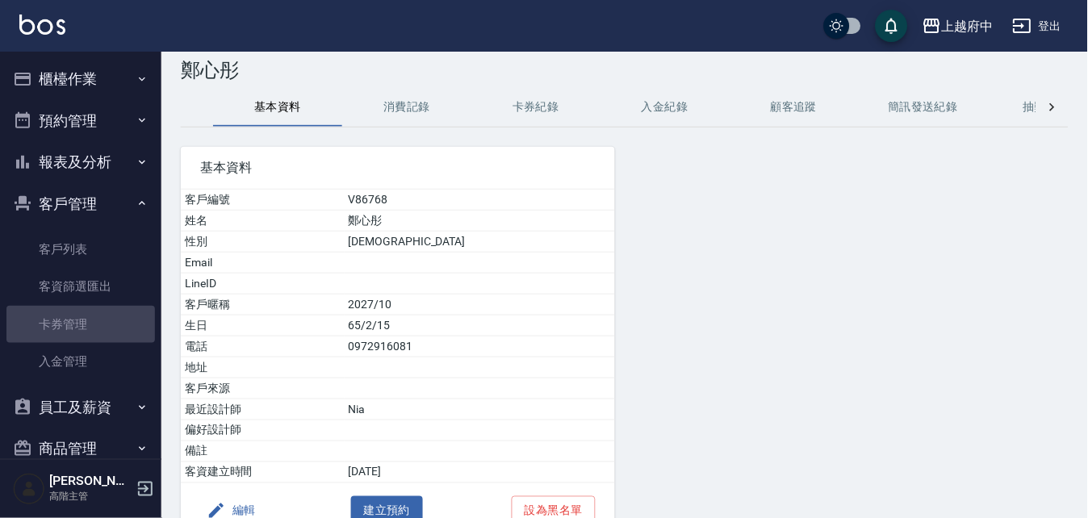
click at [114, 339] on link "卡券管理" at bounding box center [80, 324] width 148 height 37
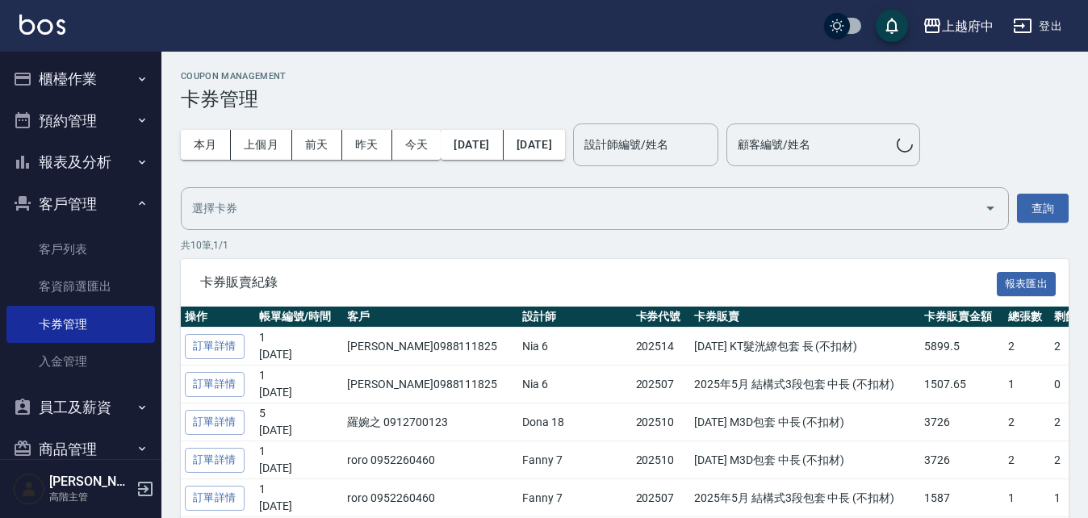
click at [118, 194] on button "客戶管理" at bounding box center [80, 204] width 148 height 42
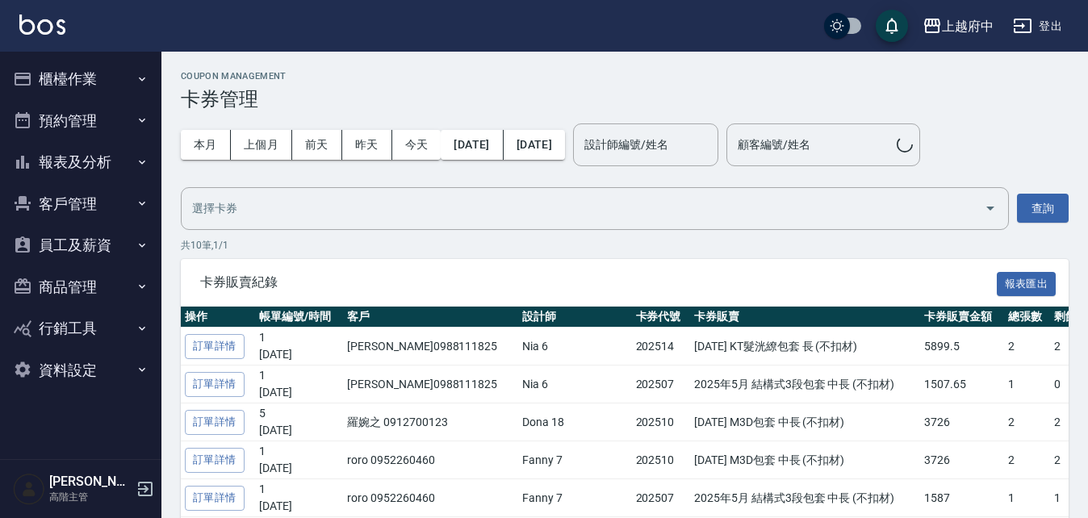
click at [115, 161] on button "報表及分析" at bounding box center [80, 162] width 148 height 42
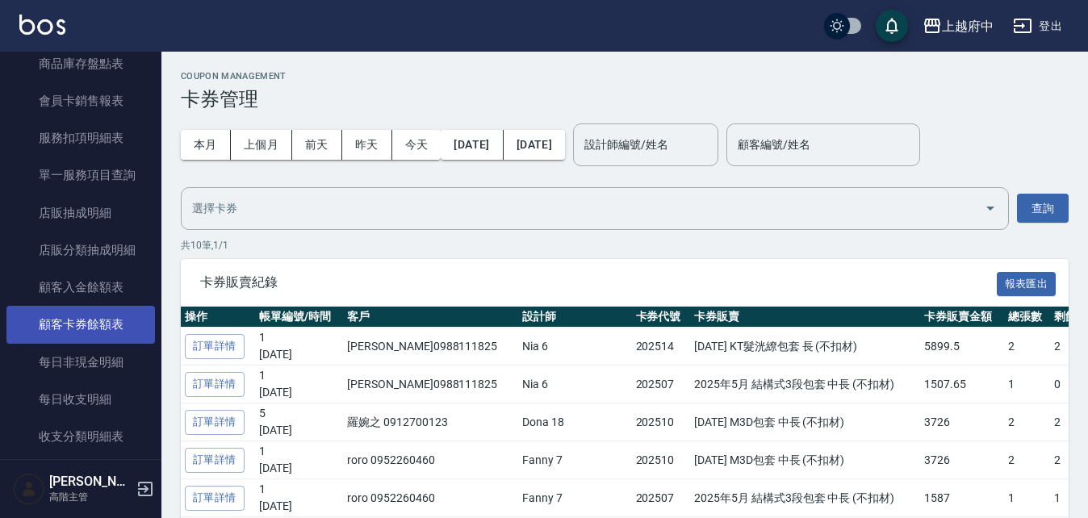
scroll to position [1130, 0]
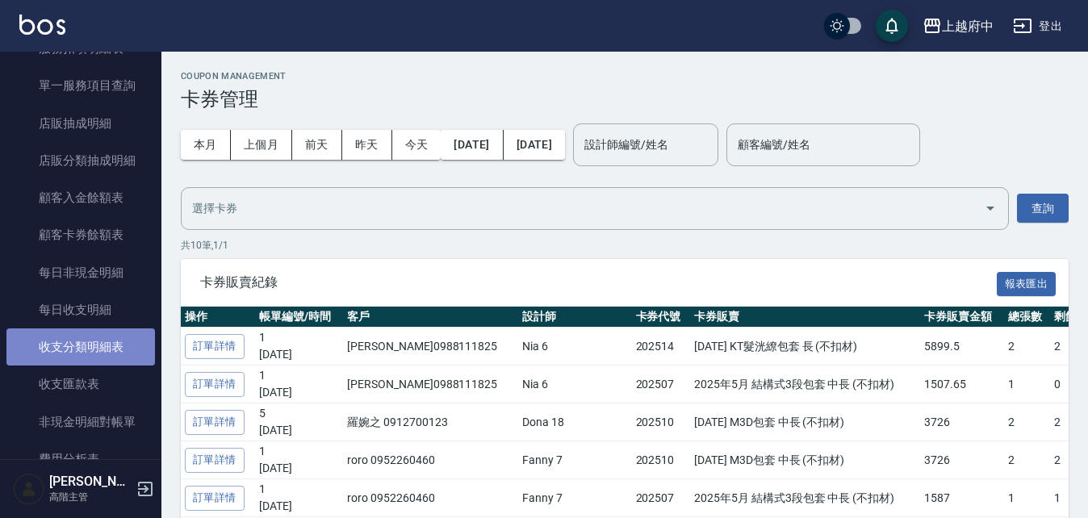
click at [115, 356] on link "收支分類明細表" at bounding box center [80, 346] width 148 height 37
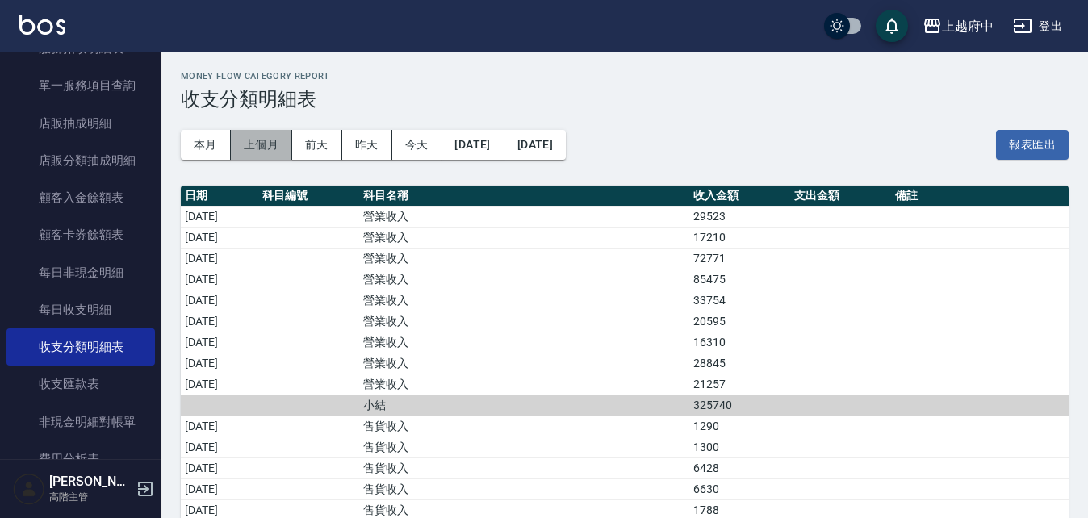
click at [262, 148] on button "上個月" at bounding box center [261, 145] width 61 height 30
